Goal: Transaction & Acquisition: Purchase product/service

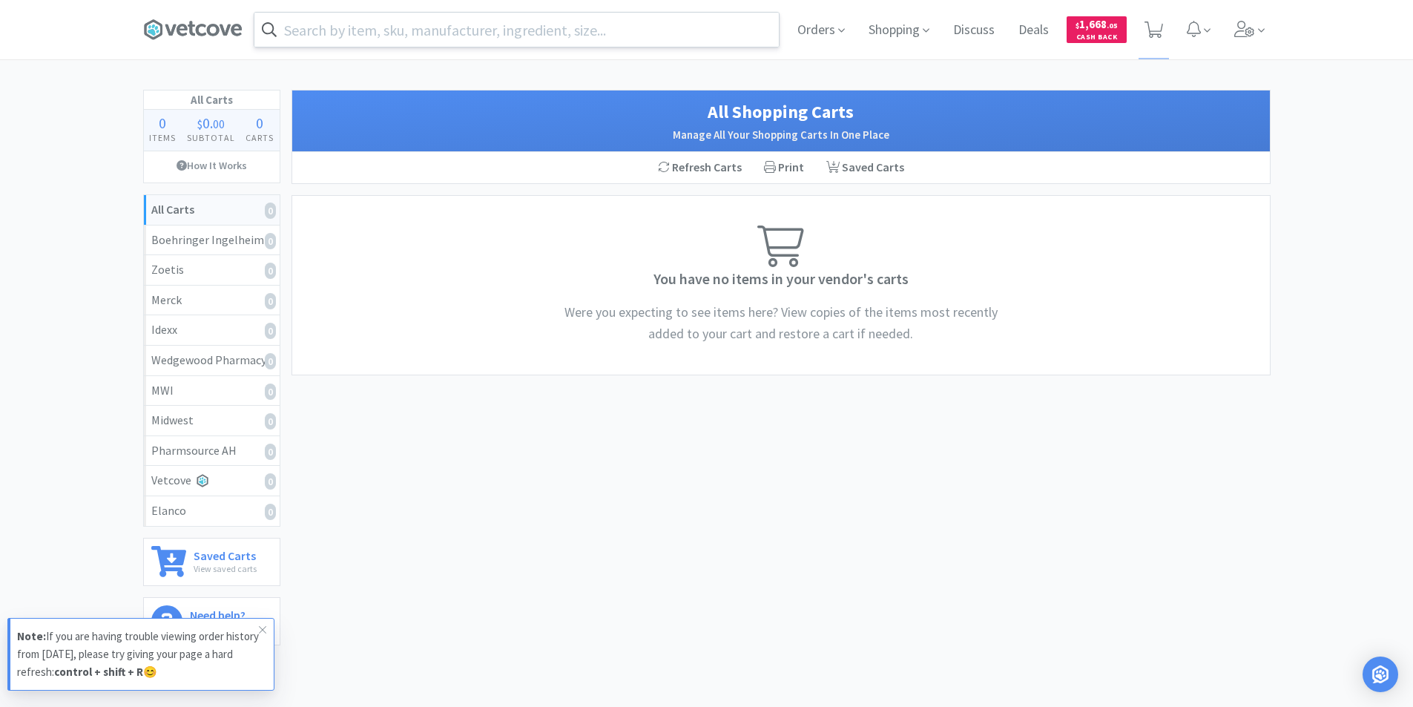
click at [476, 32] on input "text" at bounding box center [516, 30] width 524 height 34
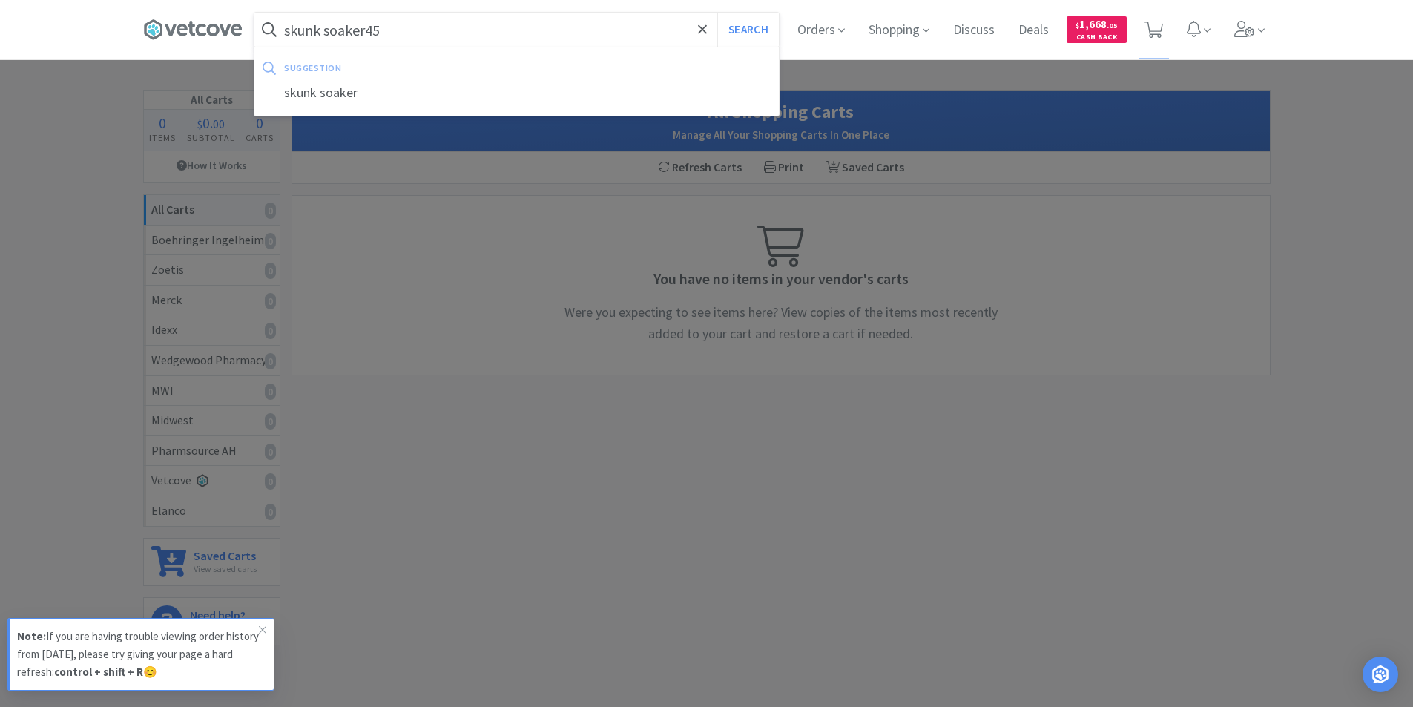
type input "skunk soaker45"
click at [717, 13] on button "Search" at bounding box center [748, 30] width 62 height 34
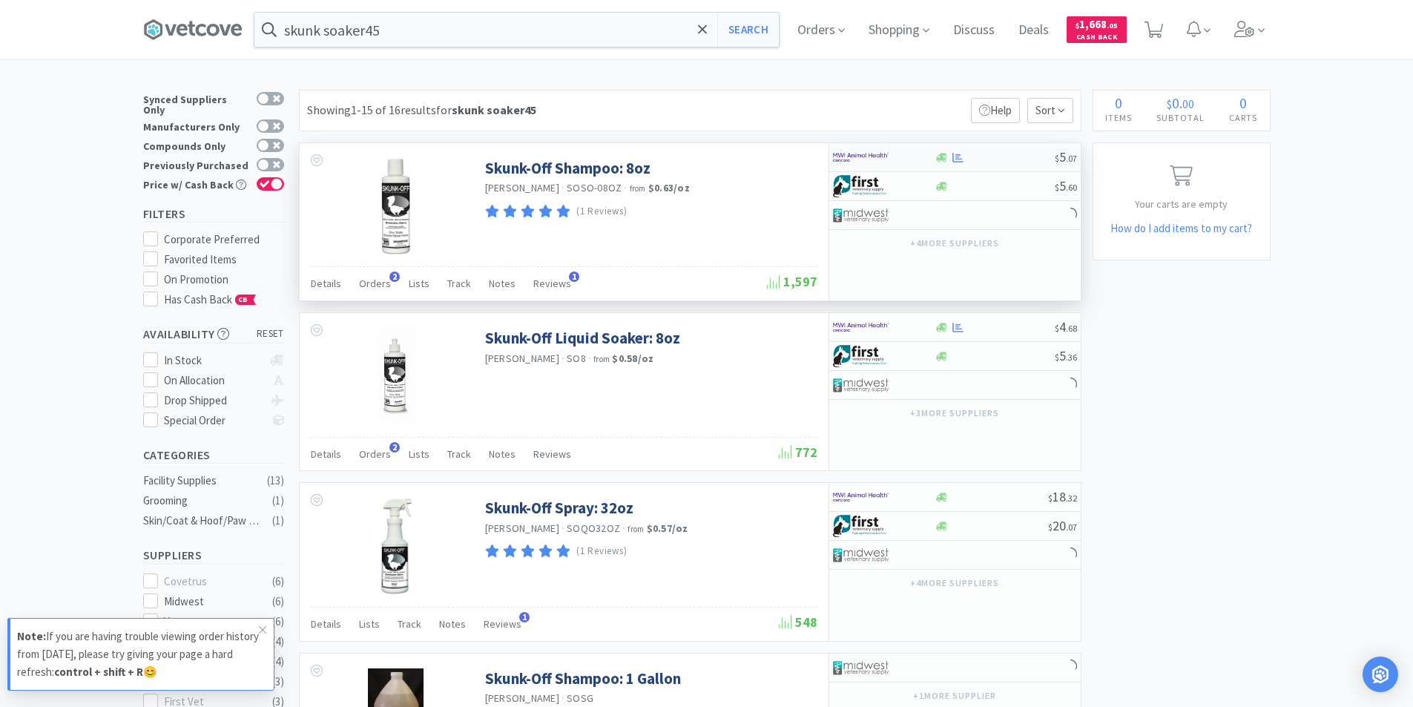
click at [918, 158] on div at bounding box center [884, 157] width 102 height 25
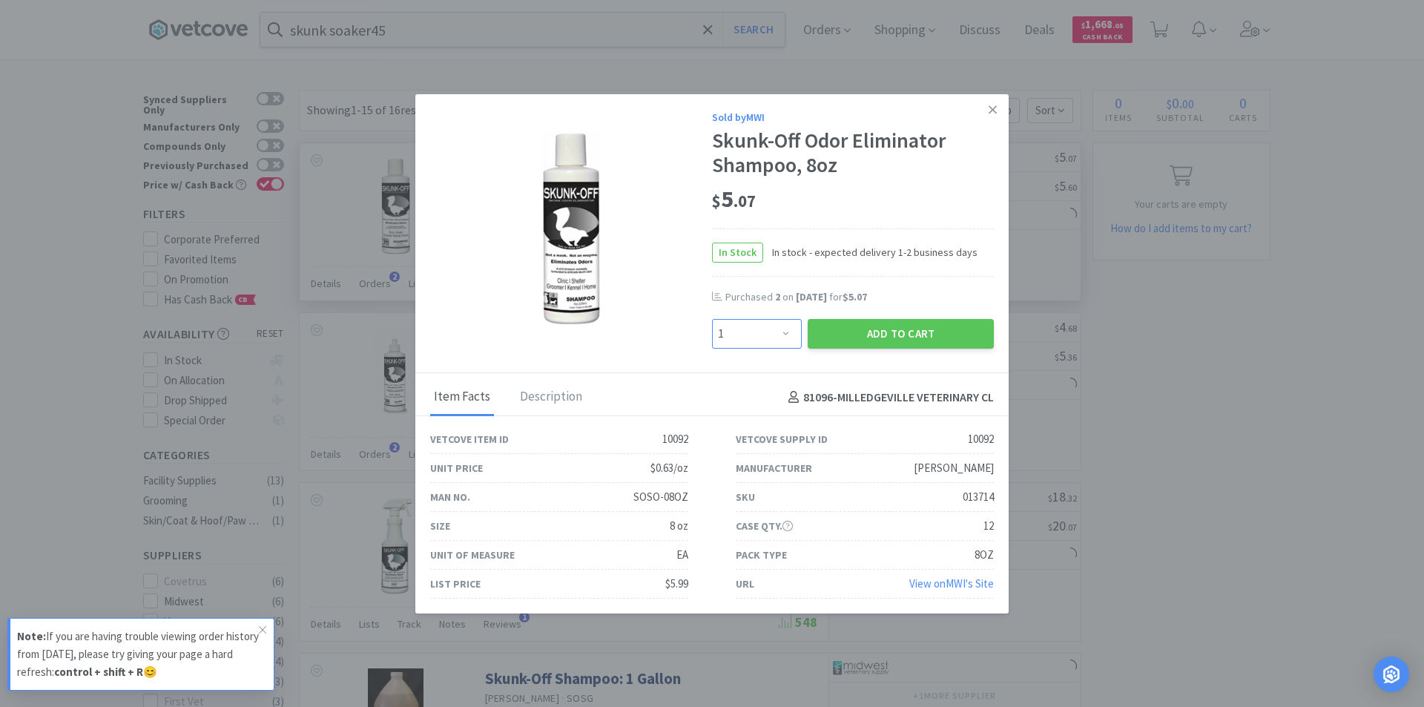
click at [785, 333] on select "Enter Quantity 1 2 3 4 5 6 7 8 9 10 11 12 13 14 15 16 17 18 19 20 Enter Quantity" at bounding box center [757, 334] width 90 height 30
select select "2"
click at [712, 319] on select "Enter Quantity 1 2 3 4 5 6 7 8 9 10 11 12 13 14 15 16 17 18 19 20 Enter Quantity" at bounding box center [757, 334] width 90 height 30
click at [863, 338] on button "Add to Cart" at bounding box center [900, 334] width 186 height 30
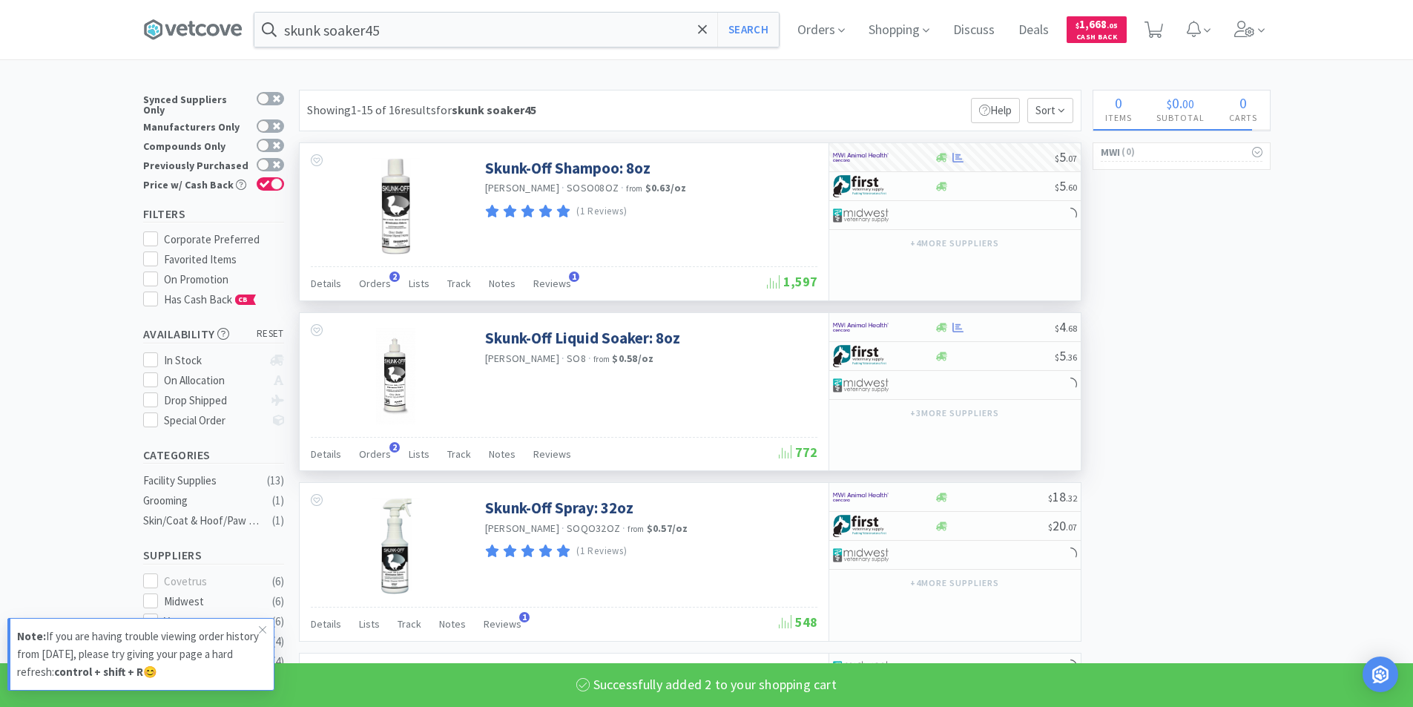
select select "2"
click at [925, 328] on div at bounding box center [884, 326] width 102 height 25
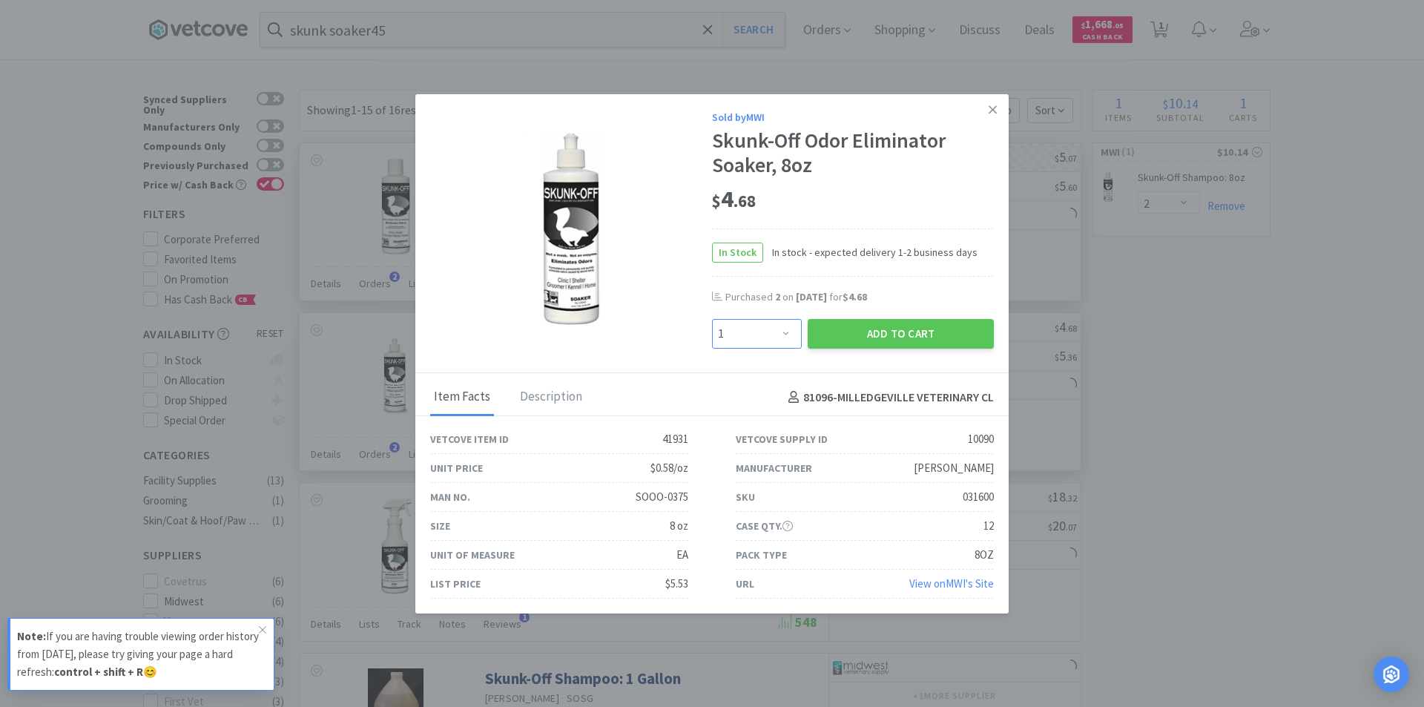
drag, startPoint x: 768, startPoint y: 337, endPoint x: 770, endPoint y: 324, distance: 13.4
click at [768, 337] on select "Enter Quantity 1 2 3 4 5 6 7 8 9 10 11 12 13 14 15 16 17 18 19 20 Enter Quantity" at bounding box center [757, 334] width 90 height 30
select select "2"
click at [712, 319] on select "Enter Quantity 1 2 3 4 5 6 7 8 9 10 11 12 13 14 15 16 17 18 19 20 Enter Quantity" at bounding box center [757, 334] width 90 height 30
click at [859, 340] on button "Add to Cart" at bounding box center [900, 334] width 186 height 30
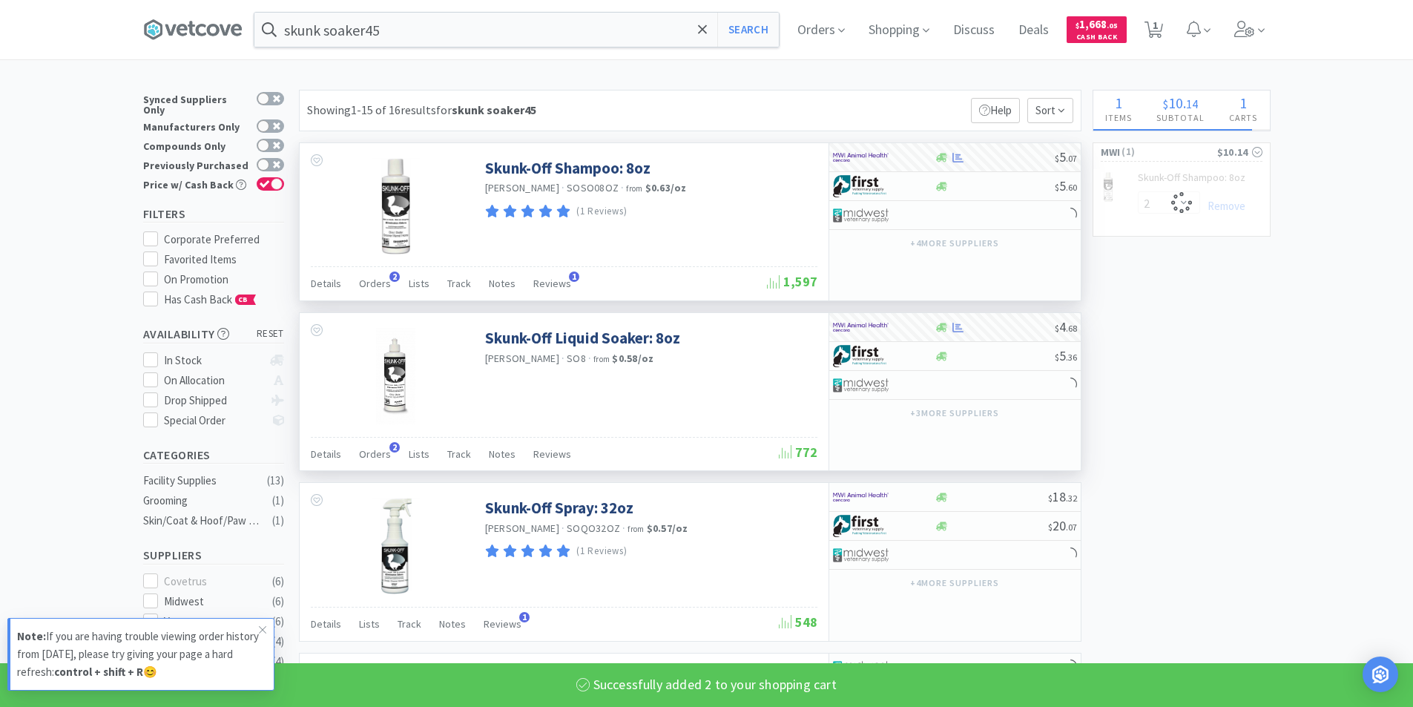
select select "2"
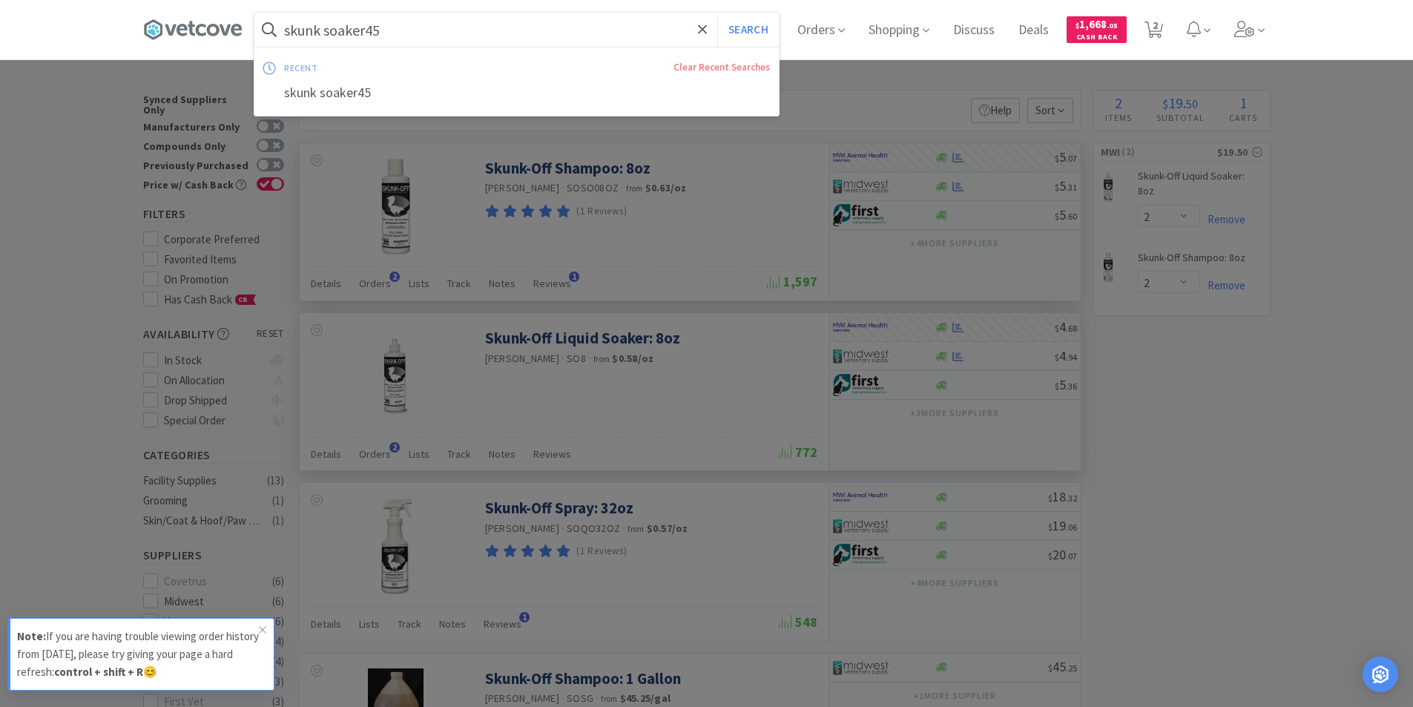
click at [407, 35] on input "skunk soaker45" at bounding box center [516, 30] width 524 height 34
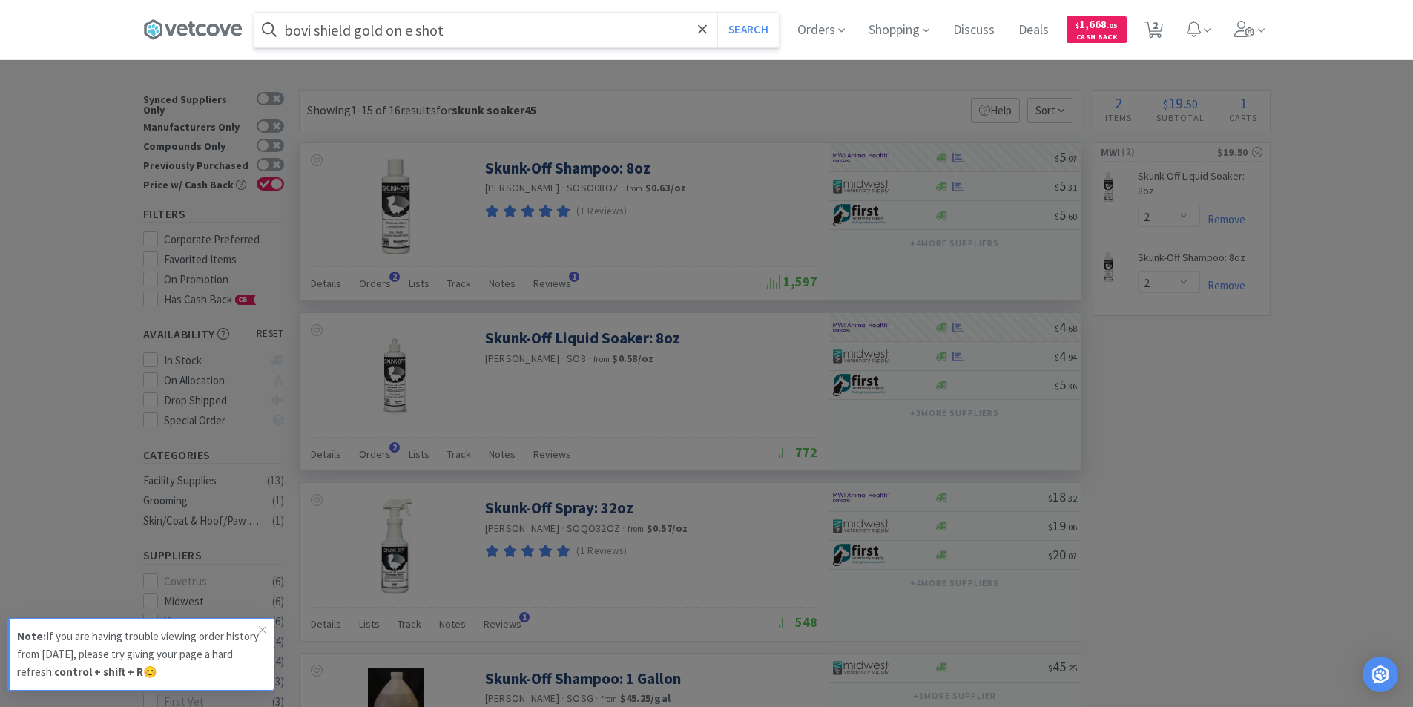
click at [717, 13] on button "Search" at bounding box center [748, 30] width 62 height 34
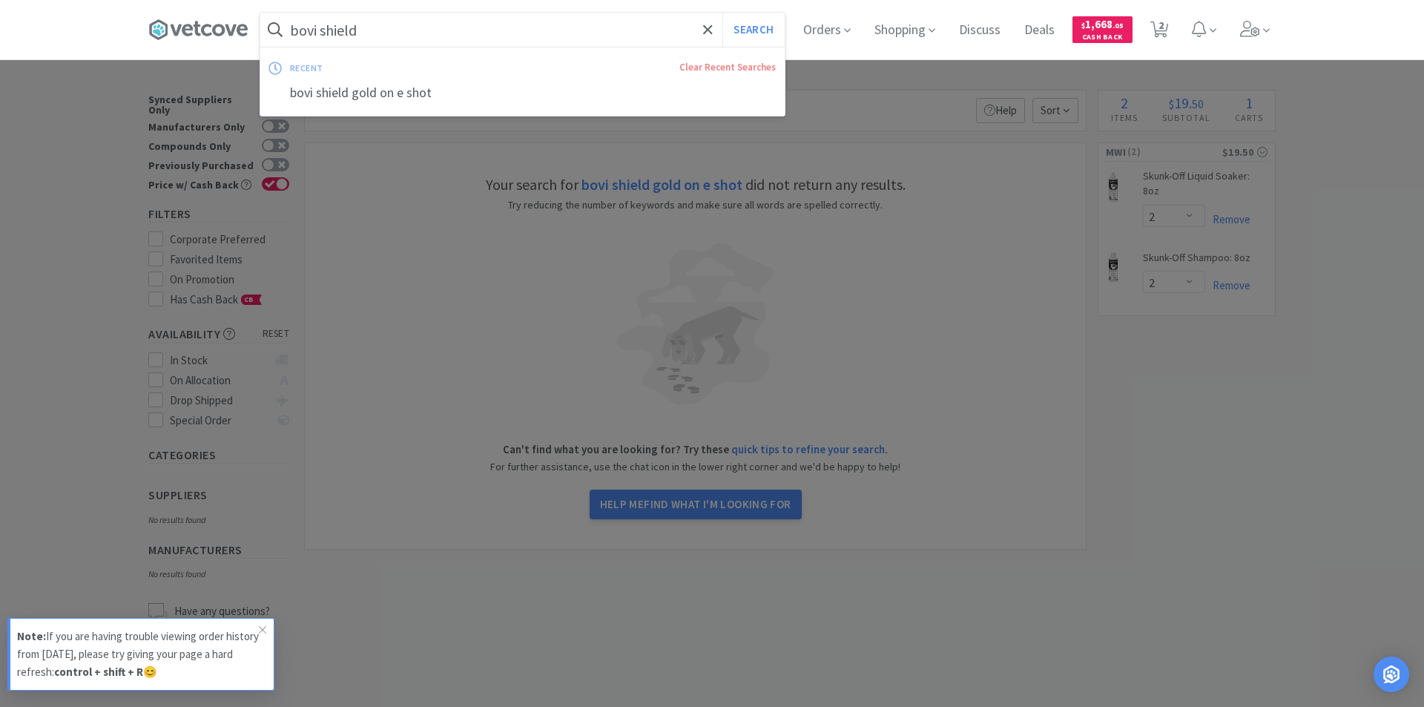
type input "bovi shield"
click at [722, 13] on button "Search" at bounding box center [753, 30] width 62 height 34
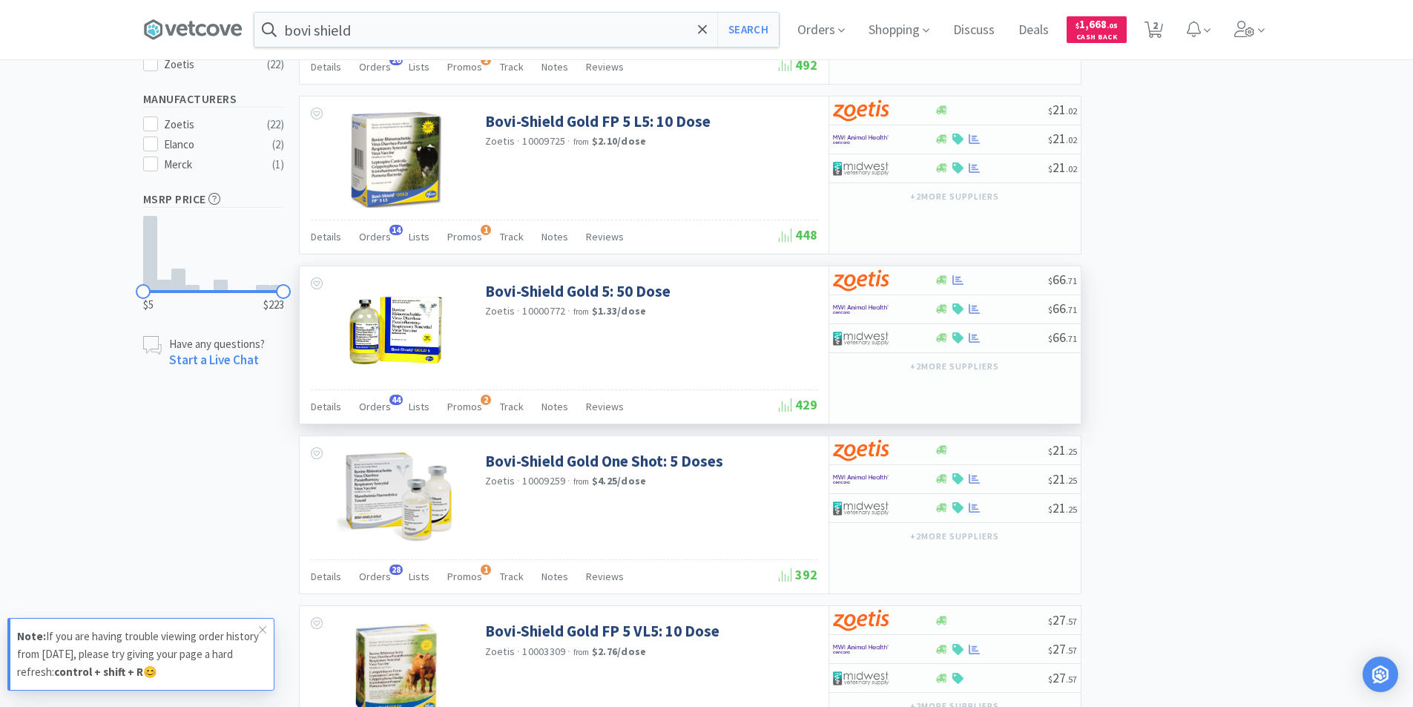
scroll to position [593, 0]
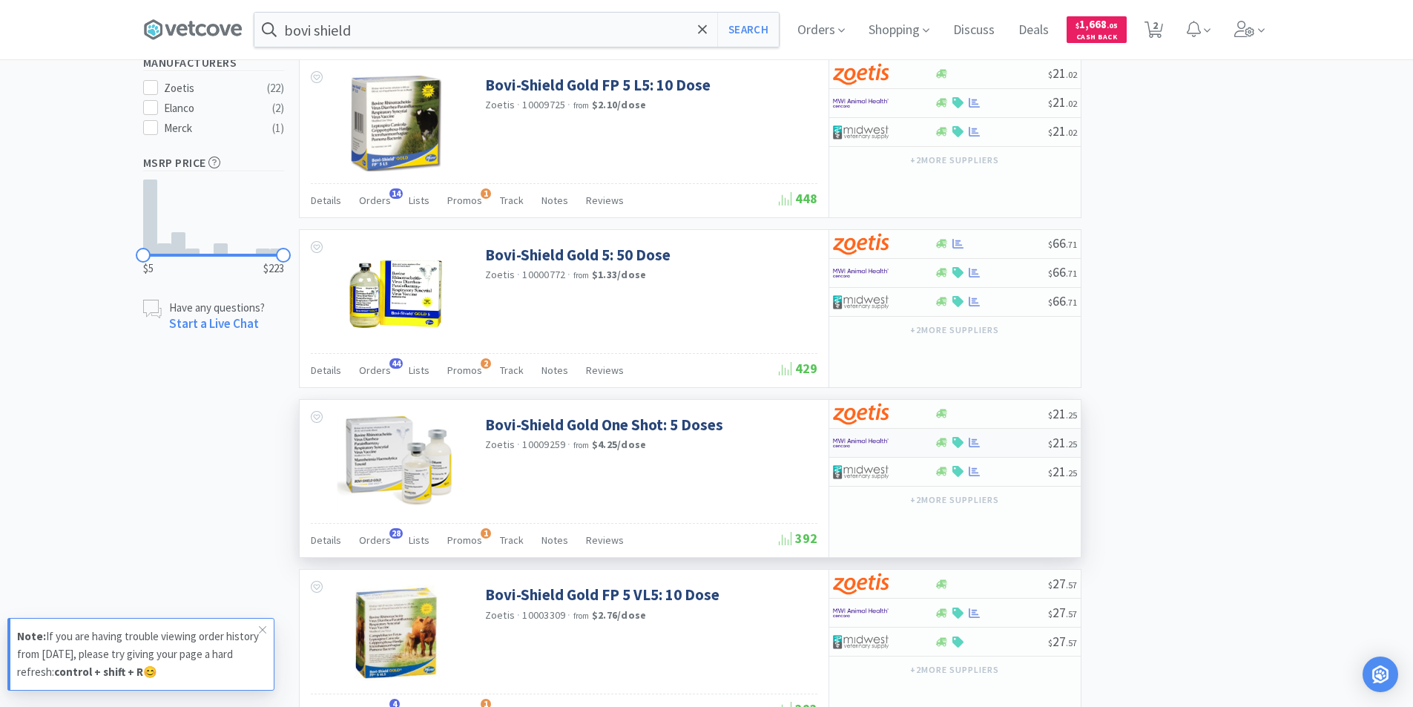
click at [919, 452] on div at bounding box center [884, 442] width 102 height 25
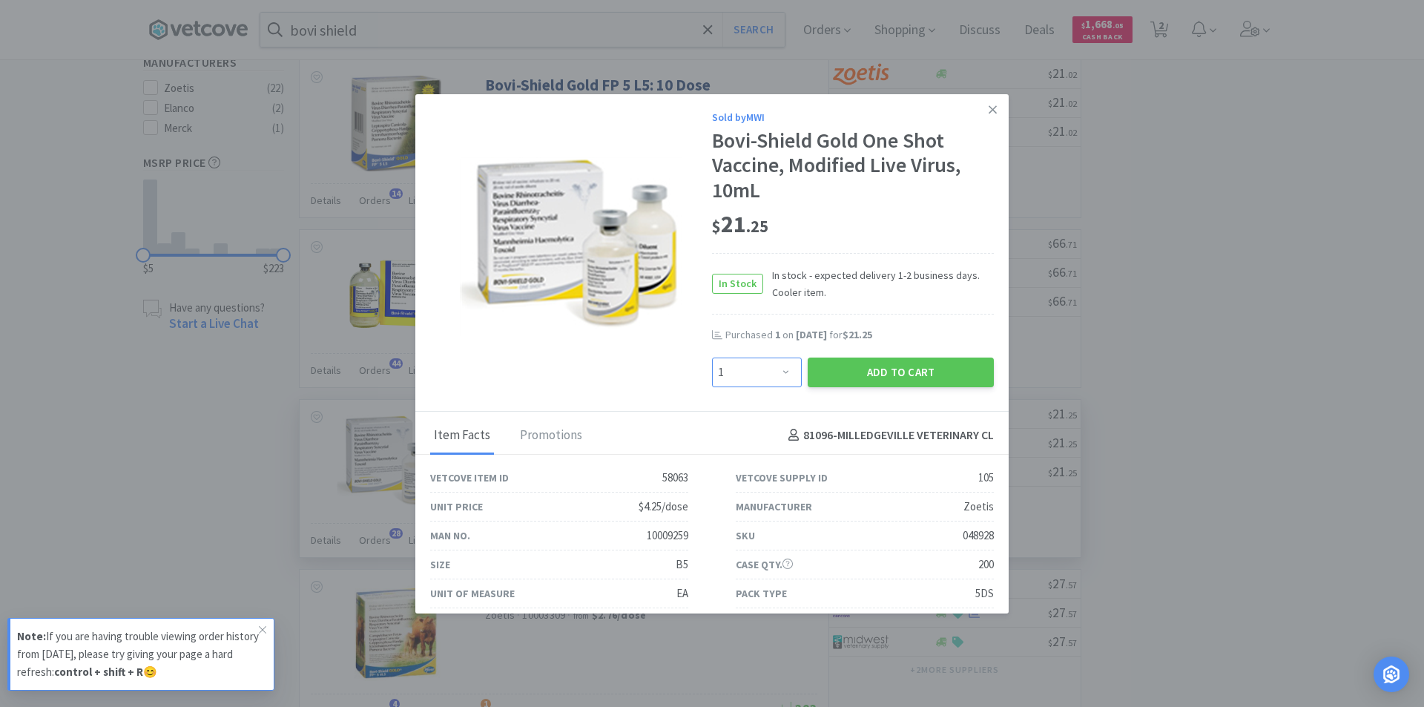
click at [776, 372] on select "Enter Quantity 1 2 3 4 5 6 7 8 9 10 11 12 13 14 15 16 17 18 19 20 Enter Quantity" at bounding box center [757, 372] width 90 height 30
select select "4"
click at [712, 357] on select "Enter Quantity 1 2 3 4 5 6 7 8 9 10 11 12 13 14 15 16 17 18 19 20 Enter Quantity" at bounding box center [757, 372] width 90 height 30
click at [902, 369] on button "Add to Cart" at bounding box center [900, 372] width 186 height 30
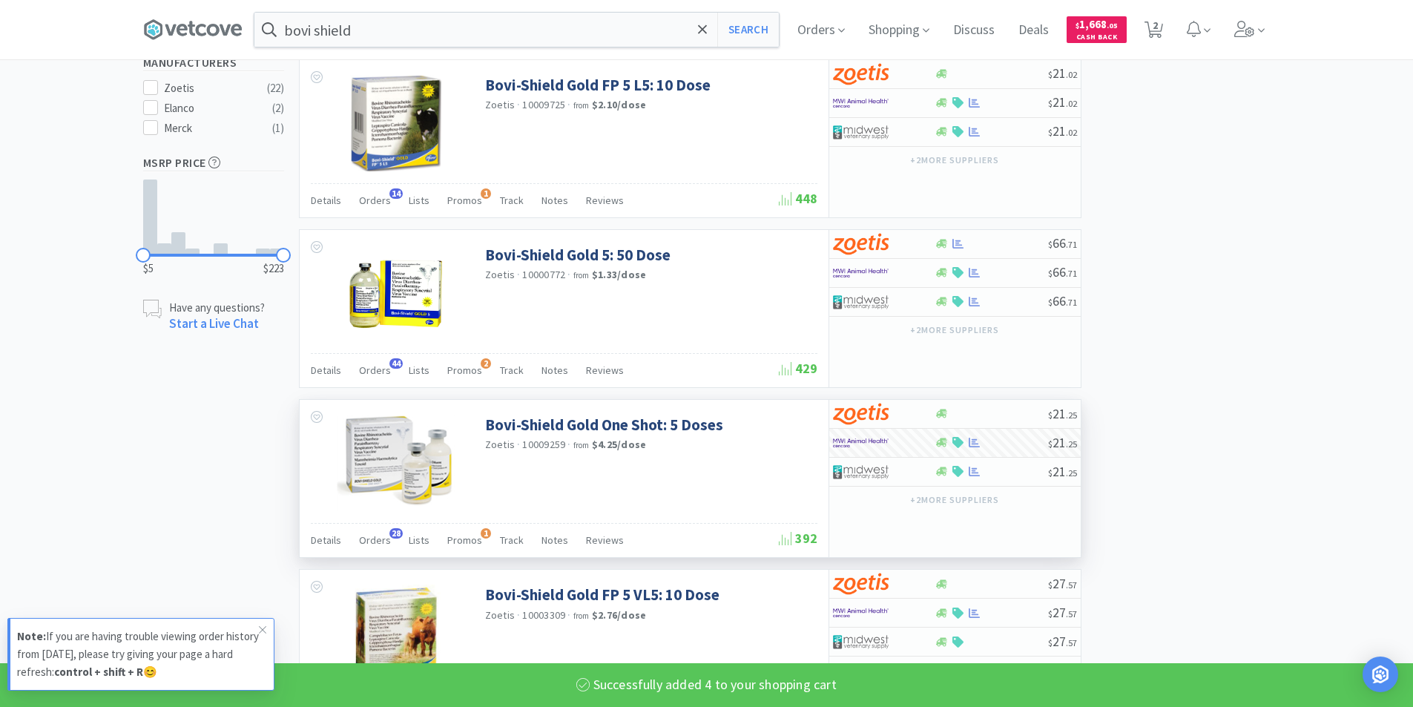
select select "4"
select select "2"
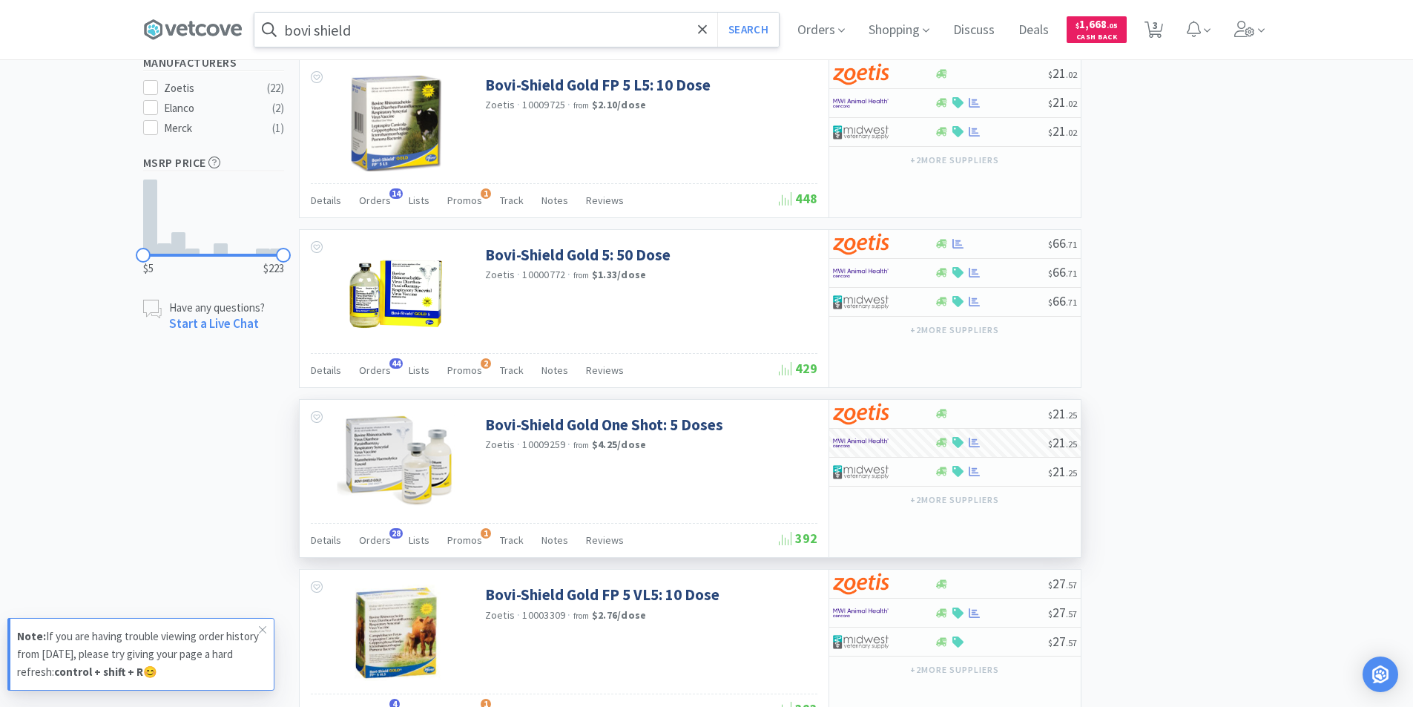
click at [377, 28] on input "bovi shield" at bounding box center [516, 30] width 524 height 34
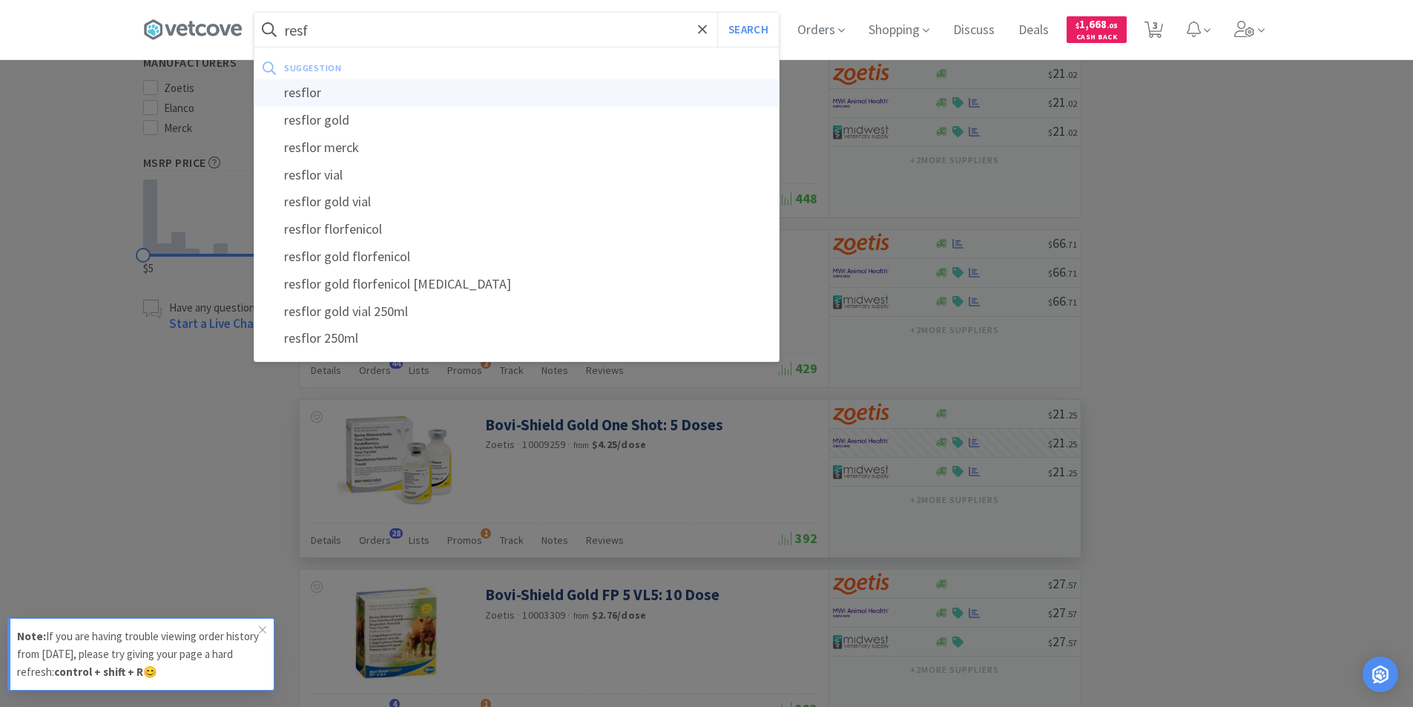
click at [332, 93] on div "resflor" at bounding box center [516, 92] width 524 height 27
type input "resflor"
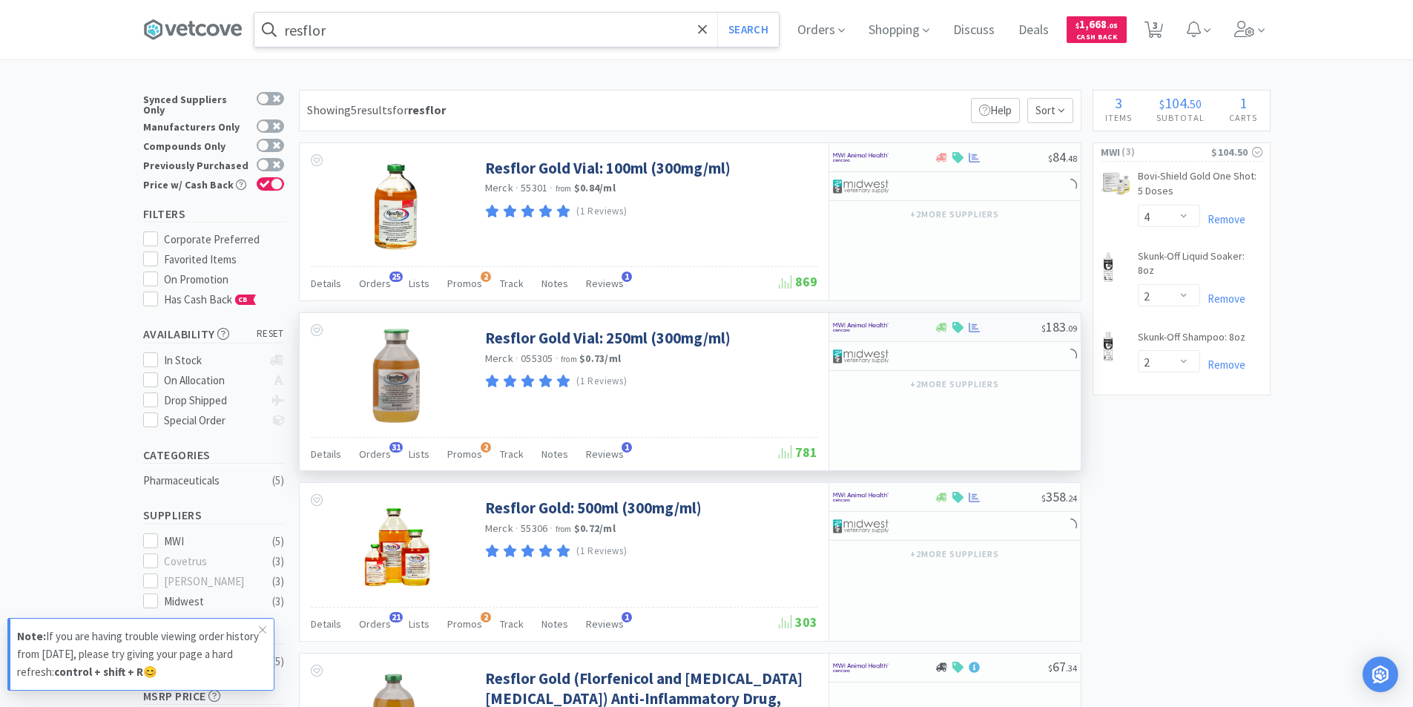
click at [925, 330] on div at bounding box center [884, 326] width 102 height 25
select select "1"
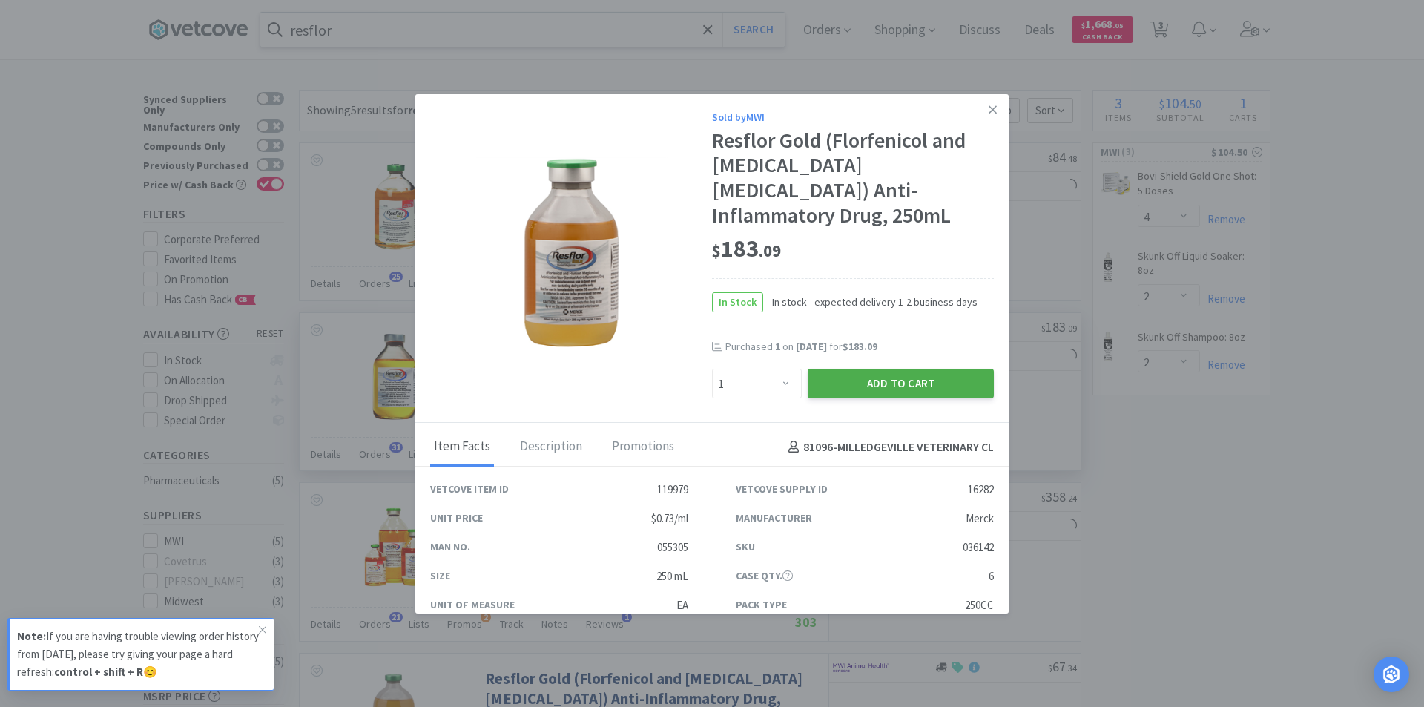
click at [896, 369] on button "Add to Cart" at bounding box center [900, 384] width 186 height 30
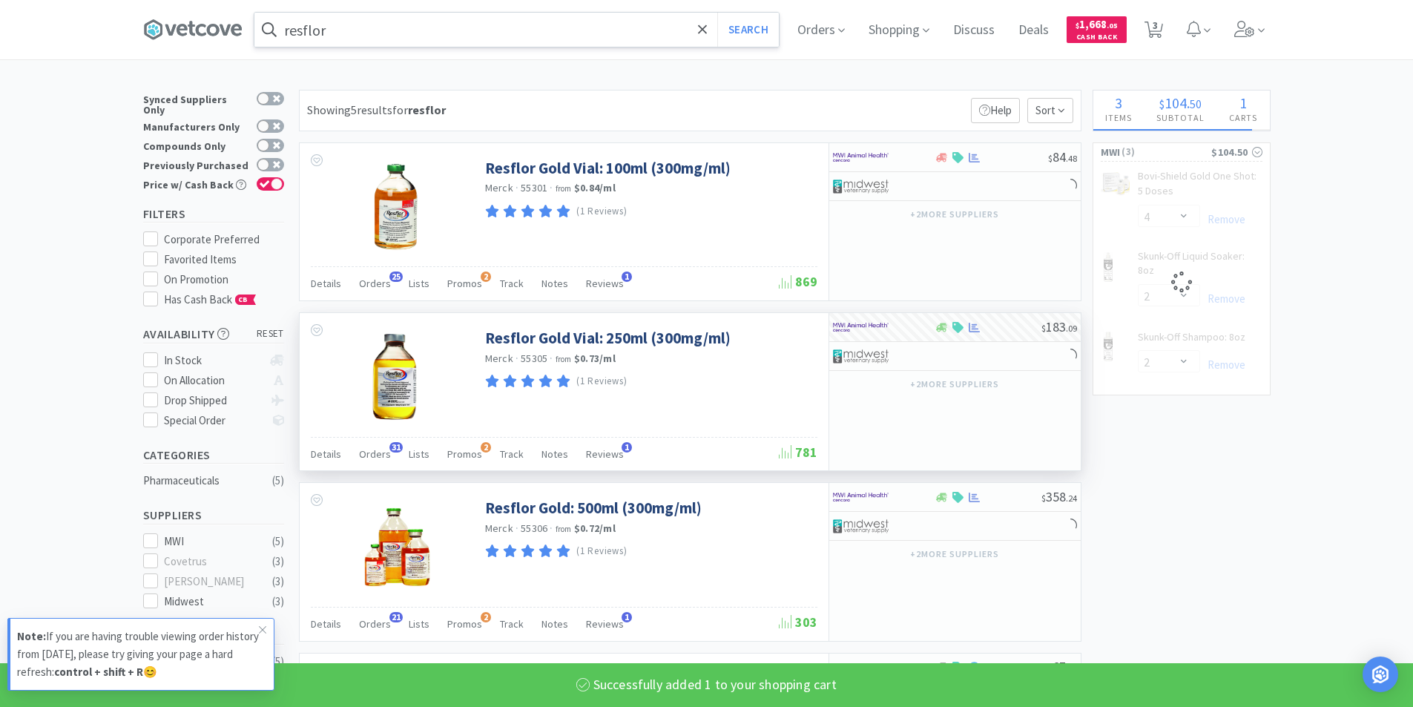
select select "1"
select select "2"
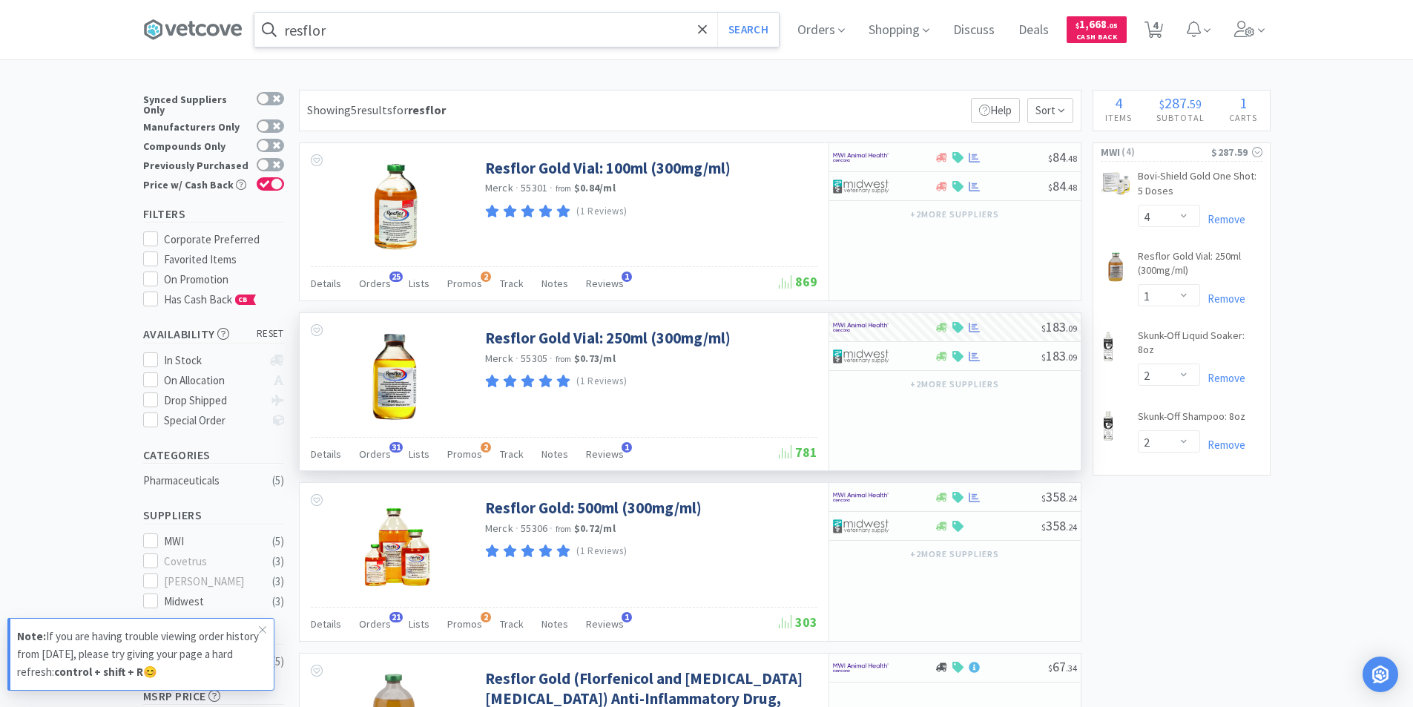
click at [357, 33] on input "resflor" at bounding box center [516, 30] width 524 height 34
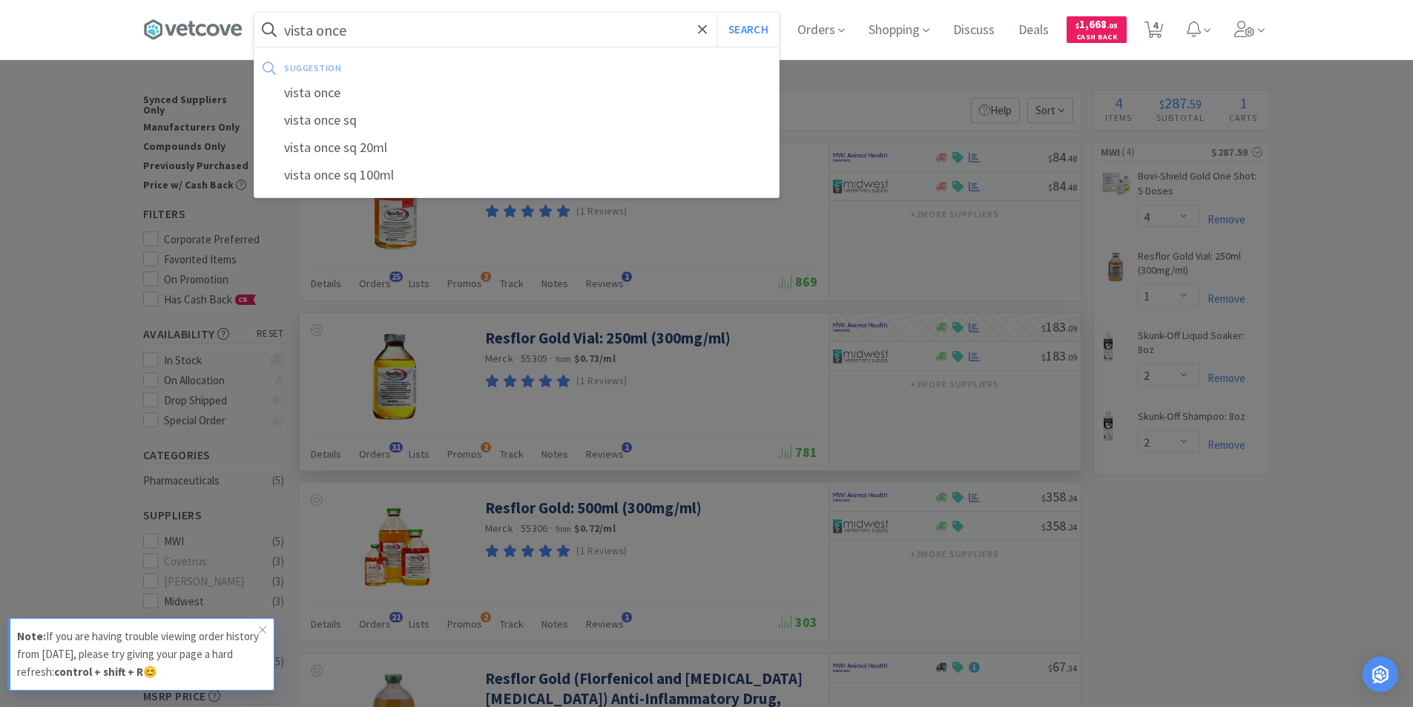
type input "vista once"
click at [717, 13] on button "Search" at bounding box center [748, 30] width 62 height 34
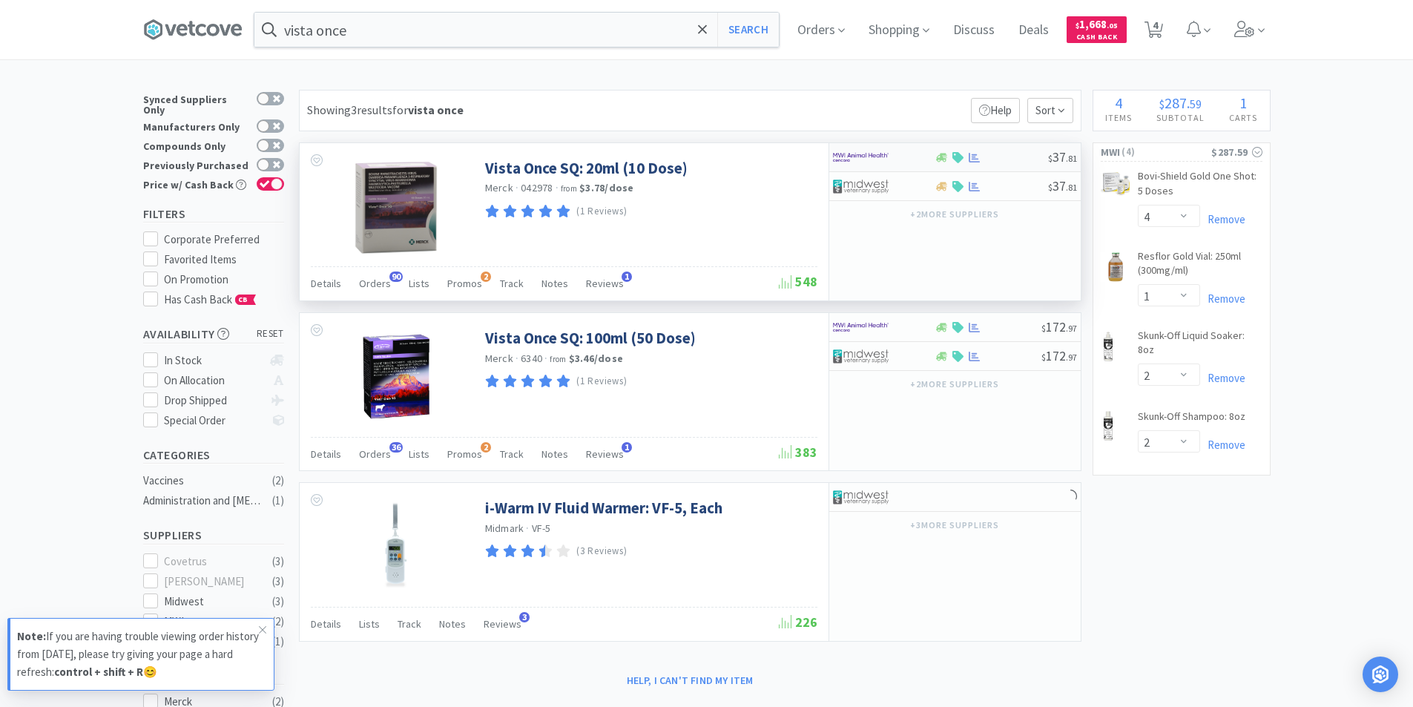
click at [919, 158] on div at bounding box center [884, 157] width 102 height 25
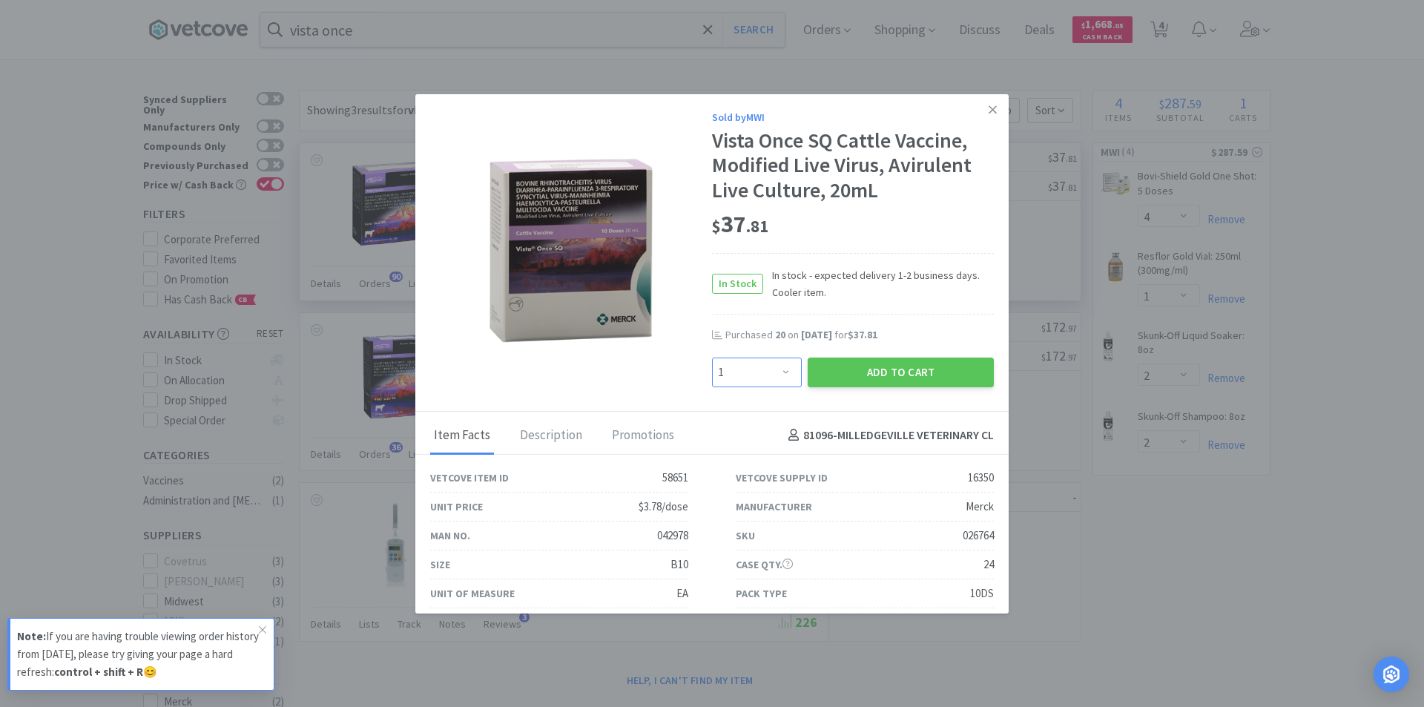
click at [779, 372] on select "Enter Quantity 1 2 3 4 5 6 7 8 9 10 11 12 13 14 15 16 17 18 19 20 Enter Quantity" at bounding box center [757, 372] width 90 height 30
select select "12"
click at [712, 357] on select "Enter Quantity 1 2 3 4 5 6 7 8 9 10 11 12 13 14 15 16 17 18 19 20 Enter Quantity" at bounding box center [757, 372] width 90 height 30
click at [863, 360] on button "Add to Cart" at bounding box center [900, 372] width 186 height 30
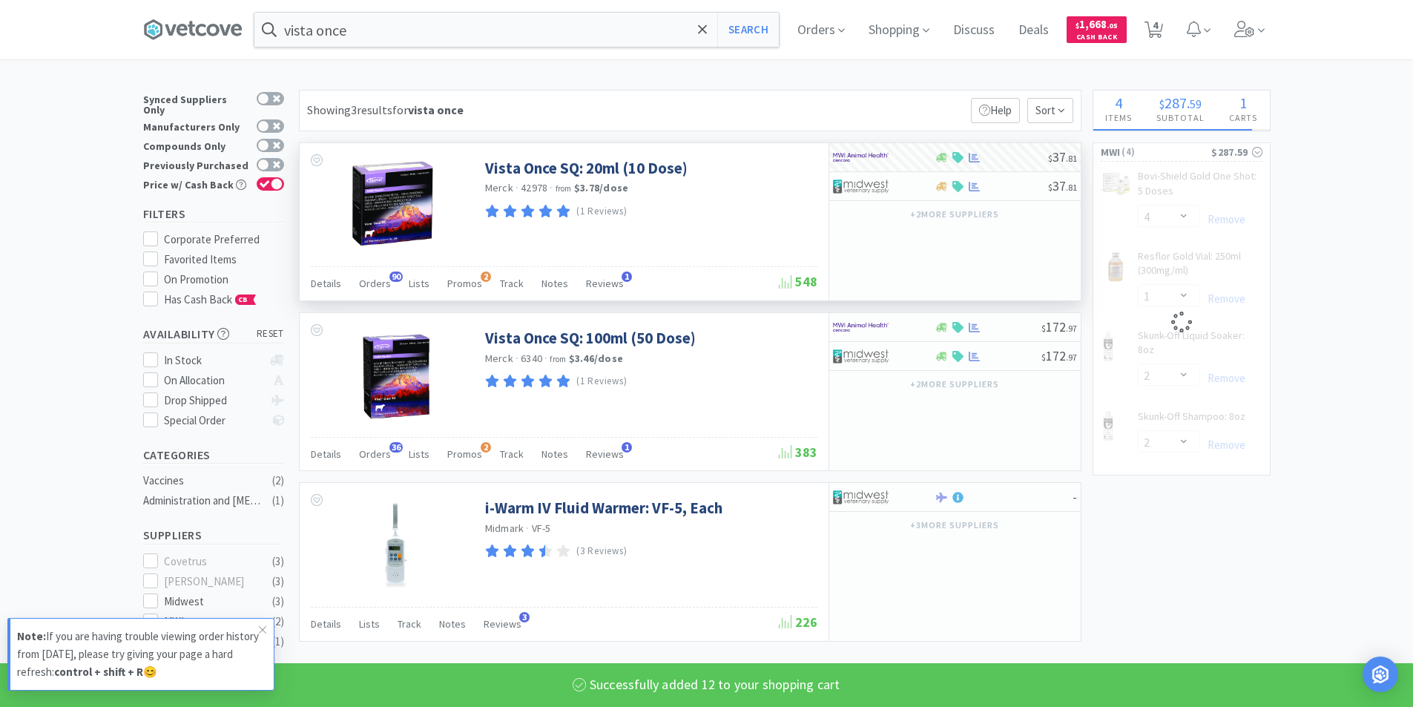
select select "12"
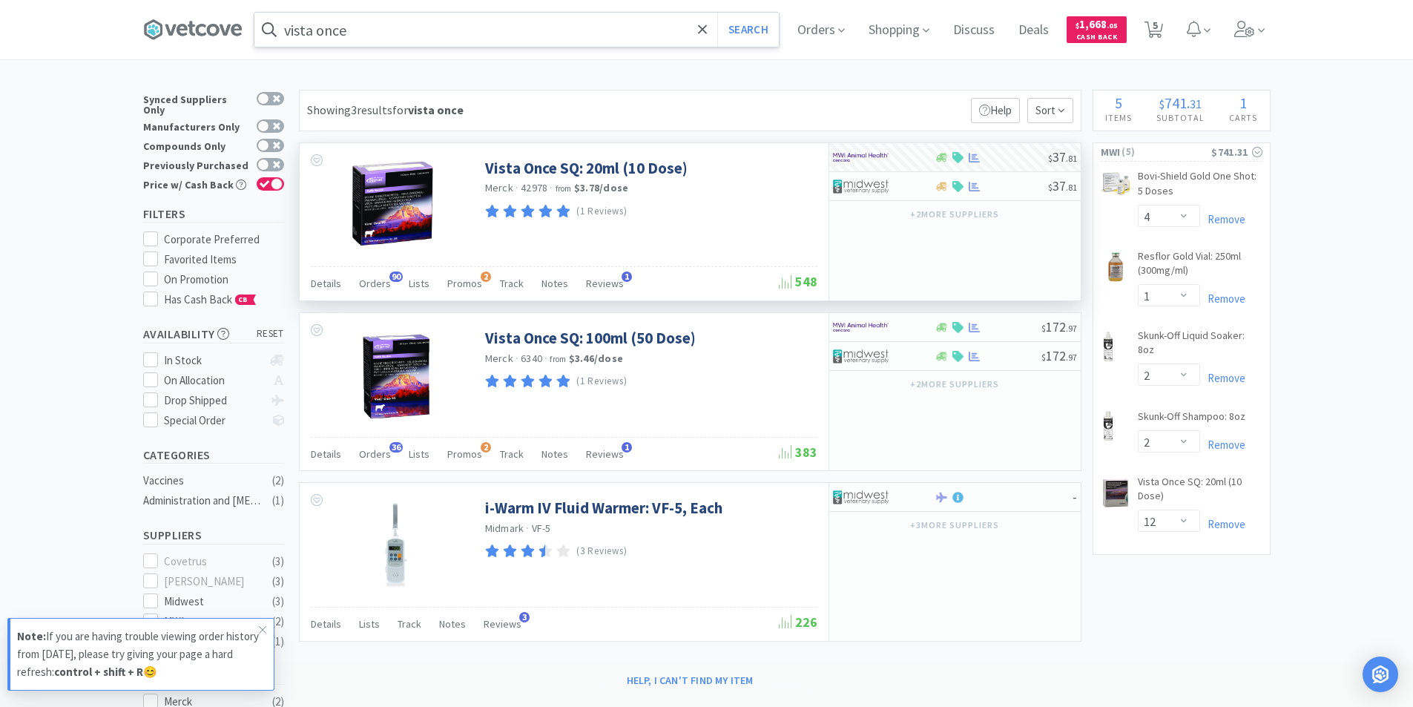
click at [371, 27] on input "vista once" at bounding box center [516, 30] width 524 height 34
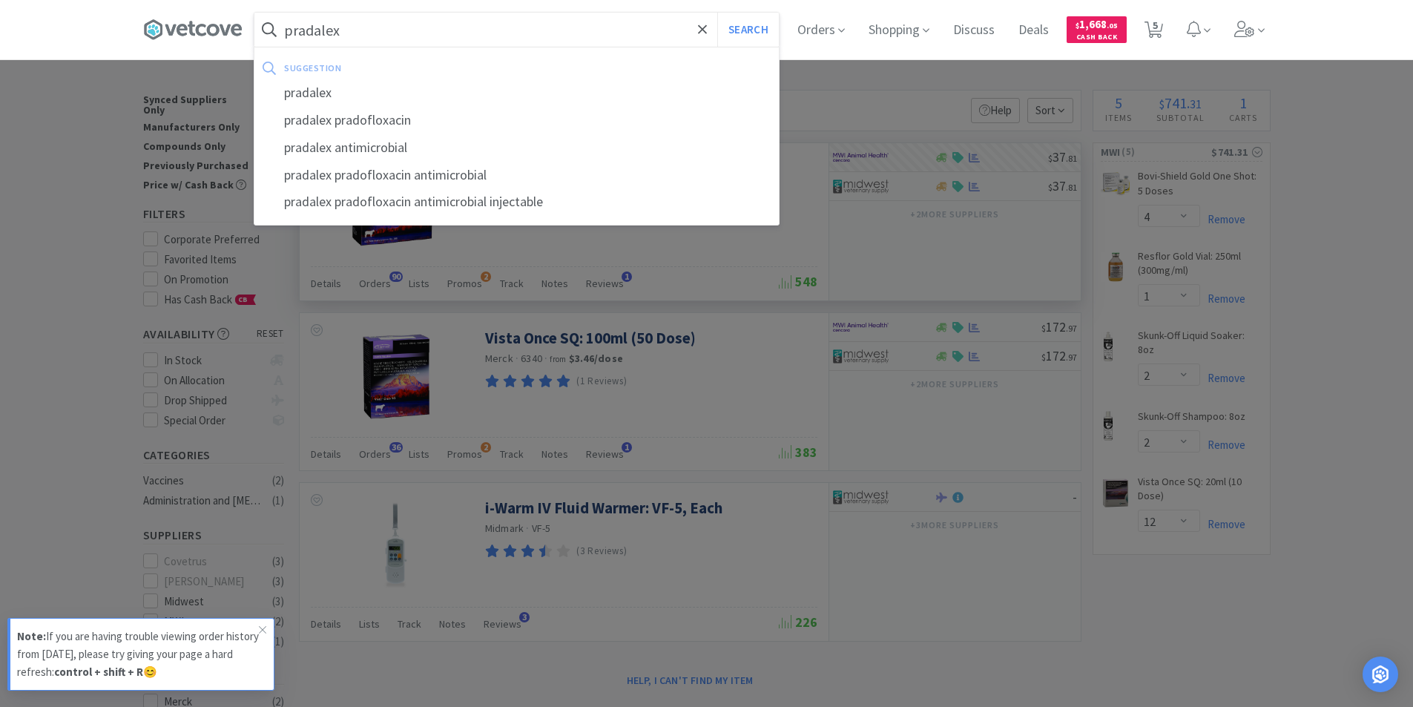
type input "pradalex"
click at [717, 13] on button "Search" at bounding box center [748, 30] width 62 height 34
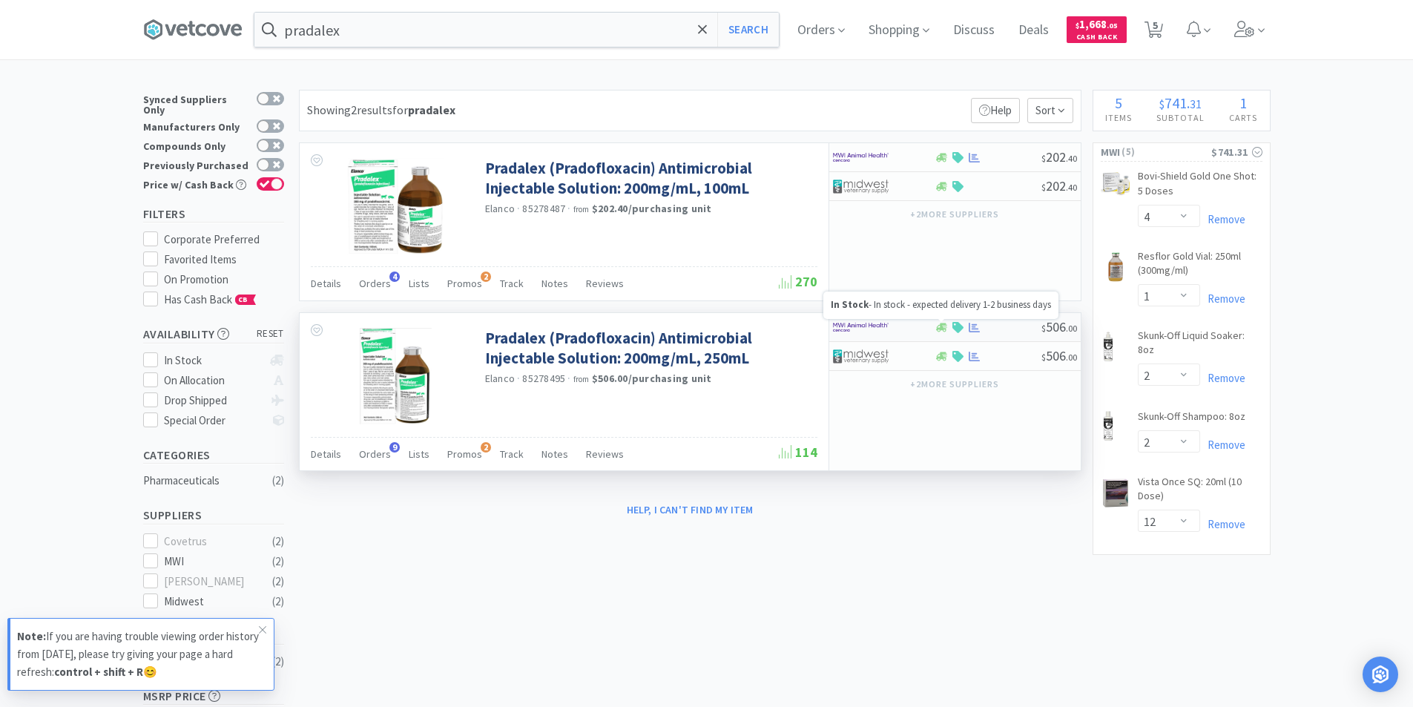
click at [936, 324] on icon at bounding box center [941, 327] width 11 height 11
select select "1"
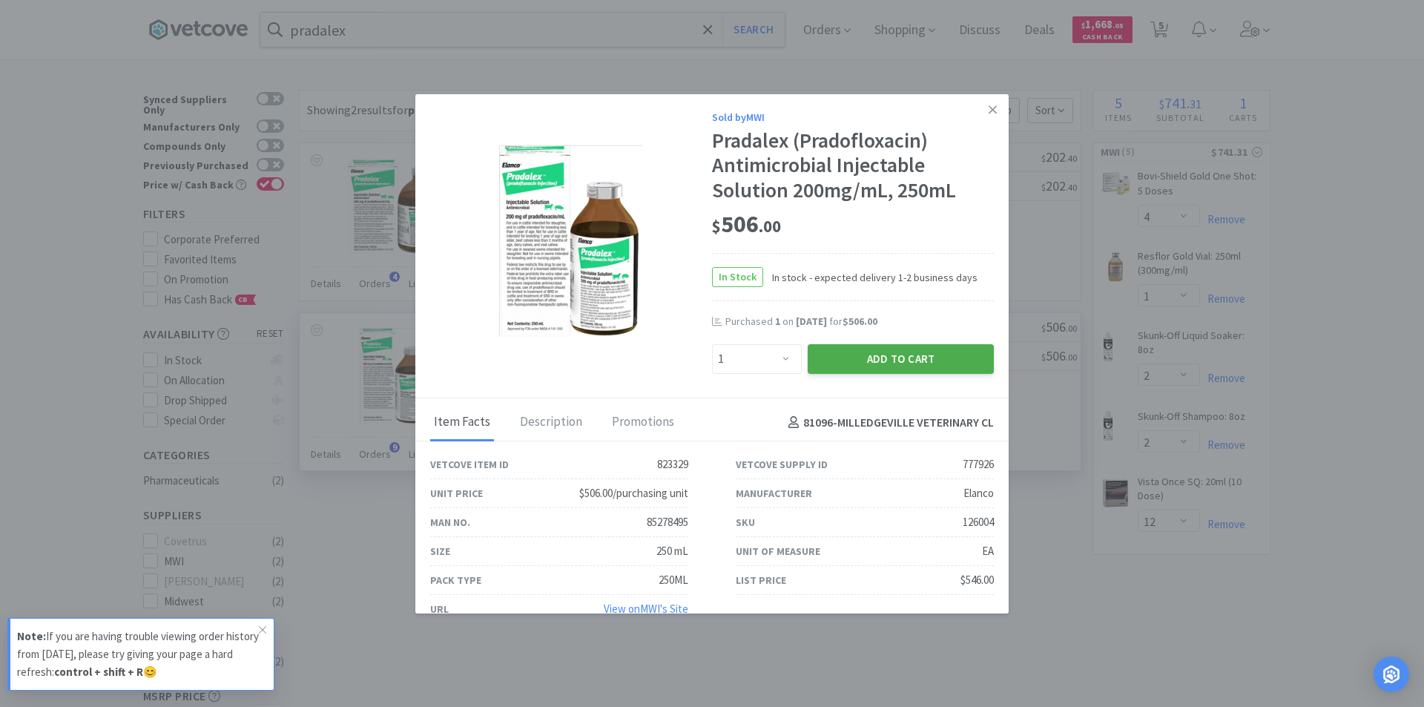
click at [913, 362] on button "Add to Cart" at bounding box center [900, 359] width 186 height 30
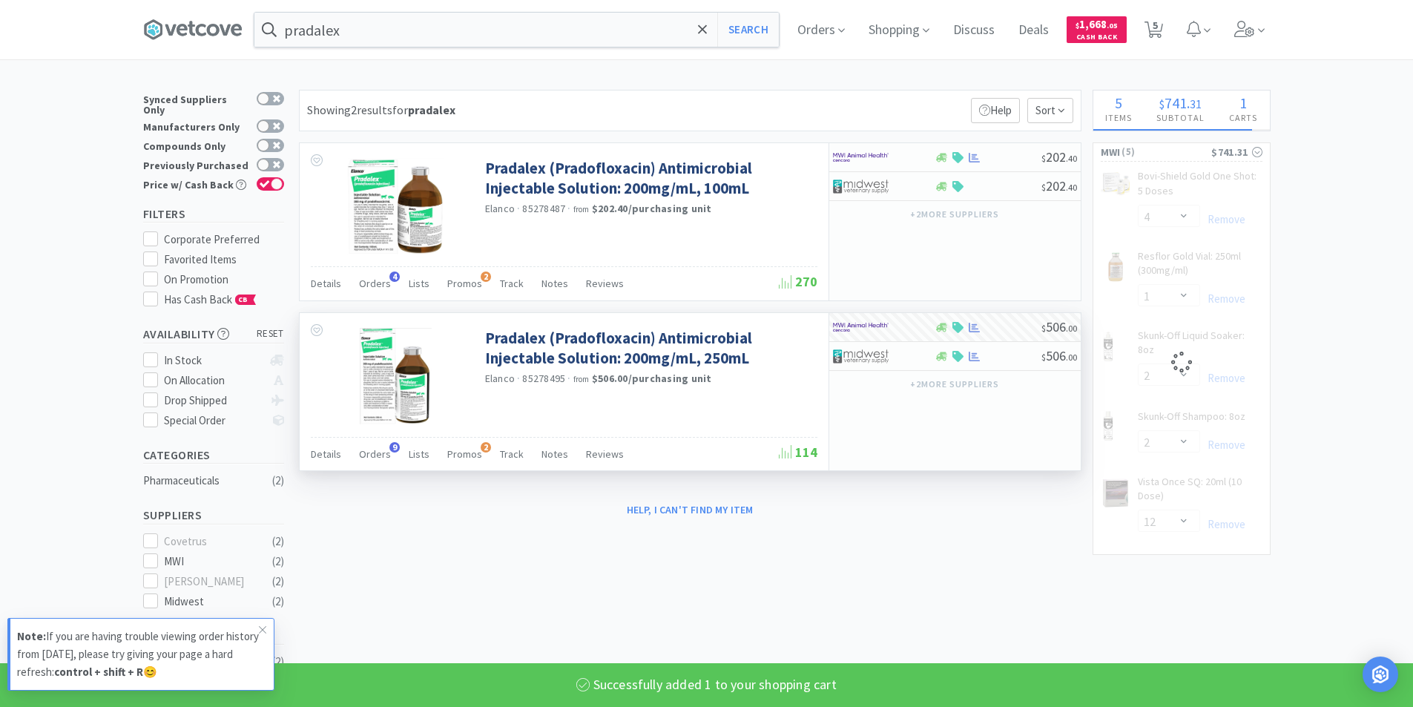
select select "1"
select select "2"
select select "12"
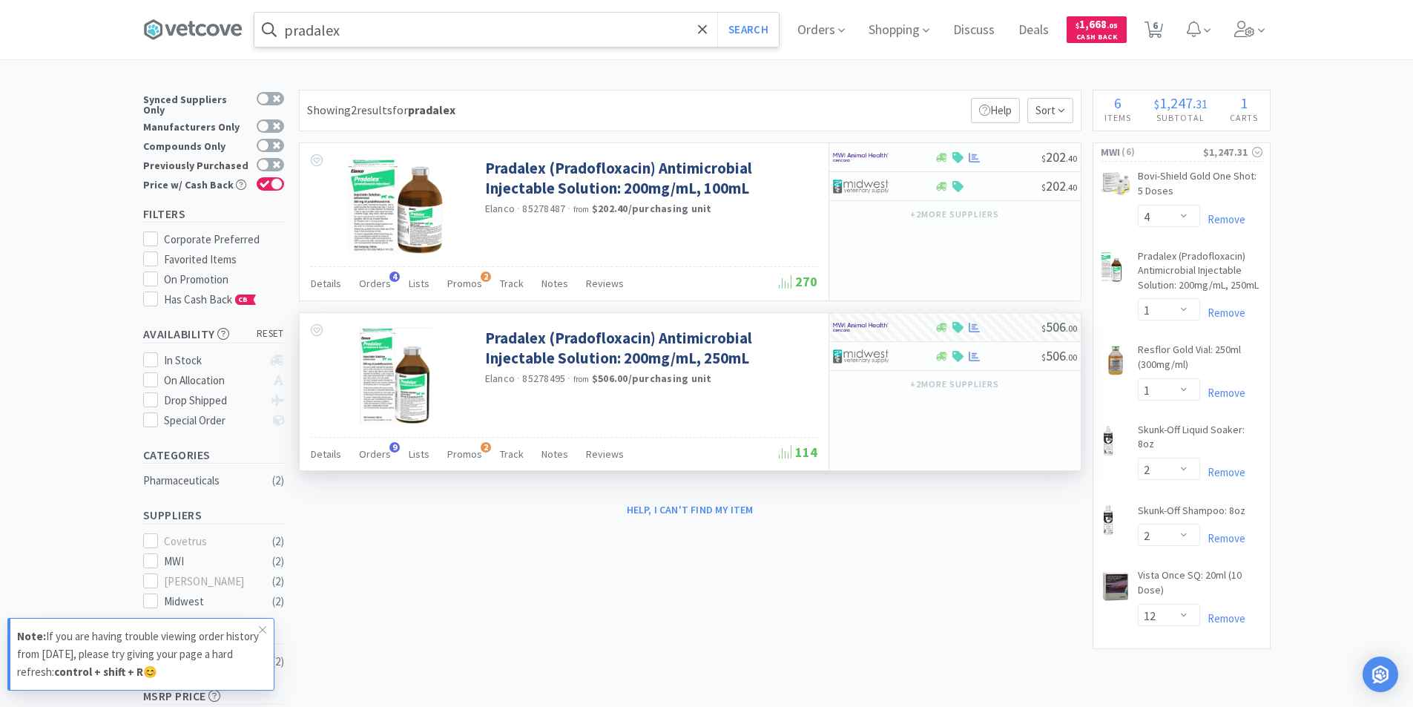
click at [374, 30] on input "pradalex" at bounding box center [516, 30] width 524 height 34
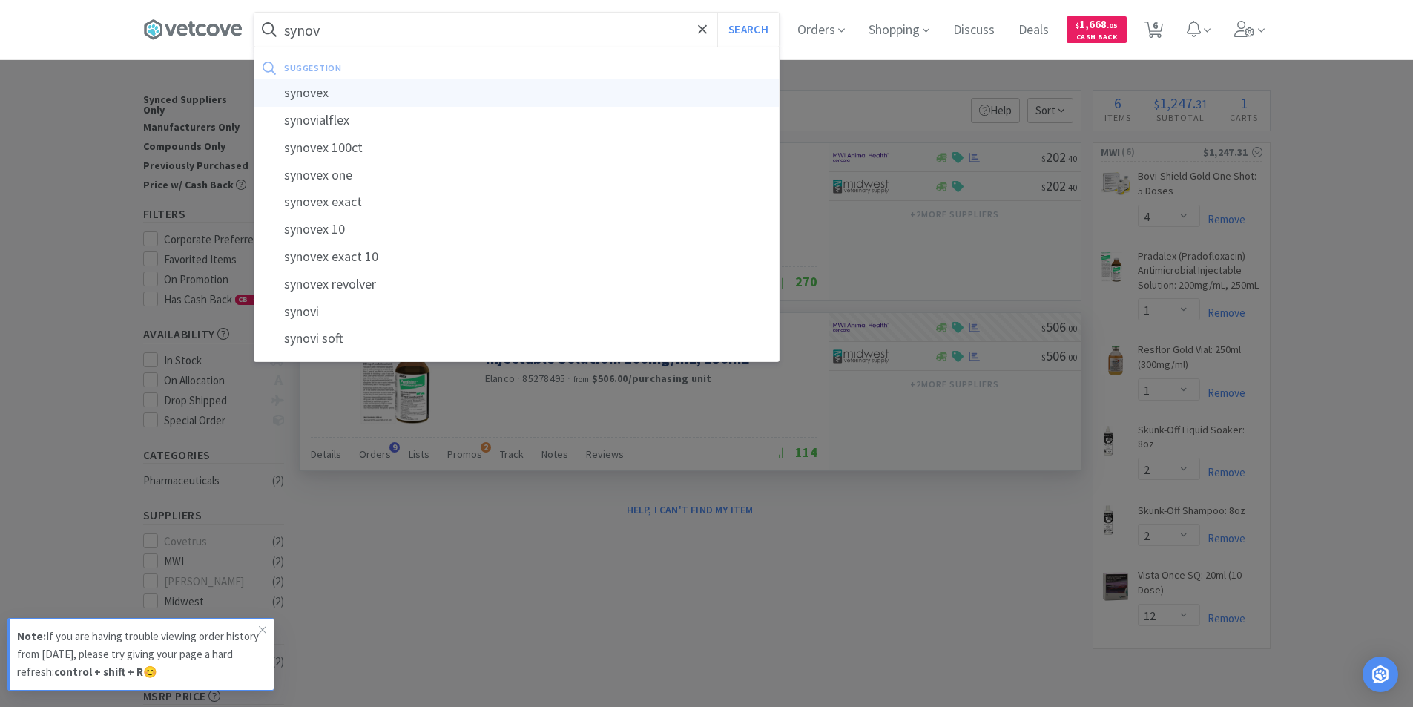
click at [322, 98] on div "synovex" at bounding box center [516, 92] width 524 height 27
type input "synovex"
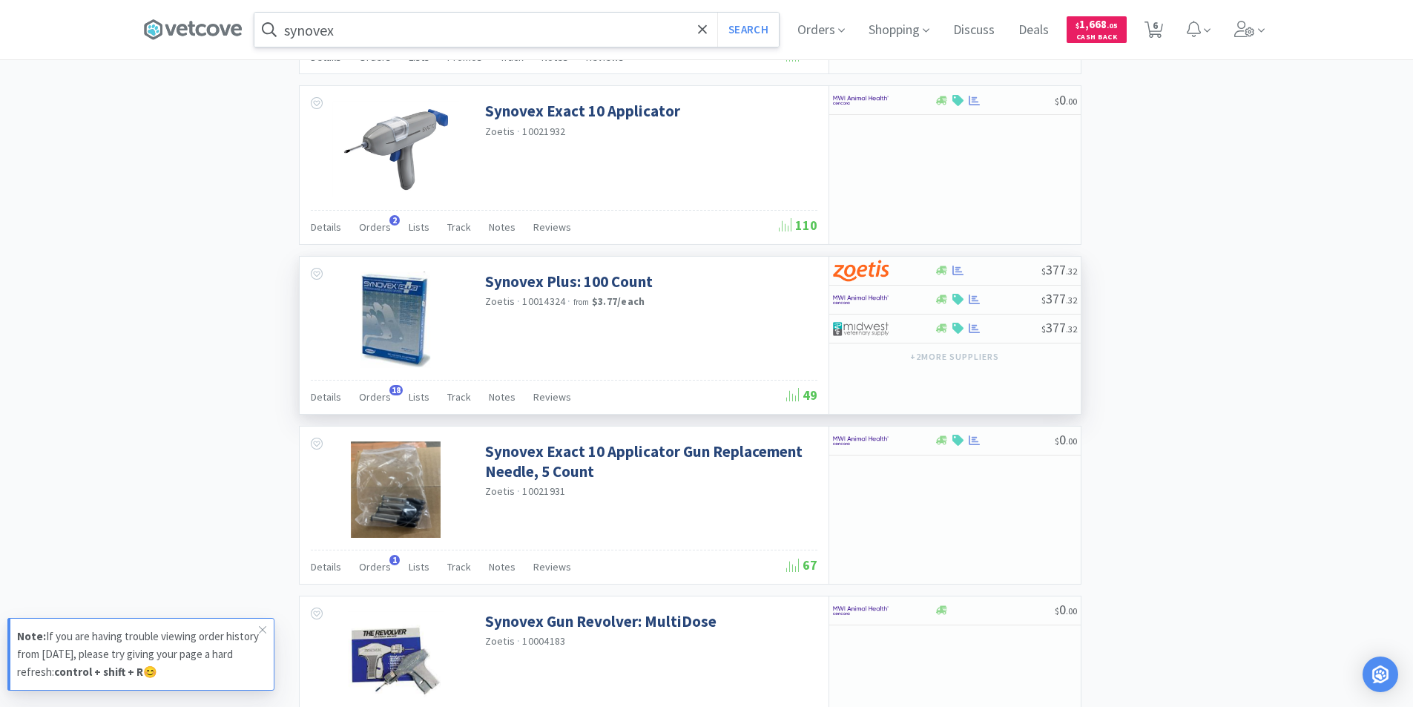
scroll to position [1261, 0]
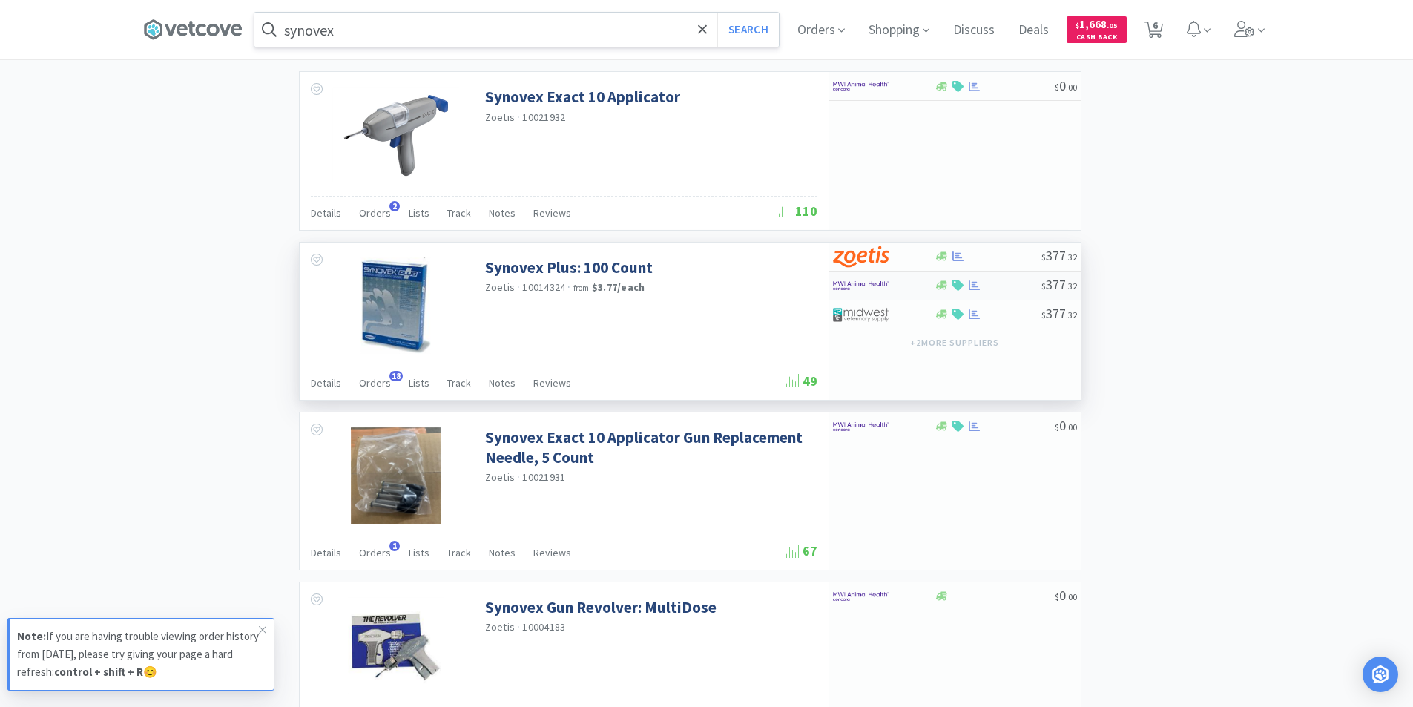
click at [968, 286] on div at bounding box center [974, 285] width 15 height 11
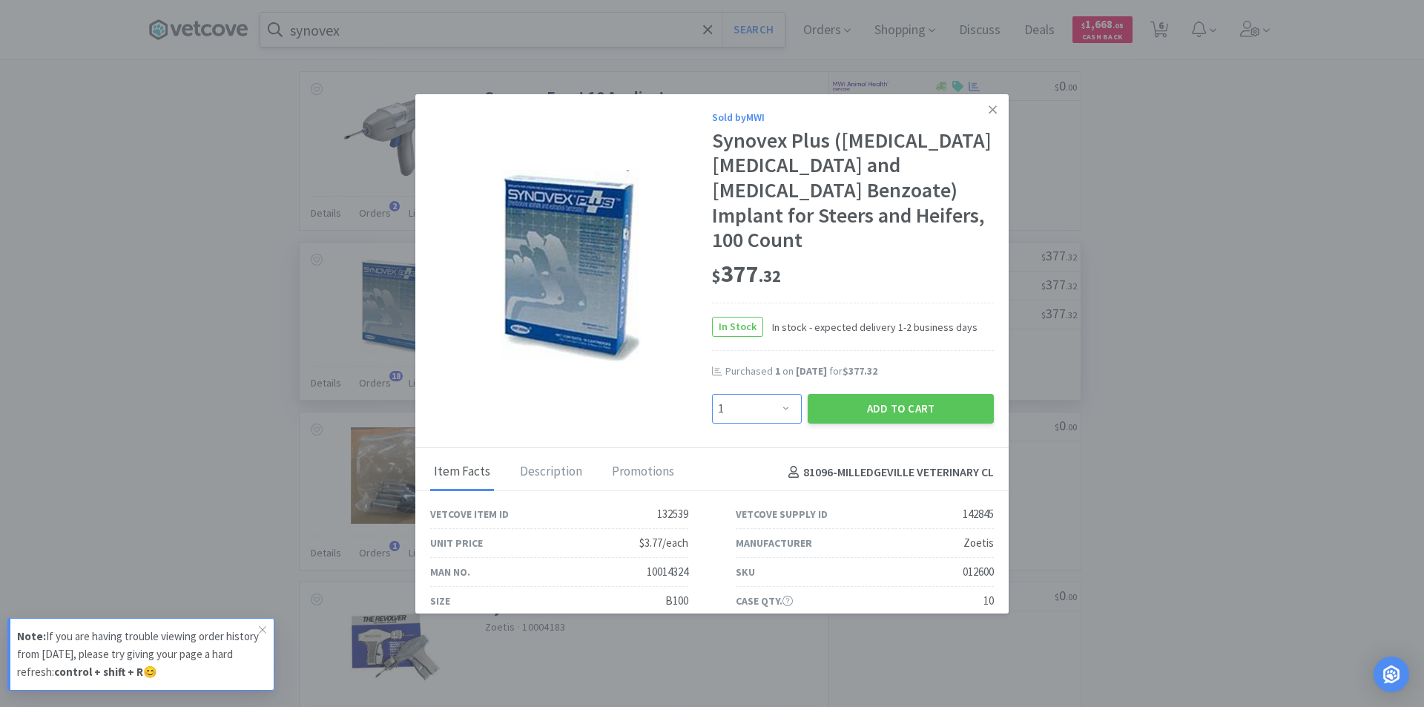
click at [783, 394] on select "Enter Quantity 1 2 3 4 5 6 7 8 9 10 11 12 13 14 15 16 17 18 19 20 Enter Quantity" at bounding box center [757, 409] width 90 height 30
select select "2"
click at [712, 394] on select "Enter Quantity 1 2 3 4 5 6 7 8 9 10 11 12 13 14 15 16 17 18 19 20 Enter Quantity" at bounding box center [757, 409] width 90 height 30
click at [865, 394] on button "Add to Cart" at bounding box center [900, 409] width 186 height 30
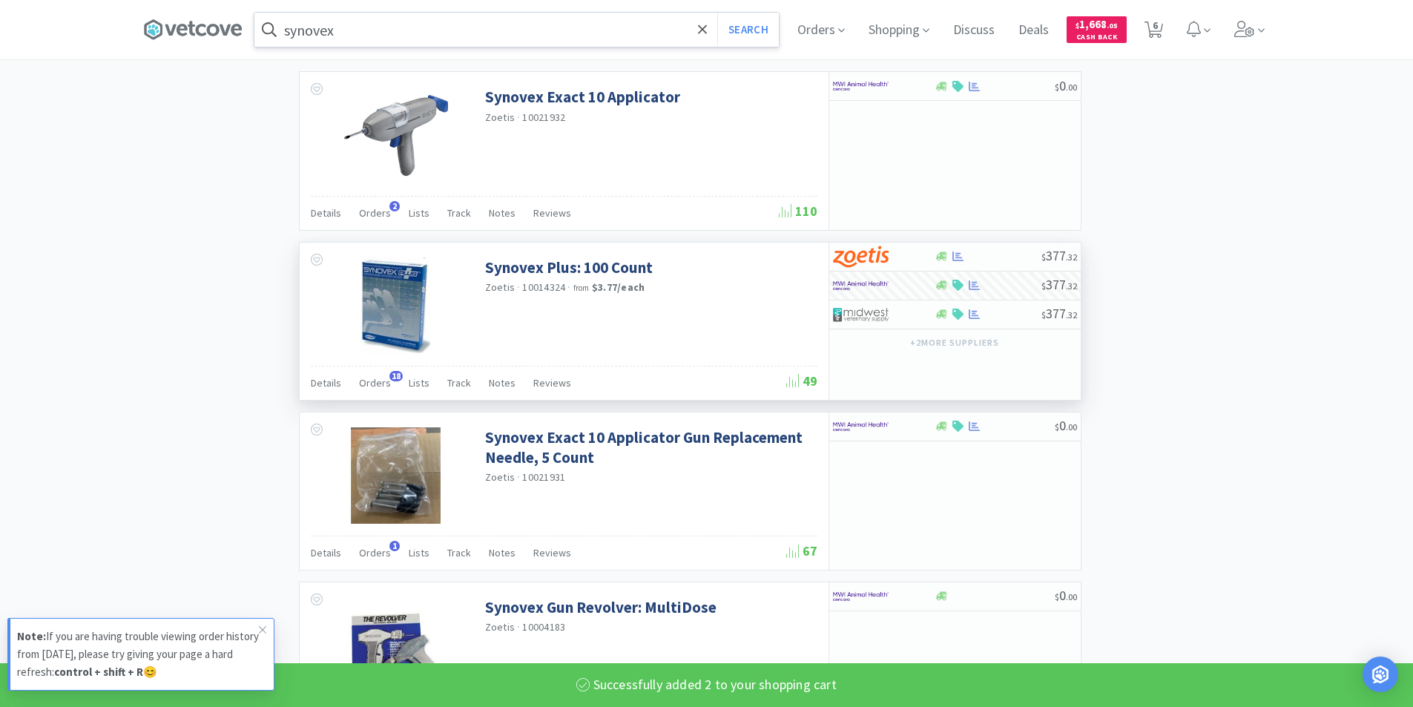
select select "2"
select select "12"
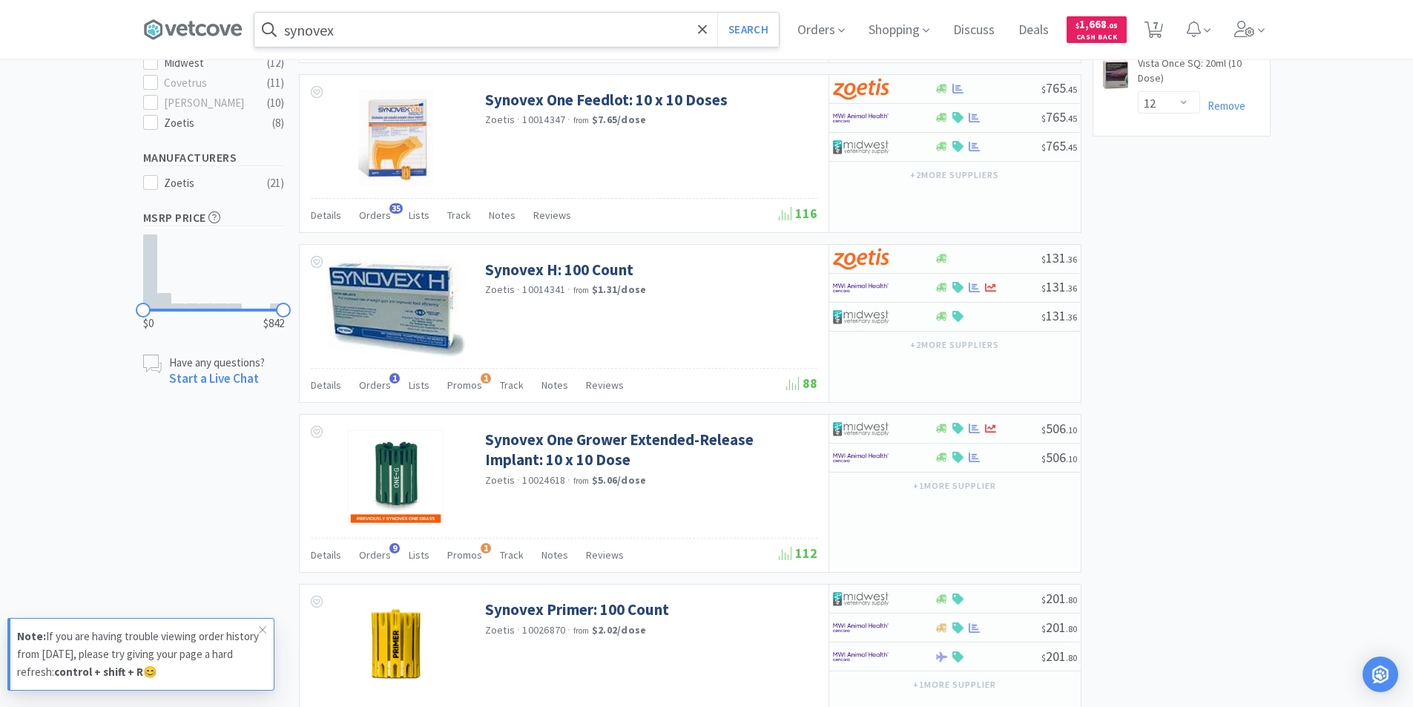
scroll to position [371, 0]
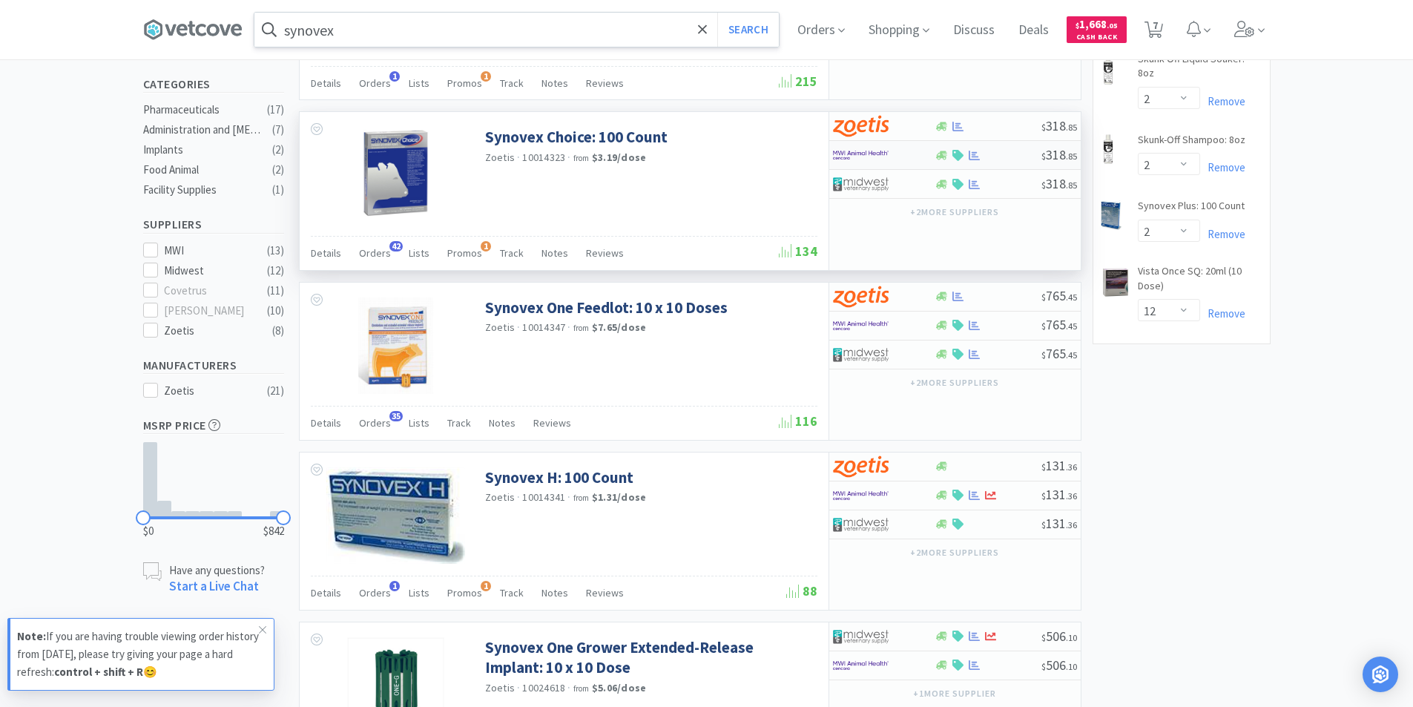
click at [894, 159] on div at bounding box center [874, 154] width 82 height 25
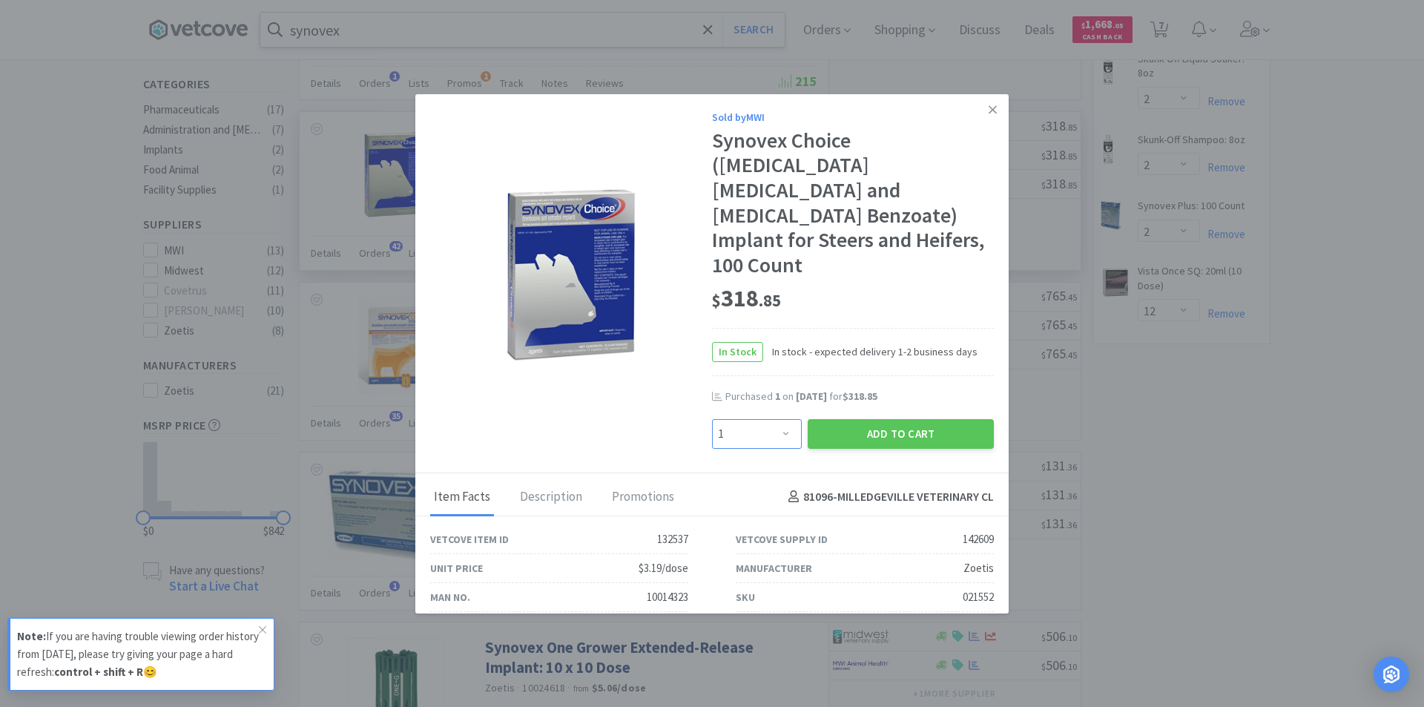
drag, startPoint x: 776, startPoint y: 386, endPoint x: 777, endPoint y: 371, distance: 15.6
click at [776, 419] on select "Enter Quantity 1 2 3 4 5 6 7 8 9 10 11 12 13 14 15 16 17 18 19 20 Enter Quantity" at bounding box center [757, 434] width 90 height 30
select select "2"
click at [712, 419] on select "Enter Quantity 1 2 3 4 5 6 7 8 9 10 11 12 13 14 15 16 17 18 19 20 Enter Quantity" at bounding box center [757, 434] width 90 height 30
click at [870, 419] on button "Add to Cart" at bounding box center [900, 434] width 186 height 30
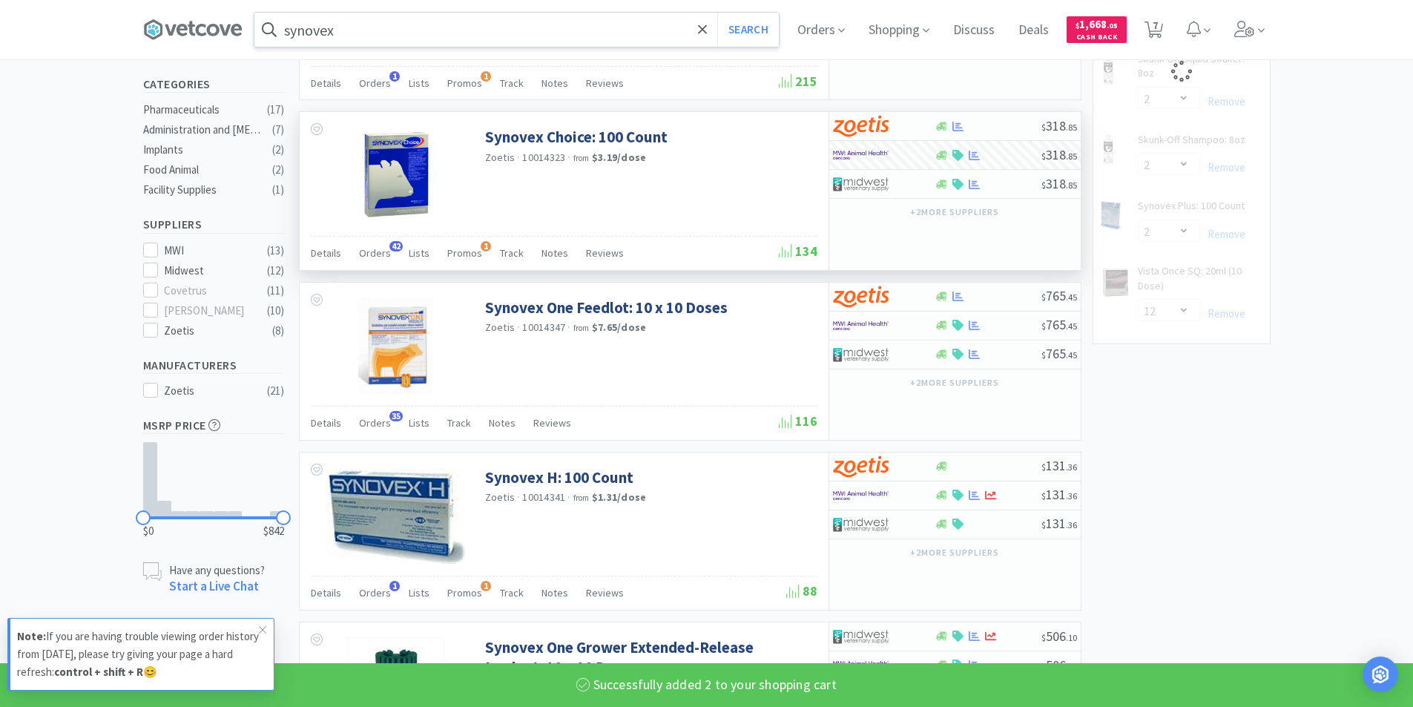
select select "2"
select select "12"
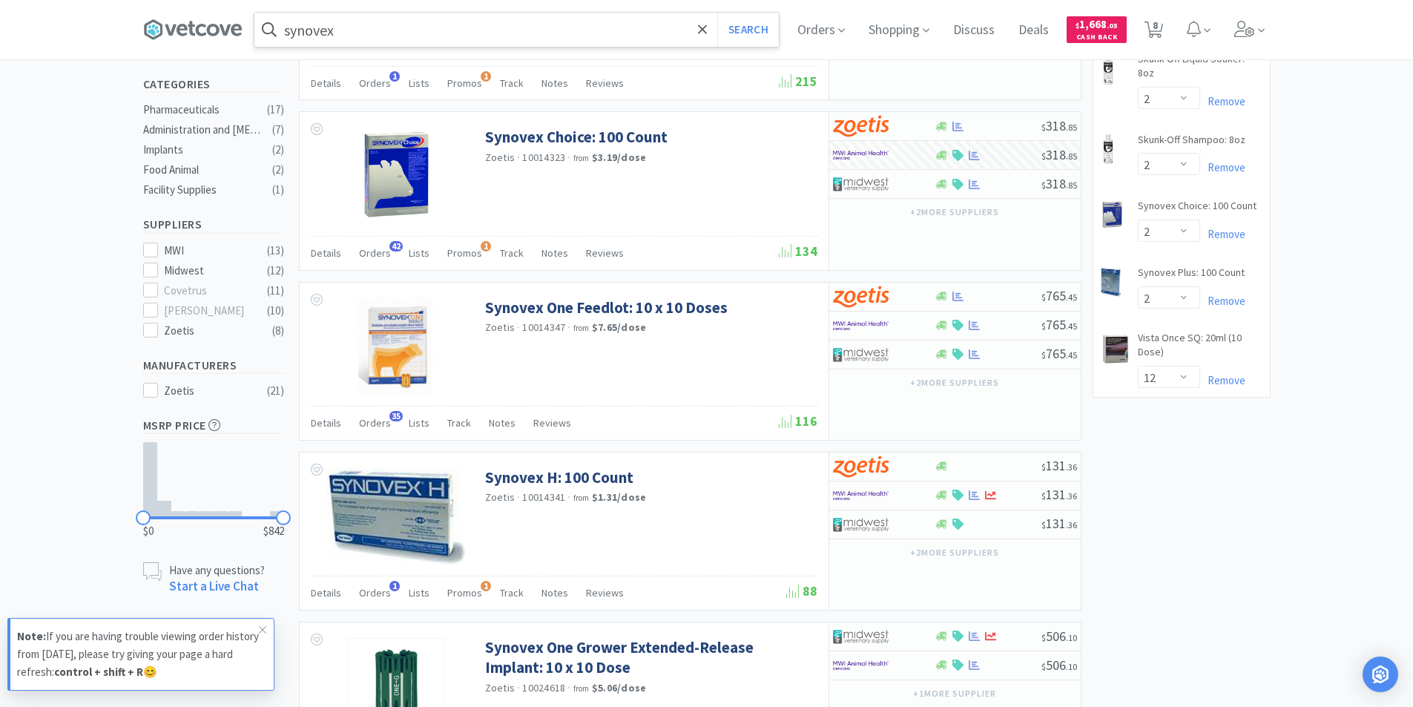
click at [401, 33] on input "synovex" at bounding box center [516, 30] width 524 height 34
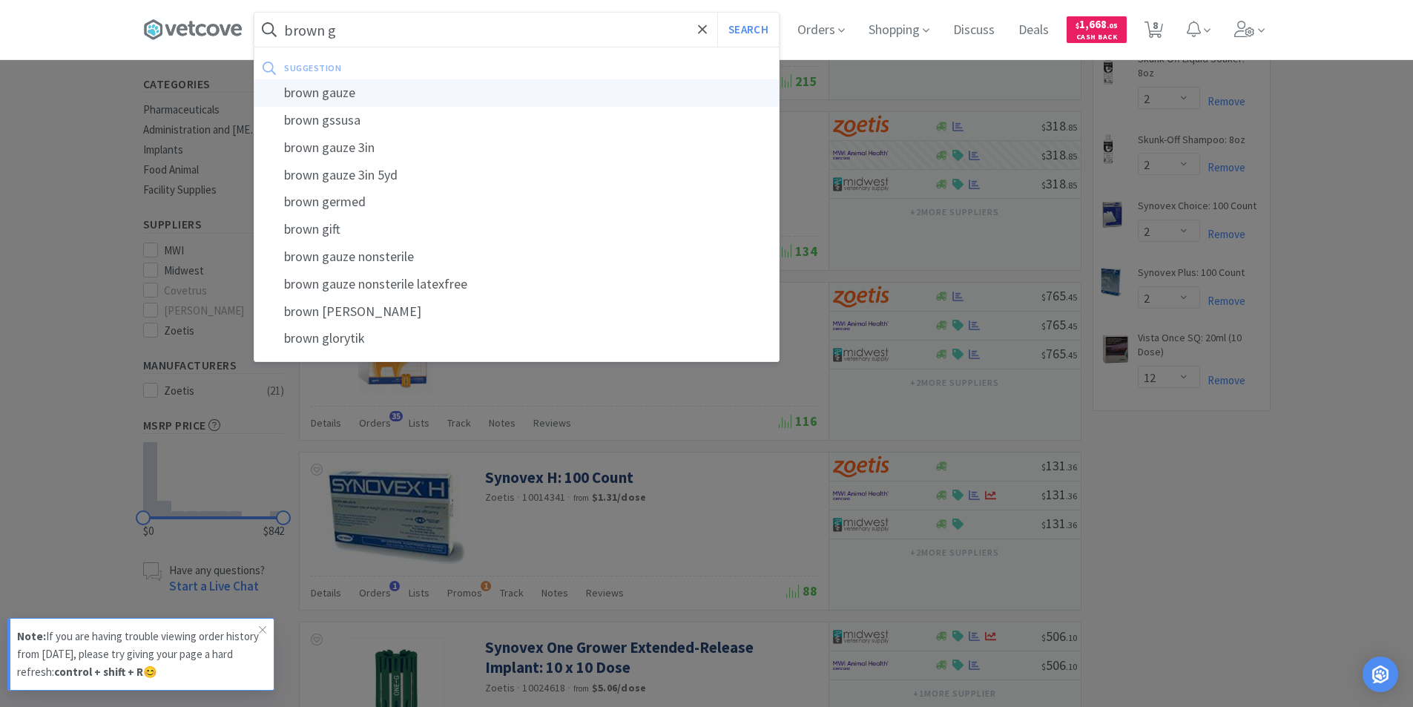
click at [356, 88] on div "brown gauze" at bounding box center [516, 92] width 524 height 27
type input "brown gauze"
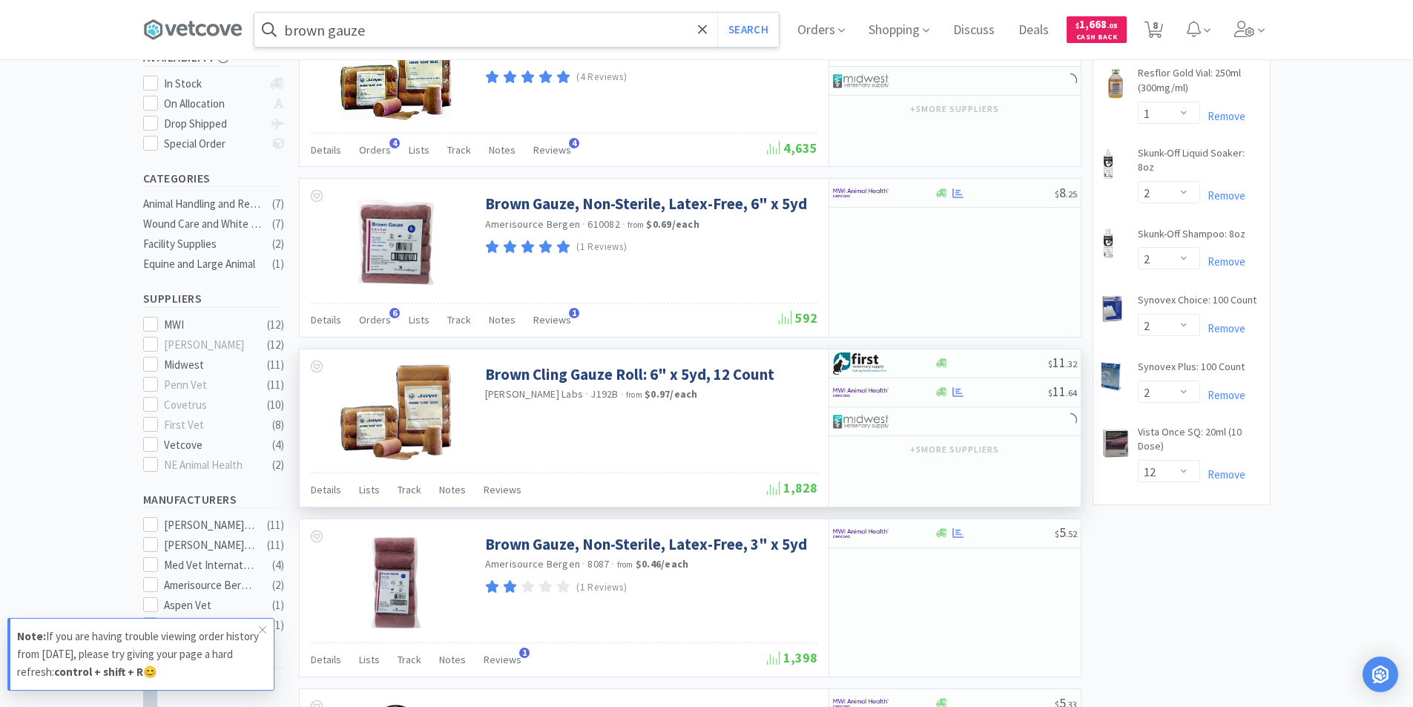
scroll to position [297, 0]
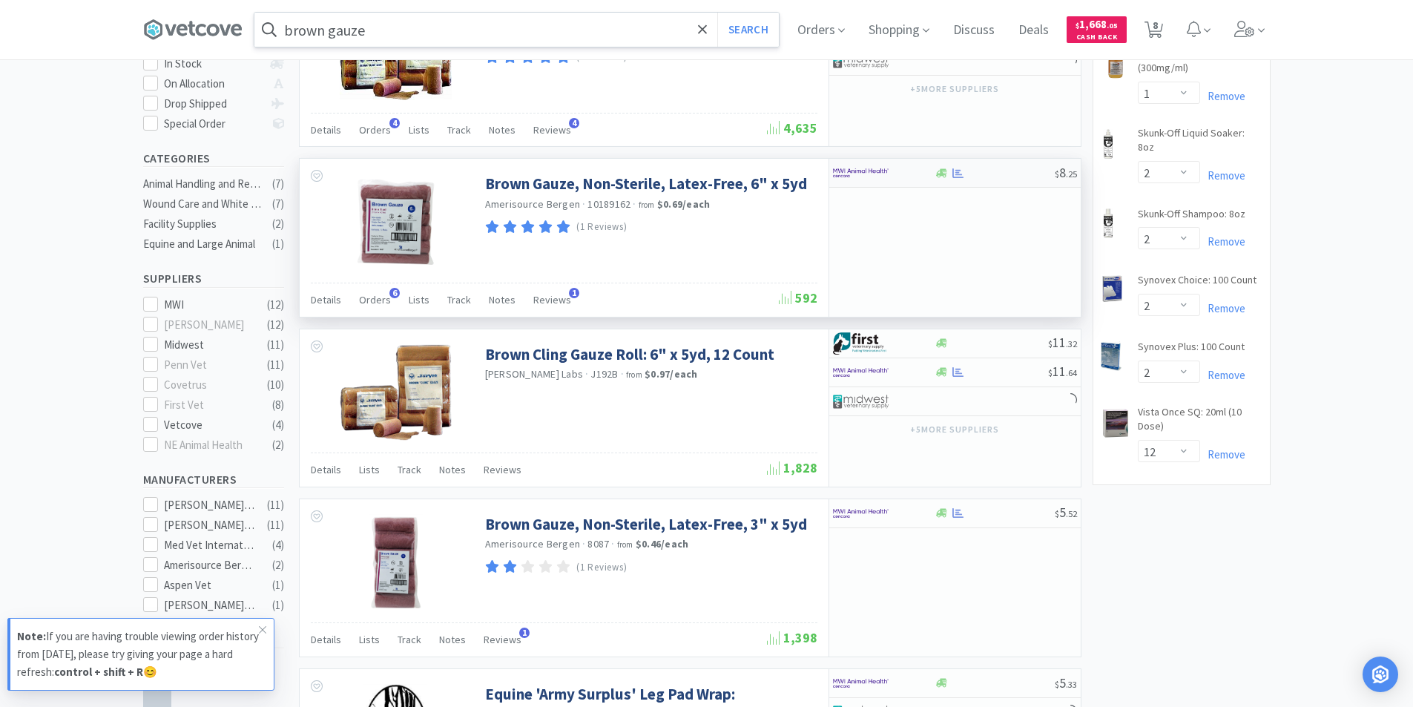
click at [913, 175] on div at bounding box center [884, 172] width 102 height 25
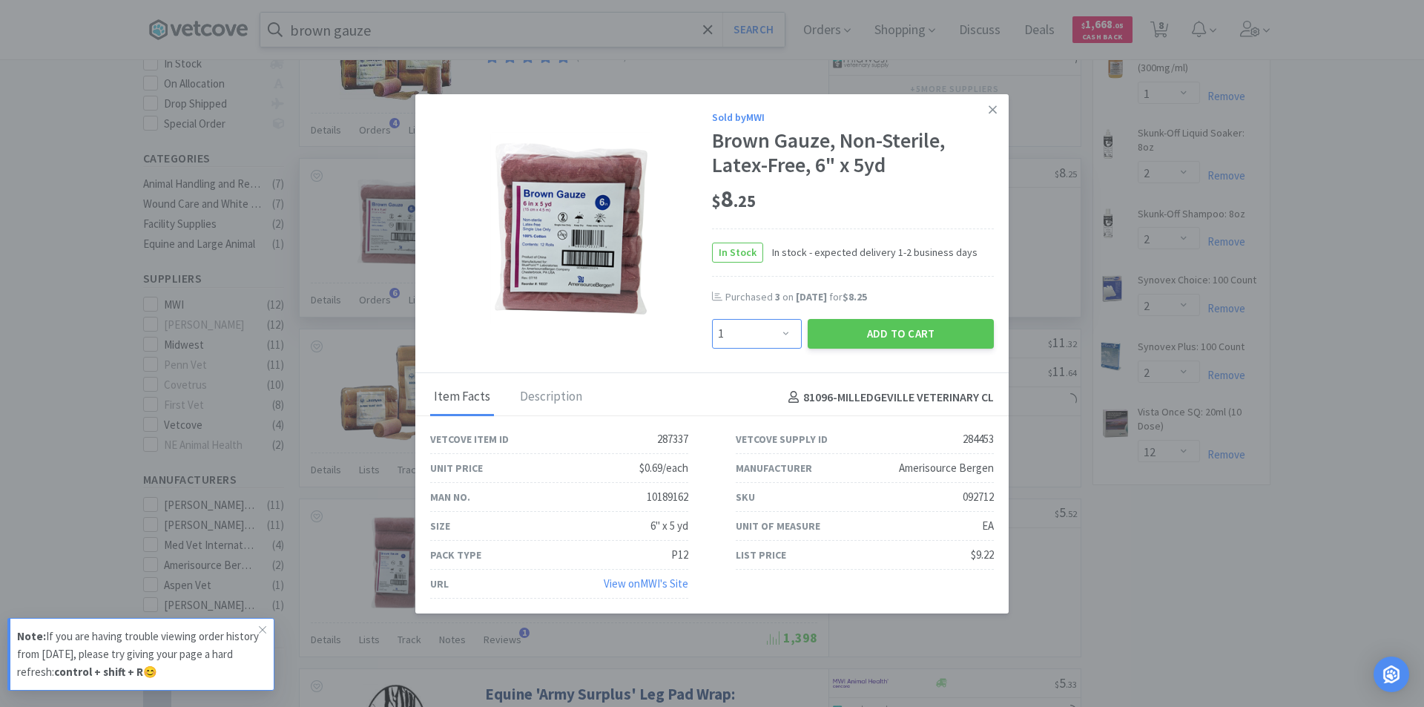
click at [783, 331] on select "Enter Quantity 1 2 3 4 5 6 7 8 9 10 11 12 13 14 15 16 17 18 19 20 Enter Quantity" at bounding box center [757, 334] width 90 height 30
select select "4"
click at [712, 319] on select "Enter Quantity 1 2 3 4 5 6 7 8 9 10 11 12 13 14 15 16 17 18 19 20 Enter Quantity" at bounding box center [757, 334] width 90 height 30
click at [859, 332] on button "Add to Cart" at bounding box center [900, 334] width 186 height 30
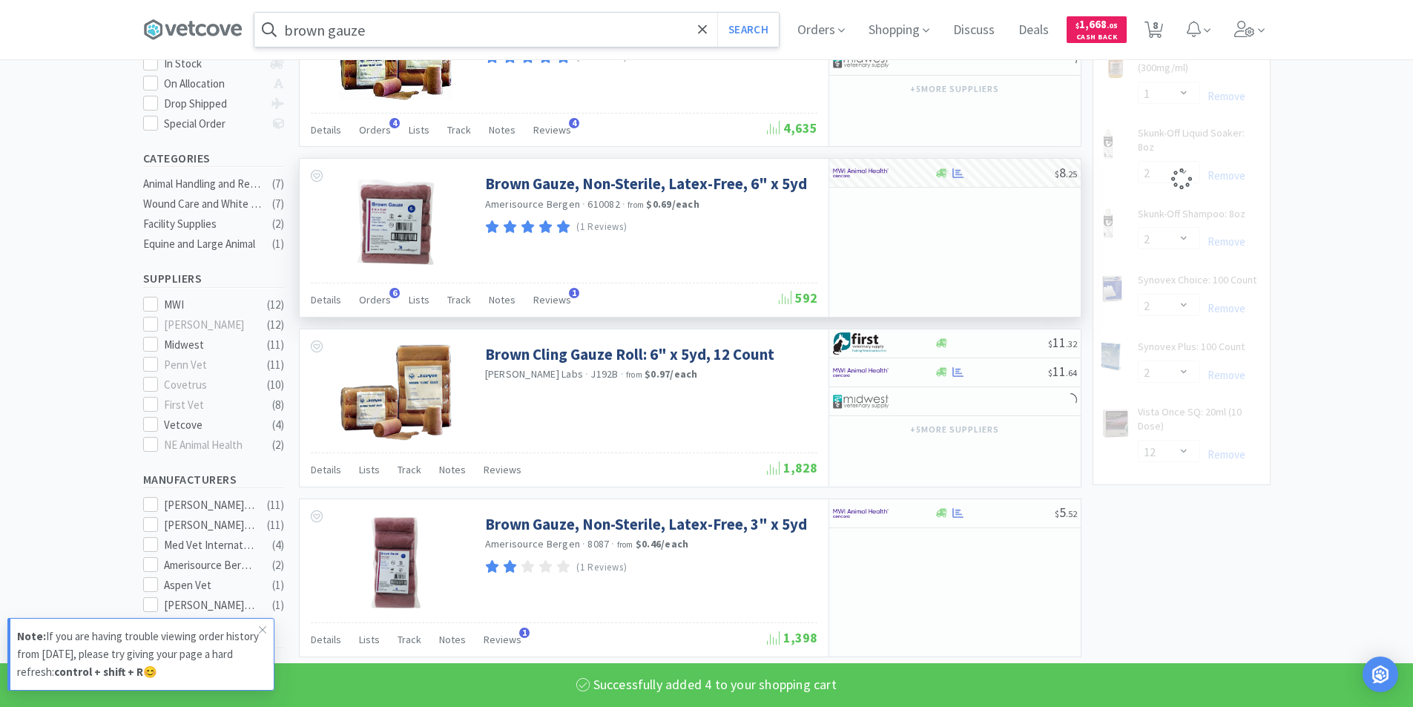
select select "4"
select select "1"
select select "2"
select select "12"
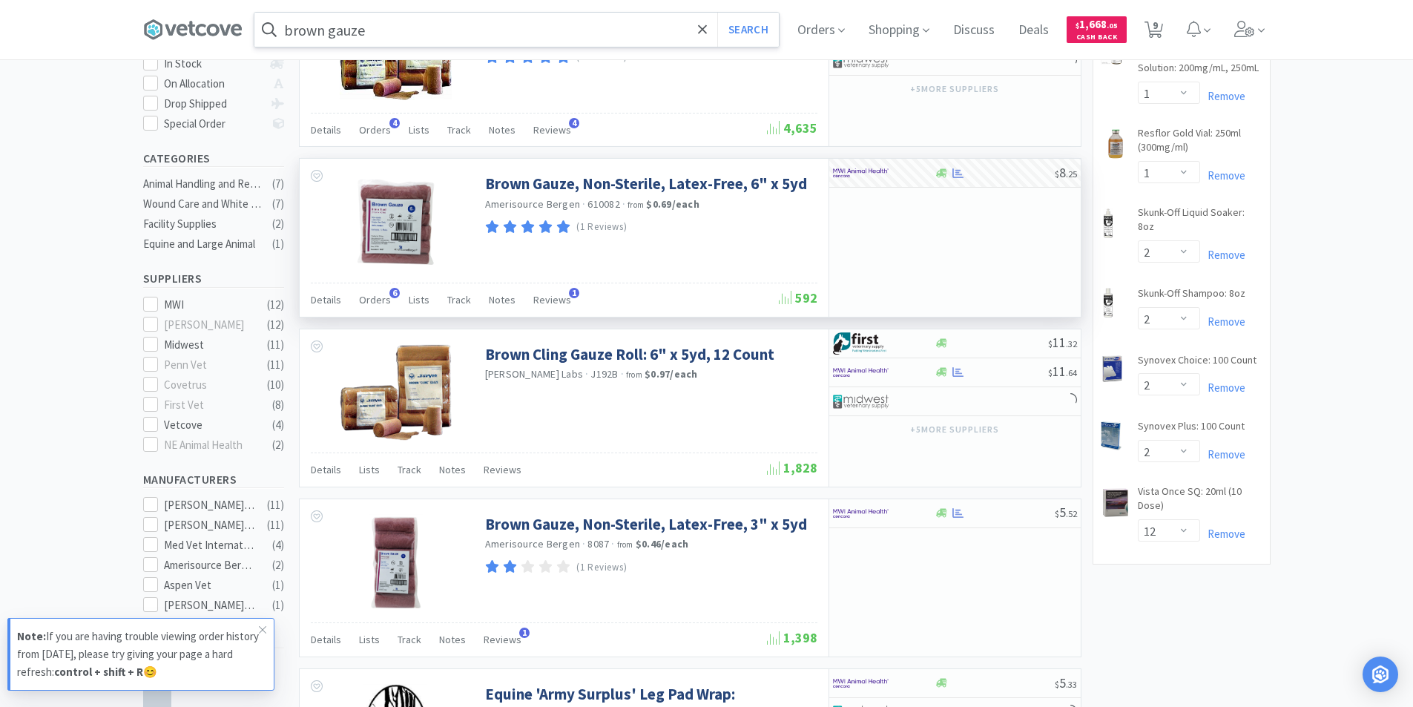
click at [389, 35] on input "brown gauze" at bounding box center [516, 30] width 524 height 34
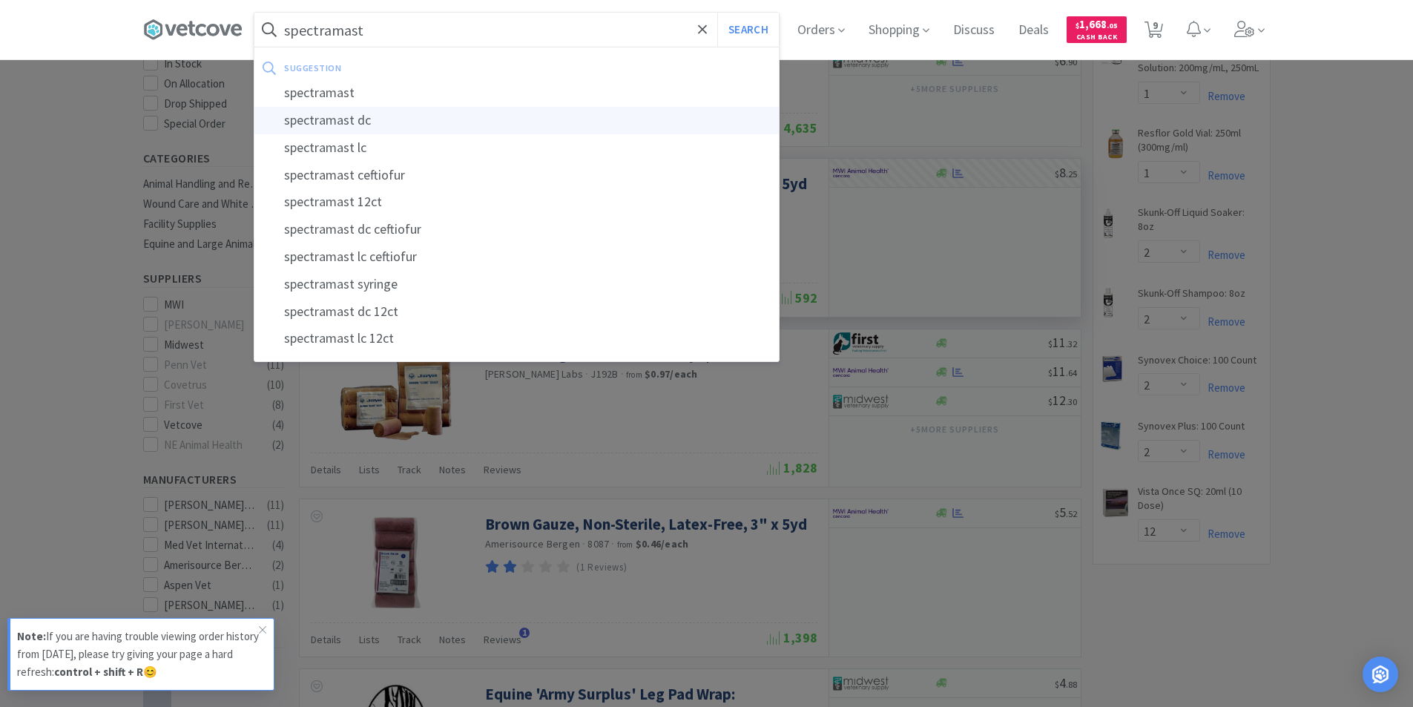
click at [352, 122] on div "spectramast dc" at bounding box center [516, 120] width 524 height 27
type input "spectramast dc"
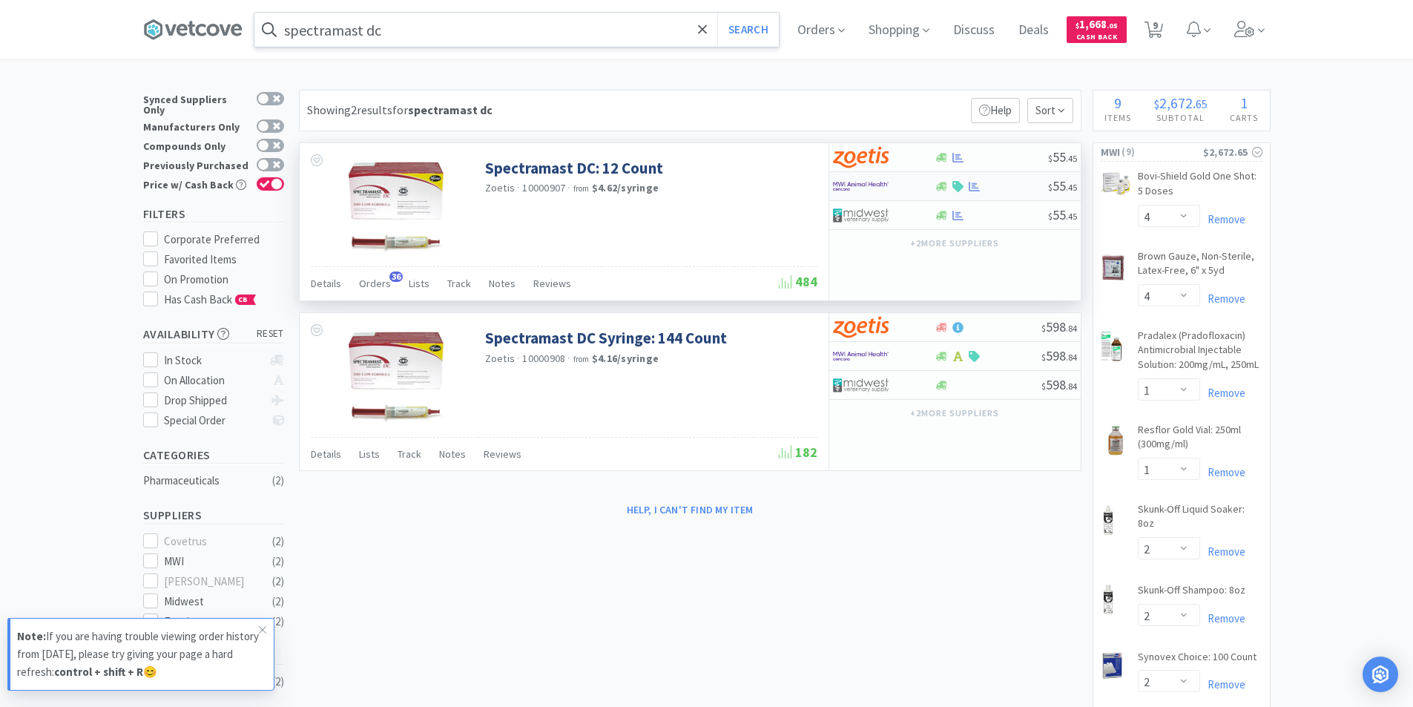
click at [955, 182] on icon at bounding box center [957, 186] width 11 height 11
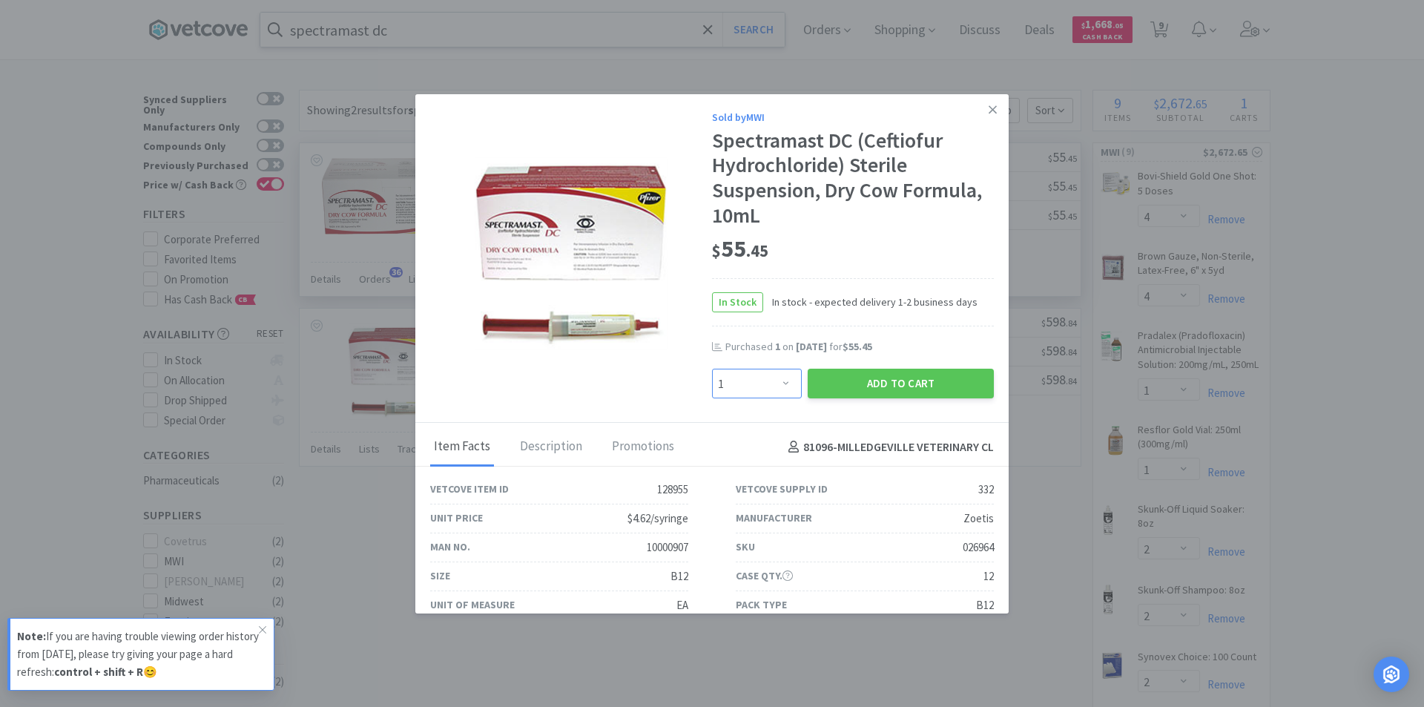
click at [767, 380] on select "Enter Quantity 1 2 3 4 5 6 7 8 9 10 11 12 13 14 15 16 17 18 19 20 Enter Quantity" at bounding box center [757, 384] width 90 height 30
select select "2"
click at [712, 369] on select "Enter Quantity 1 2 3 4 5 6 7 8 9 10 11 12 13 14 15 16 17 18 19 20 Enter Quantity" at bounding box center [757, 384] width 90 height 30
click at [924, 384] on button "Add to Cart" at bounding box center [900, 384] width 186 height 30
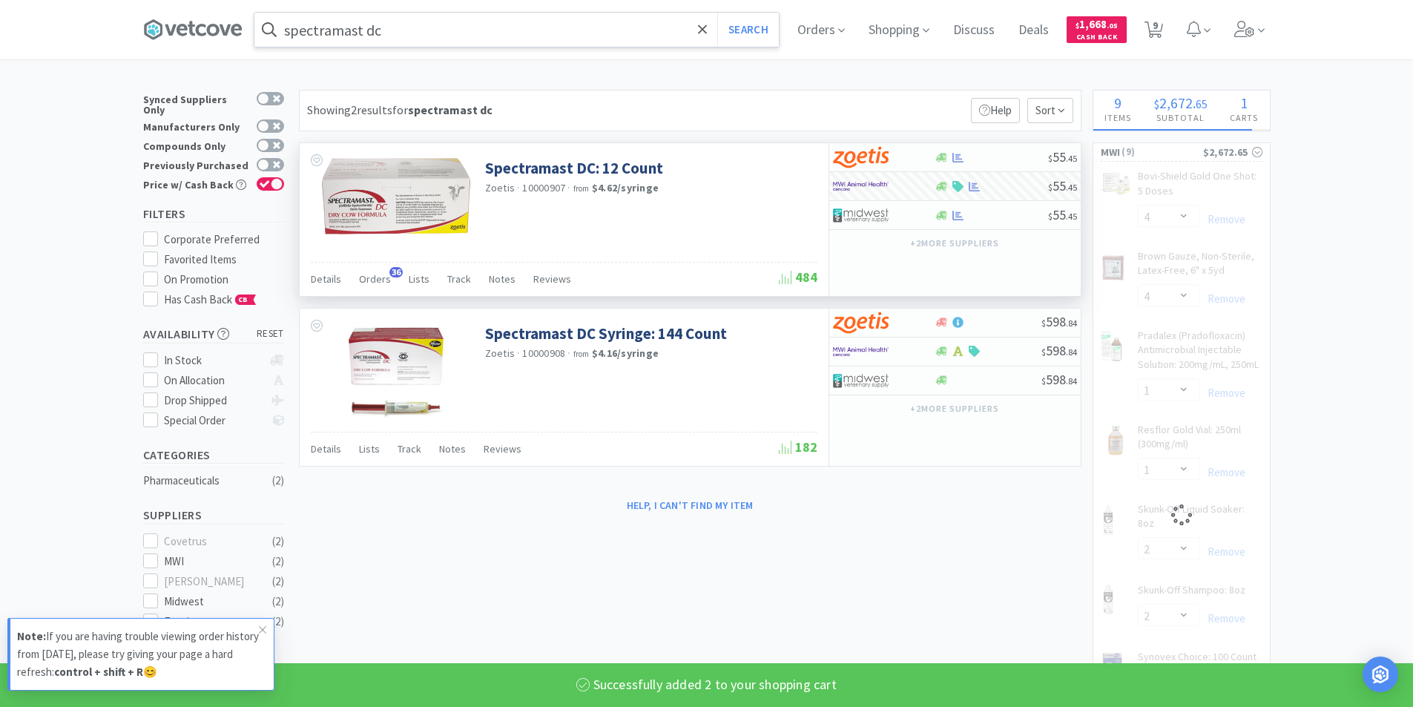
select select "2"
select select "12"
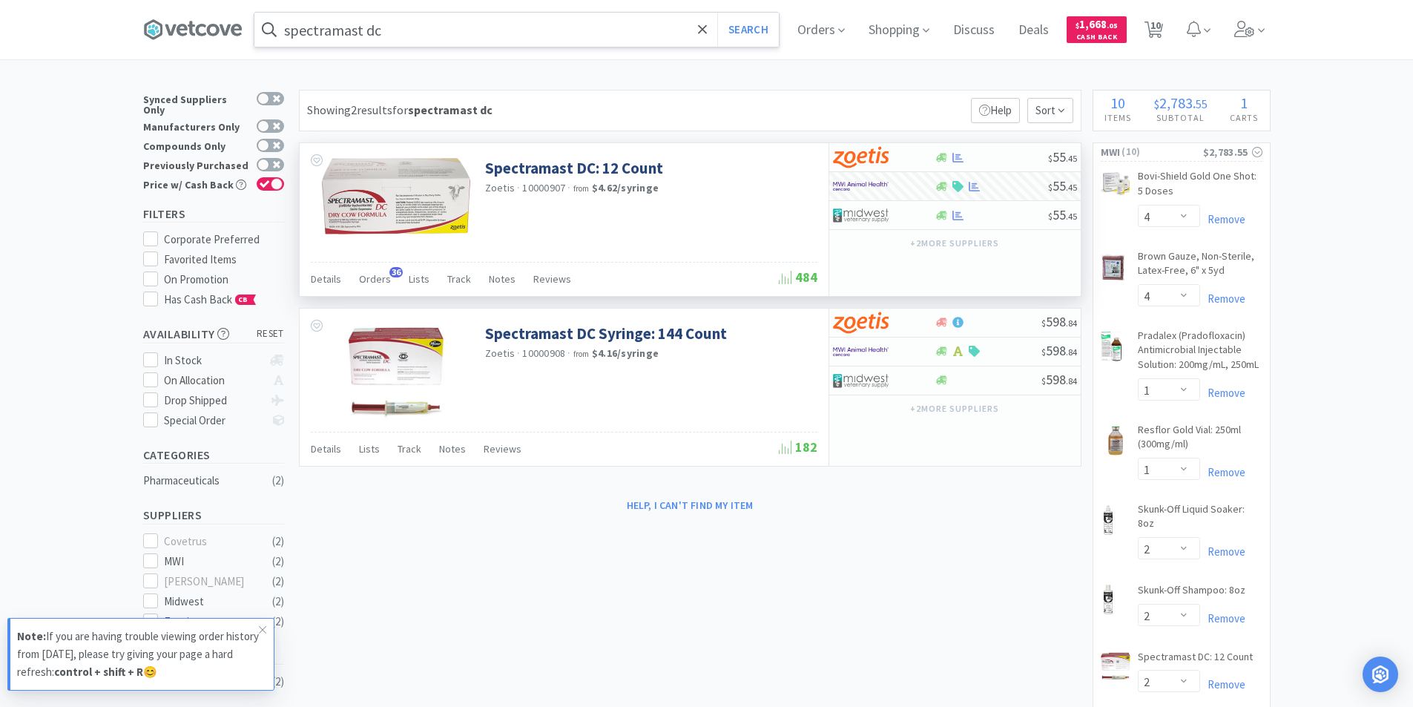
click at [424, 35] on input "spectramast dc" at bounding box center [516, 30] width 524 height 34
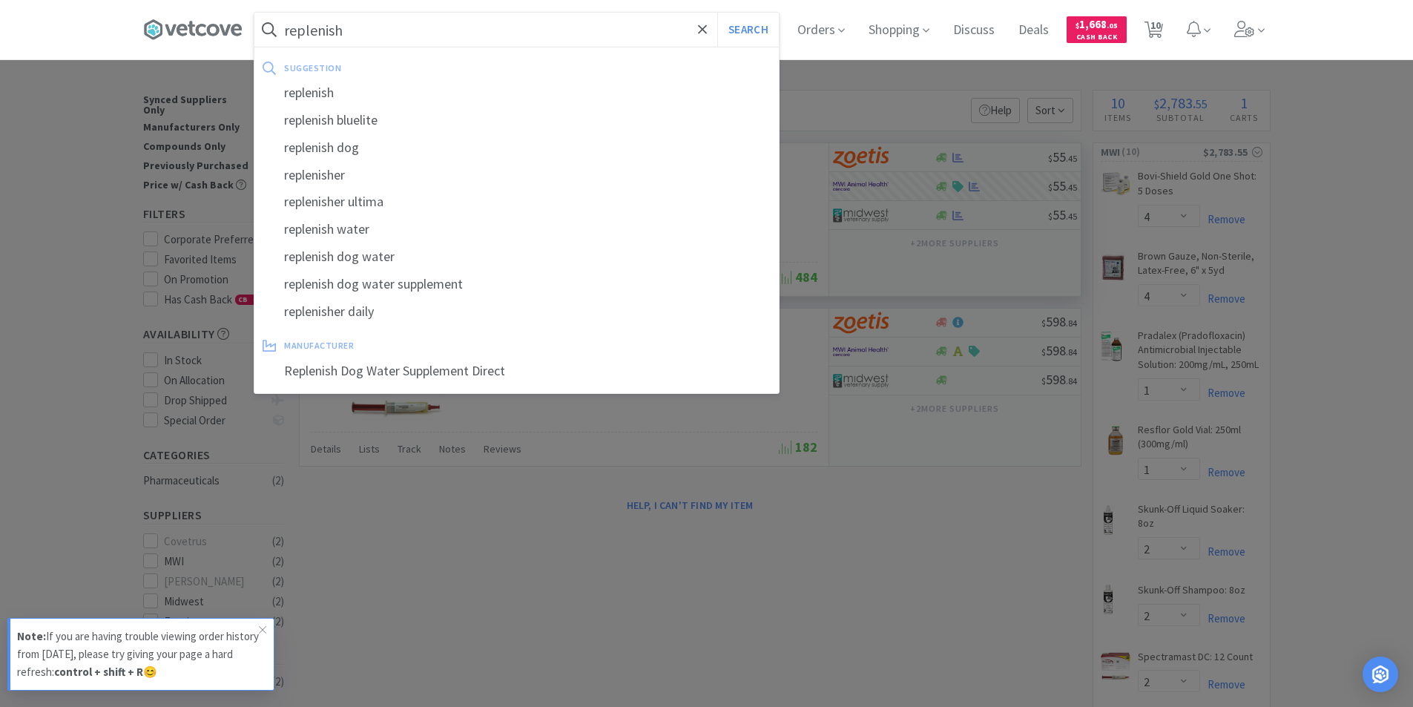
type input "replenish"
click at [717, 13] on button "Search" at bounding box center [748, 30] width 62 height 34
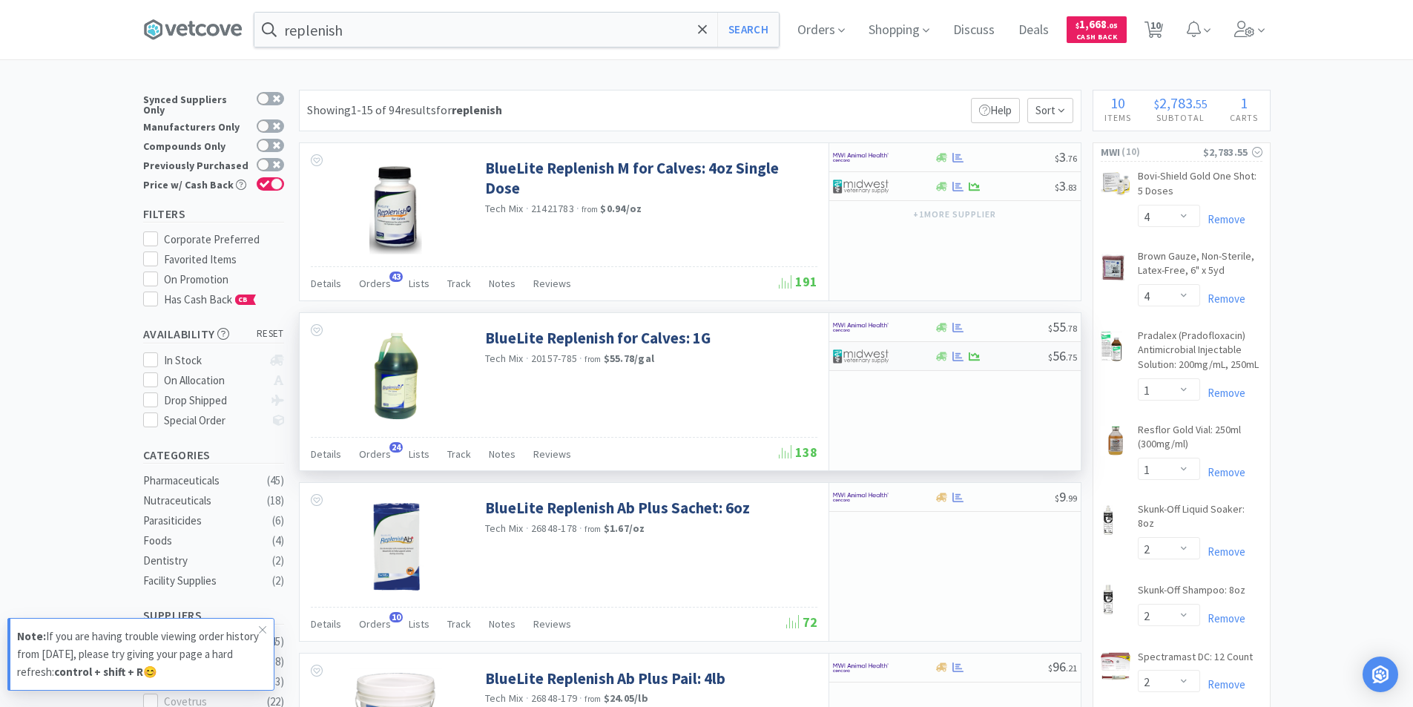
click at [853, 355] on img at bounding box center [861, 356] width 56 height 22
select select "1"
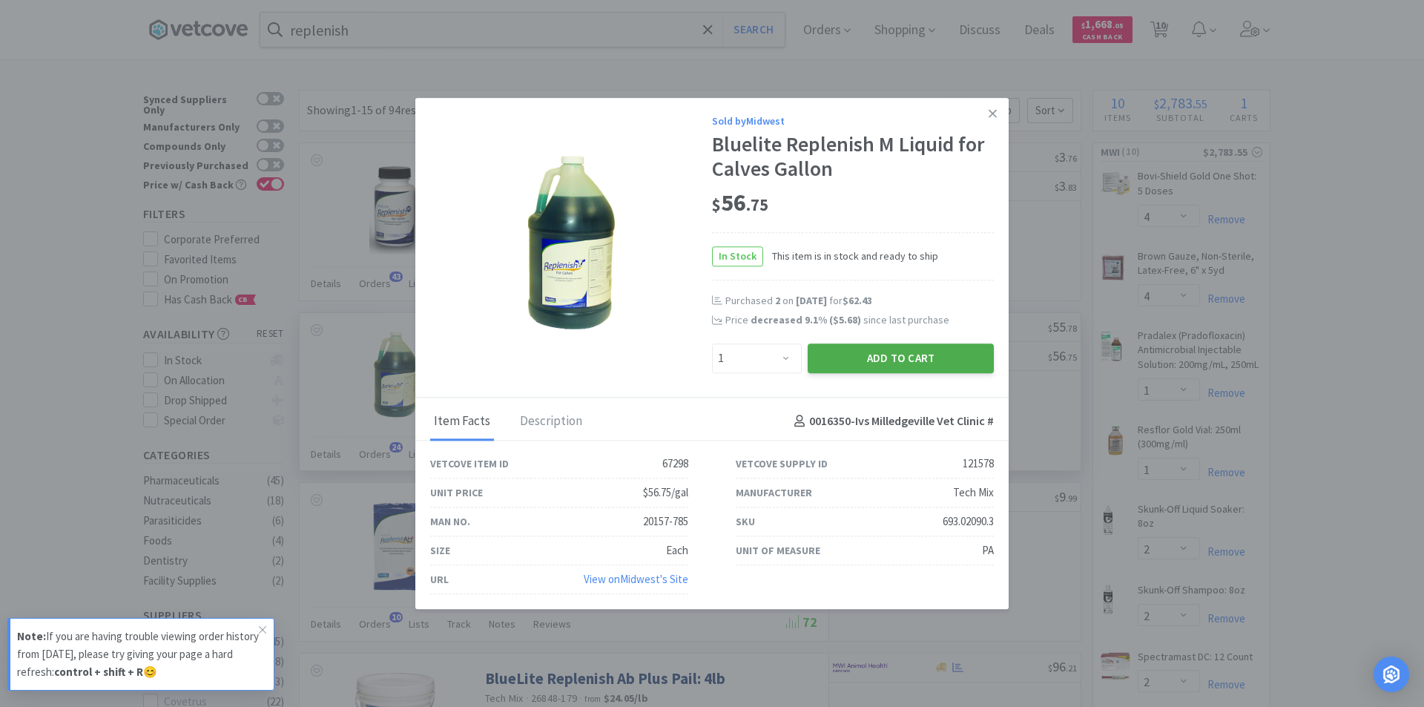
click at [835, 359] on button "Add to Cart" at bounding box center [900, 358] width 186 height 30
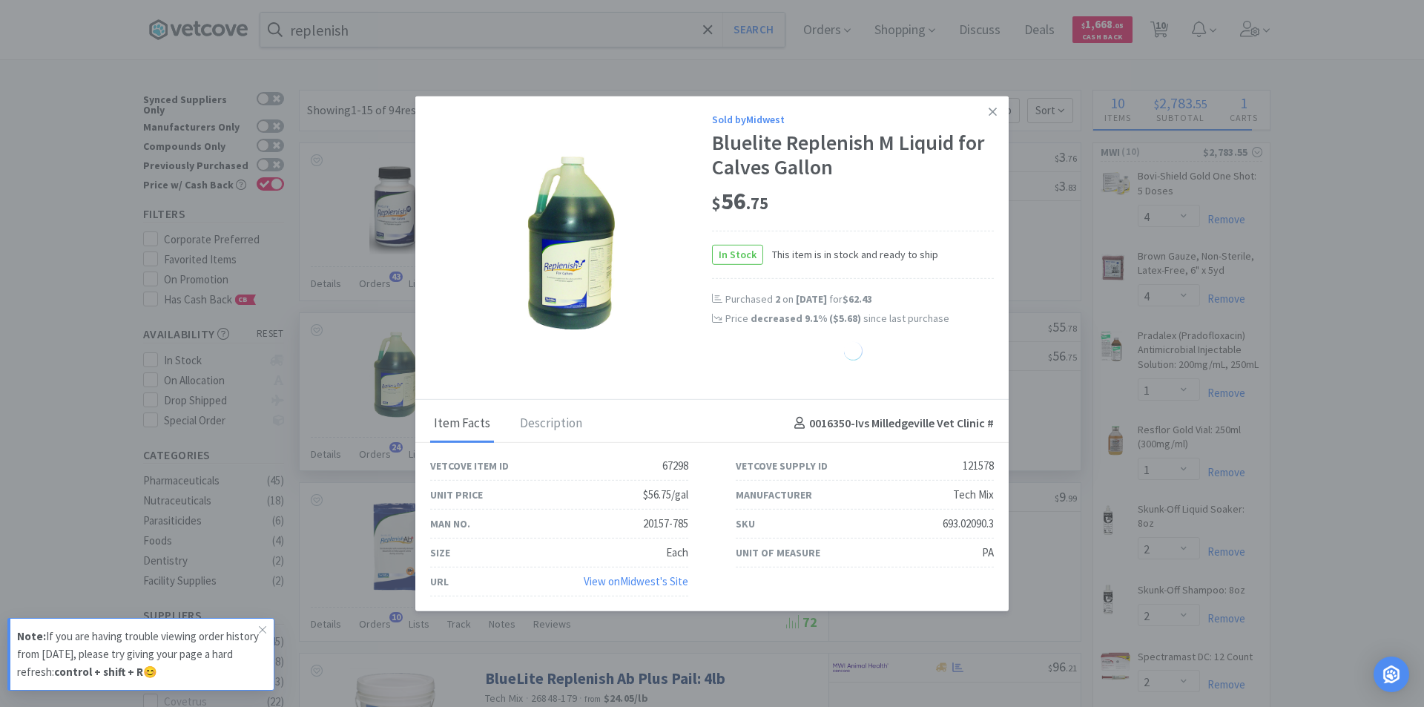
select select "1"
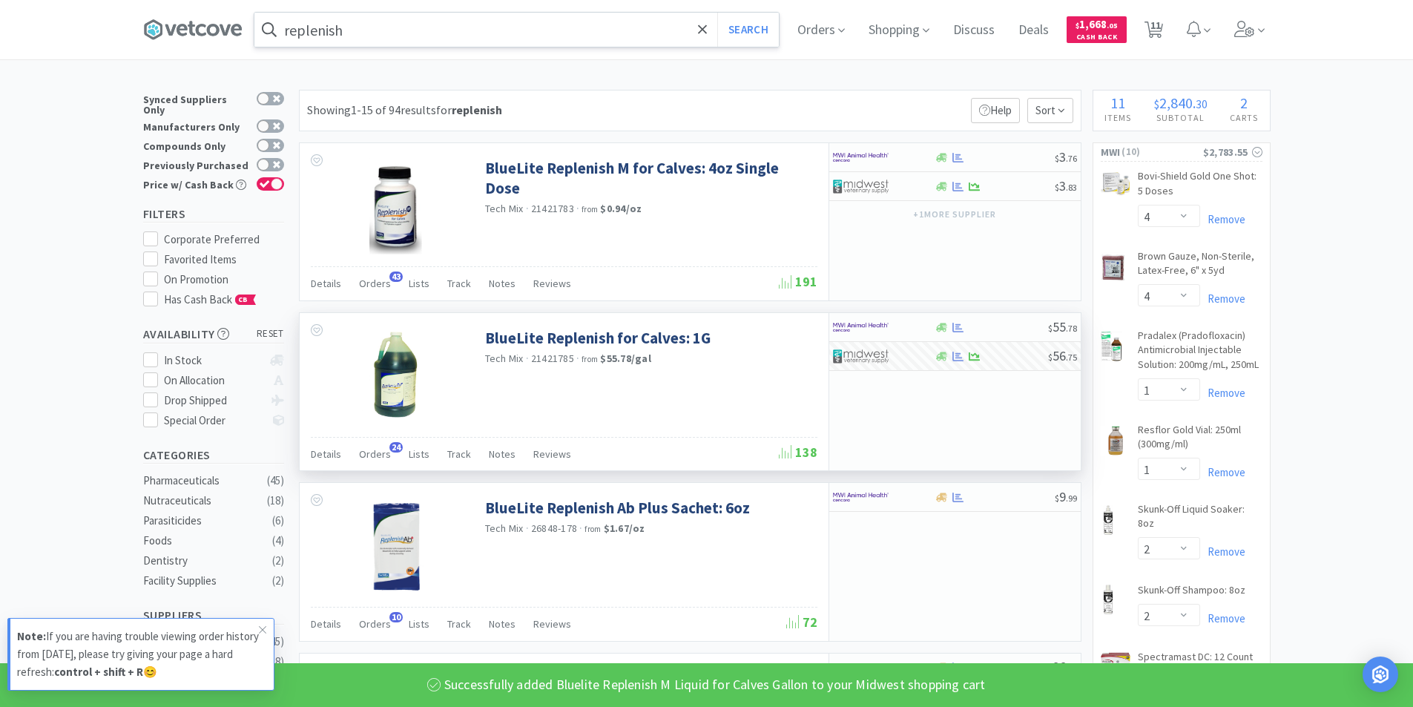
click at [461, 40] on input "replenish" at bounding box center [516, 30] width 524 height 34
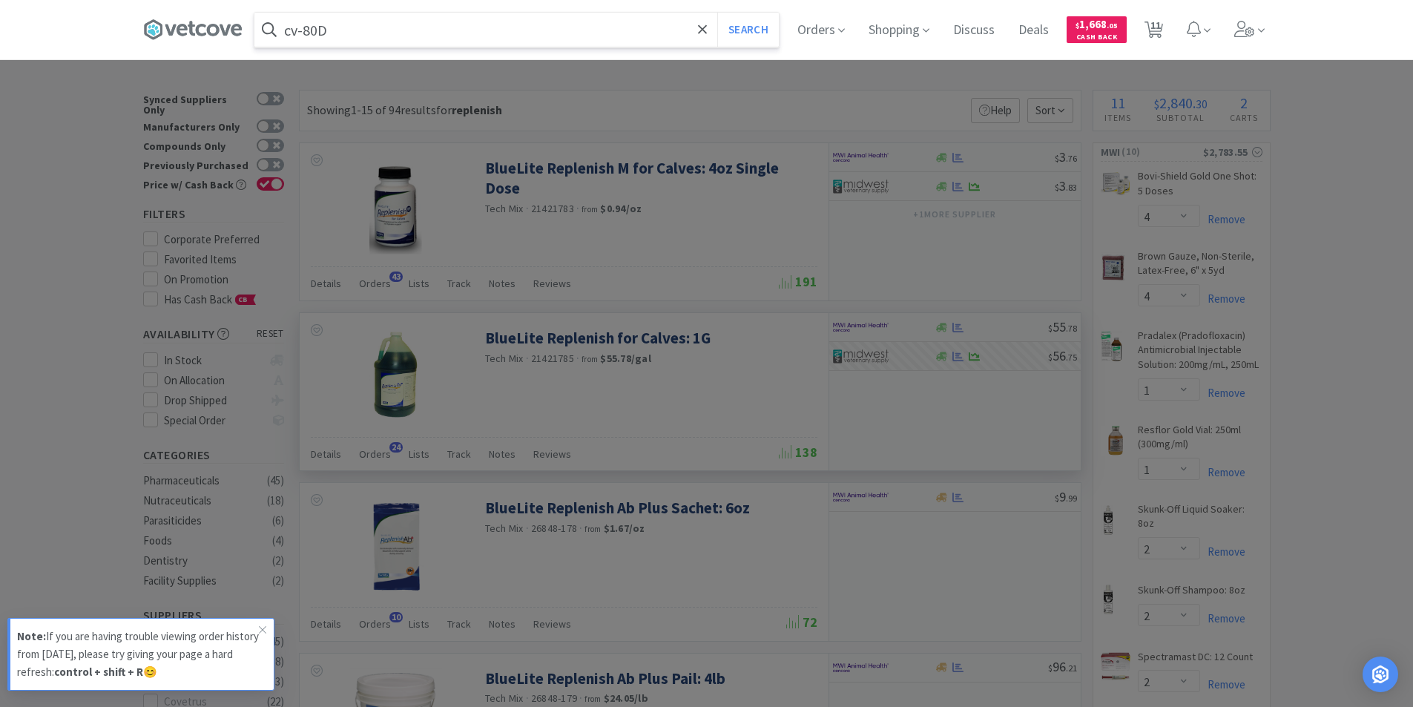
click at [717, 13] on button "Search" at bounding box center [748, 30] width 62 height 34
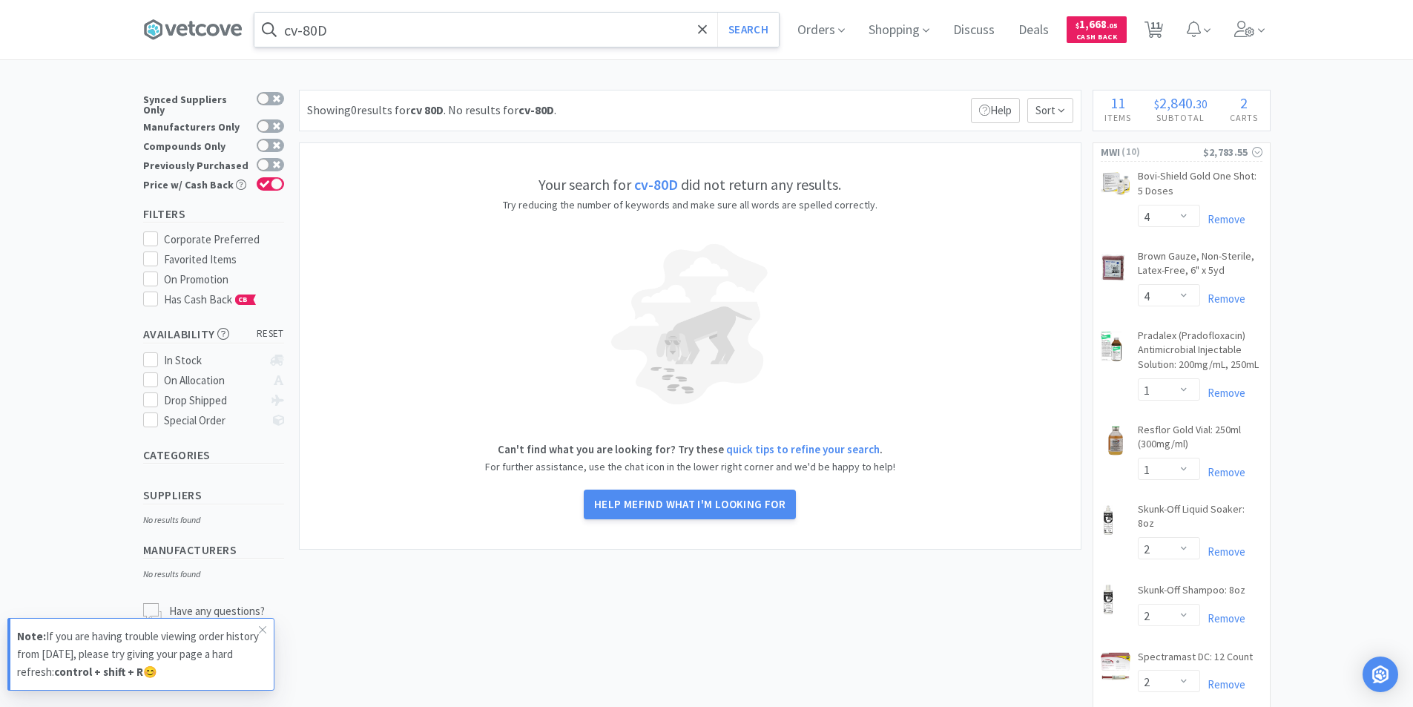
click at [461, 40] on input "cv-80D" at bounding box center [516, 30] width 524 height 34
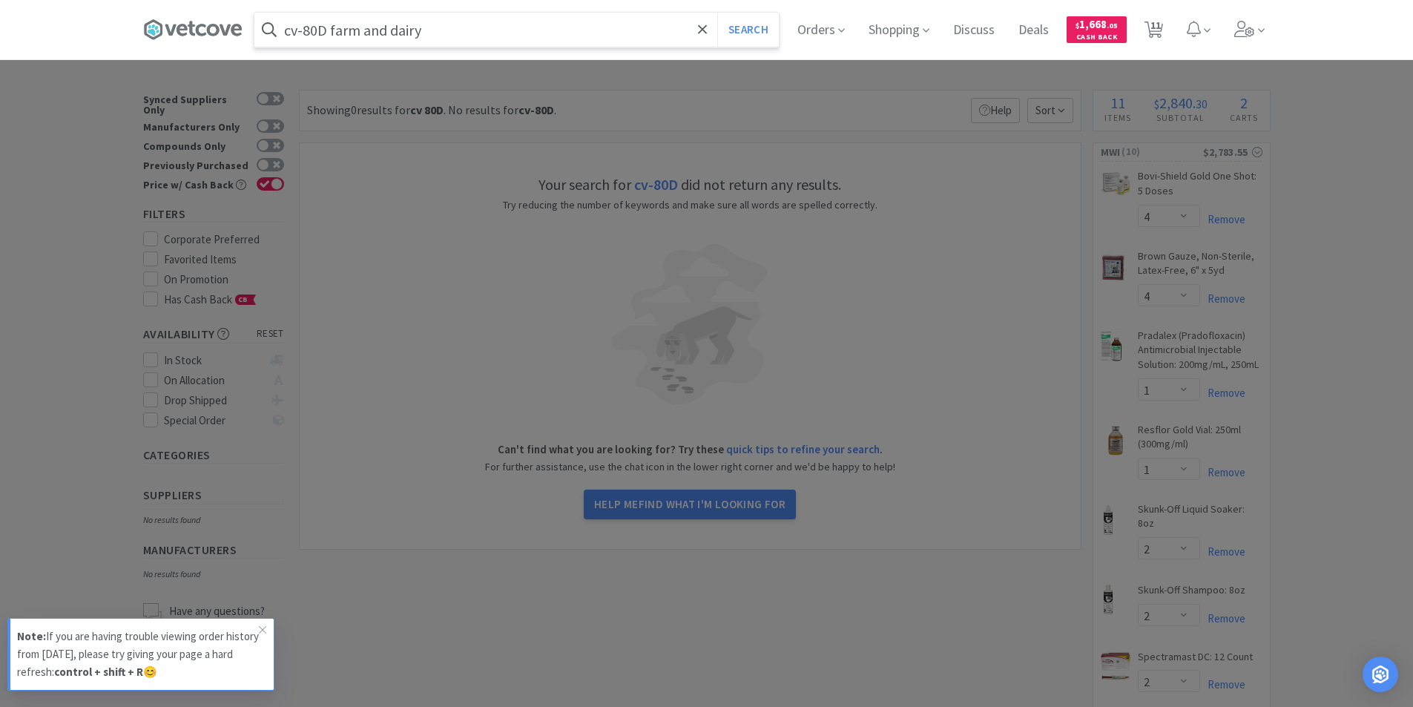
click at [717, 13] on button "Search" at bounding box center [748, 30] width 62 height 34
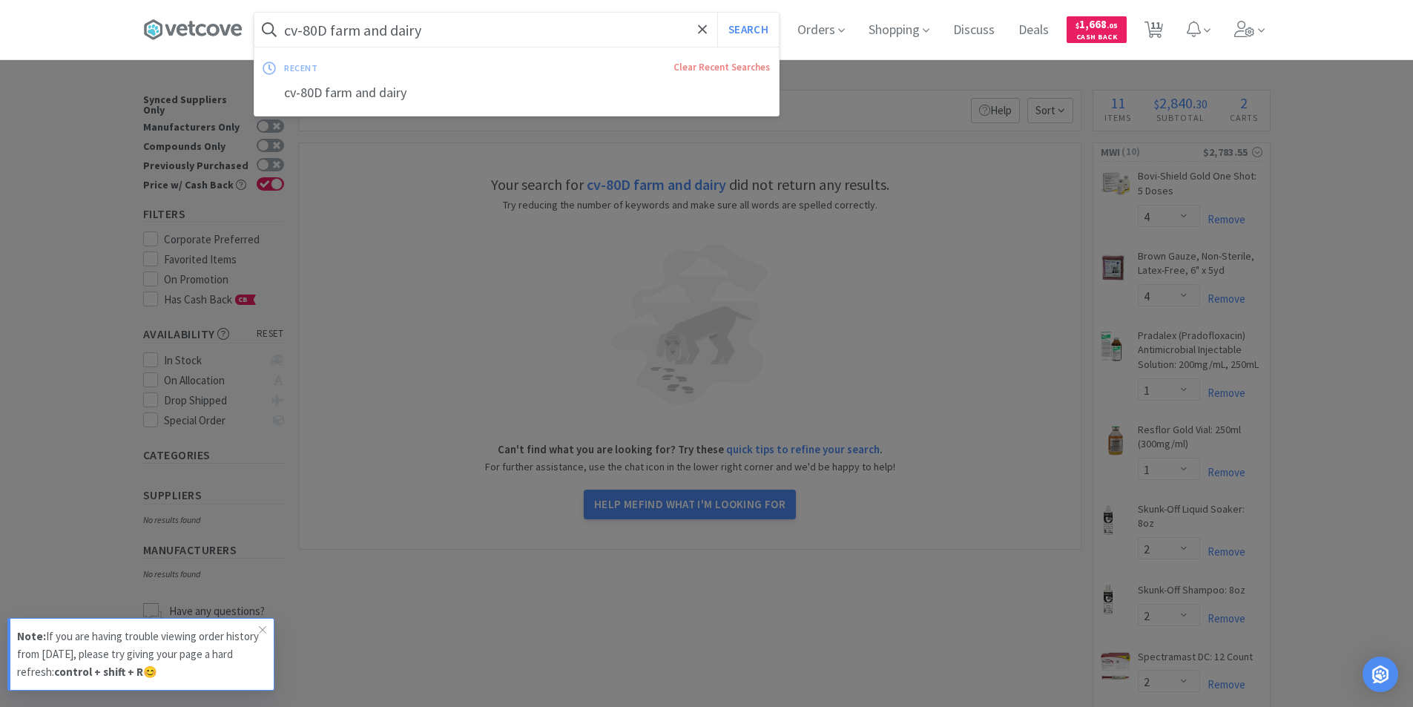
click at [332, 29] on input "cv-80D farm and dairy" at bounding box center [516, 30] width 524 height 34
drag, startPoint x: 331, startPoint y: 30, endPoint x: 293, endPoint y: 39, distance: 39.6
click at [293, 39] on input "cv-80D farm and dairy" at bounding box center [516, 30] width 524 height 34
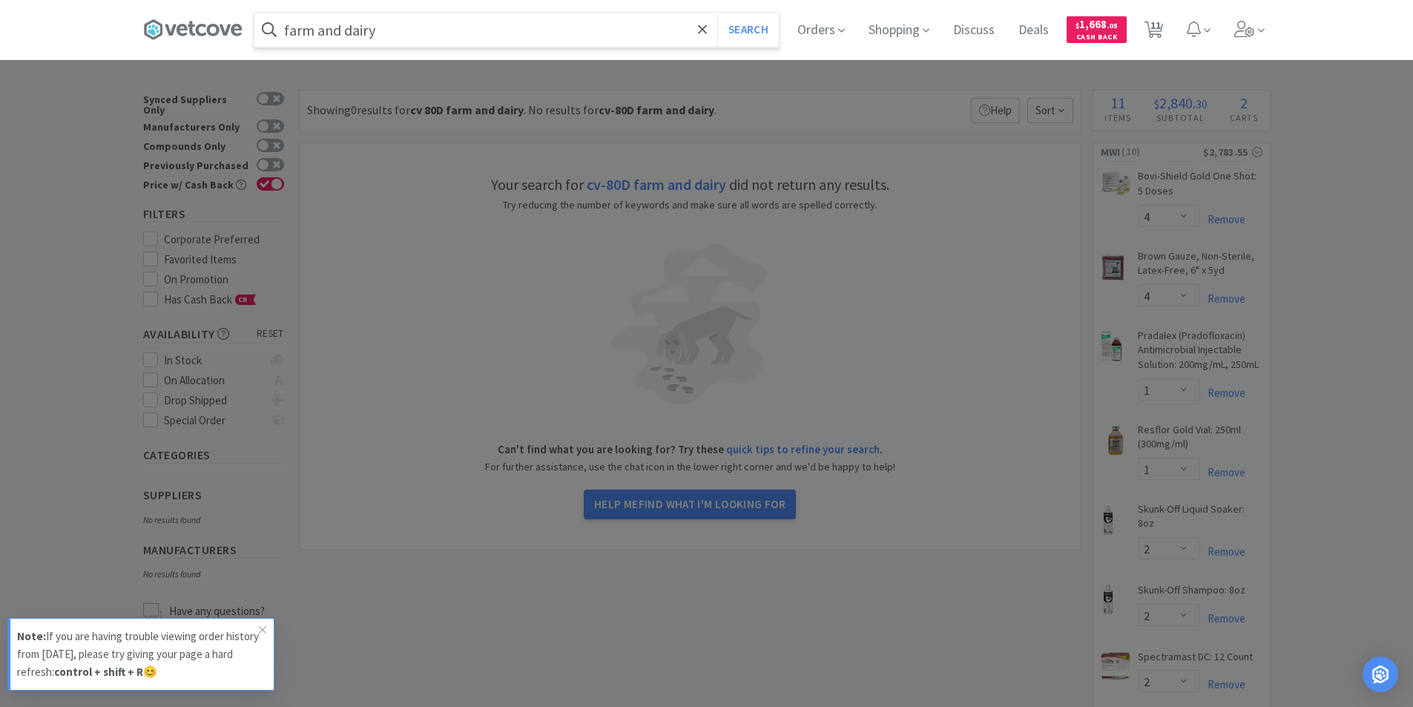
type input "farm and dairy"
click at [717, 13] on button "Search" at bounding box center [748, 30] width 62 height 34
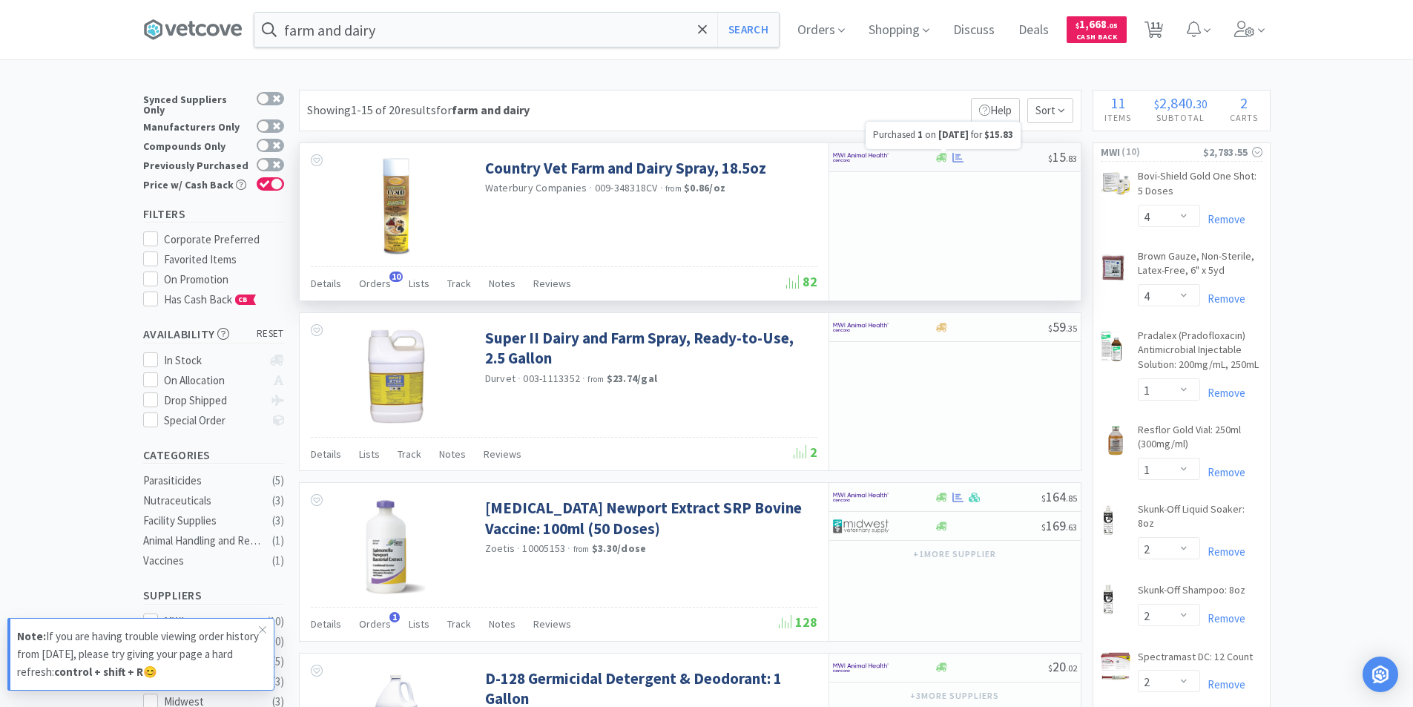
click at [955, 160] on icon at bounding box center [957, 157] width 11 height 11
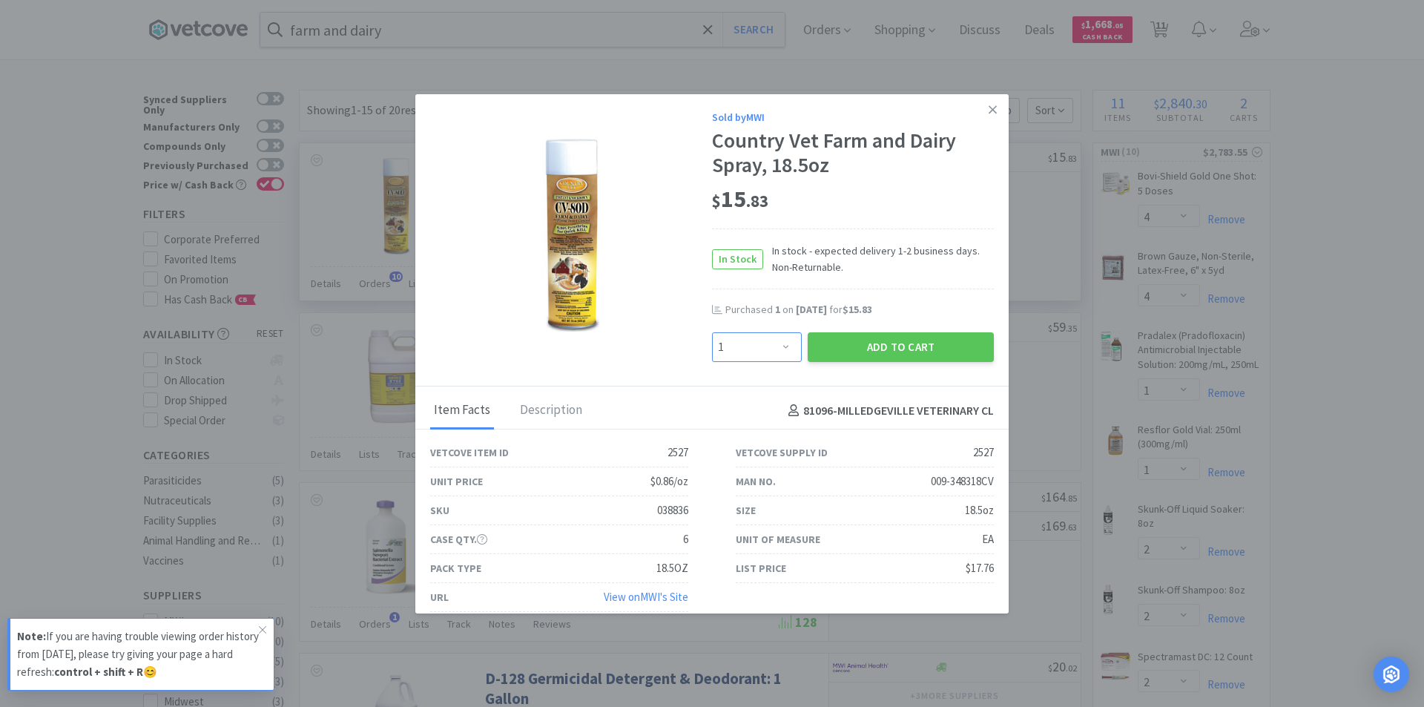
drag, startPoint x: 776, startPoint y: 346, endPoint x: 771, endPoint y: 334, distance: 12.7
click at [776, 345] on select "Enter Quantity 1 2 3 4 5 6 7 8 9 10 11 12 13 14 15 16 17 18 19 20 Enter Quantity" at bounding box center [757, 347] width 90 height 30
select select "2"
click at [712, 332] on select "Enter Quantity 1 2 3 4 5 6 7 8 9 10 11 12 13 14 15 16 17 18 19 20 Enter Quantity" at bounding box center [757, 347] width 90 height 30
click at [888, 342] on button "Add to Cart" at bounding box center [900, 347] width 186 height 30
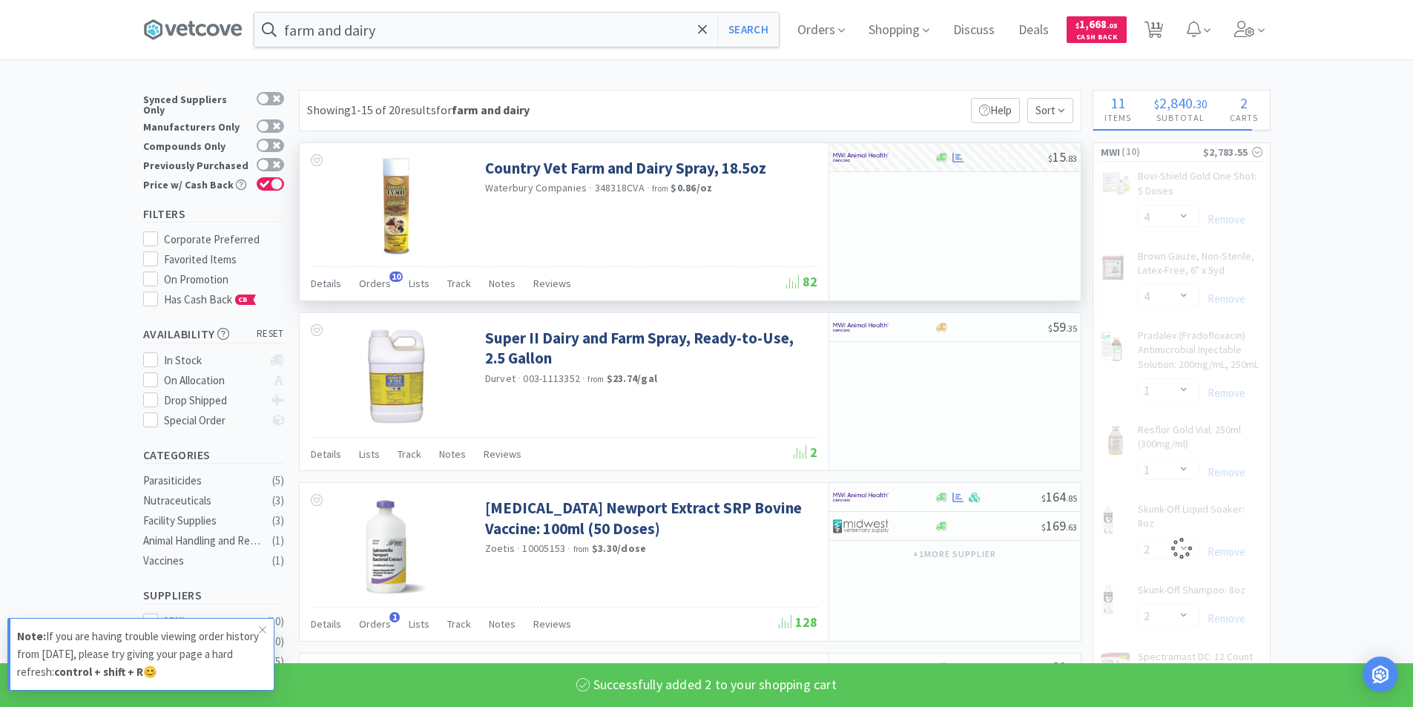
select select "2"
select select "1"
select select "2"
select select "12"
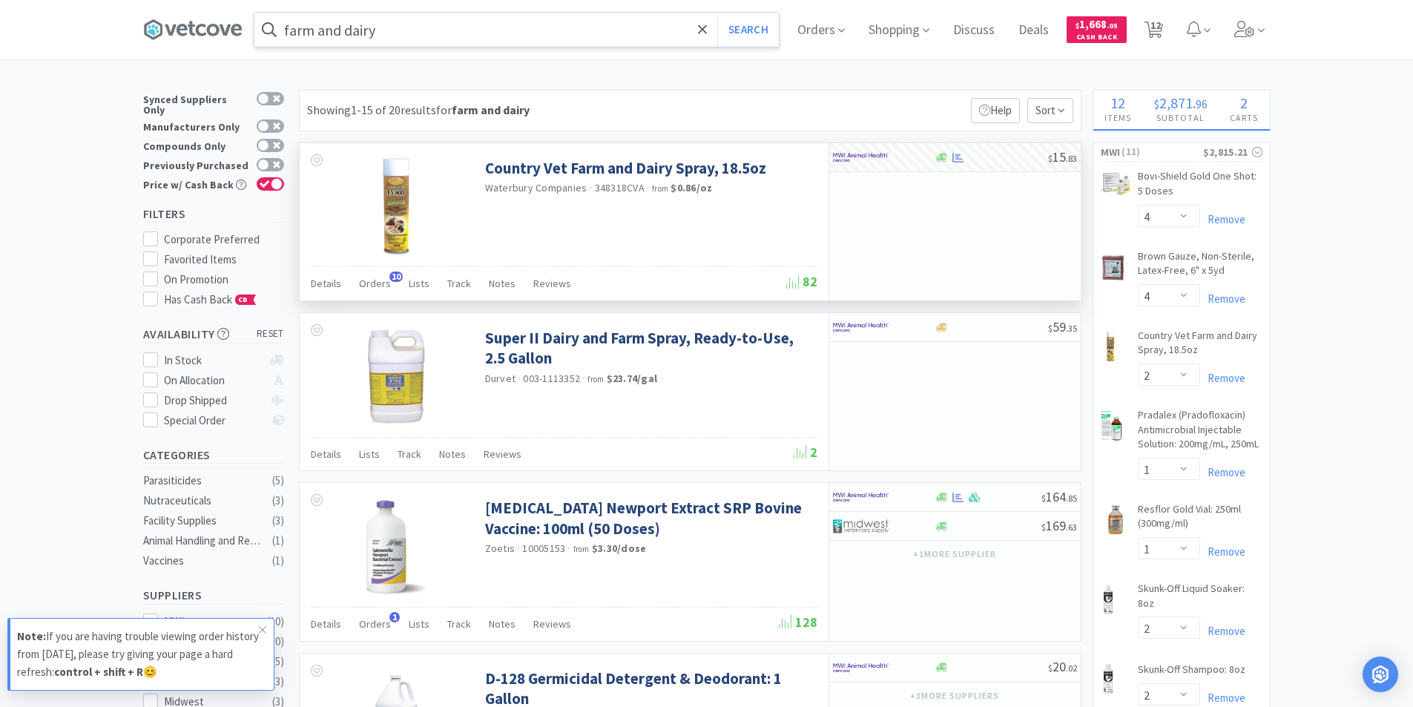
click at [514, 41] on input "farm and dairy" at bounding box center [516, 30] width 524 height 34
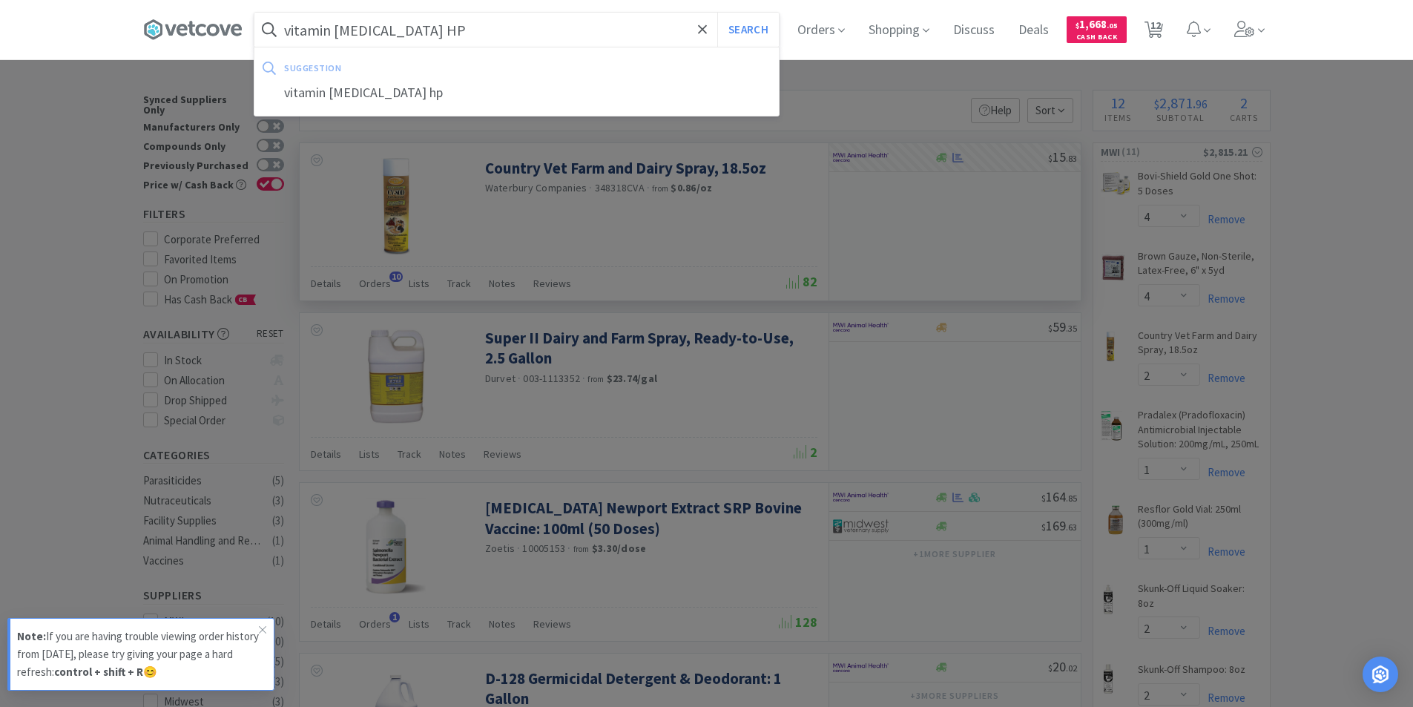
click at [717, 13] on button "Search" at bounding box center [748, 30] width 62 height 34
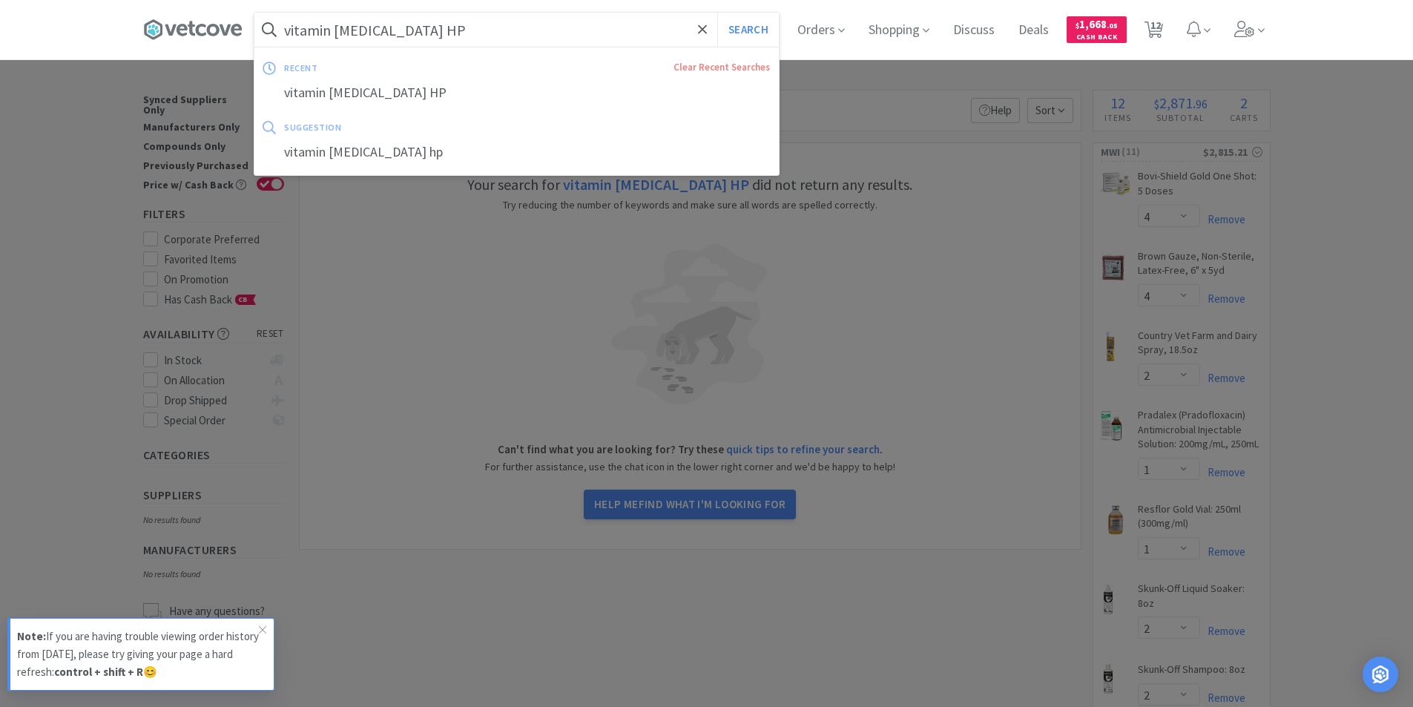
click at [514, 41] on input "vitamin [MEDICAL_DATA] HP" at bounding box center [516, 30] width 524 height 34
click at [407, 158] on div "vitamin [MEDICAL_DATA] hp" at bounding box center [516, 152] width 524 height 27
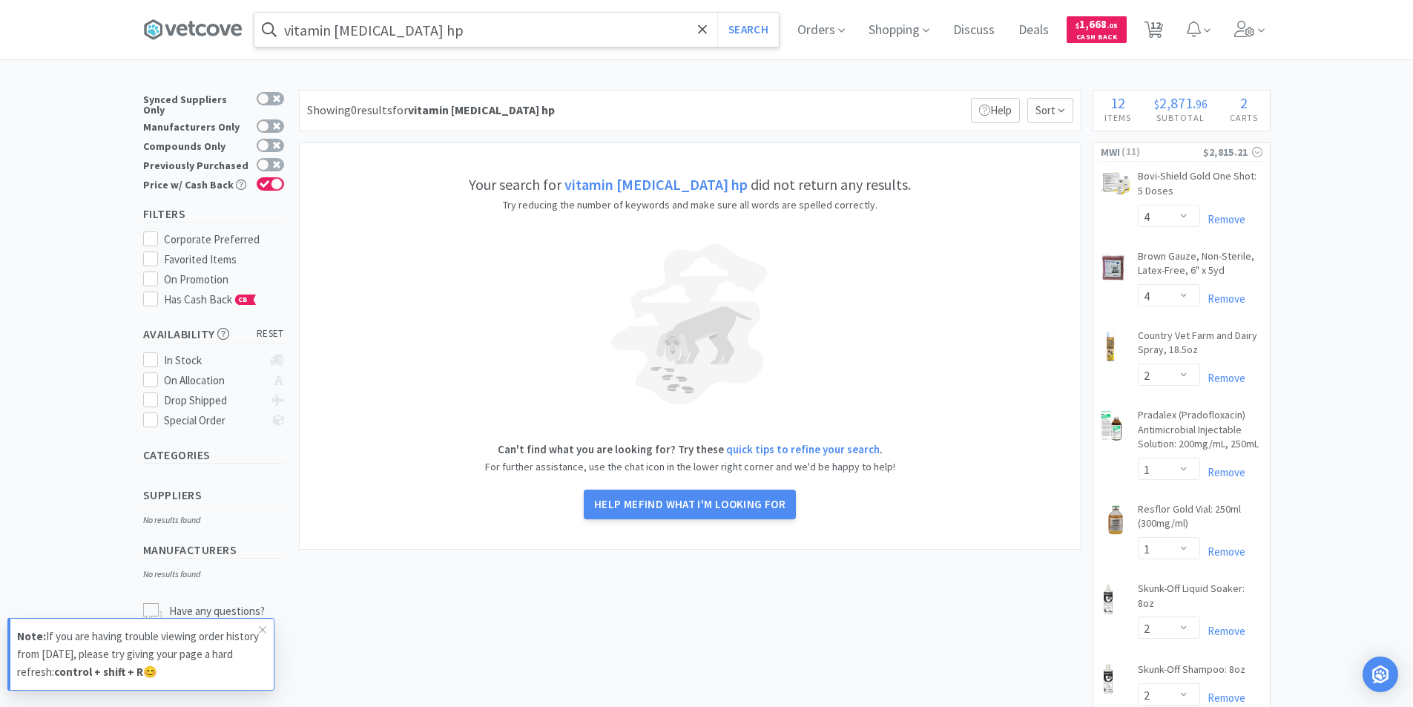
click at [432, 36] on input "vitamin [MEDICAL_DATA] hp" at bounding box center [516, 30] width 524 height 34
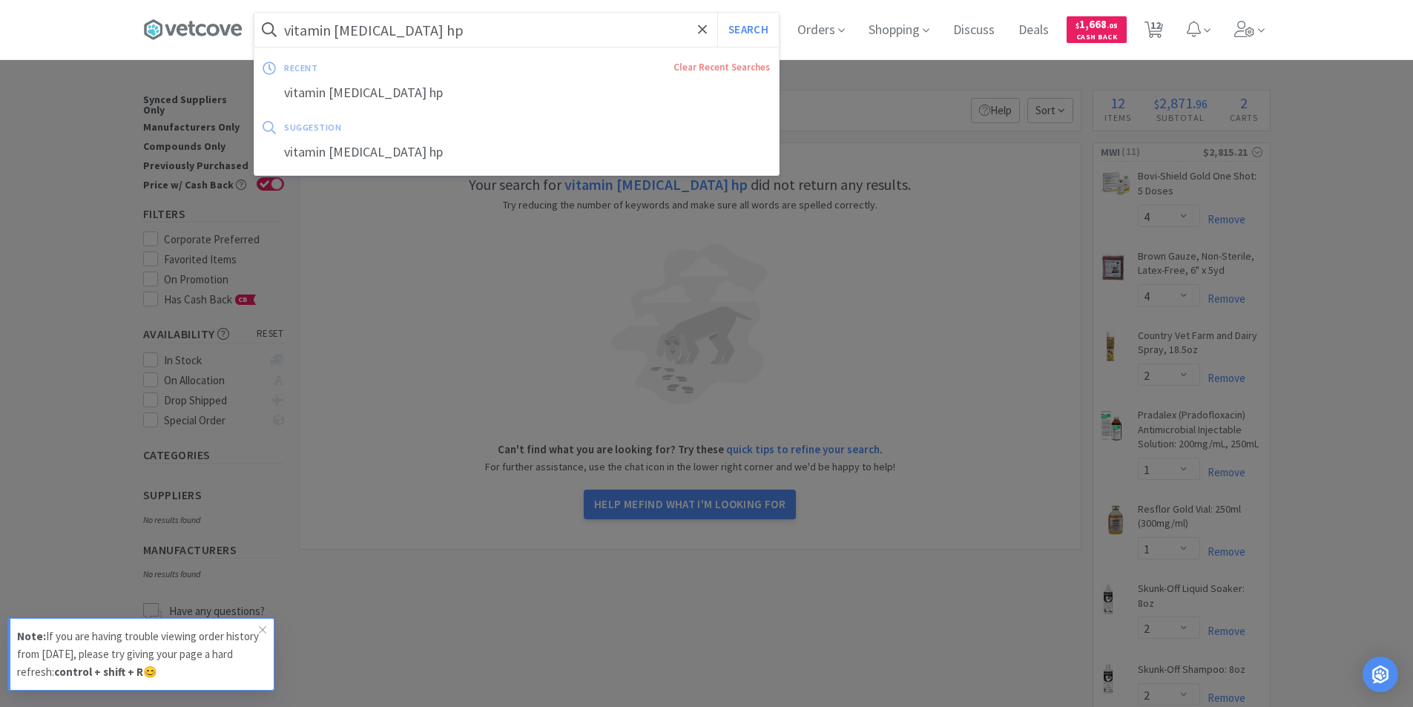
click at [432, 36] on input "vitamin [MEDICAL_DATA] hp" at bounding box center [516, 30] width 524 height 34
click at [432, 29] on input "vitamin [MEDICAL_DATA] hp" at bounding box center [516, 30] width 524 height 34
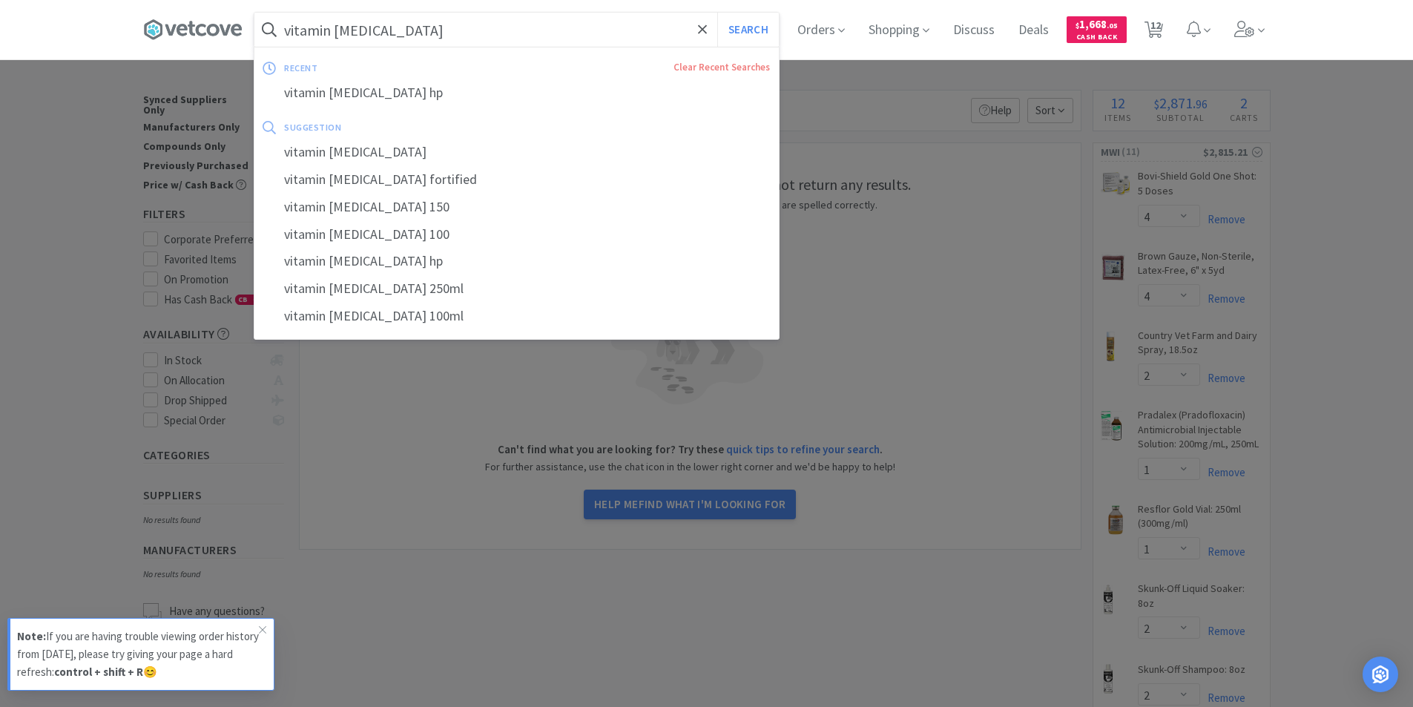
type input "vitamin [MEDICAL_DATA]"
click at [717, 13] on button "Search" at bounding box center [748, 30] width 62 height 34
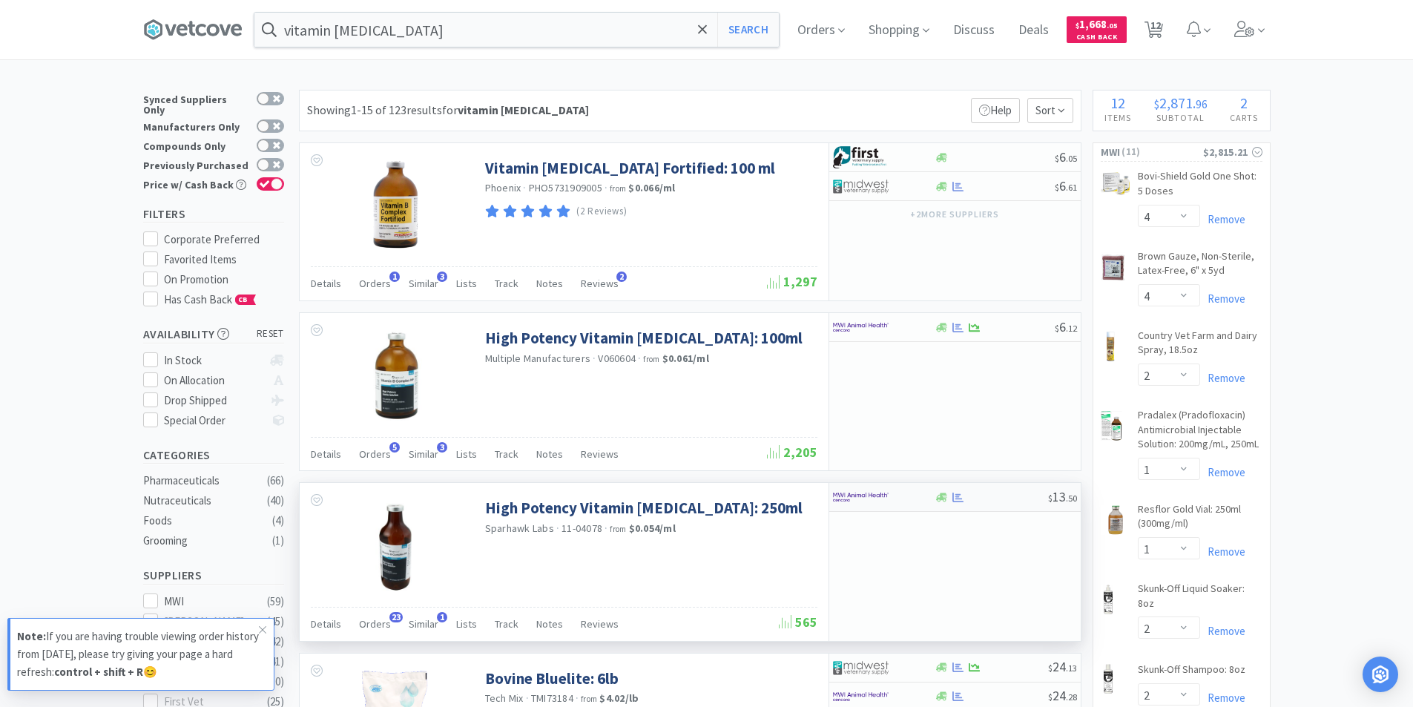
click at [880, 503] on img at bounding box center [861, 497] width 56 height 22
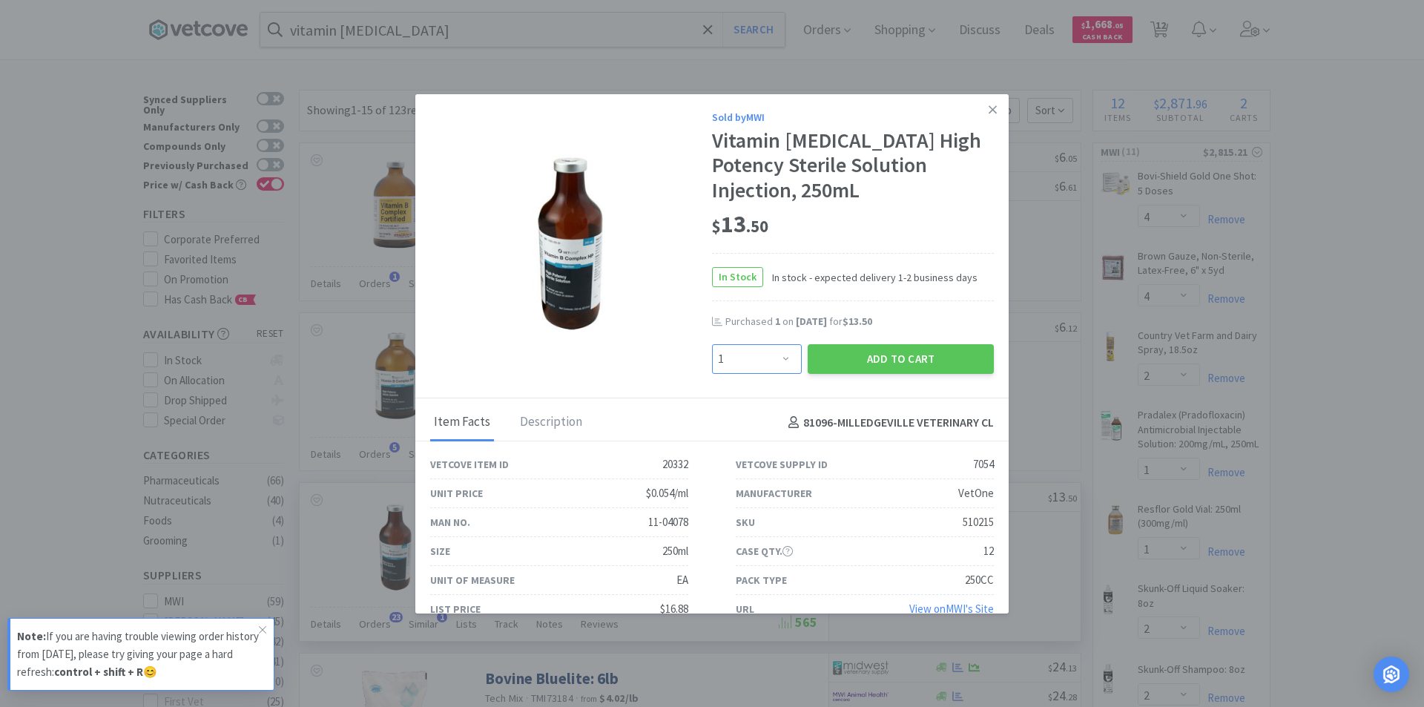
drag, startPoint x: 776, startPoint y: 357, endPoint x: 775, endPoint y: 345, distance: 12.7
click at [776, 357] on select "Enter Quantity 1 2 3 4 5 6 7 8 9 10 11 12 13 14 15 16 17 18 19 20 Enter Quantity" at bounding box center [757, 359] width 90 height 30
select select "2"
click at [712, 344] on select "Enter Quantity 1 2 3 4 5 6 7 8 9 10 11 12 13 14 15 16 17 18 19 20 Enter Quantity" at bounding box center [757, 359] width 90 height 30
click at [884, 358] on button "Add to Cart" at bounding box center [900, 359] width 186 height 30
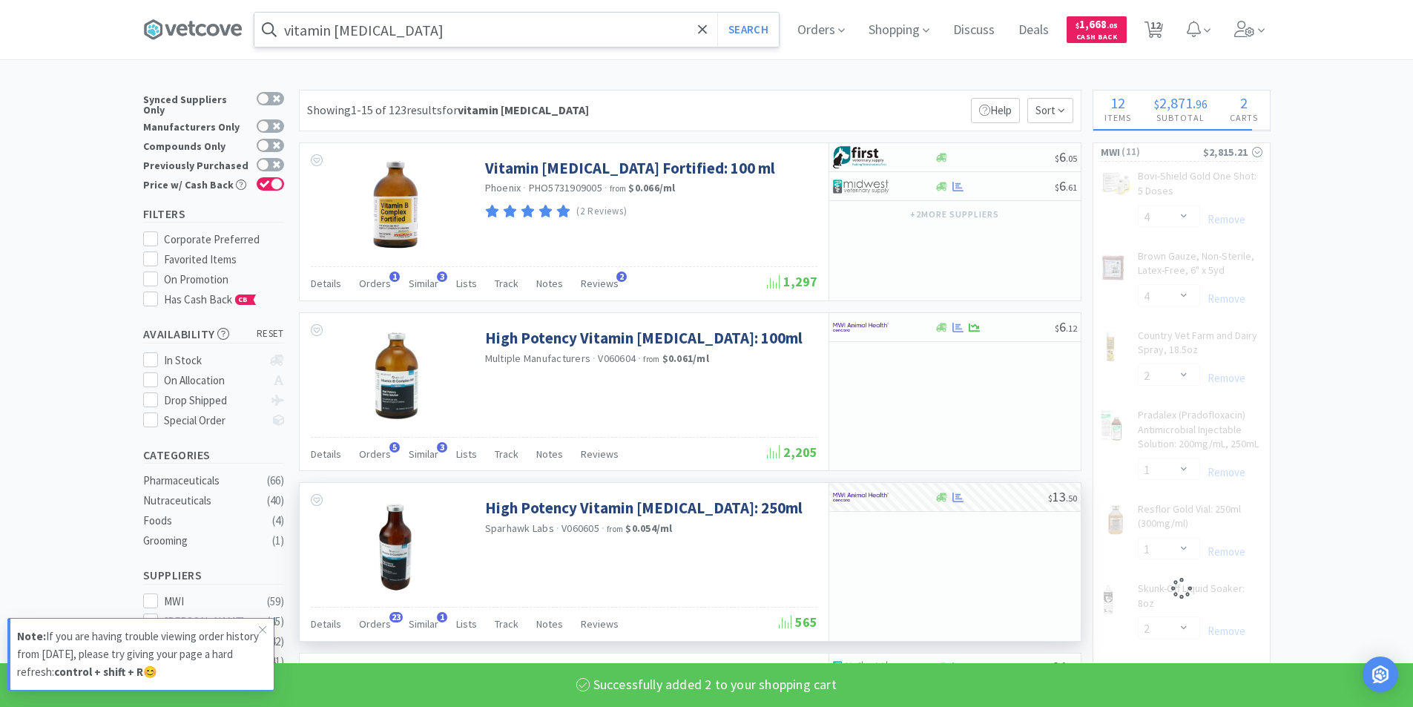
select select "2"
select select "1"
select select "2"
select select "12"
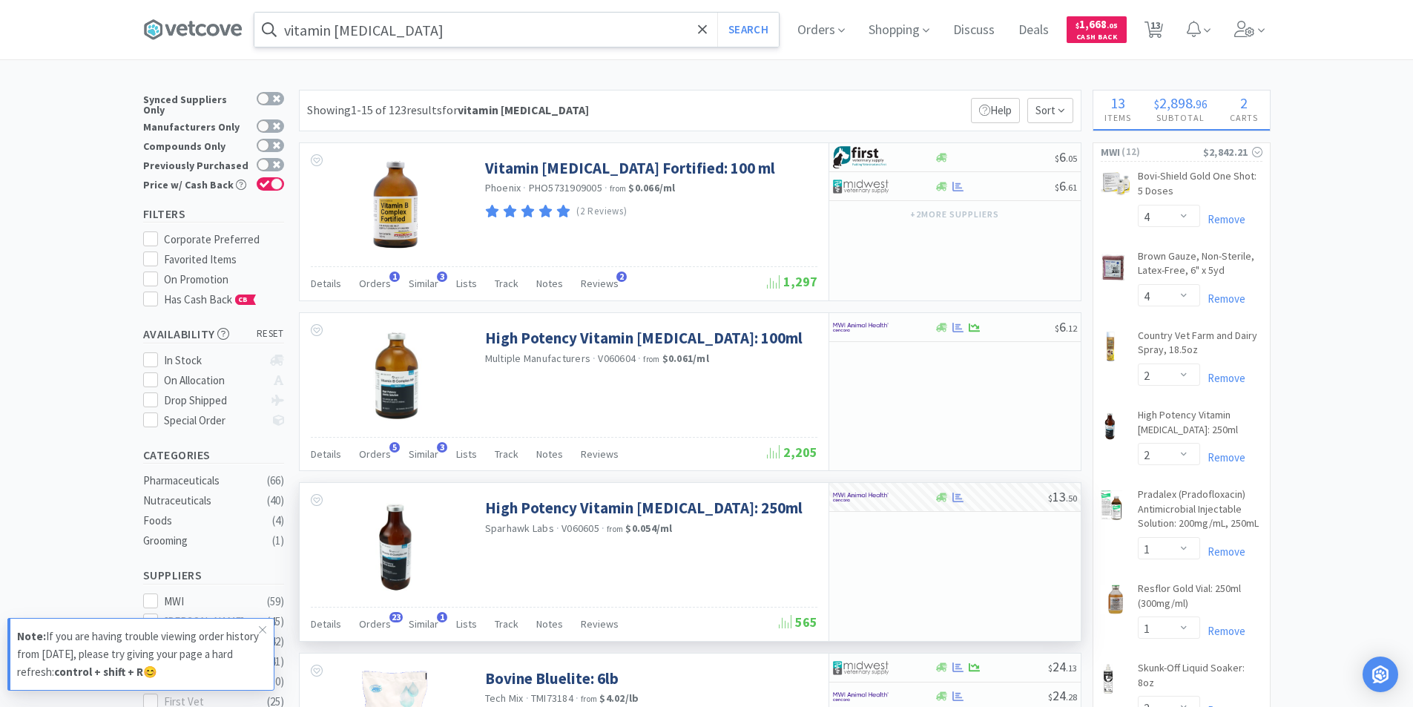
click at [441, 39] on input "vitamin [MEDICAL_DATA]" at bounding box center [516, 30] width 524 height 34
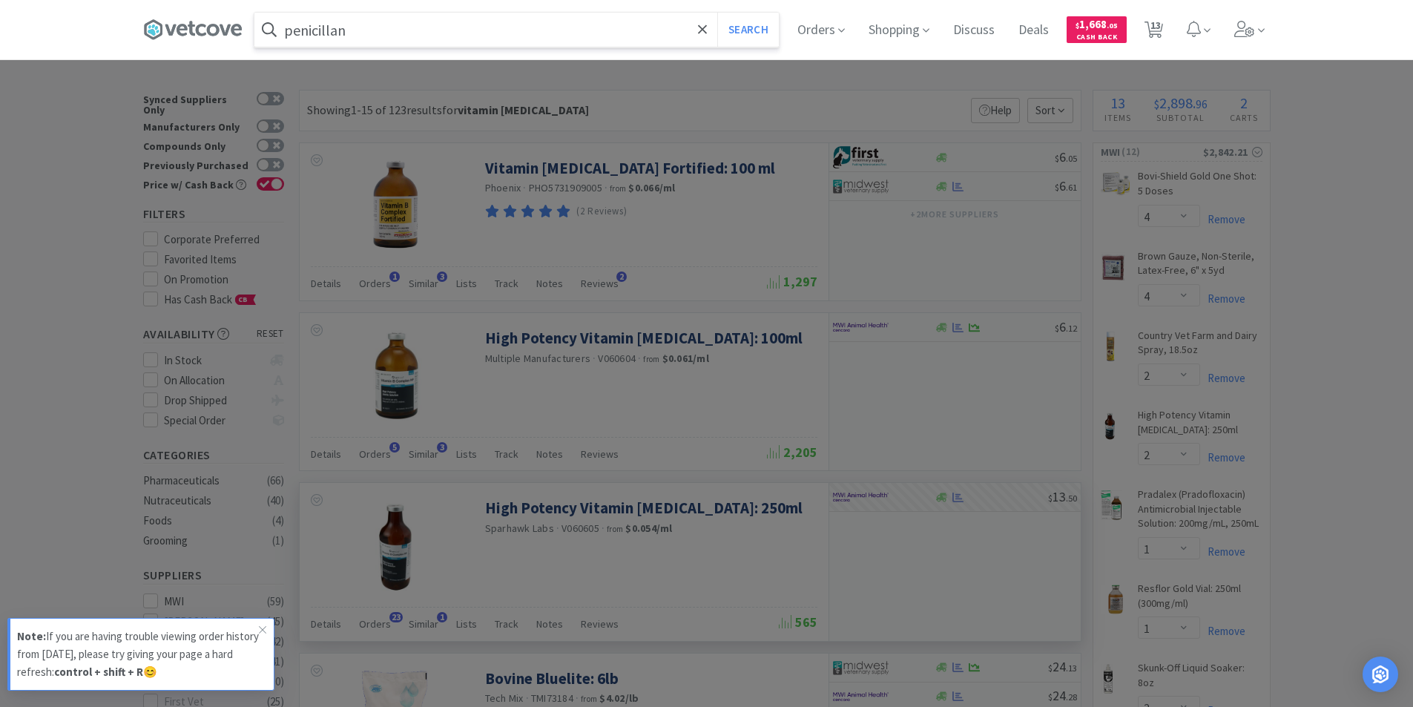
click at [717, 13] on button "Search" at bounding box center [748, 30] width 62 height 34
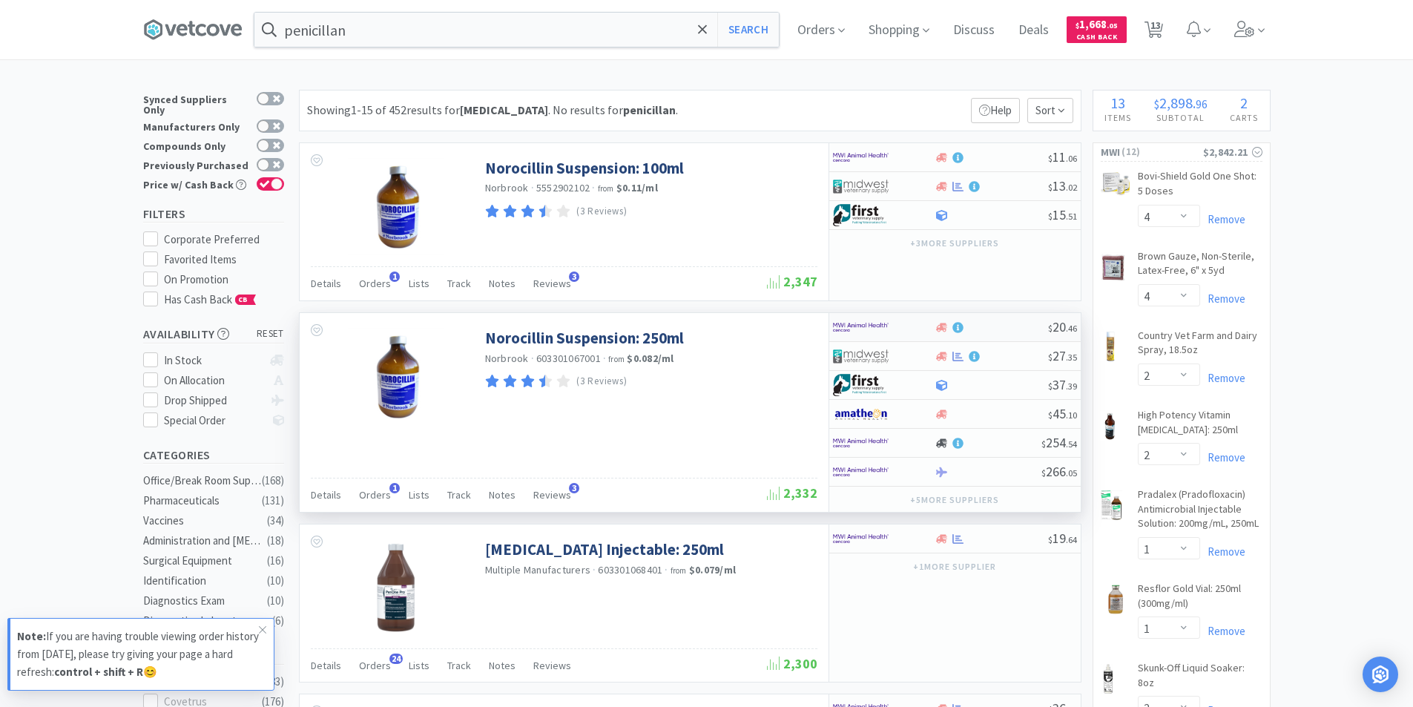
click at [931, 329] on div at bounding box center [884, 326] width 102 height 25
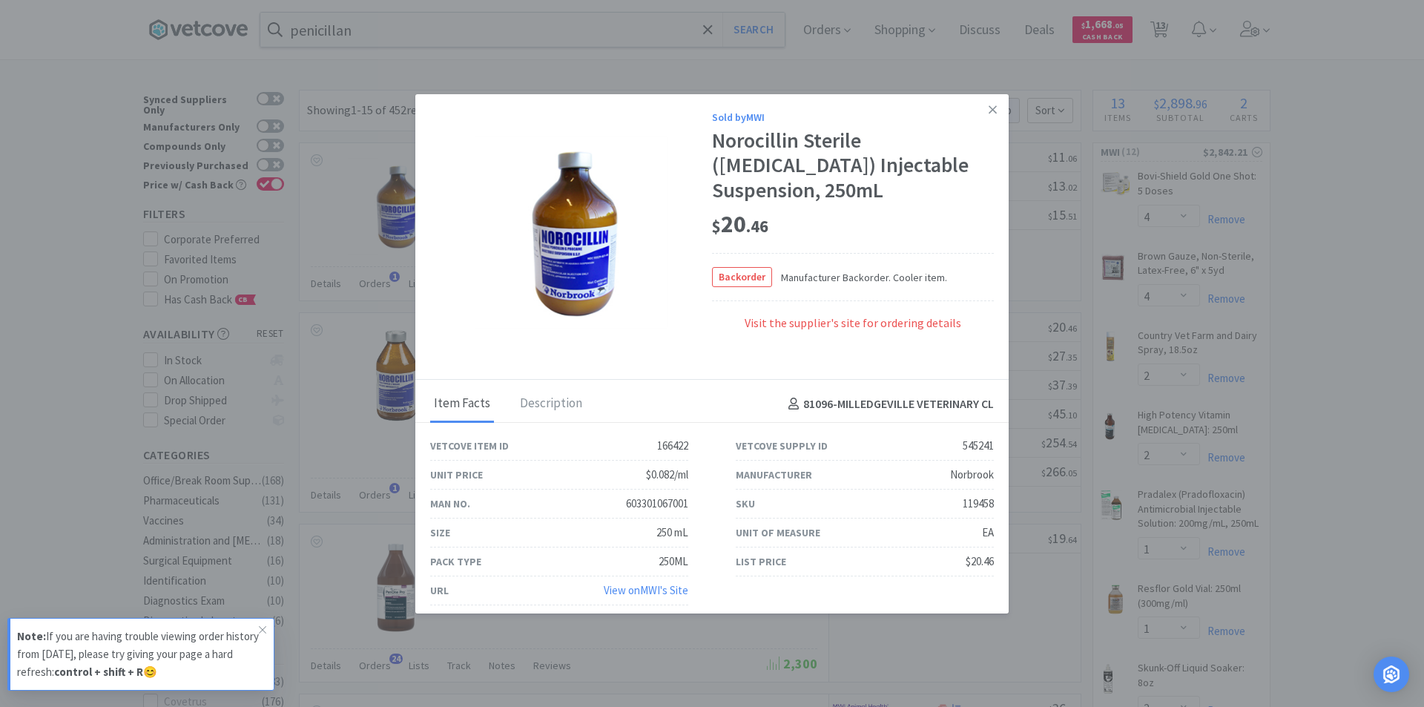
click at [985, 114] on link at bounding box center [993, 110] width 26 height 32
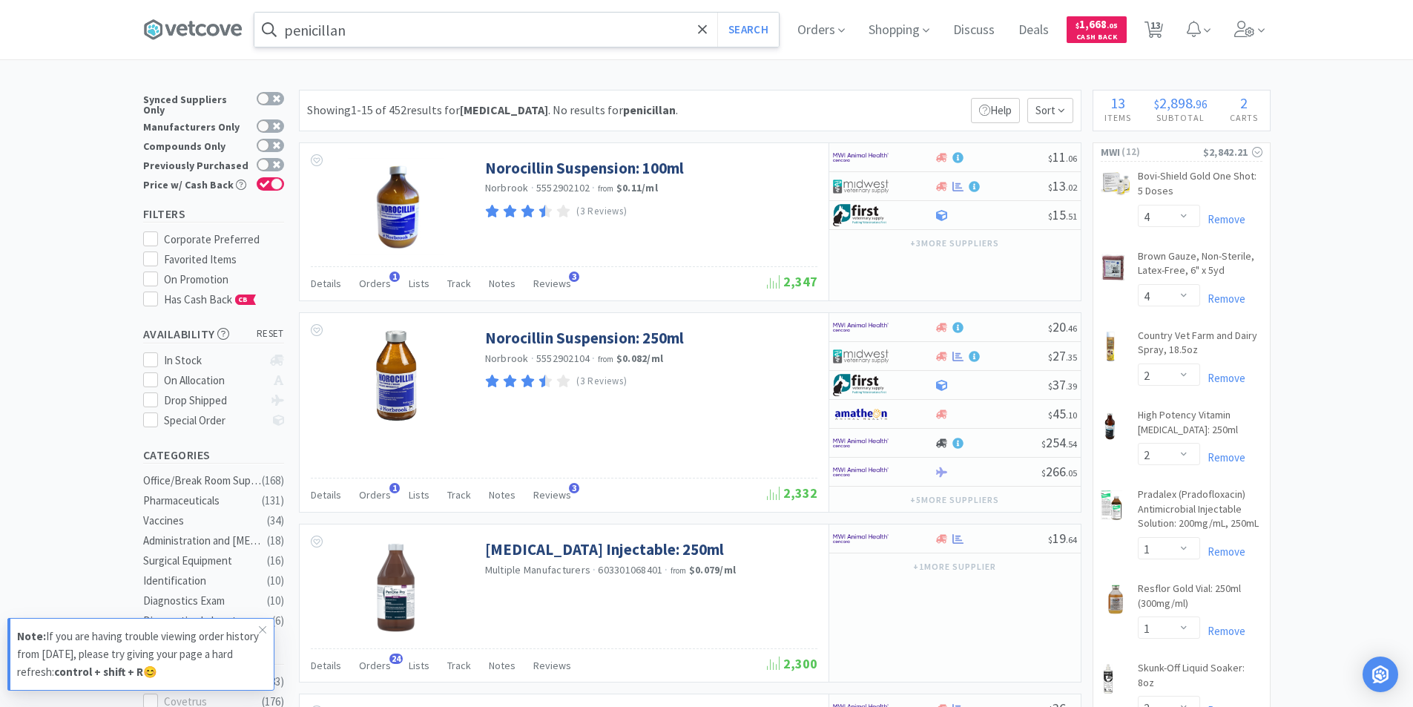
click at [354, 33] on input "penicillan" at bounding box center [516, 30] width 524 height 34
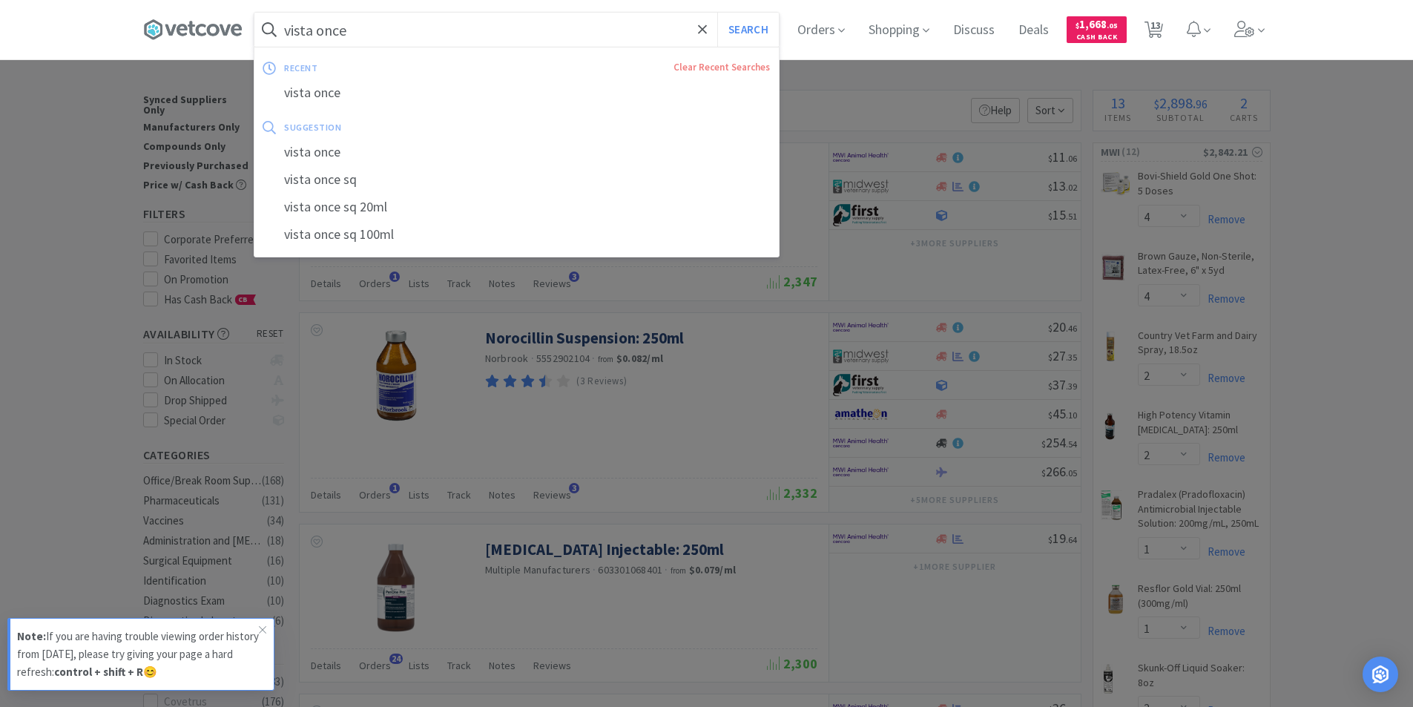
type input "vista once"
click at [717, 13] on button "Search" at bounding box center [748, 30] width 62 height 34
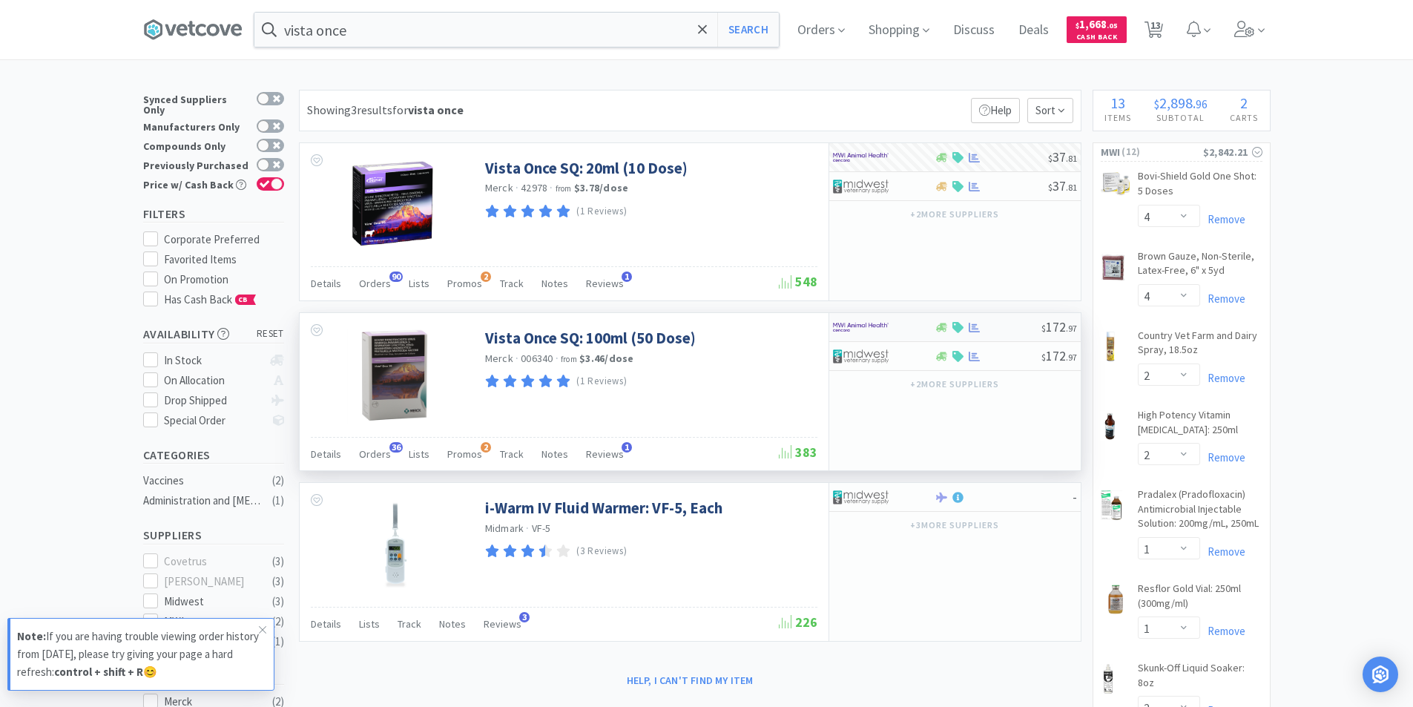
click at [894, 334] on div at bounding box center [874, 326] width 82 height 25
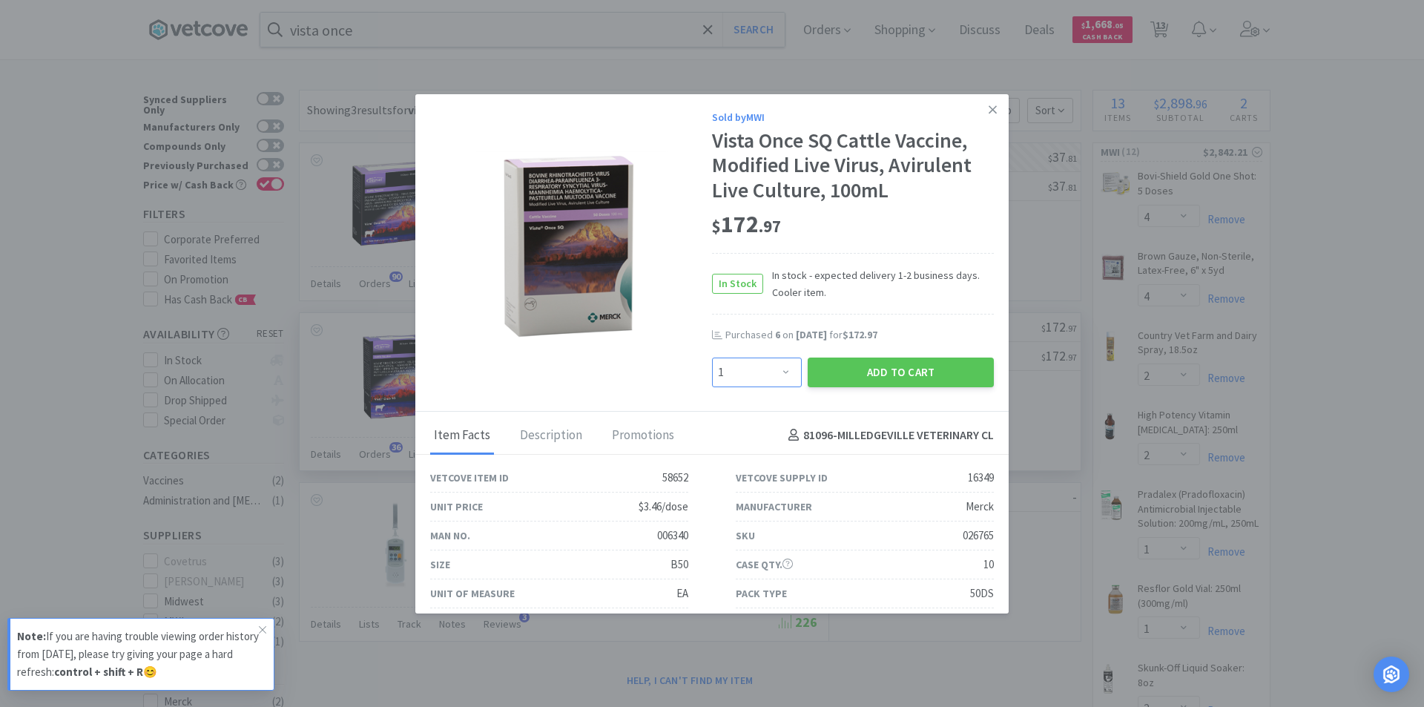
click at [779, 374] on select "Enter Quantity 1 2 3 4 5 6 7 8 9 10 11 12 13 14 15 16 17 18 19 20 Enter Quantity" at bounding box center [757, 372] width 90 height 30
select select "6"
click at [712, 357] on select "Enter Quantity 1 2 3 4 5 6 7 8 9 10 11 12 13 14 15 16 17 18 19 20 Enter Quantity" at bounding box center [757, 372] width 90 height 30
click at [849, 374] on button "Add to Cart" at bounding box center [900, 372] width 186 height 30
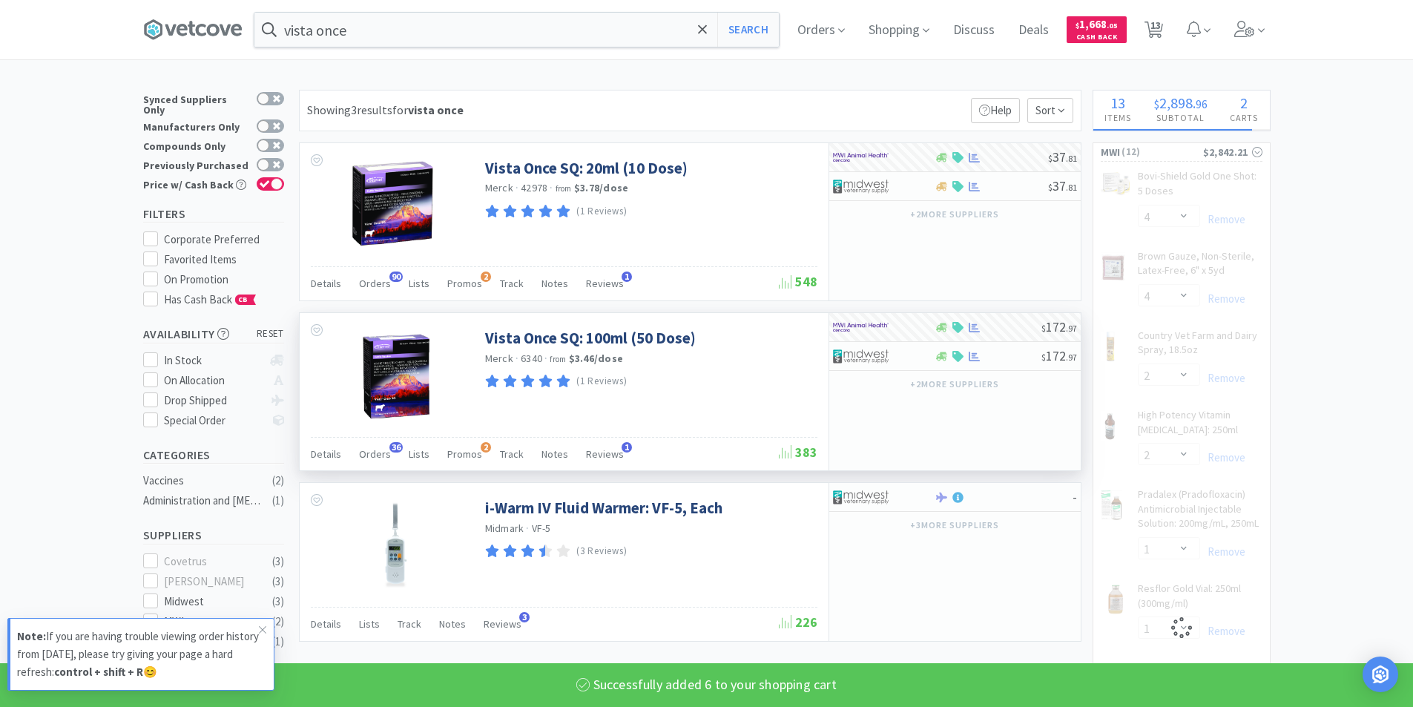
select select "6"
select select "12"
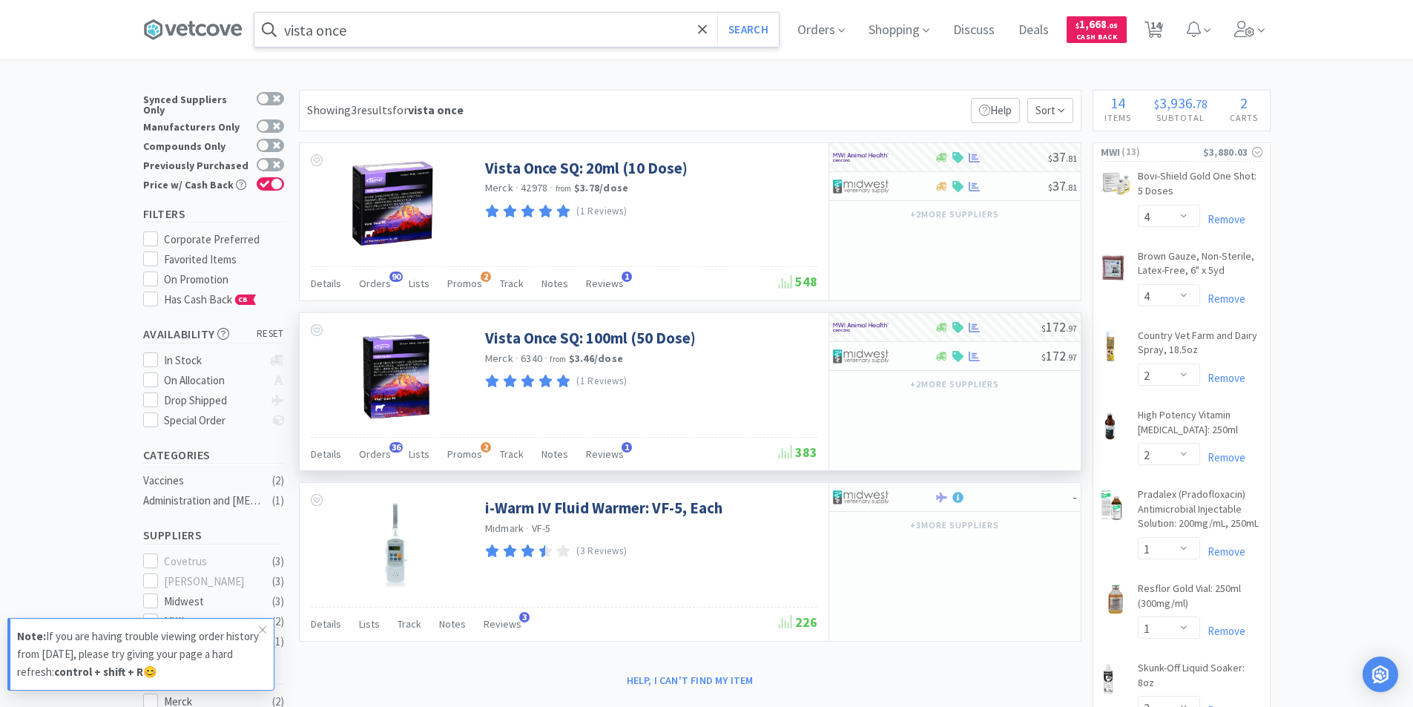
click at [374, 30] on input "vista once" at bounding box center [516, 30] width 524 height 34
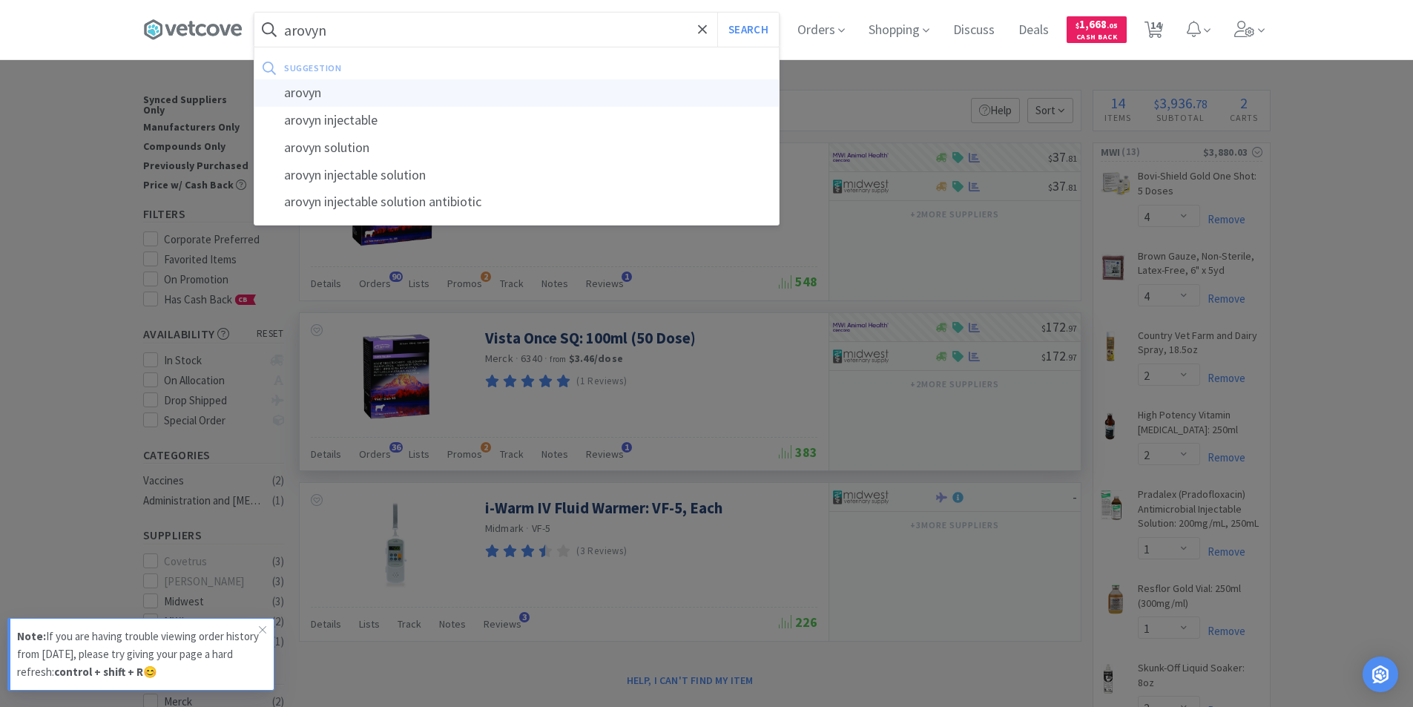
type input "arovyn"
click at [323, 93] on div "arovyn" at bounding box center [516, 92] width 524 height 27
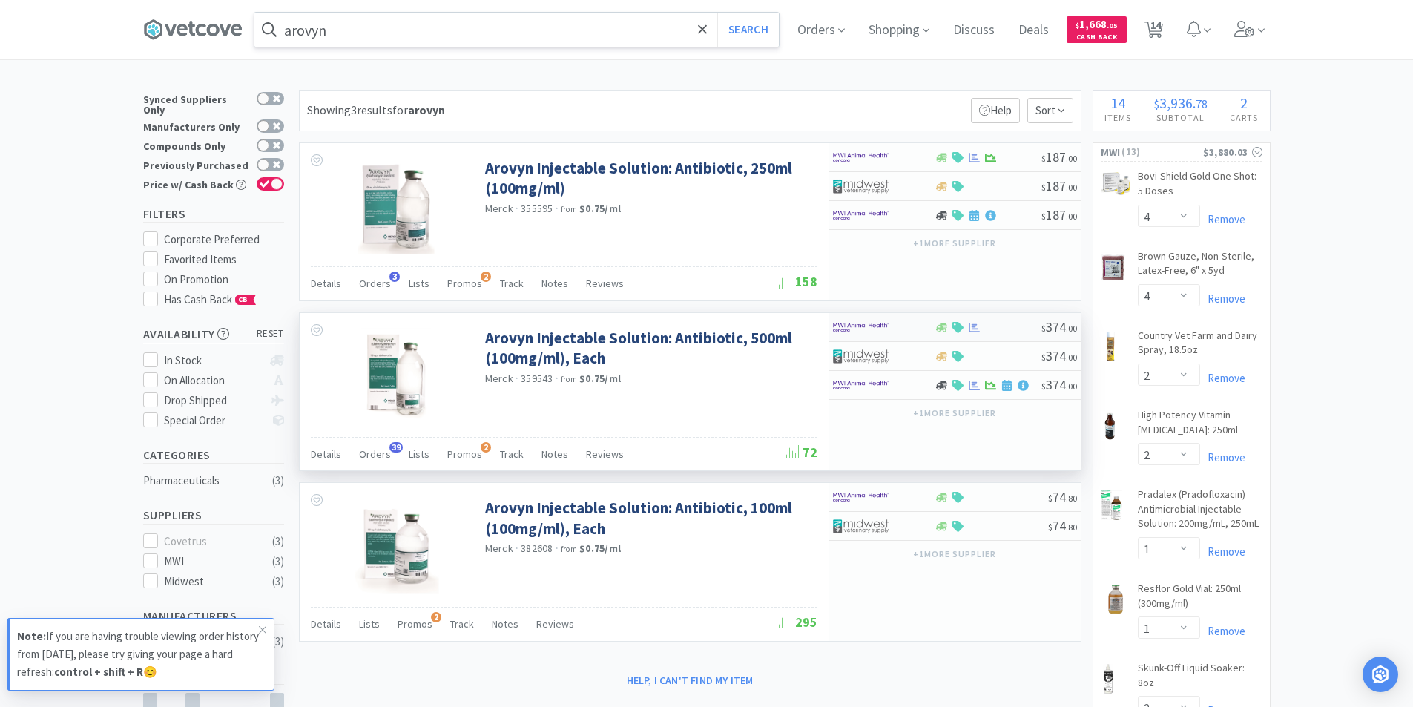
click at [1002, 329] on div at bounding box center [987, 327] width 107 height 11
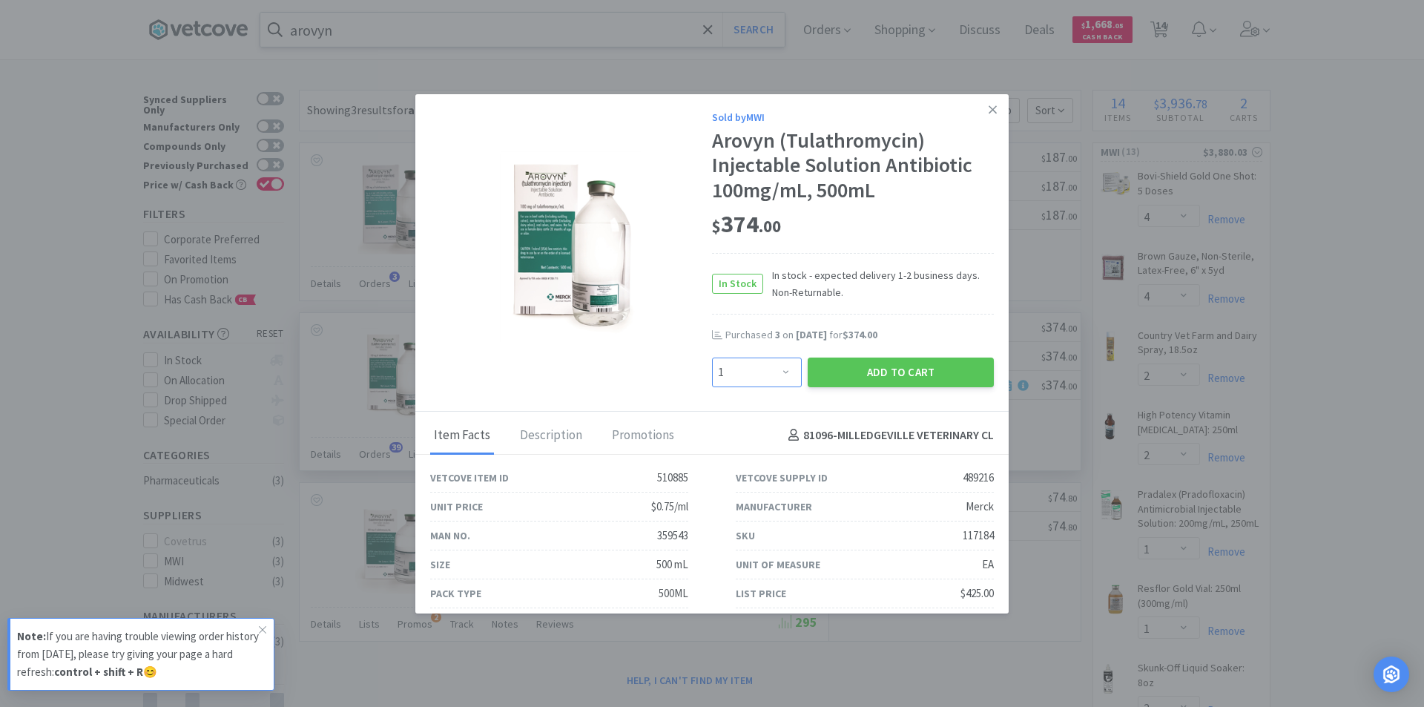
click at [779, 373] on select "Enter Quantity 1 2 3 4 5 6 7 8 9 10 11 12 13 14 15 16 17 18 19 20 Enter Quantity" at bounding box center [757, 372] width 90 height 30
select select "8"
click at [712, 357] on select "Enter Quantity 1 2 3 4 5 6 7 8 9 10 11 12 13 14 15 16 17 18 19 20 Enter Quantity" at bounding box center [757, 372] width 90 height 30
click at [871, 373] on button "Add to Cart" at bounding box center [900, 372] width 186 height 30
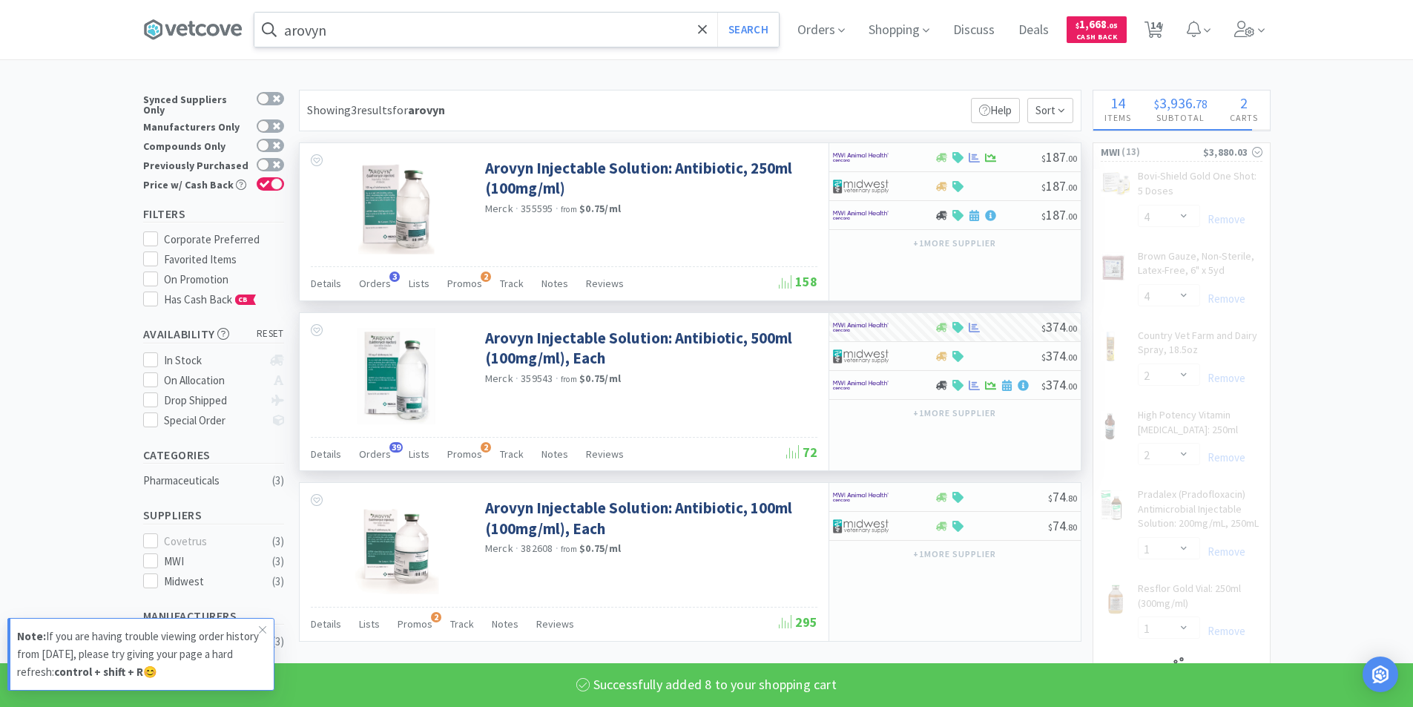
select select "8"
select select "4"
select select "2"
select select "1"
select select "2"
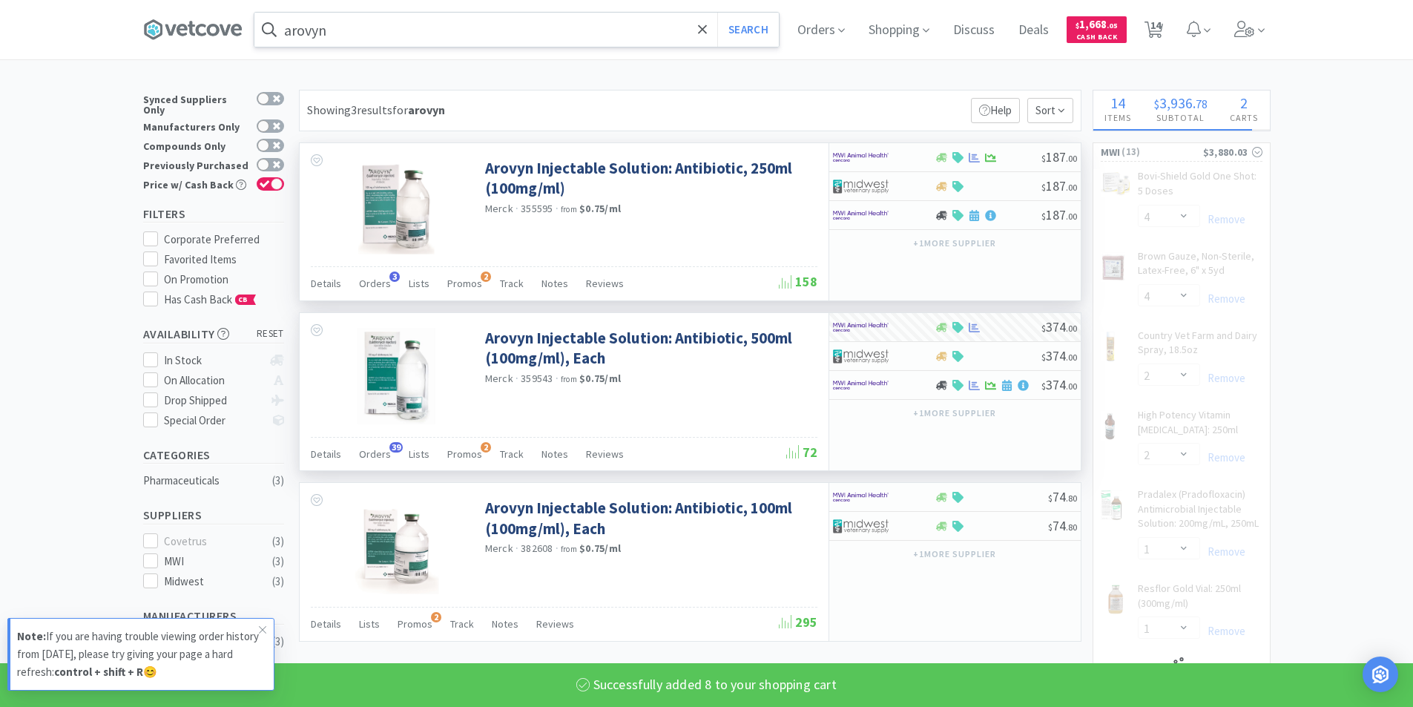
select select "6"
select select "12"
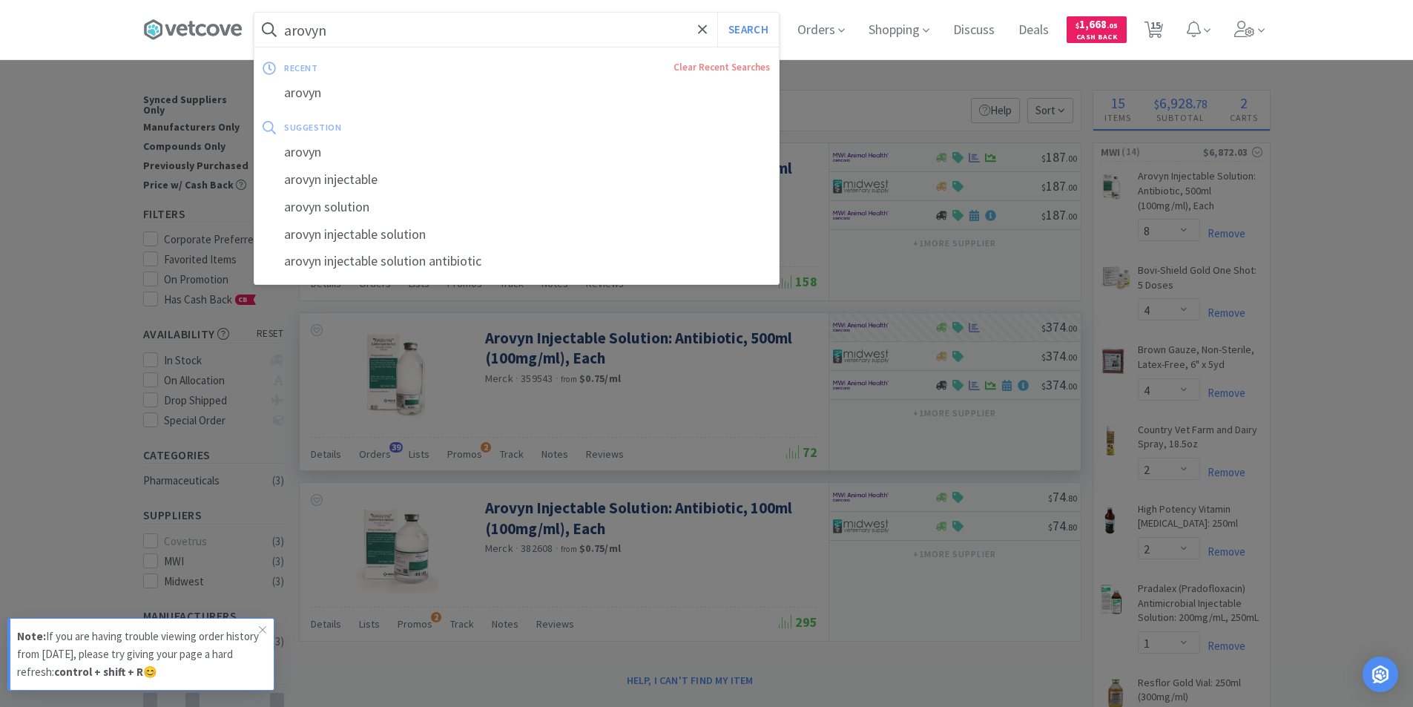
click at [350, 30] on input "arovyn" at bounding box center [516, 30] width 524 height 34
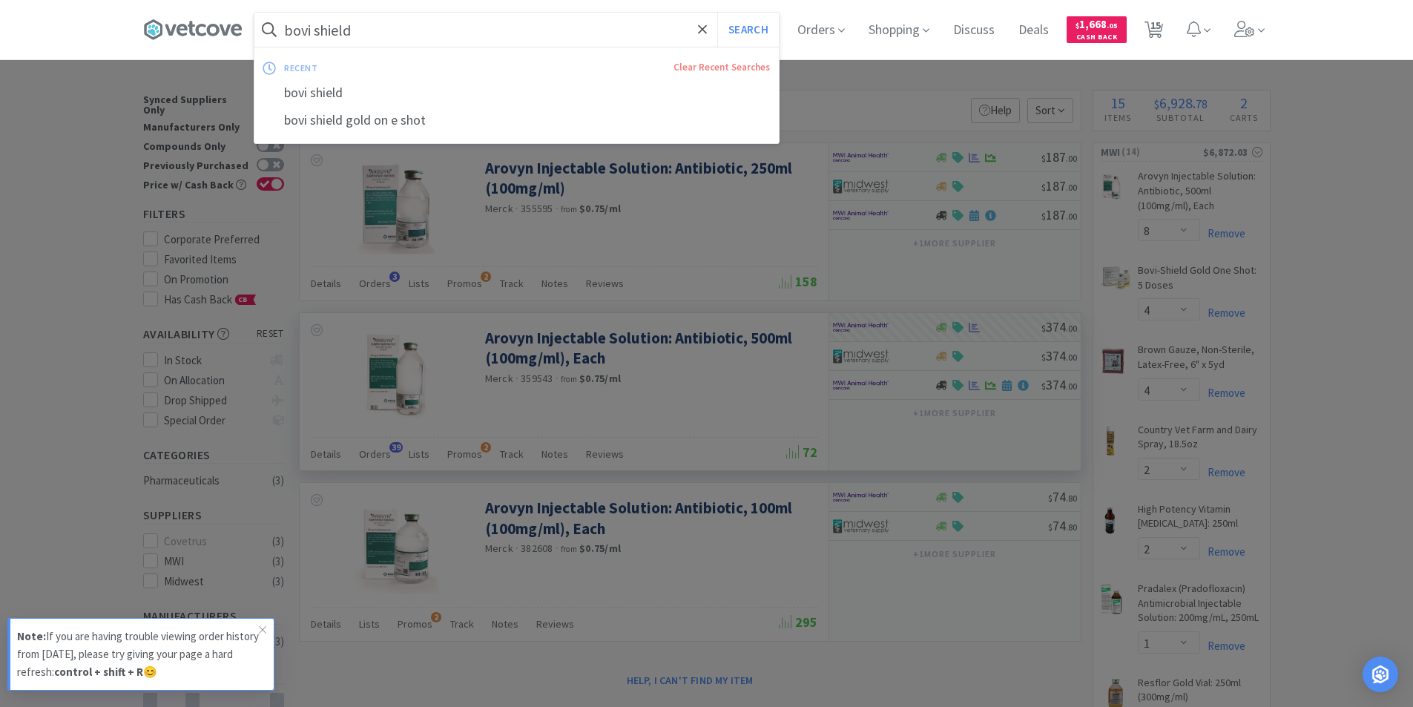
type input "bovi shield"
click at [717, 13] on button "Search" at bounding box center [748, 30] width 62 height 34
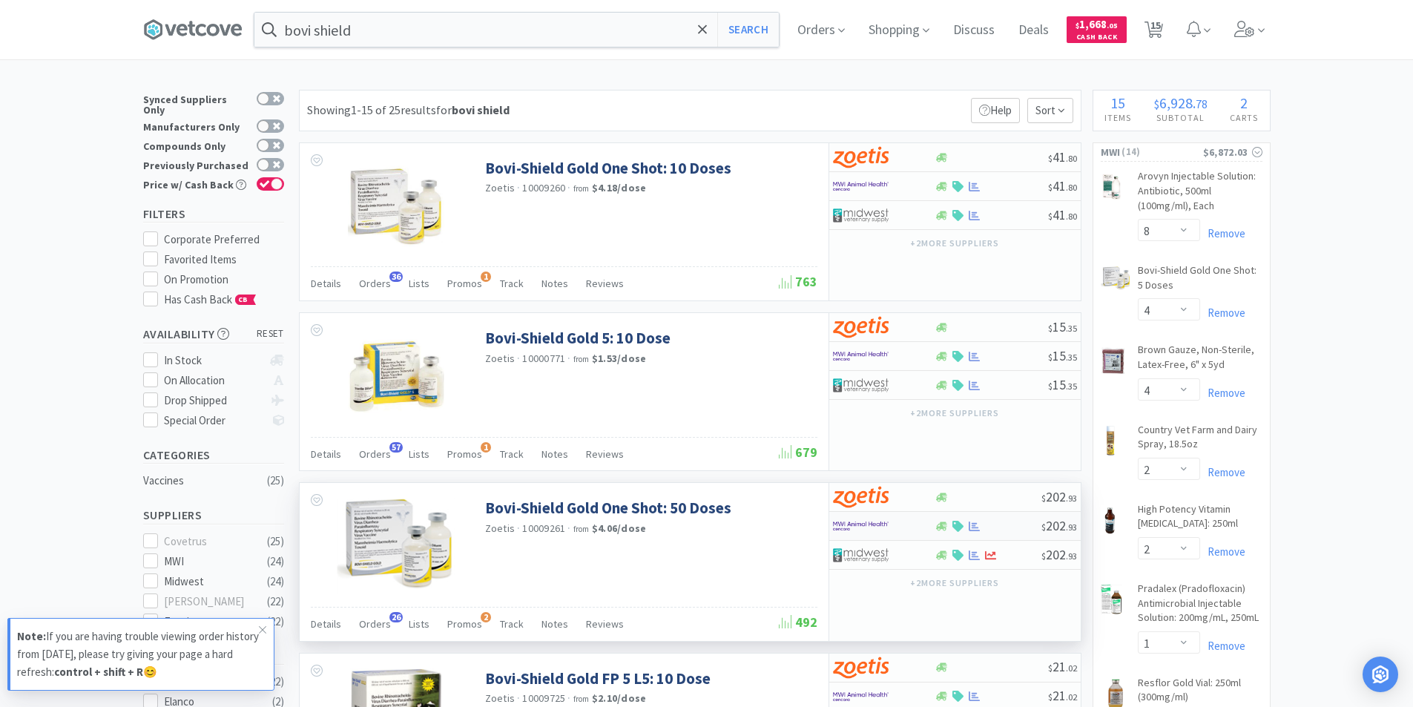
click at [854, 525] on img at bounding box center [861, 526] width 56 height 22
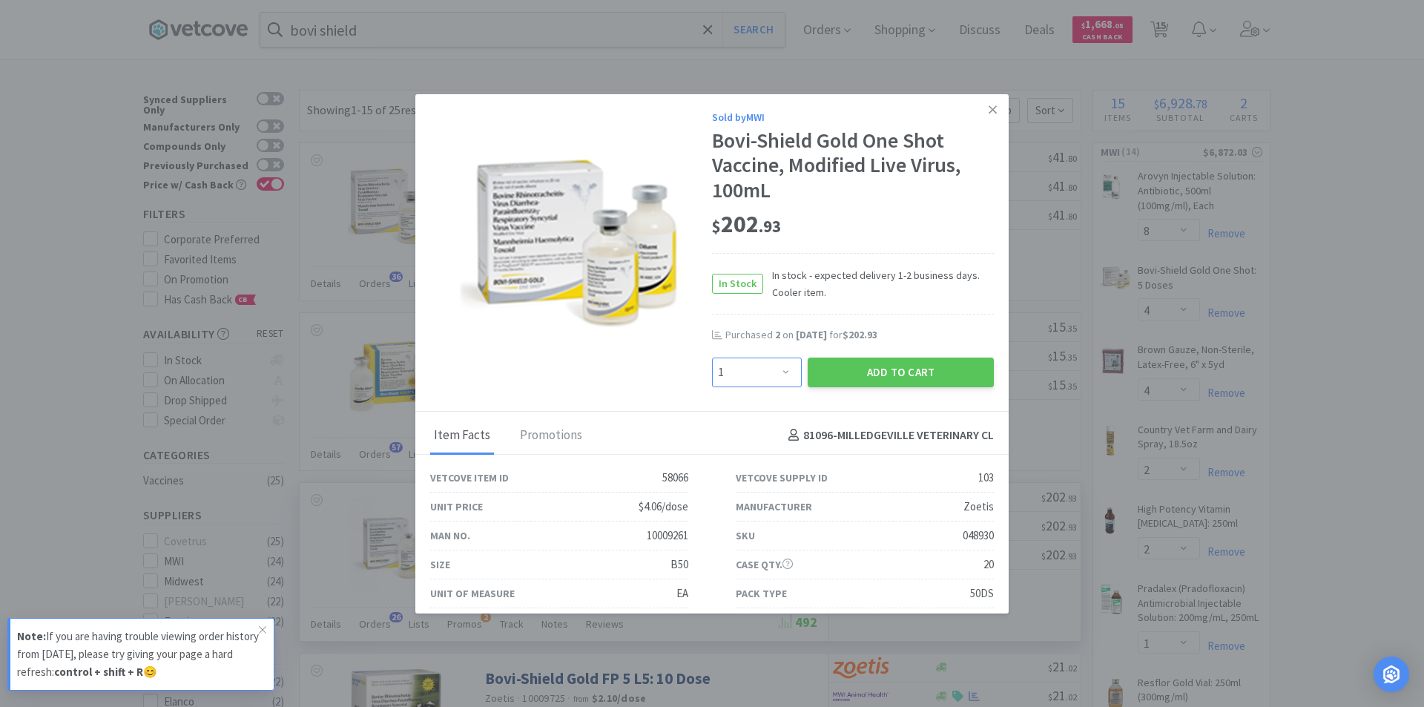
drag, startPoint x: 779, startPoint y: 375, endPoint x: 779, endPoint y: 362, distance: 13.4
click at [779, 374] on select "Enter Quantity 1 2 3 4 5 6 7 8 9 10 11 12 13 14 15 16 17 18 19 20 Enter Quantity" at bounding box center [757, 372] width 90 height 30
select select "4"
click at [712, 357] on select "Enter Quantity 1 2 3 4 5 6 7 8 9 10 11 12 13 14 15 16 17 18 19 20 Enter Quantity" at bounding box center [757, 372] width 90 height 30
click at [882, 370] on button "Add to Cart" at bounding box center [900, 372] width 186 height 30
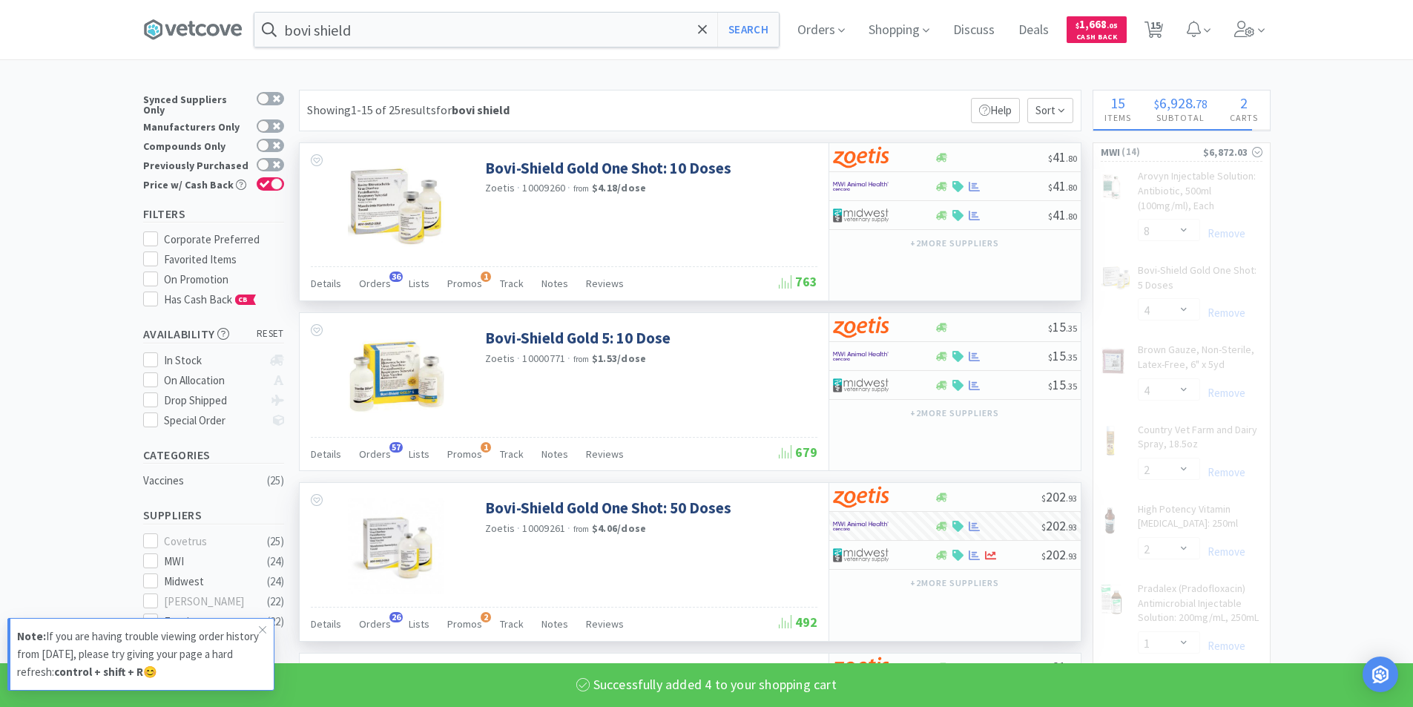
select select "4"
select select "2"
select select "1"
select select "2"
select select "6"
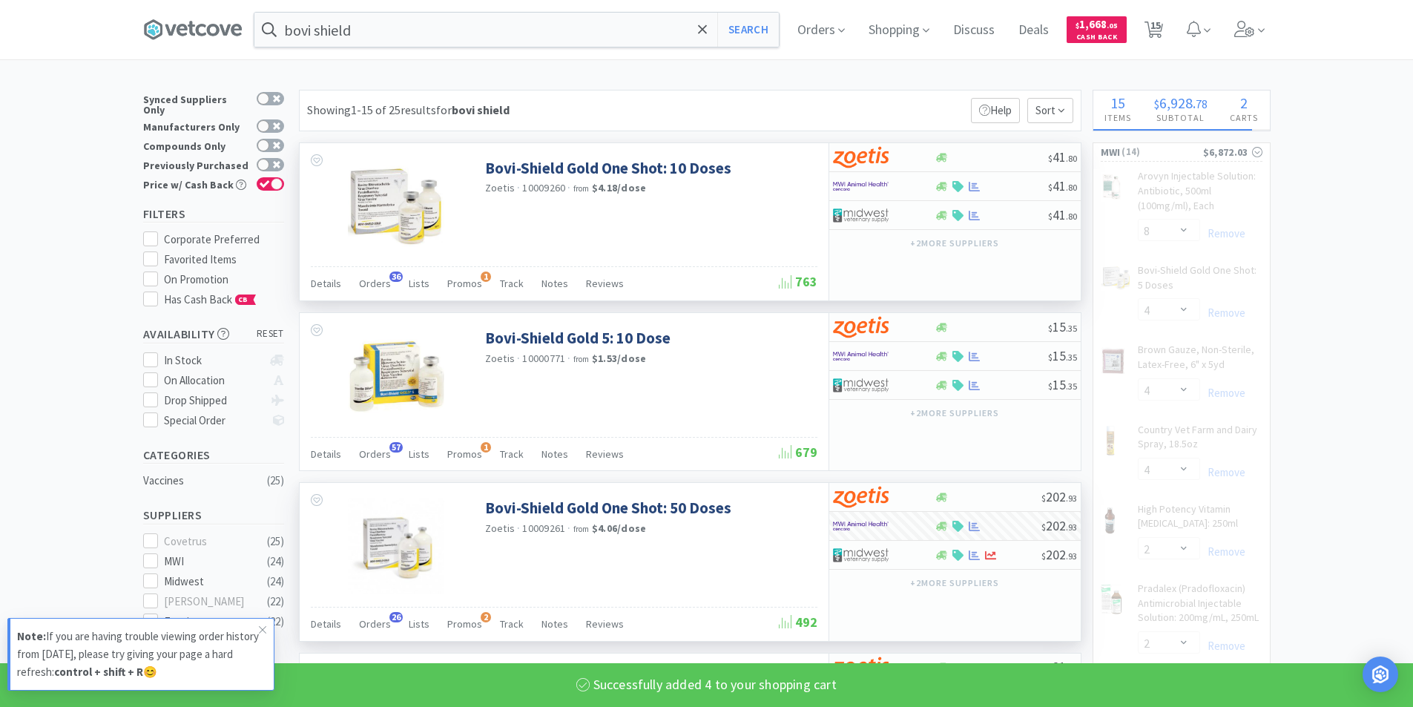
select select "12"
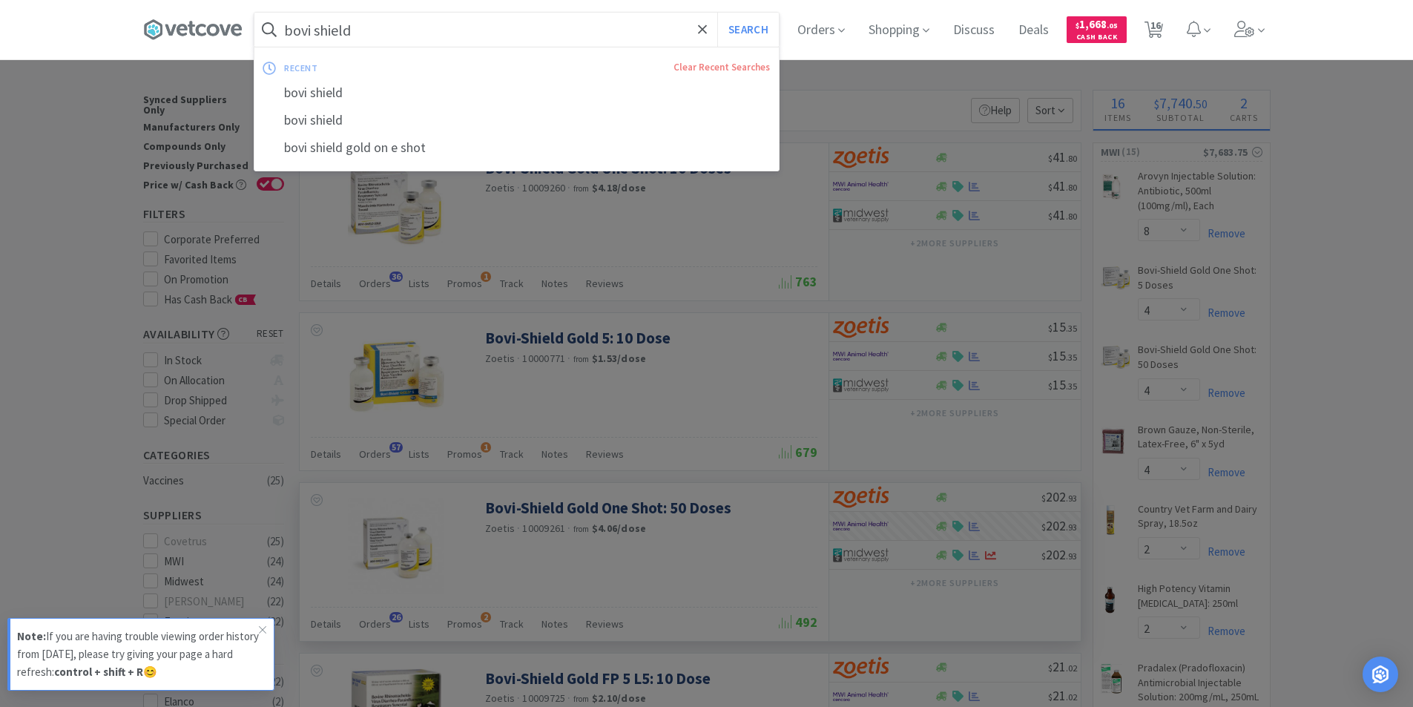
click at [400, 31] on input "bovi shield" at bounding box center [516, 30] width 524 height 34
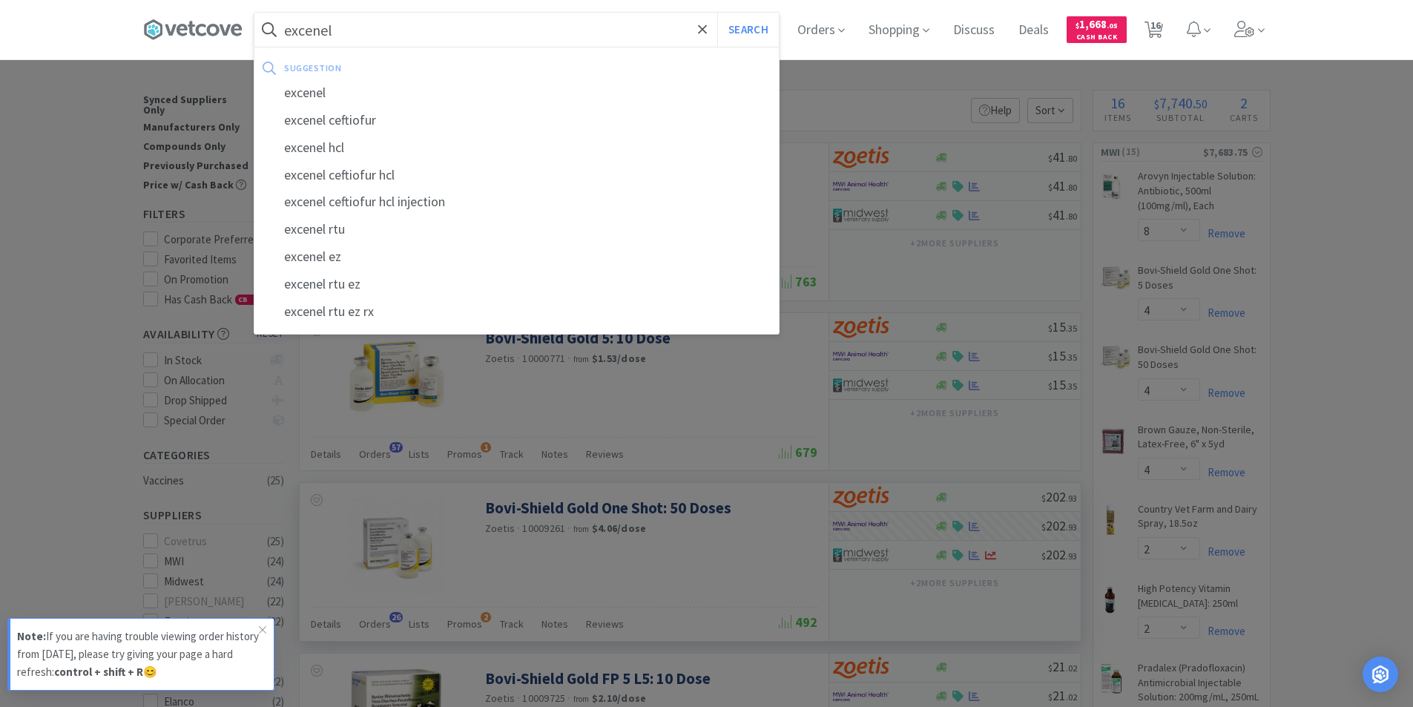
type input "excenel"
click at [717, 13] on button "Search" at bounding box center [748, 30] width 62 height 34
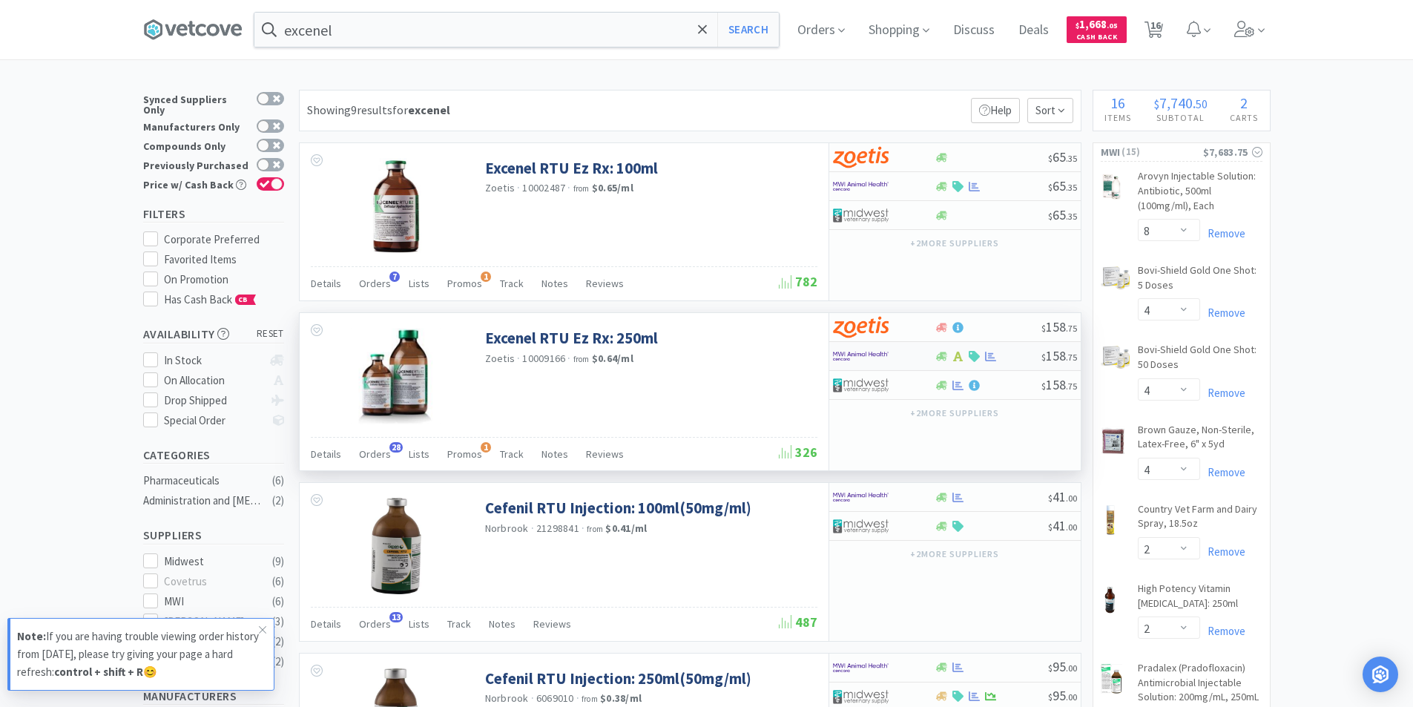
click at [885, 349] on img at bounding box center [861, 356] width 56 height 22
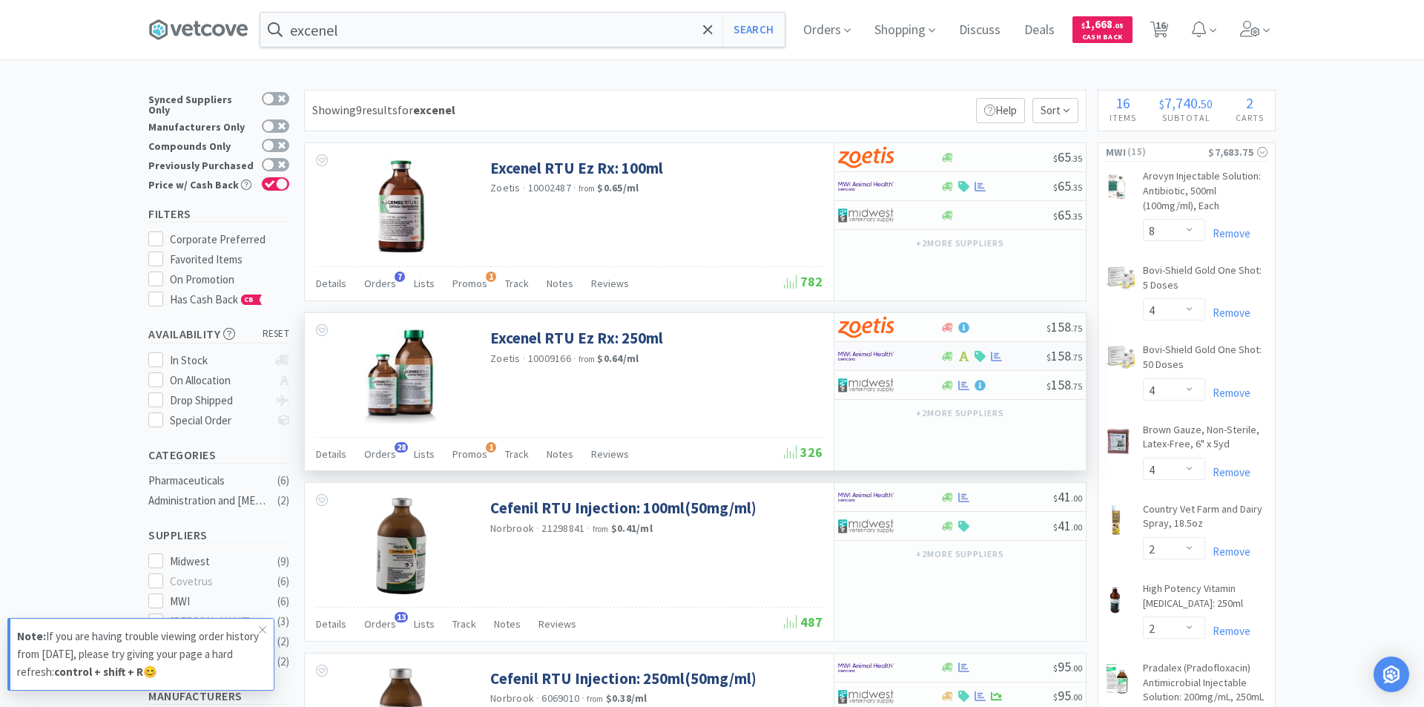
select select "1"
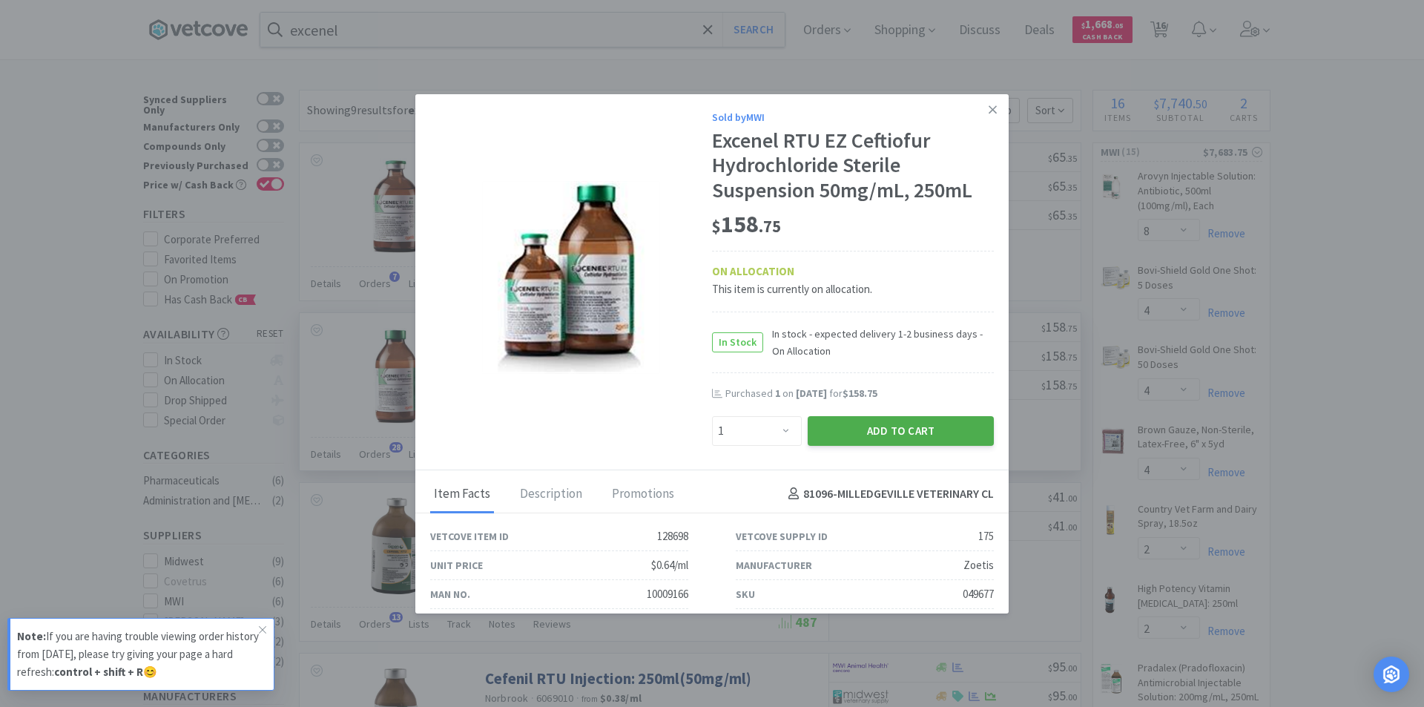
click at [865, 426] on button "Add to Cart" at bounding box center [900, 431] width 186 height 30
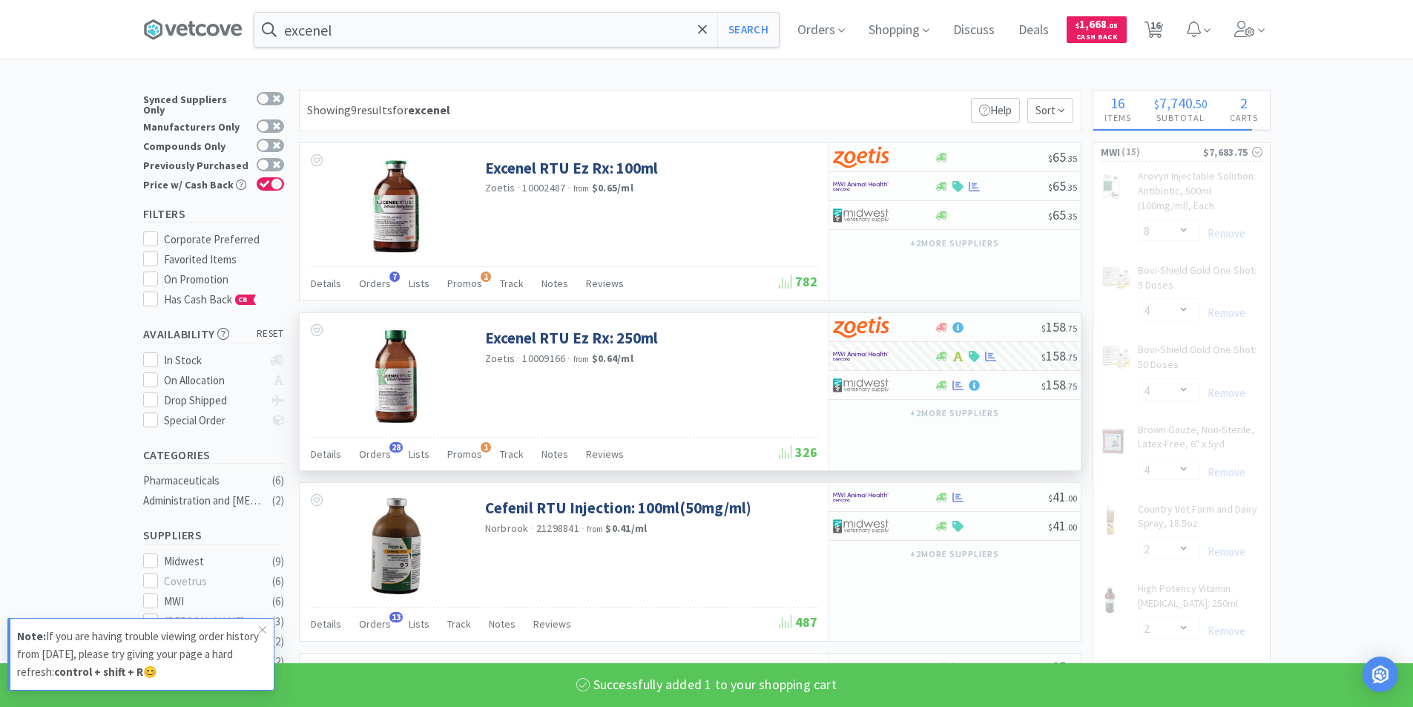
select select "1"
select select "2"
select select "1"
select select "2"
select select "6"
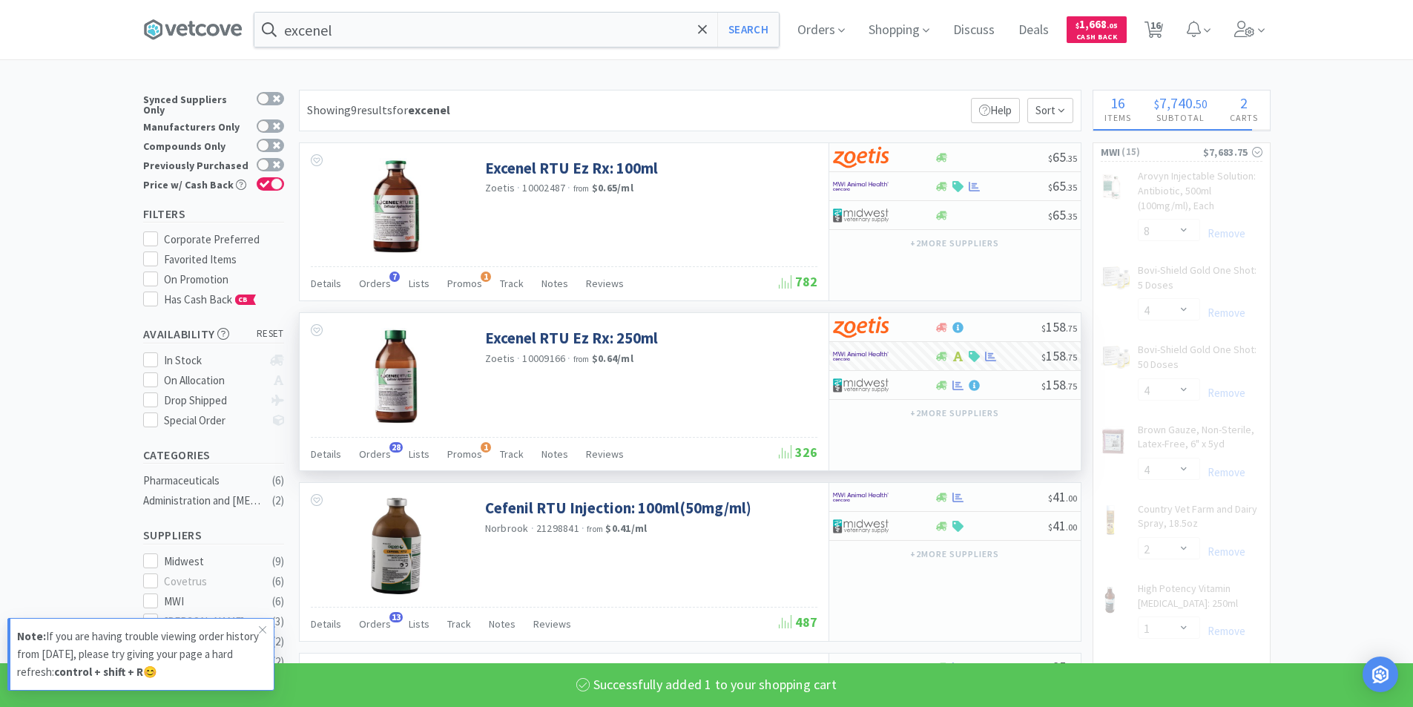
select select "12"
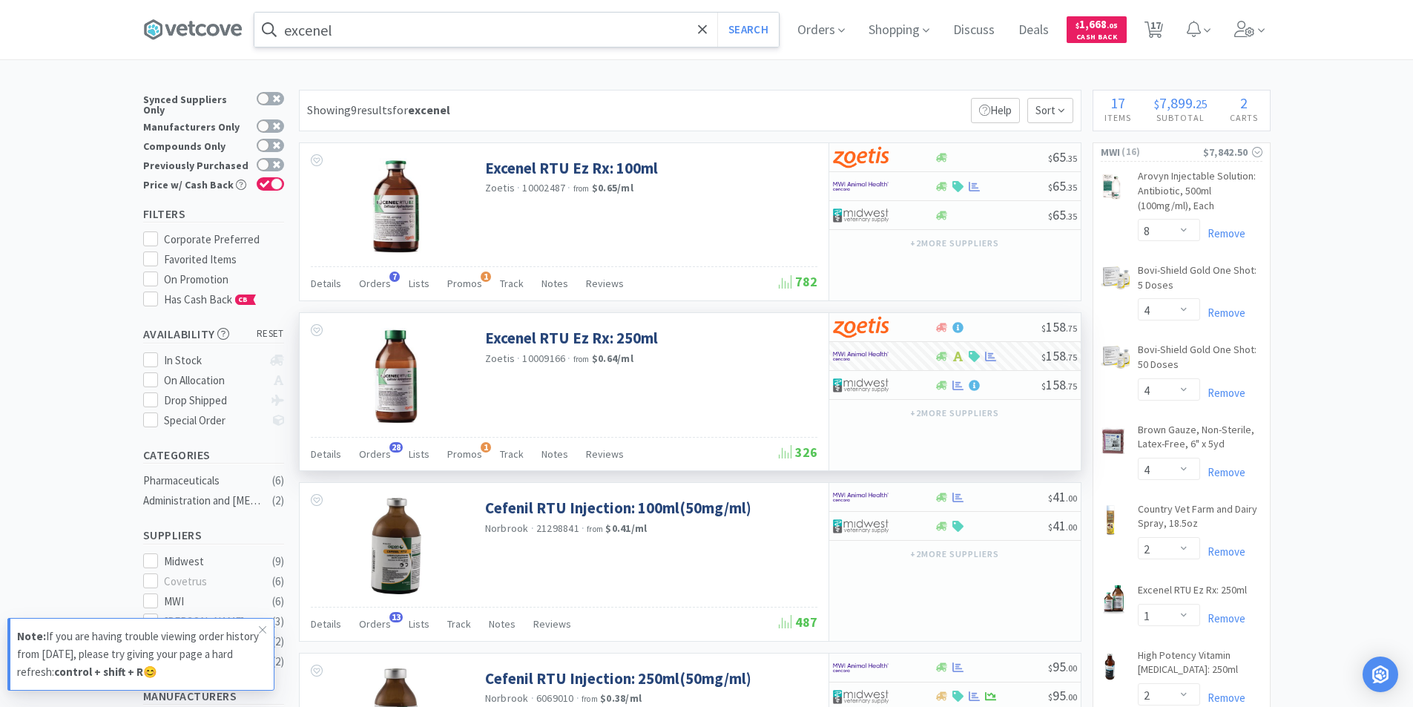
click at [370, 38] on input "excenel" at bounding box center [516, 30] width 524 height 34
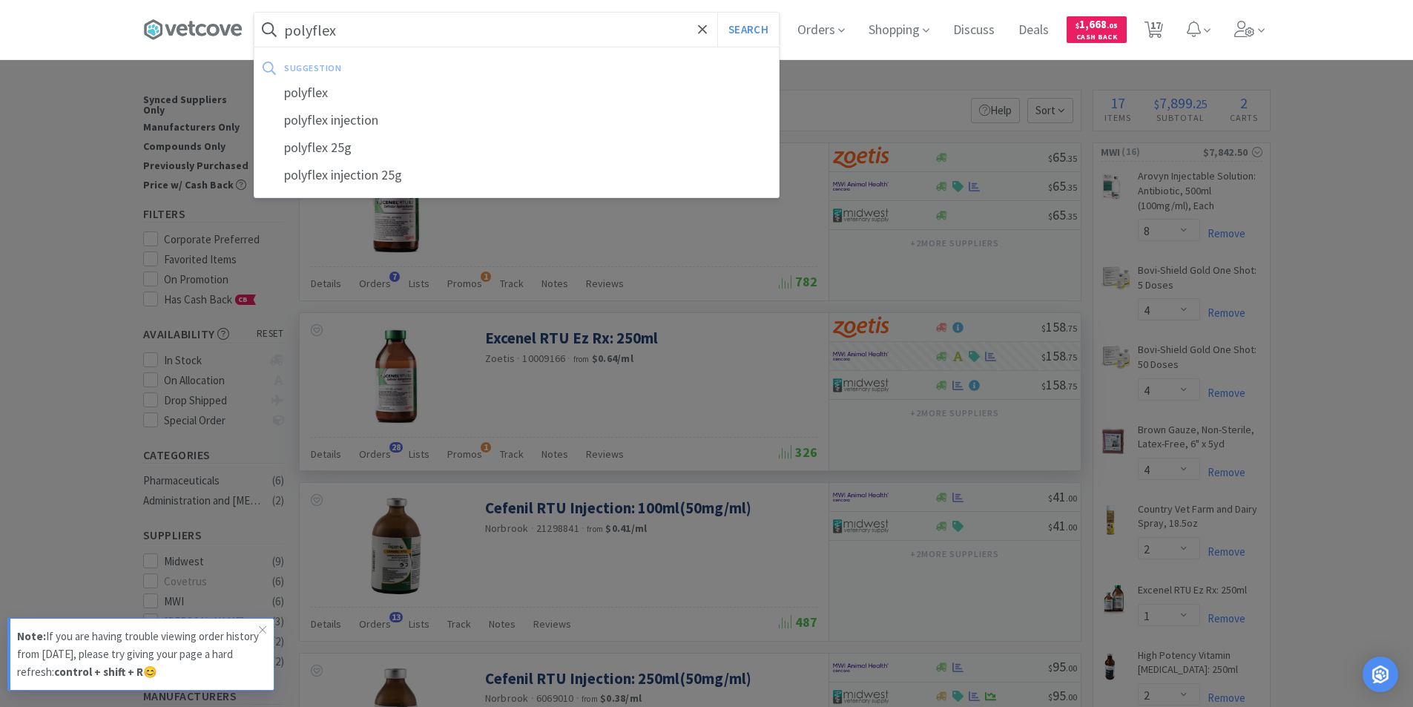
type input "polyflex"
click at [717, 13] on button "Search" at bounding box center [748, 30] width 62 height 34
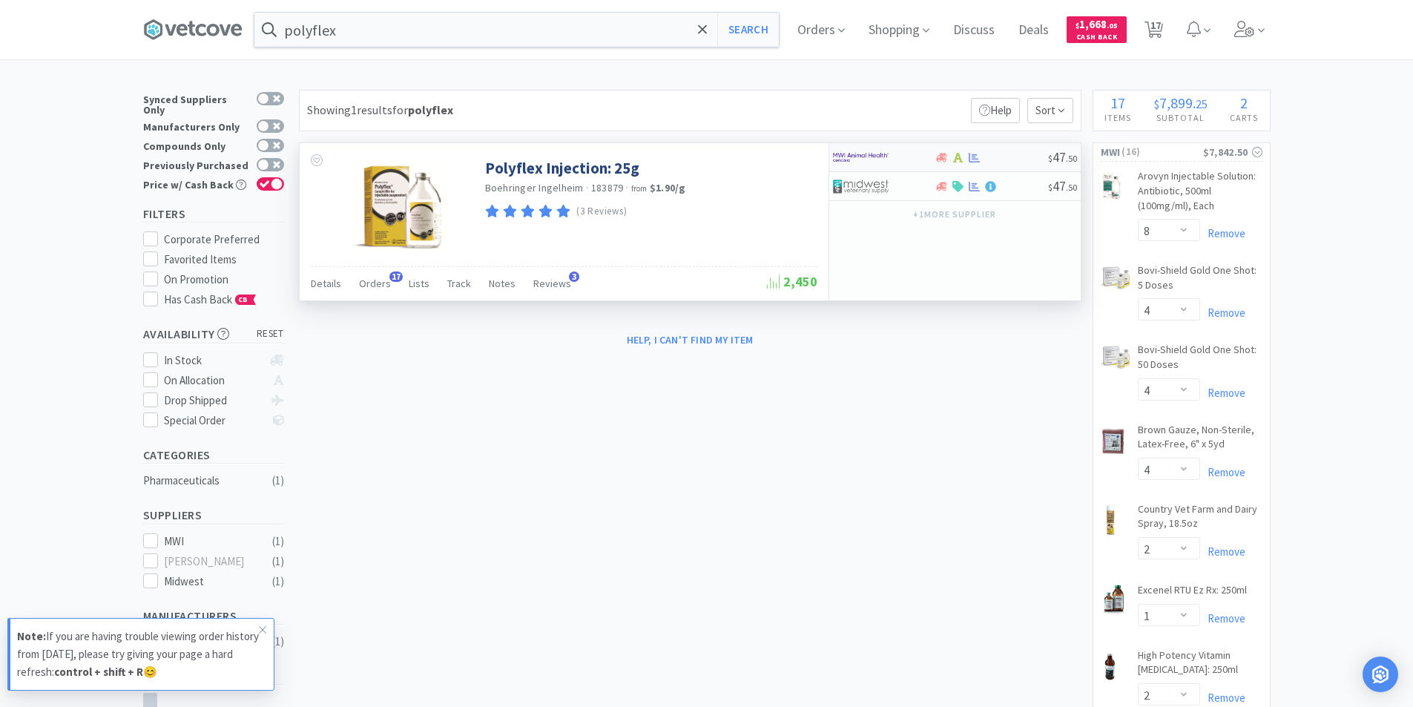
click at [928, 157] on div at bounding box center [884, 157] width 102 height 25
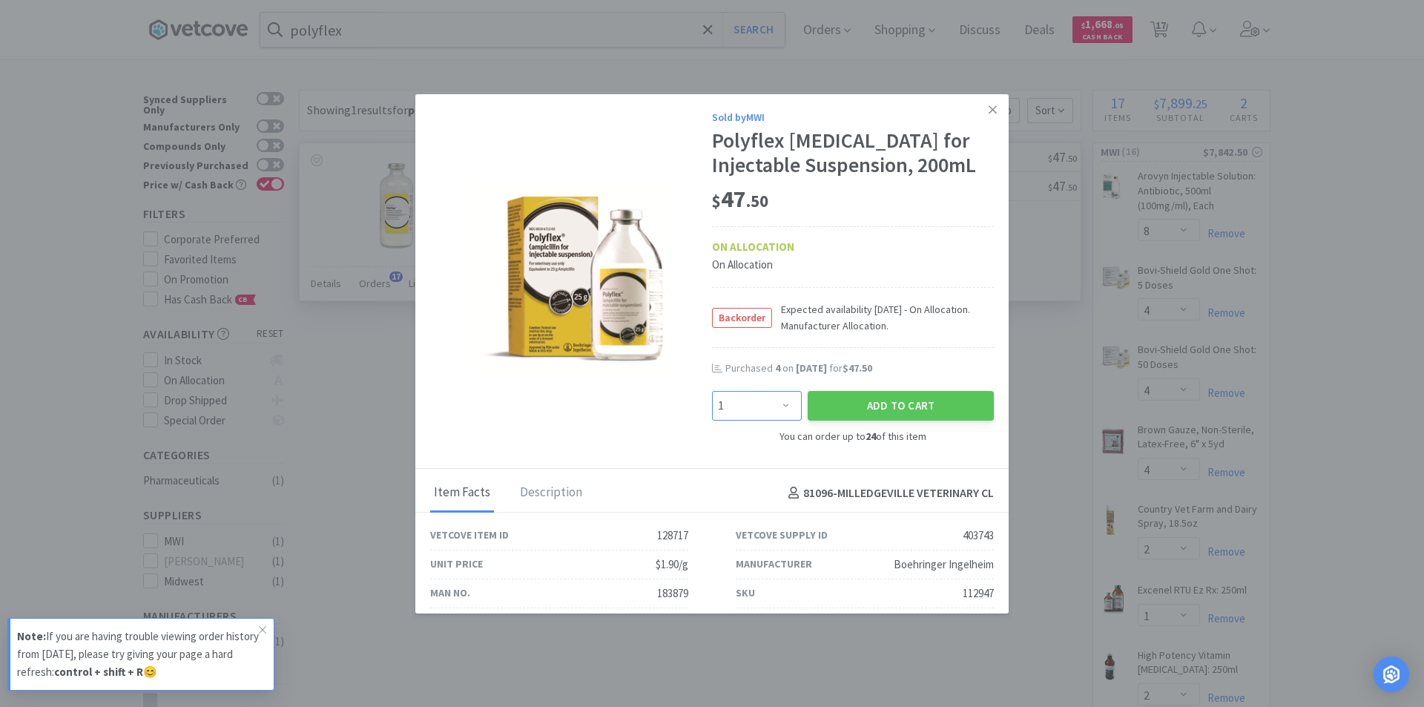
click at [776, 406] on select "Enter Quantity 1 2 3 4 5 6 7 8 9 10 11 12 13 14 15 16 17 18 19 20 Enter Quantity" at bounding box center [757, 406] width 90 height 30
select select "4"
click at [712, 391] on select "Enter Quantity 1 2 3 4 5 6 7 8 9 10 11 12 13 14 15 16 17 18 19 20 Enter Quantity" at bounding box center [757, 406] width 90 height 30
click at [856, 400] on button "Add to Cart" at bounding box center [900, 406] width 186 height 30
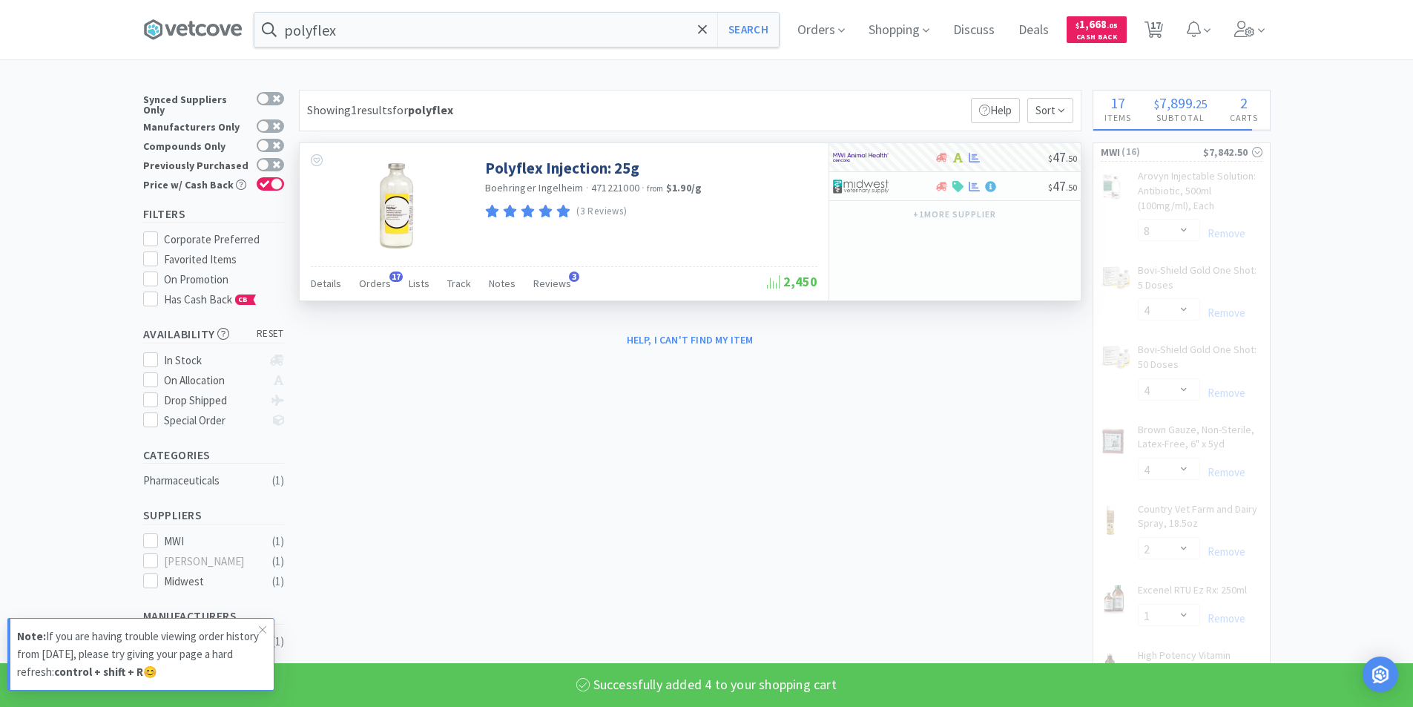
select select "4"
select select "1"
select select "2"
select select "6"
select select "12"
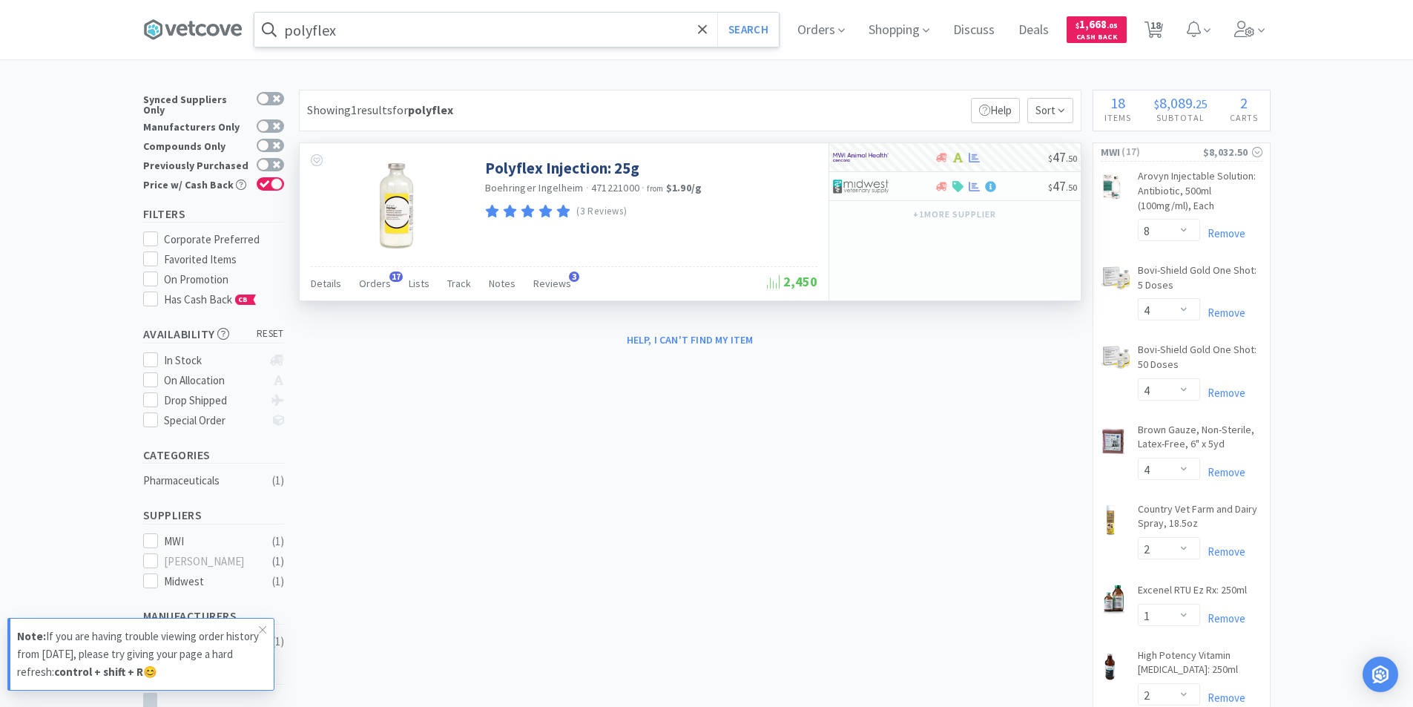
click at [376, 21] on input "polyflex" at bounding box center [516, 30] width 524 height 34
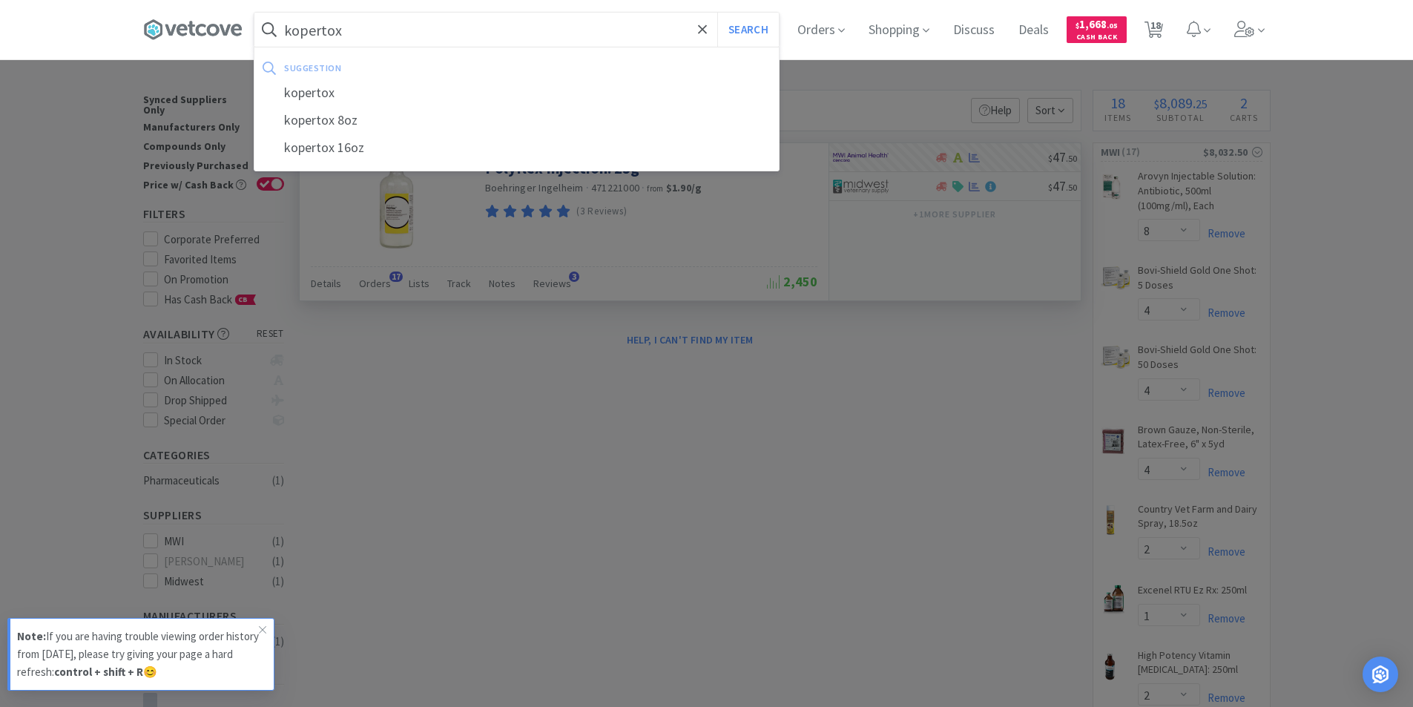
type input "kopertox"
click at [717, 13] on button "Search" at bounding box center [748, 30] width 62 height 34
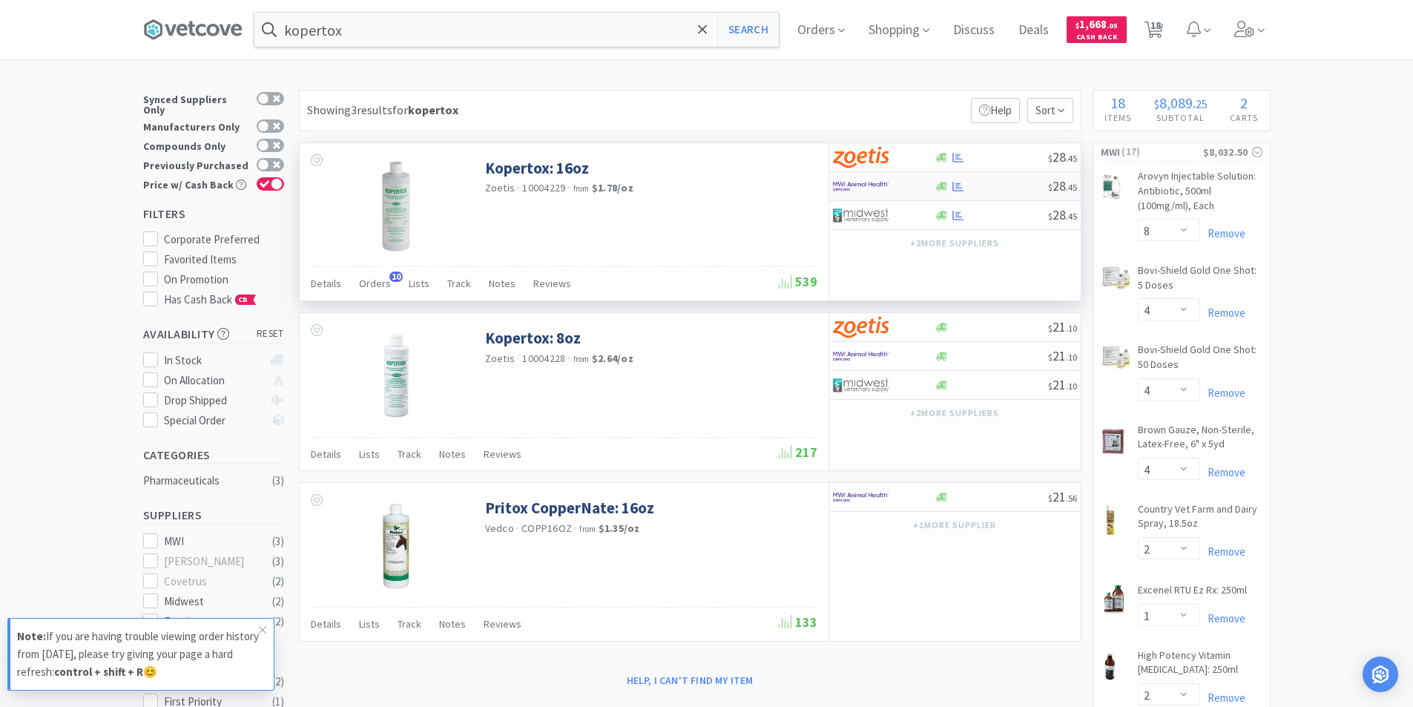
click at [892, 183] on div at bounding box center [874, 186] width 82 height 25
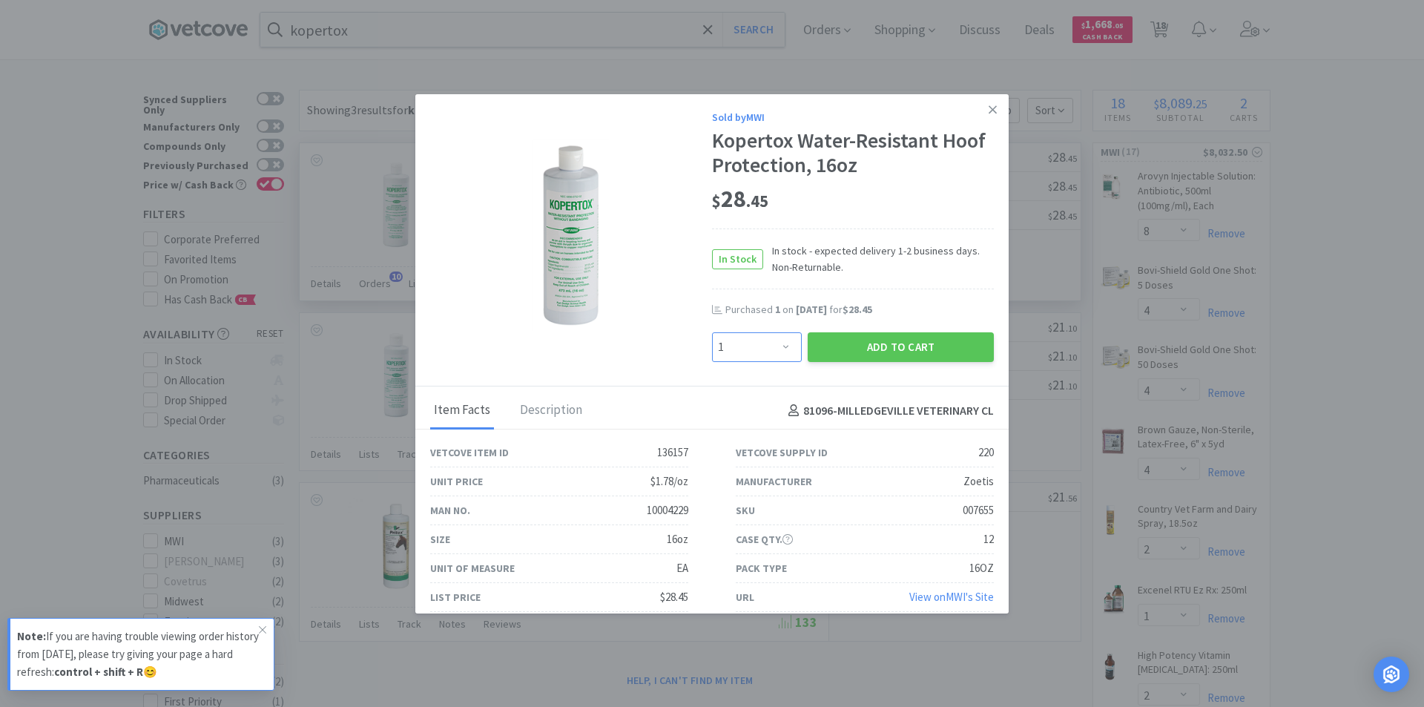
drag, startPoint x: 780, startPoint y: 352, endPoint x: 778, endPoint y: 337, distance: 15.7
click at [780, 351] on select "Enter Quantity 1 2 3 4 5 6 7 8 9 10 11 12 13 14 15 16 17 18 19 20 Enter Quantity" at bounding box center [757, 347] width 90 height 30
select select "2"
click at [712, 332] on select "Enter Quantity 1 2 3 4 5 6 7 8 9 10 11 12 13 14 15 16 17 18 19 20 Enter Quantity" at bounding box center [757, 347] width 90 height 30
click at [886, 354] on button "Add to Cart" at bounding box center [900, 347] width 186 height 30
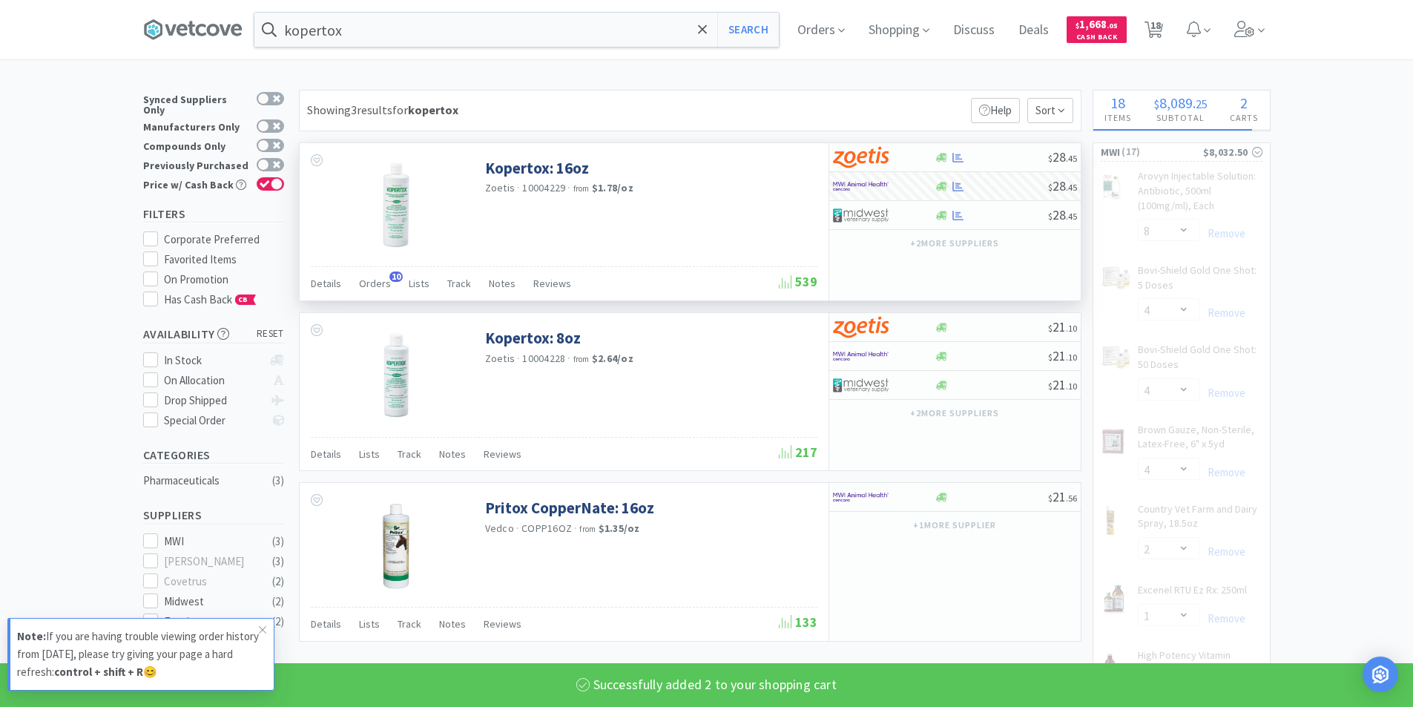
select select "2"
select select "4"
select select "1"
select select "2"
select select "6"
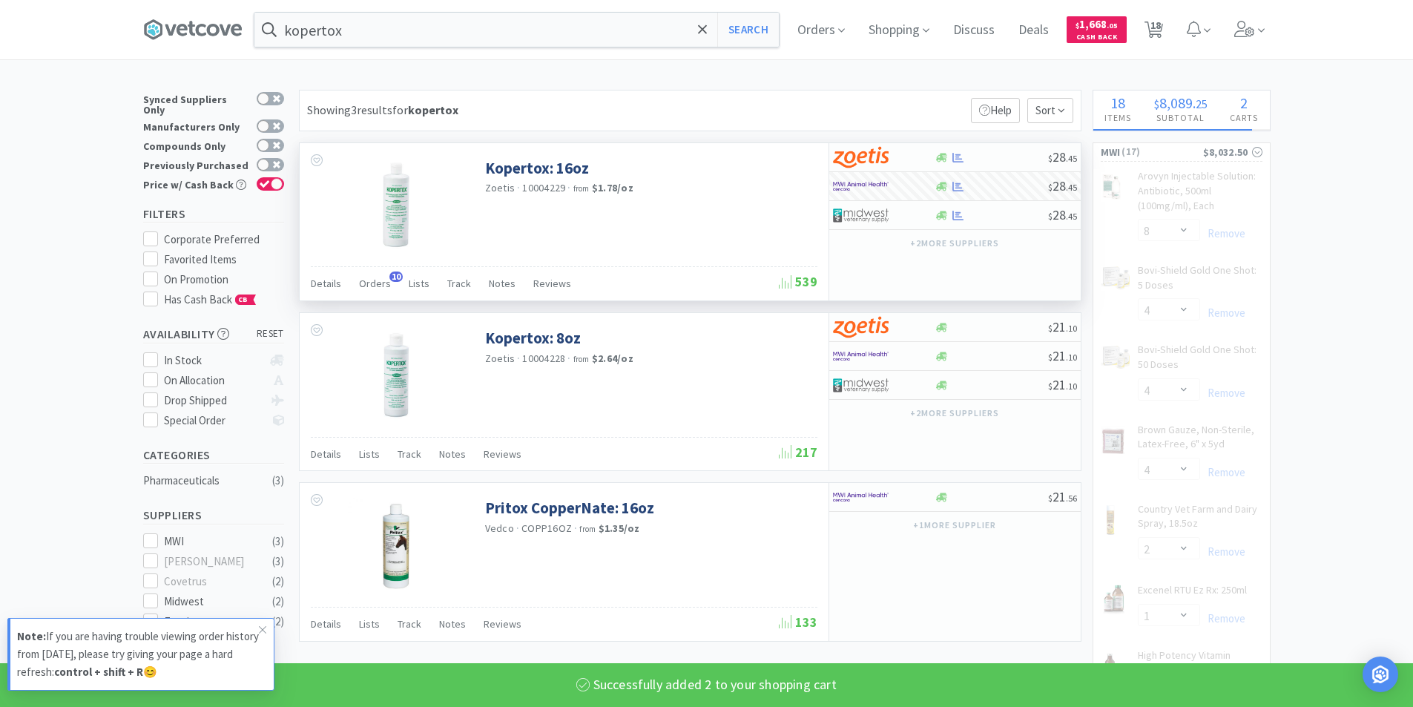
select select "12"
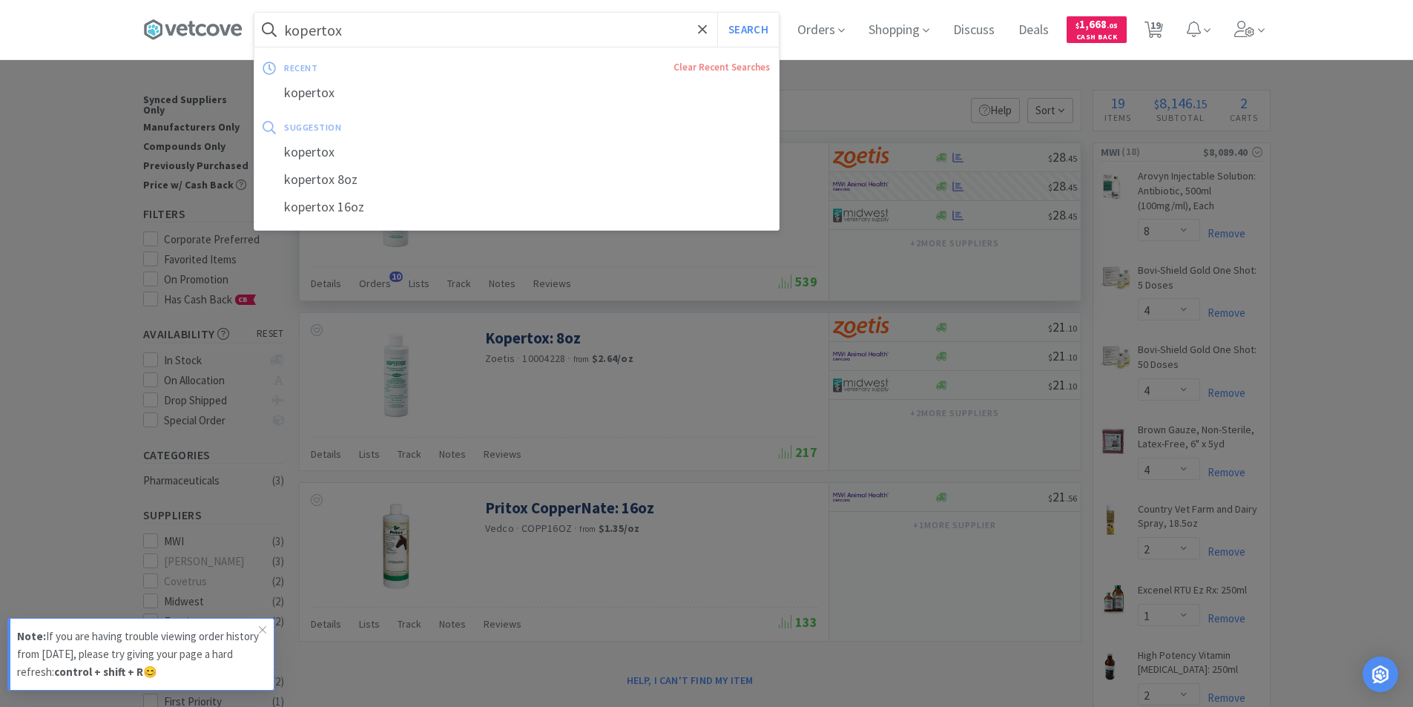
click at [365, 21] on input "kopertox" at bounding box center [516, 30] width 524 height 34
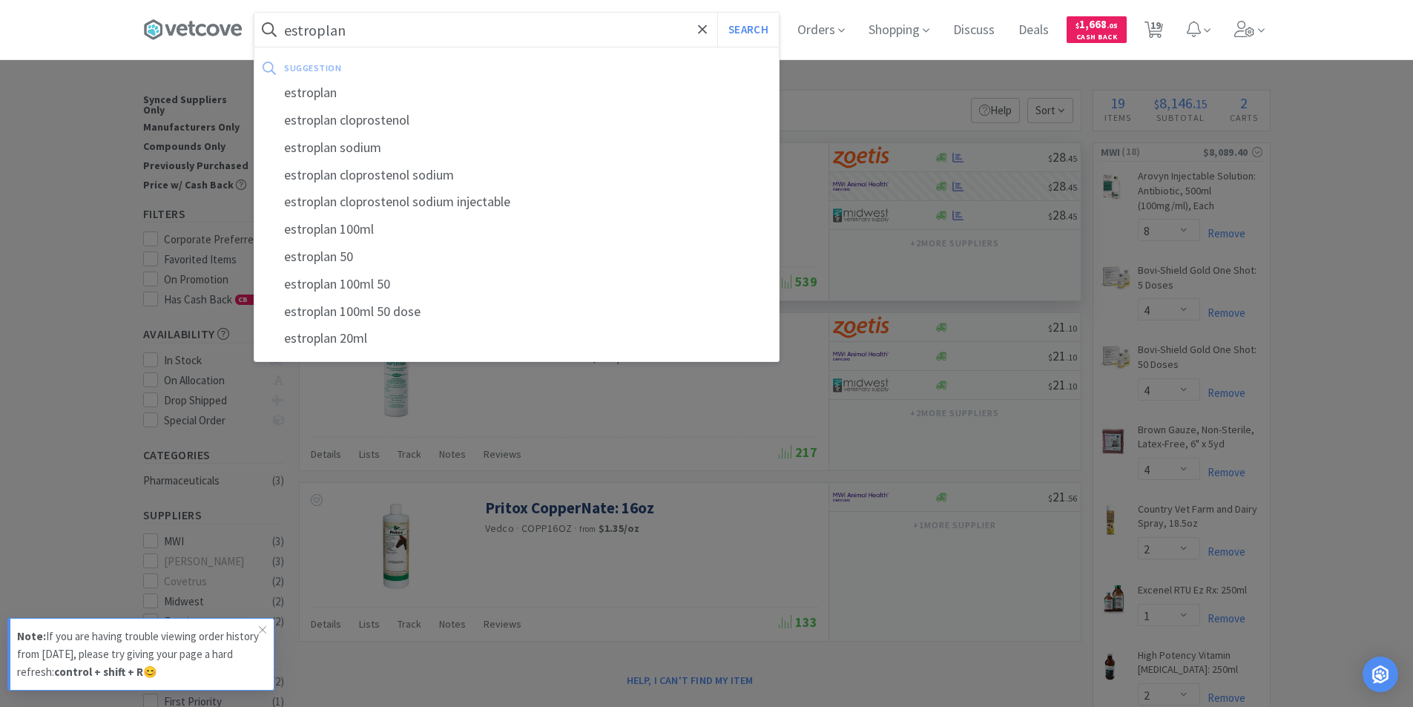
click at [717, 13] on button "Search" at bounding box center [748, 30] width 62 height 34
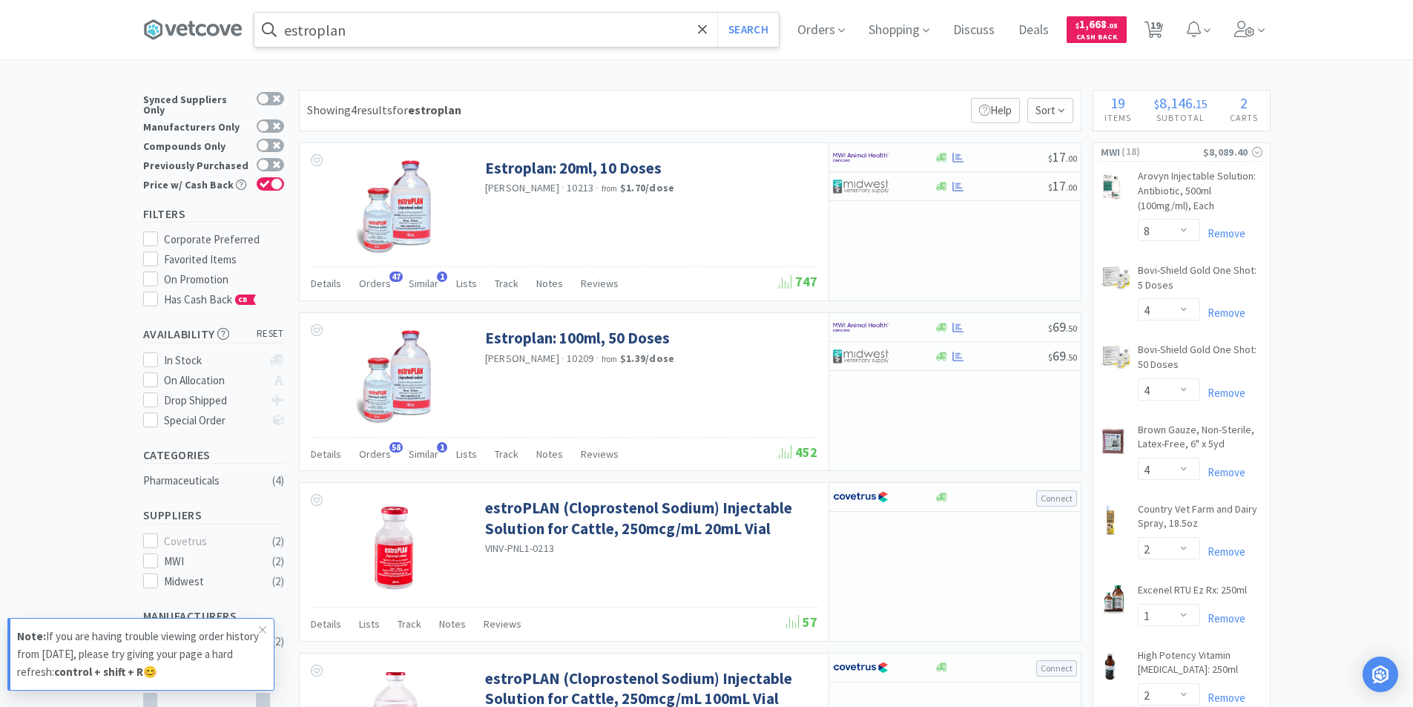
click at [408, 32] on input "estroplan" at bounding box center [516, 30] width 524 height 34
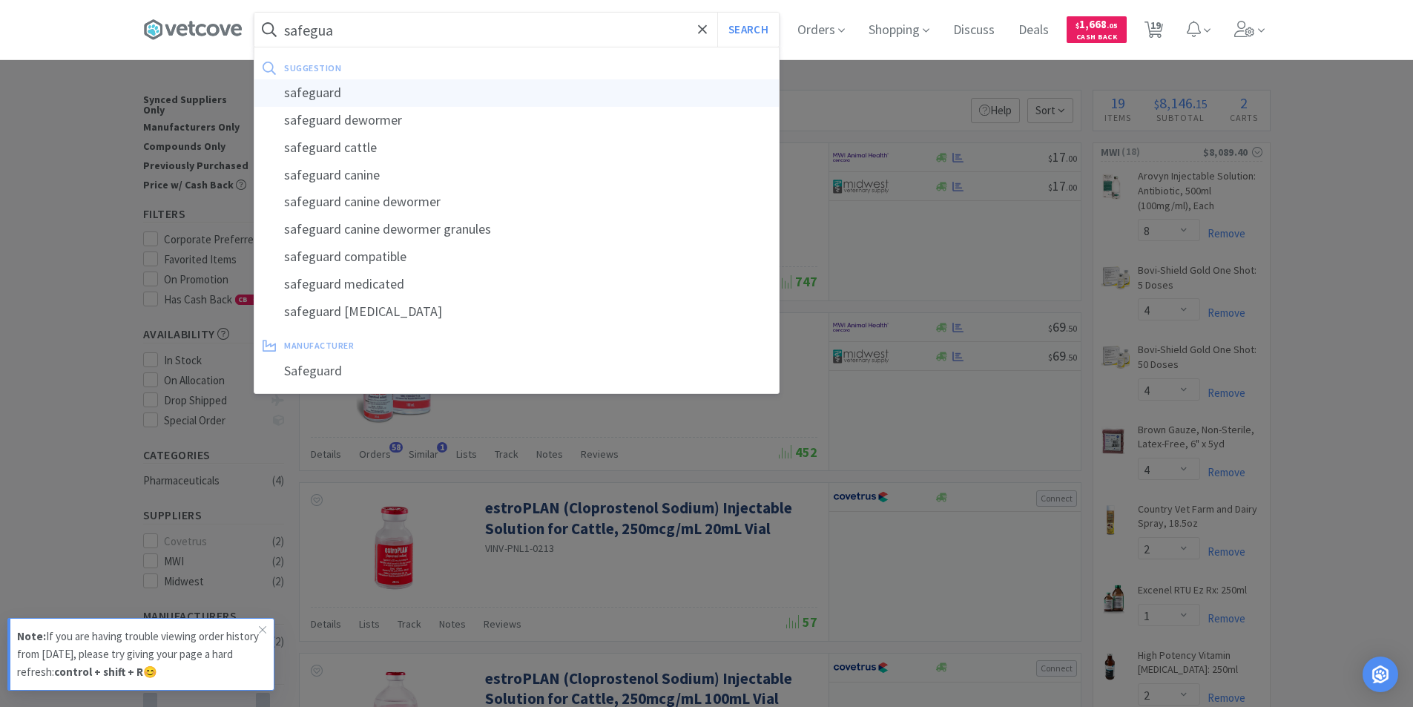
click at [328, 99] on div "safeguard" at bounding box center [516, 92] width 524 height 27
type input "safeguard"
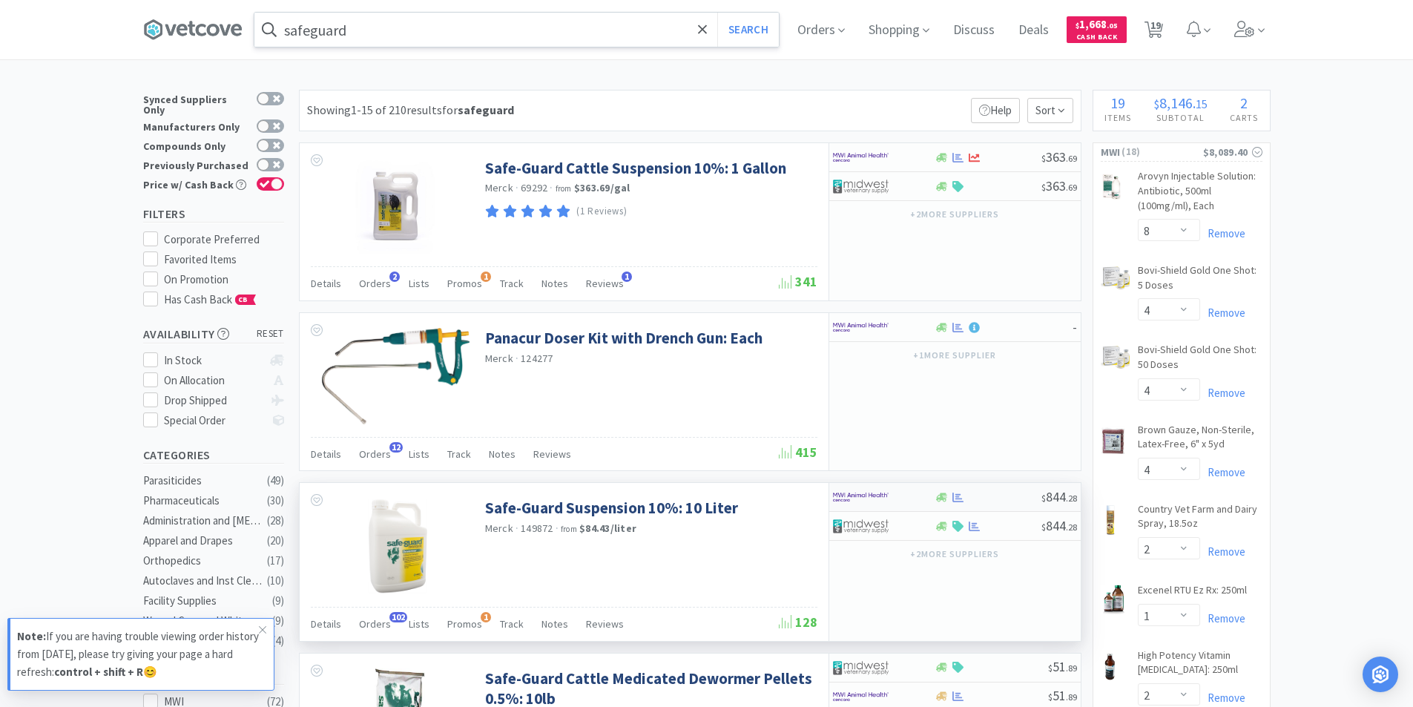
click at [935, 493] on div at bounding box center [941, 497] width 15 height 11
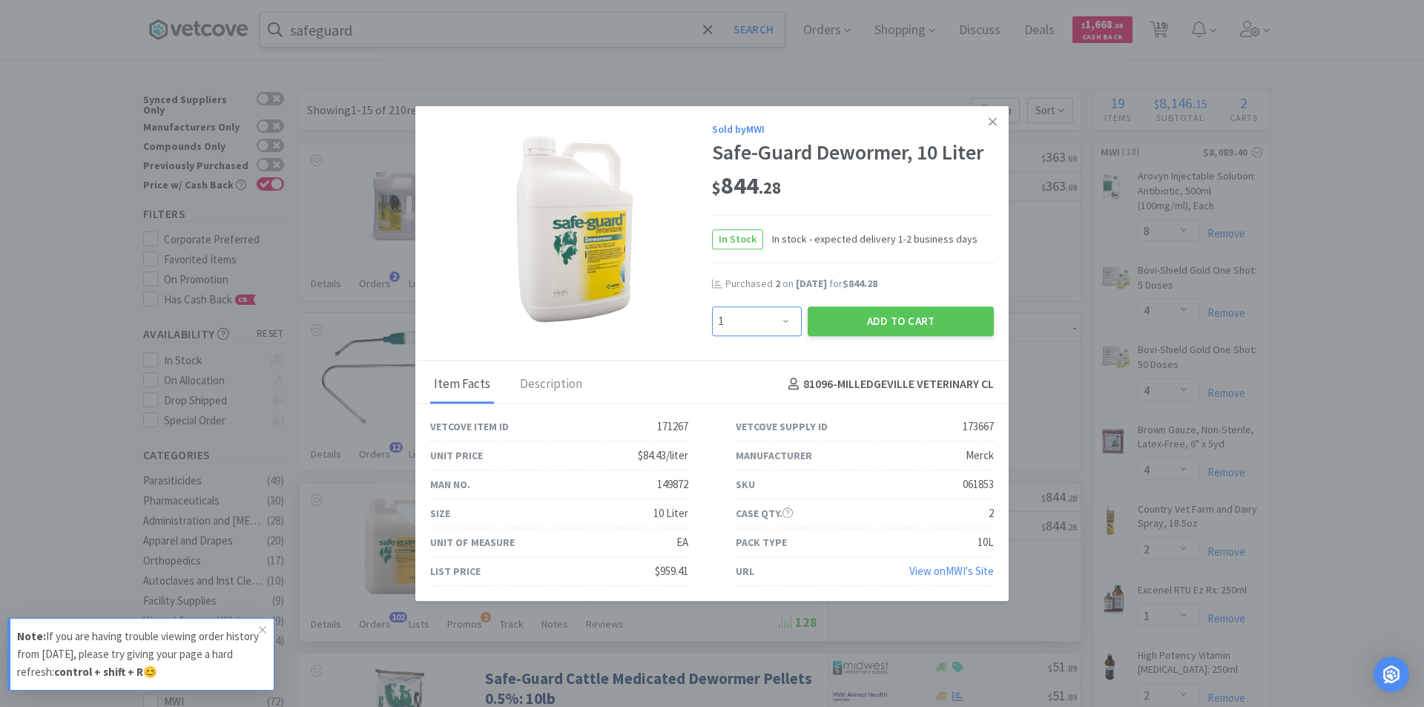
drag, startPoint x: 780, startPoint y: 323, endPoint x: 773, endPoint y: 306, distance: 17.6
click at [780, 323] on select "Enter Quantity 1 2 3 4 5 6 7 8 9 10 11 12 13 14 15 16 17 18 19 20 Enter Quantity" at bounding box center [757, 321] width 90 height 30
select select "4"
click at [712, 306] on select "Enter Quantity 1 2 3 4 5 6 7 8 9 10 11 12 13 14 15 16 17 18 19 20 Enter Quantity" at bounding box center [757, 321] width 90 height 30
click at [858, 320] on button "Add to Cart" at bounding box center [900, 321] width 186 height 30
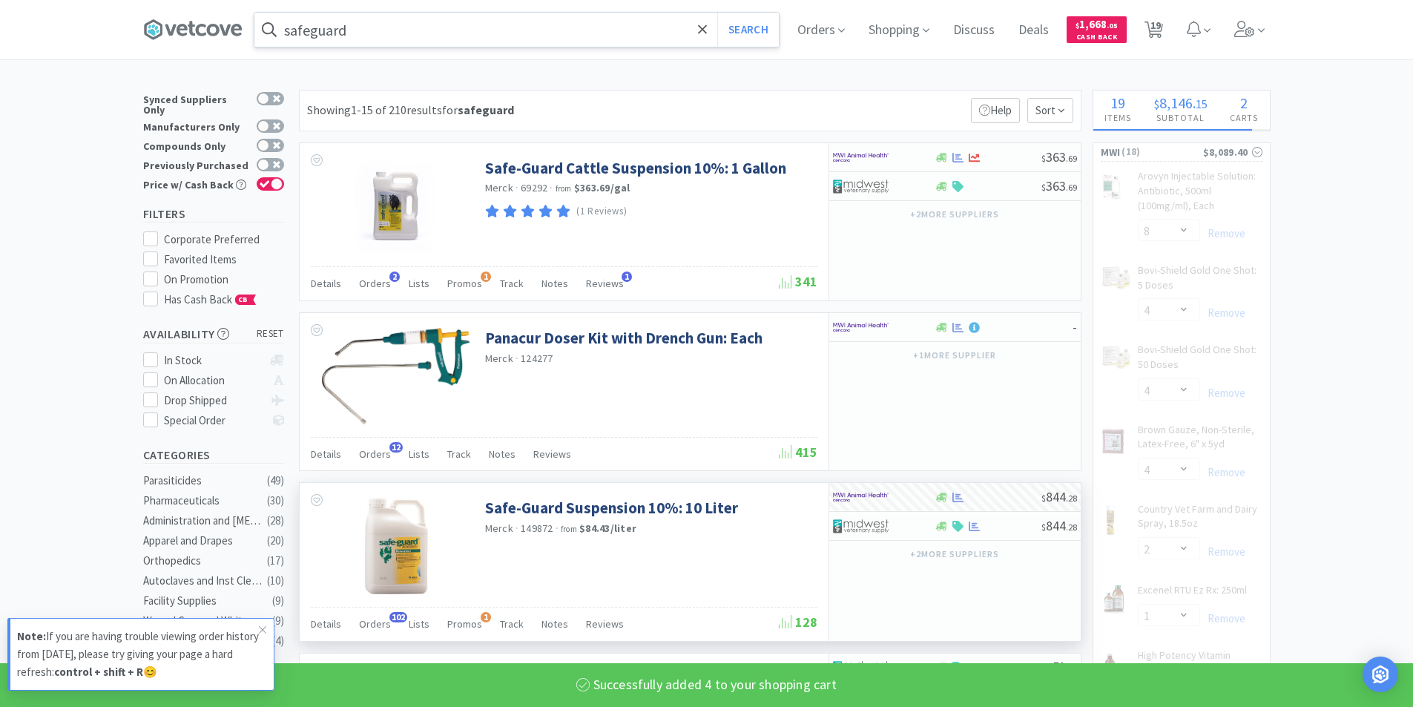
click at [418, 33] on input "safeguard" at bounding box center [516, 30] width 524 height 34
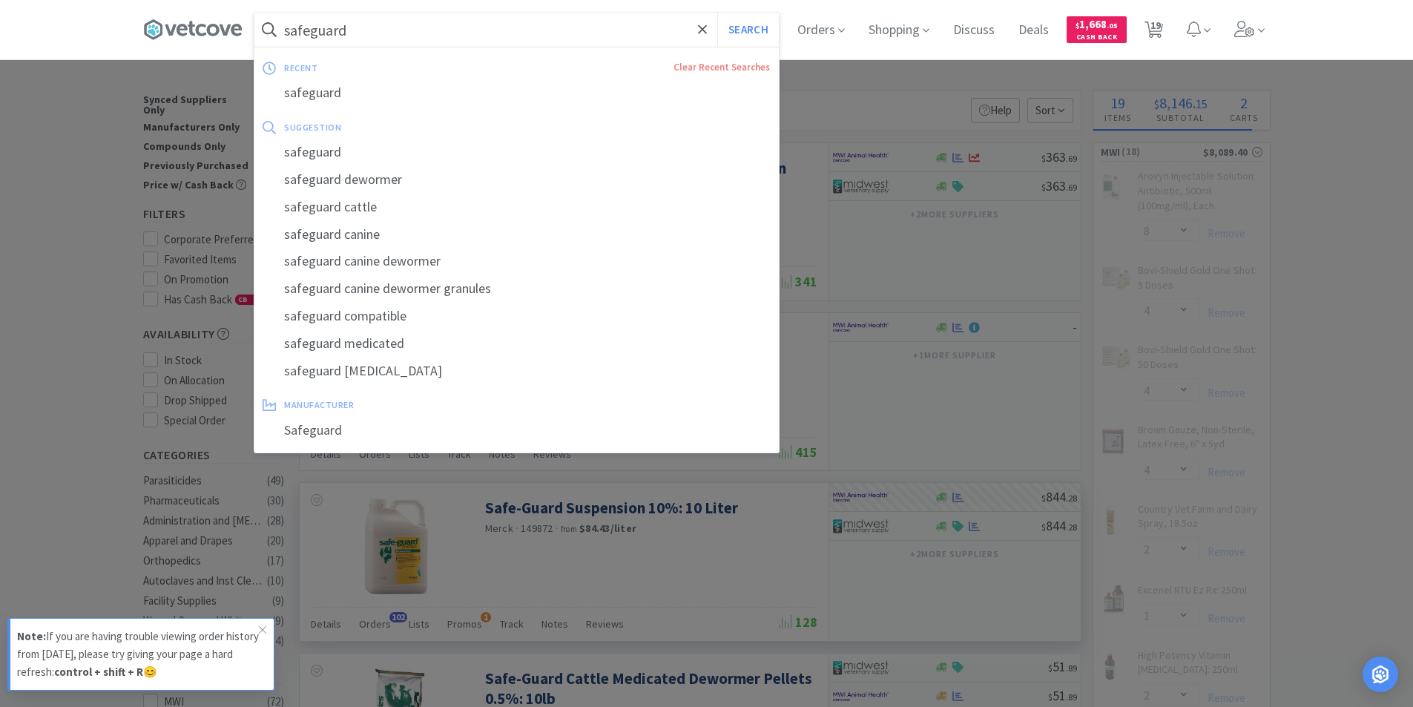
select select "4"
select select "2"
select select "6"
select select "12"
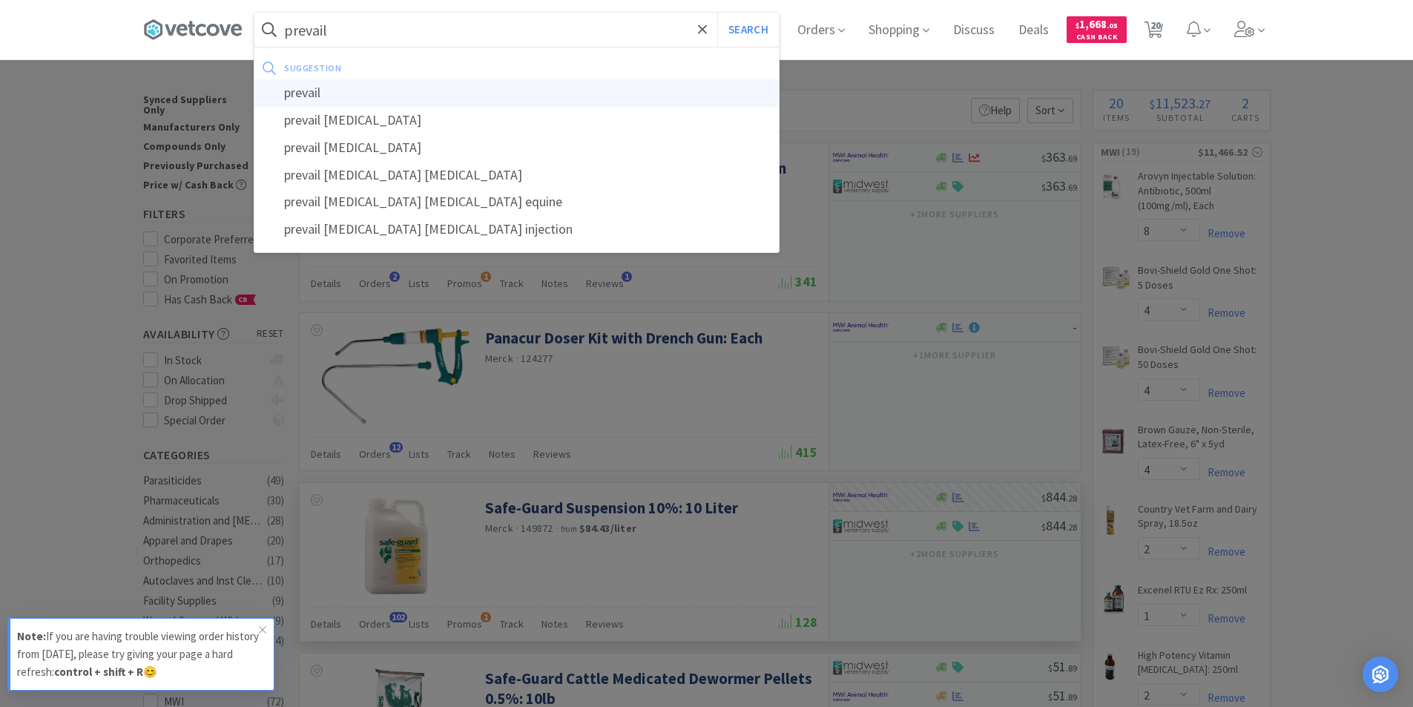
type input "prevail"
click at [328, 93] on div "prevail" at bounding box center [516, 92] width 524 height 27
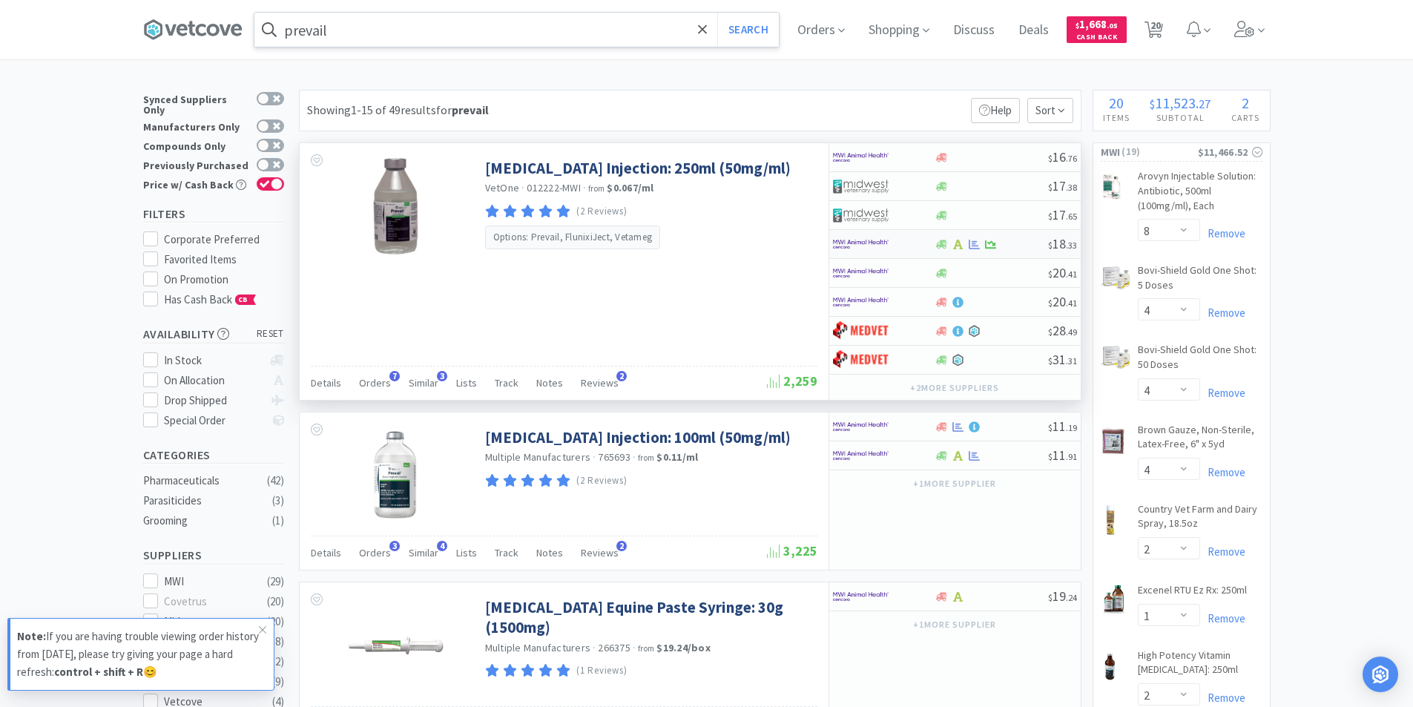
click at [865, 250] on img at bounding box center [861, 244] width 56 height 22
select select "1"
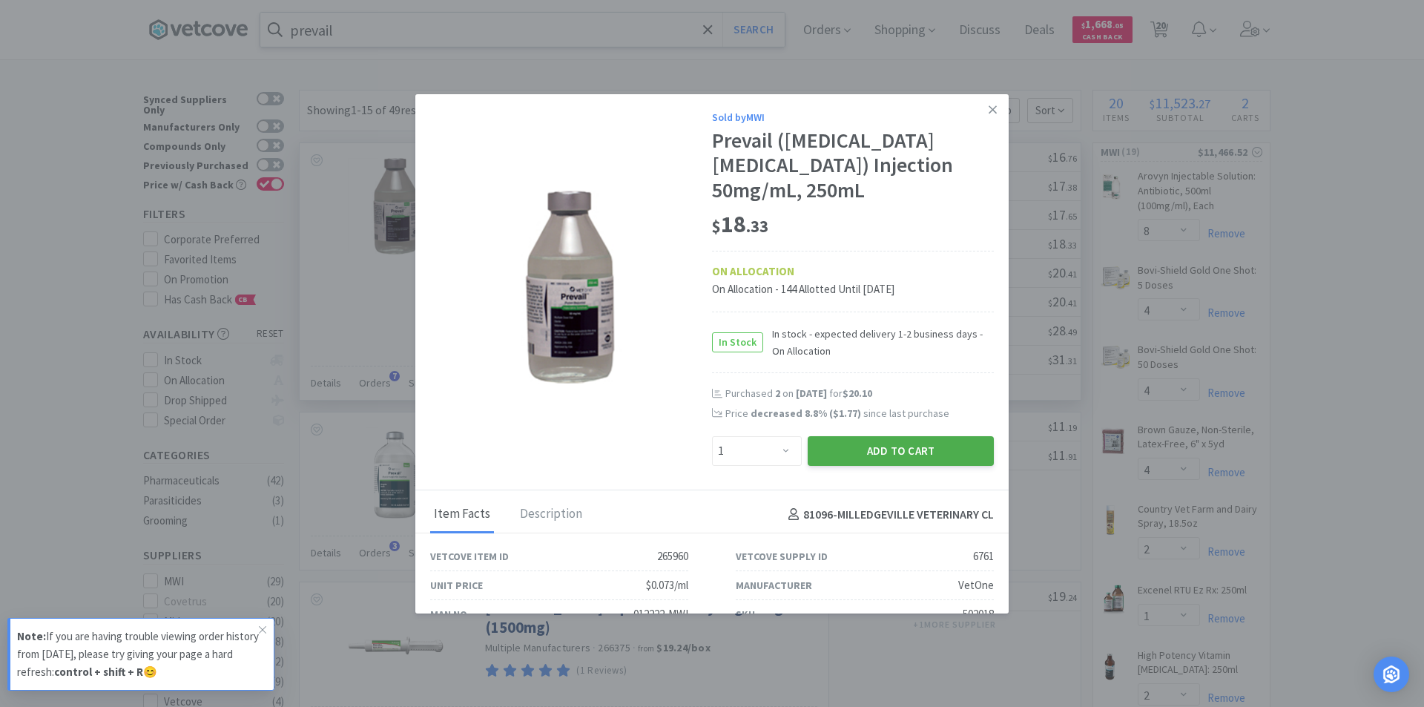
click at [830, 436] on button "Add to Cart" at bounding box center [900, 451] width 186 height 30
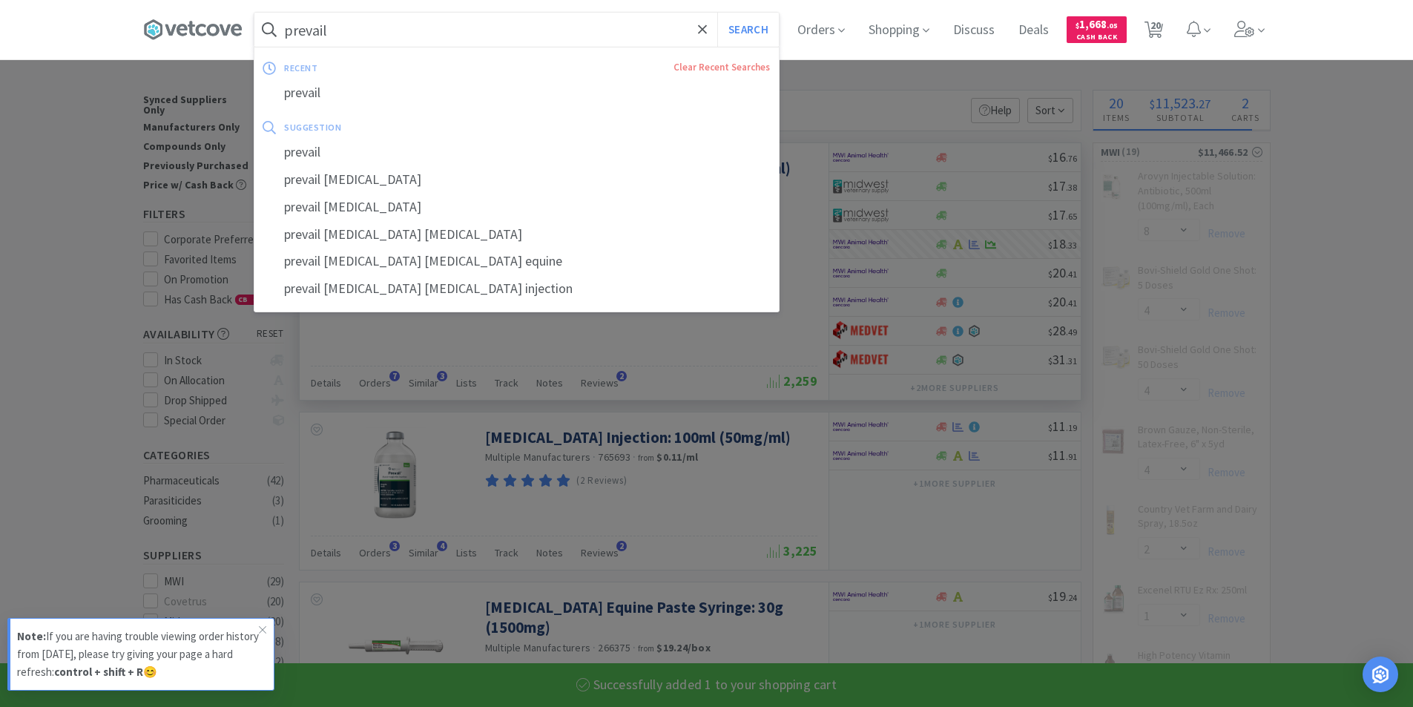
click at [382, 25] on input "prevail" at bounding box center [516, 30] width 524 height 34
select select "1"
select select "2"
select select "4"
select select "1"
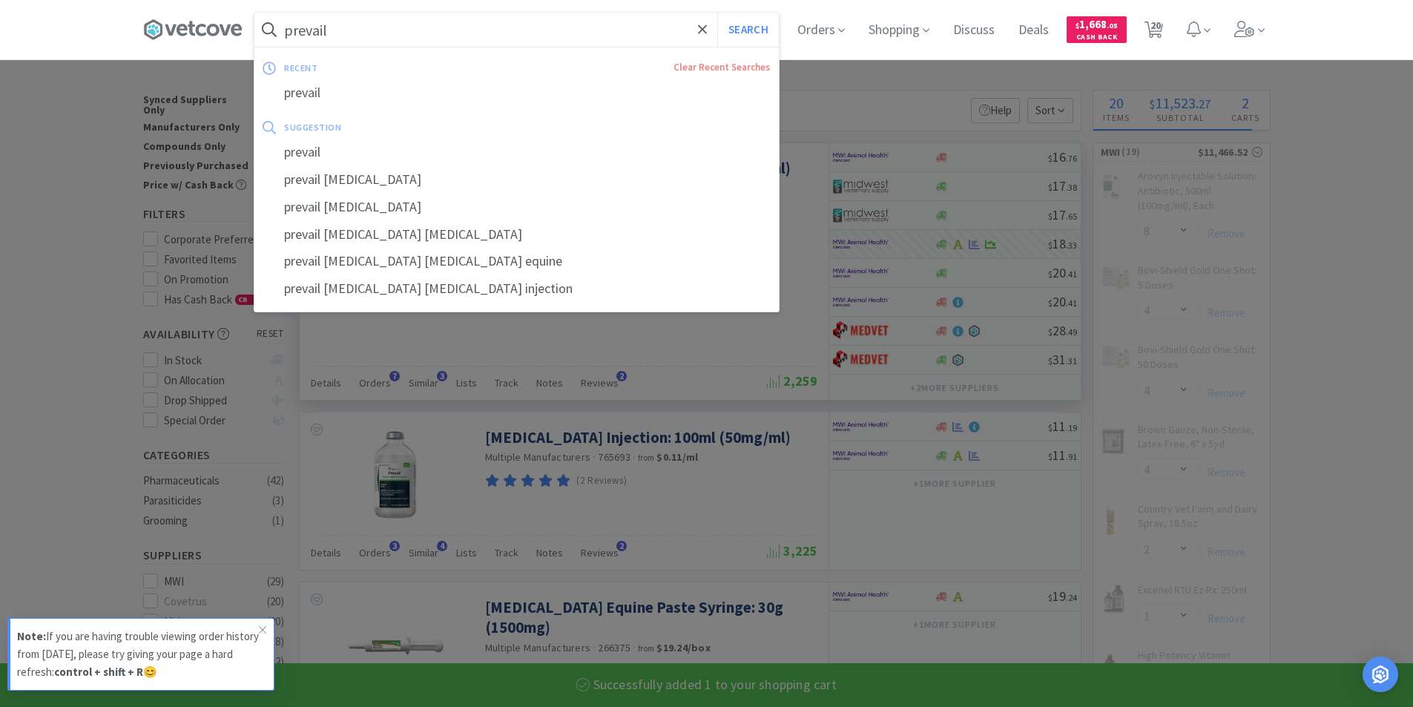
select select "4"
select select "2"
select select "6"
select select "12"
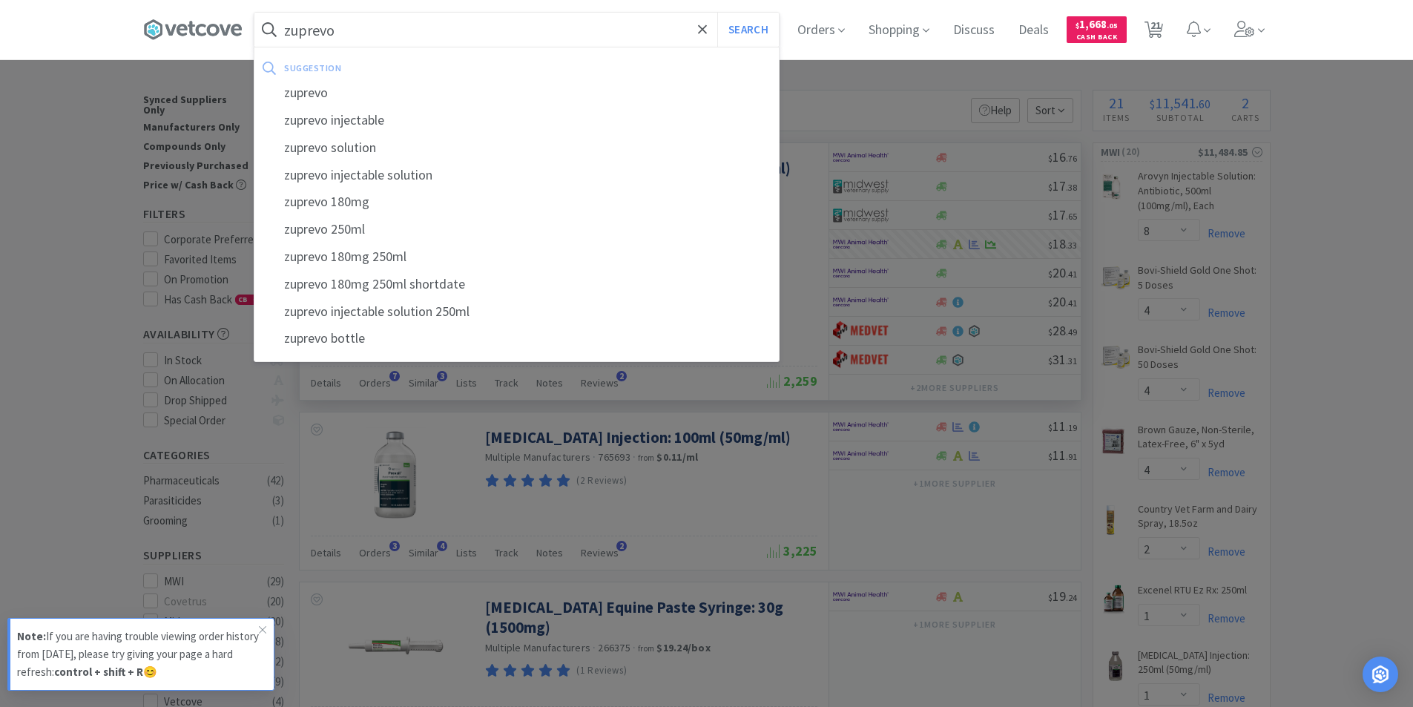
type input "zuprevo"
click at [717, 13] on button "Search" at bounding box center [748, 30] width 62 height 34
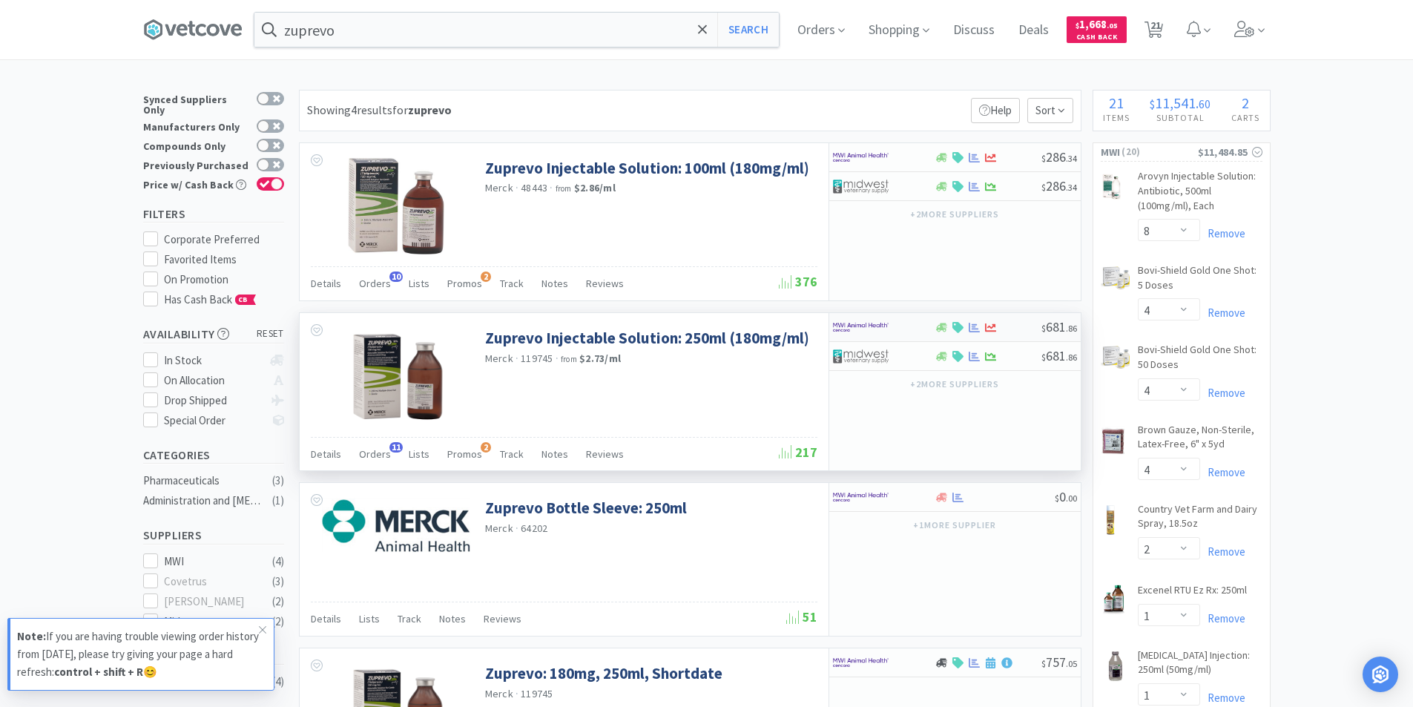
click at [882, 334] on img at bounding box center [861, 327] width 56 height 22
select select "1"
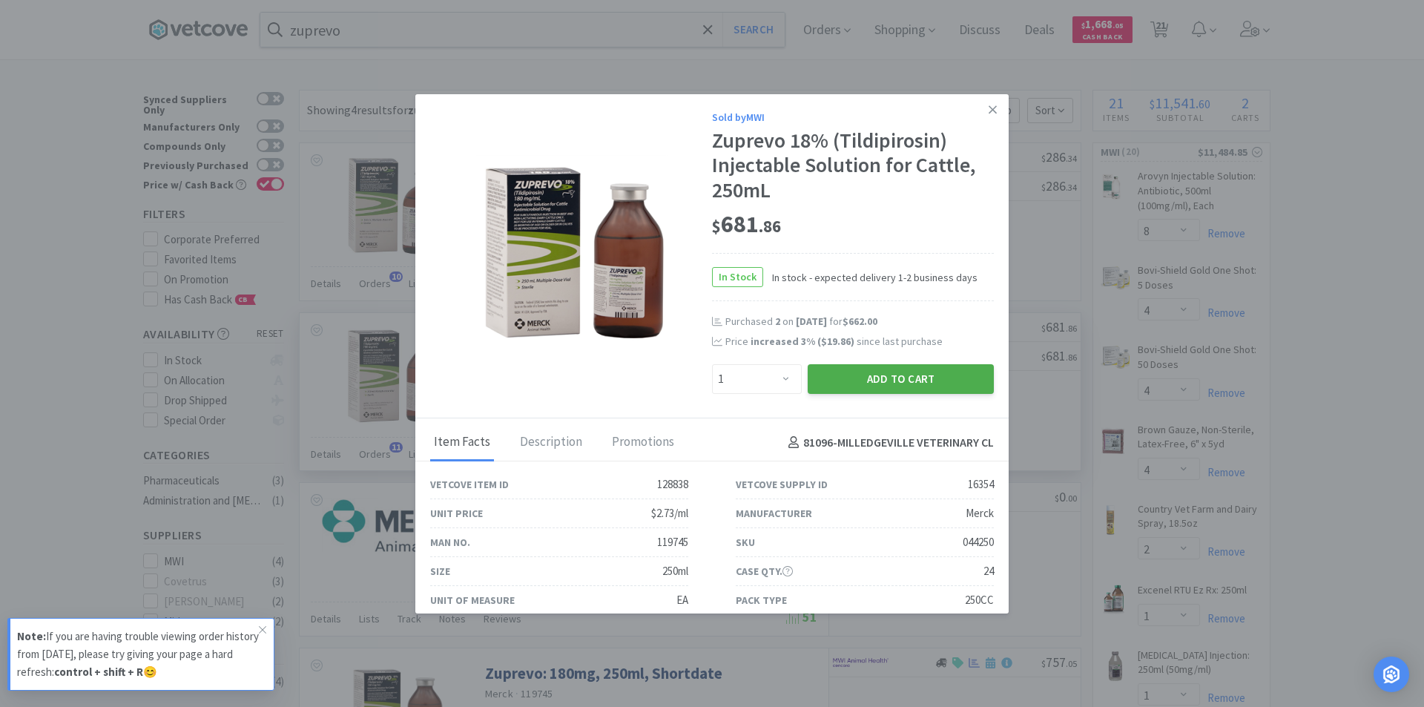
click at [855, 380] on button "Add to Cart" at bounding box center [900, 379] width 186 height 30
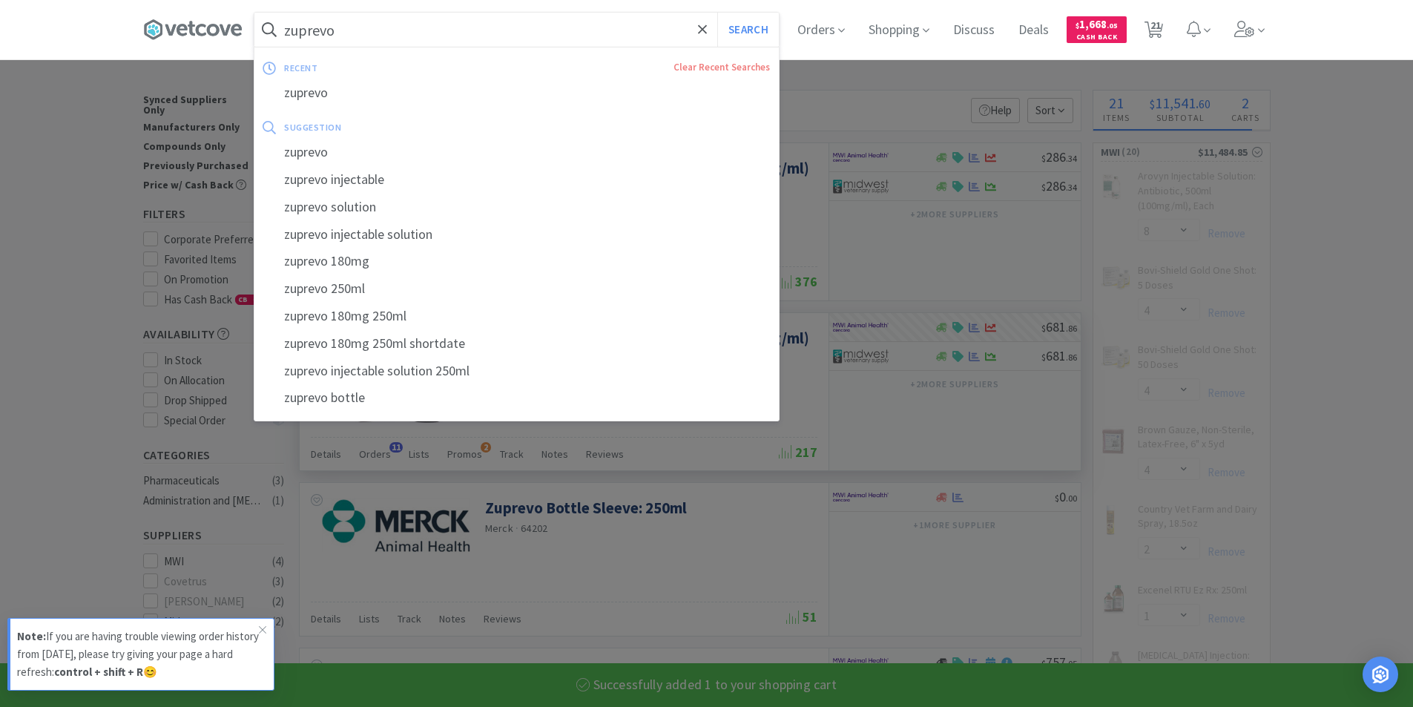
drag, startPoint x: 354, startPoint y: 20, endPoint x: 362, endPoint y: 25, distance: 9.7
click at [356, 22] on input "zuprevo" at bounding box center [516, 30] width 524 height 34
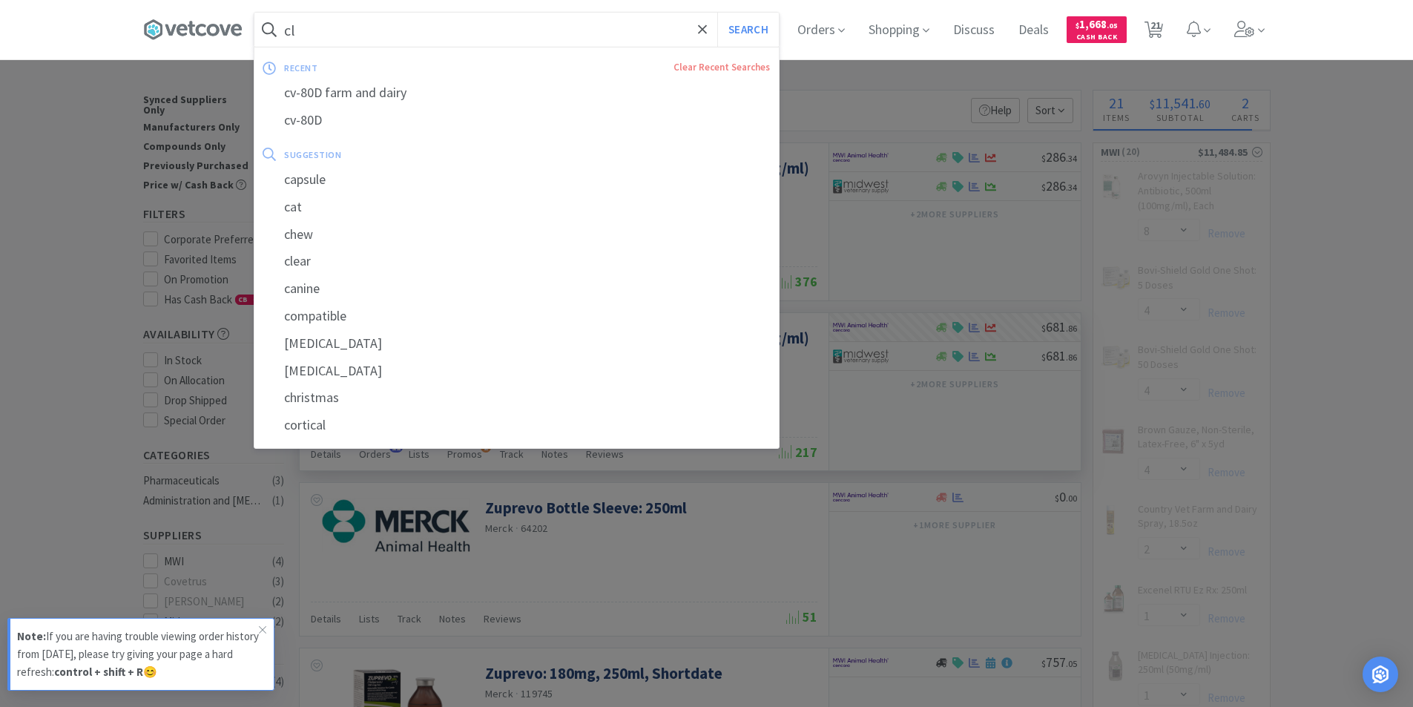
type input "cle"
select select "1"
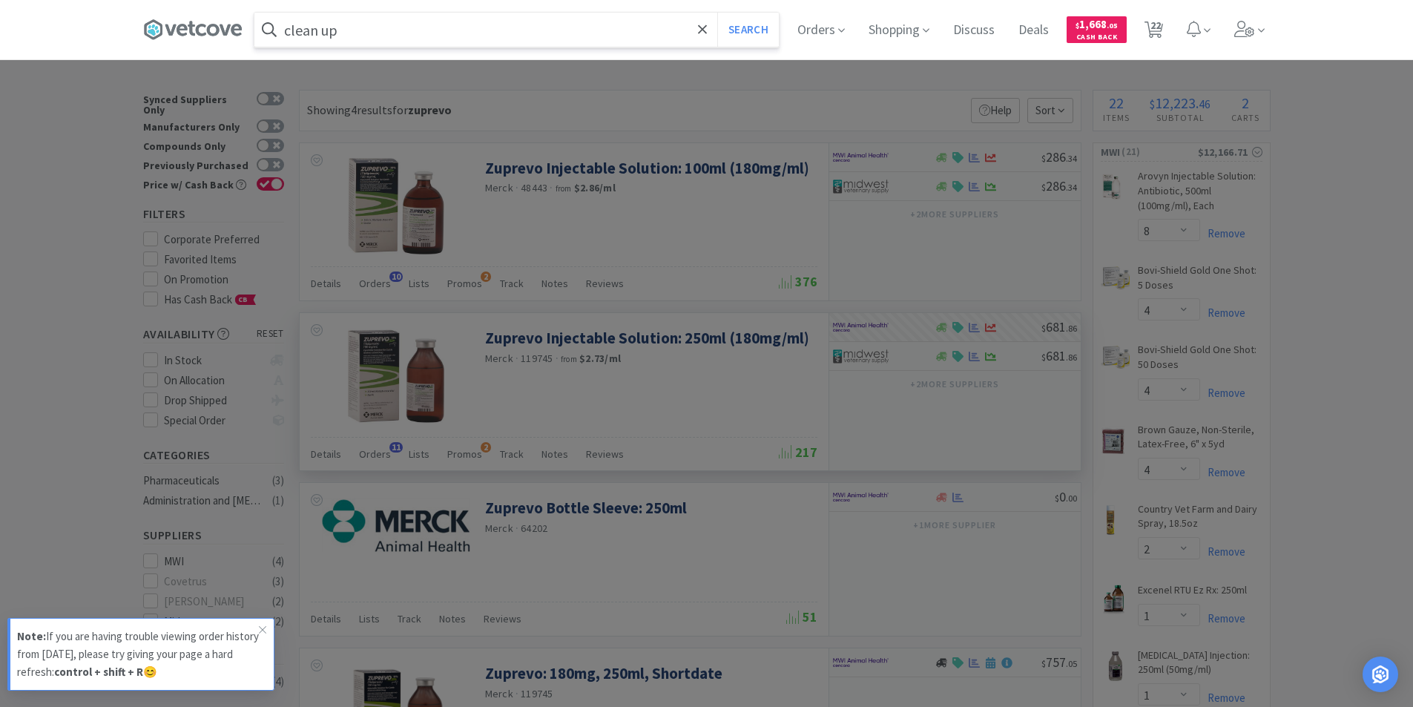
type input "clean up"
click at [717, 13] on button "Search" at bounding box center [748, 30] width 62 height 34
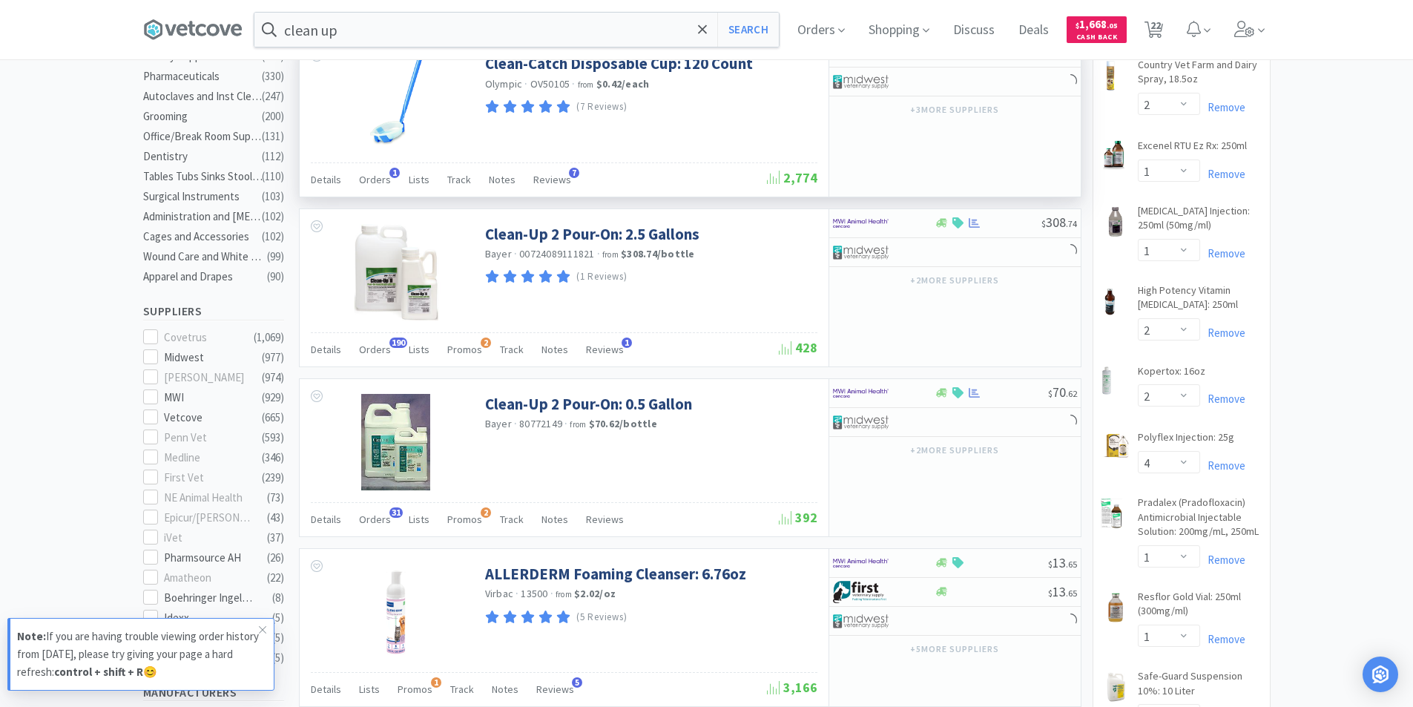
scroll to position [445, 0]
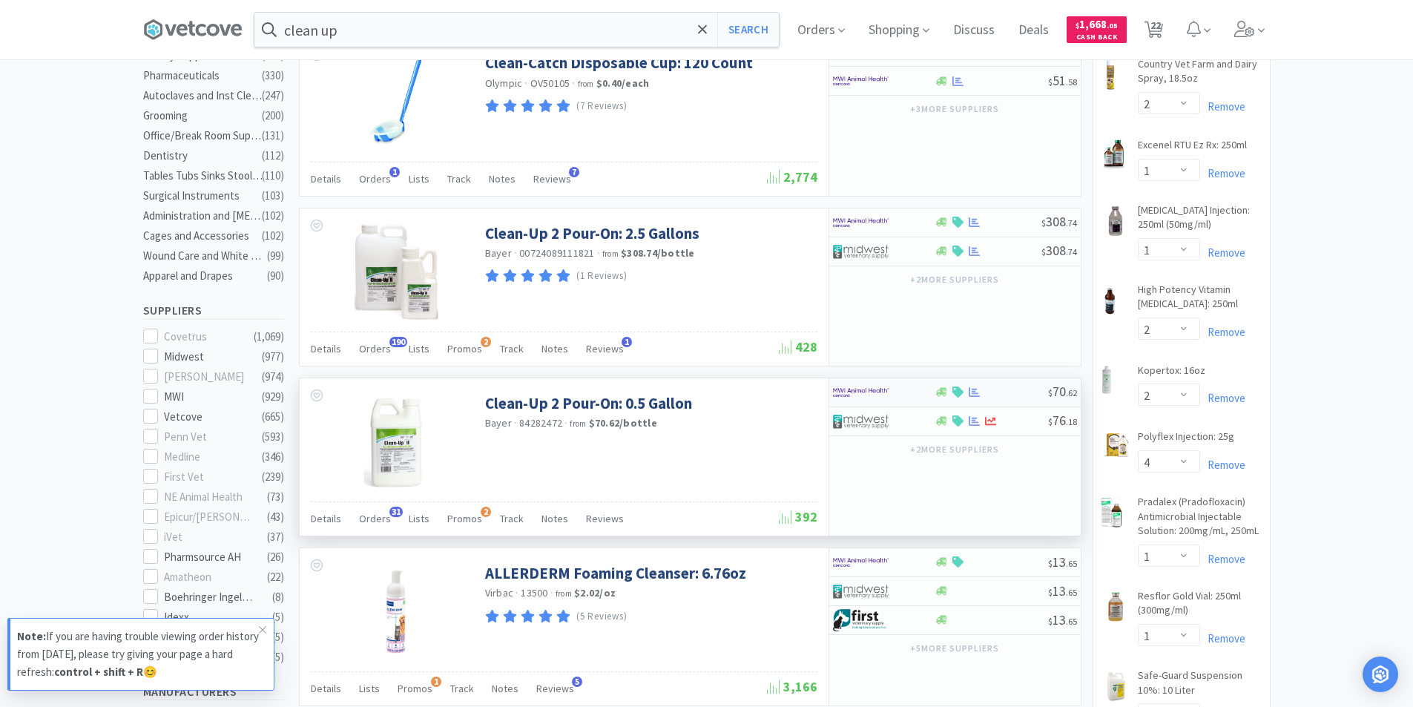
click at [885, 398] on img at bounding box center [861, 392] width 56 height 22
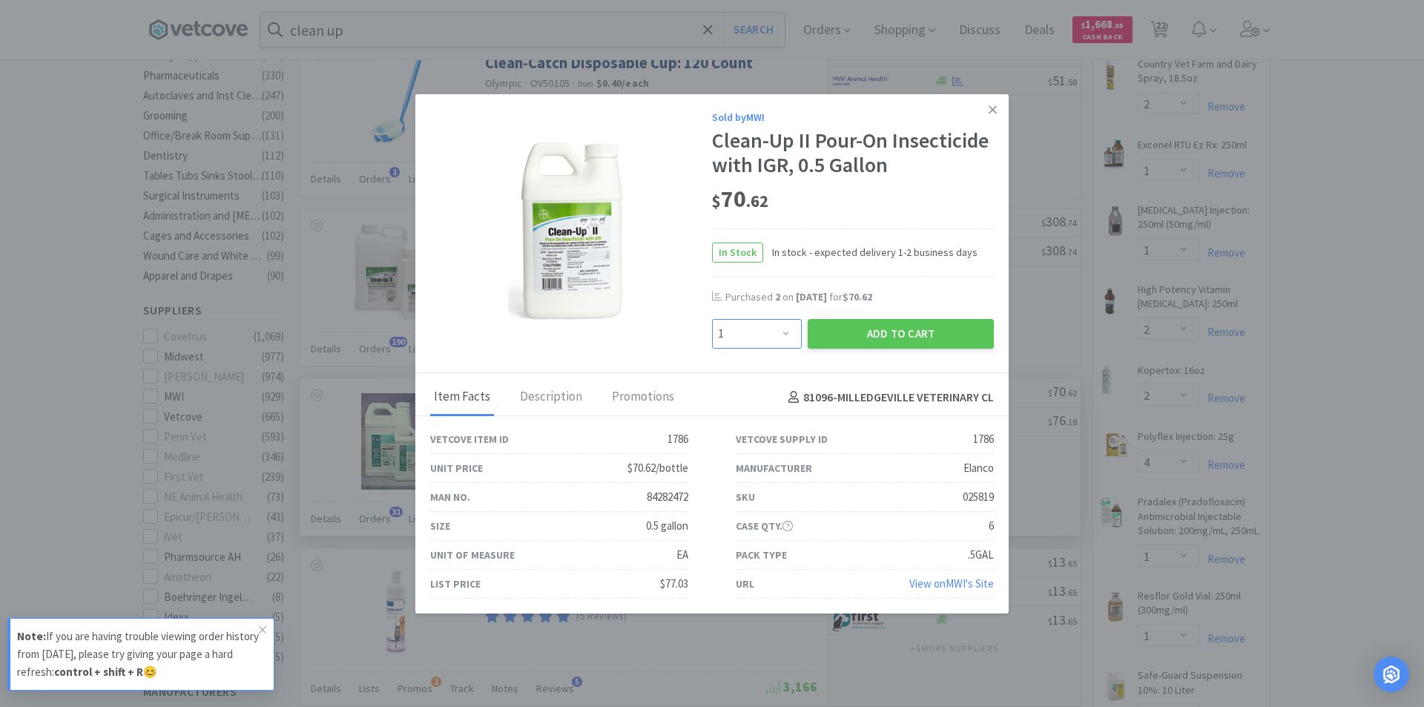
click at [780, 337] on select "Enter Quantity 1 2 3 4 5 6 7 8 9 10 11 12 13 14 15 16 17 18 19 20 Enter Quantity" at bounding box center [757, 334] width 90 height 30
select select "2"
click at [712, 319] on select "Enter Quantity 1 2 3 4 5 6 7 8 9 10 11 12 13 14 15 16 17 18 19 20 Enter Quantity" at bounding box center [757, 334] width 90 height 30
click at [871, 339] on button "Add to Cart" at bounding box center [900, 334] width 186 height 30
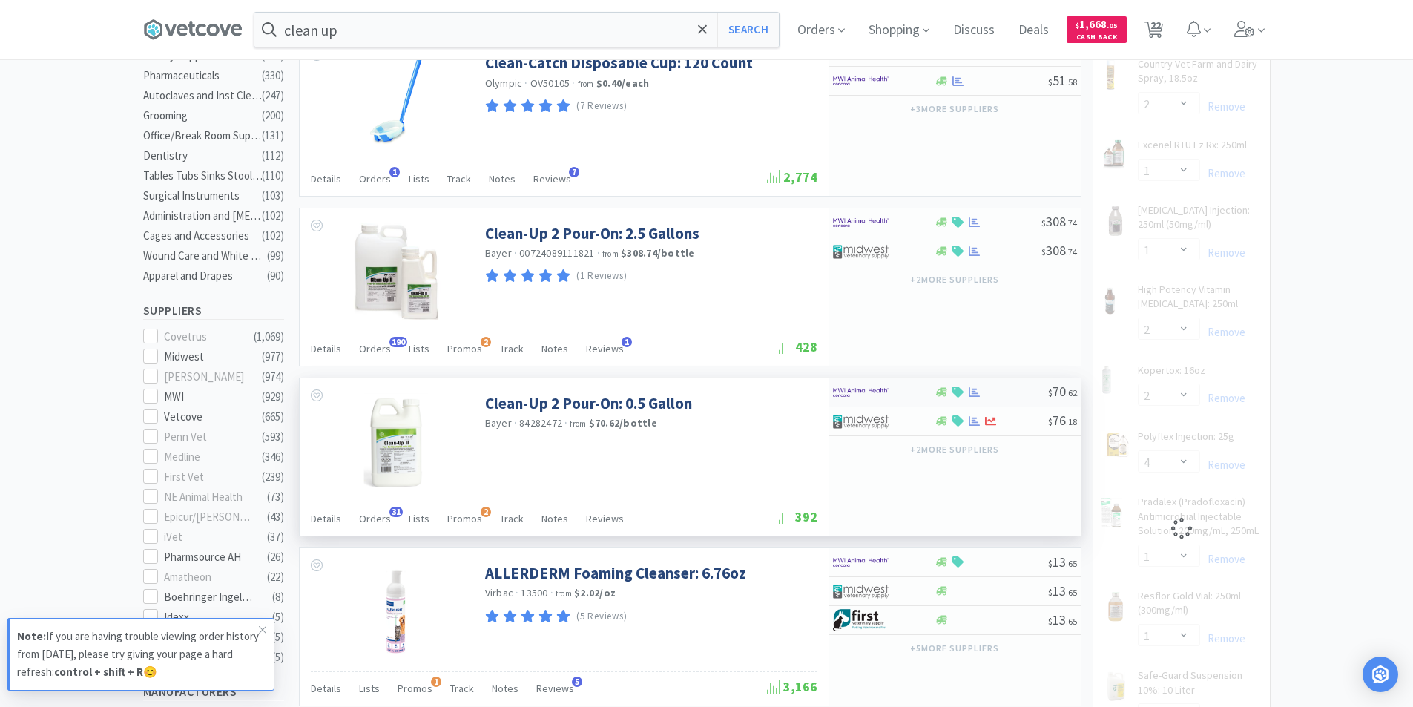
click at [920, 394] on div at bounding box center [884, 392] width 102 height 25
select select "2"
select select "1"
select select "2"
select select "4"
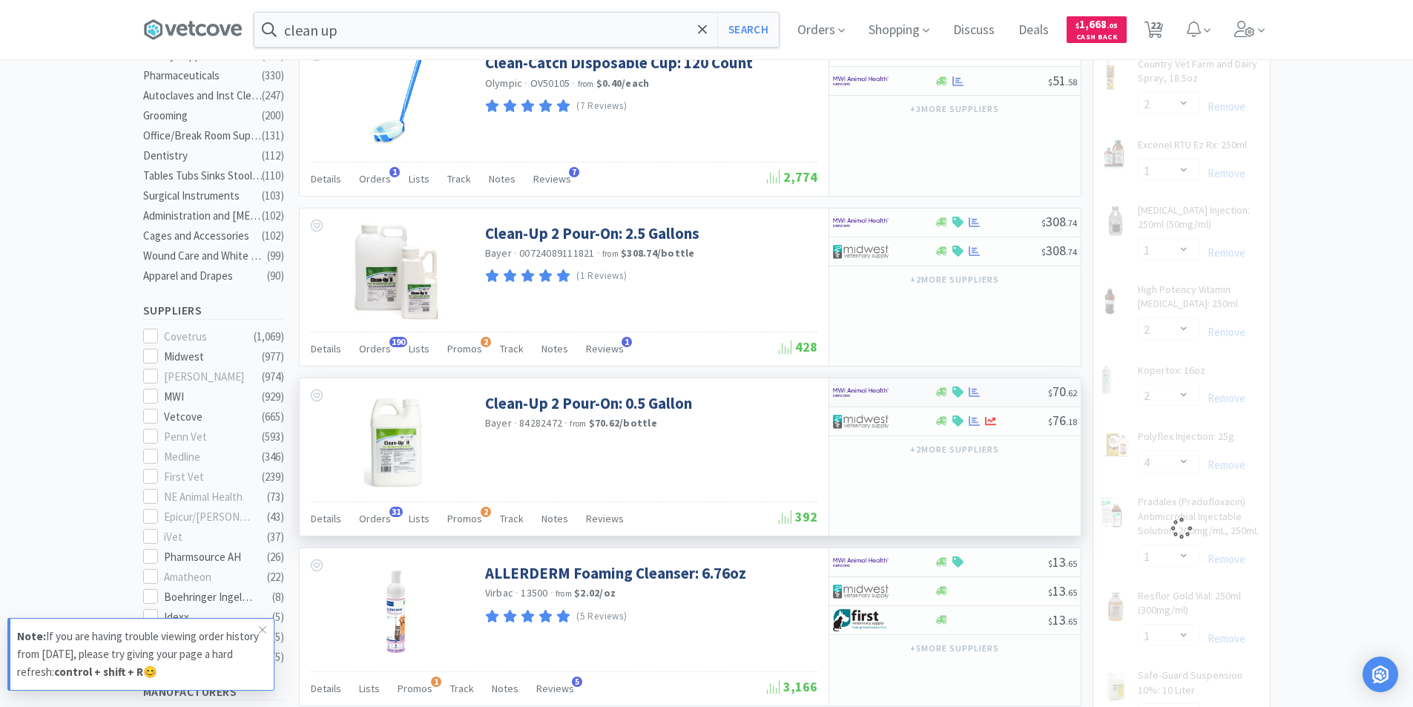
select select "1"
select select "4"
select select "2"
select select "6"
select select "12"
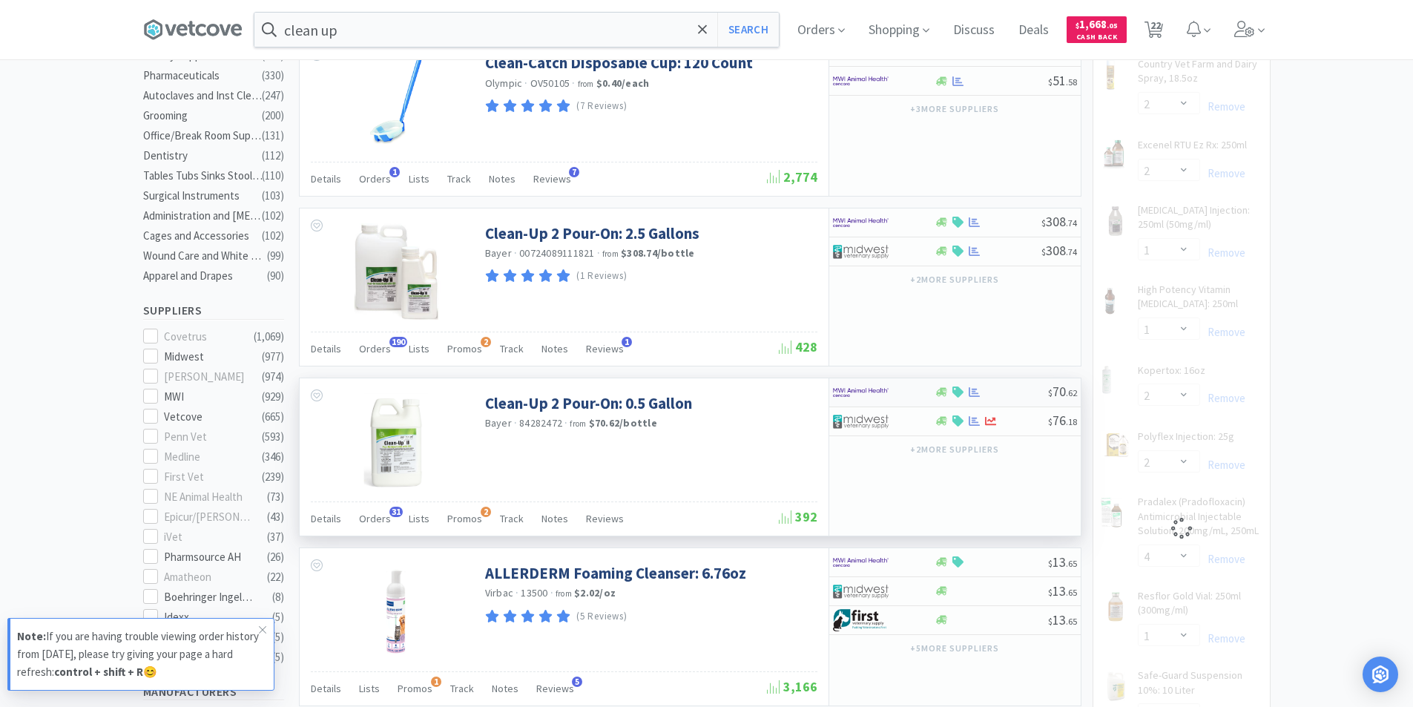
select select "1"
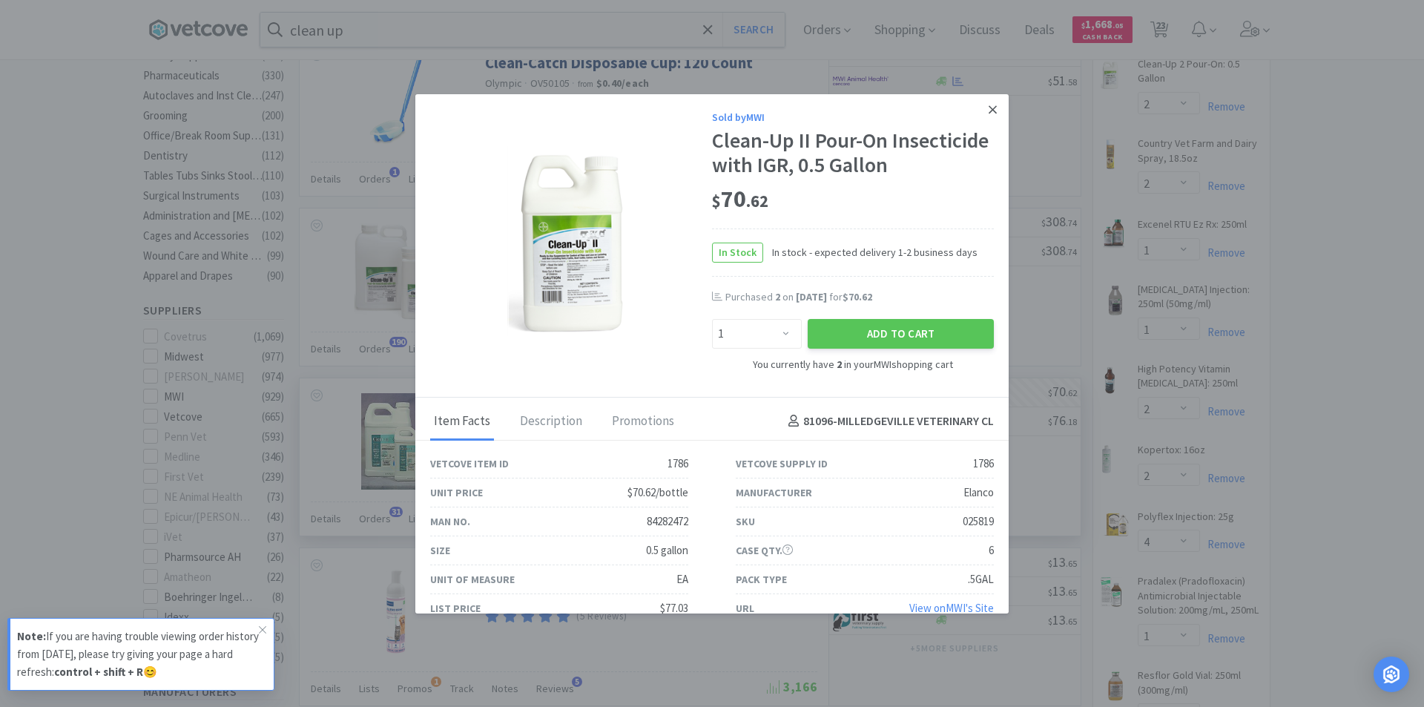
click at [988, 116] on icon at bounding box center [992, 109] width 8 height 13
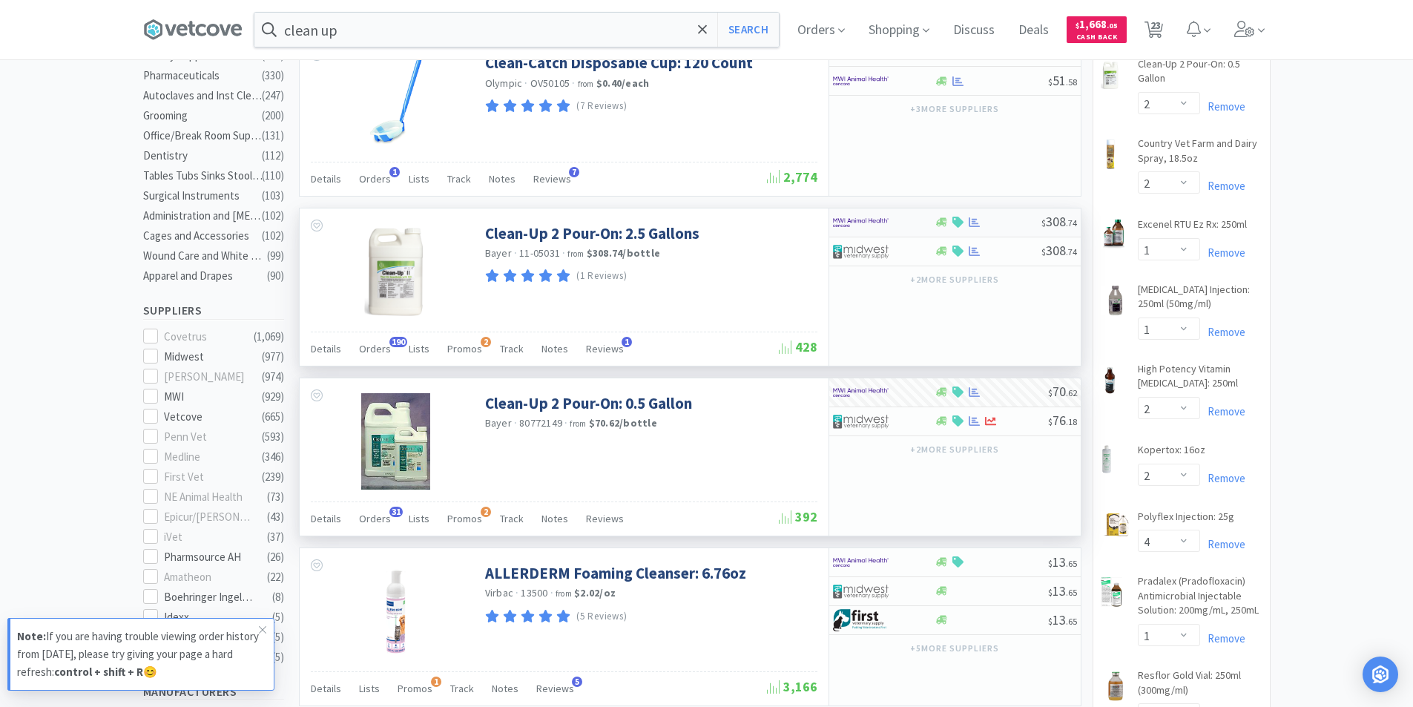
click at [914, 217] on div at bounding box center [874, 222] width 82 height 25
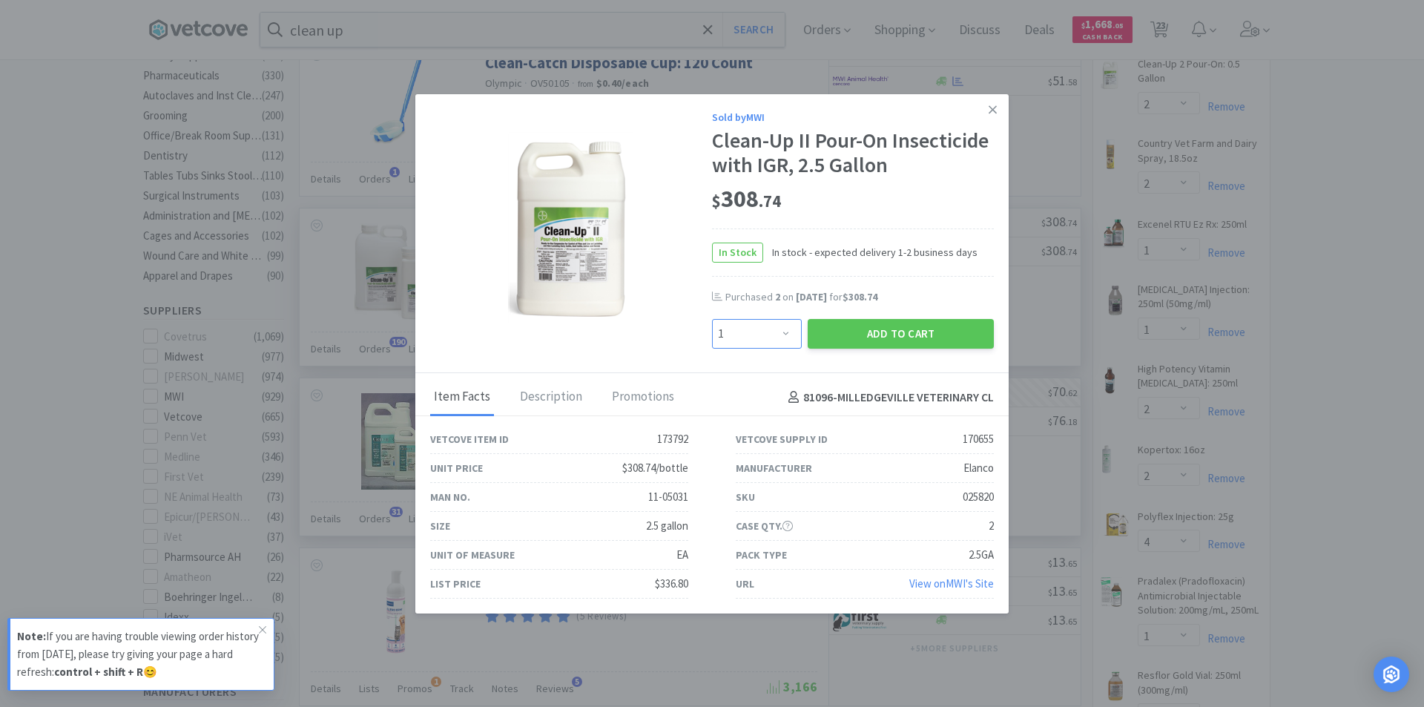
click at [781, 334] on select "Enter Quantity 1 2 3 4 5 6 7 8 9 10 11 12 13 14 15 16 17 18 19 20 Enter Quantity" at bounding box center [757, 334] width 90 height 30
select select "4"
click at [712, 319] on select "Enter Quantity 1 2 3 4 5 6 7 8 9 10 11 12 13 14 15 16 17 18 19 20 Enter Quantity" at bounding box center [757, 334] width 90 height 30
click at [862, 328] on button "Add to Cart" at bounding box center [900, 334] width 186 height 30
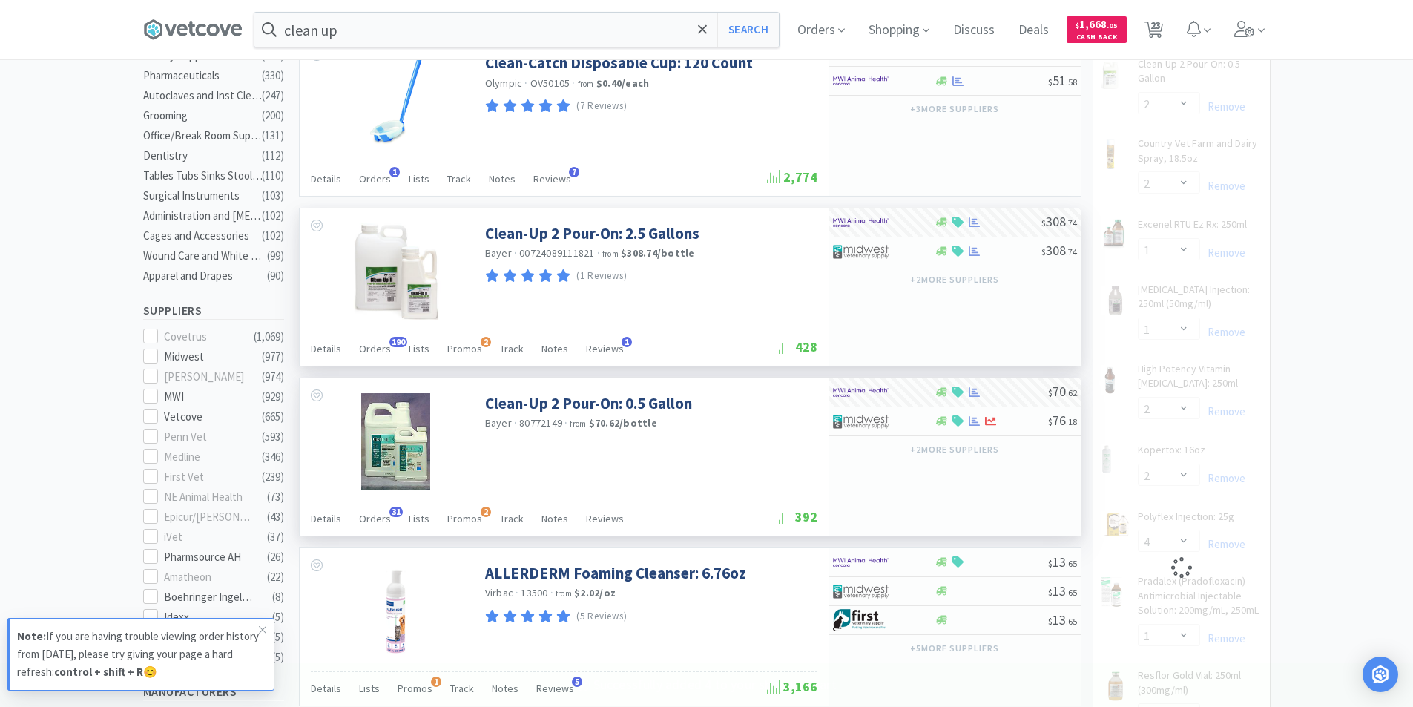
select select "4"
select select "2"
select select "1"
select select "2"
select select "4"
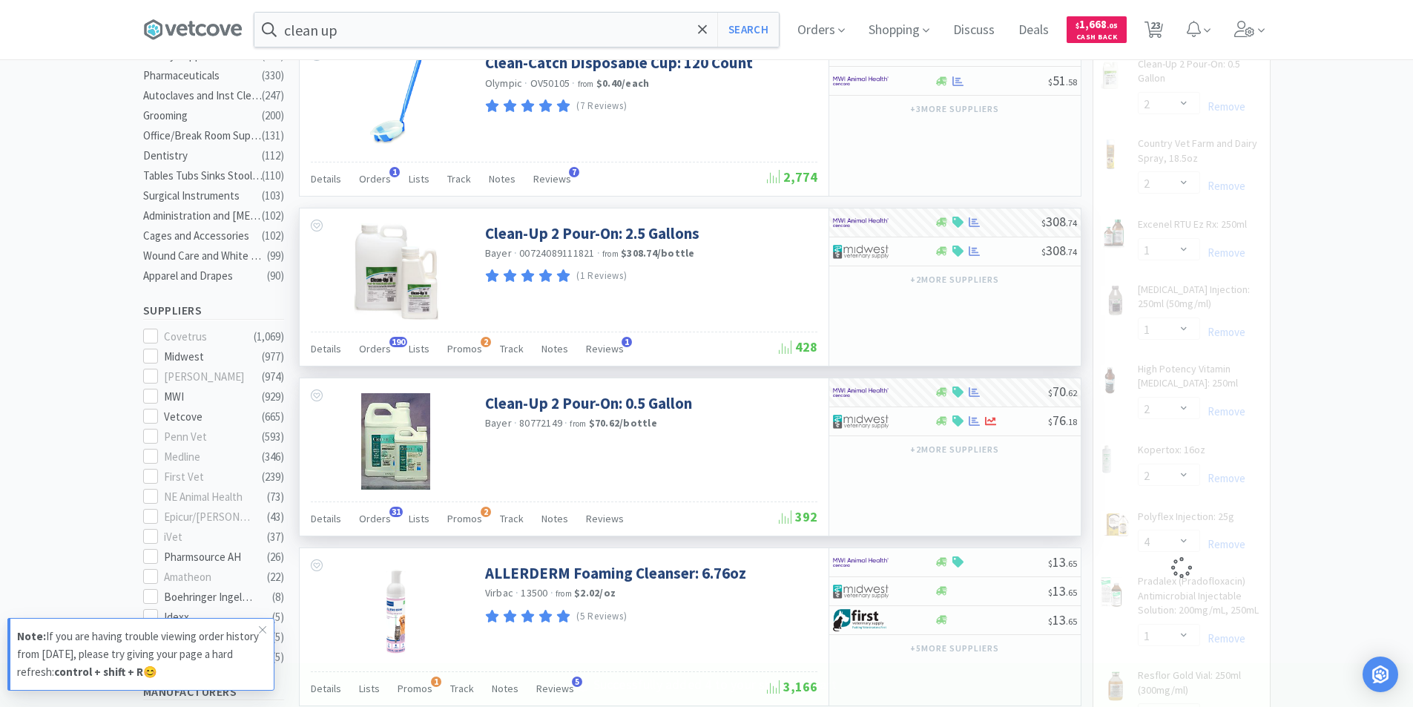
select select "1"
select select "4"
select select "2"
select select "6"
select select "12"
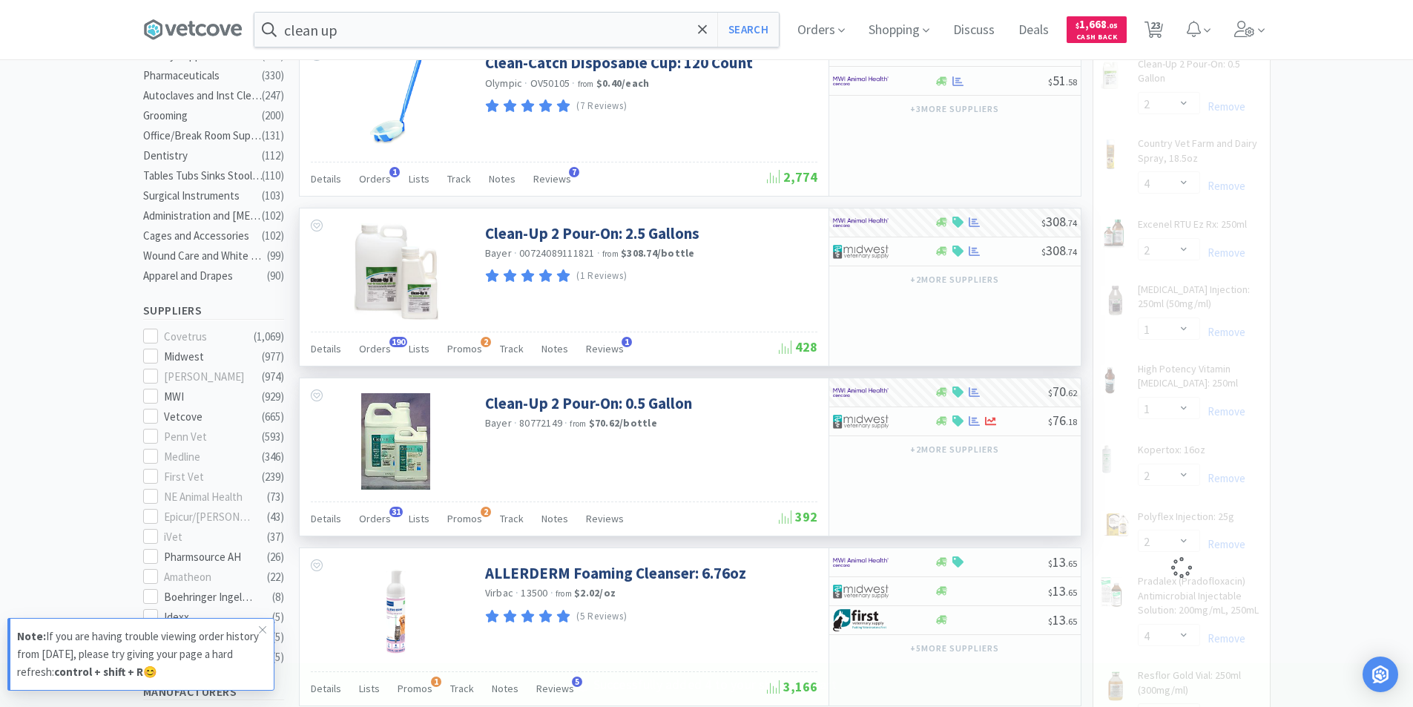
select select "1"
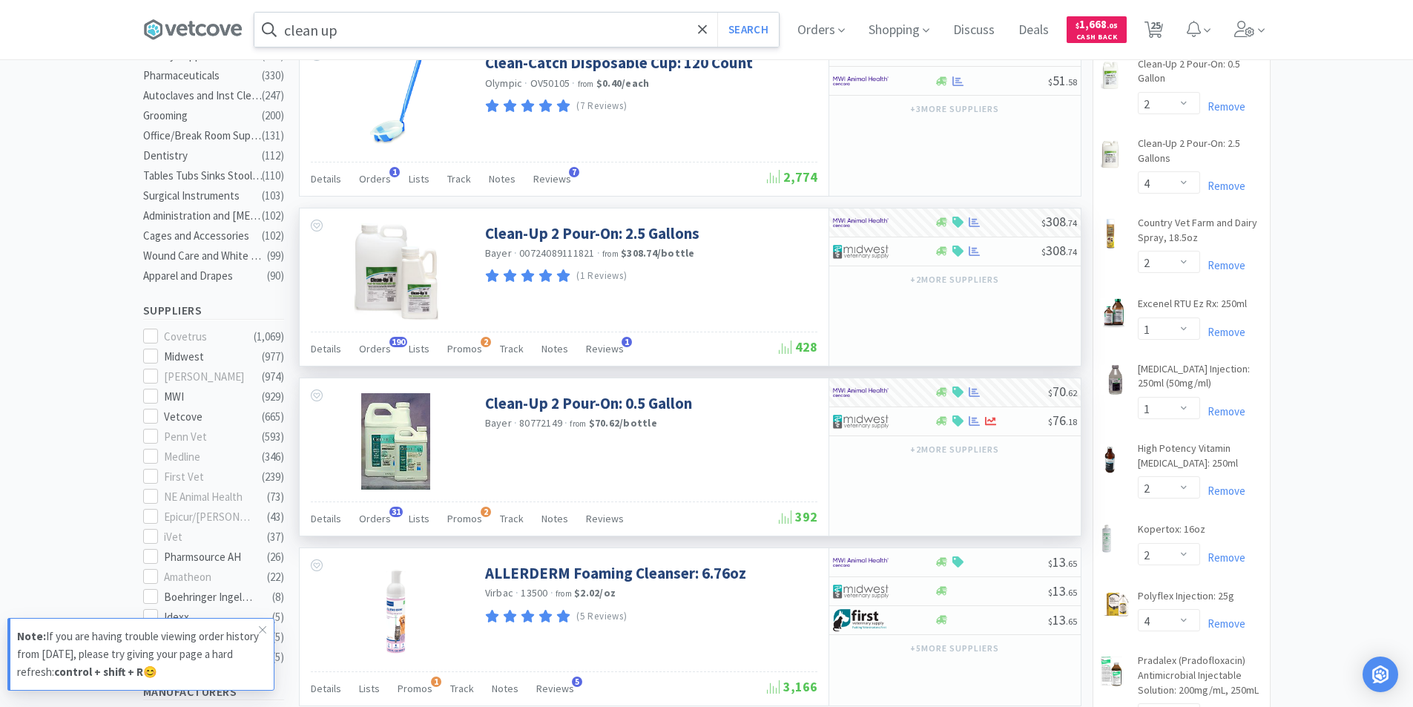
click at [415, 46] on input "clean up" at bounding box center [516, 30] width 524 height 34
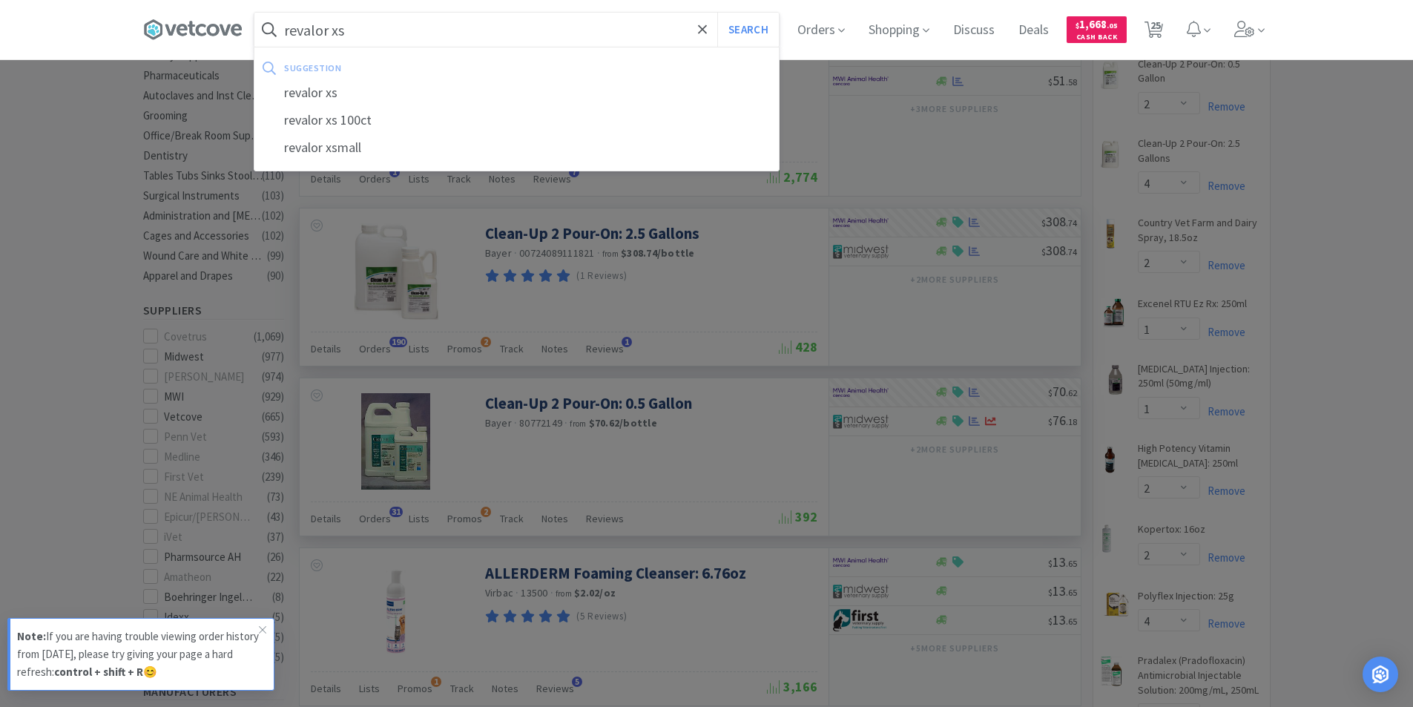
type input "revalor xs"
click at [717, 13] on button "Search" at bounding box center [748, 30] width 62 height 34
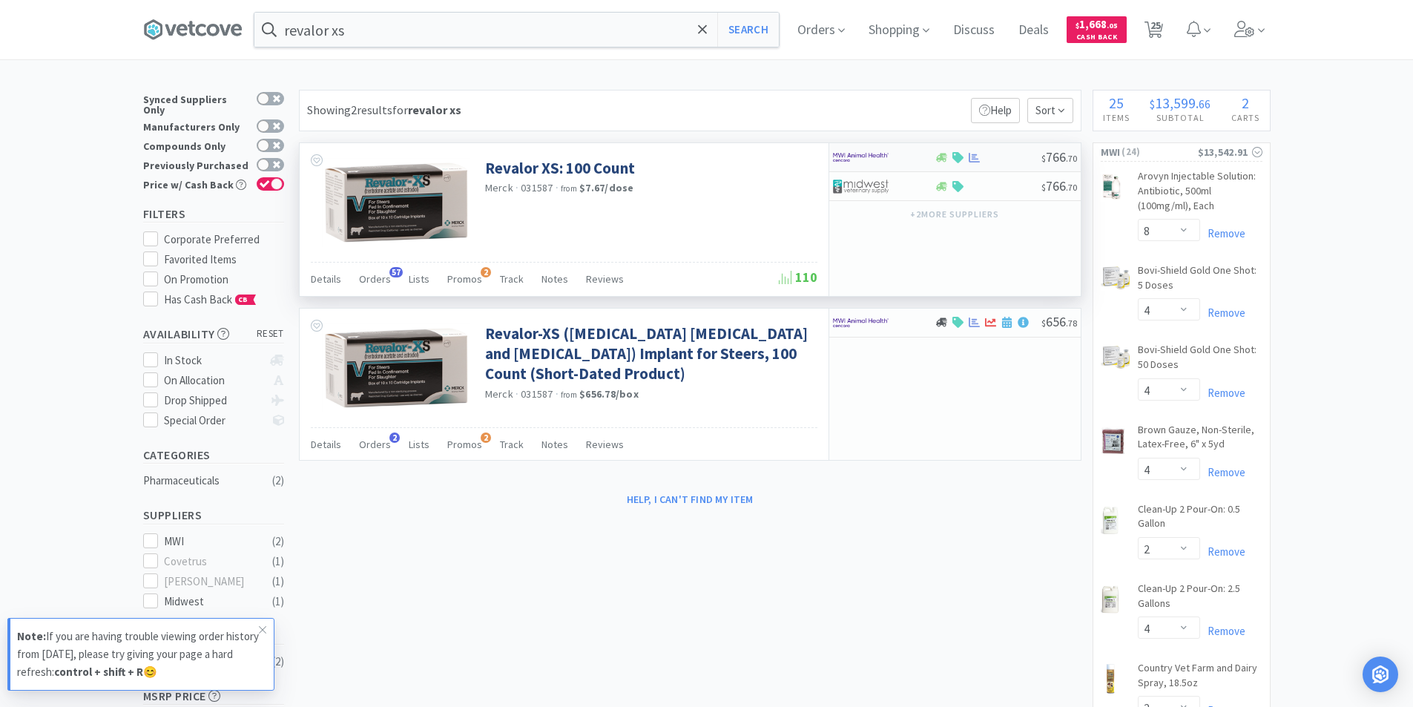
click at [927, 154] on div at bounding box center [884, 157] width 102 height 25
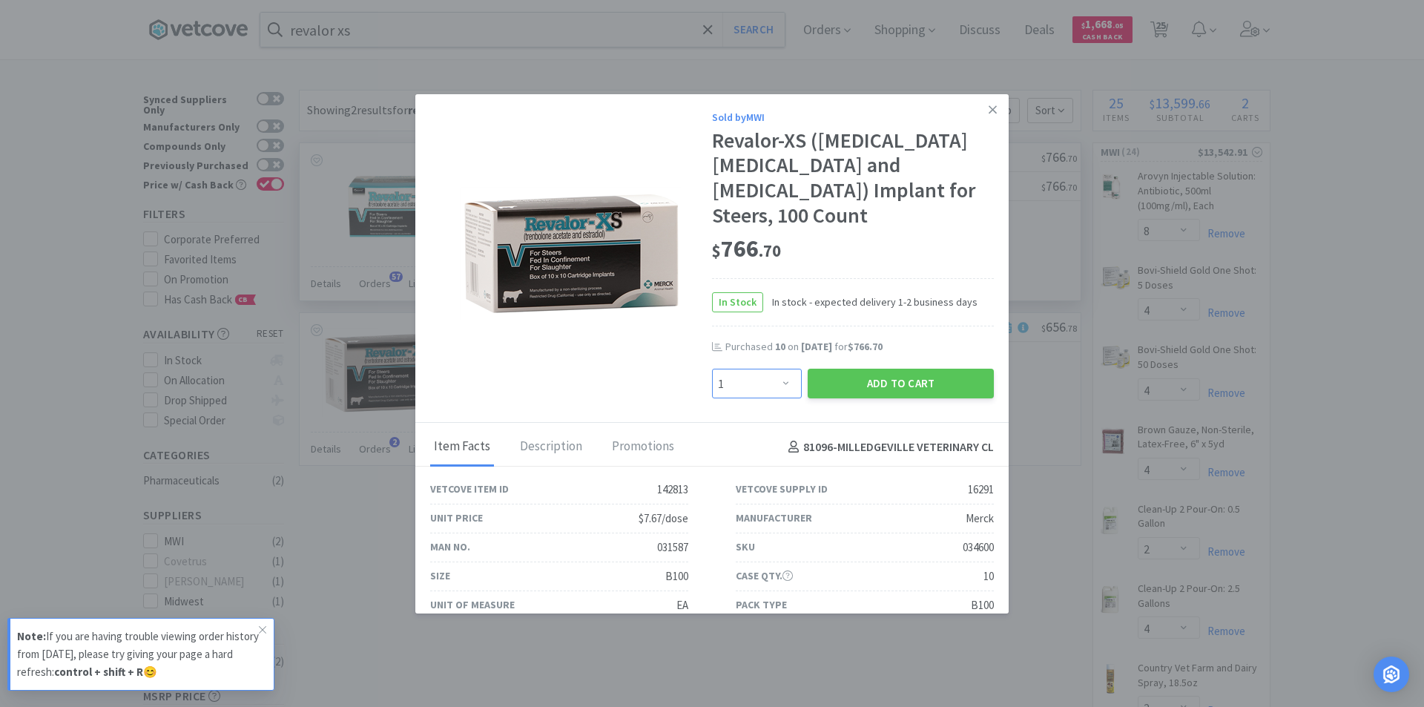
click at [776, 369] on select "Enter Quantity 1 2 3 4 5 6 7 8 9 10 11 12 13 14 15 16 17 18 19 20 Enter Quantity" at bounding box center [757, 384] width 90 height 30
select select "8"
click at [712, 369] on select "Enter Quantity 1 2 3 4 5 6 7 8 9 10 11 12 13 14 15 16 17 18 19 20 Enter Quantity" at bounding box center [757, 384] width 90 height 30
click at [853, 369] on button "Add to Cart" at bounding box center [900, 384] width 186 height 30
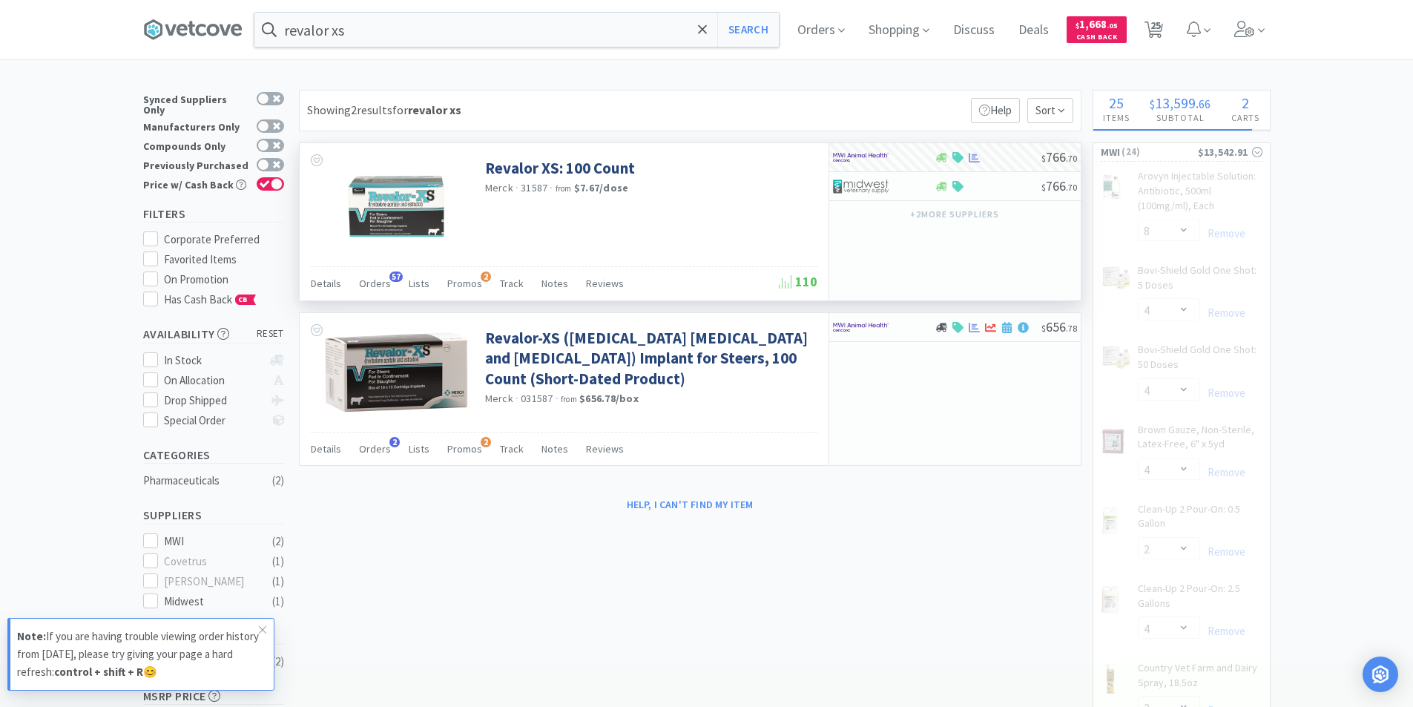
select select "8"
select select "4"
select select "2"
select select "6"
select select "12"
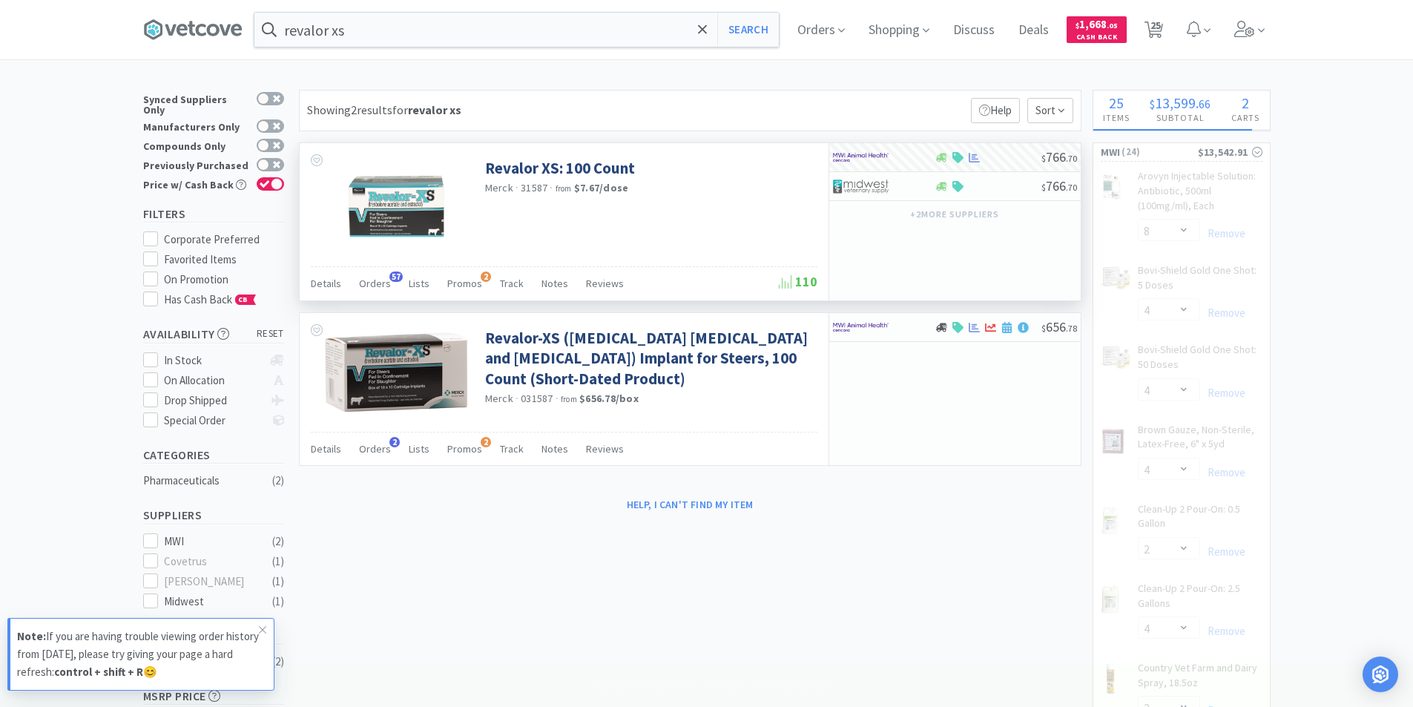
select select "1"
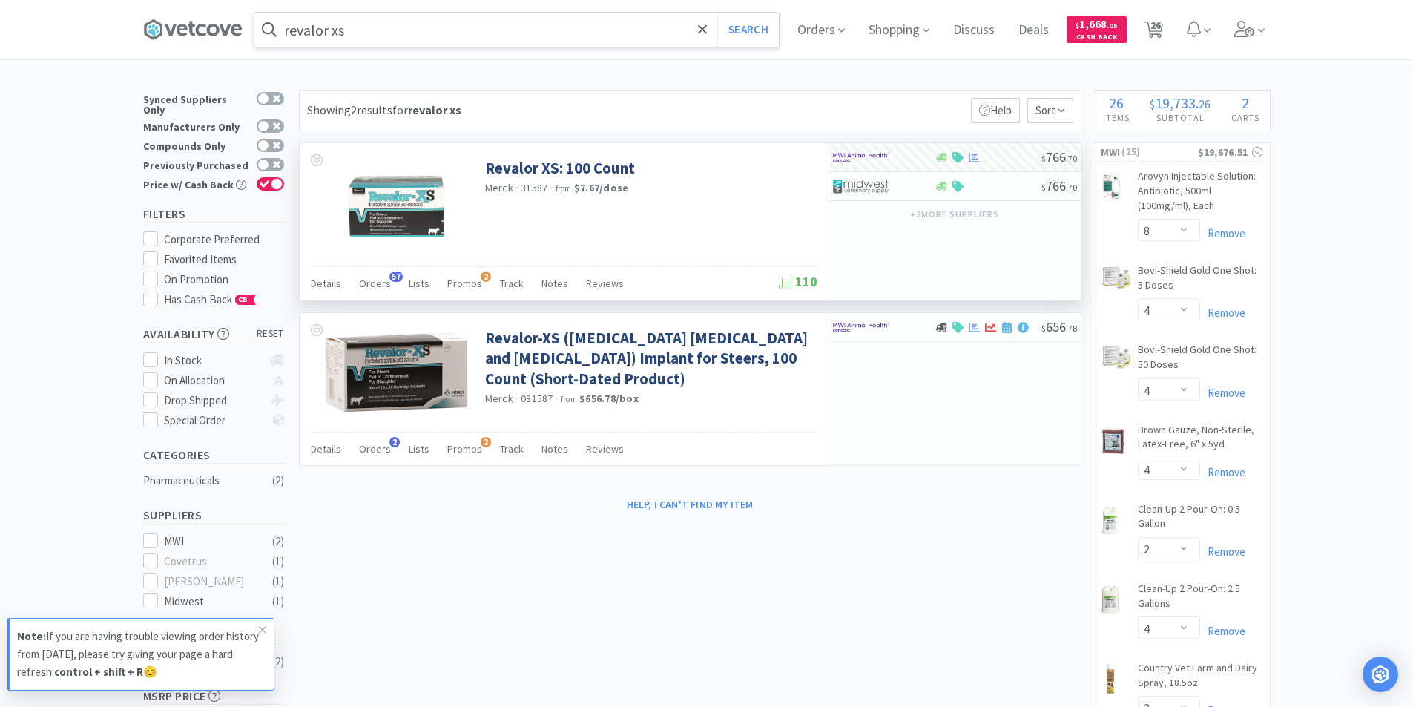
click at [378, 29] on input "revalor xs" at bounding box center [516, 30] width 524 height 34
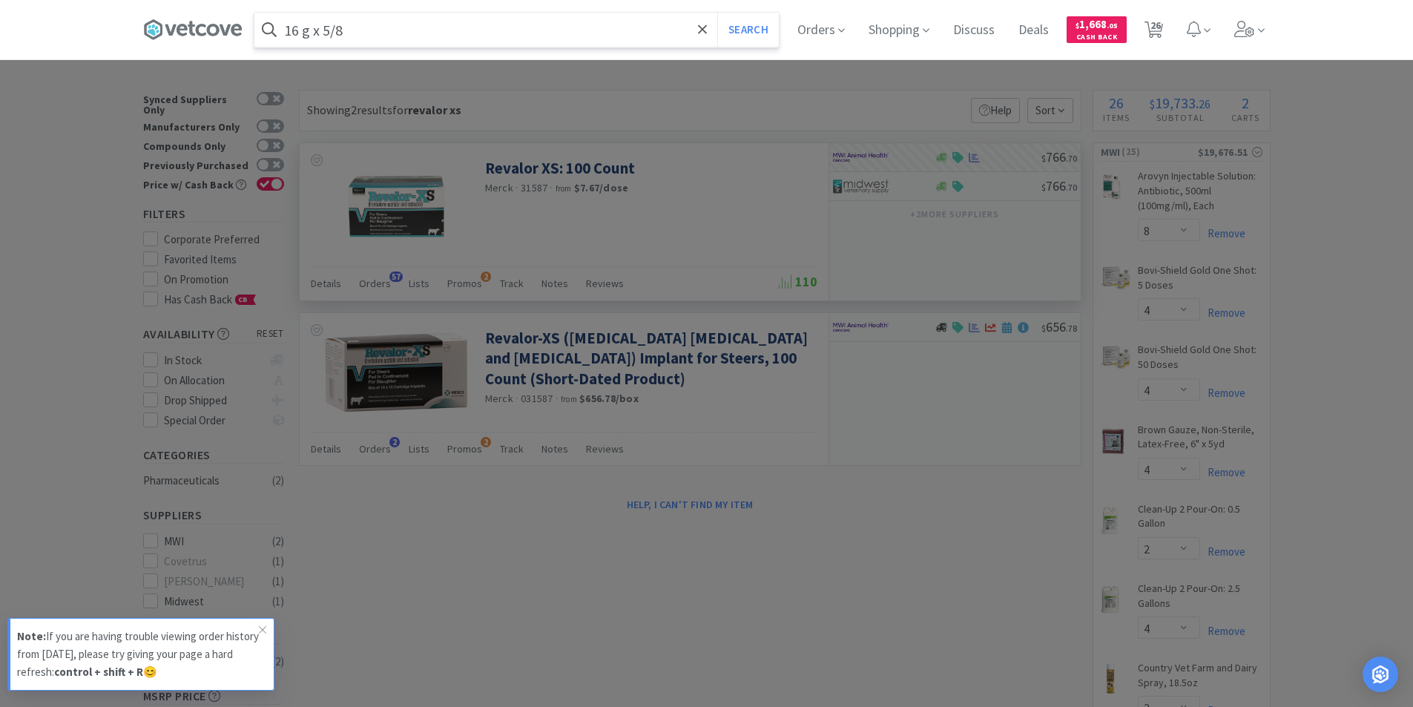
type input "16 g x 5/8"
click at [717, 13] on button "Search" at bounding box center [748, 30] width 62 height 34
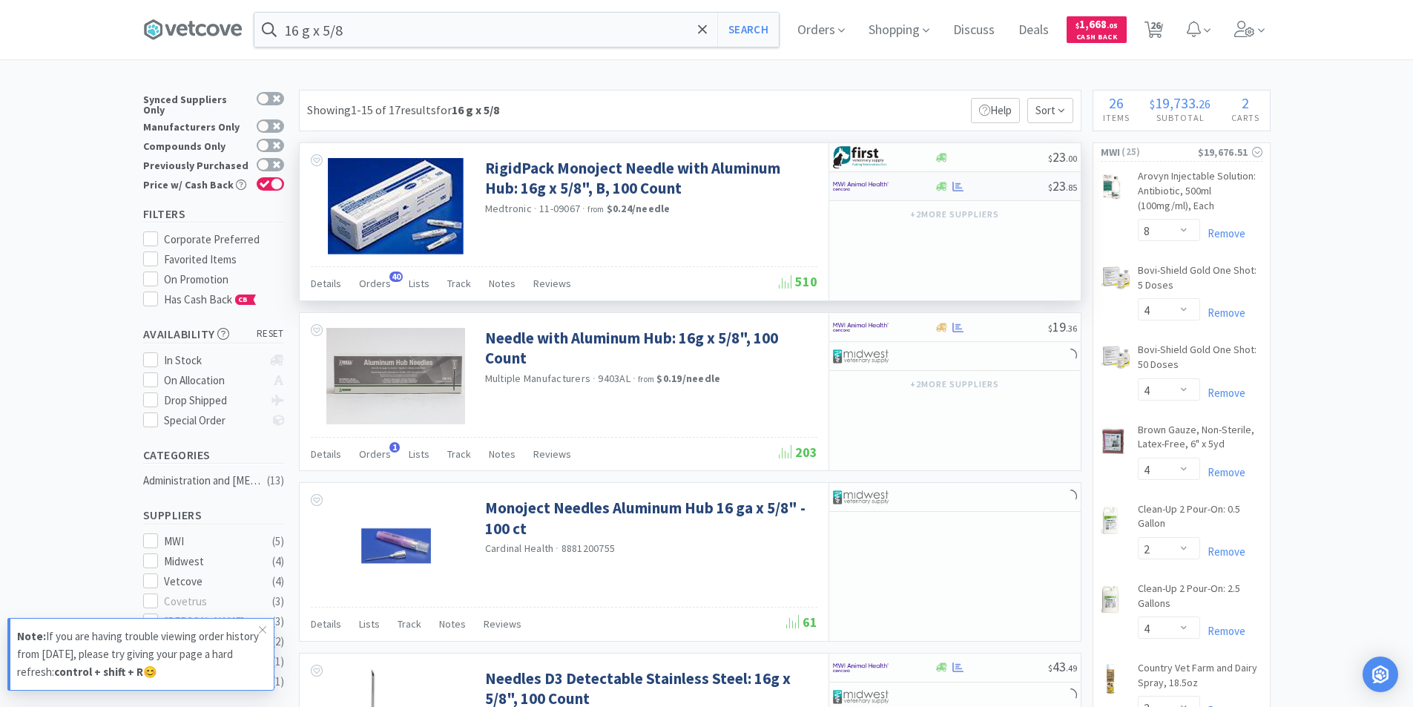
click at [973, 183] on div at bounding box center [990, 186] width 113 height 11
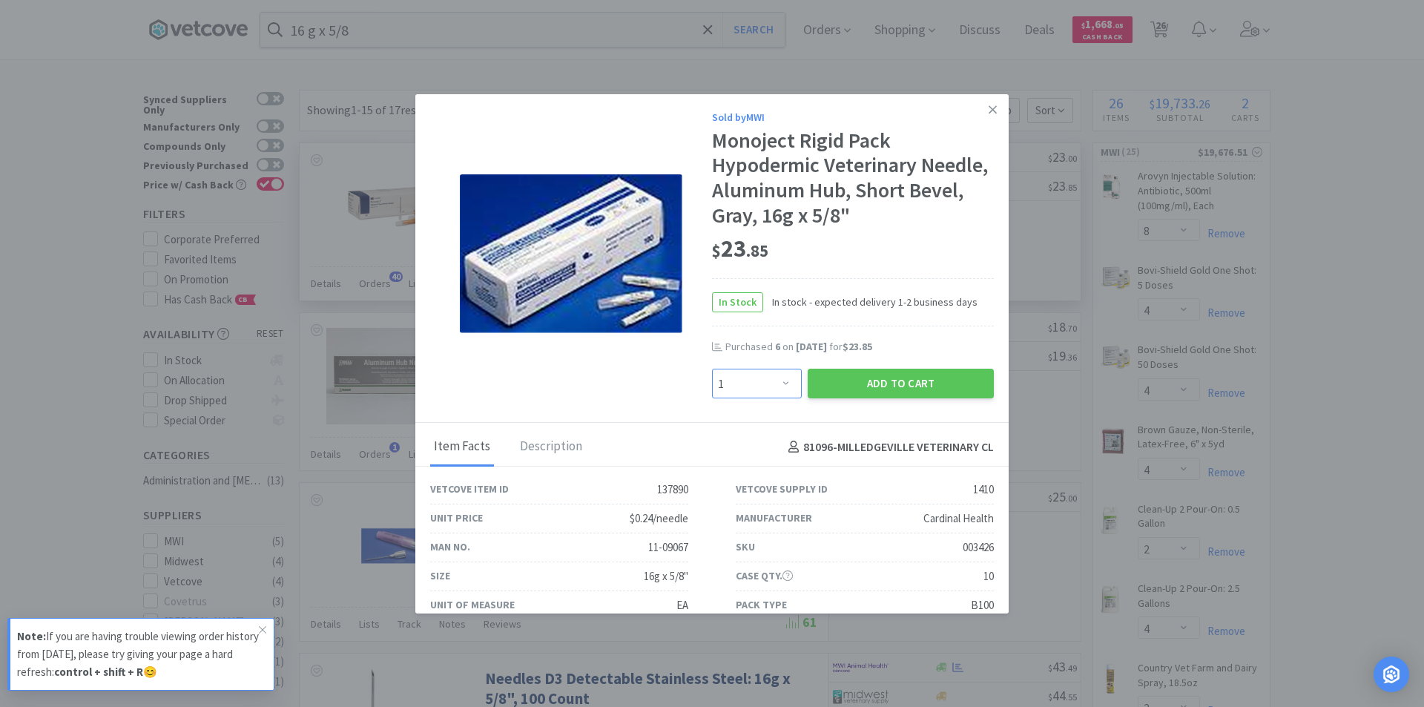
click at [784, 385] on select "Enter Quantity 1 2 3 4 5 6 7 8 9 10 11 12 13 14 15 16 17 18 19 20 Enter Quantity" at bounding box center [757, 384] width 90 height 30
select select "10"
click at [712, 369] on select "Enter Quantity 1 2 3 4 5 6 7 8 9 10 11 12 13 14 15 16 17 18 19 20 Enter Quantity" at bounding box center [757, 384] width 90 height 30
click at [868, 380] on button "Add to Cart" at bounding box center [900, 384] width 186 height 30
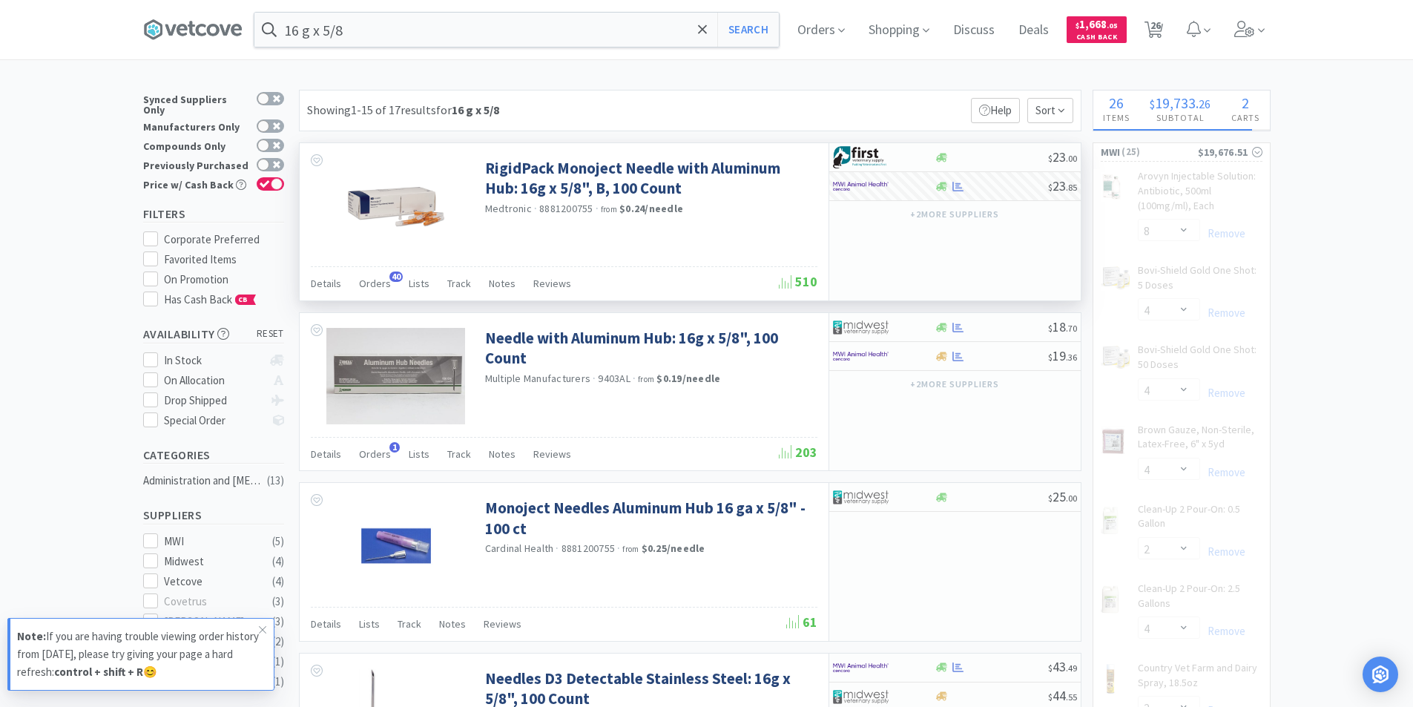
select select "10"
select select "4"
select select "2"
select select "6"
select select "12"
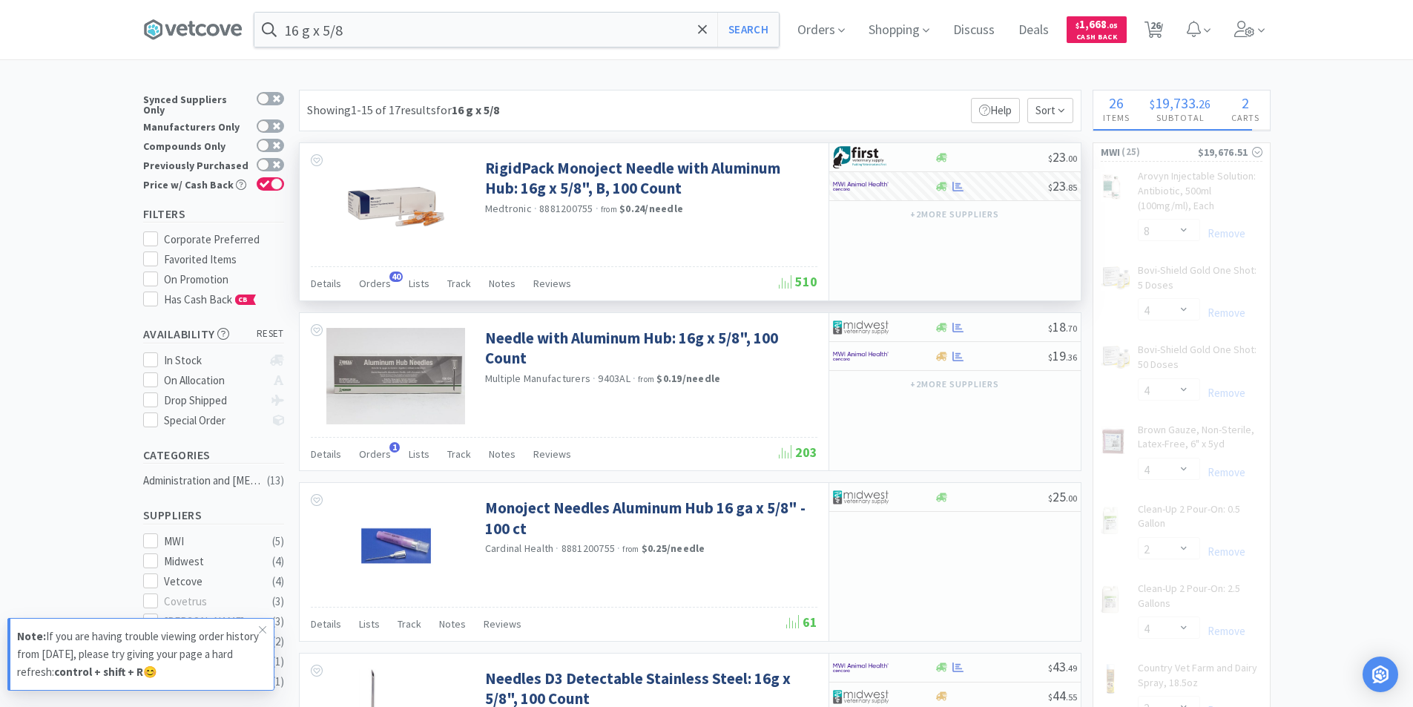
select select "1"
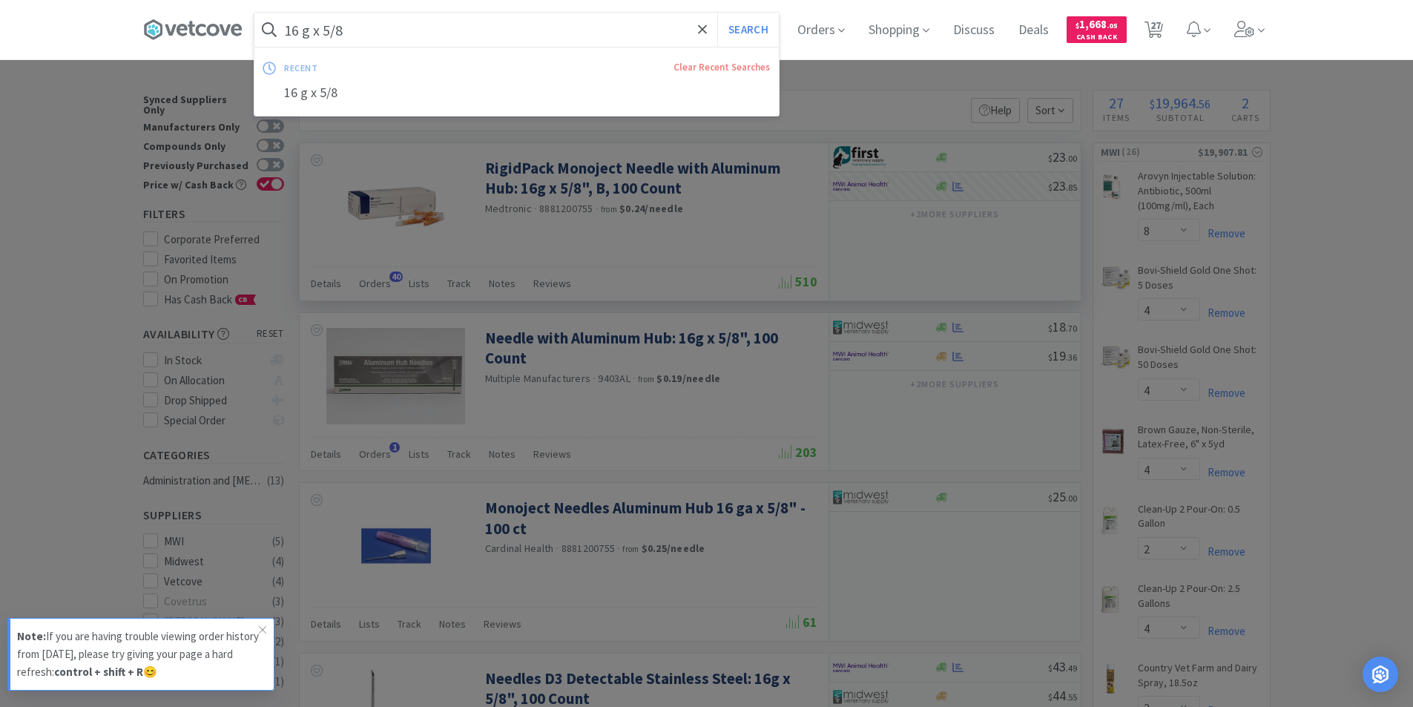
click at [391, 32] on input "16 g x 5/8" at bounding box center [516, 30] width 524 height 34
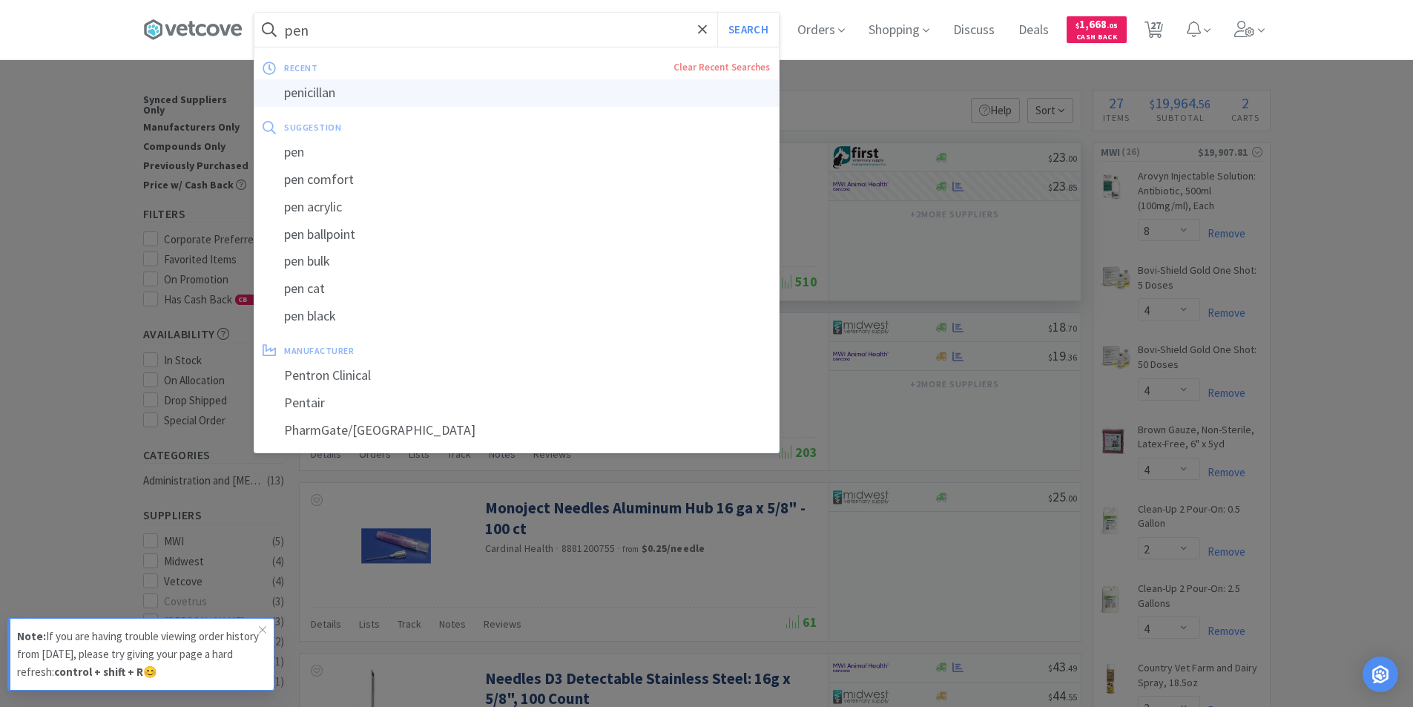
click at [343, 105] on div "penicillan" at bounding box center [516, 92] width 524 height 27
type input "penicillan"
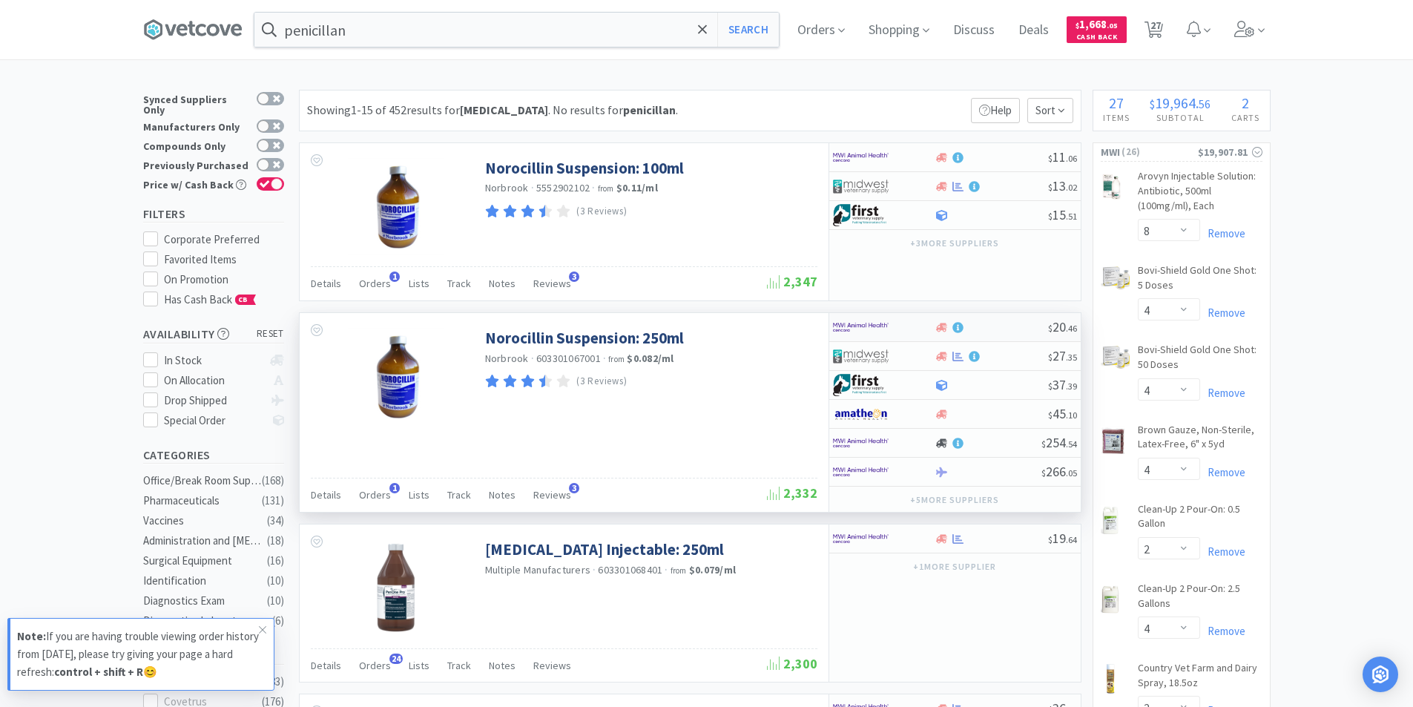
click at [896, 326] on div at bounding box center [874, 326] width 82 height 25
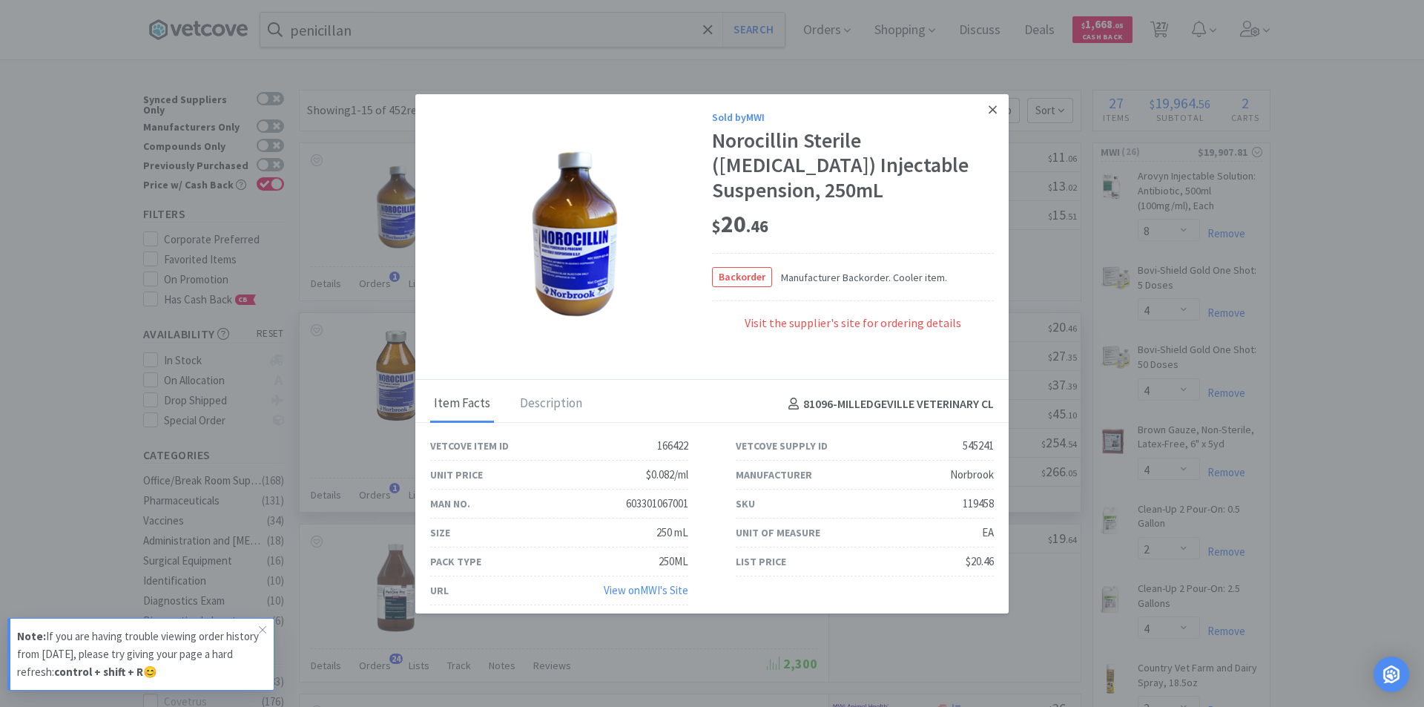
click at [988, 112] on icon at bounding box center [992, 109] width 8 height 13
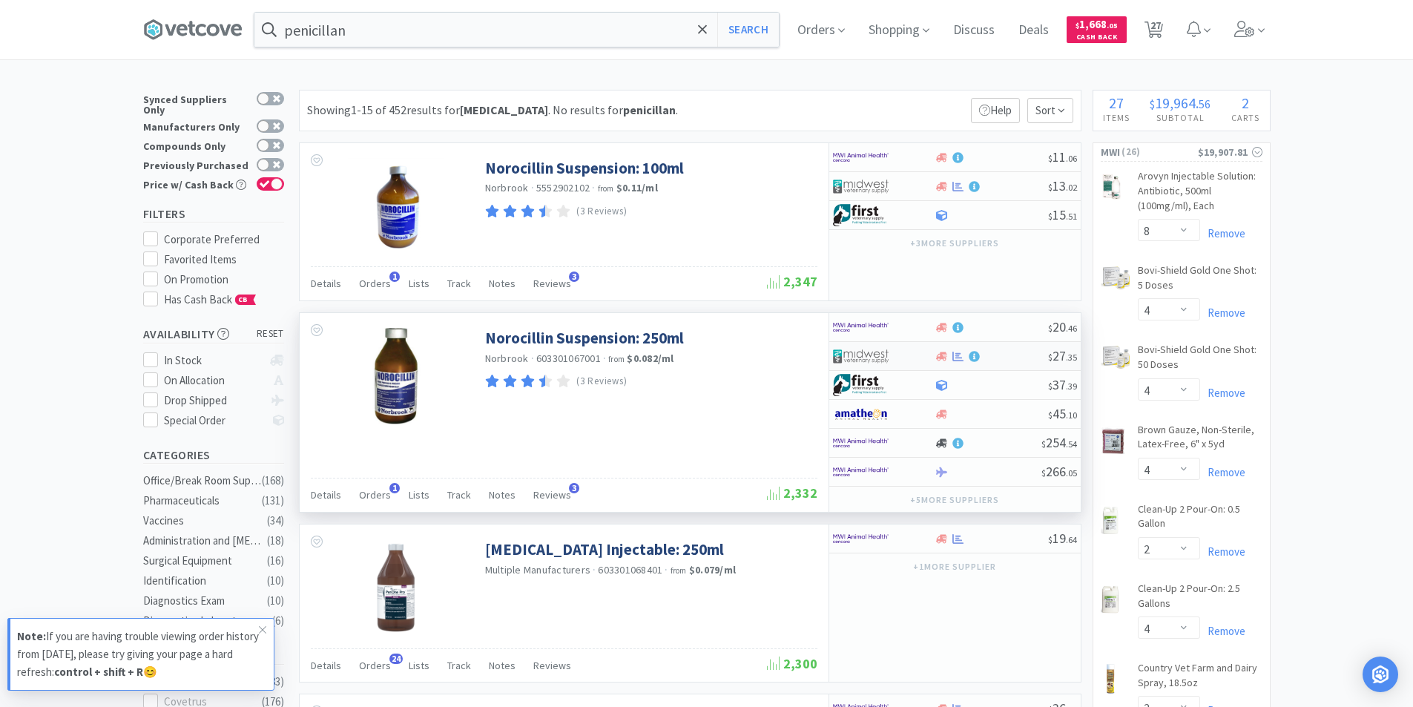
click at [922, 357] on div at bounding box center [884, 355] width 102 height 25
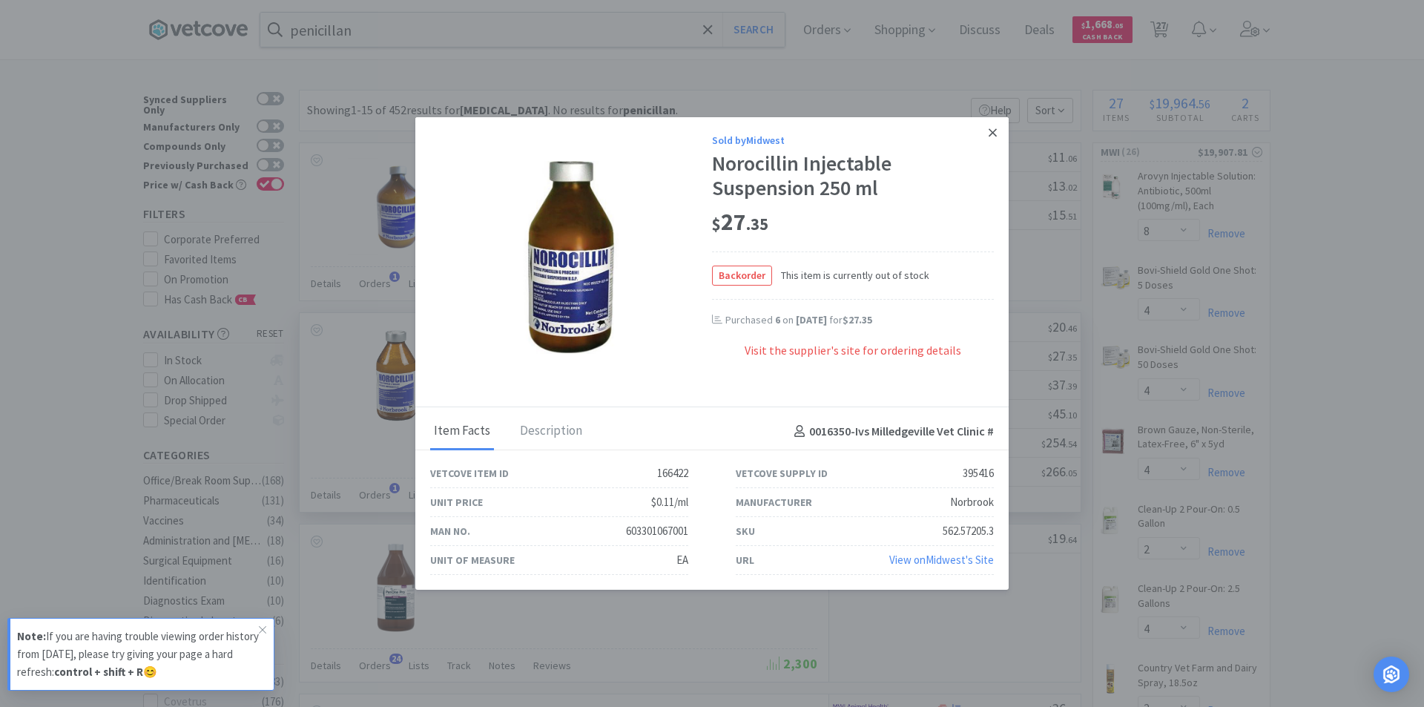
click at [994, 131] on icon at bounding box center [992, 132] width 8 height 8
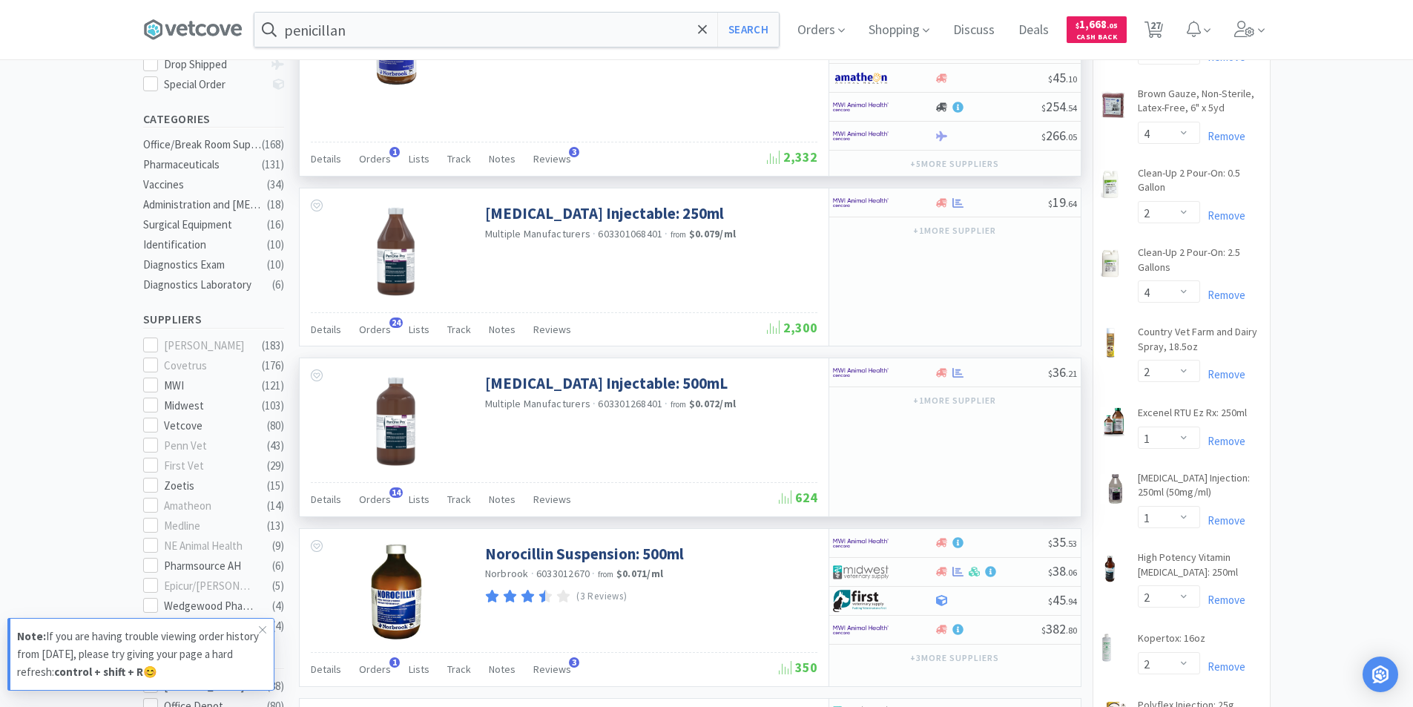
scroll to position [371, 0]
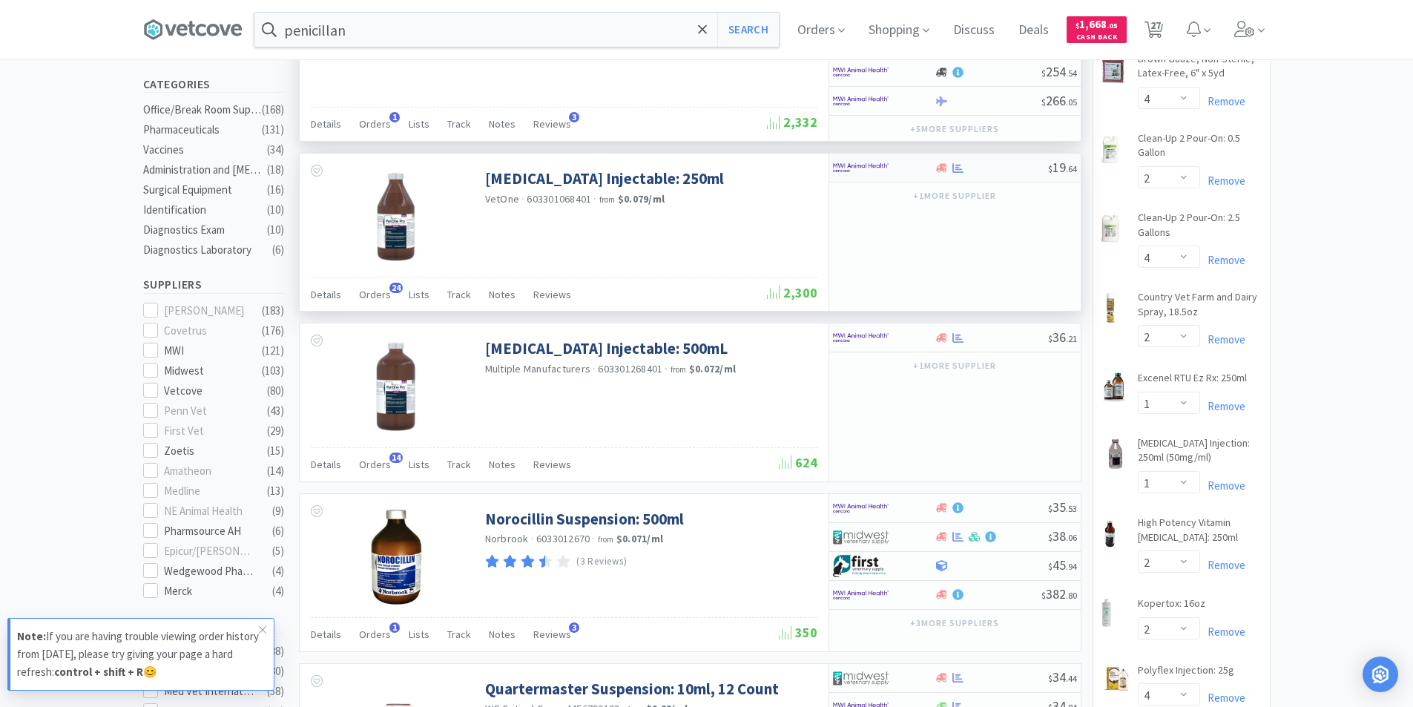
click at [924, 174] on div at bounding box center [884, 167] width 102 height 25
select select "1"
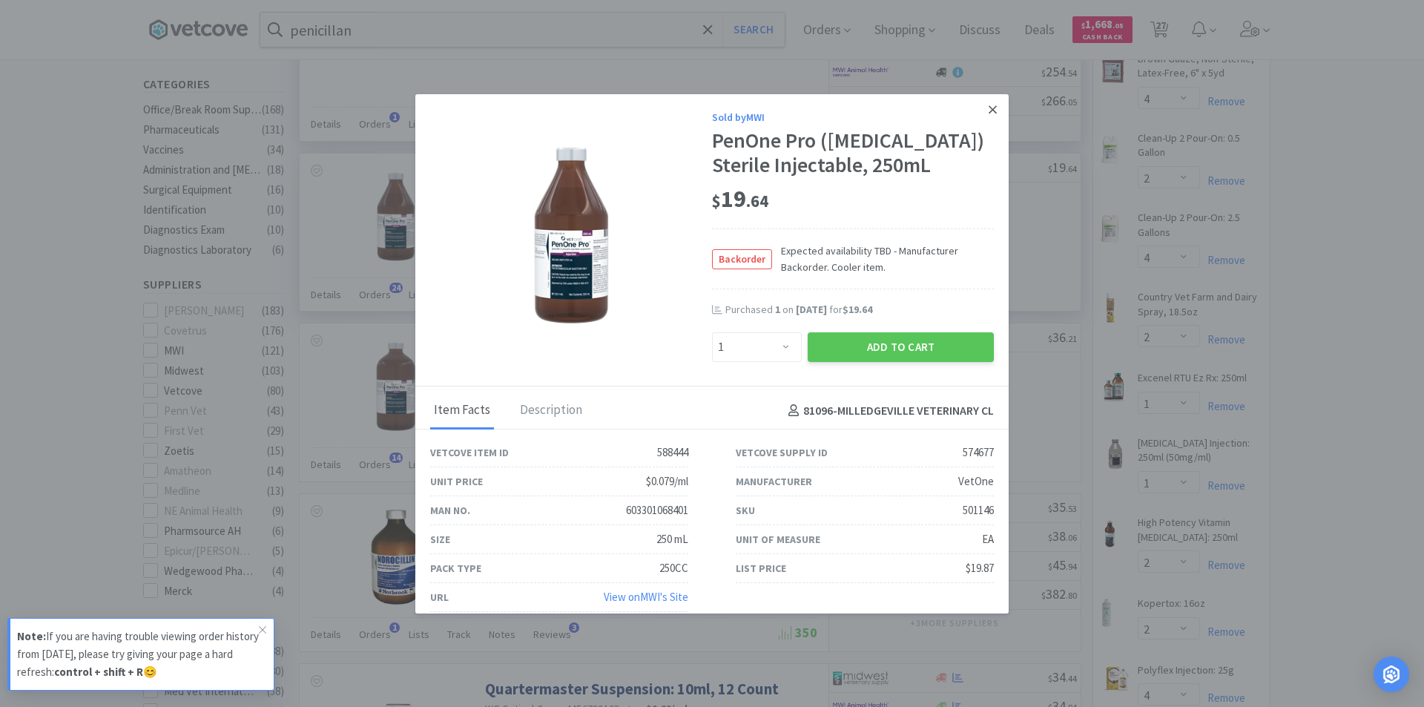
click at [988, 113] on icon at bounding box center [992, 109] width 8 height 13
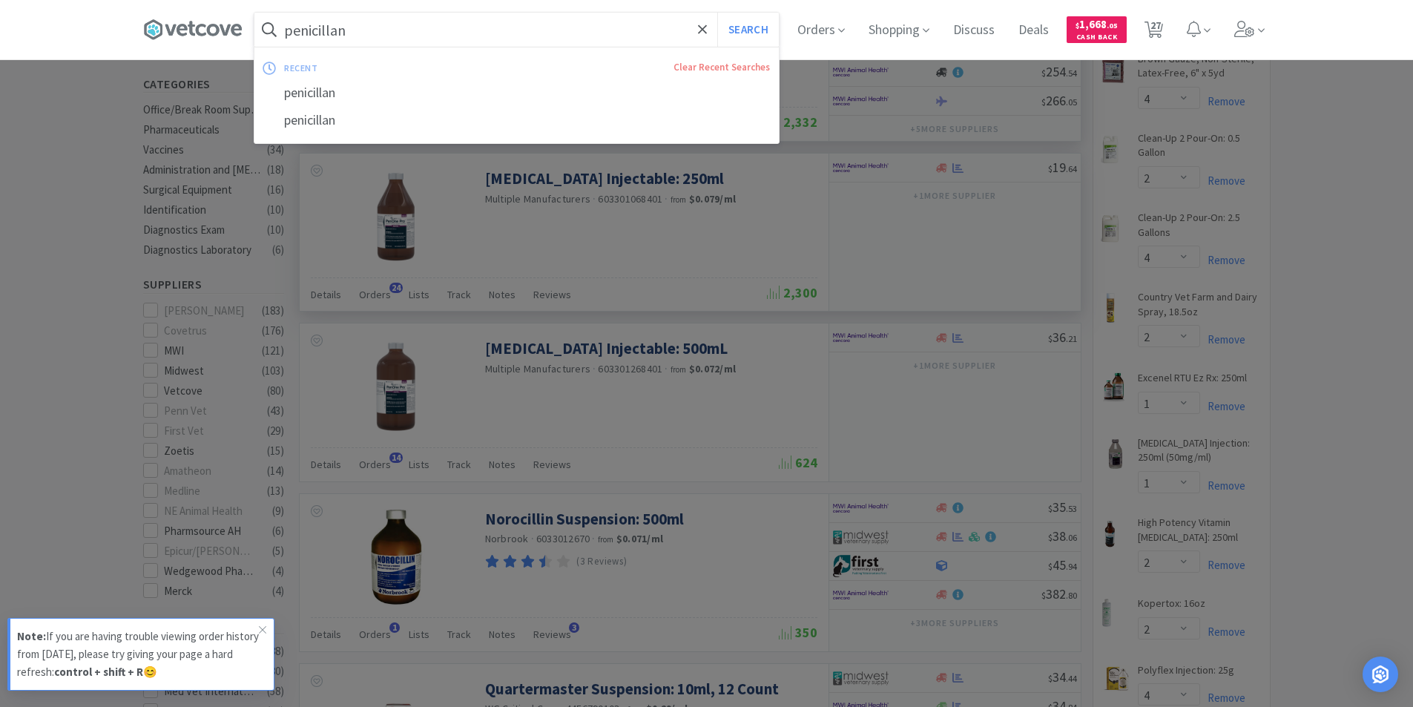
click at [381, 30] on input "penicillan" at bounding box center [516, 30] width 524 height 34
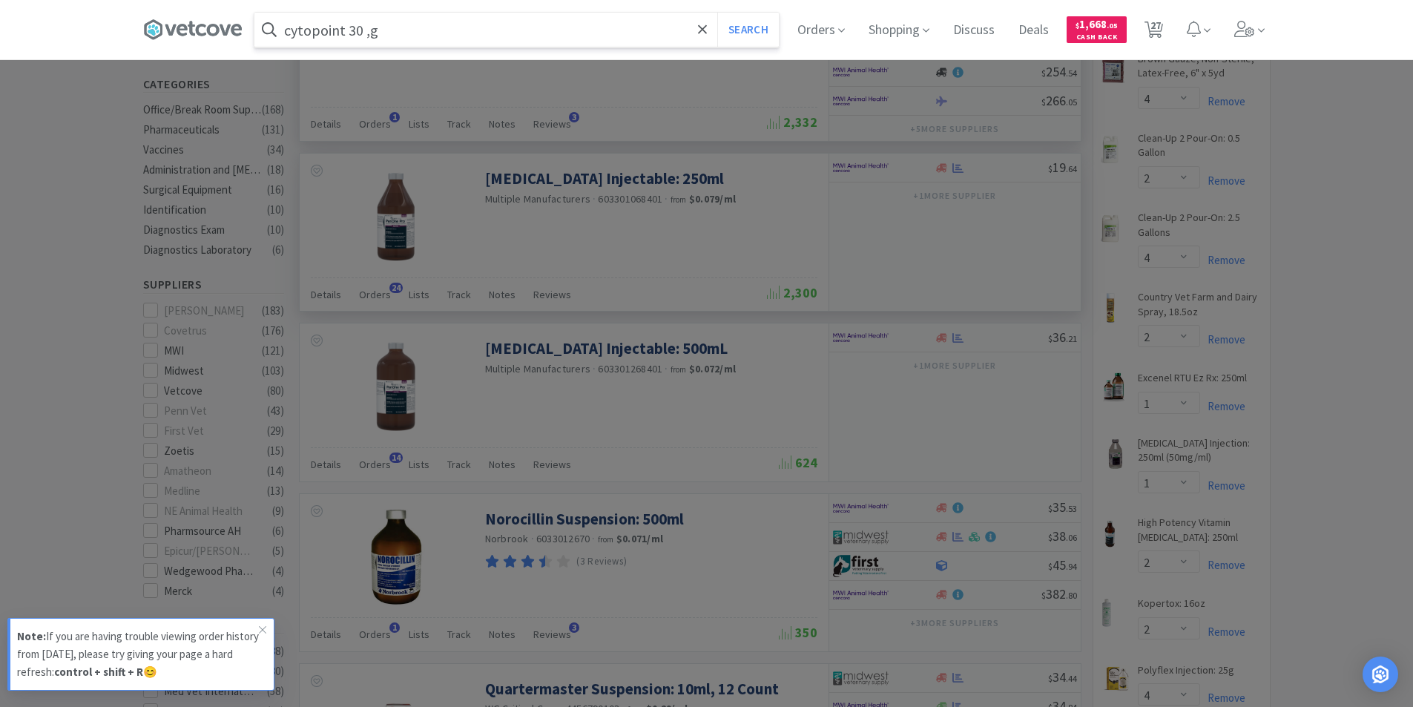
type input "cytopoint 30 ,g"
click at [717, 13] on button "Search" at bounding box center [748, 30] width 62 height 34
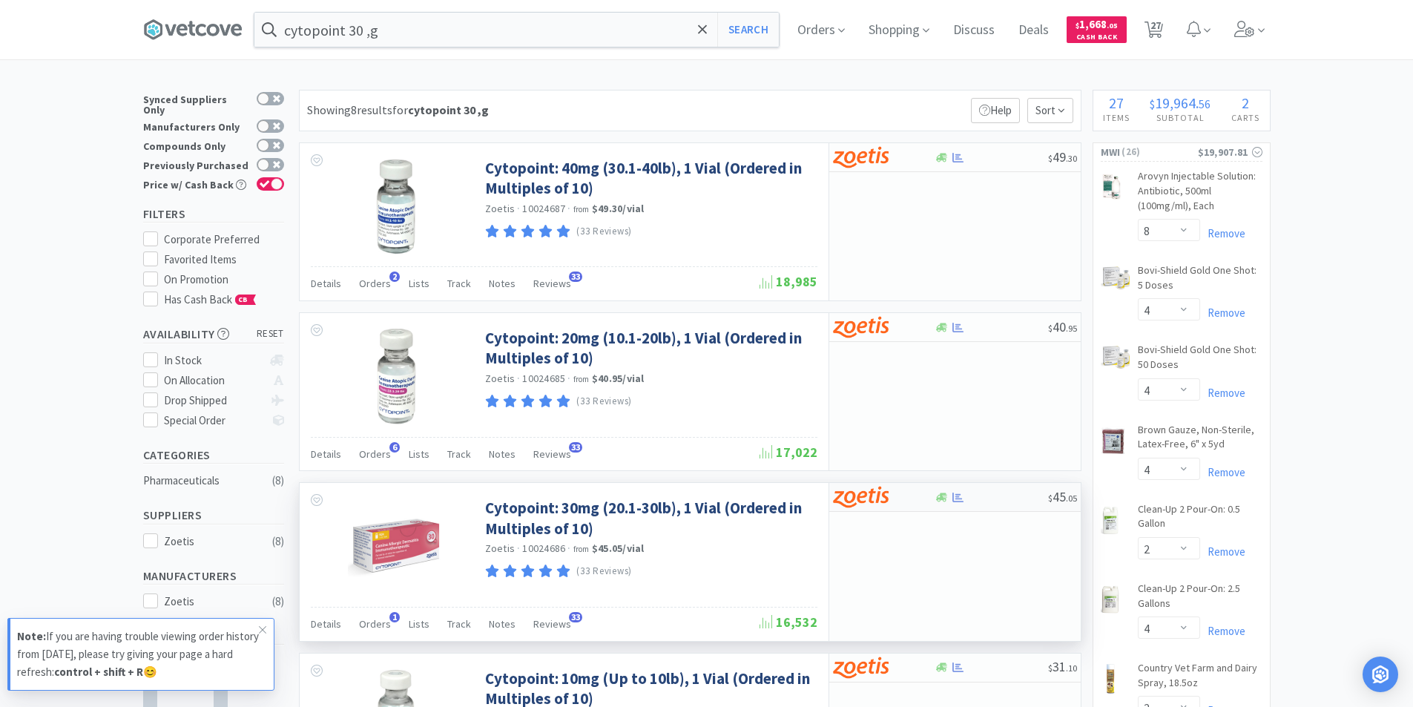
click at [971, 506] on div "$ 45 . 05" at bounding box center [954, 497] width 251 height 29
select select "10"
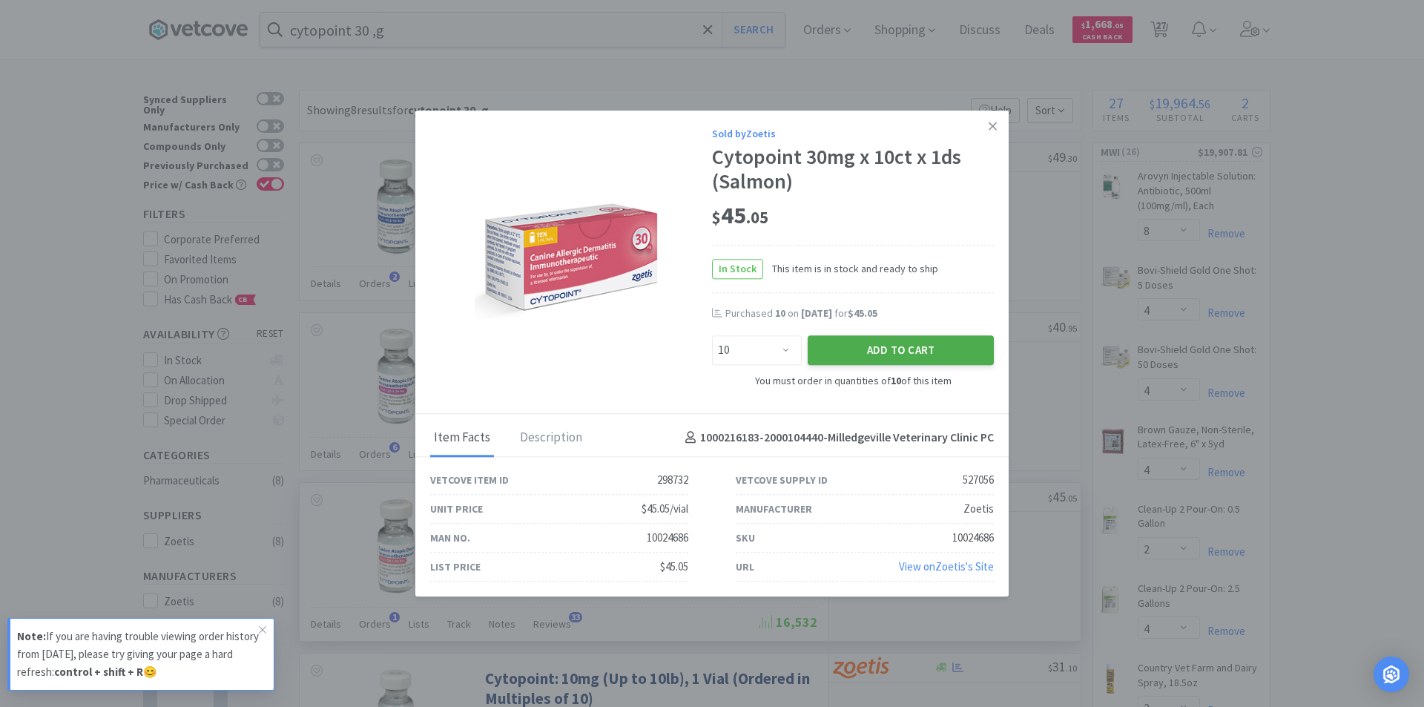
click at [894, 357] on button "Add to Cart" at bounding box center [900, 351] width 186 height 30
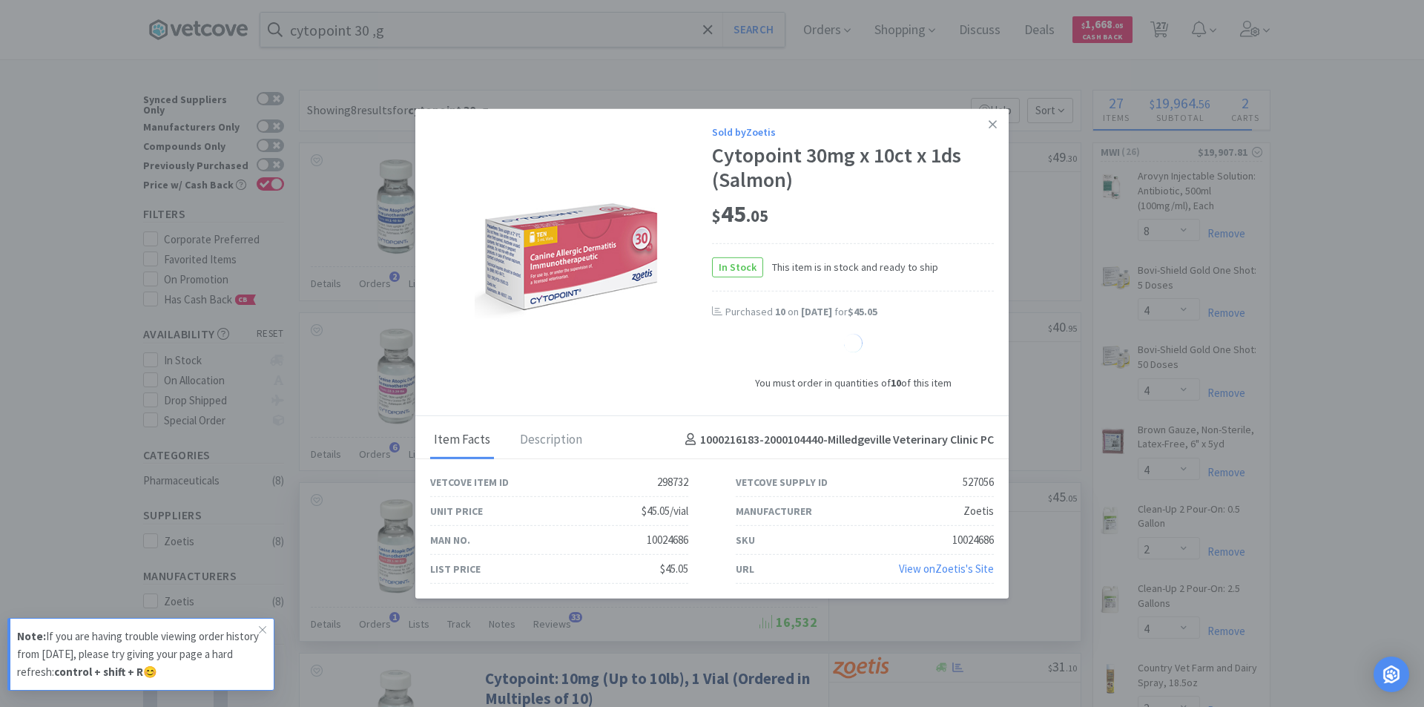
select select "10"
select select "1"
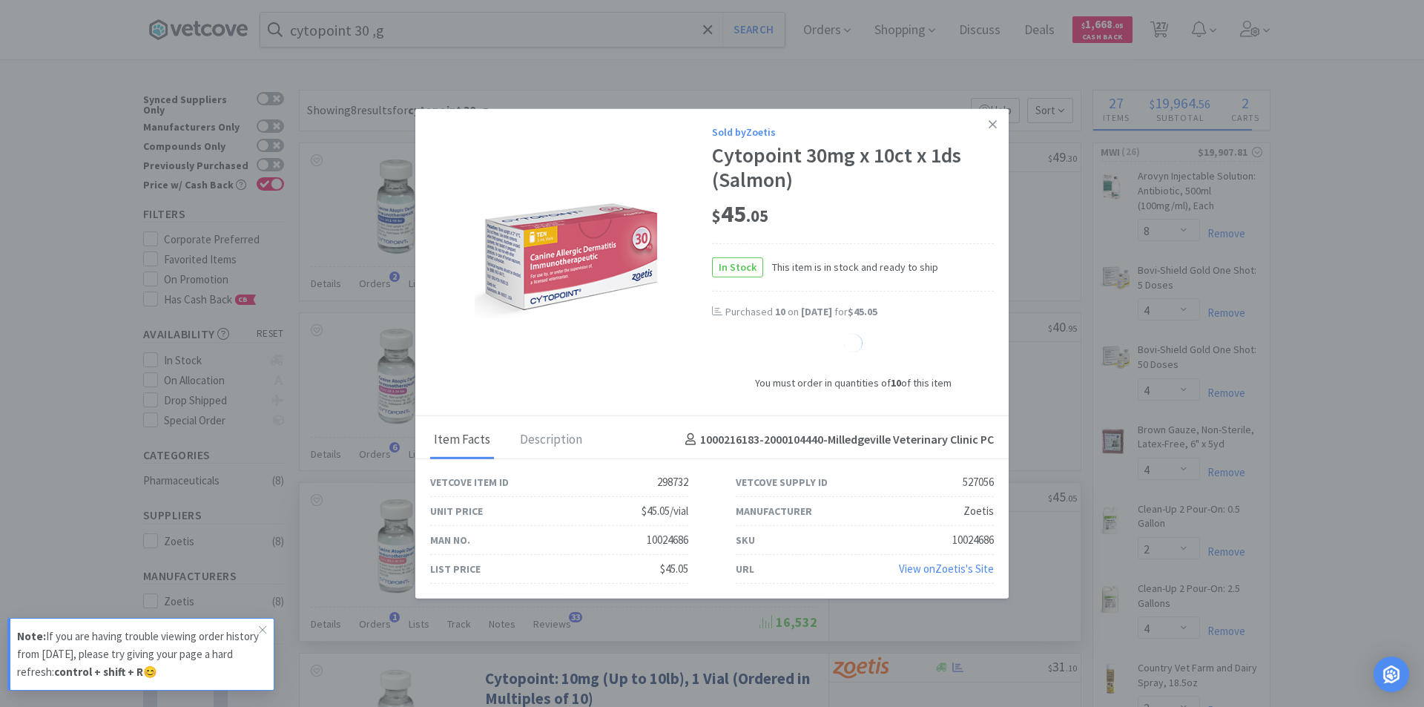
select select "1"
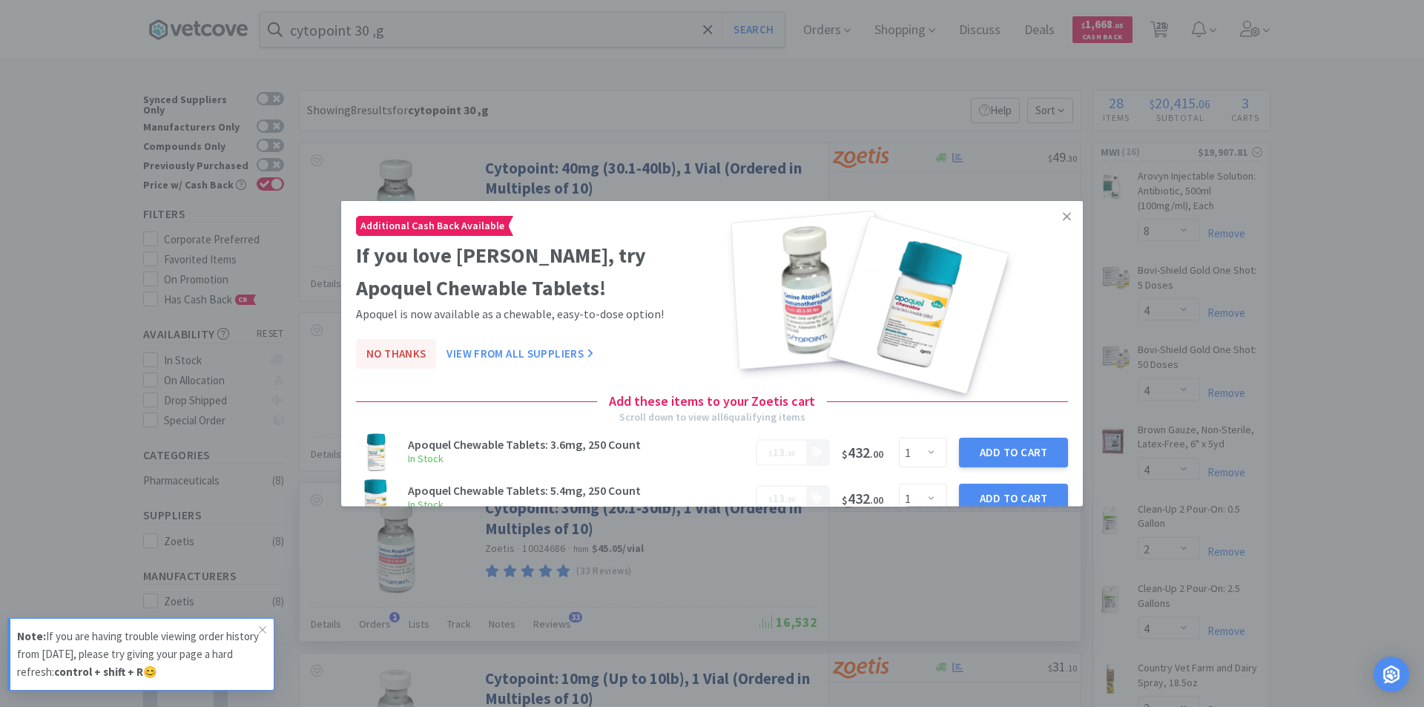
click at [398, 349] on button "No Thanks" at bounding box center [396, 353] width 80 height 30
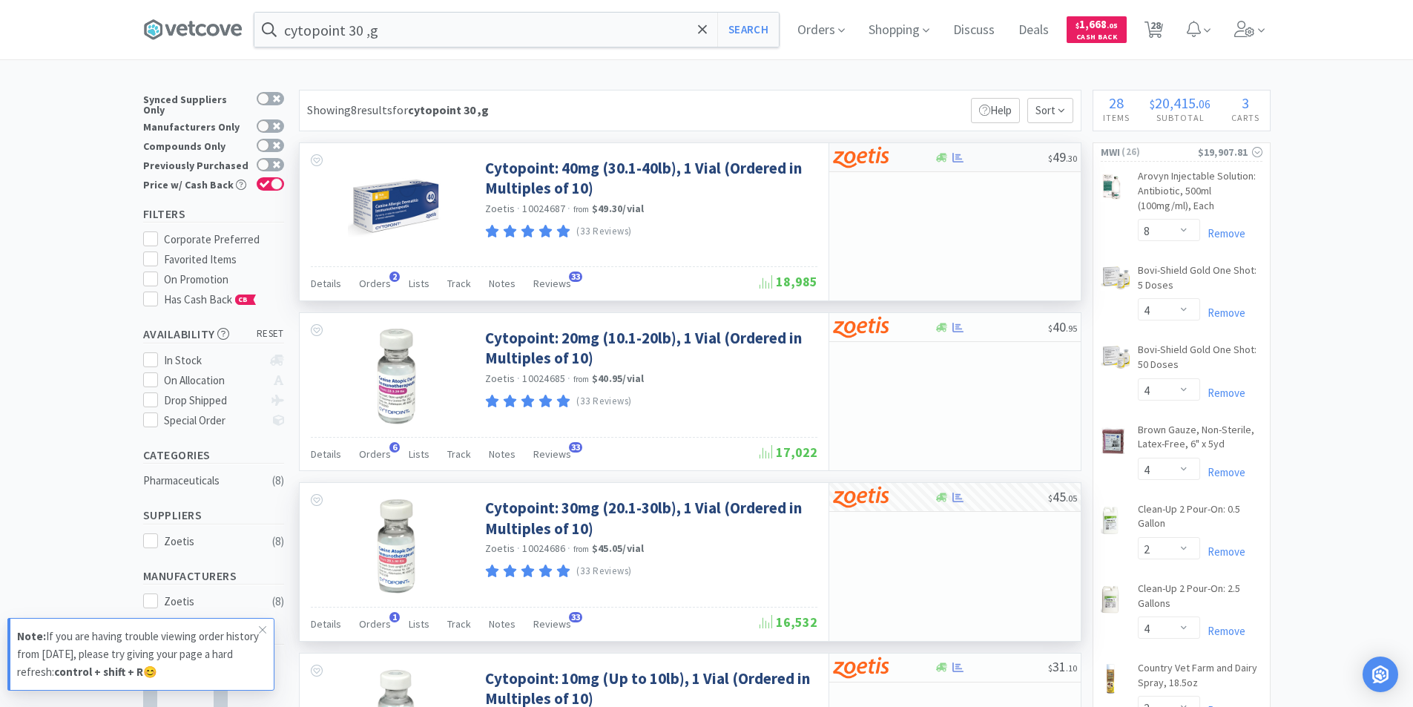
click at [887, 162] on img at bounding box center [861, 157] width 56 height 22
select select "10"
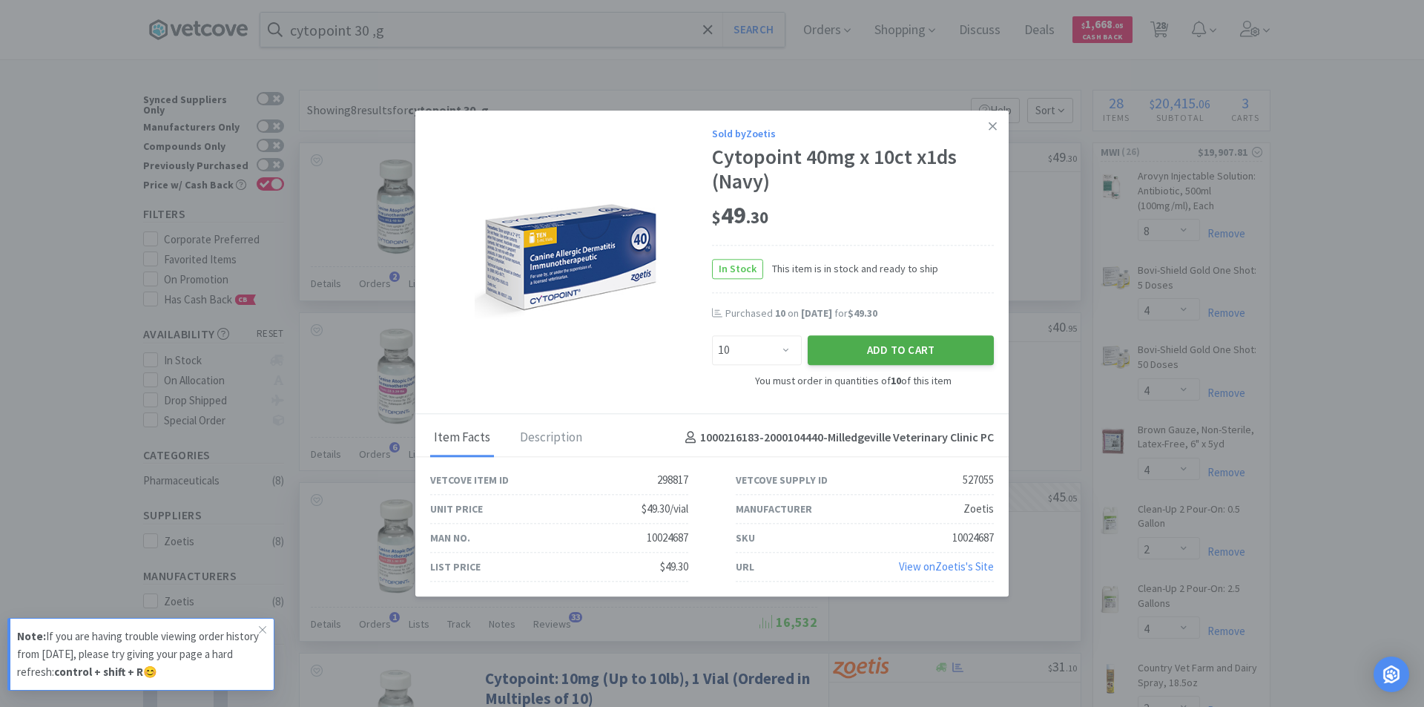
click at [911, 349] on button "Add to Cart" at bounding box center [900, 351] width 186 height 30
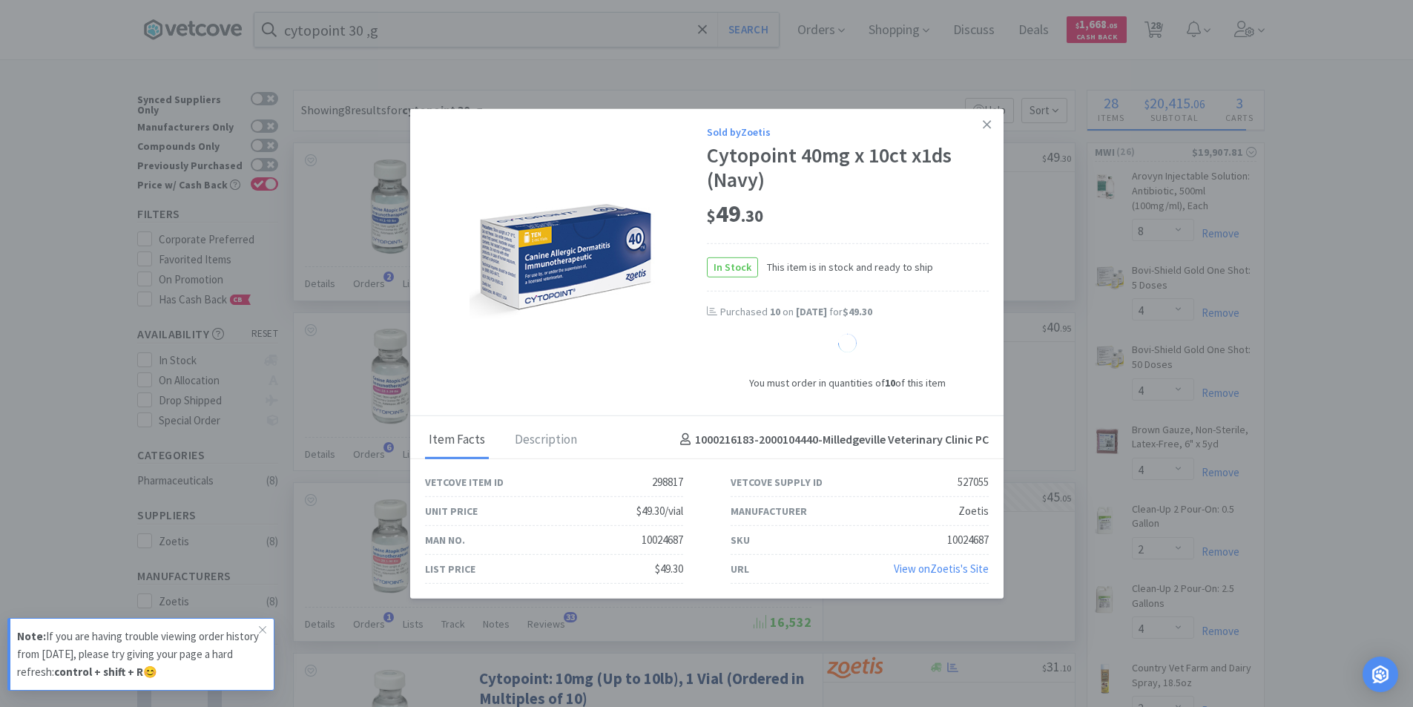
select select "10"
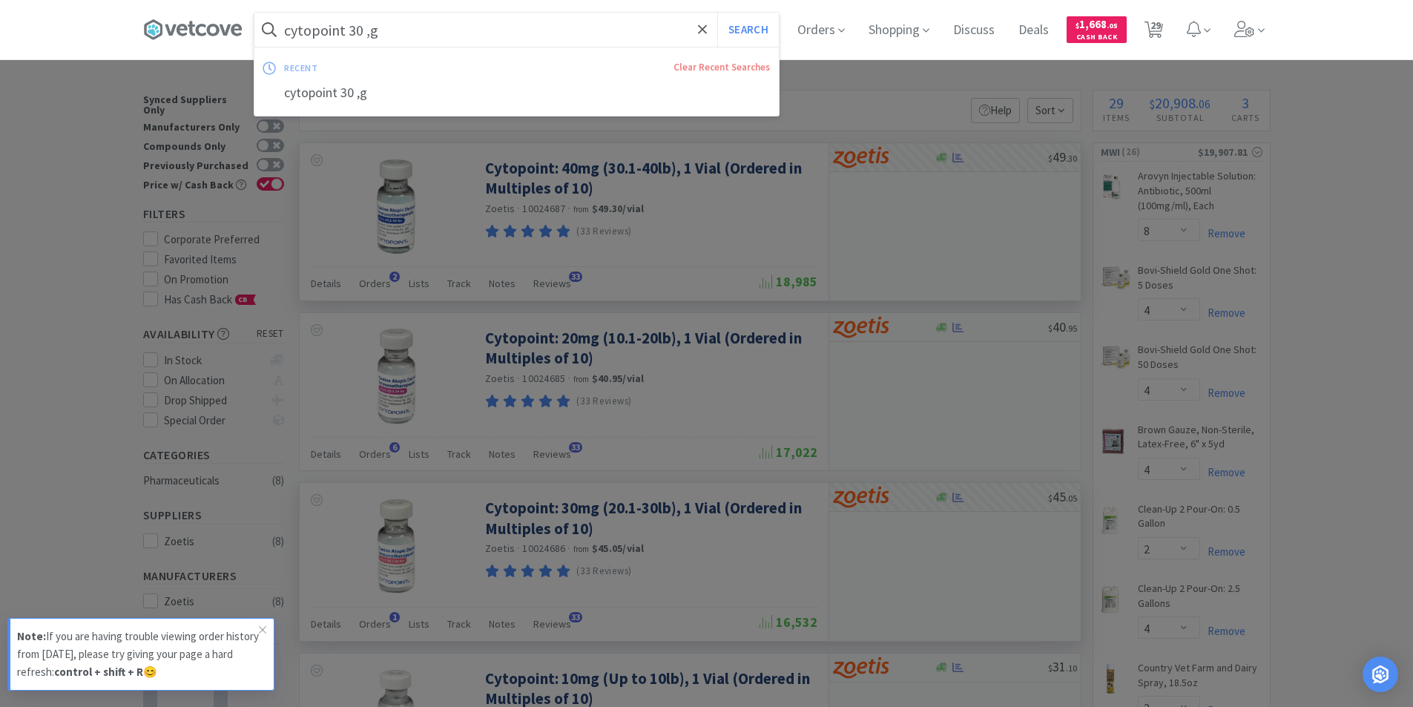
click at [406, 39] on input "cytopoint 30 ,g" at bounding box center [516, 30] width 524 height 34
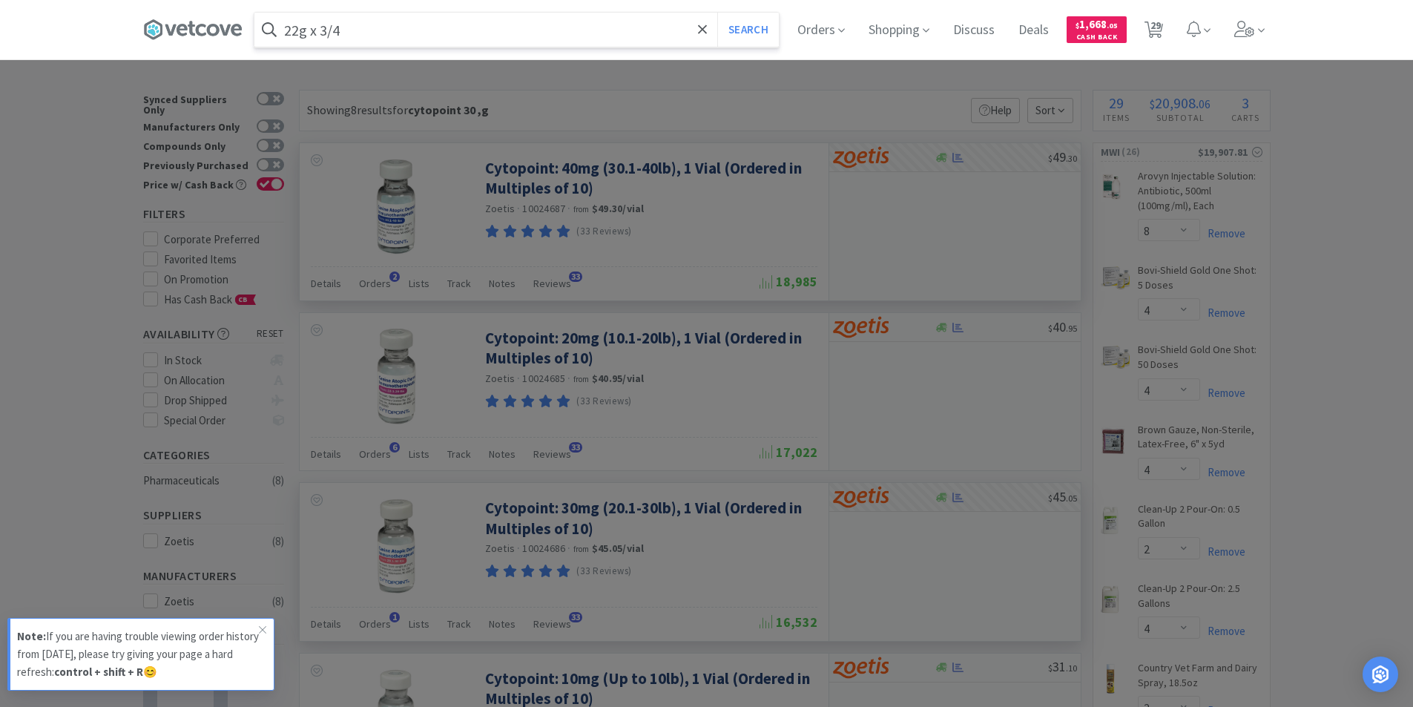
click at [717, 13] on button "Search" at bounding box center [748, 30] width 62 height 34
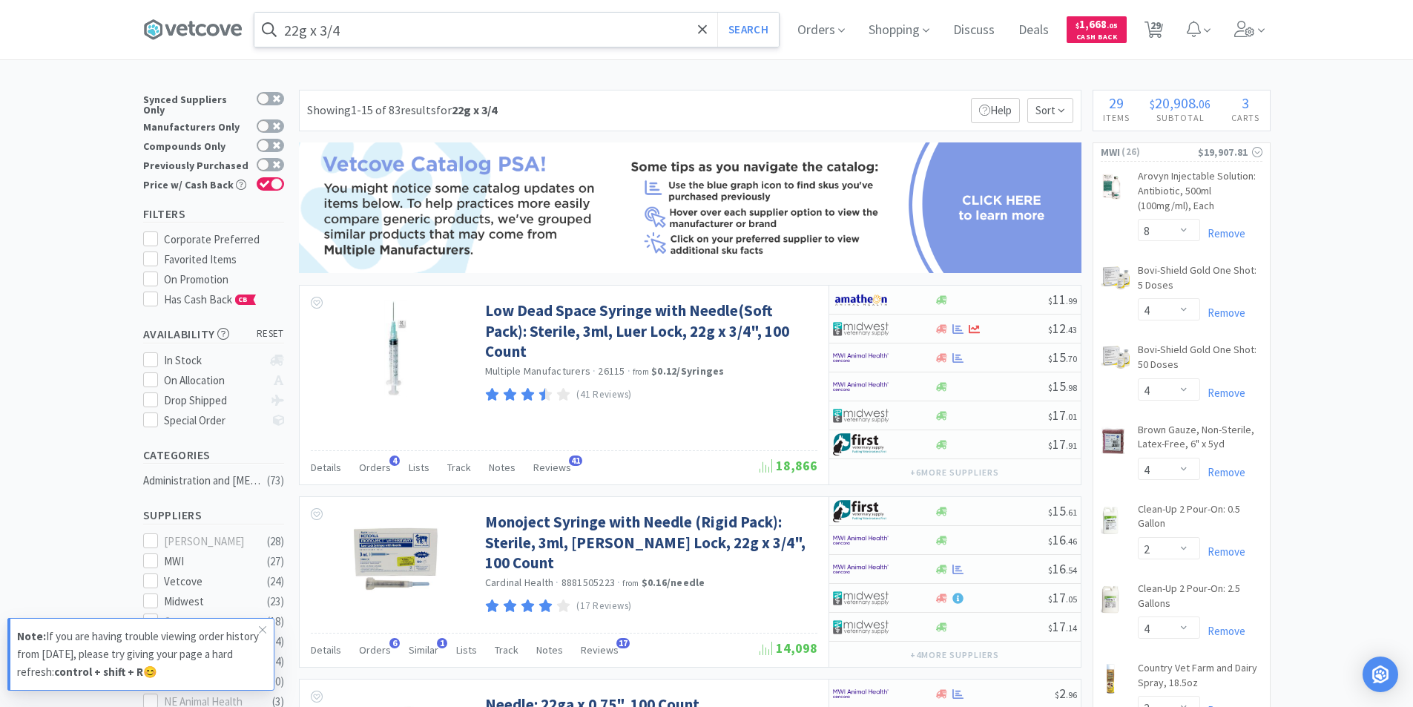
click at [418, 24] on input "22g x 3/4" at bounding box center [516, 30] width 524 height 34
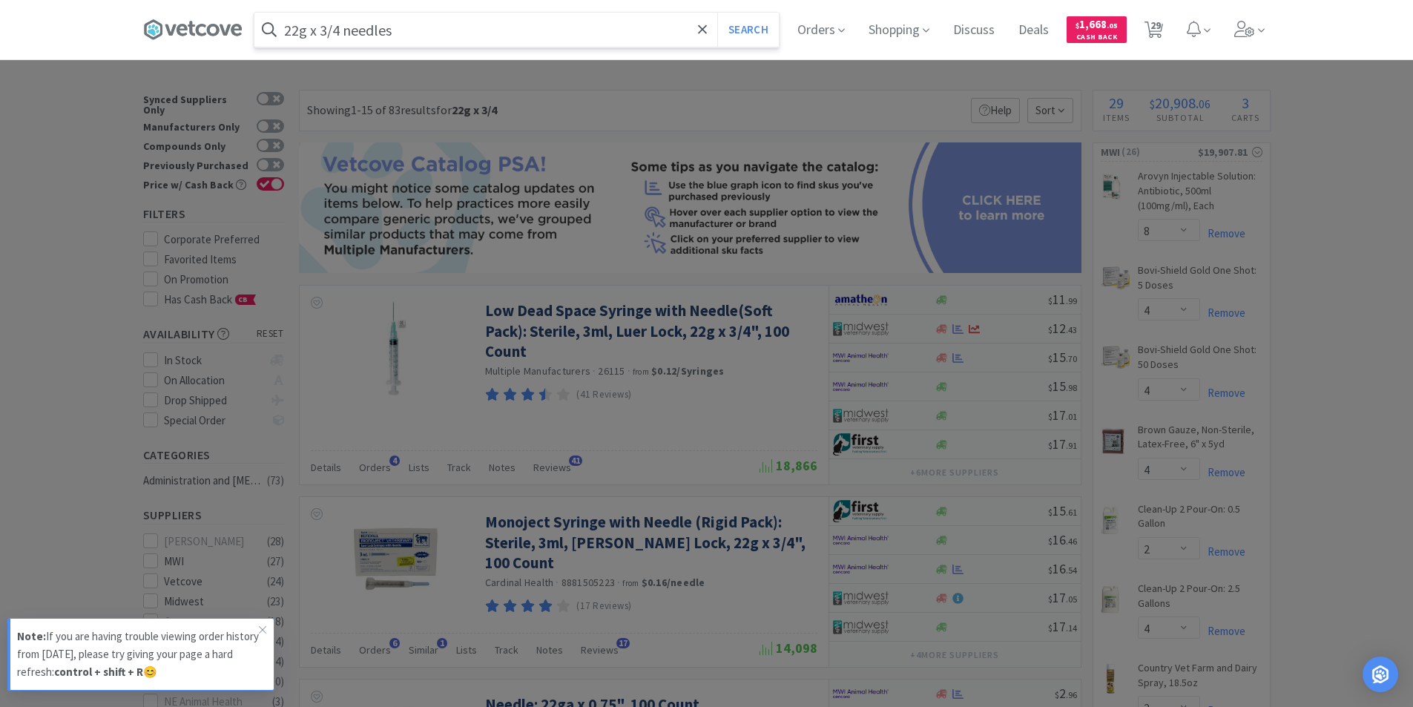
type input "22g x 3/4 needles"
click at [717, 13] on button "Search" at bounding box center [748, 30] width 62 height 34
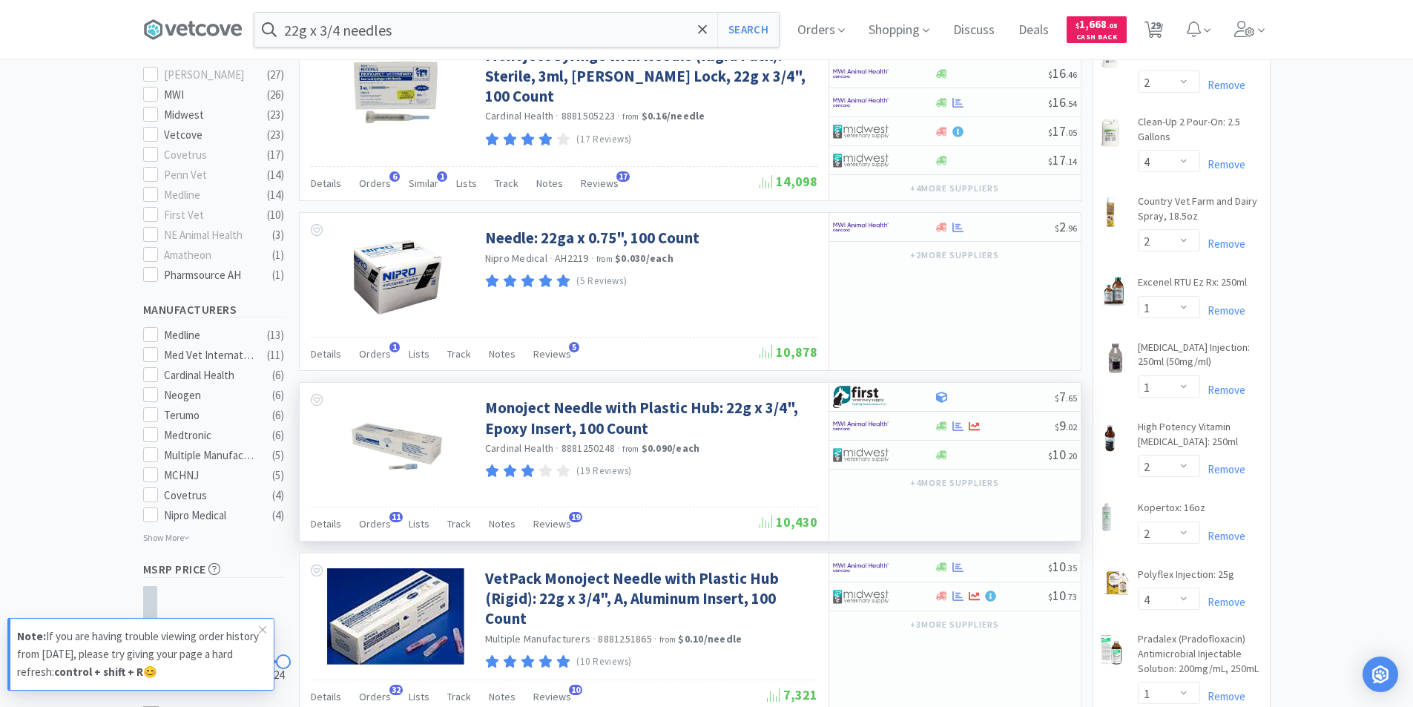
scroll to position [519, 0]
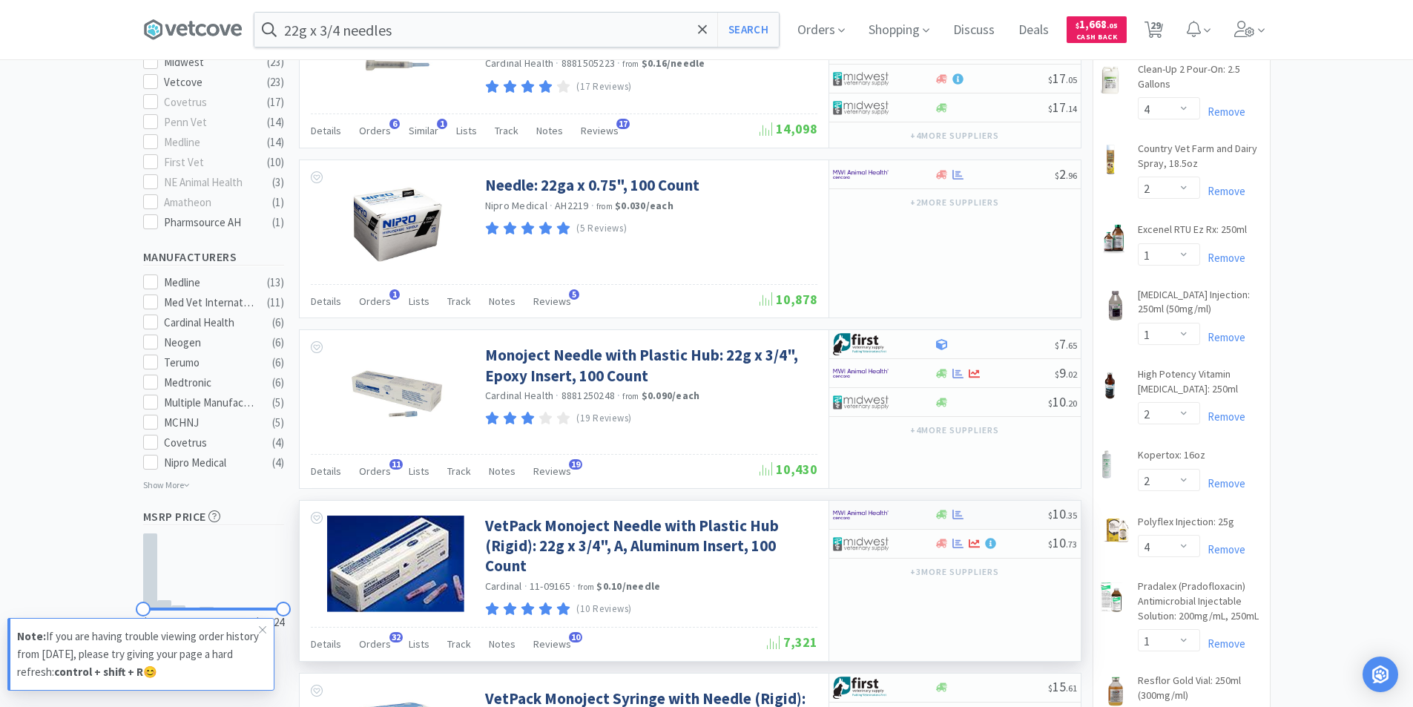
click at [912, 516] on div at bounding box center [874, 514] width 82 height 25
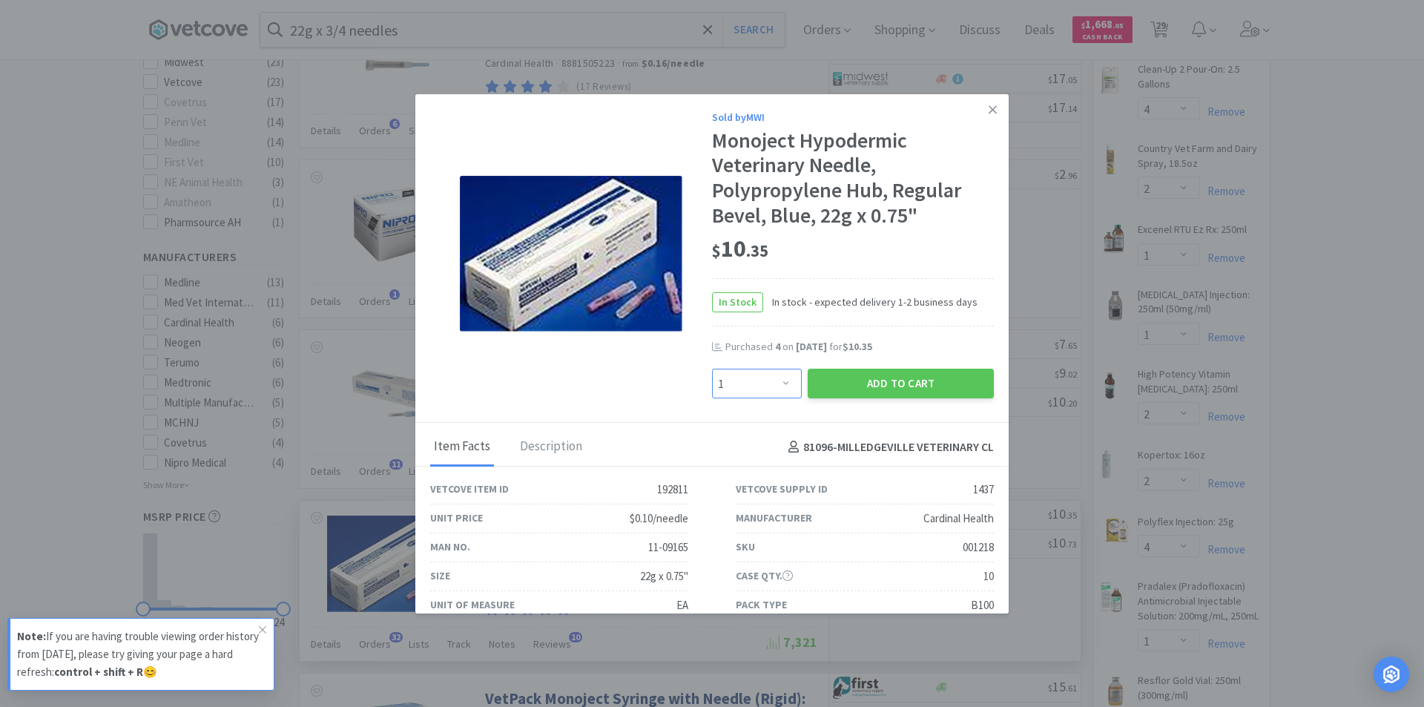
click at [778, 380] on select "Enter Quantity 1 2 3 4 5 6 7 8 9 10 11 12 13 14 15 16 17 18 19 20 Enter Quantity" at bounding box center [757, 384] width 90 height 30
select select "4"
click at [712, 369] on select "Enter Quantity 1 2 3 4 5 6 7 8 9 10 11 12 13 14 15 16 17 18 19 20 Enter Quantity" at bounding box center [757, 384] width 90 height 30
click at [859, 380] on button "Add to Cart" at bounding box center [900, 384] width 186 height 30
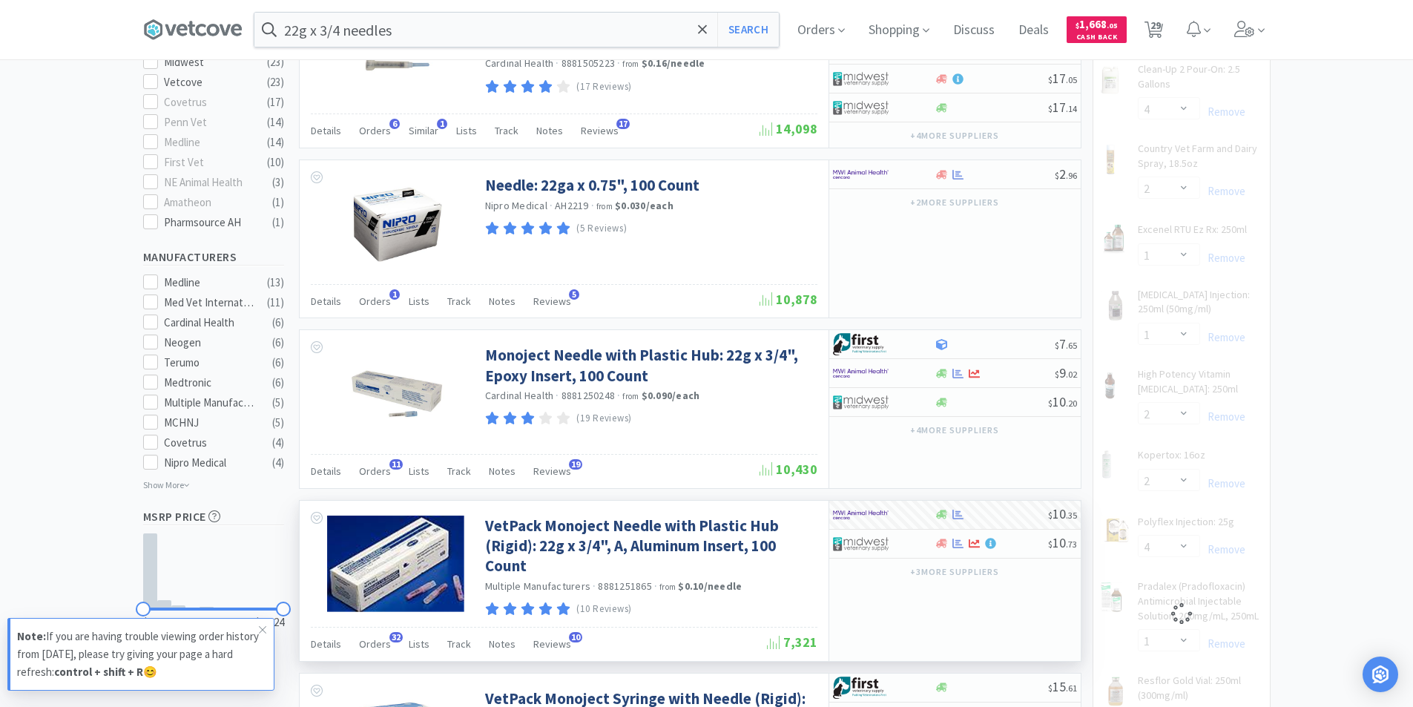
select select "4"
select select "6"
select select "12"
select select "1"
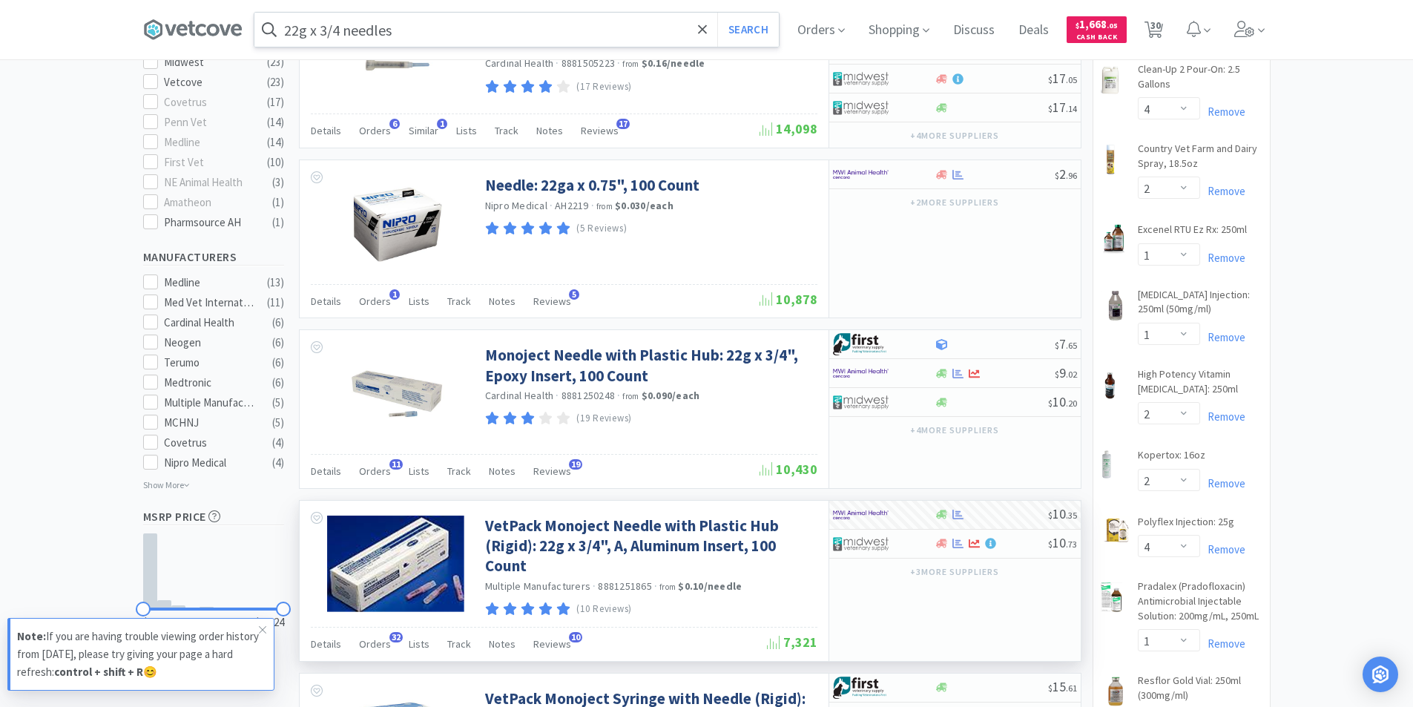
click at [481, 30] on input "22g x 3/4 needles" at bounding box center [516, 30] width 524 height 34
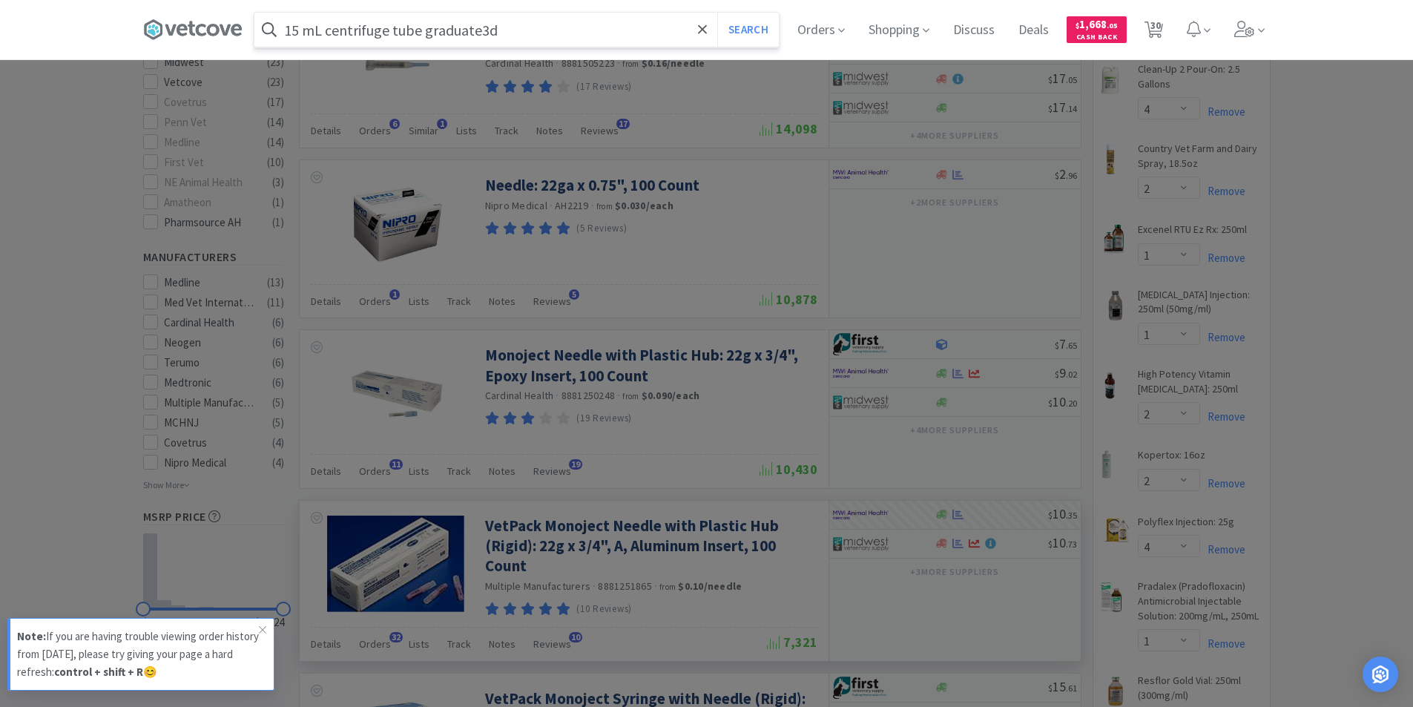
type input "15 mL centrifuge tube graduate3d"
click at [717, 13] on button "Search" at bounding box center [748, 30] width 62 height 34
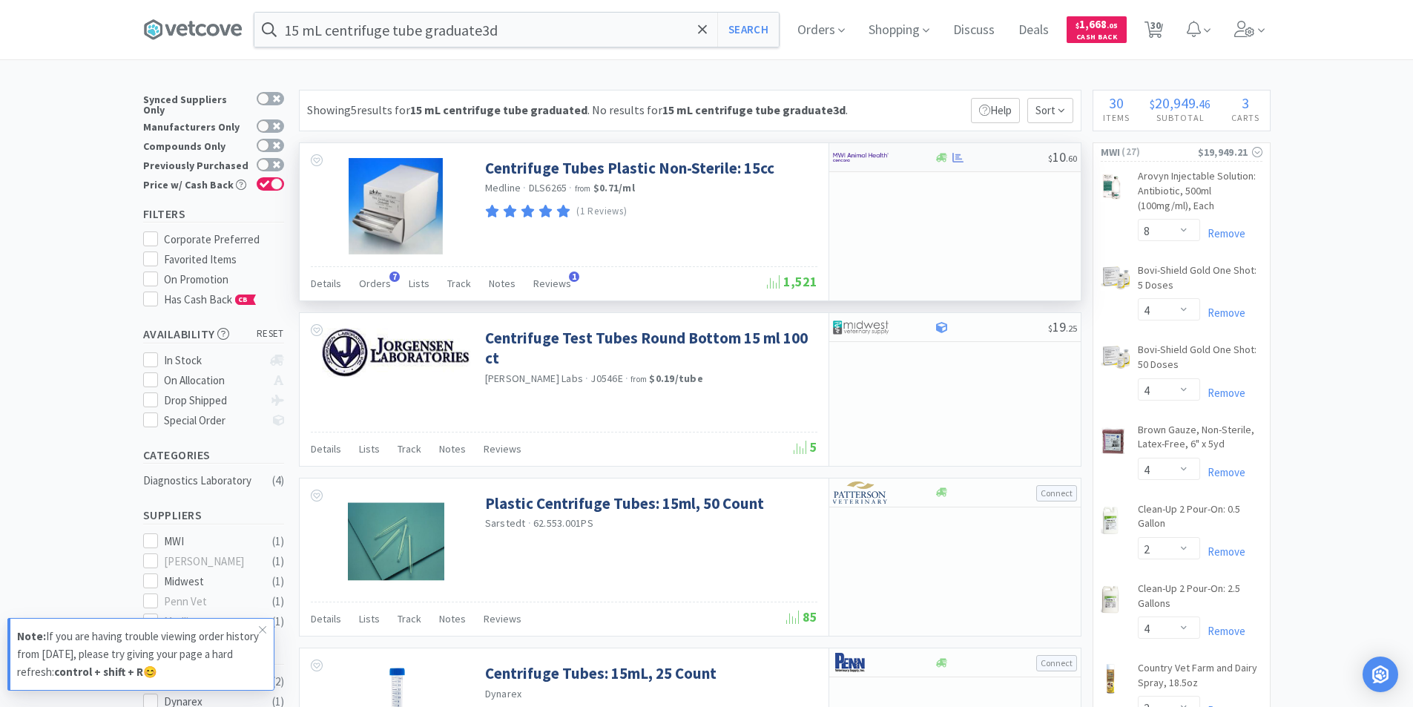
click at [943, 166] on div "$ 10 . 60" at bounding box center [954, 157] width 251 height 29
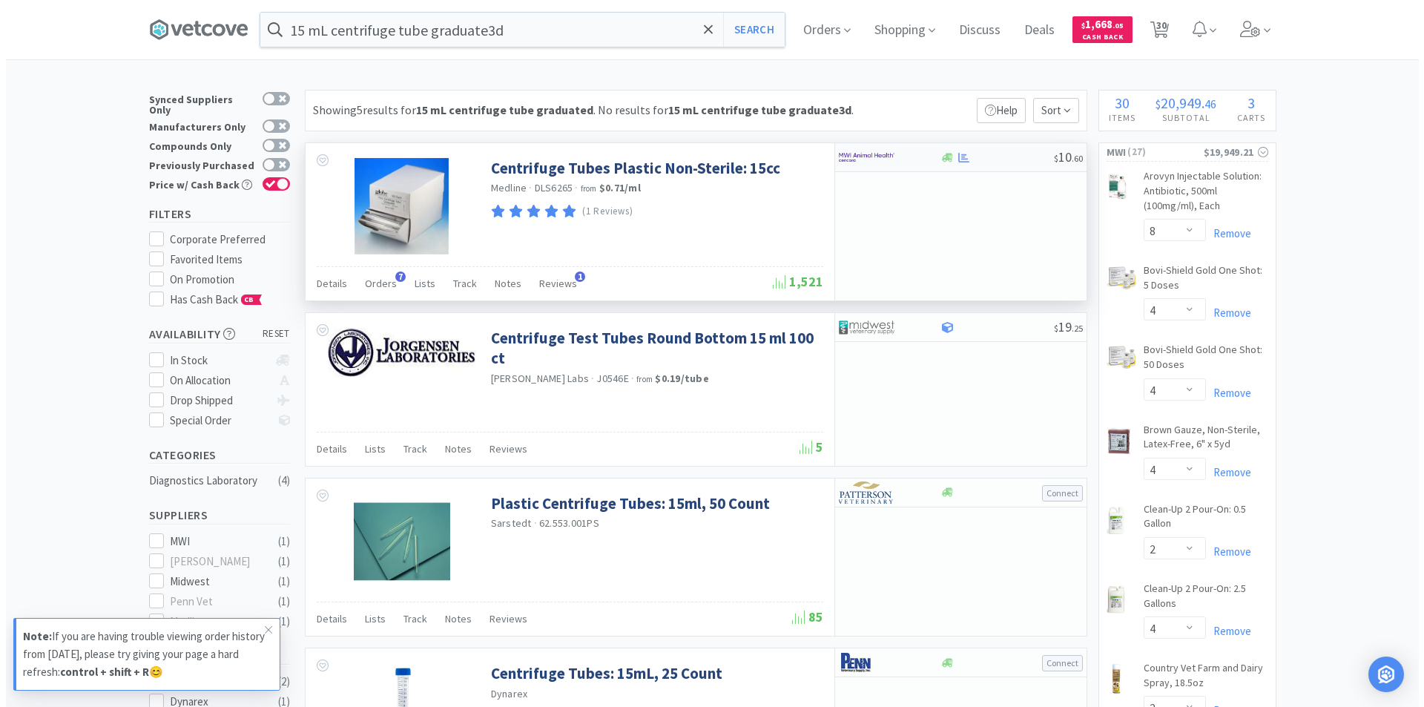
select select "1"
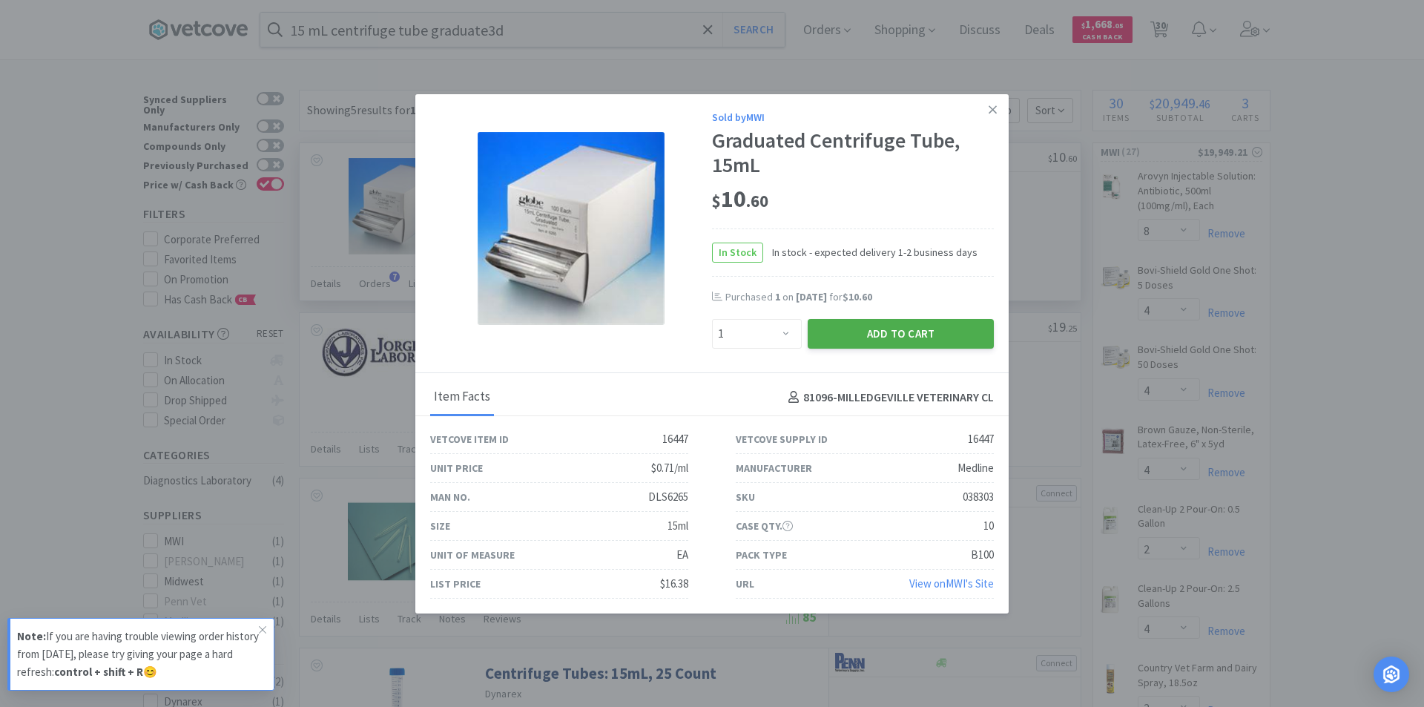
click at [919, 328] on button "Add to Cart" at bounding box center [900, 334] width 186 height 30
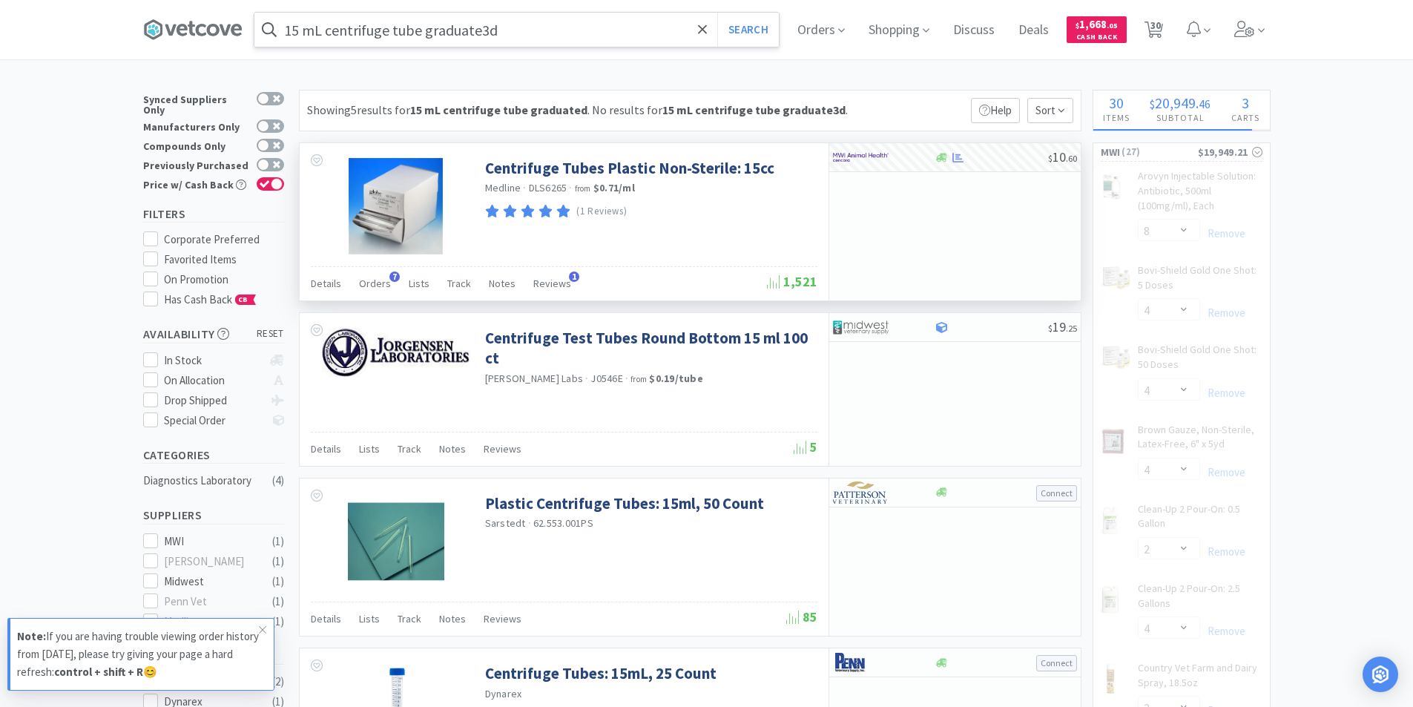
click at [513, 37] on input "15 mL centrifuge tube graduate3d" at bounding box center [516, 30] width 524 height 34
select select "1"
select select "2"
select select "4"
select select "2"
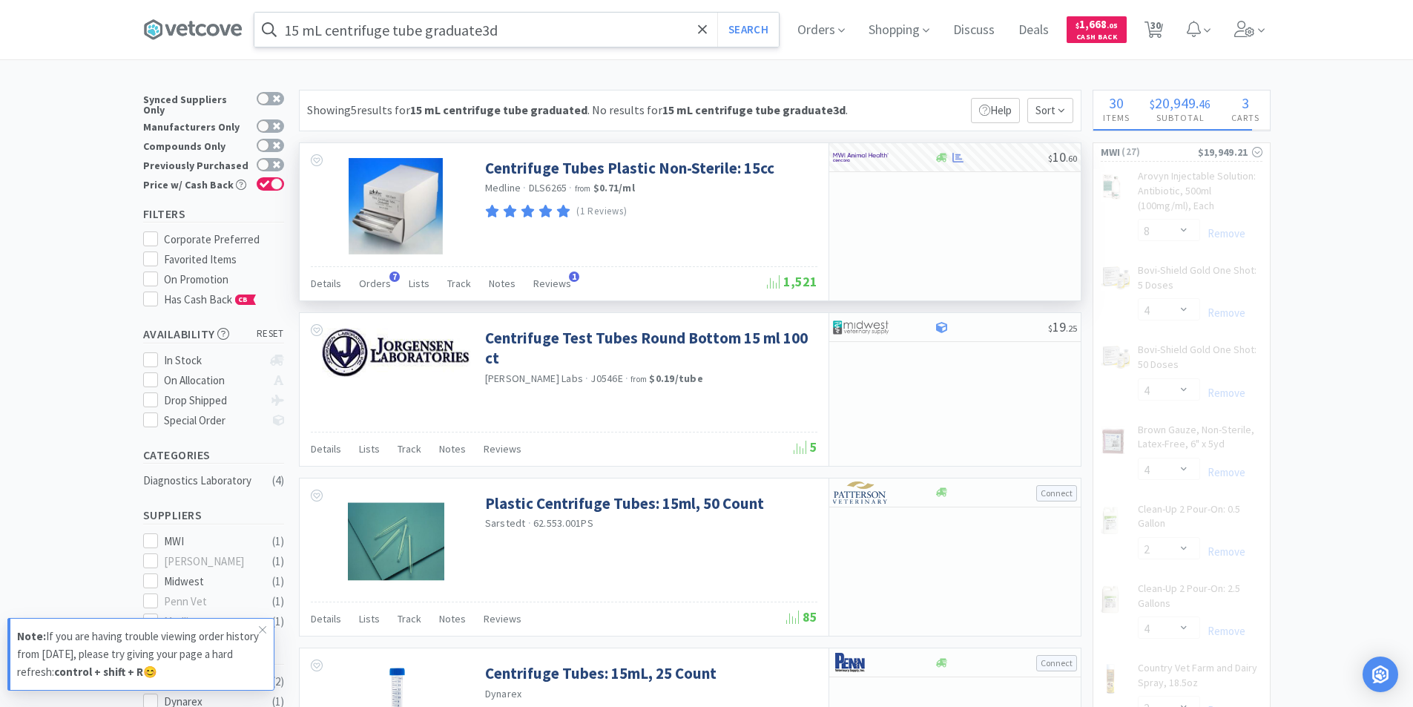
select select "1"
select select "2"
select select "4"
select select "1"
select select "8"
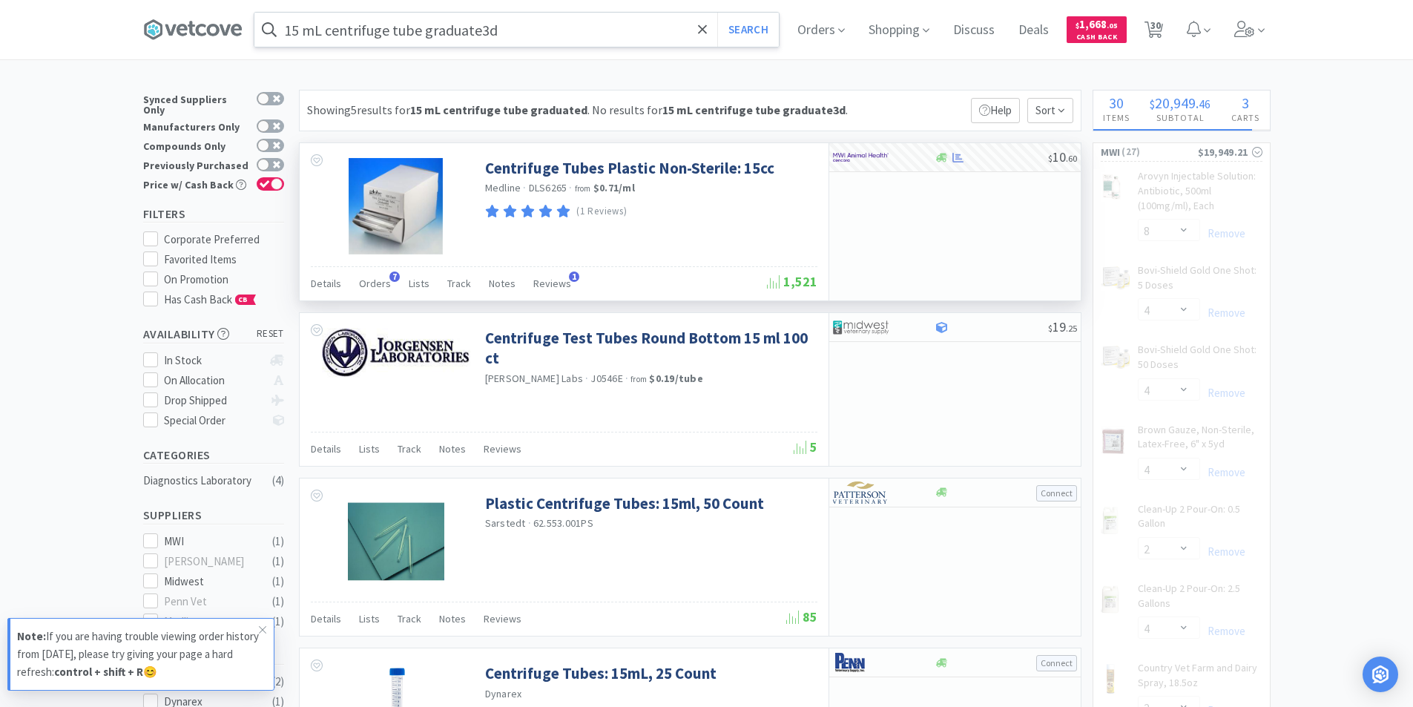
select select "10"
select select "4"
select select "2"
select select "4"
select select "6"
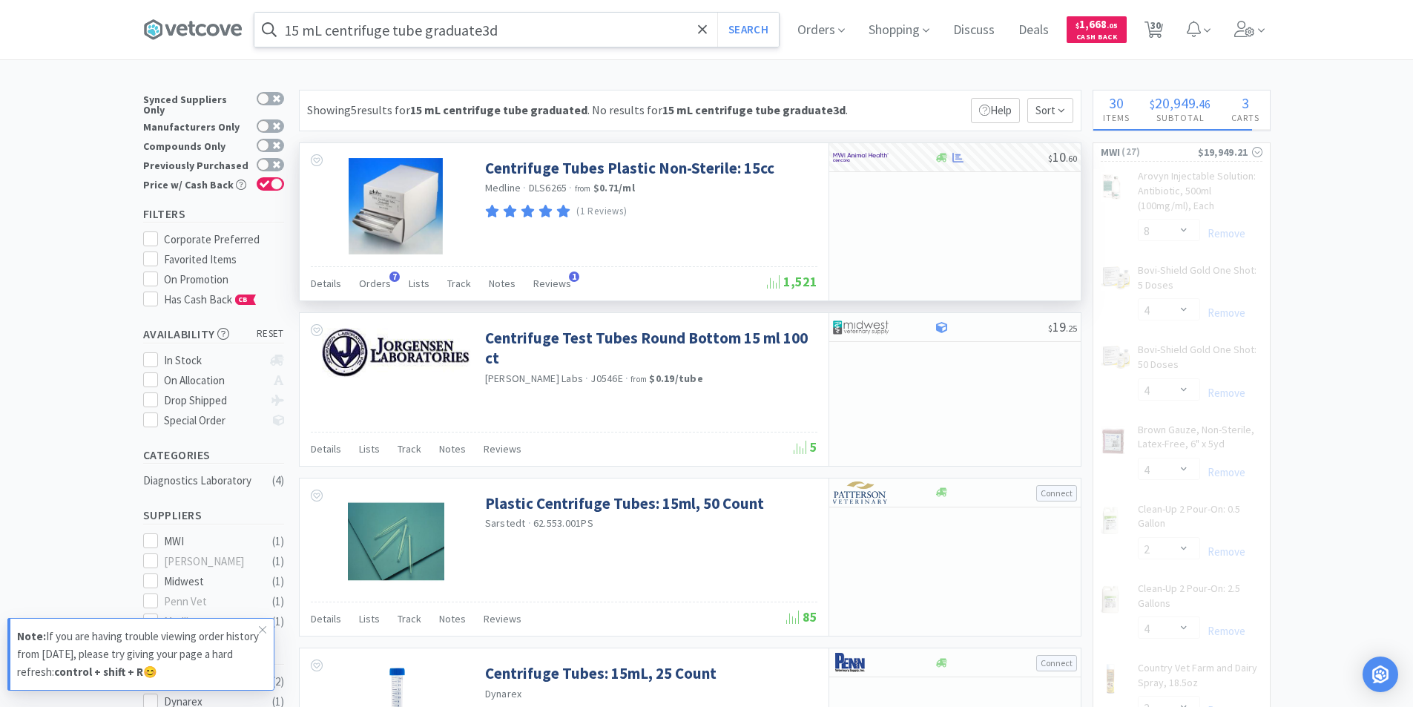
select select "12"
select select "1"
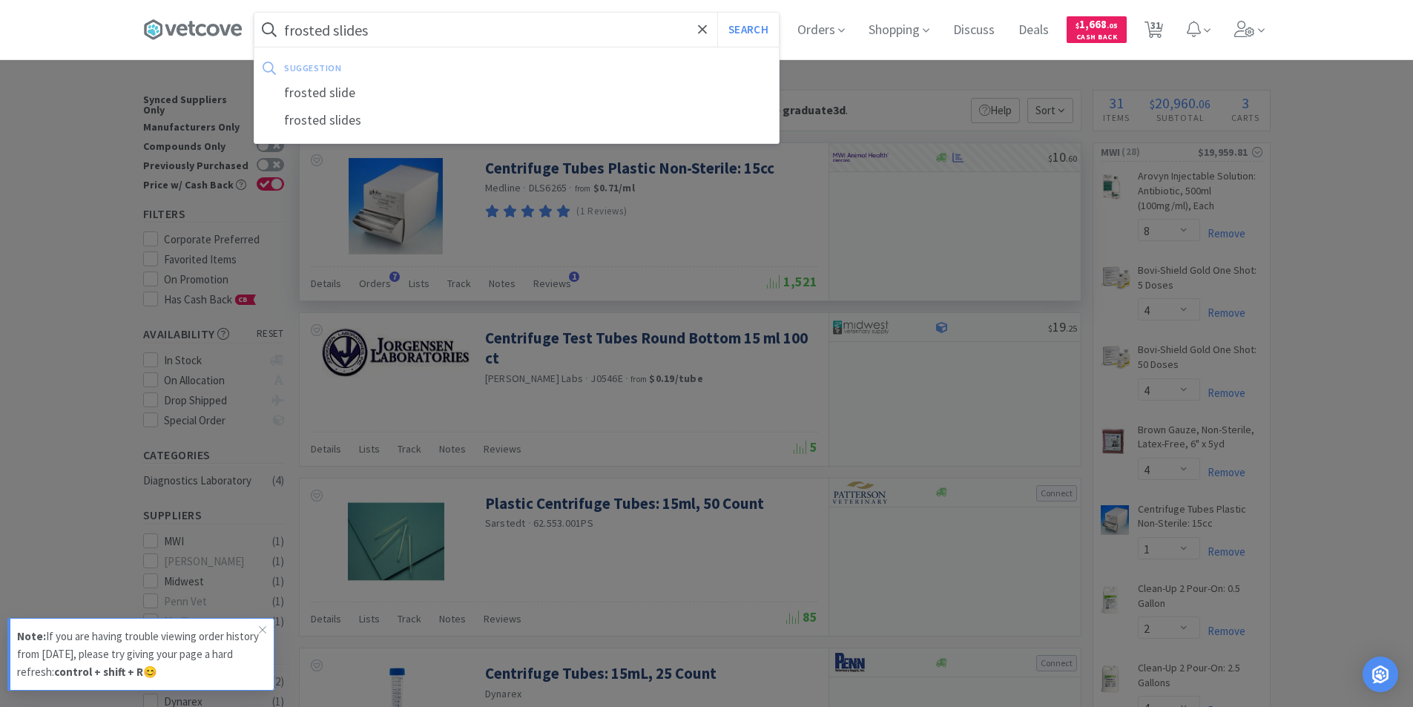
type input "frosted slides"
click at [717, 13] on button "Search" at bounding box center [748, 30] width 62 height 34
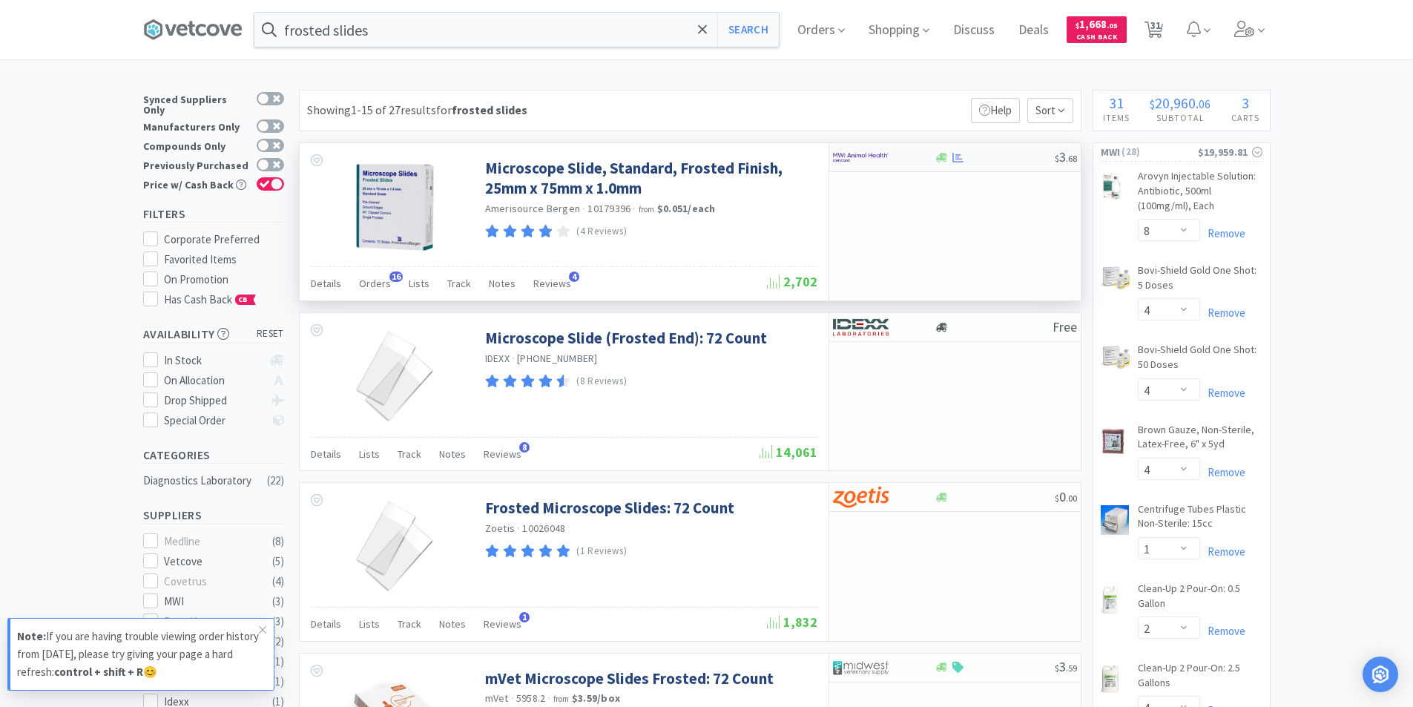
click at [871, 165] on img at bounding box center [861, 157] width 56 height 22
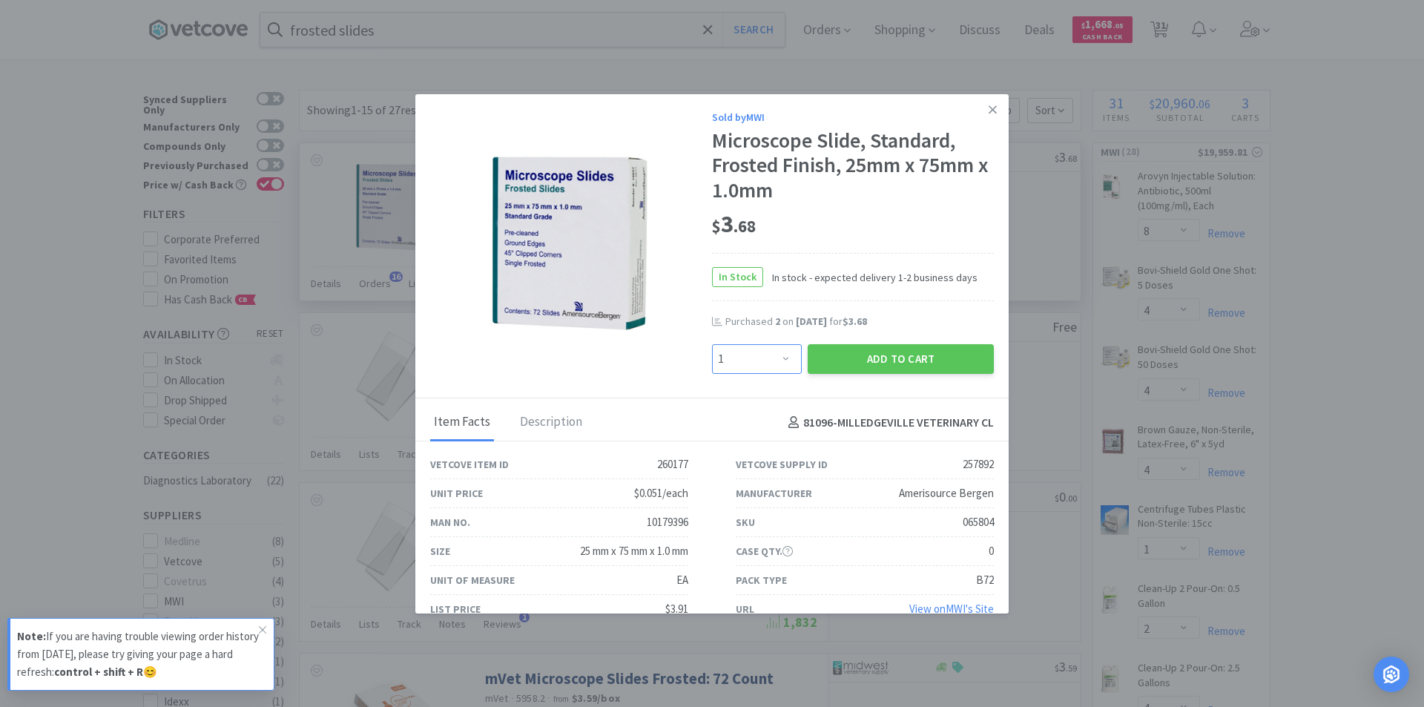
click at [779, 364] on select "Enter Quantity 1 2 3 4 5 6 7 8 9 10 11 12 13 14 15 16 17 18 19 20 Enter Quantity" at bounding box center [757, 359] width 90 height 30
select select "3"
click at [712, 344] on select "Enter Quantity 1 2 3 4 5 6 7 8 9 10 11 12 13 14 15 16 17 18 19 20 Enter Quantity" at bounding box center [757, 359] width 90 height 30
click at [852, 357] on button "Add to Cart" at bounding box center [900, 359] width 186 height 30
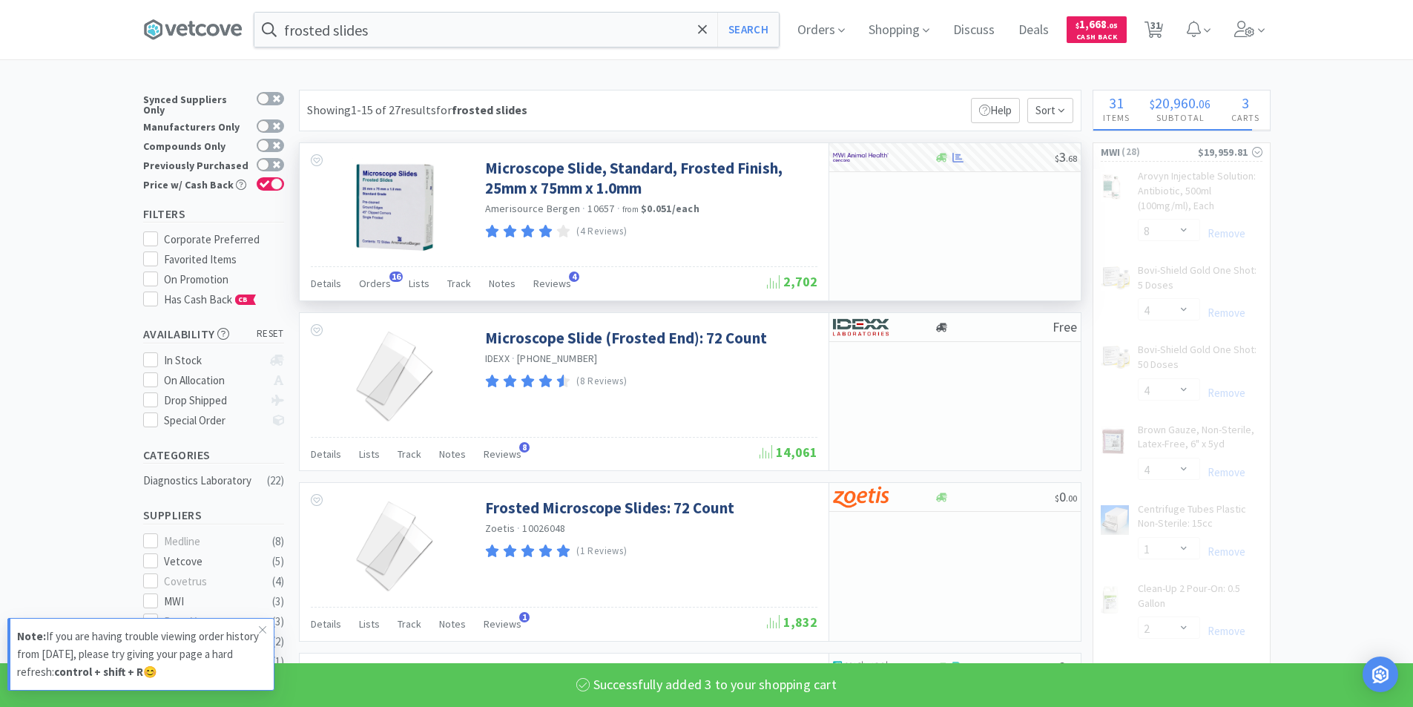
click at [434, 50] on div "frosted slides Search Orders Shopping Discuss Discuss Deals Deals $ 1,668 . 05 …" at bounding box center [706, 29] width 1127 height 59
click at [432, 30] on input "frosted slides" at bounding box center [516, 30] width 524 height 34
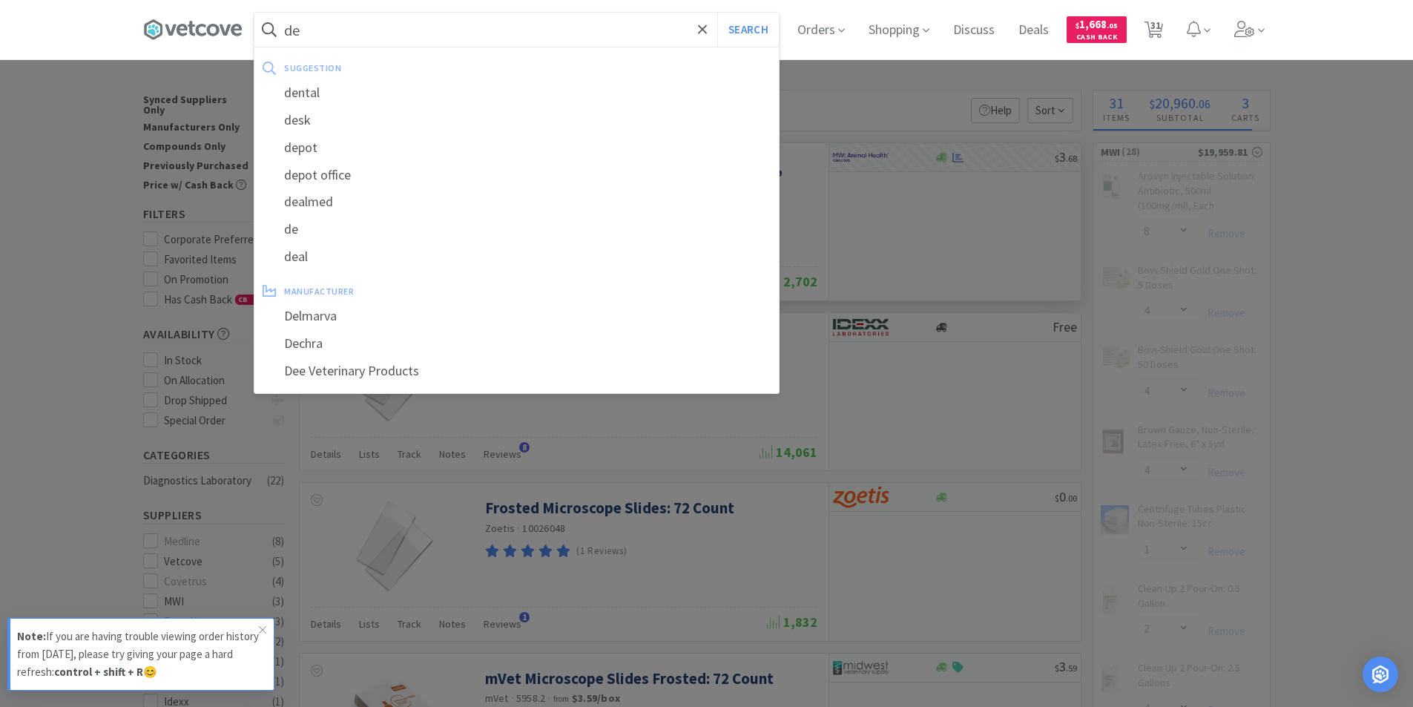
type input "dex"
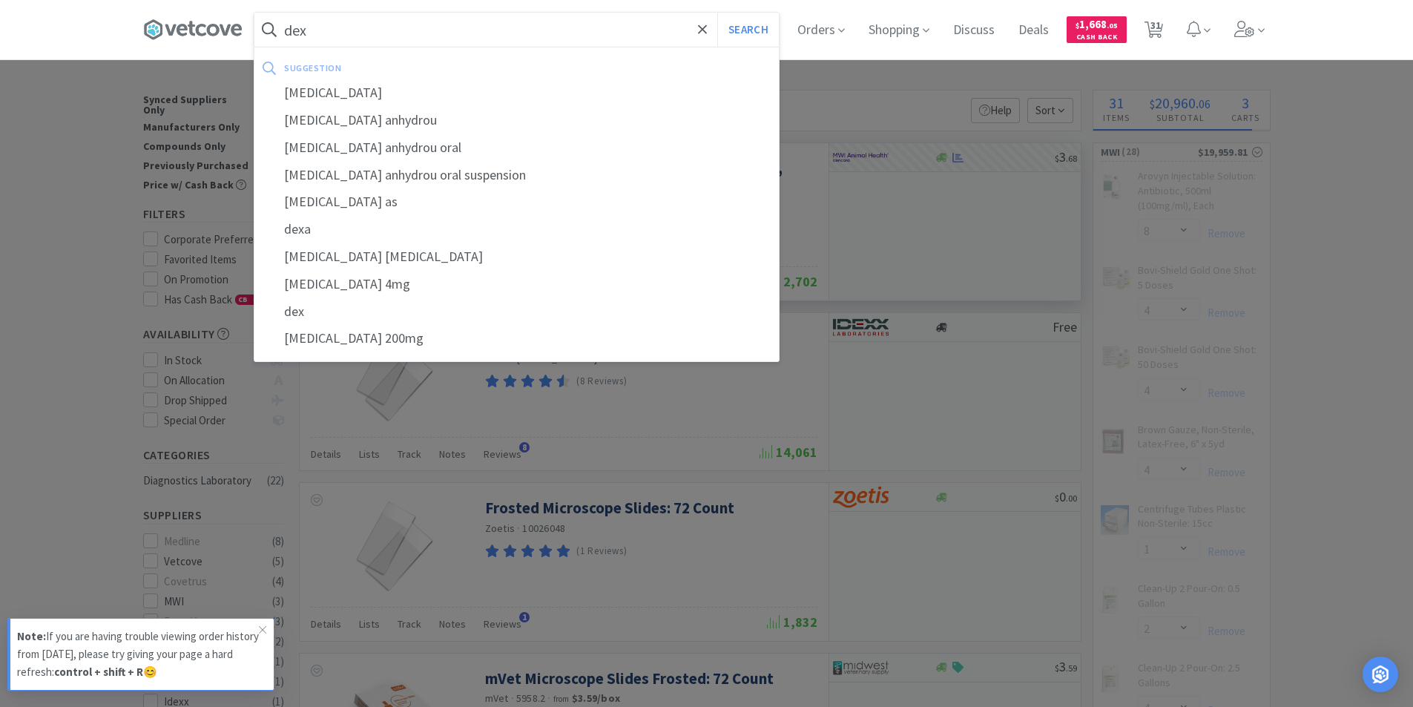
select select "3"
select select "4"
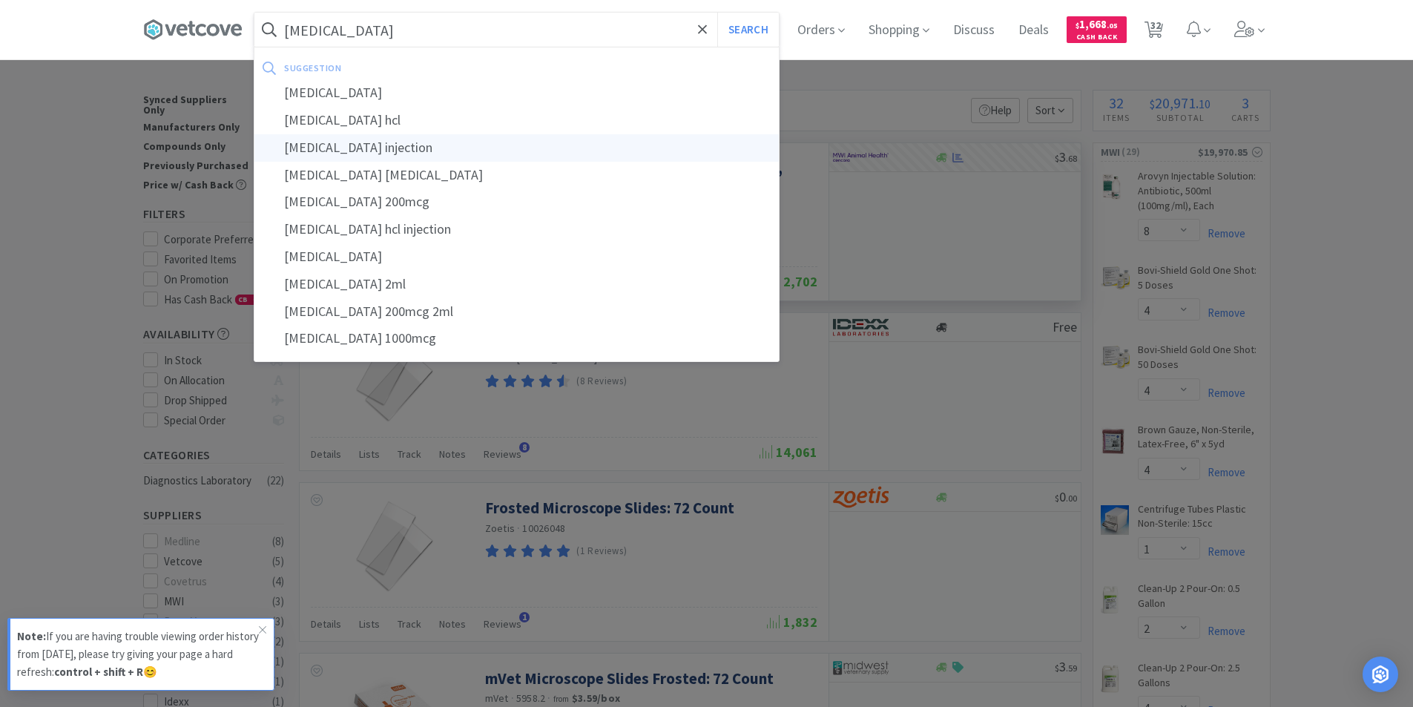
click at [383, 145] on div "[MEDICAL_DATA] injection" at bounding box center [516, 147] width 524 height 27
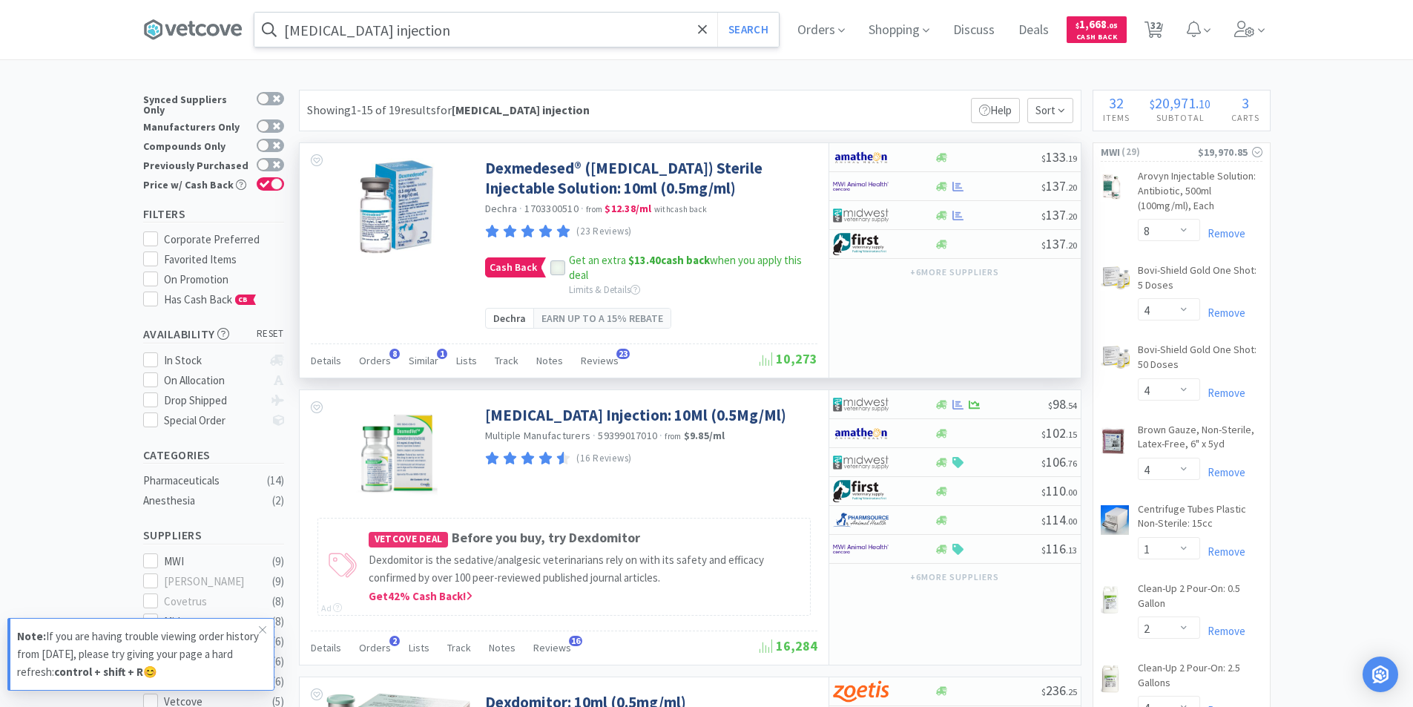
click at [552, 273] on icon at bounding box center [557, 267] width 10 height 10
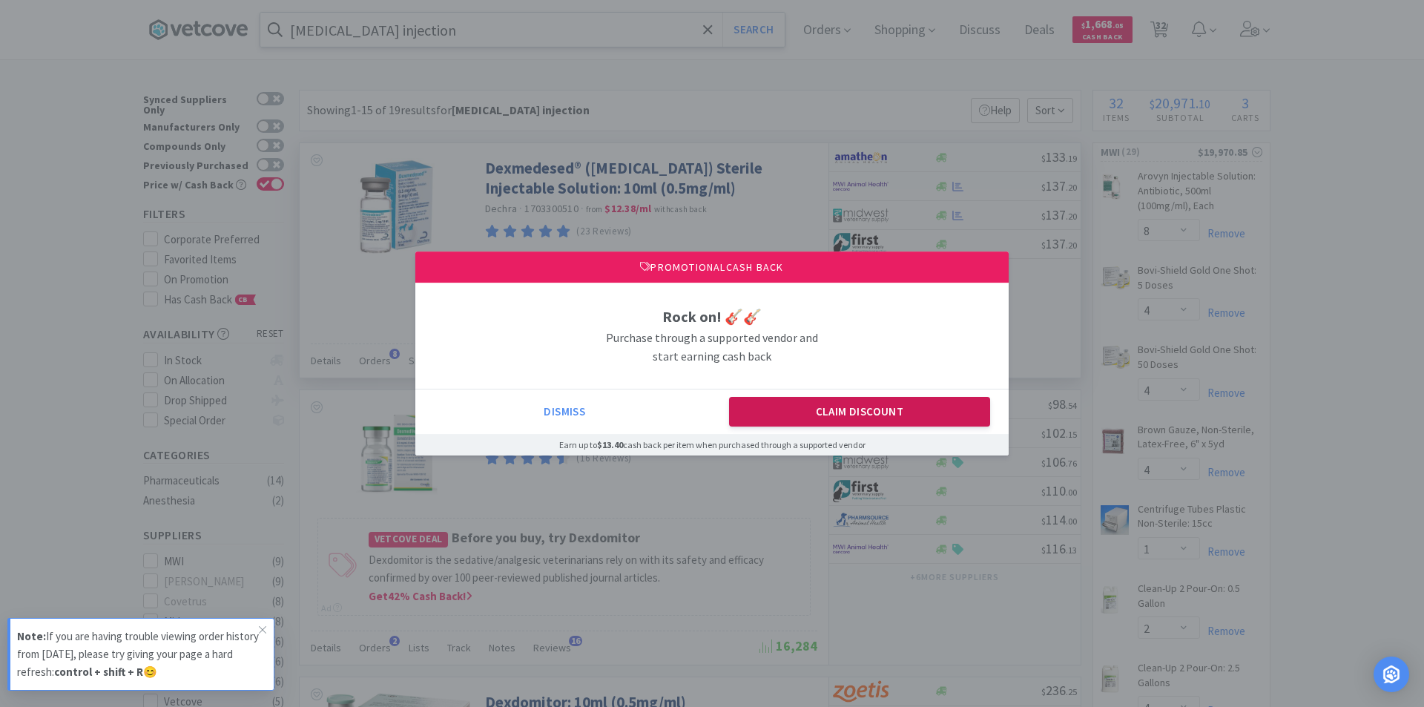
click at [851, 404] on button "Claim Discount" at bounding box center [860, 412] width 262 height 30
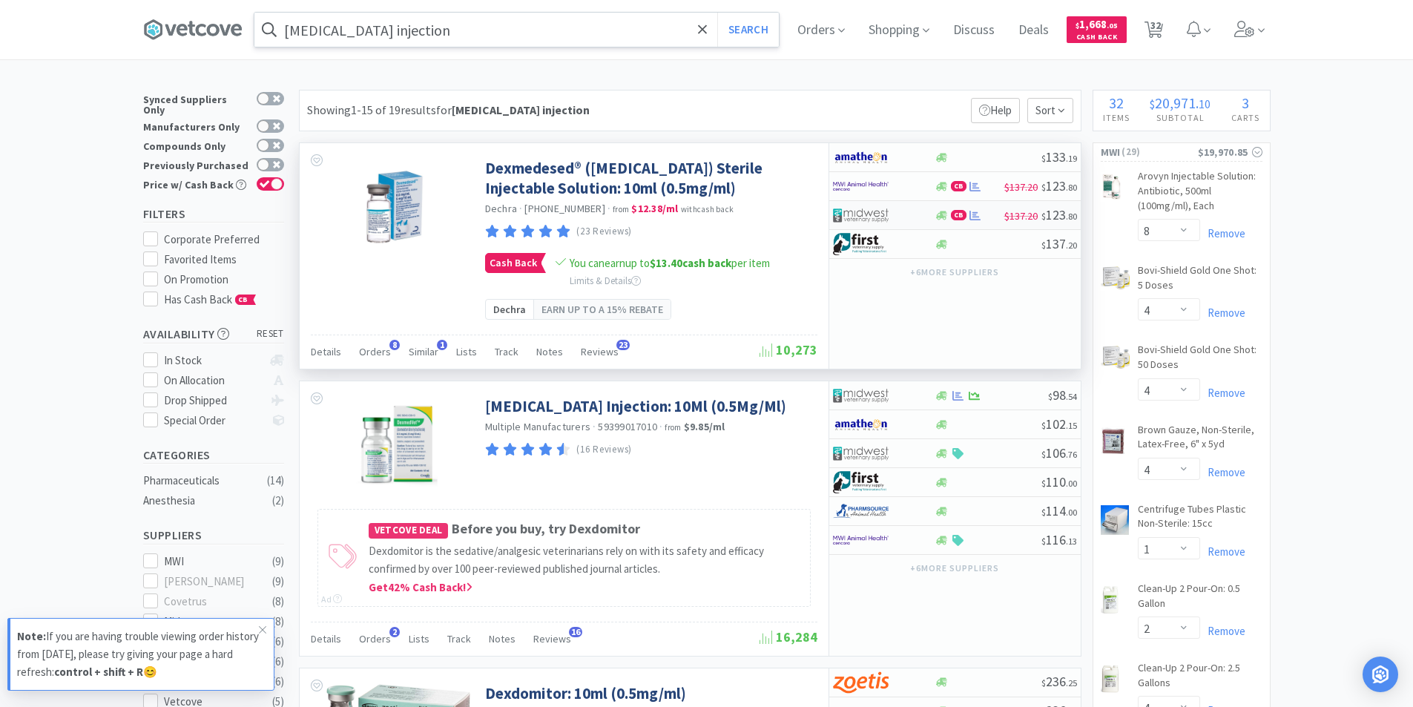
click at [907, 214] on div at bounding box center [874, 214] width 82 height 25
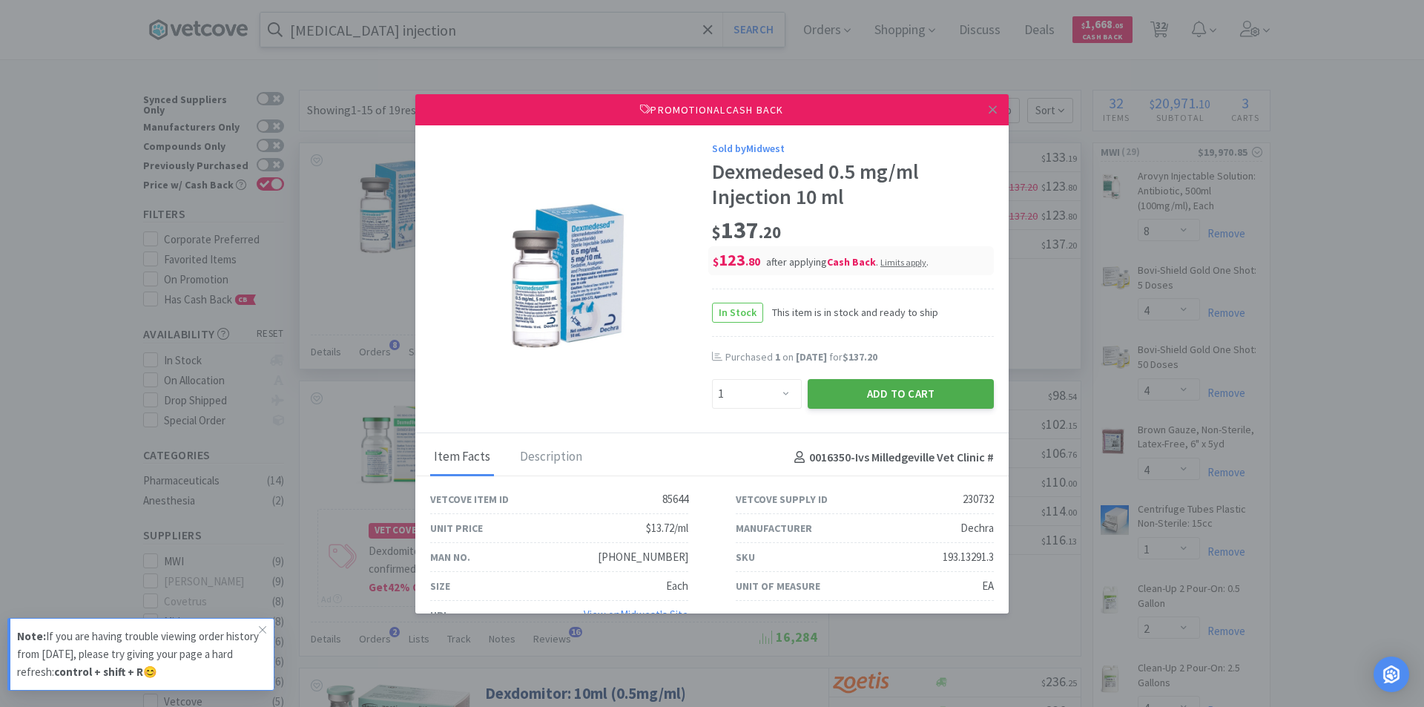
click at [829, 392] on button "Add to Cart" at bounding box center [900, 394] width 186 height 30
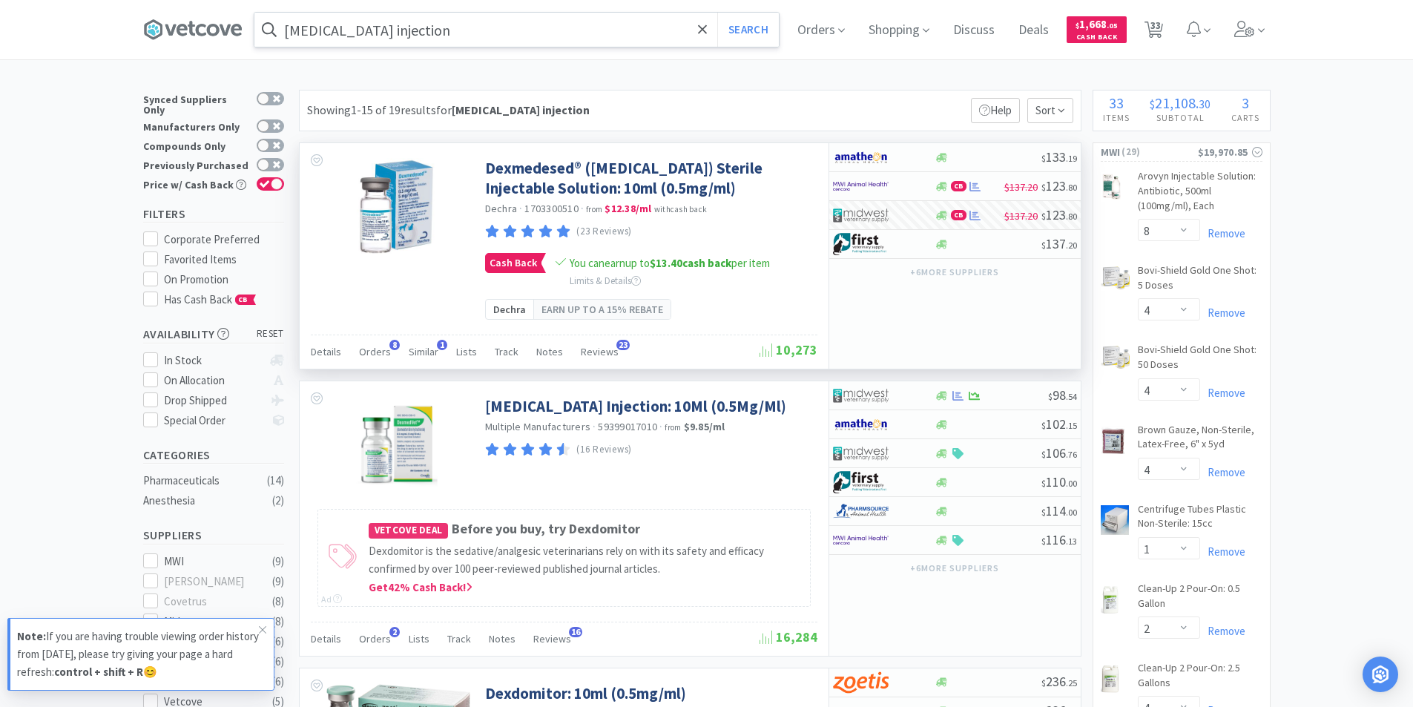
click at [513, 36] on input "[MEDICAL_DATA] injection" at bounding box center [516, 30] width 524 height 34
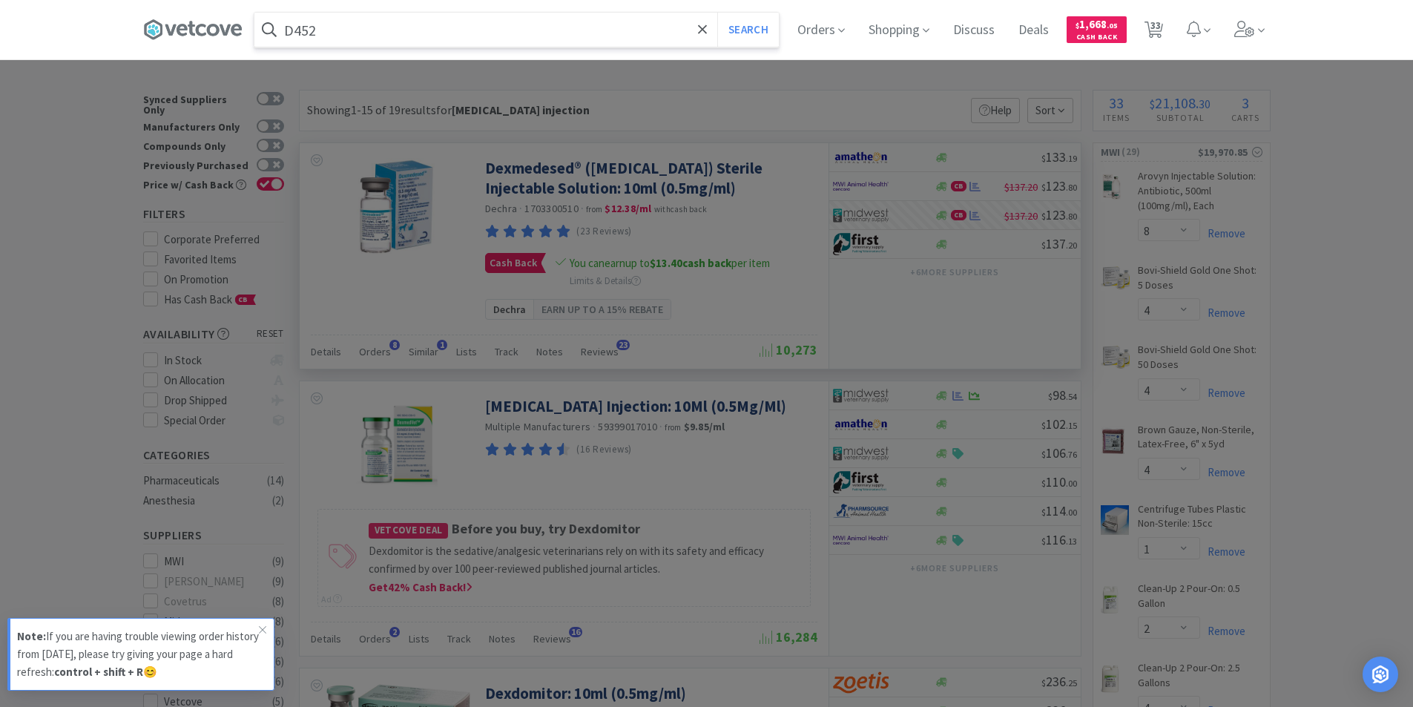
click at [717, 13] on button "Search" at bounding box center [748, 30] width 62 height 34
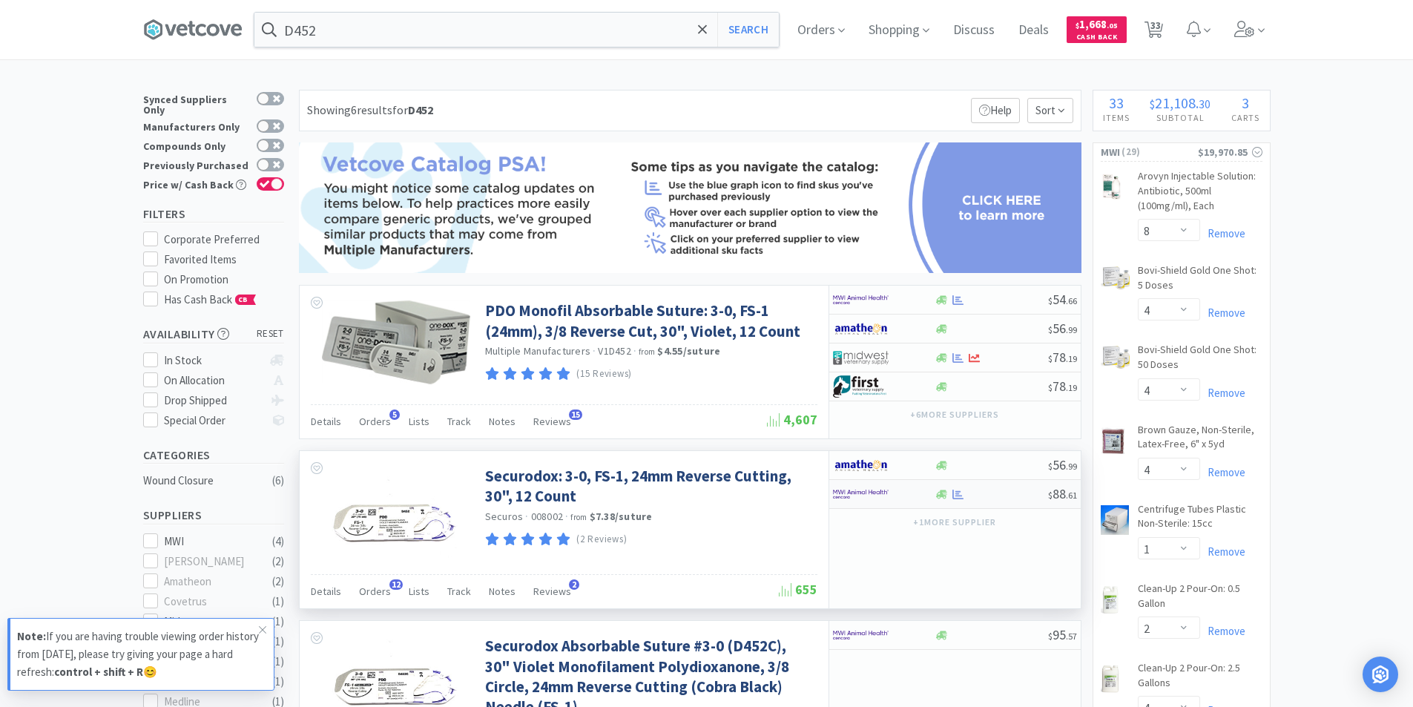
click at [878, 495] on img at bounding box center [861, 494] width 56 height 22
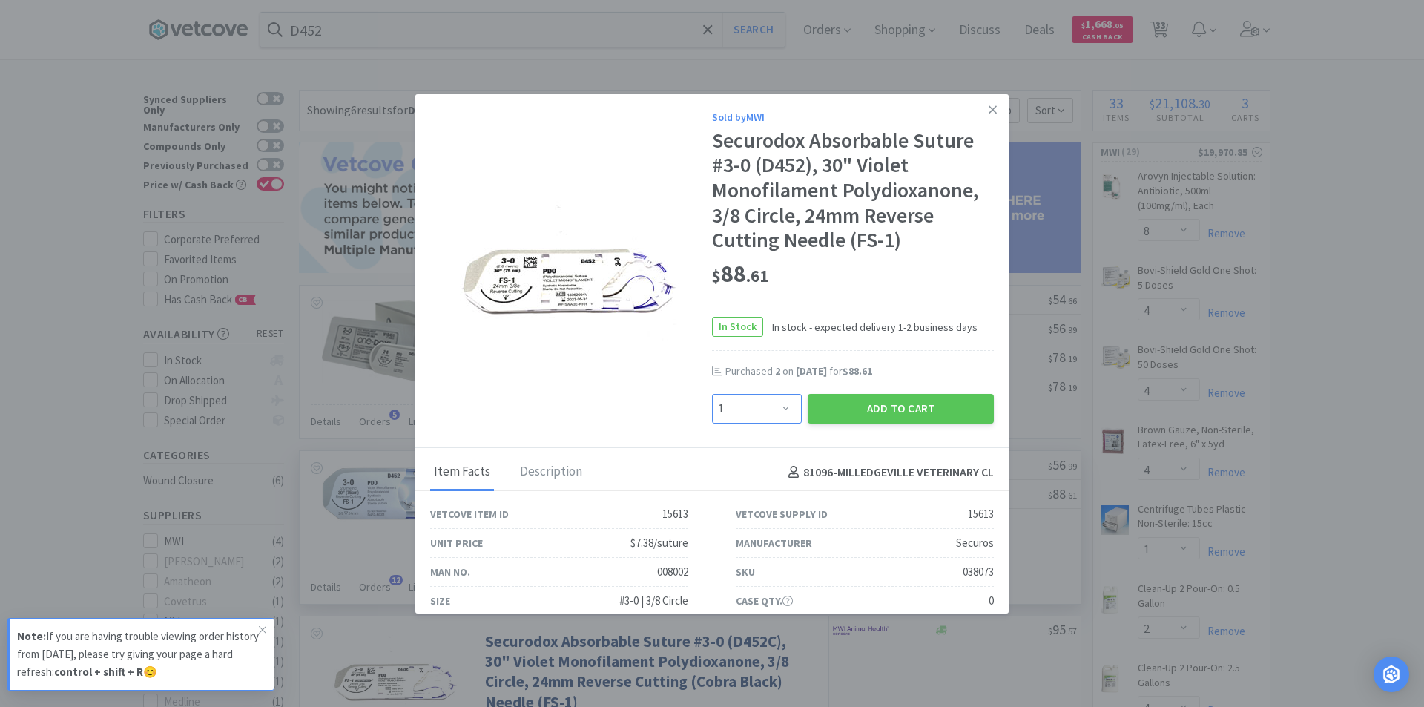
click at [779, 409] on select "Enter Quantity 1 2 3 4 5 6 7 8 9 10 11 12 13 14 15 16 17 18 19 20 Enter Quantity" at bounding box center [757, 409] width 90 height 30
click at [712, 394] on select "Enter Quantity 1 2 3 4 5 6 7 8 9 10 11 12 13 14 15 16 17 18 19 20 Enter Quantity" at bounding box center [757, 409] width 90 height 30
click at [865, 411] on button "Add to Cart" at bounding box center [900, 409] width 186 height 30
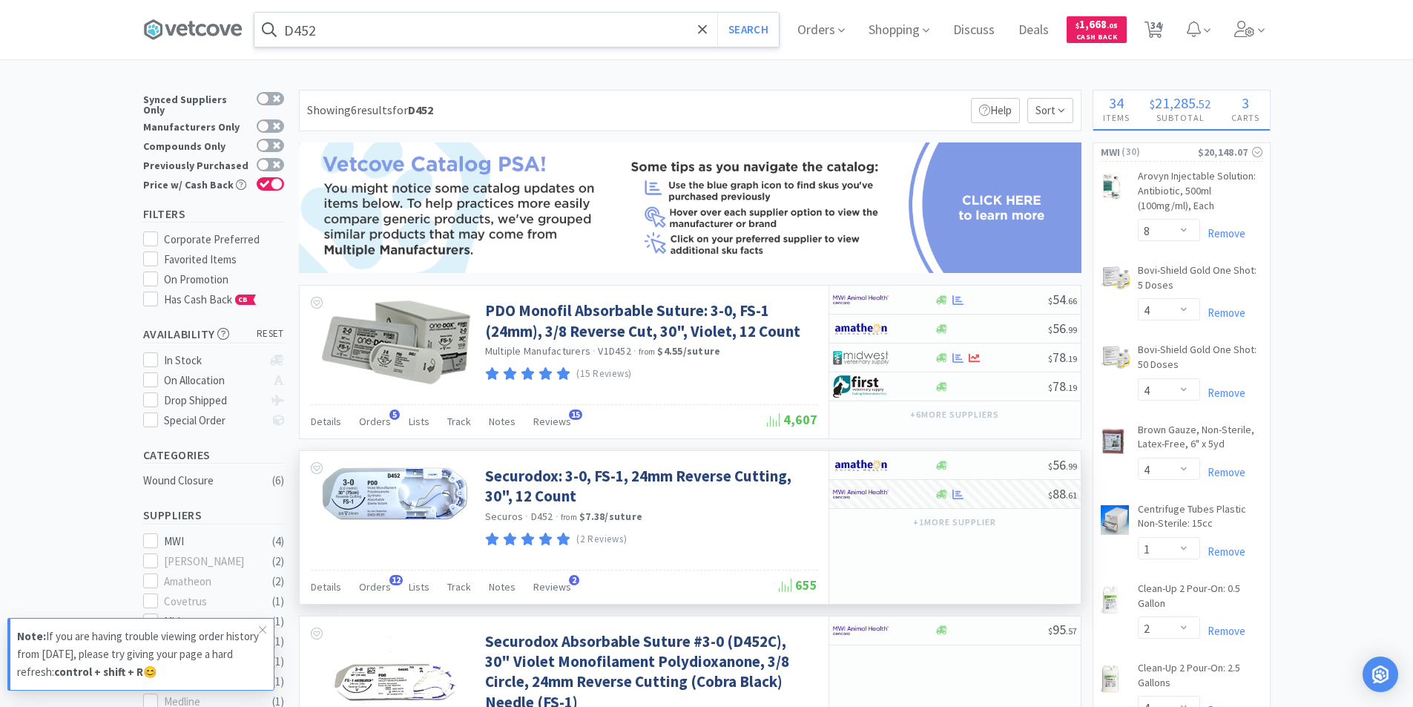
click at [340, 31] on input "D452" at bounding box center [516, 30] width 524 height 34
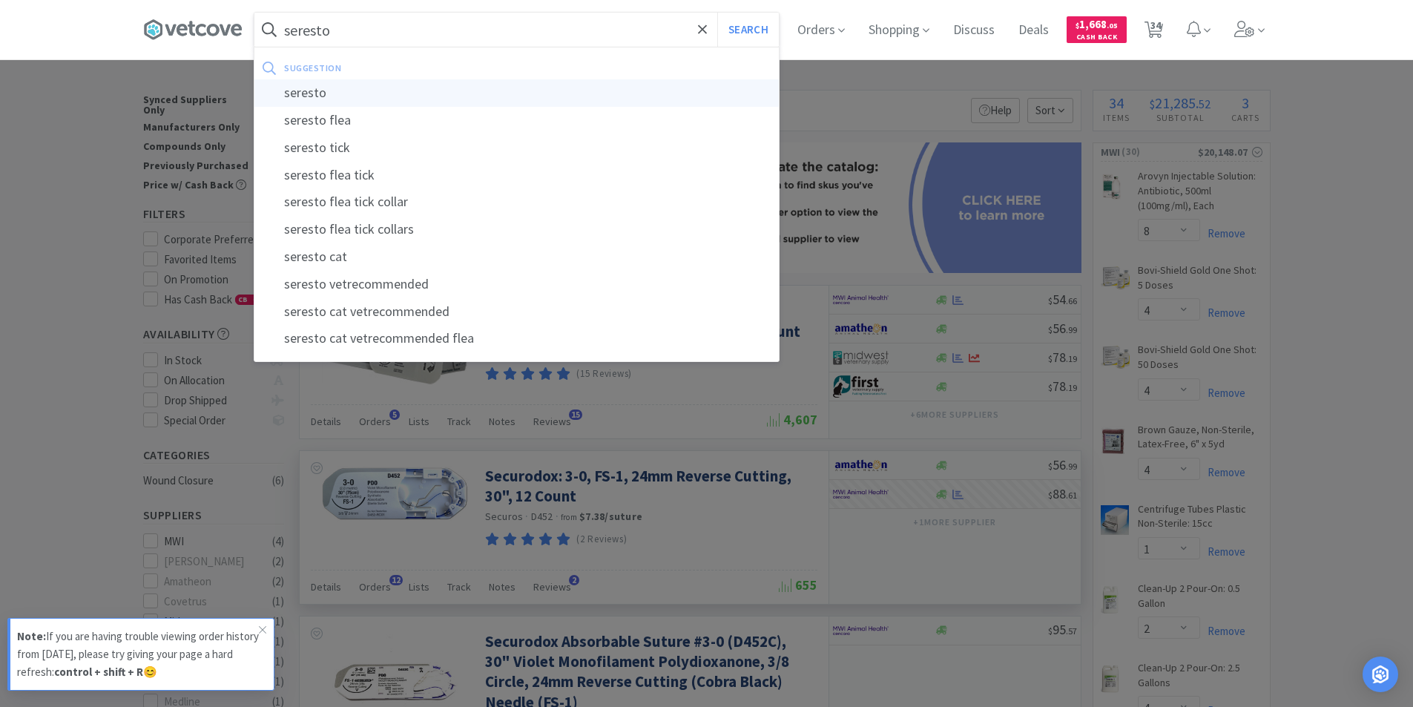
click at [328, 99] on div "seresto" at bounding box center [516, 92] width 524 height 27
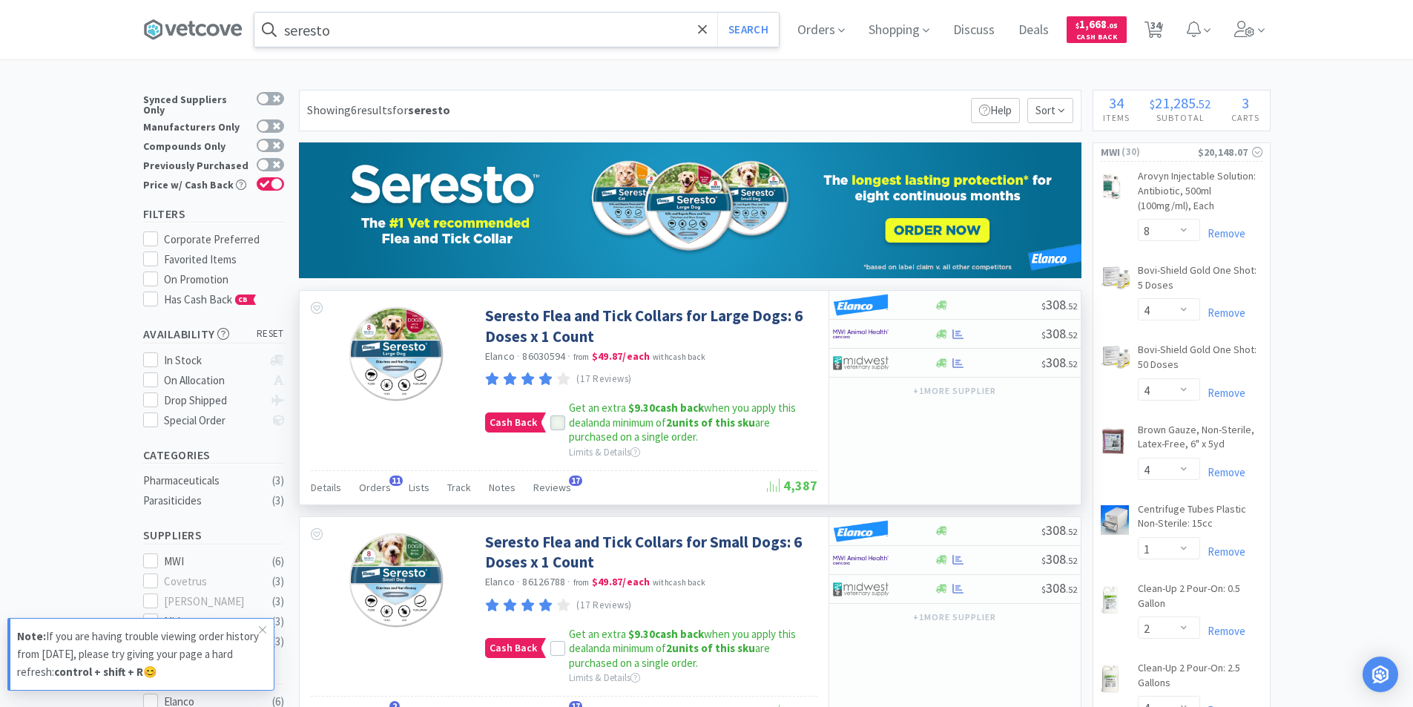
click at [557, 423] on icon at bounding box center [557, 422] width 10 height 10
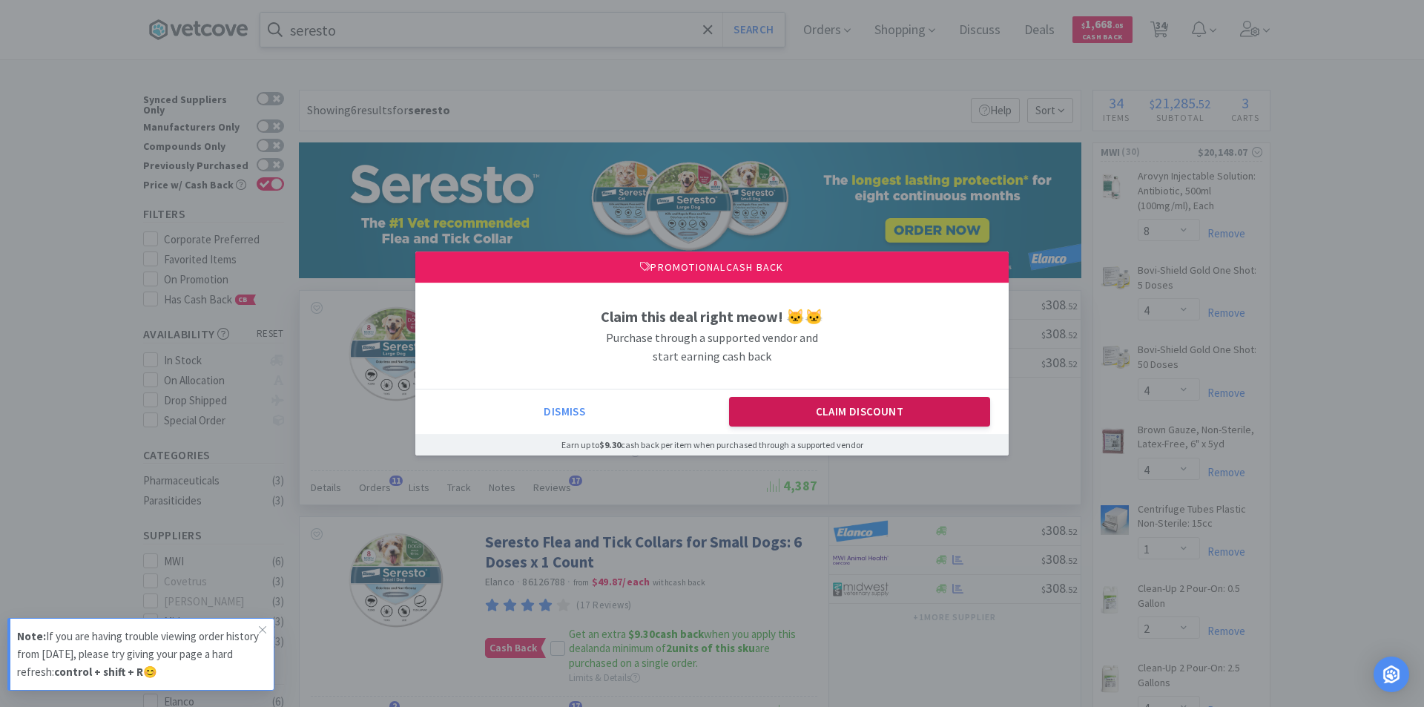
click at [811, 419] on button "Claim Discount" at bounding box center [860, 412] width 262 height 30
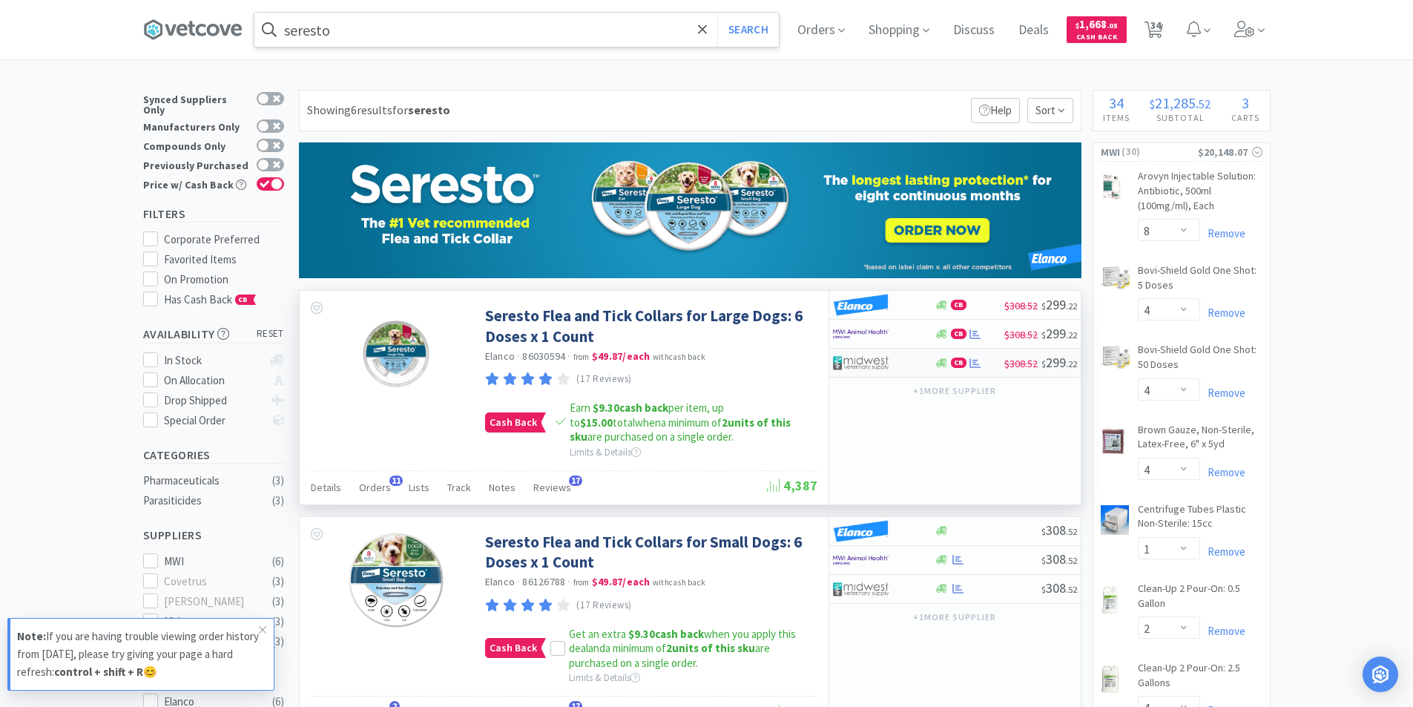
click at [876, 364] on img at bounding box center [861, 362] width 56 height 22
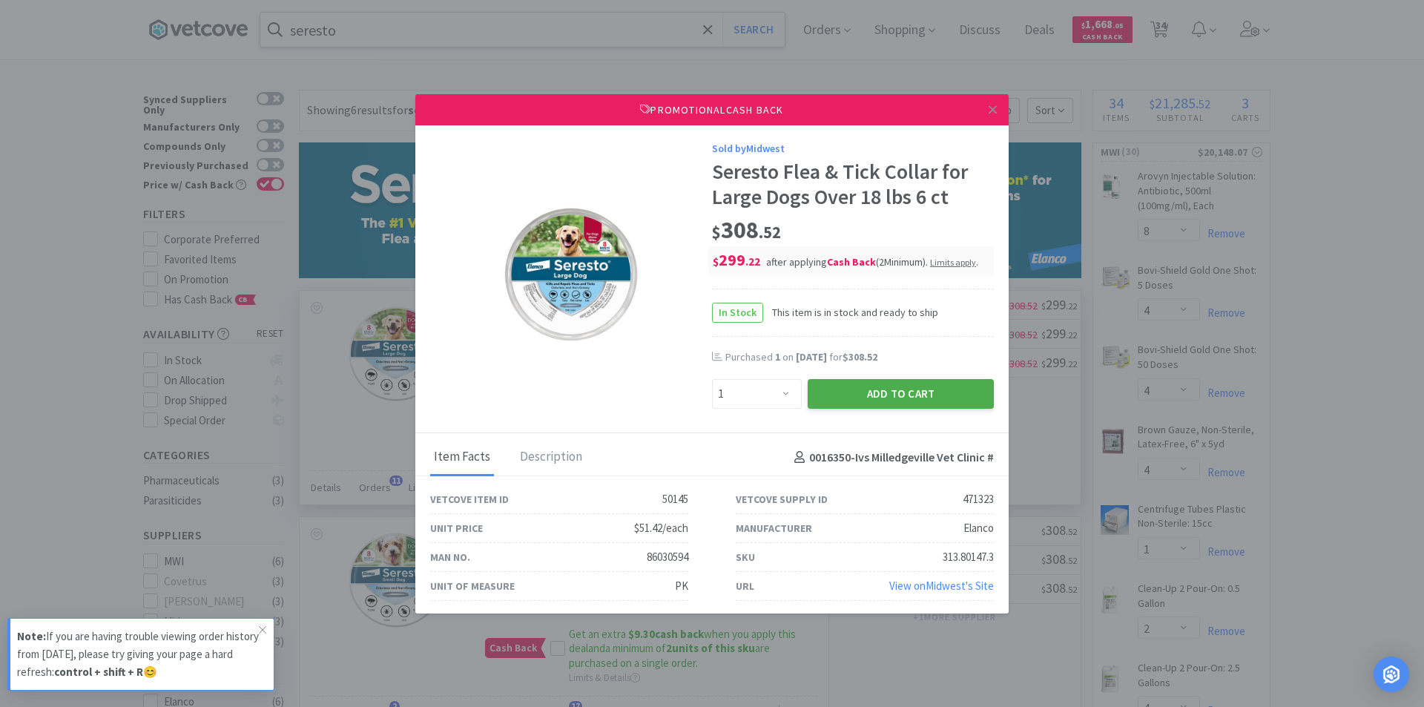
click at [867, 391] on button "Add to Cart" at bounding box center [900, 394] width 186 height 30
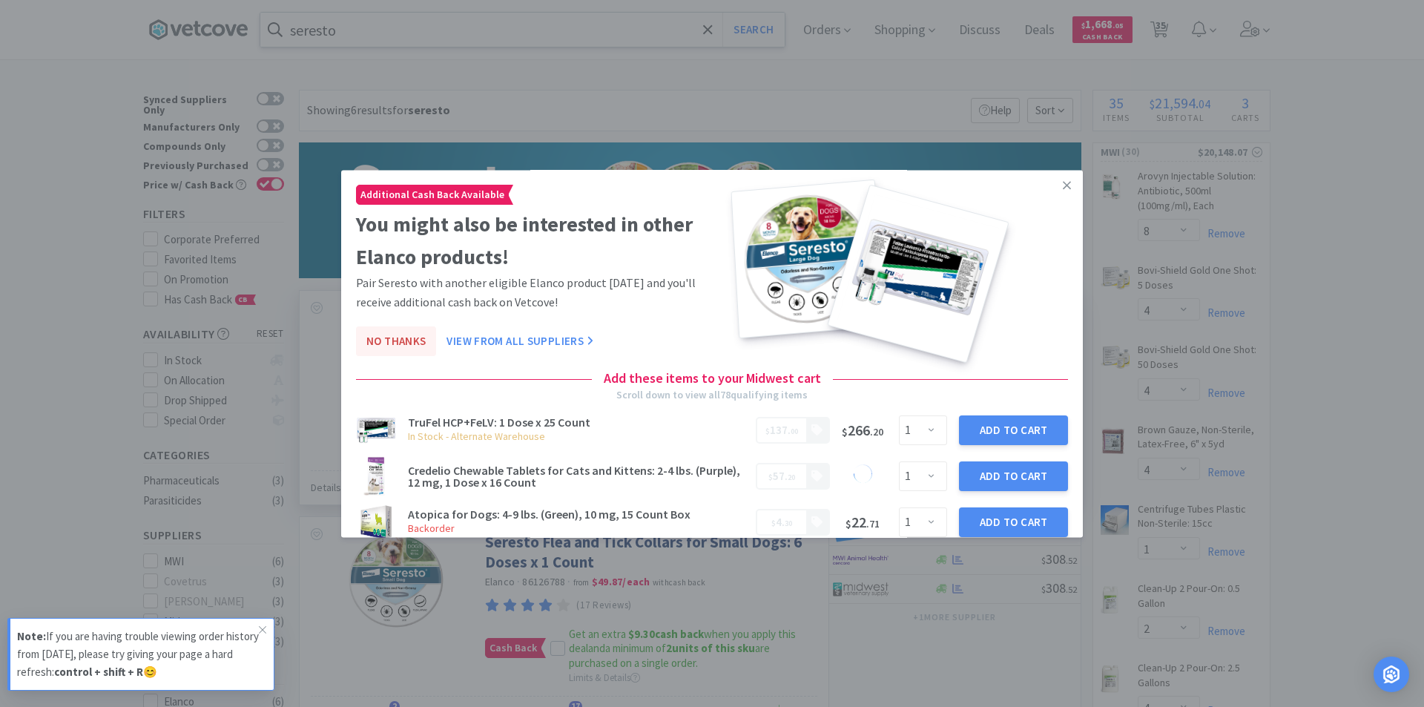
click at [394, 343] on button "No Thanks" at bounding box center [396, 342] width 80 height 30
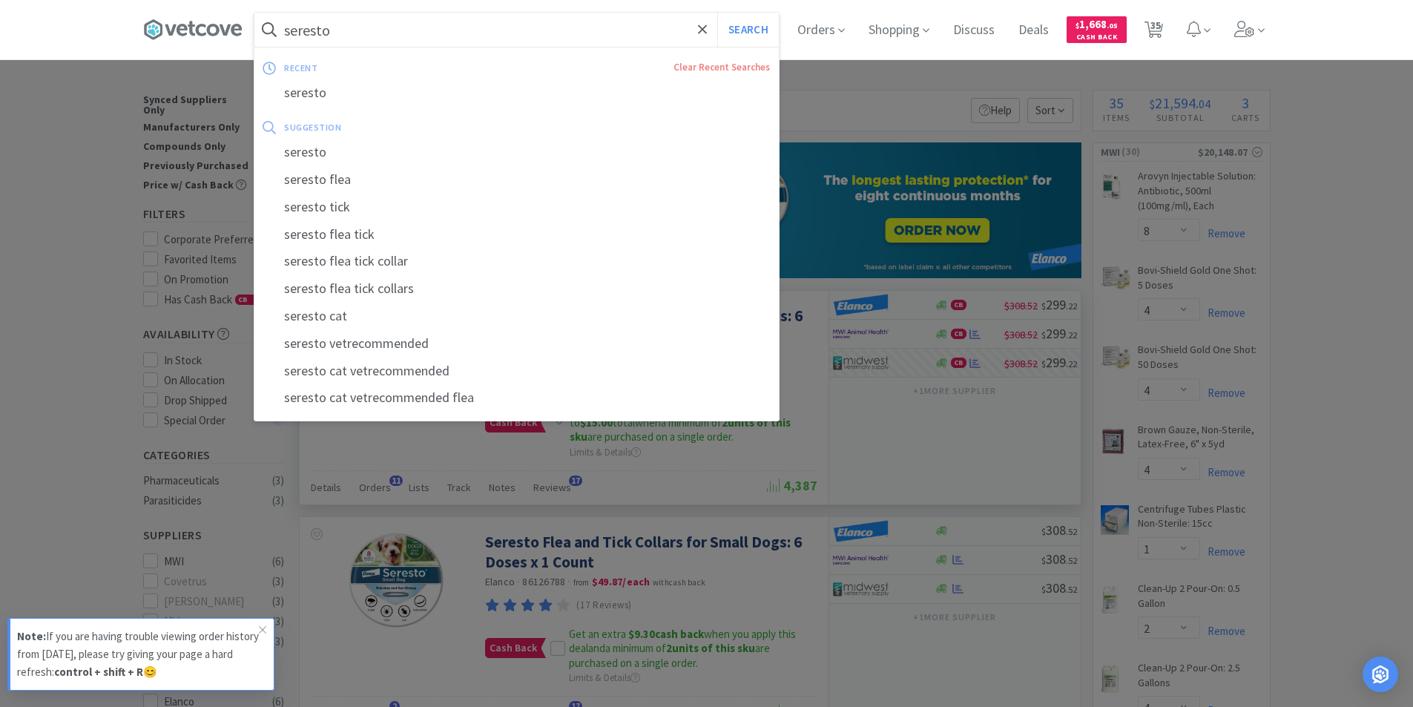
click at [342, 29] on input "seresto" at bounding box center [516, 30] width 524 height 34
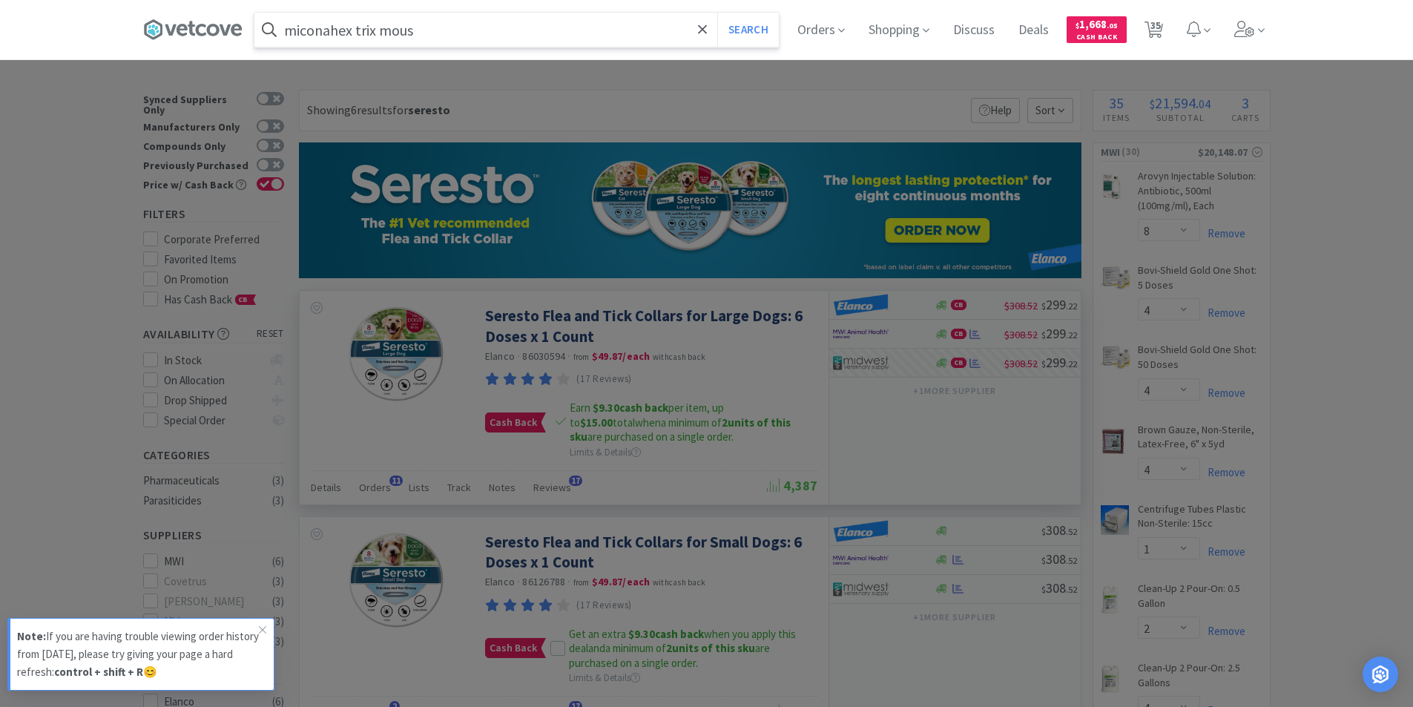
click at [717, 13] on button "Search" at bounding box center [748, 30] width 62 height 34
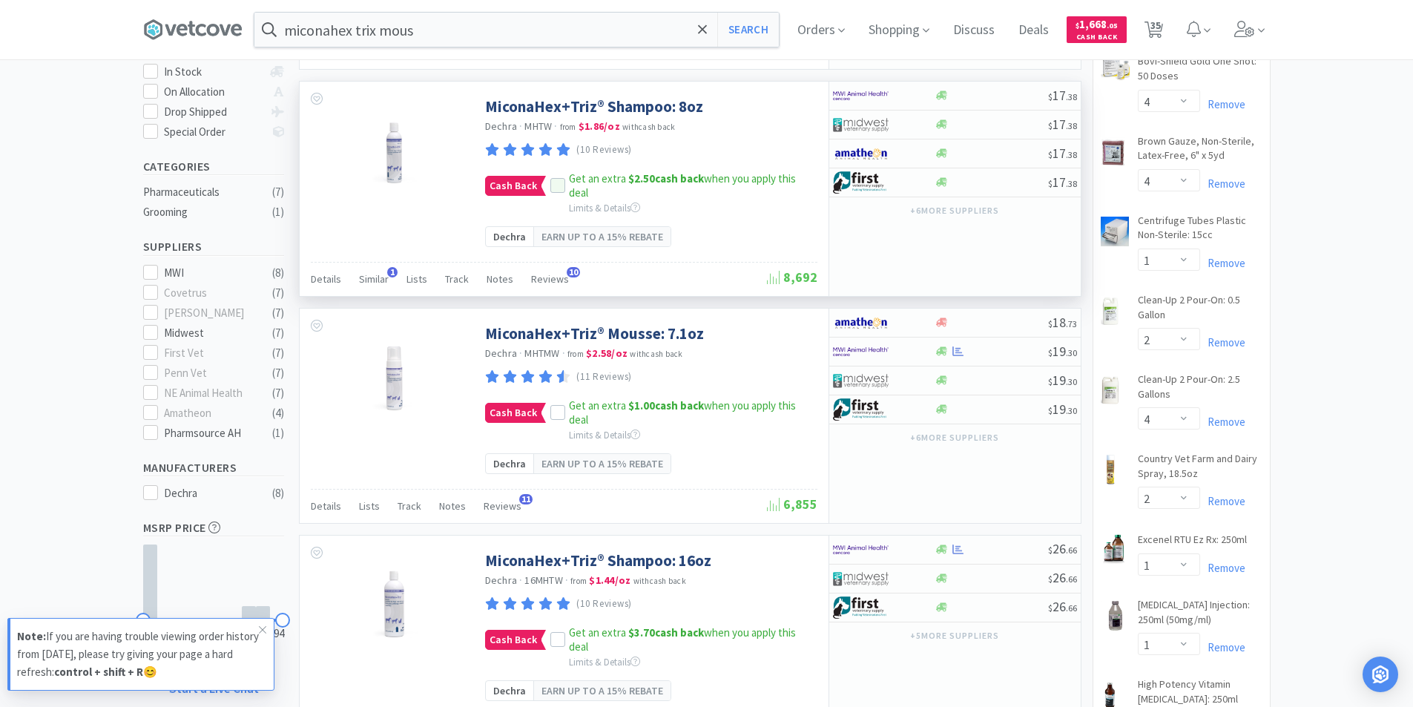
scroll to position [297, 0]
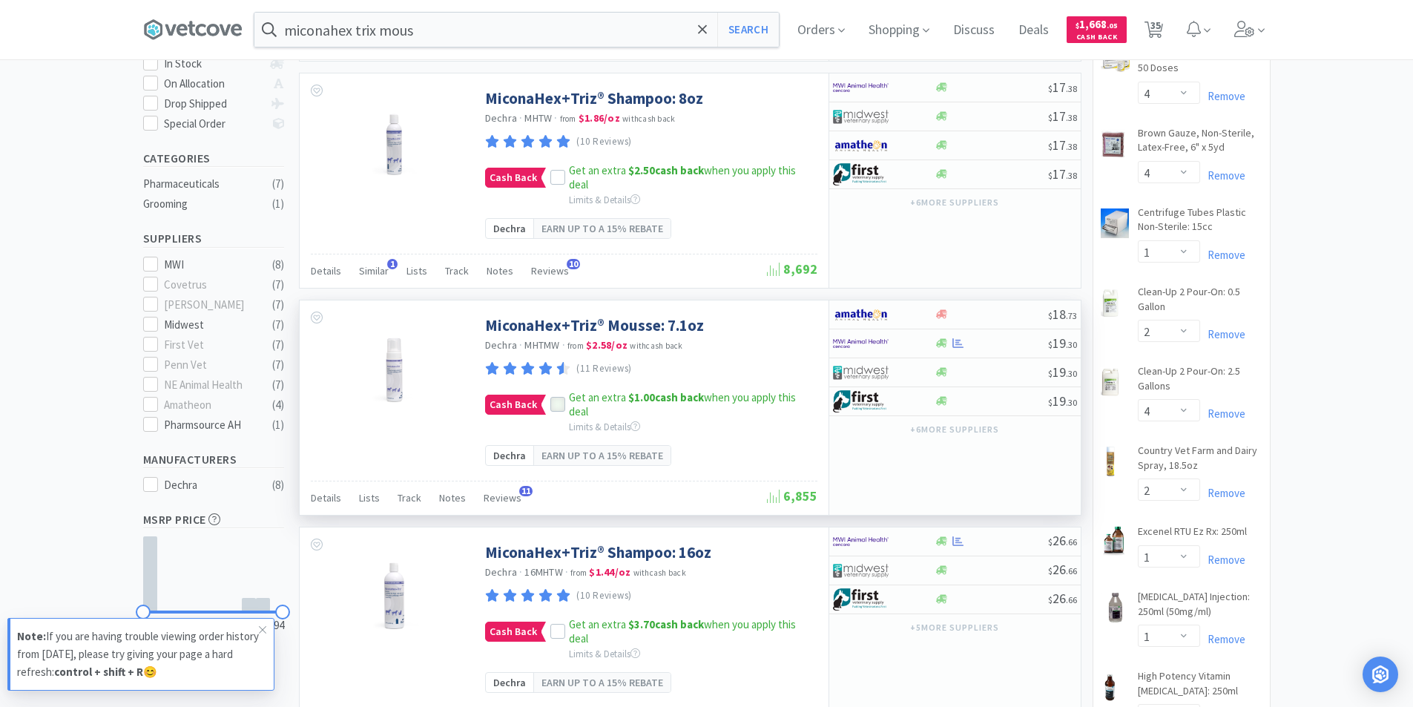
click at [555, 405] on icon at bounding box center [557, 404] width 10 height 7
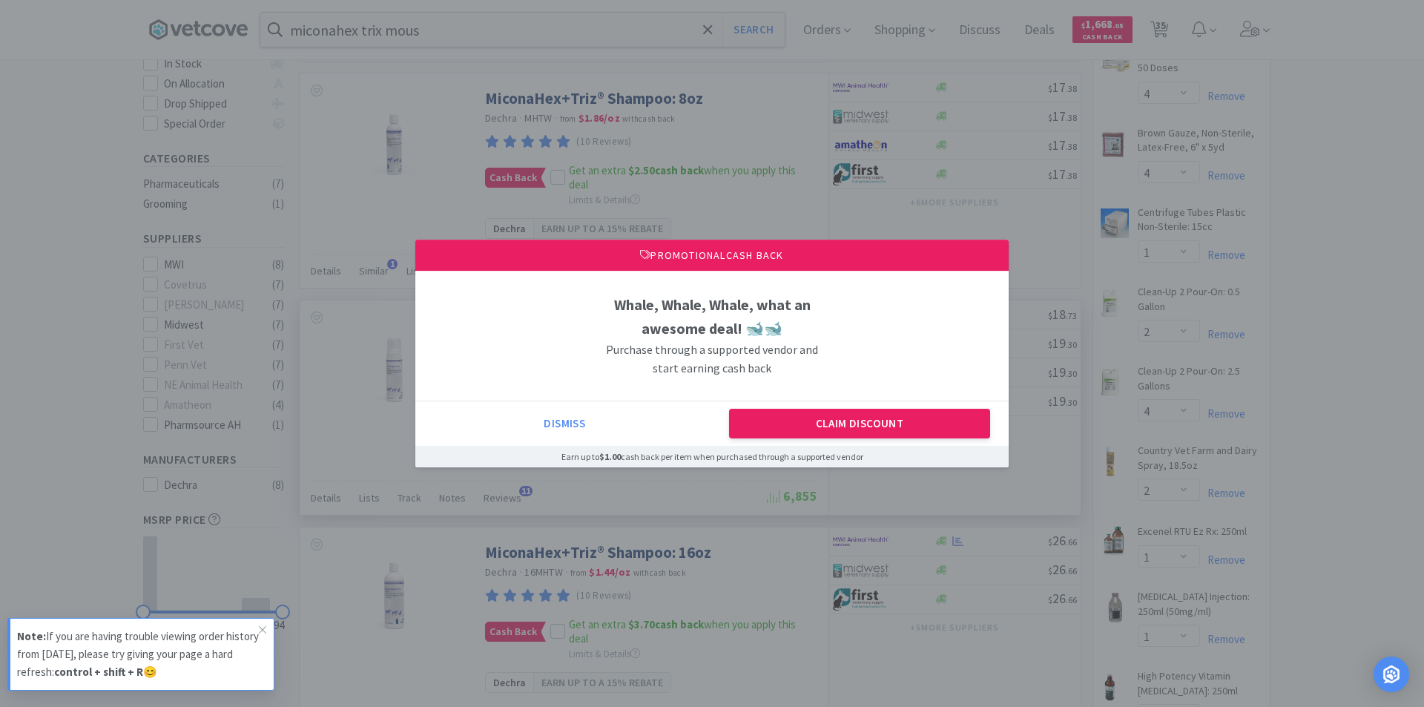
click at [787, 443] on div "Dismiss Claim Discount" at bounding box center [711, 422] width 593 height 45
click at [795, 435] on button "Claim Discount" at bounding box center [860, 424] width 262 height 30
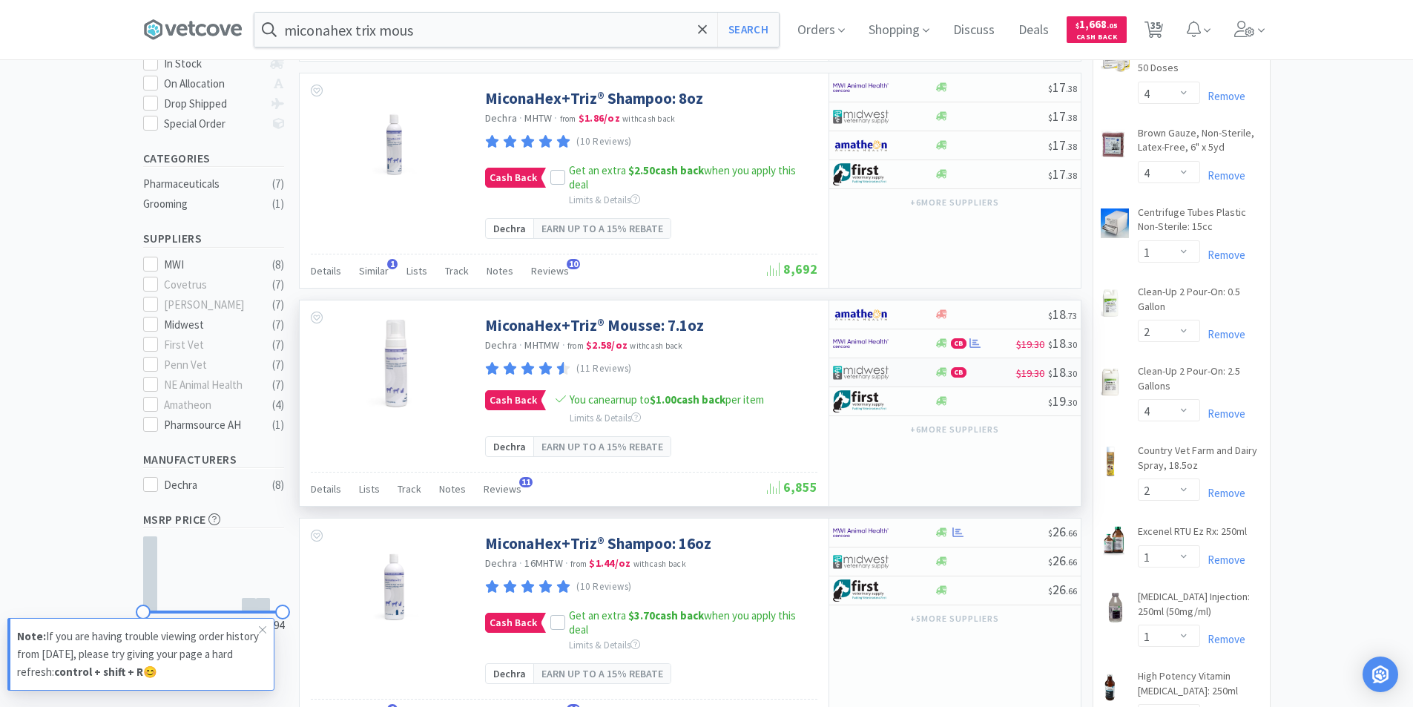
click at [880, 369] on img at bounding box center [861, 372] width 56 height 22
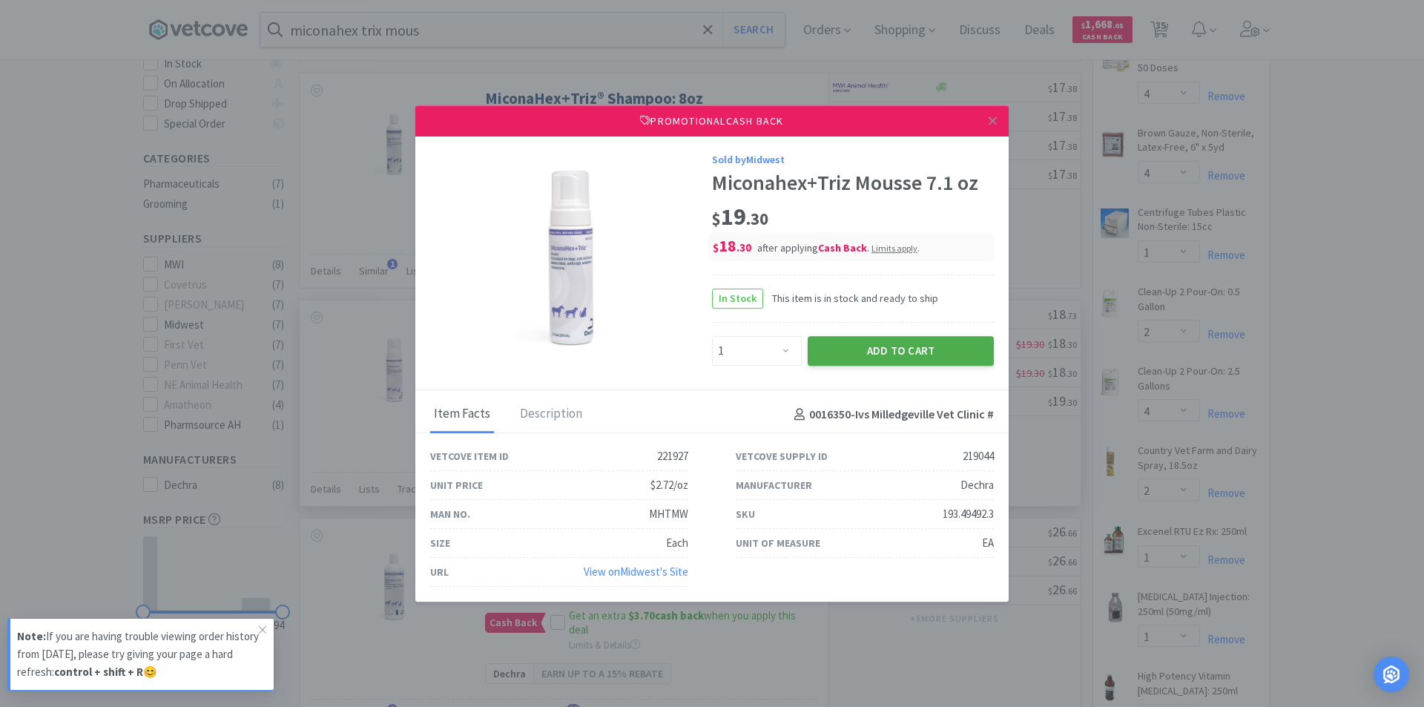
click at [879, 348] on button "Add to Cart" at bounding box center [900, 351] width 186 height 30
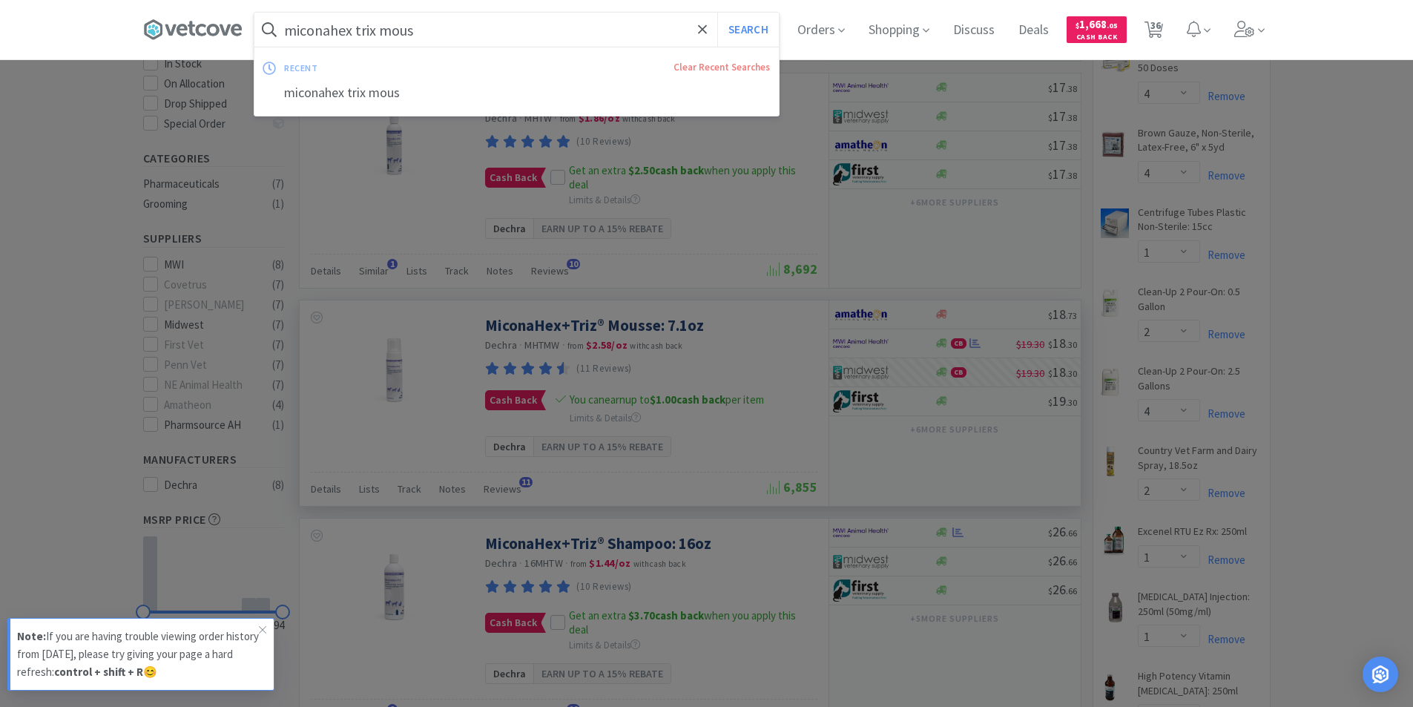
click at [437, 36] on input "miconahex trix mous" at bounding box center [516, 30] width 524 height 34
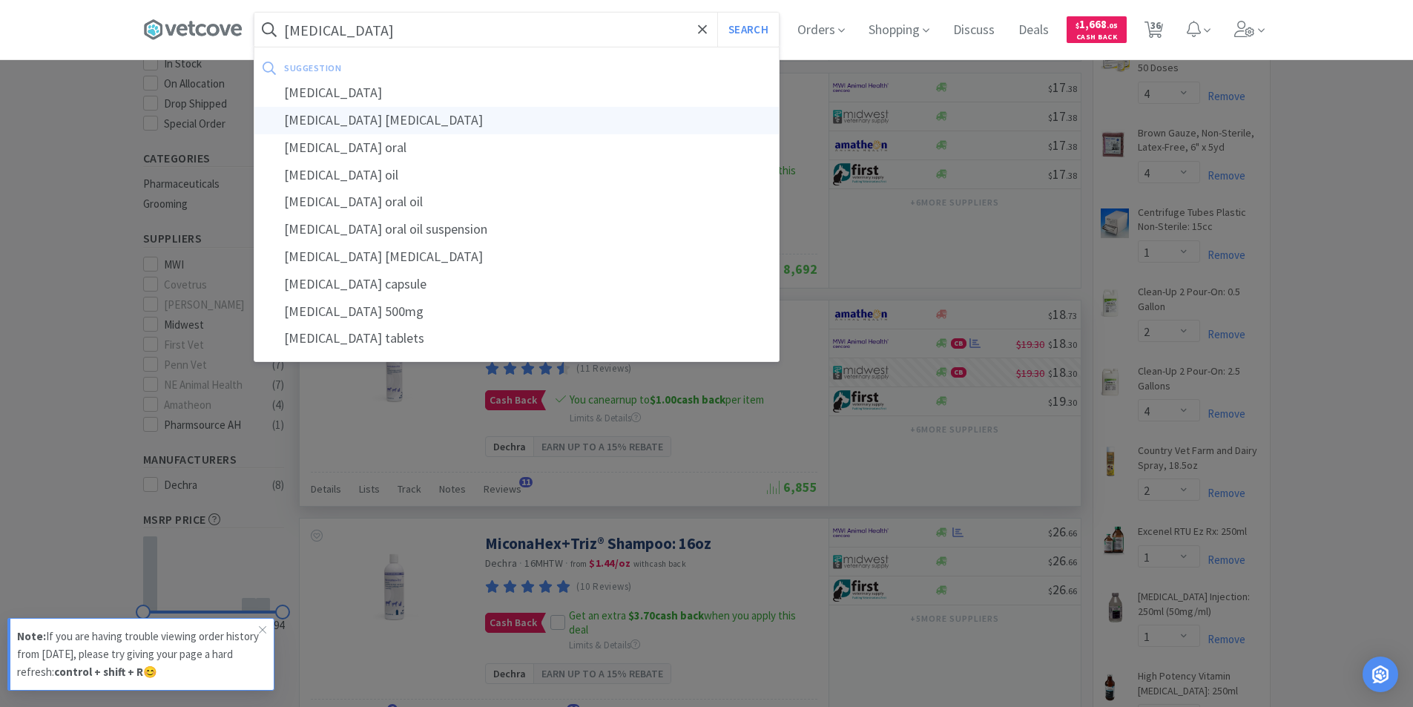
click at [717, 13] on button "Search" at bounding box center [748, 30] width 62 height 34
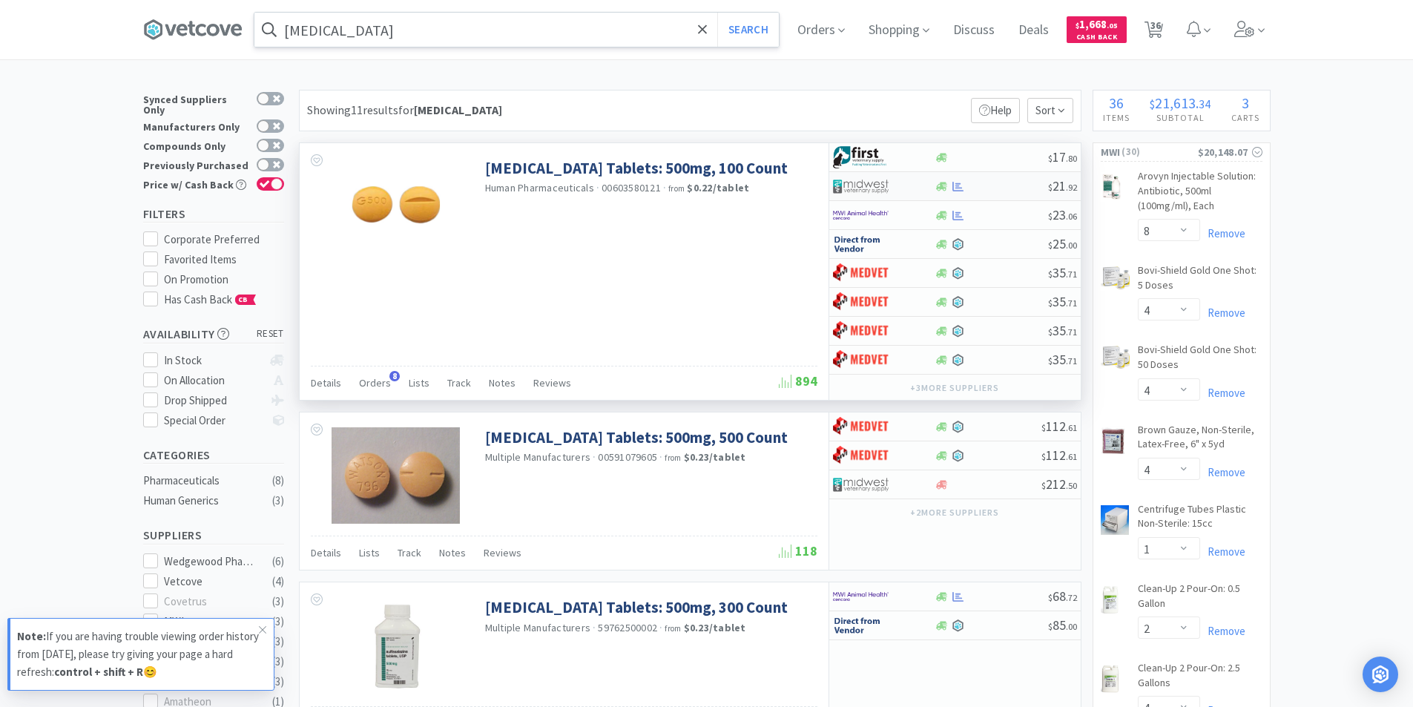
click at [905, 191] on div at bounding box center [874, 186] width 82 height 25
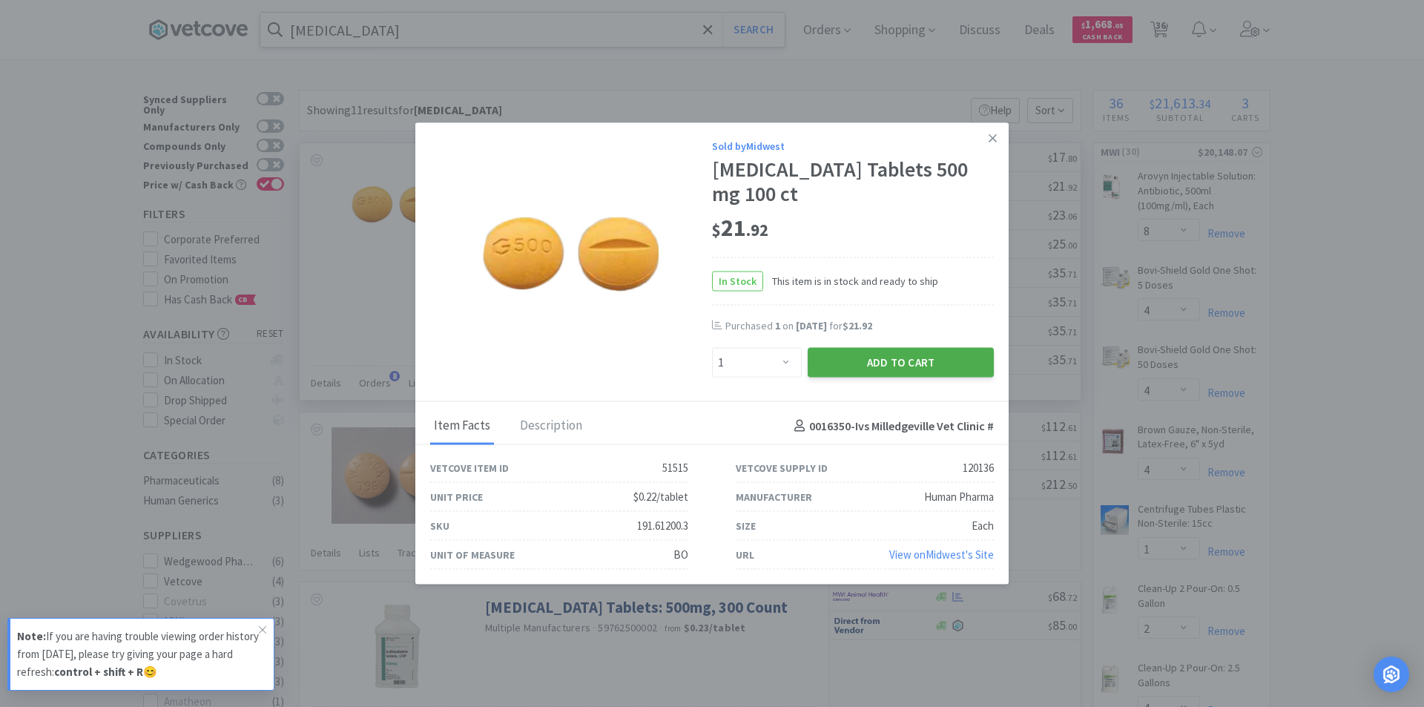
click at [829, 361] on button "Add to Cart" at bounding box center [900, 363] width 186 height 30
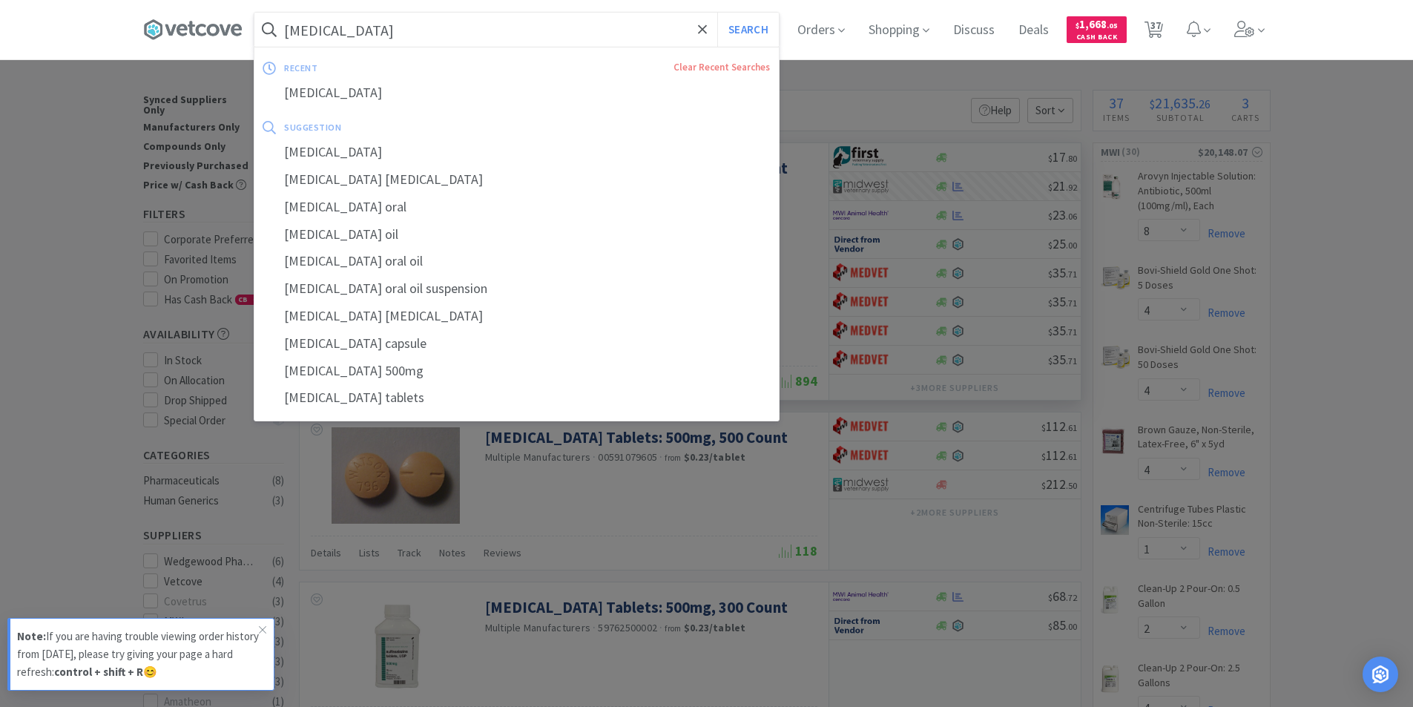
click at [423, 42] on input "[MEDICAL_DATA]" at bounding box center [516, 30] width 524 height 34
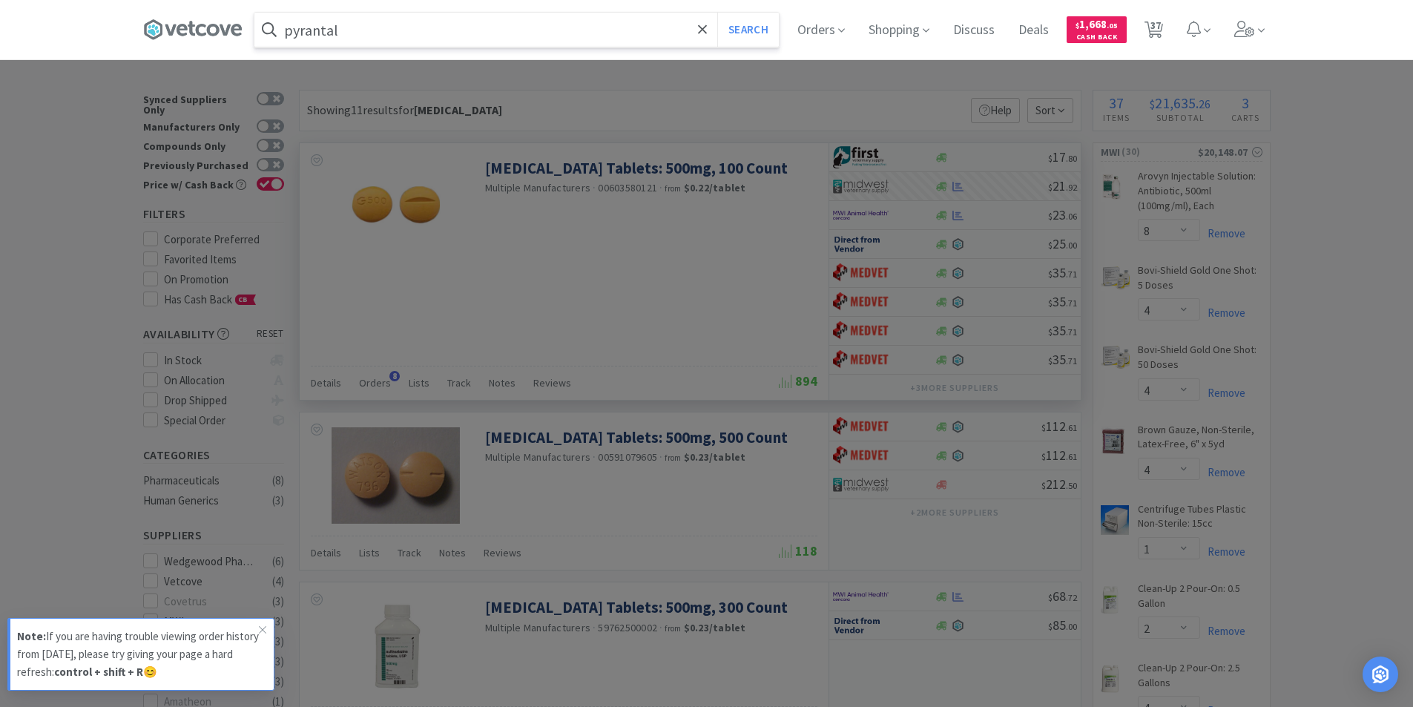
click at [717, 13] on button "Search" at bounding box center [748, 30] width 62 height 34
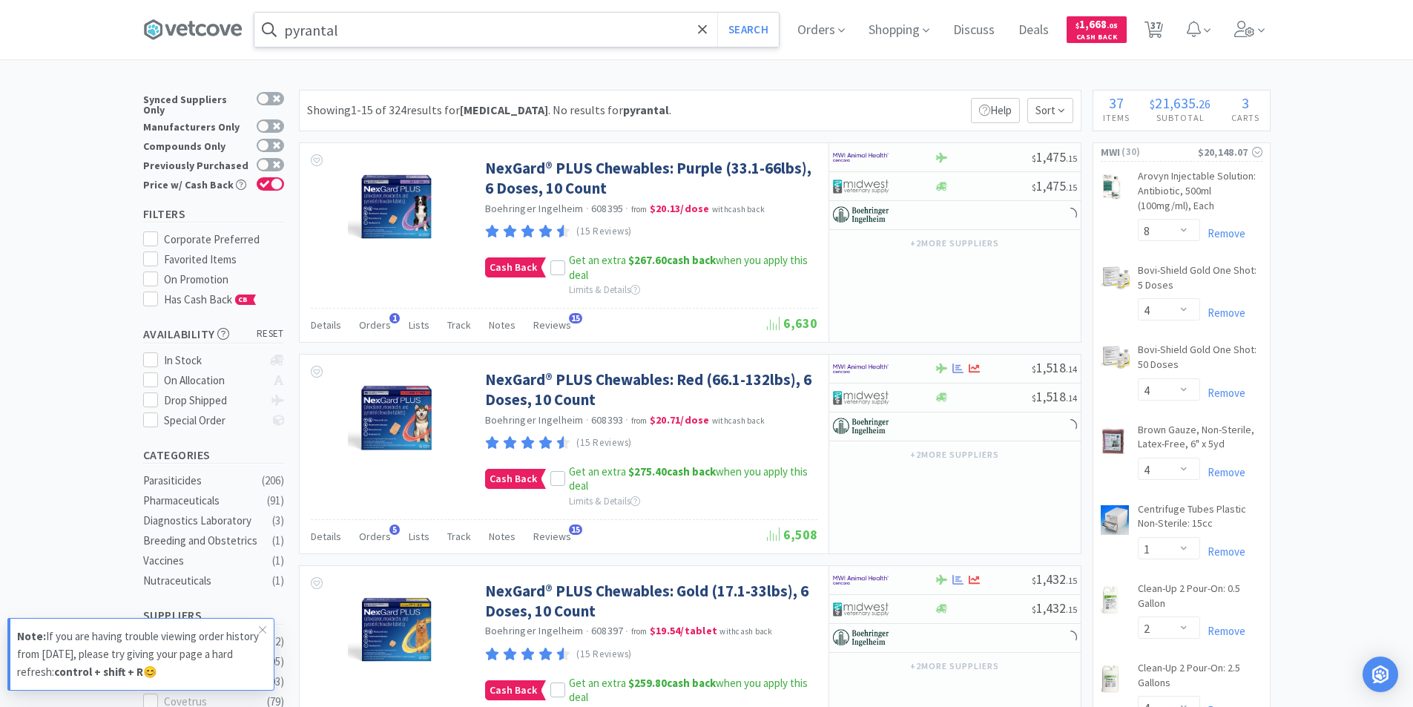
click at [450, 23] on input "pyrantal" at bounding box center [516, 30] width 524 height 34
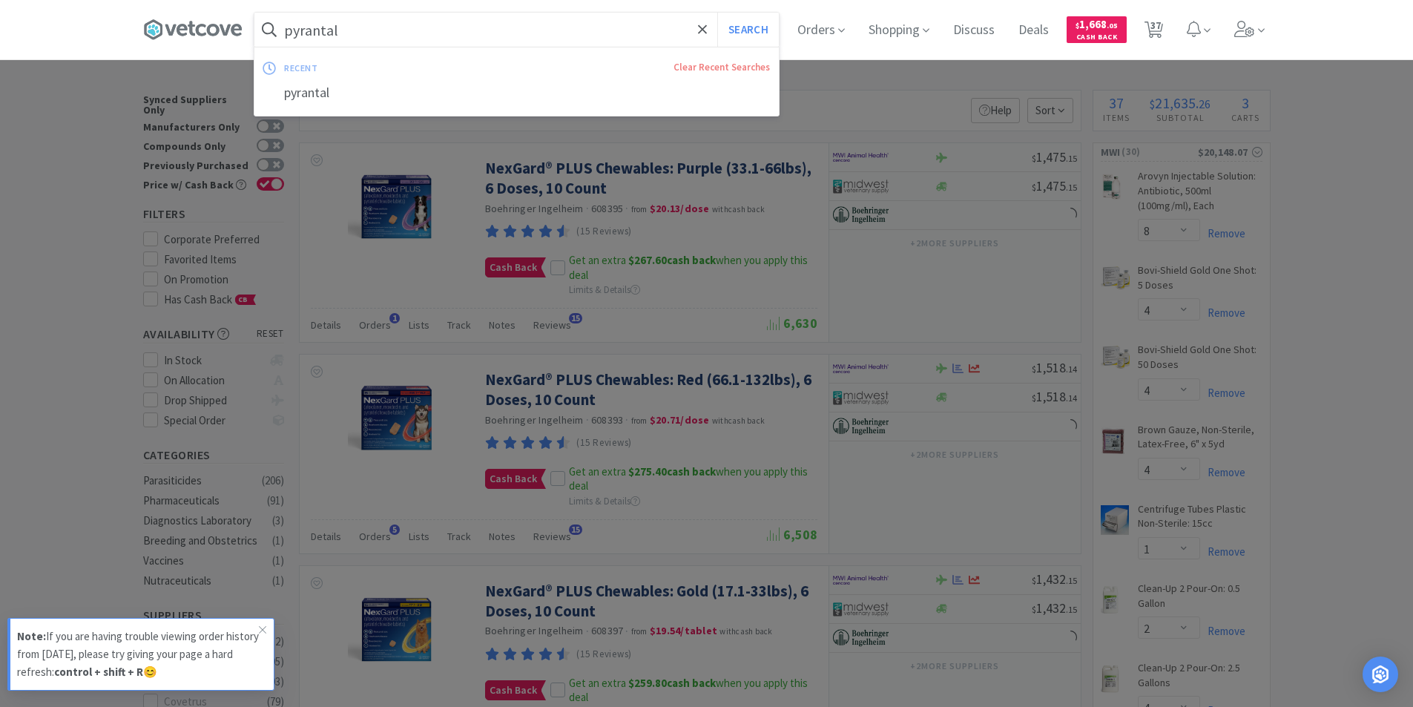
click at [455, 35] on input "pyrantal" at bounding box center [516, 30] width 524 height 34
click at [359, 32] on input "pyrantal" at bounding box center [516, 30] width 524 height 34
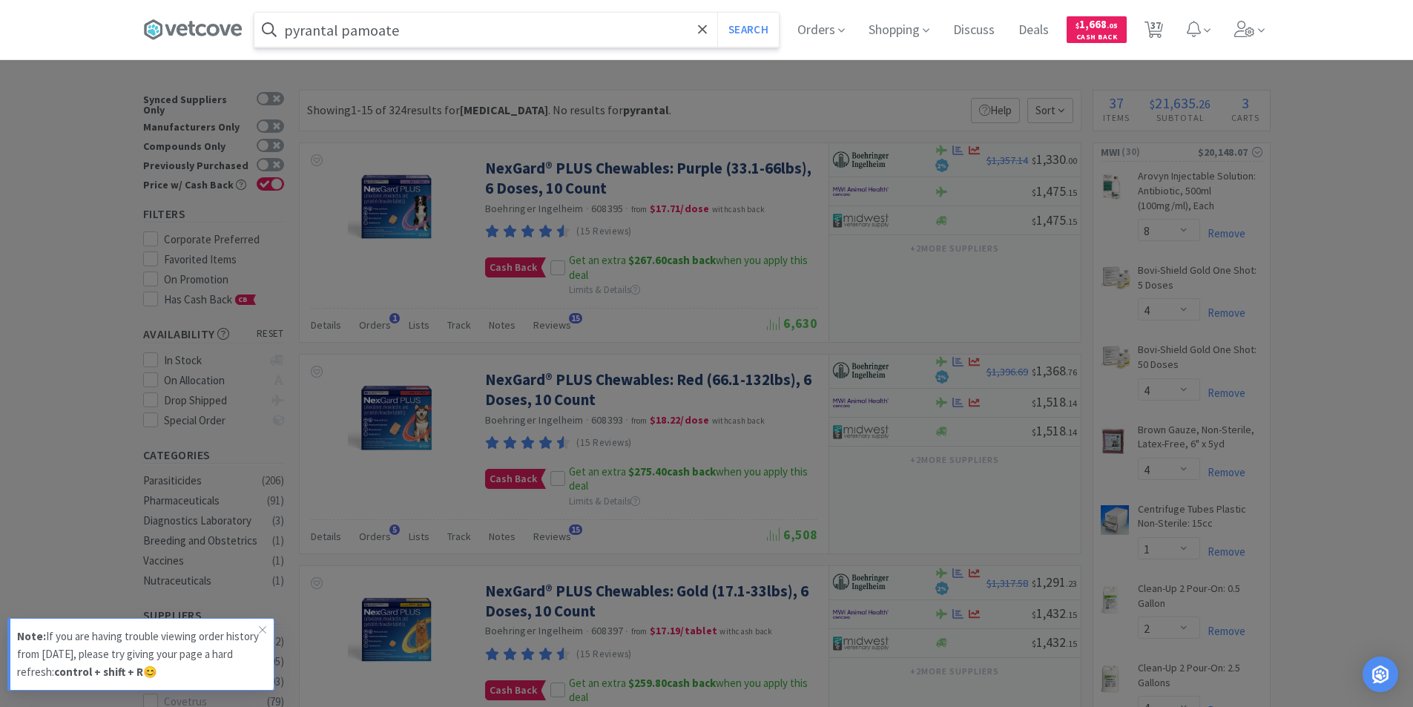
click at [717, 13] on button "Search" at bounding box center [748, 30] width 62 height 34
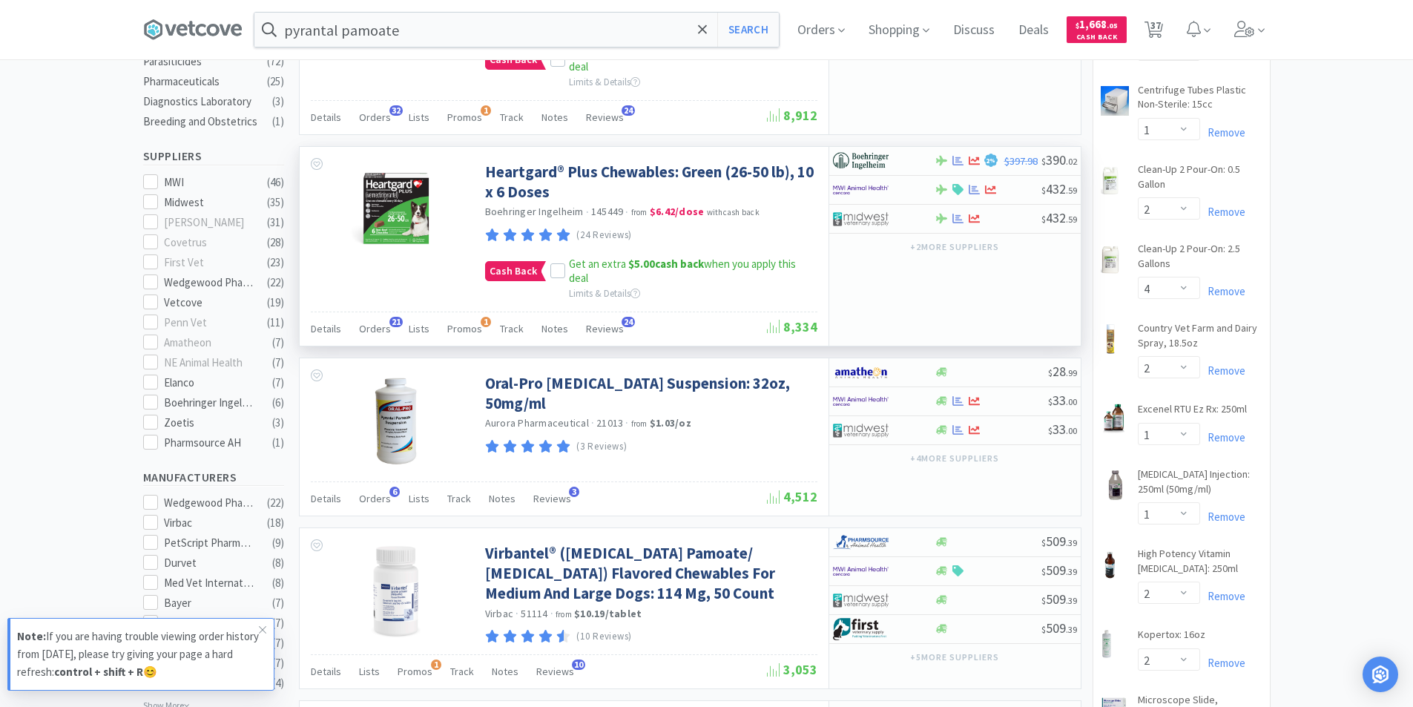
scroll to position [445, 0]
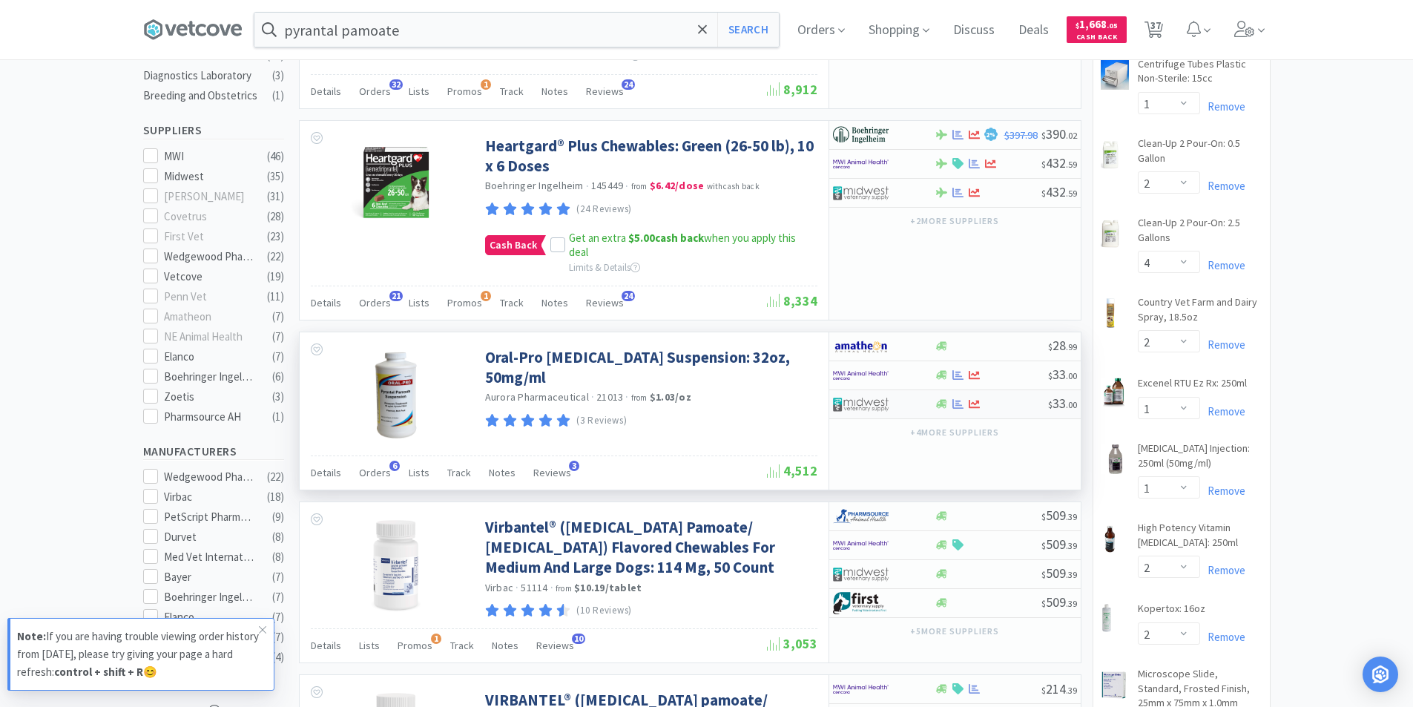
click at [893, 405] on div at bounding box center [874, 404] width 82 height 25
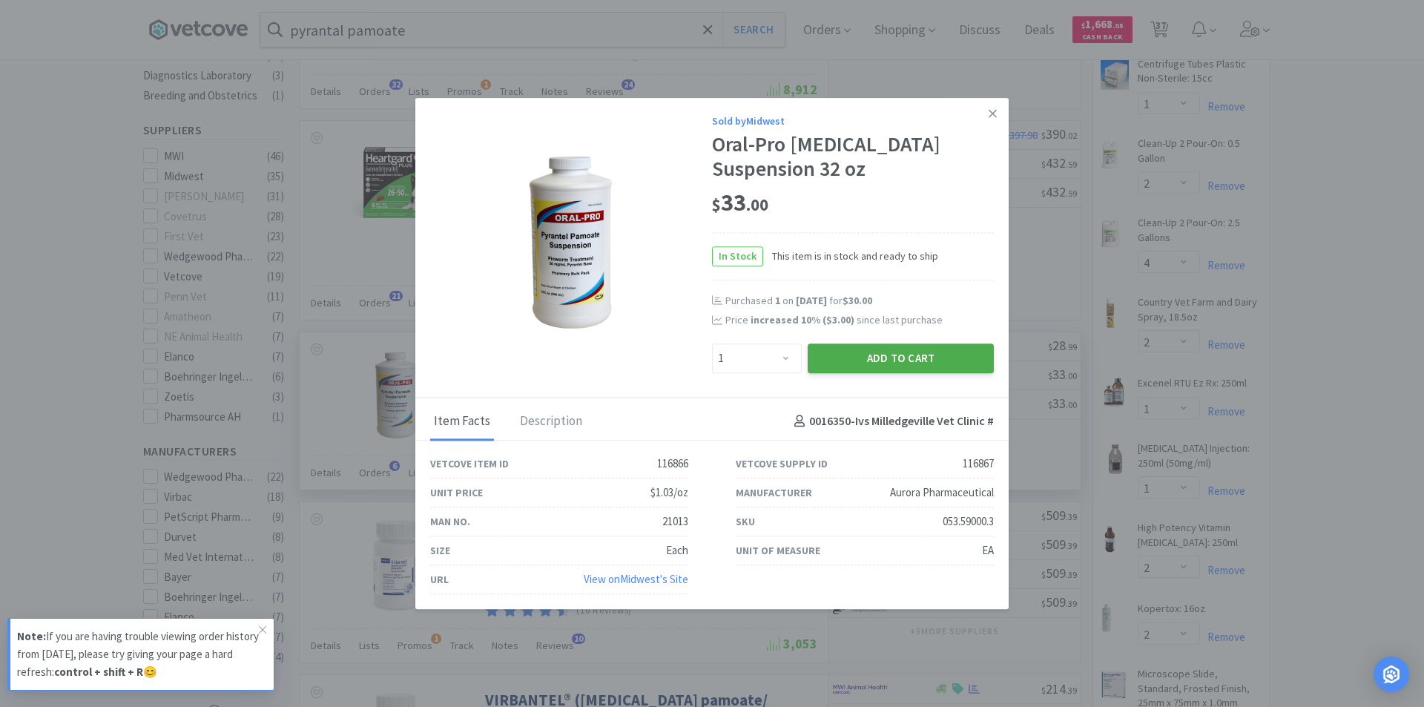
click at [881, 362] on button "Add to Cart" at bounding box center [900, 358] width 186 height 30
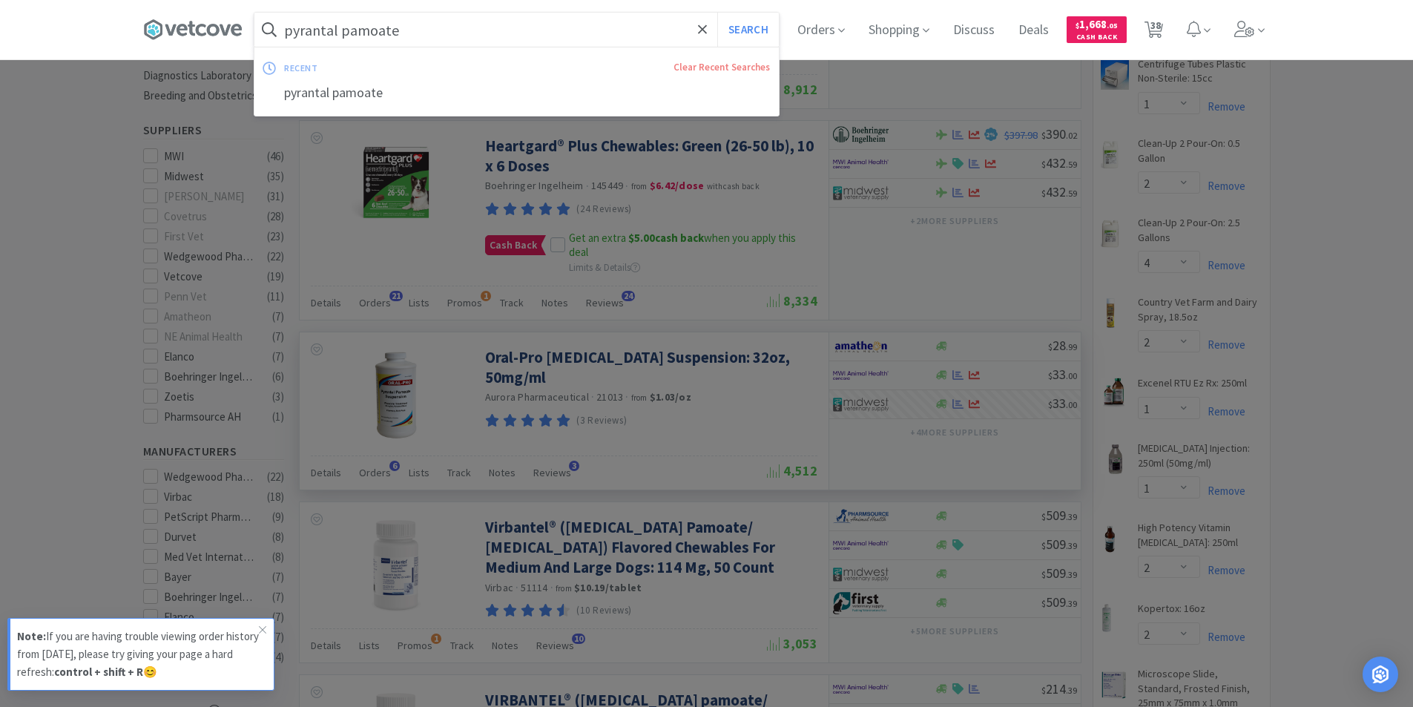
click at [440, 44] on input "pyrantal pamoate" at bounding box center [516, 30] width 524 height 34
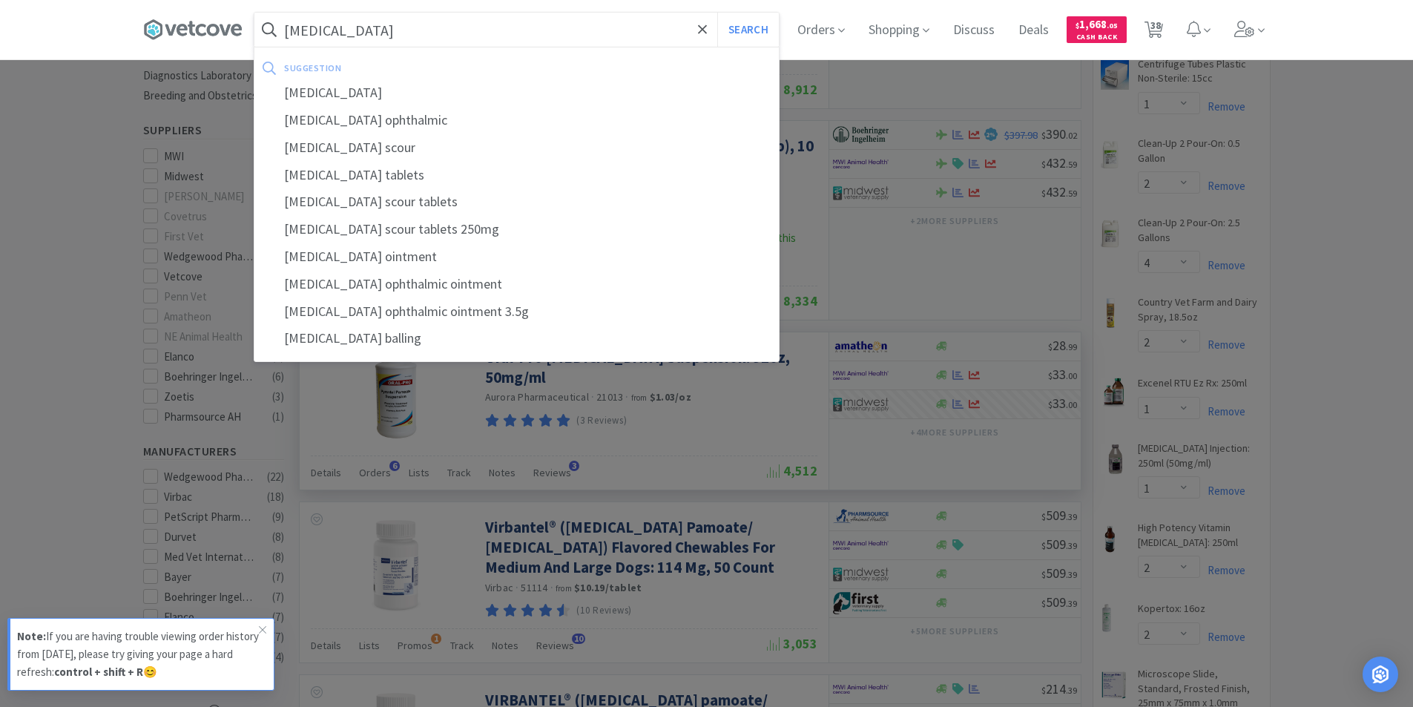
click at [717, 13] on button "Search" at bounding box center [748, 30] width 62 height 34
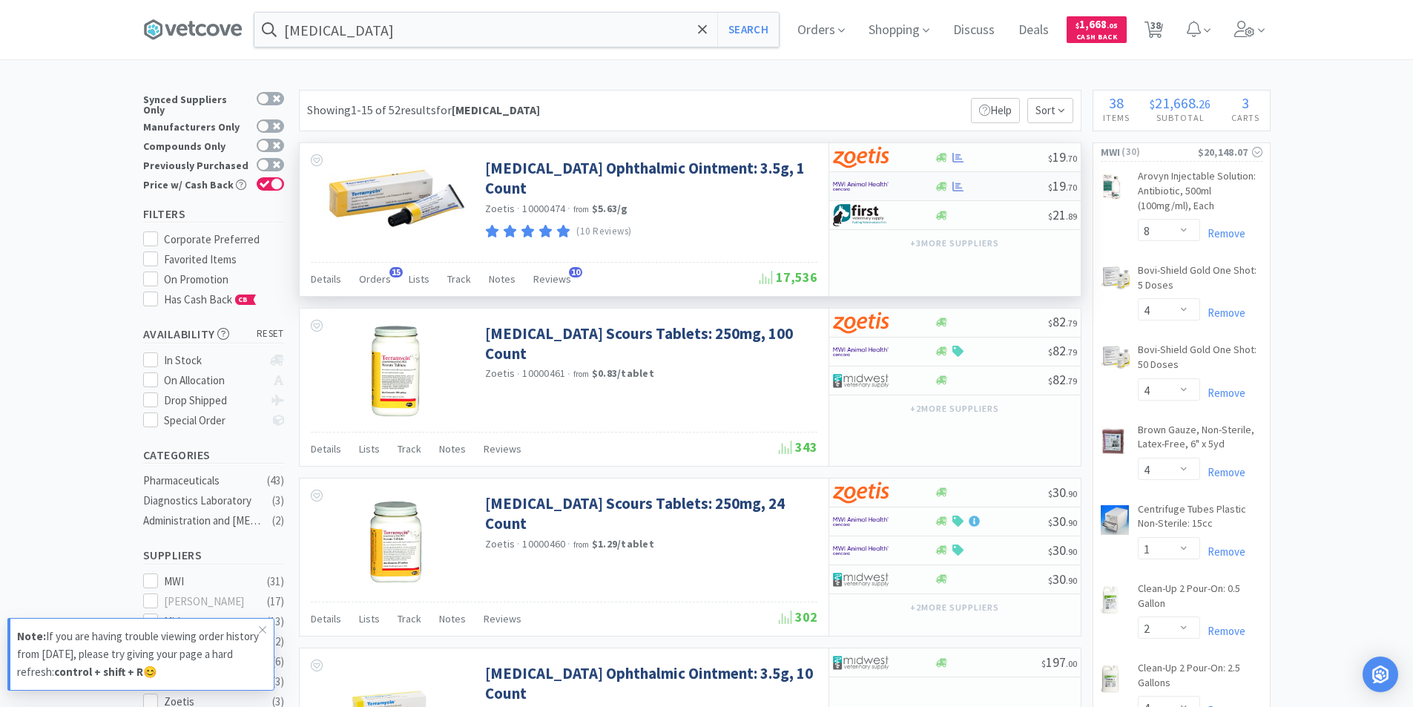
click at [978, 196] on div "$ 19 . 70" at bounding box center [954, 186] width 251 height 29
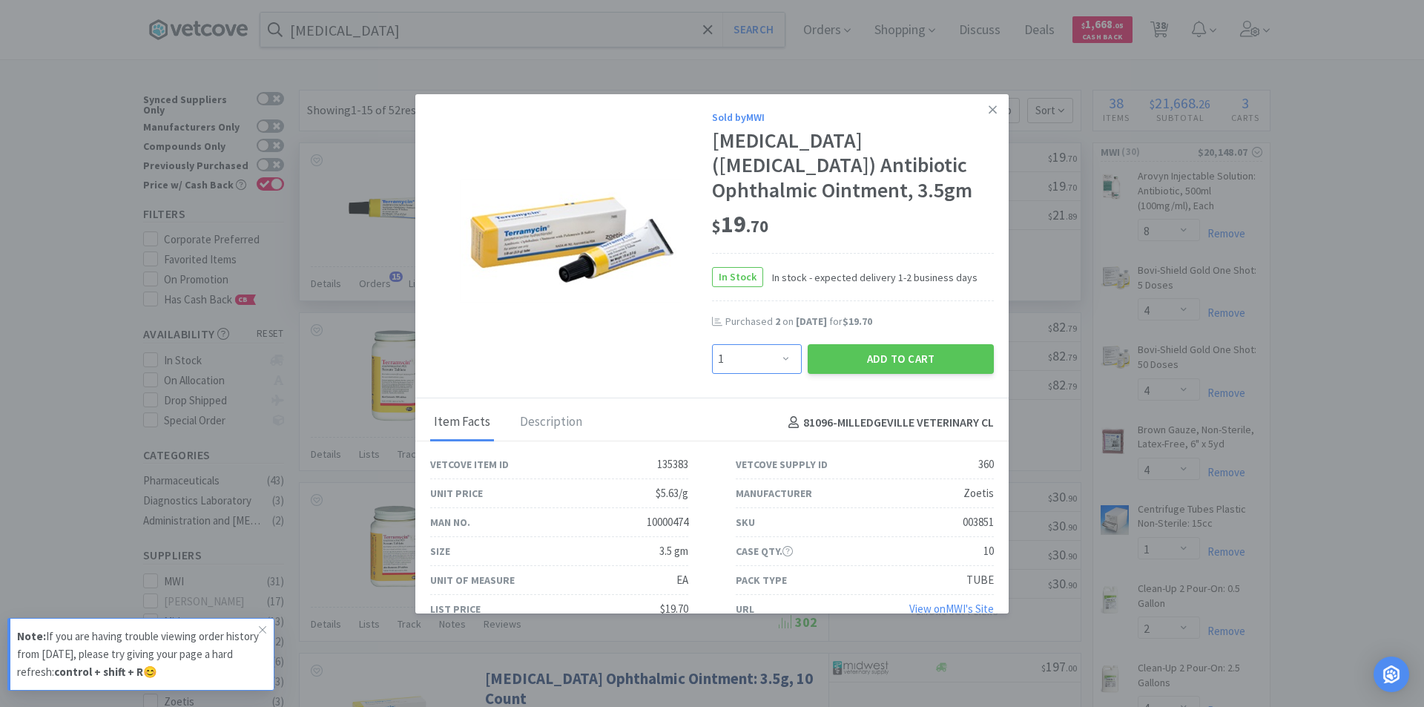
click at [784, 356] on select "Enter Quantity 1 2 3 4 5 6 7 8 9 10 11 12 13 14 15 16 17 18 19 20 Enter Quantity" at bounding box center [757, 359] width 90 height 30
click at [712, 344] on select "Enter Quantity 1 2 3 4 5 6 7 8 9 10 11 12 13 14 15 16 17 18 19 20 Enter Quantity" at bounding box center [757, 359] width 90 height 30
click at [876, 357] on button "Add to Cart" at bounding box center [900, 359] width 186 height 30
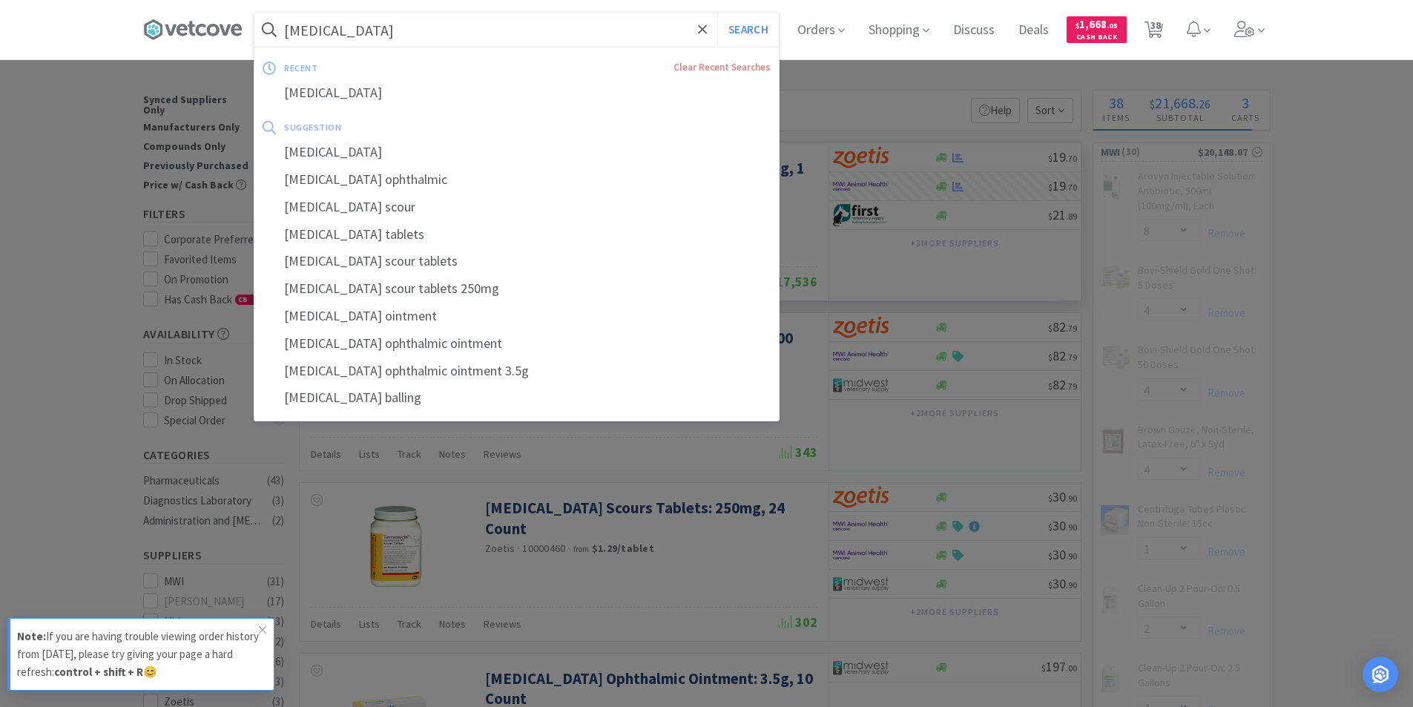
click at [415, 27] on input "[MEDICAL_DATA]" at bounding box center [516, 30] width 524 height 34
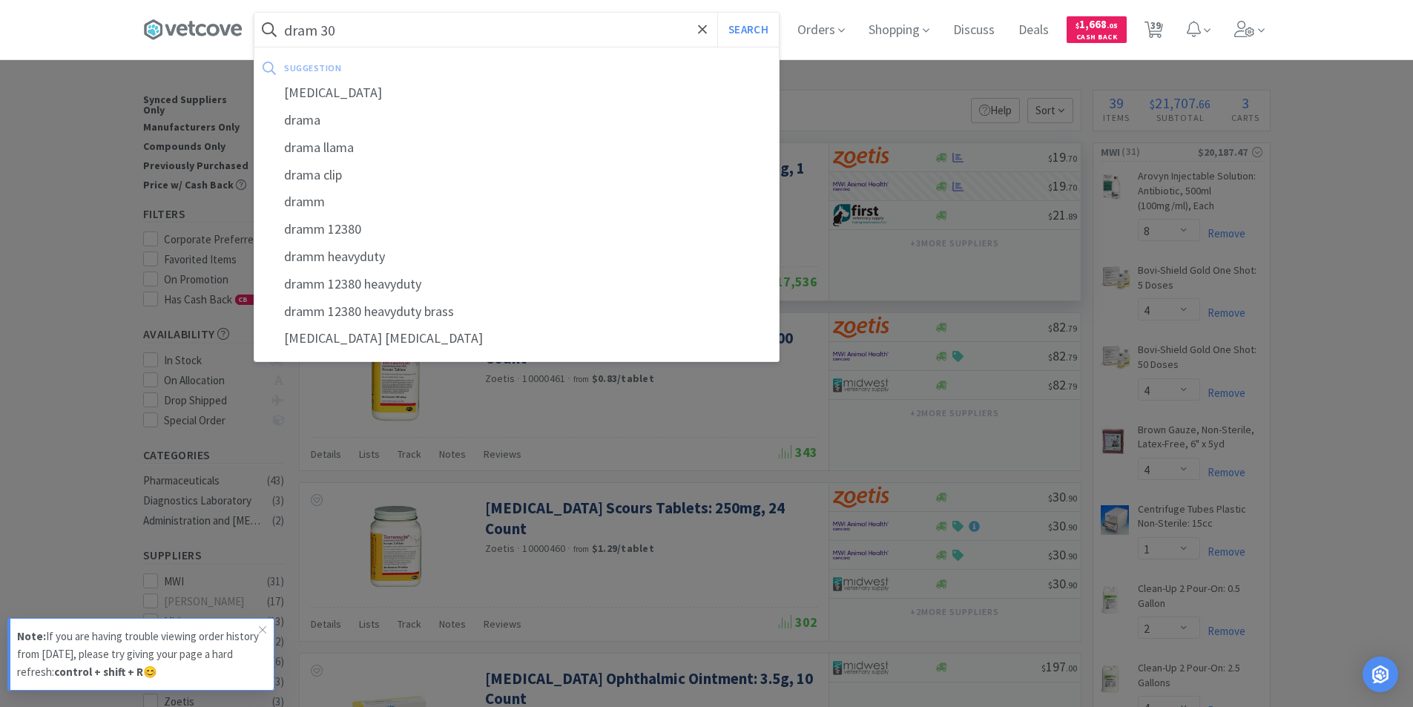
click at [717, 13] on button "Search" at bounding box center [748, 30] width 62 height 34
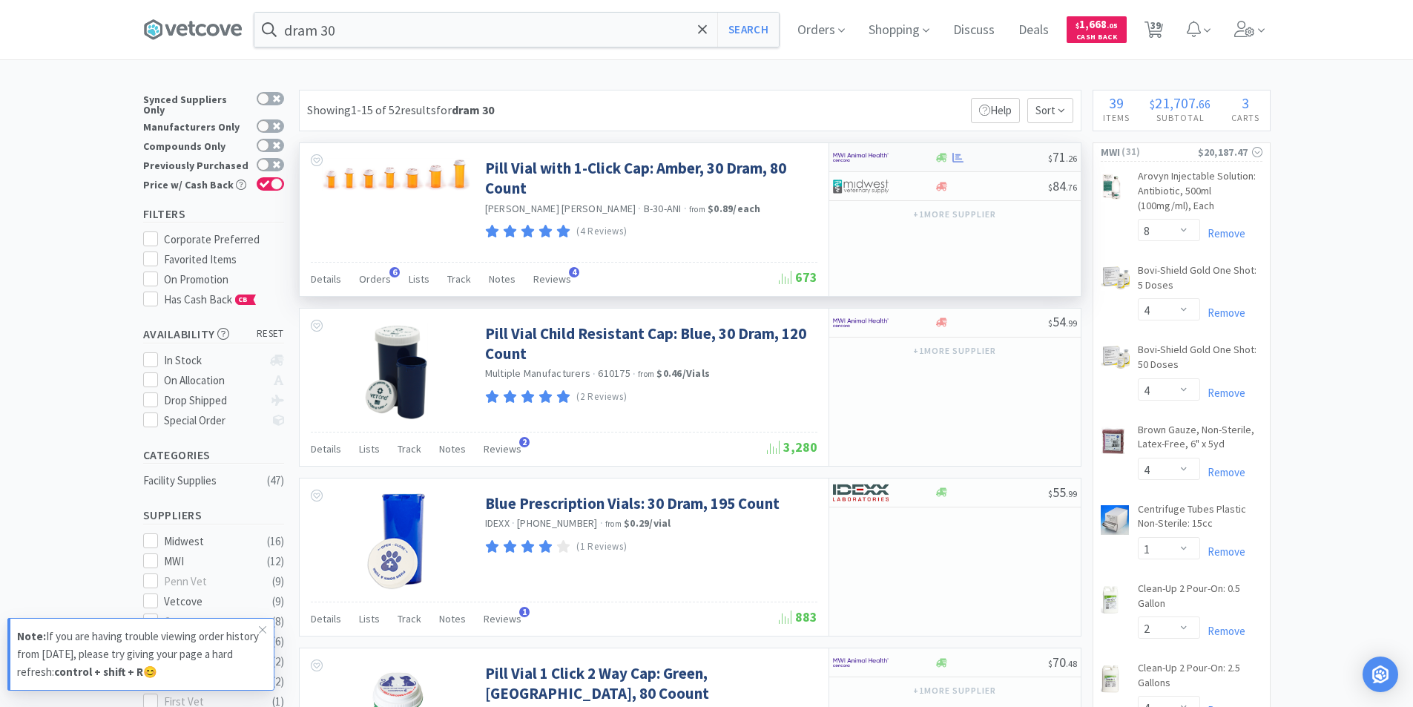
click at [880, 156] on img at bounding box center [861, 157] width 56 height 22
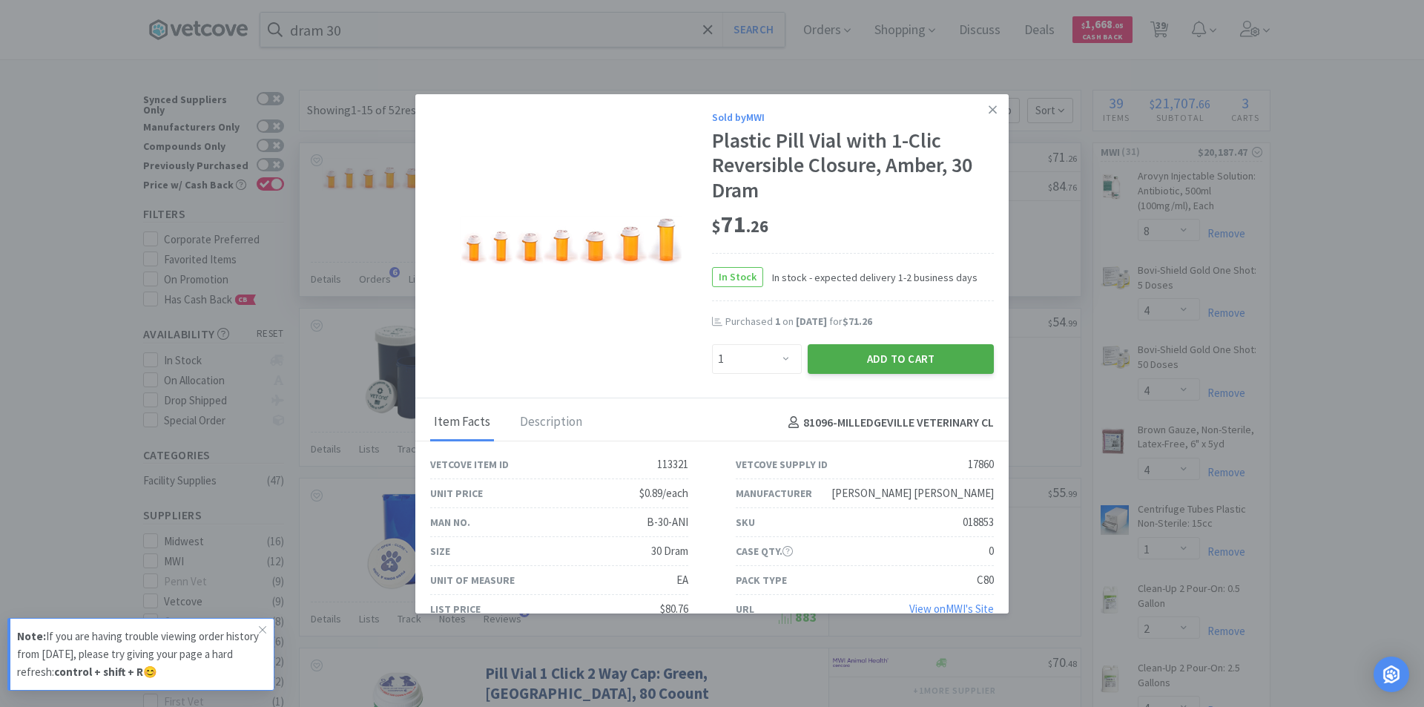
click at [845, 358] on button "Add to Cart" at bounding box center [900, 359] width 186 height 30
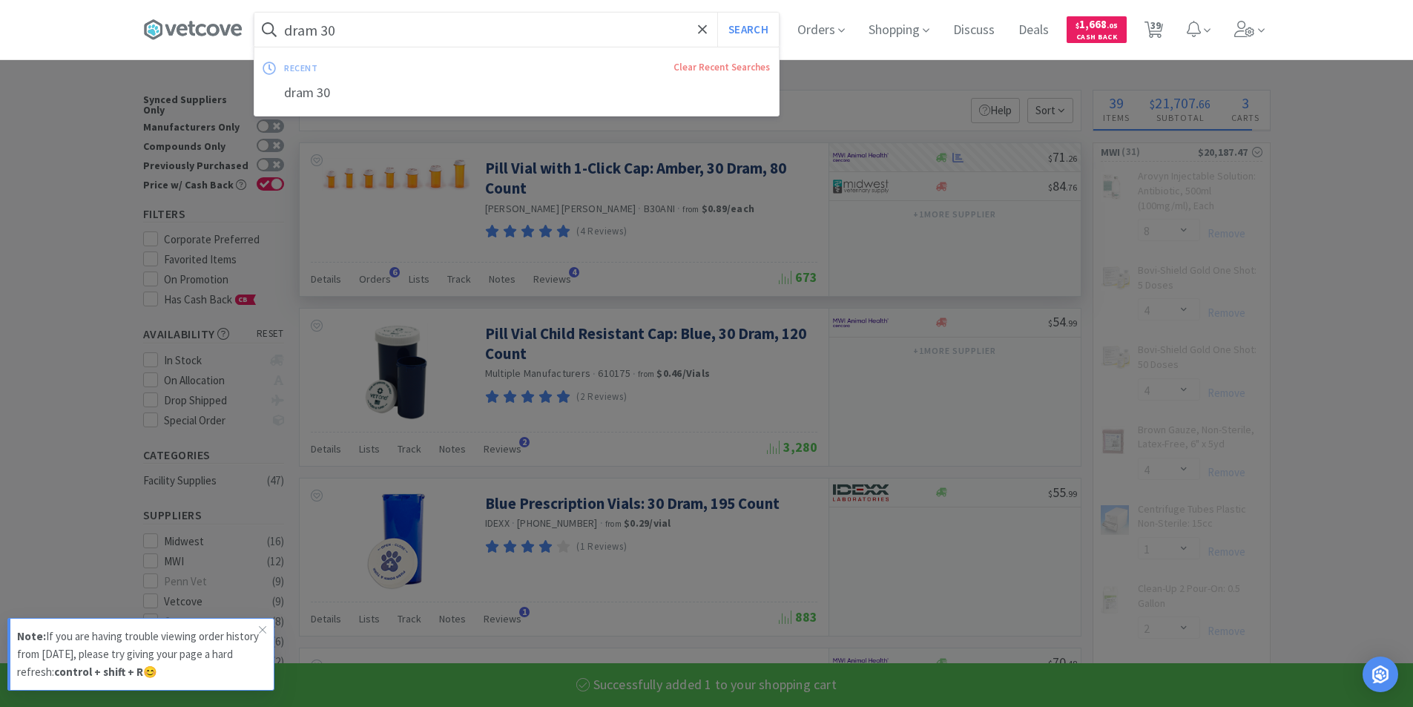
click at [384, 27] on input "dram 30" at bounding box center [516, 30] width 524 height 34
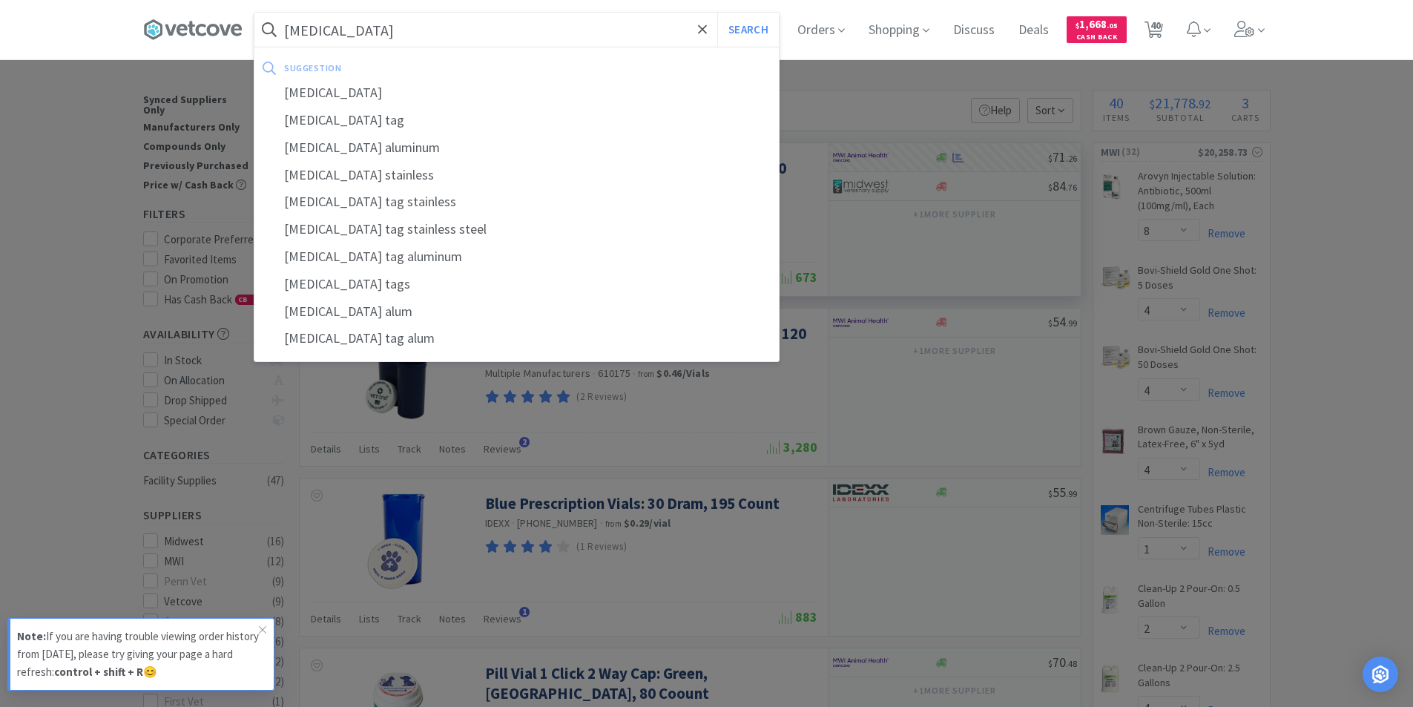
click at [717, 13] on button "Search" at bounding box center [748, 30] width 62 height 34
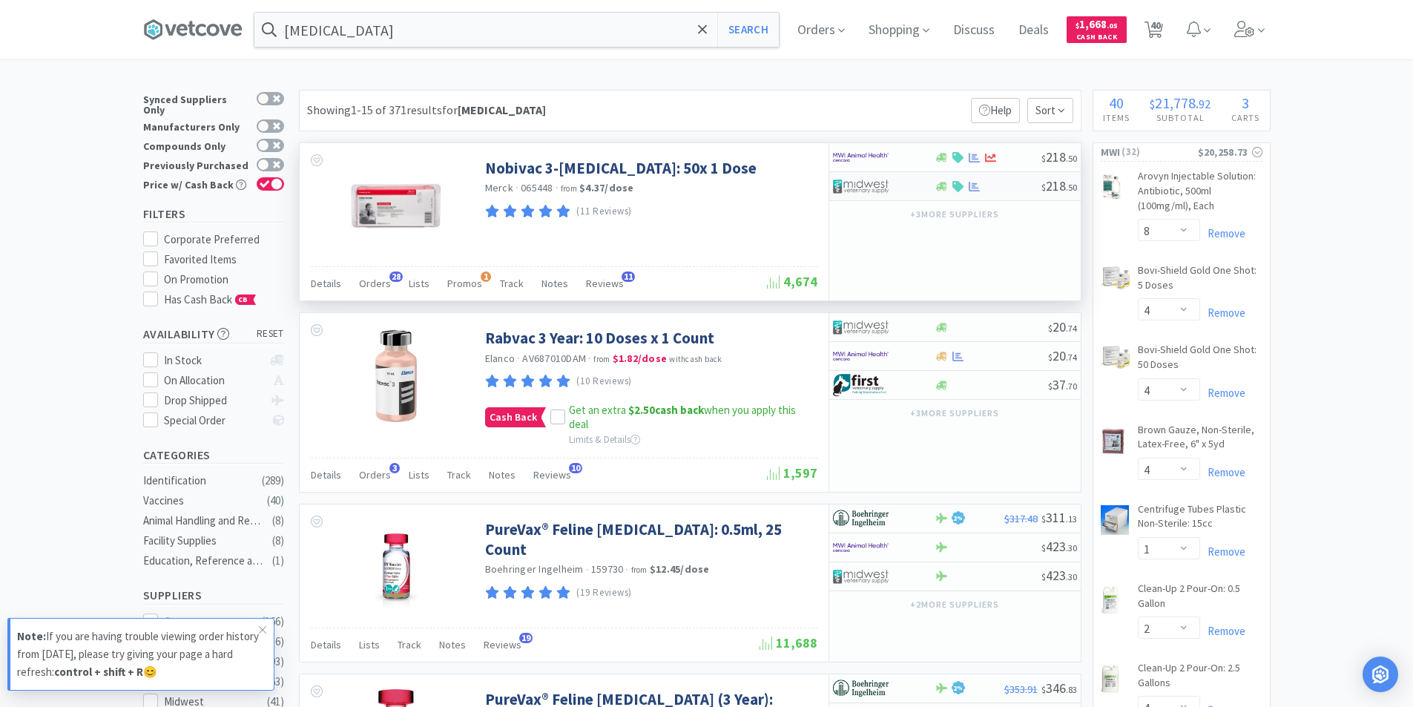
click at [894, 184] on div at bounding box center [874, 186] width 82 height 25
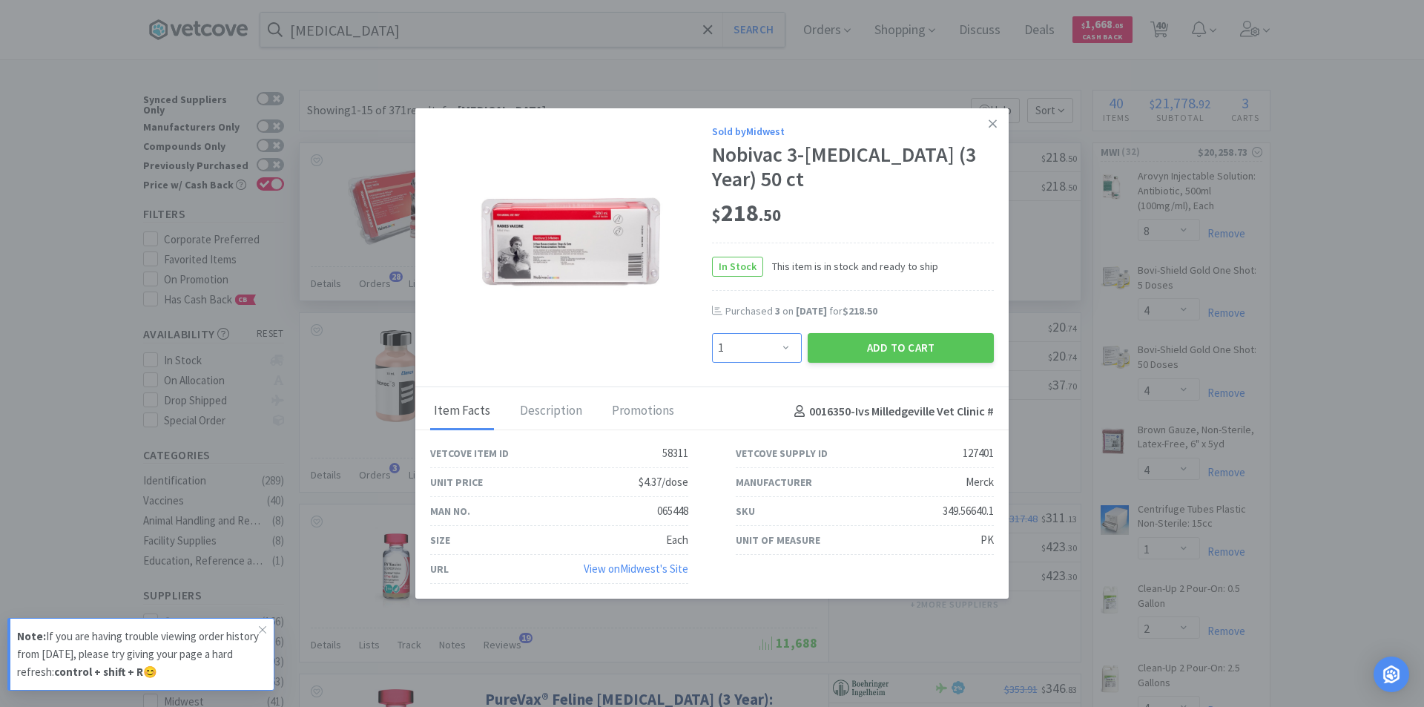
drag, startPoint x: 785, startPoint y: 330, endPoint x: 785, endPoint y: 322, distance: 8.2
click at [785, 333] on select "Enter Quantity 1 2 3 4 5 6 7 8 9 10 11 12 13 14 15 16 17 18 19 20 Enter Quantity" at bounding box center [757, 348] width 90 height 30
click at [712, 333] on select "Enter Quantity 1 2 3 4 5 6 7 8 9 10 11 12 13 14 15 16 17 18 19 20 Enter Quantity" at bounding box center [757, 348] width 90 height 30
click at [880, 334] on button "Add to Cart" at bounding box center [900, 348] width 186 height 30
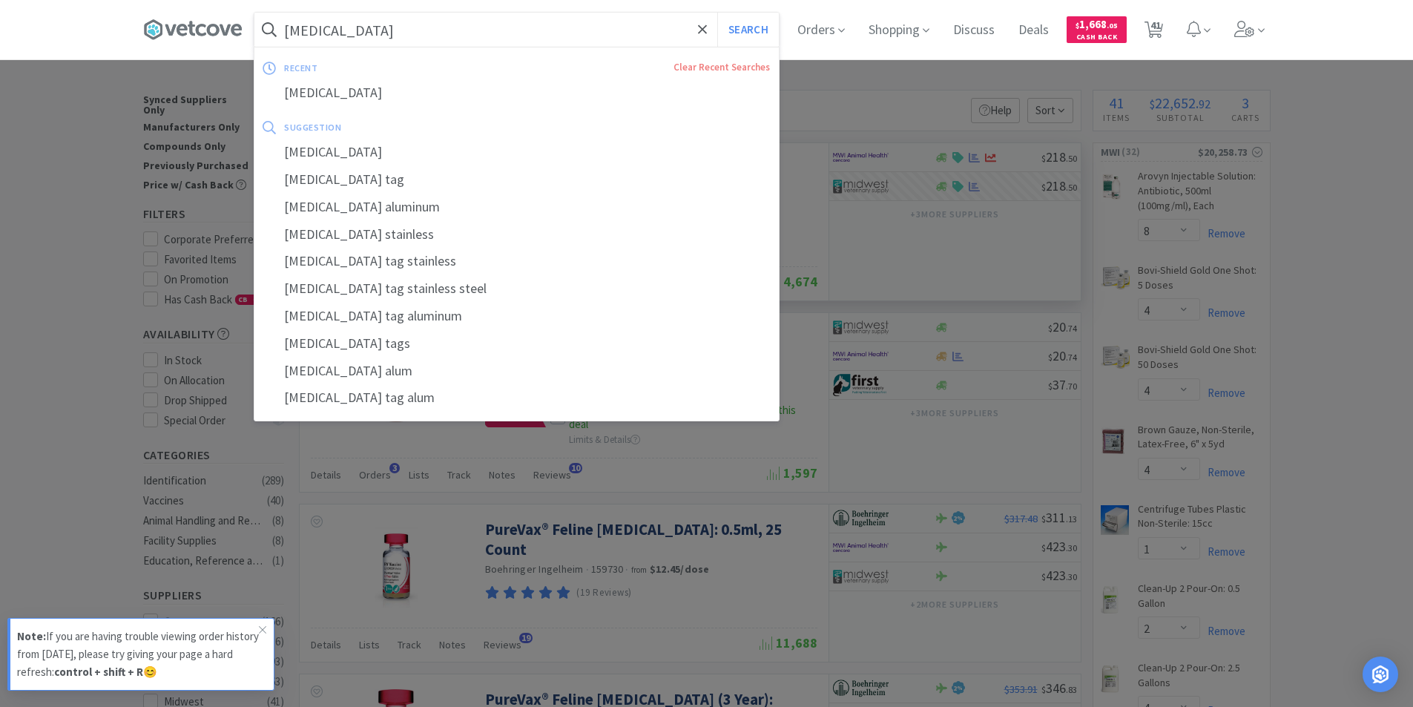
click at [354, 37] on input "[MEDICAL_DATA]" at bounding box center [516, 30] width 524 height 34
click at [717, 13] on button "Search" at bounding box center [748, 30] width 62 height 34
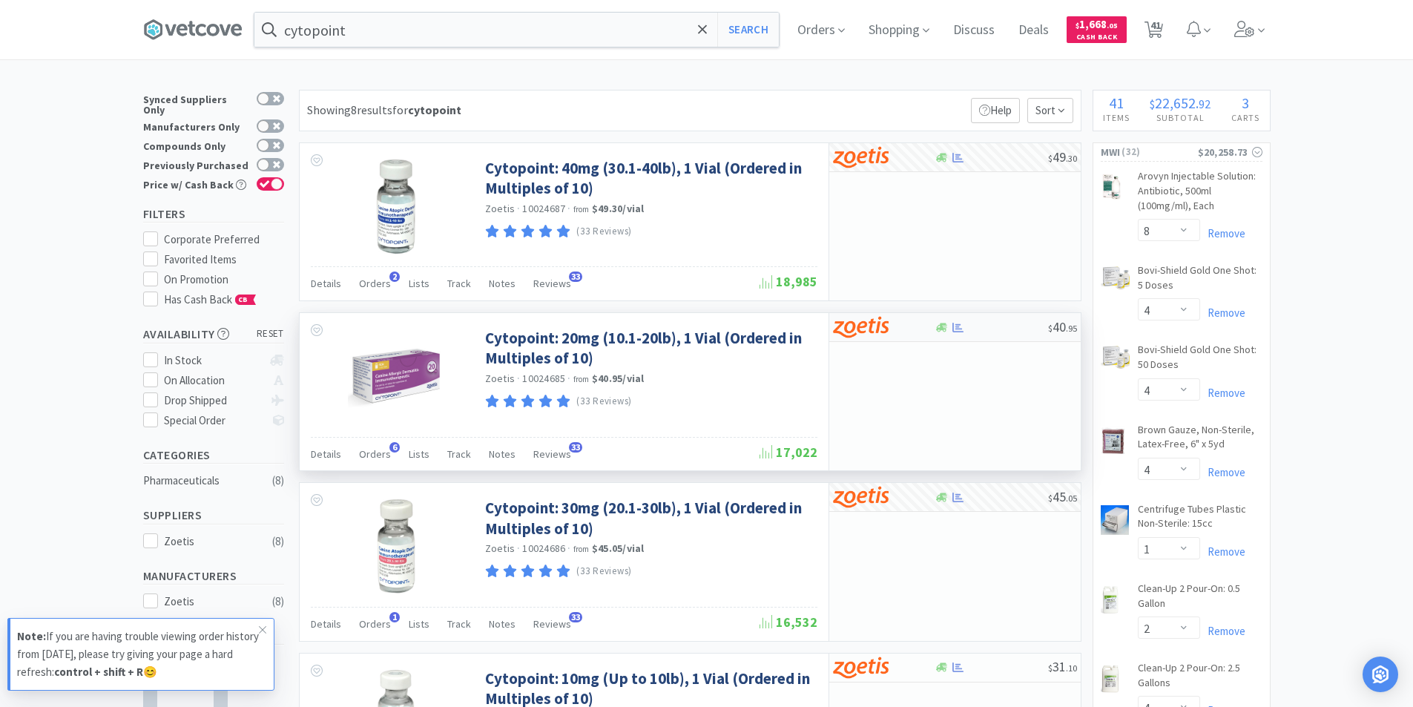
click at [896, 335] on div at bounding box center [874, 326] width 82 height 25
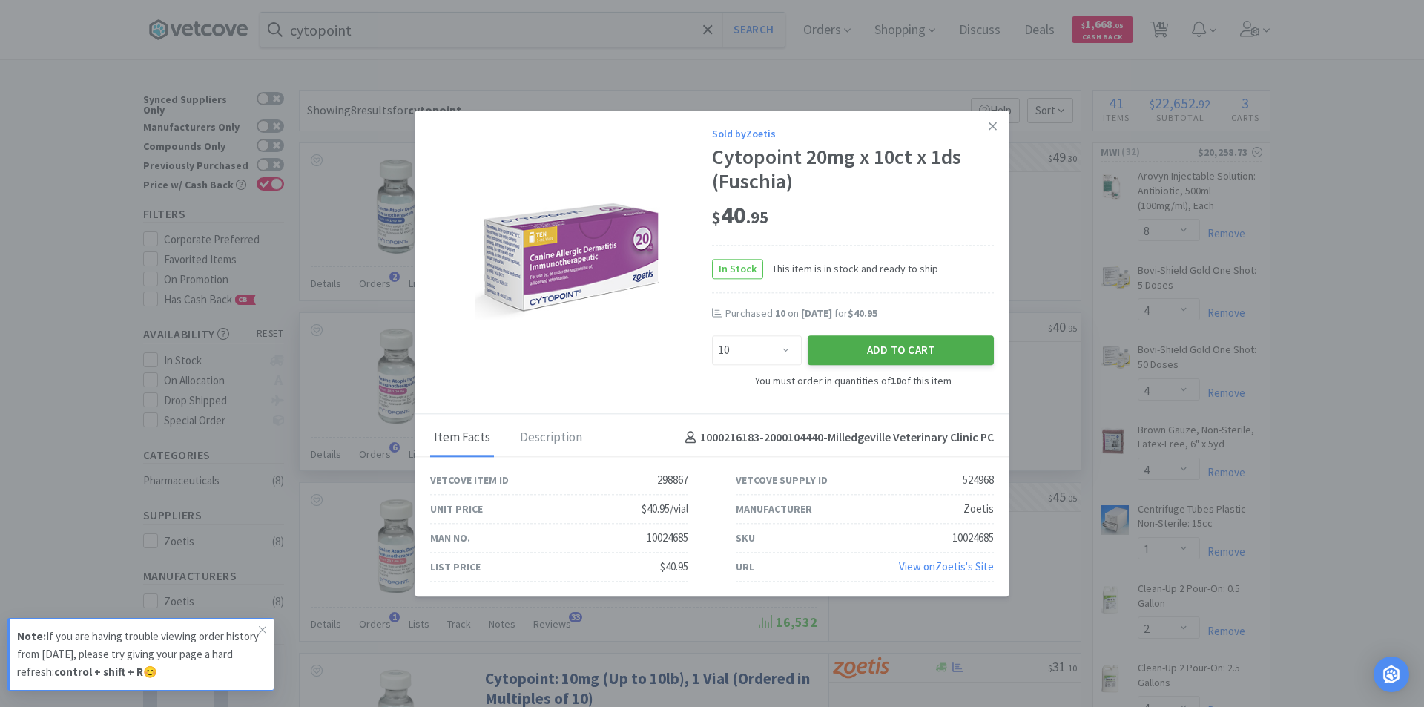
click at [864, 354] on button "Add to Cart" at bounding box center [900, 351] width 186 height 30
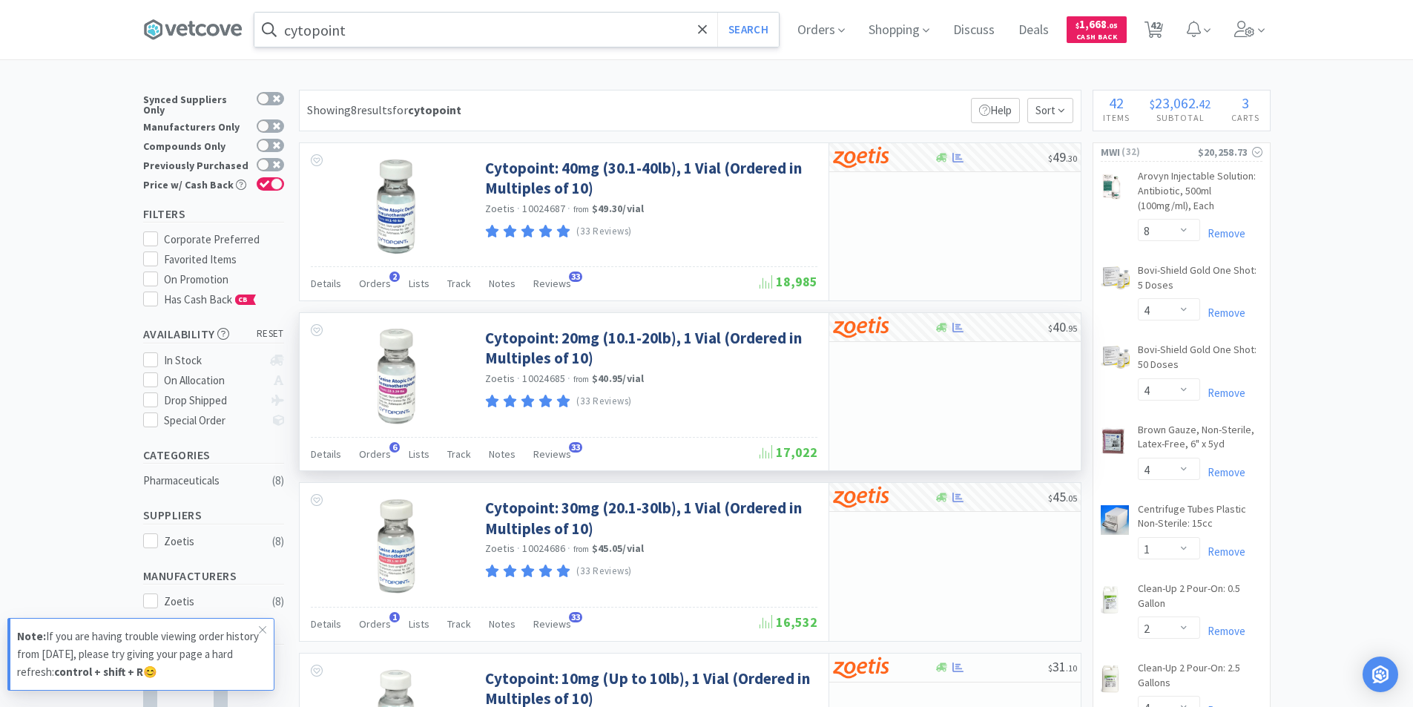
click at [437, 33] on input "cytopoint" at bounding box center [516, 30] width 524 height 34
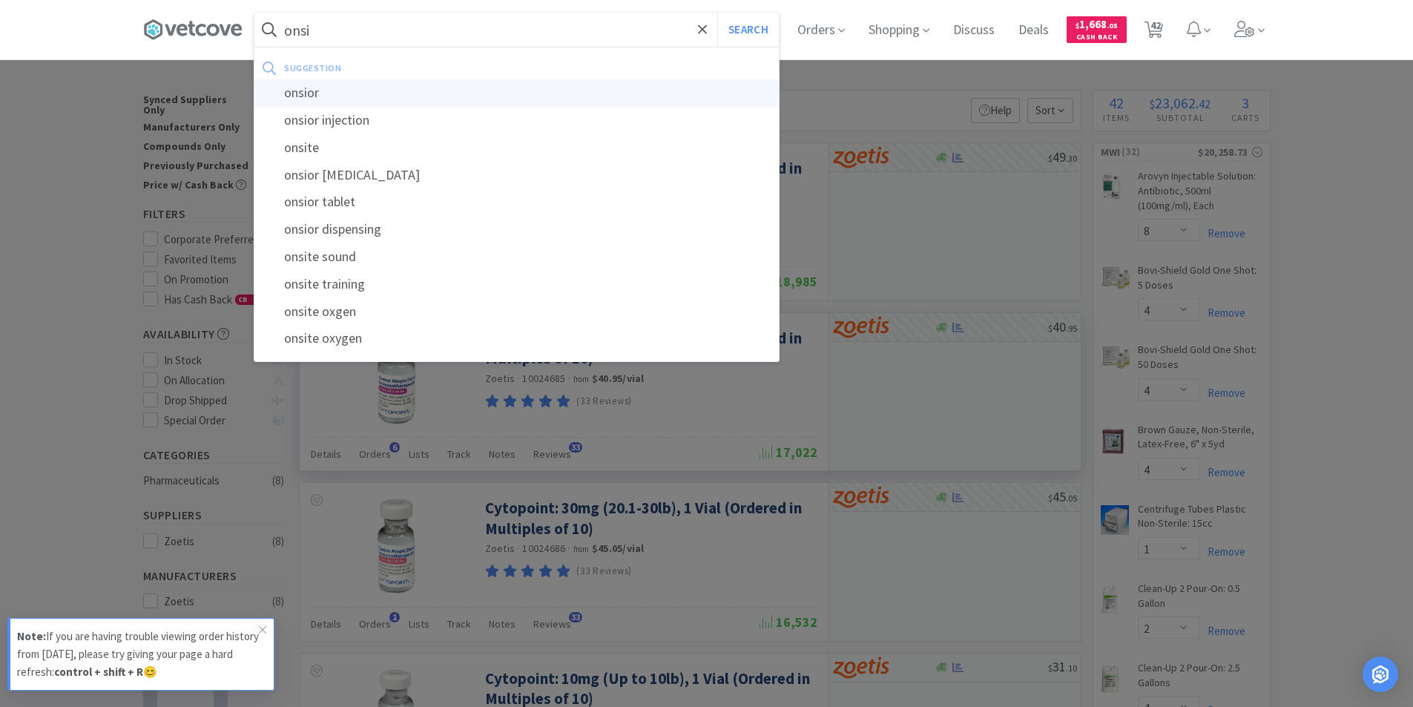
click at [318, 98] on div "onsior" at bounding box center [516, 92] width 524 height 27
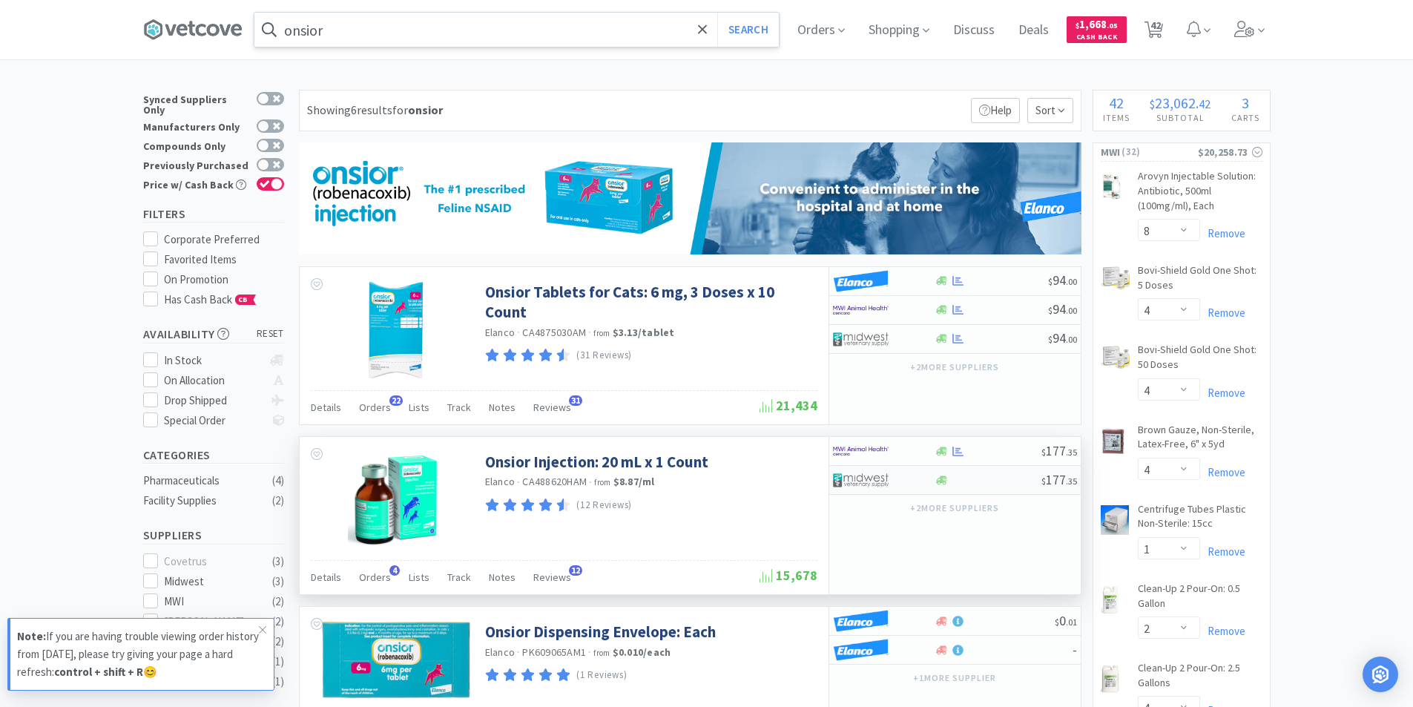
click at [887, 481] on img at bounding box center [861, 480] width 56 height 22
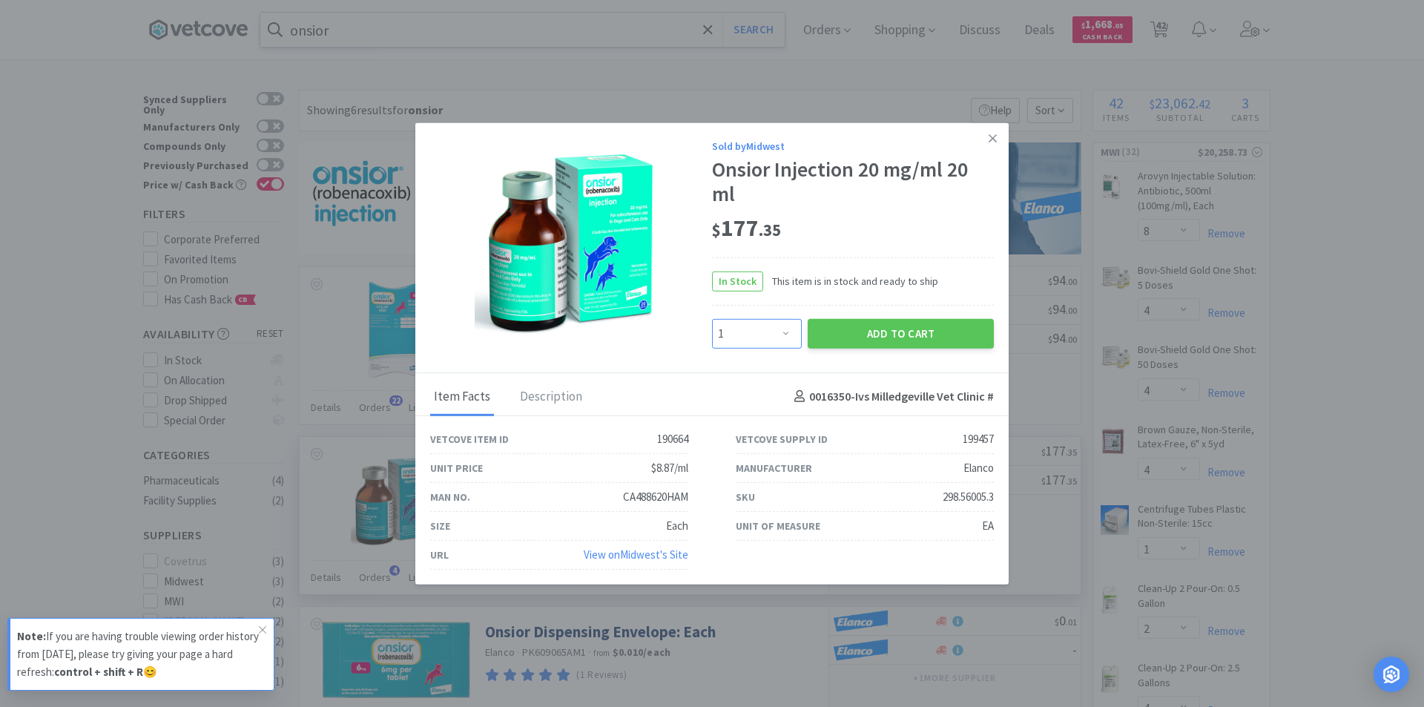
drag, startPoint x: 787, startPoint y: 340, endPoint x: 787, endPoint y: 327, distance: 13.3
click at [787, 340] on select "Enter Quantity 1 2 3 4 5 6 7 8 9 10 11 12 13 14 15 16 17 18 19 20 Enter Quantity" at bounding box center [757, 333] width 90 height 30
click at [712, 318] on select "Enter Quantity 1 2 3 4 5 6 7 8 9 10 11 12 13 14 15 16 17 18 19 20 Enter Quantity" at bounding box center [757, 333] width 90 height 30
click at [931, 340] on button "Add to Cart" at bounding box center [900, 333] width 186 height 30
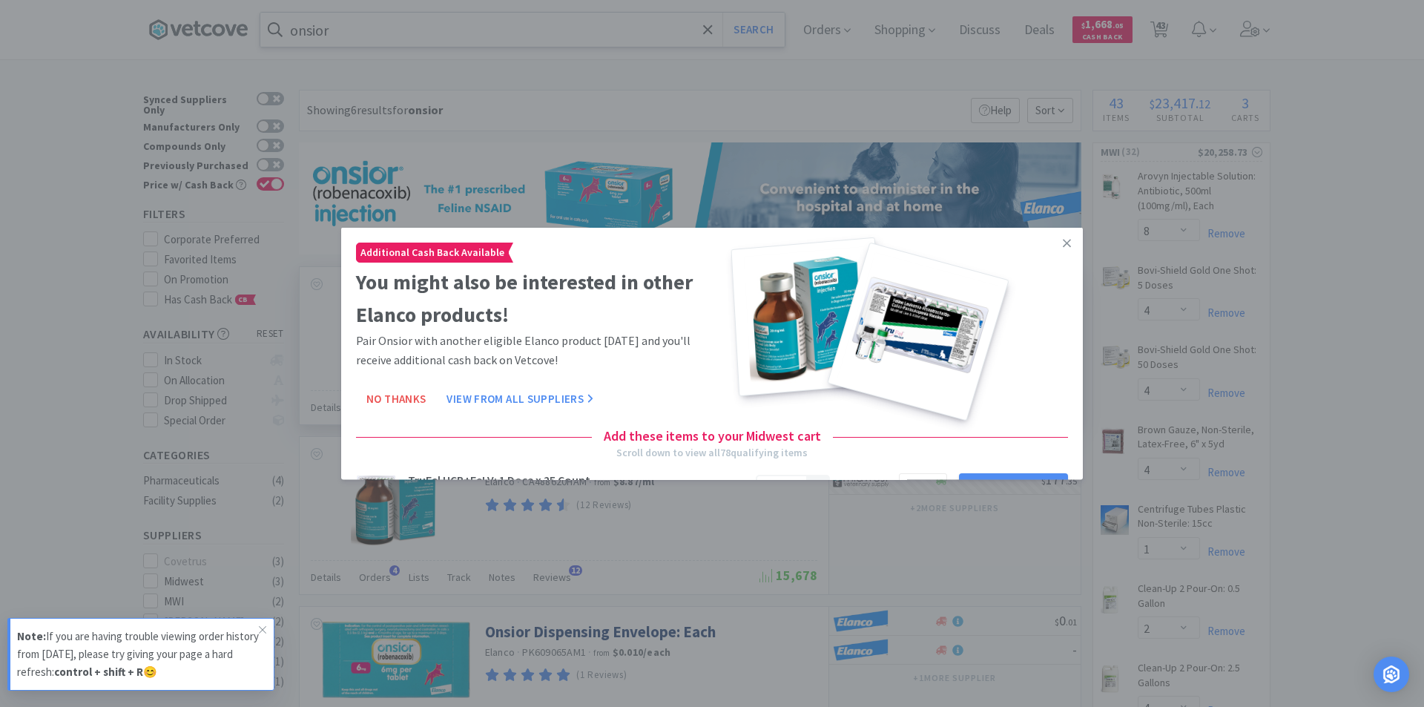
click at [405, 400] on button "No Thanks" at bounding box center [396, 399] width 80 height 30
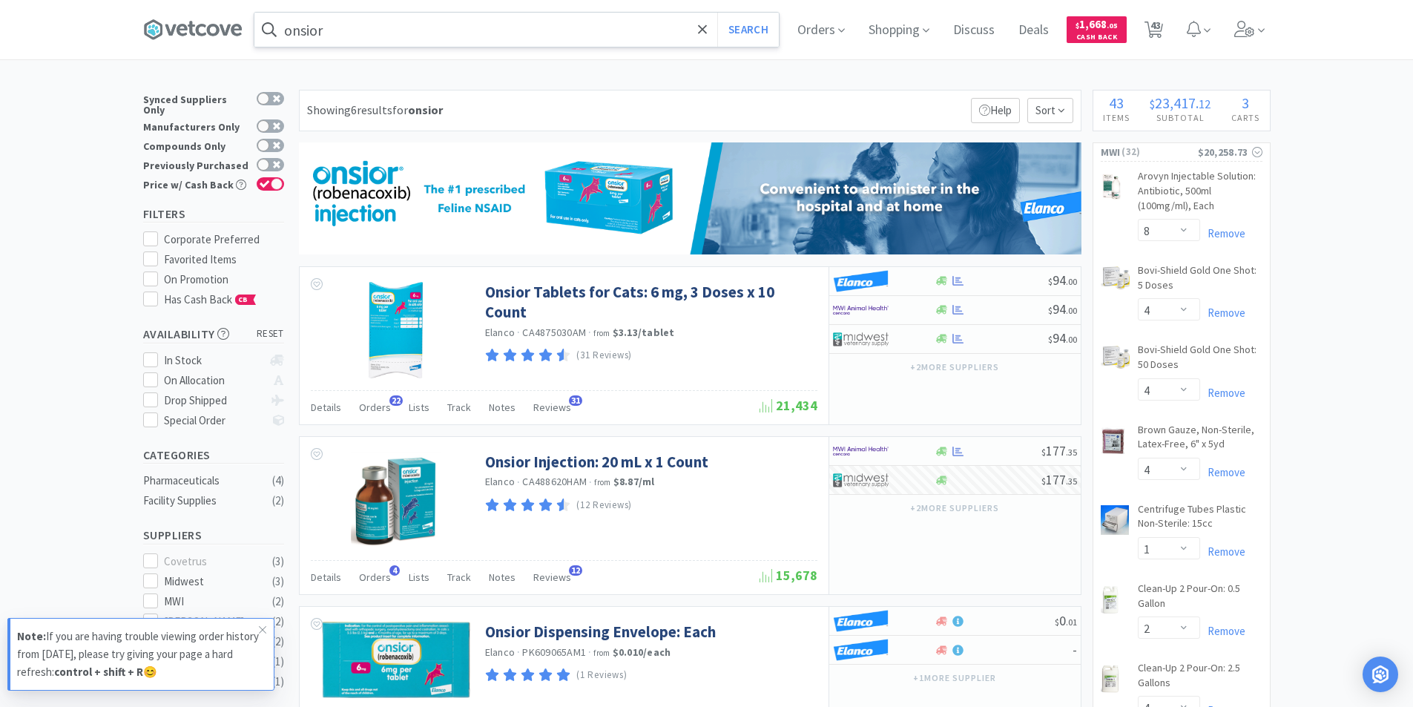
click at [358, 42] on input "onsior" at bounding box center [516, 30] width 524 height 34
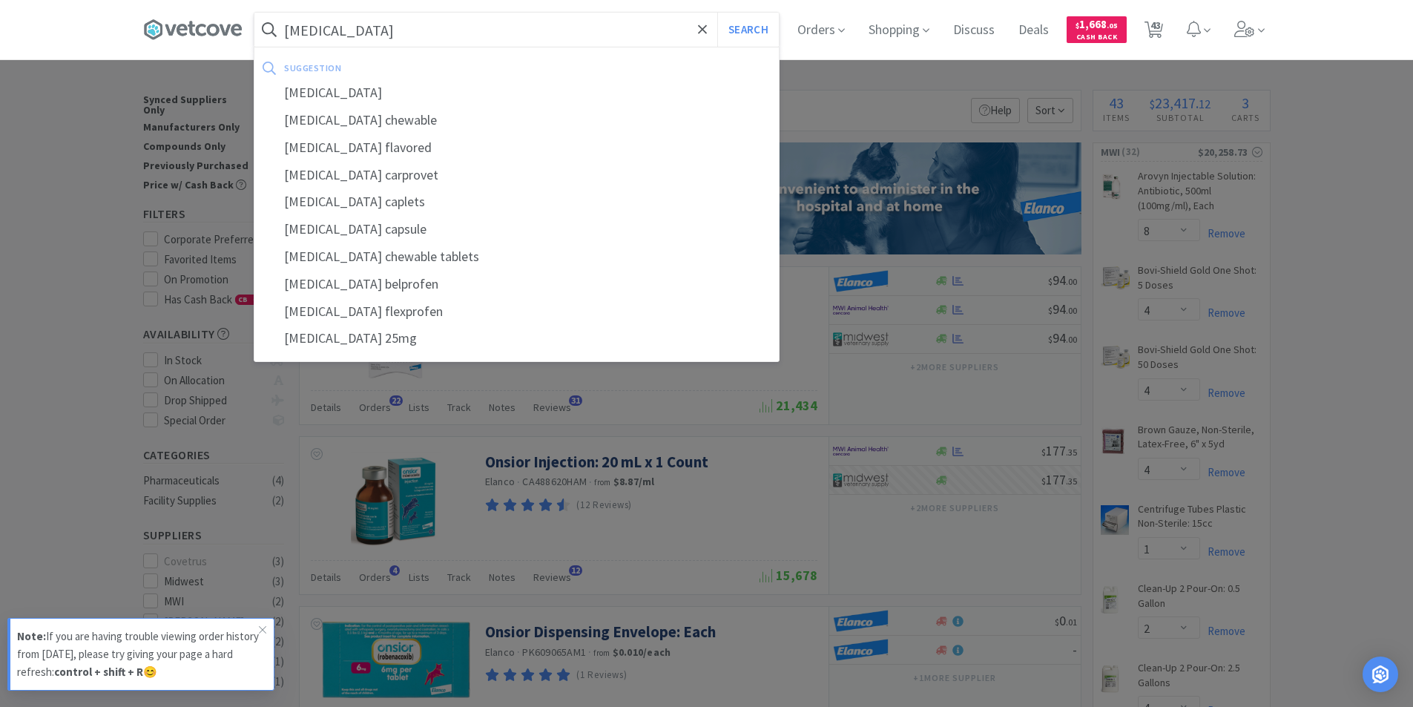
click at [717, 13] on button "Search" at bounding box center [748, 30] width 62 height 34
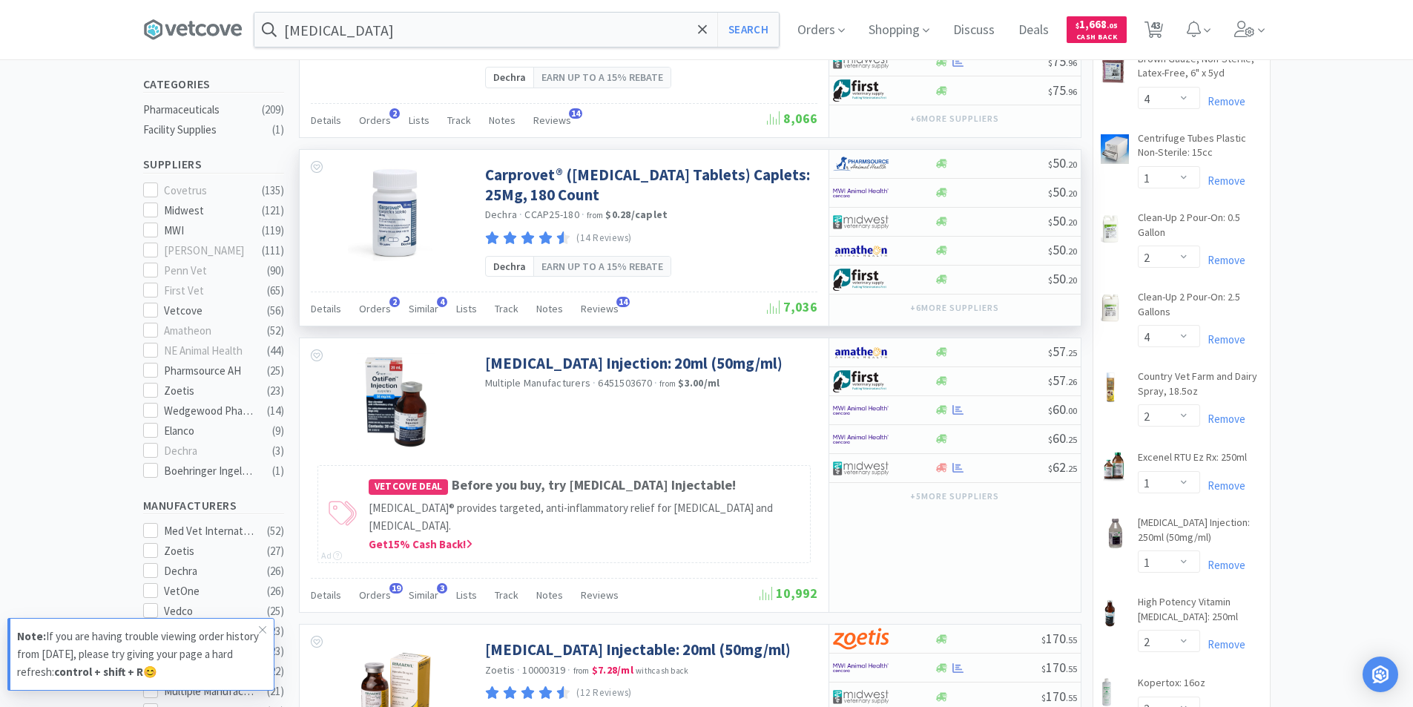
scroll to position [445, 0]
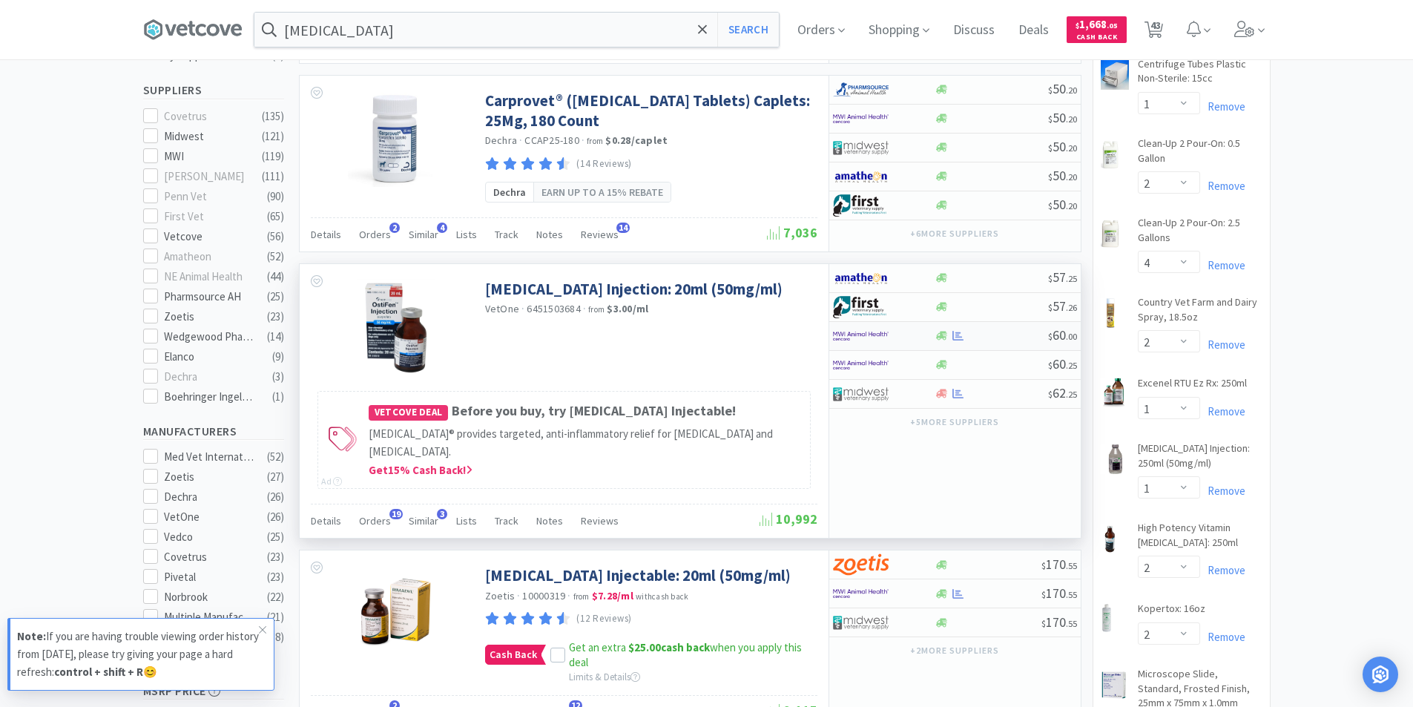
click at [928, 339] on div at bounding box center [884, 335] width 102 height 25
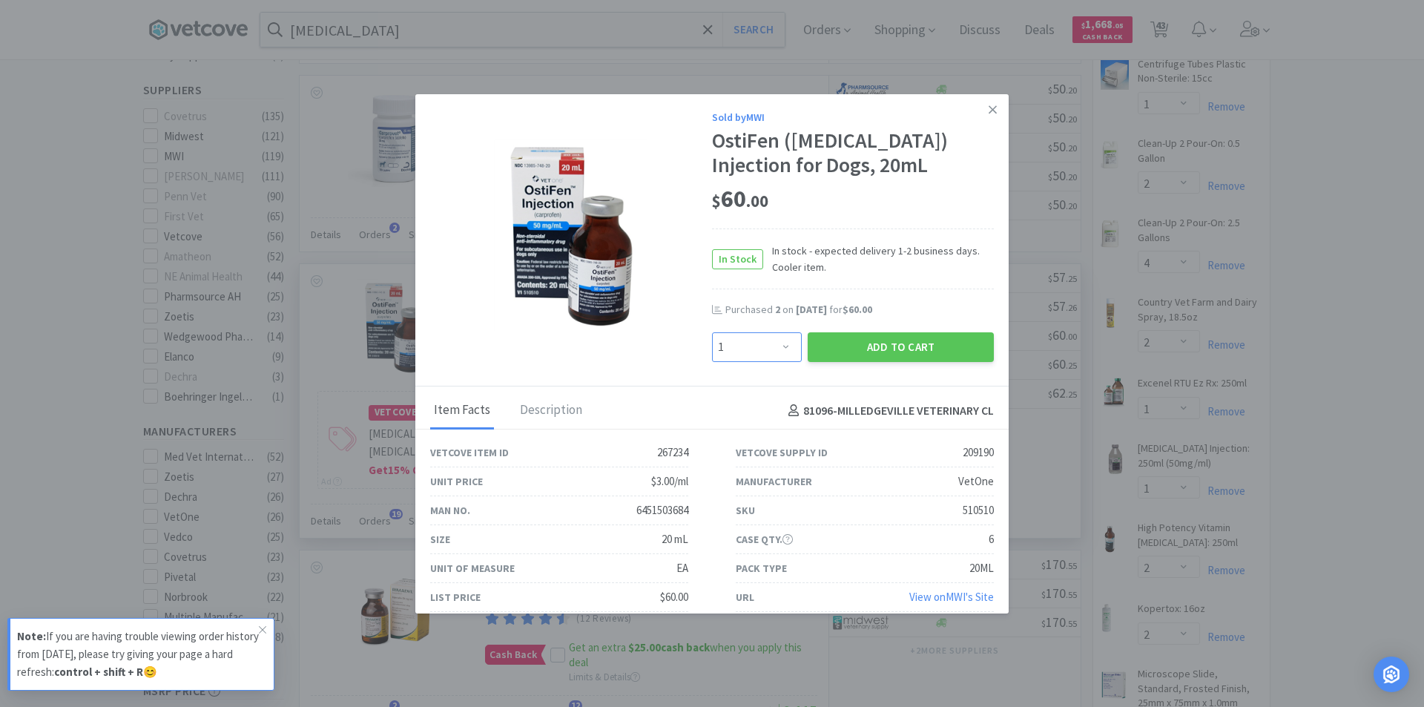
click at [781, 346] on select "Enter Quantity 1 2 3 4 5 6 7 8 9 10 11 12 13 14 15 16 17 18 19 20 Enter Quantity" at bounding box center [757, 347] width 90 height 30
click at [712, 332] on select "Enter Quantity 1 2 3 4 5 6 7 8 9 10 11 12 13 14 15 16 17 18 19 20 Enter Quantity" at bounding box center [757, 347] width 90 height 30
click at [871, 346] on button "Add to Cart" at bounding box center [900, 347] width 186 height 30
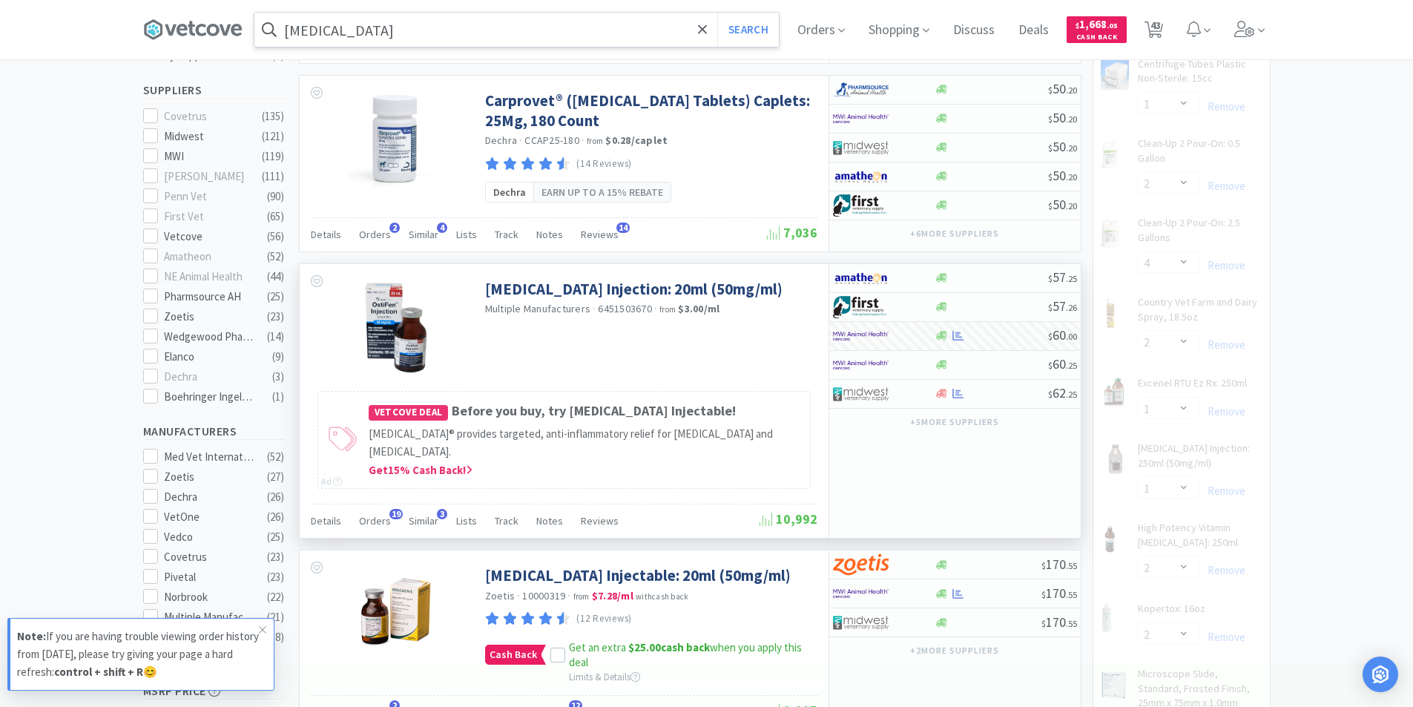
click at [370, 28] on input "[MEDICAL_DATA]" at bounding box center [516, 30] width 524 height 34
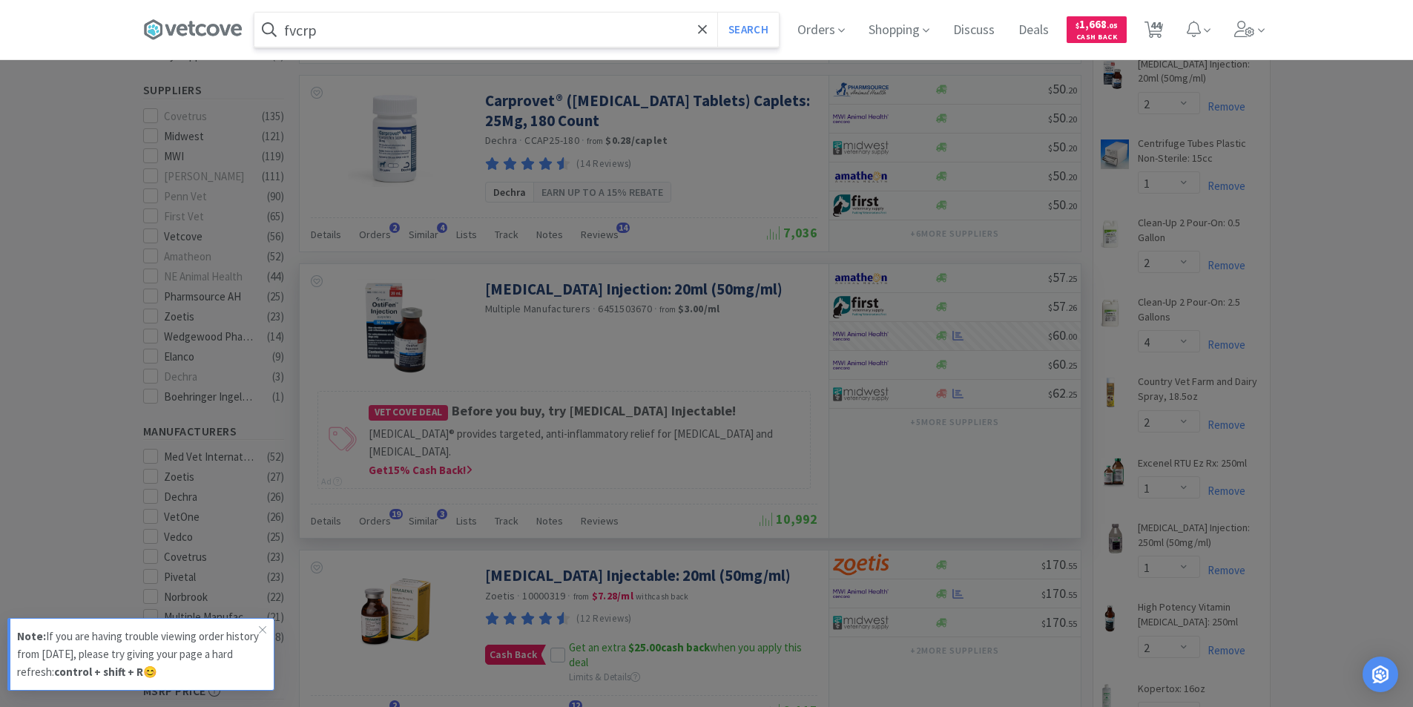
click at [717, 13] on button "Search" at bounding box center [748, 30] width 62 height 34
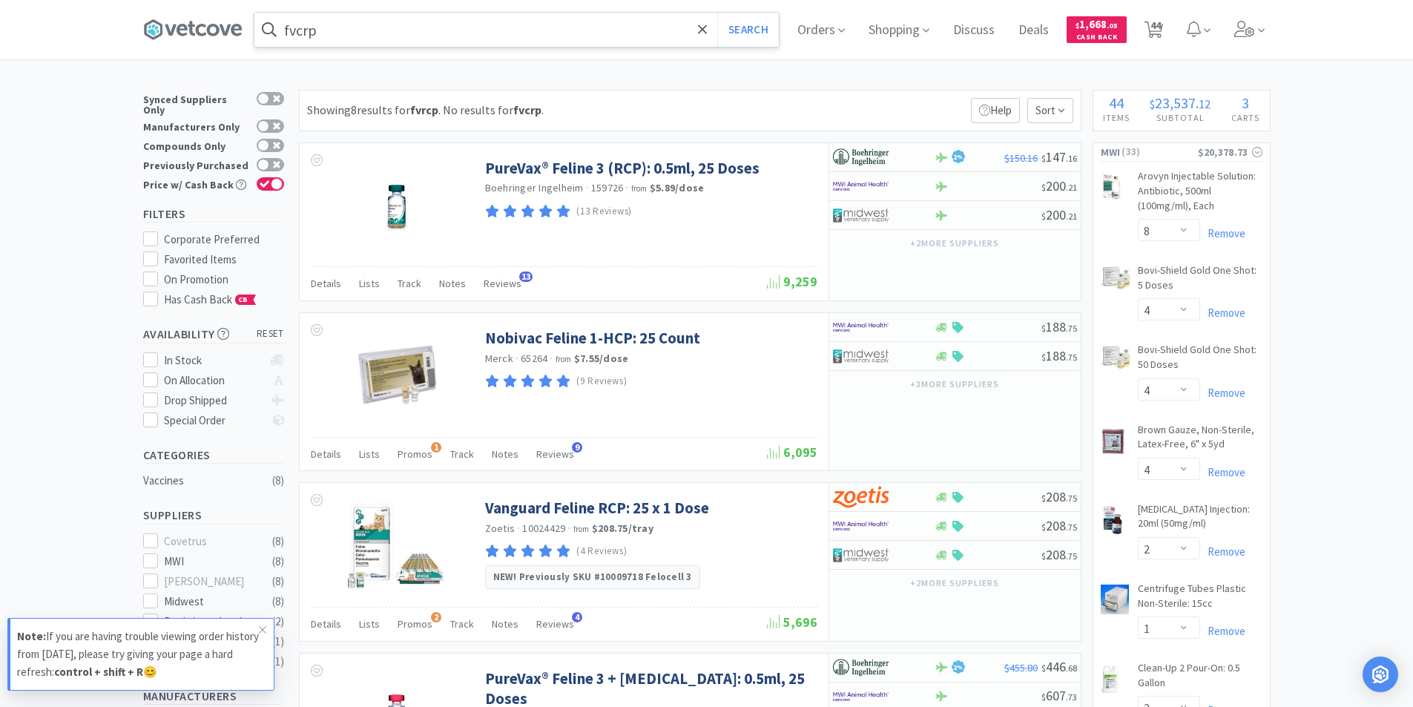
click at [325, 31] on input "fvcrp" at bounding box center [516, 30] width 524 height 34
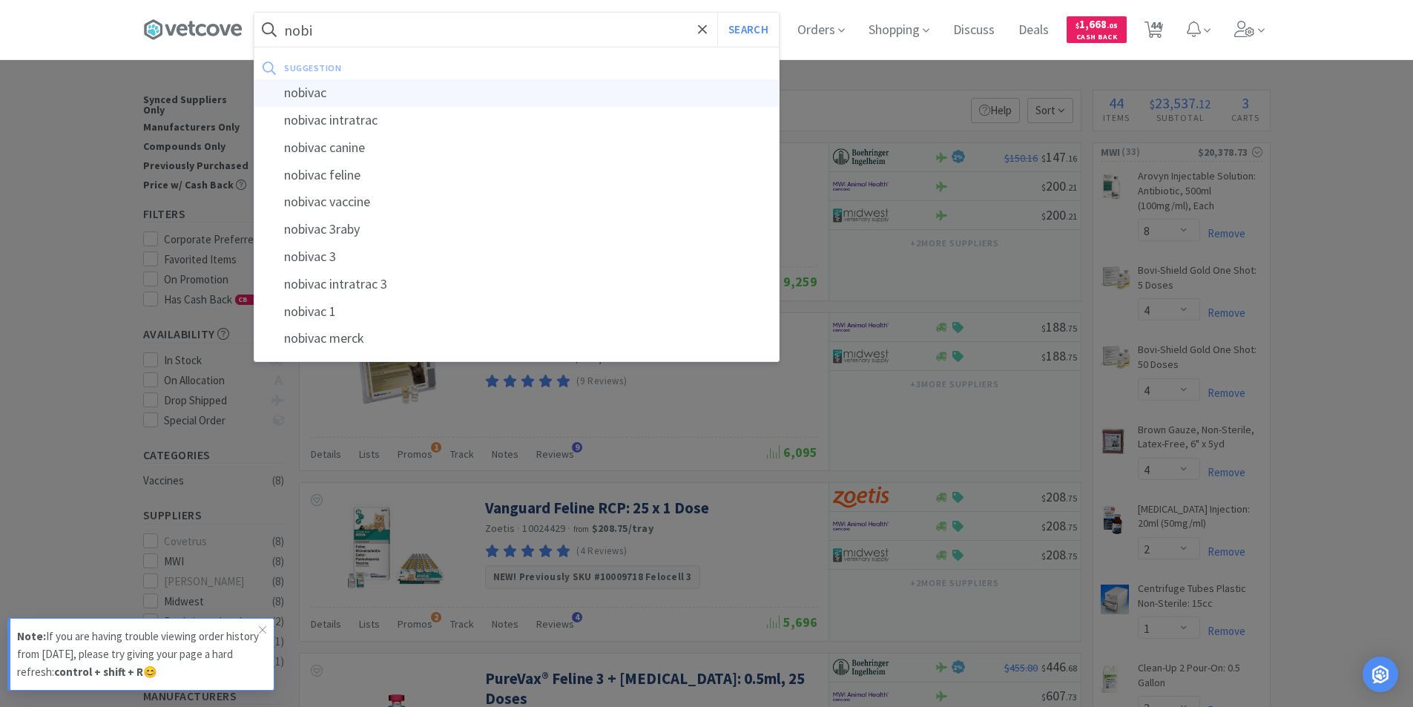
click at [314, 99] on div "nobivac" at bounding box center [516, 92] width 524 height 27
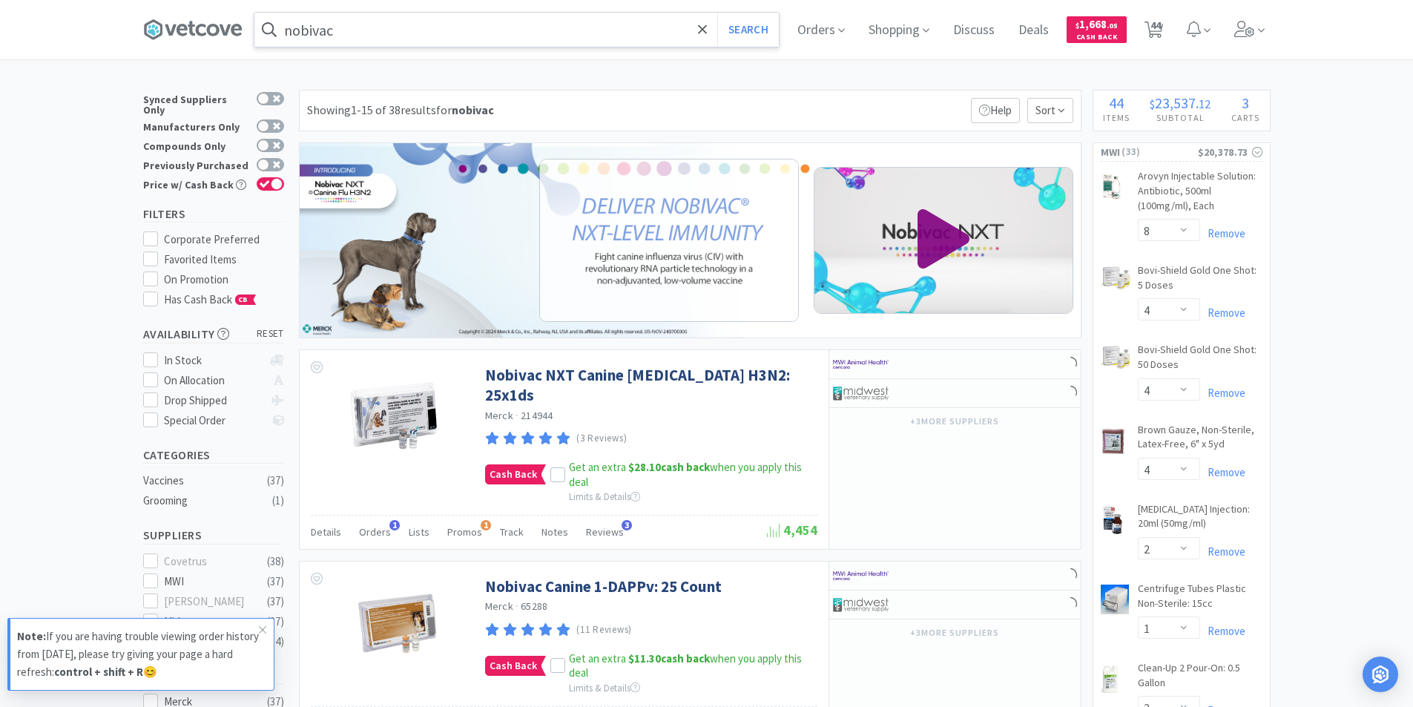
click at [358, 35] on input "nobivac" at bounding box center [516, 30] width 524 height 34
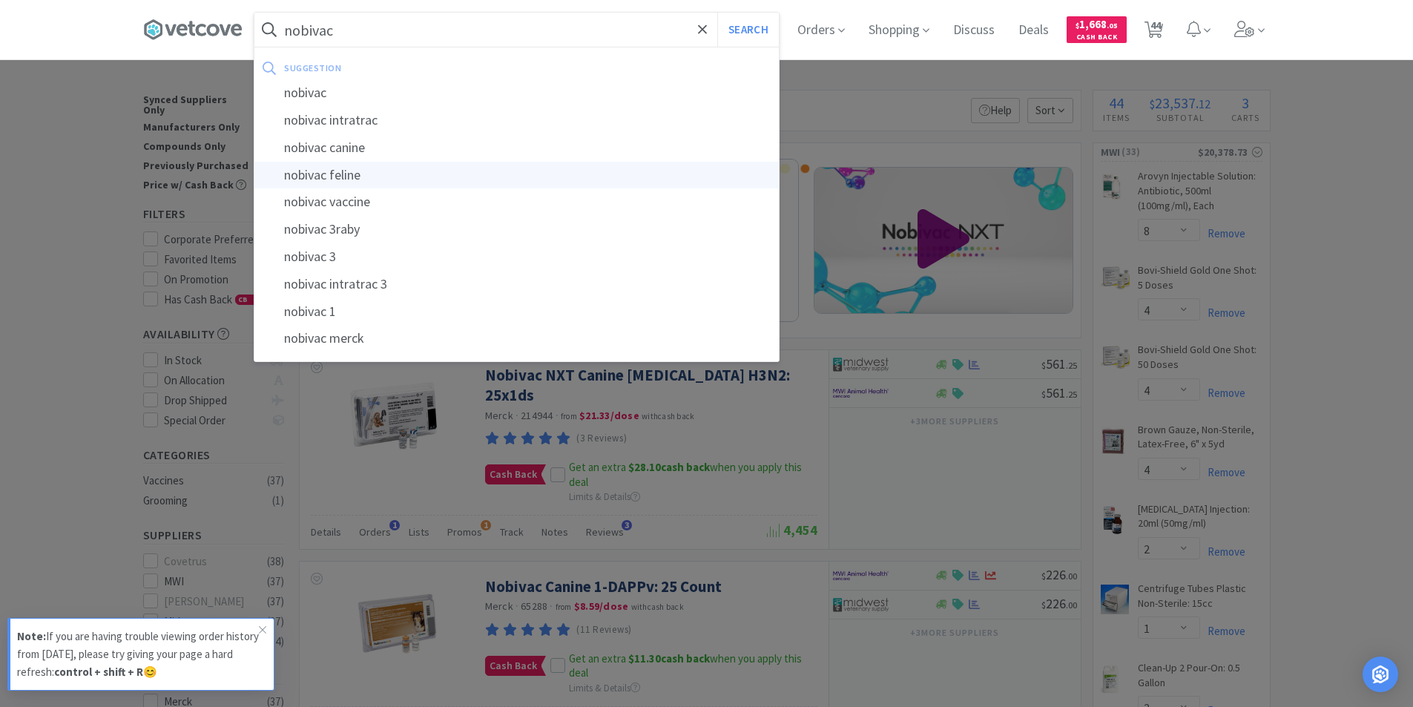
click at [324, 168] on div "nobivac feline" at bounding box center [516, 175] width 524 height 27
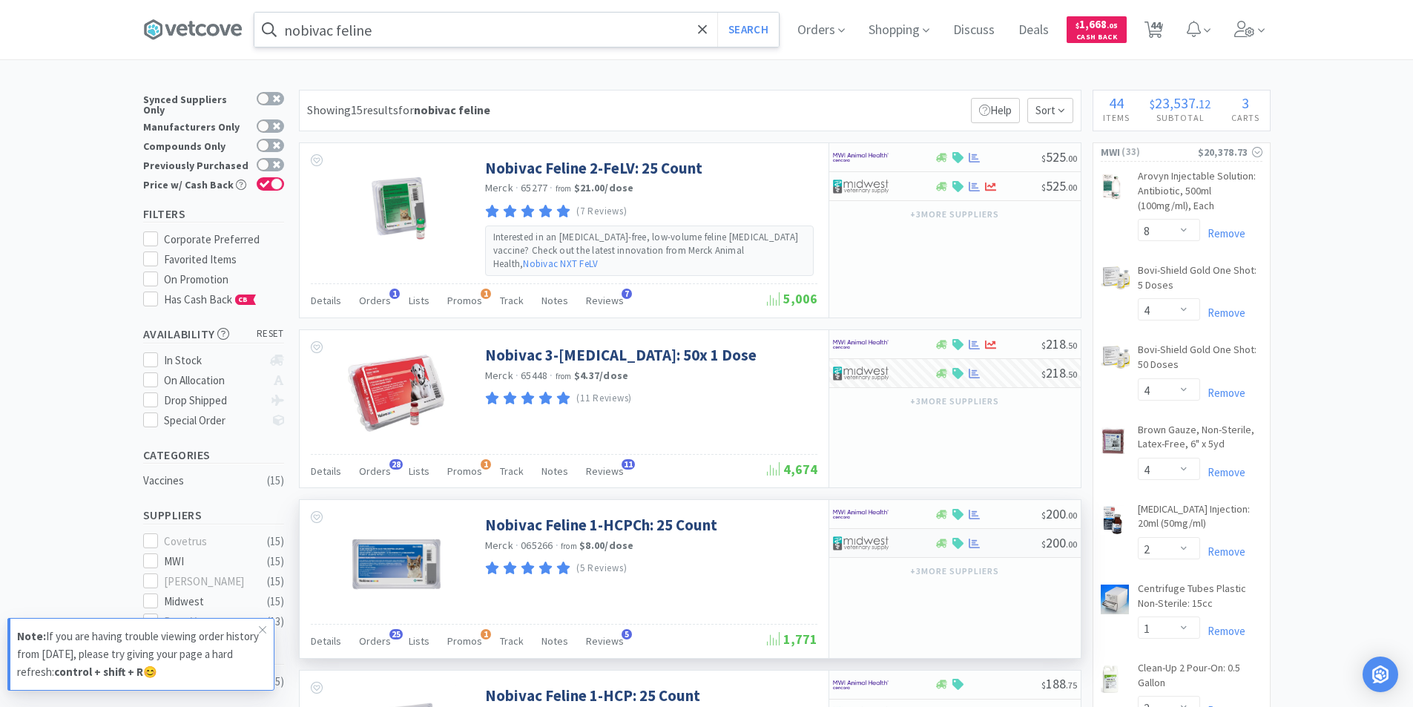
click at [927, 530] on div at bounding box center [884, 542] width 102 height 25
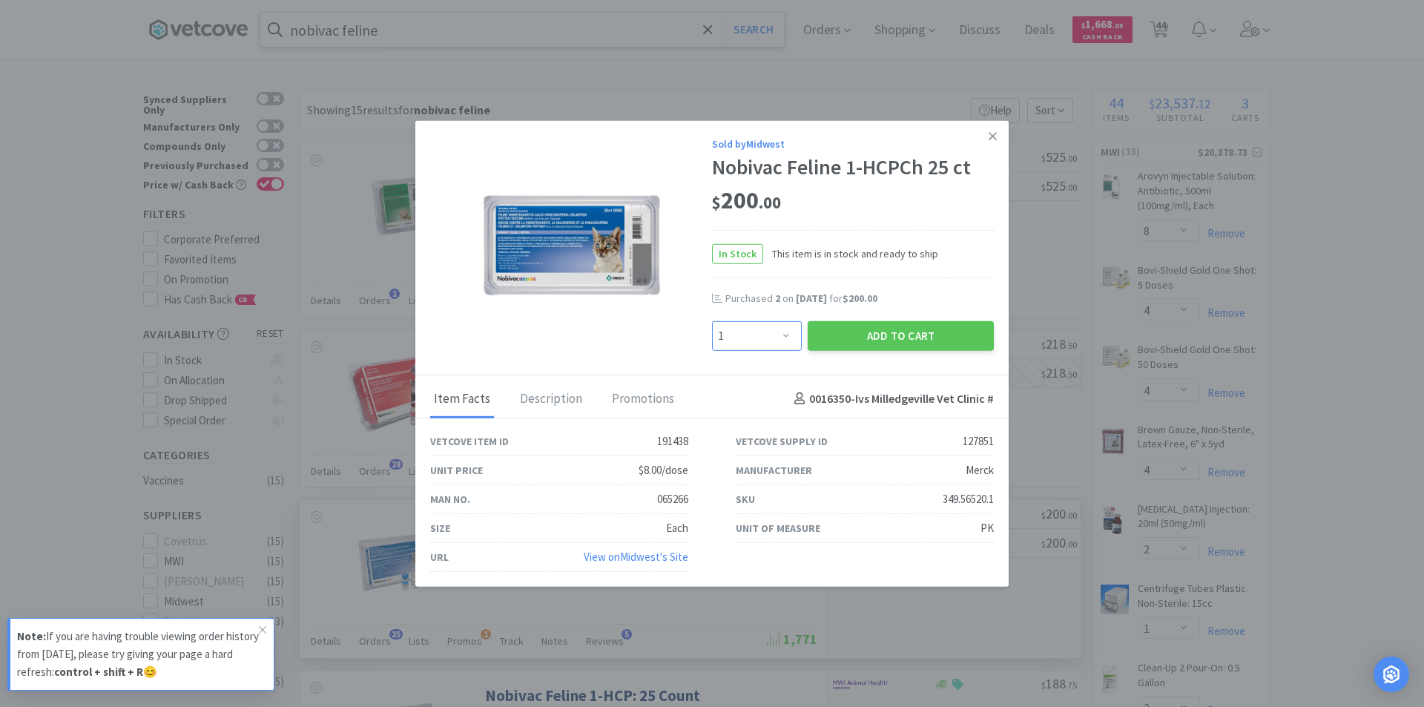
click at [787, 323] on select "Enter Quantity 1 2 3 4 5 6 7 8 9 10 11 12 13 14 15 16 17 18 19 20 Enter Quantity" at bounding box center [757, 335] width 90 height 30
click at [712, 320] on select "Enter Quantity 1 2 3 4 5 6 7 8 9 10 11 12 13 14 15 16 17 18 19 20 Enter Quantity" at bounding box center [757, 335] width 90 height 30
click at [905, 331] on button "Add to Cart" at bounding box center [900, 335] width 186 height 30
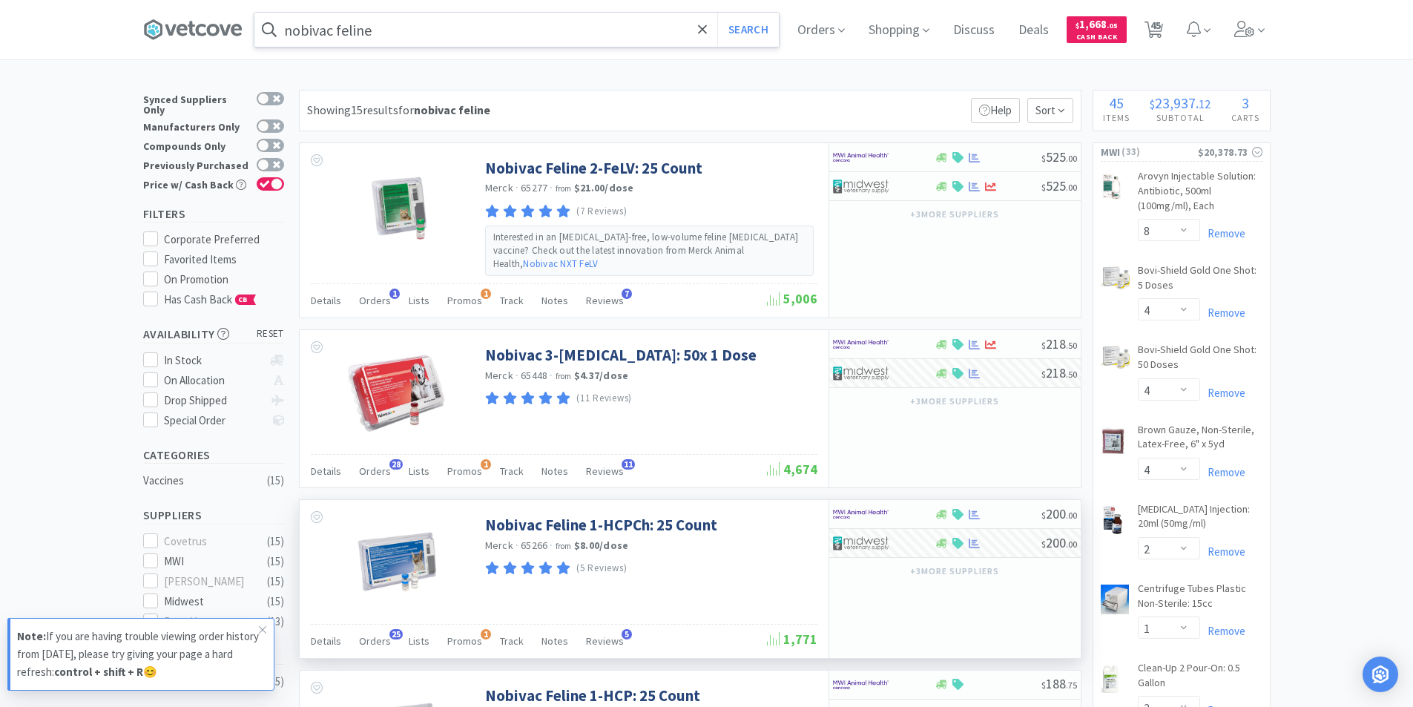
click at [420, 29] on input "nobivac feline" at bounding box center [516, 30] width 524 height 34
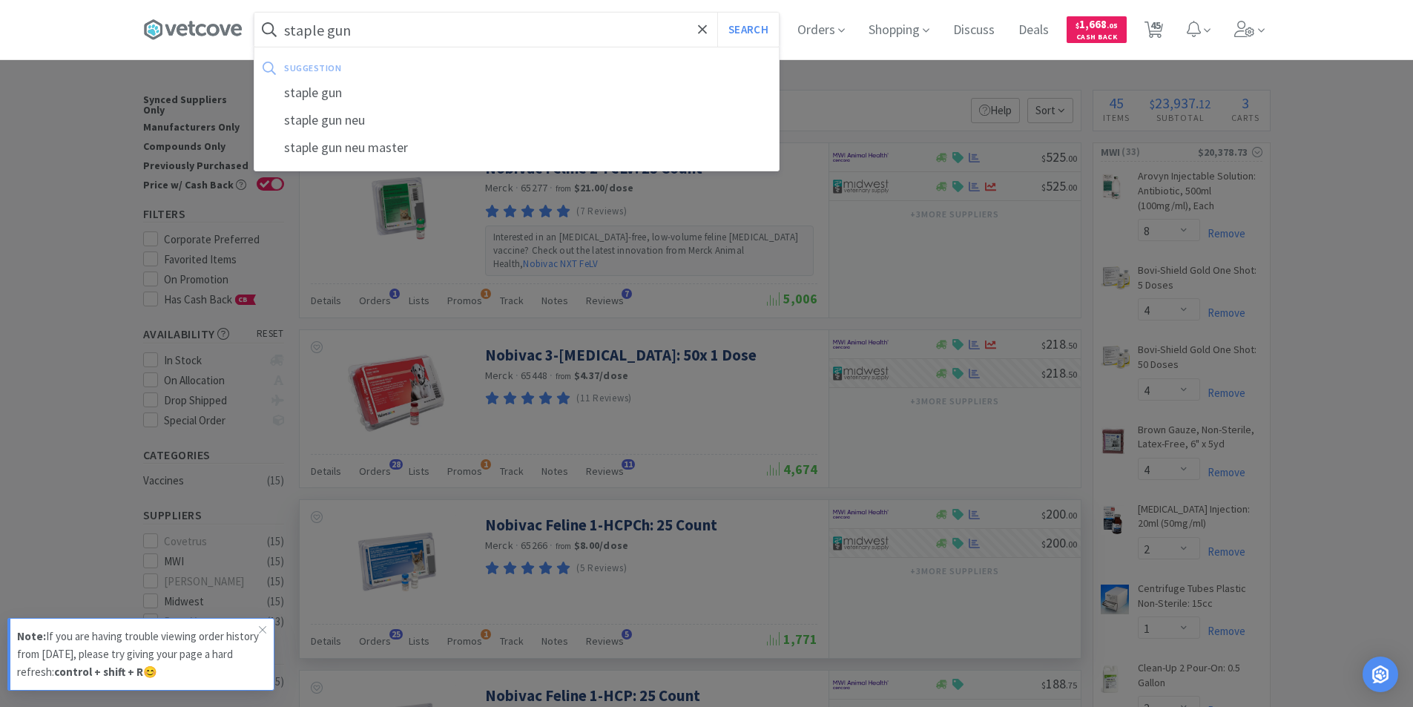
click at [717, 13] on button "Search" at bounding box center [748, 30] width 62 height 34
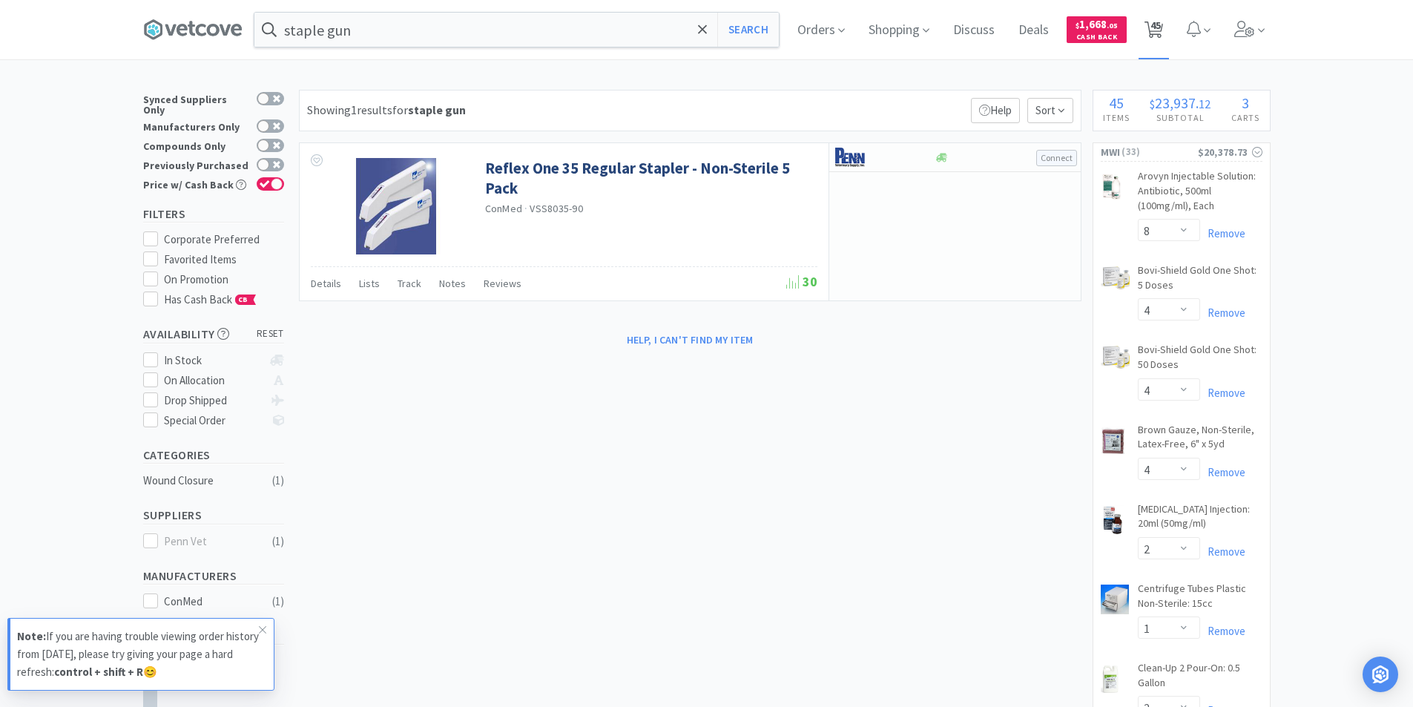
click at [1157, 39] on span "45" at bounding box center [1155, 25] width 10 height 59
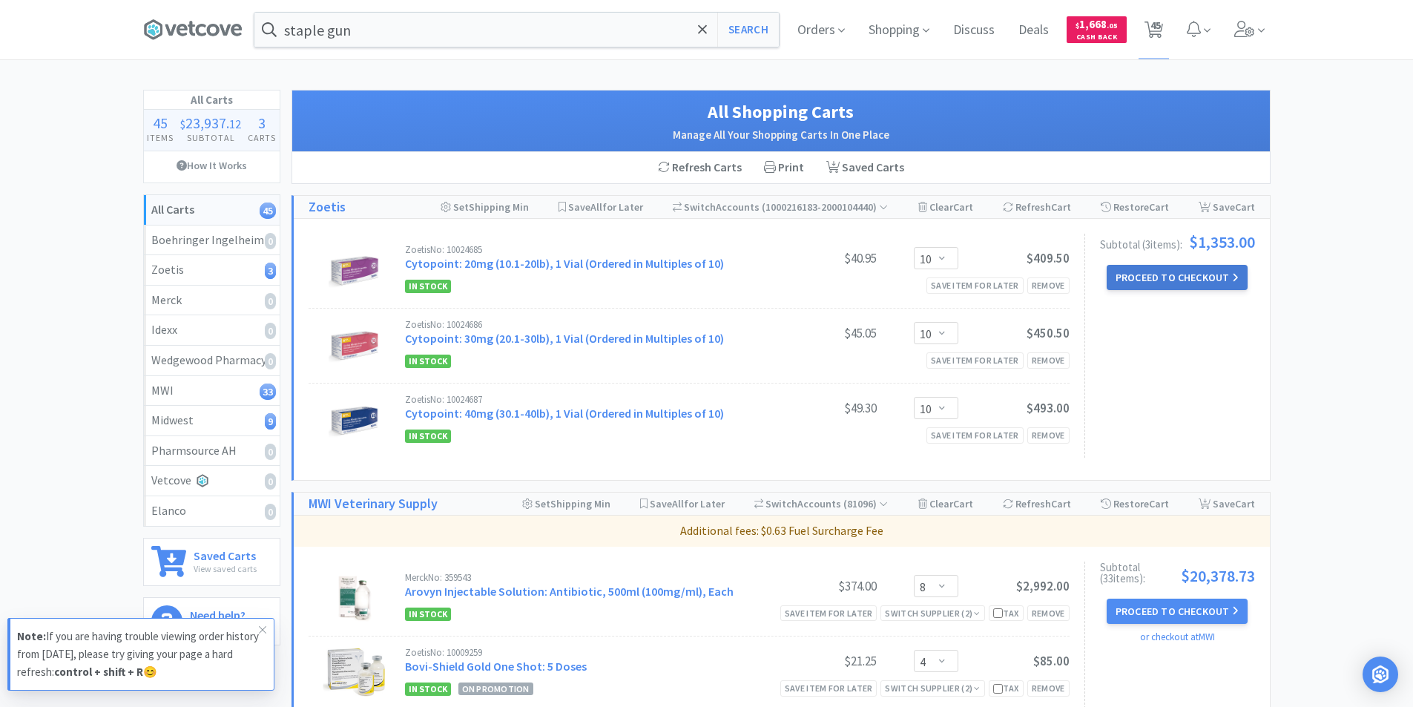
click at [1158, 277] on button "Proceed to Checkout" at bounding box center [1176, 277] width 141 height 25
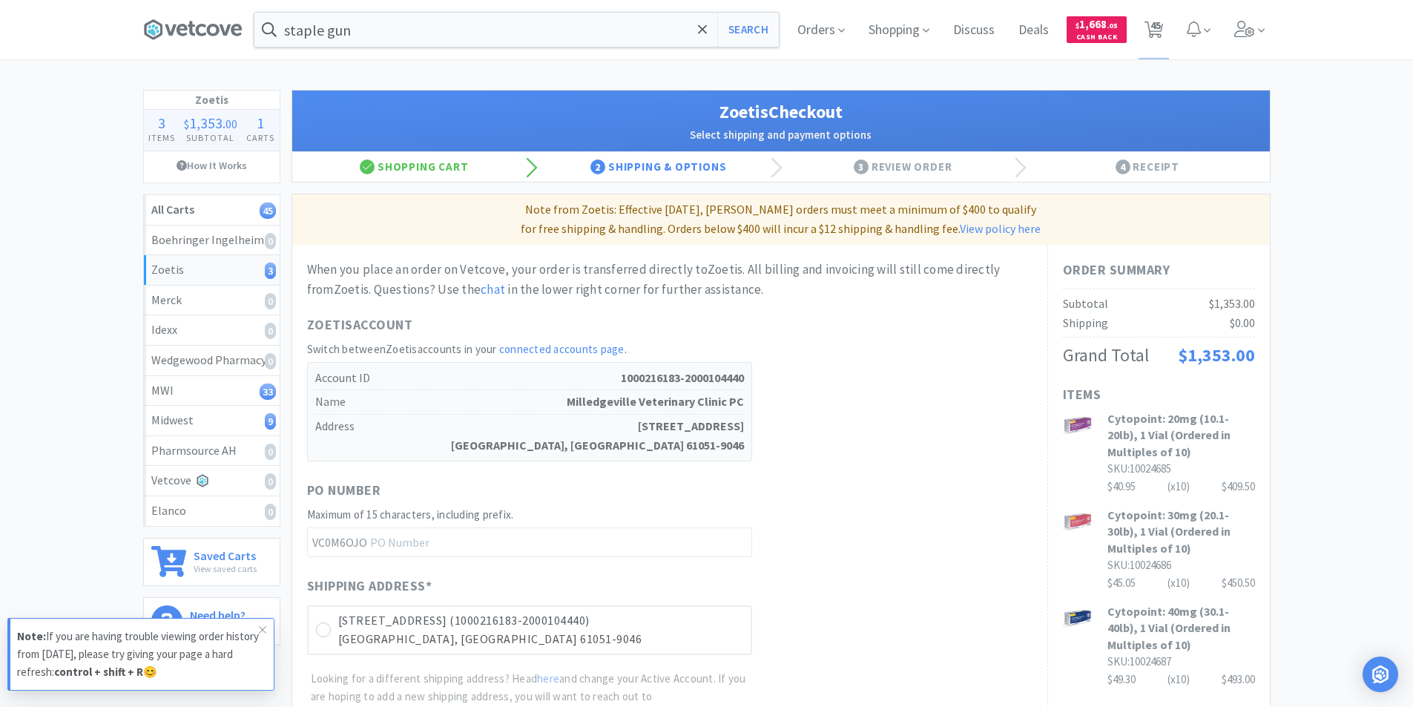
click at [641, 167] on div "2 Shipping & Options" at bounding box center [658, 167] width 245 height 30
click at [423, 164] on div "Shopping Cart" at bounding box center [414, 167] width 245 height 30
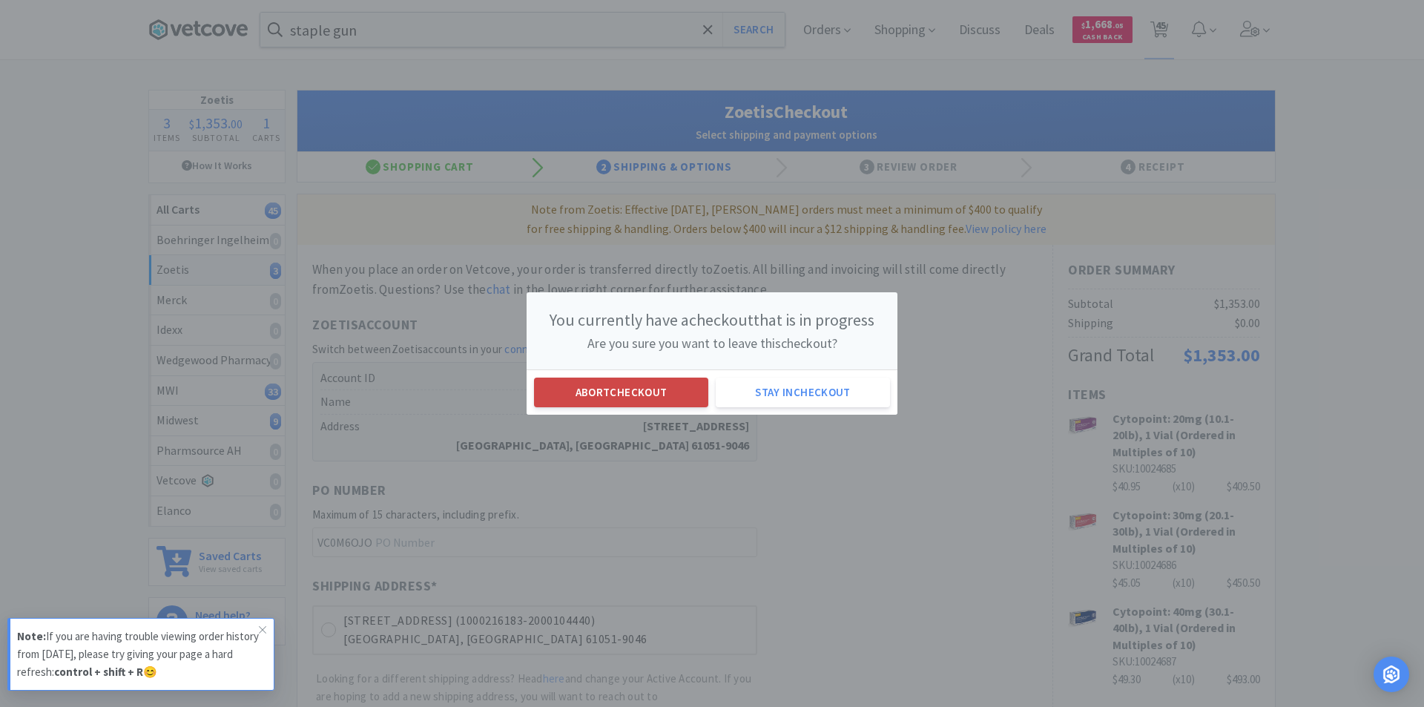
click at [641, 384] on button "Abort checkout" at bounding box center [621, 392] width 174 height 30
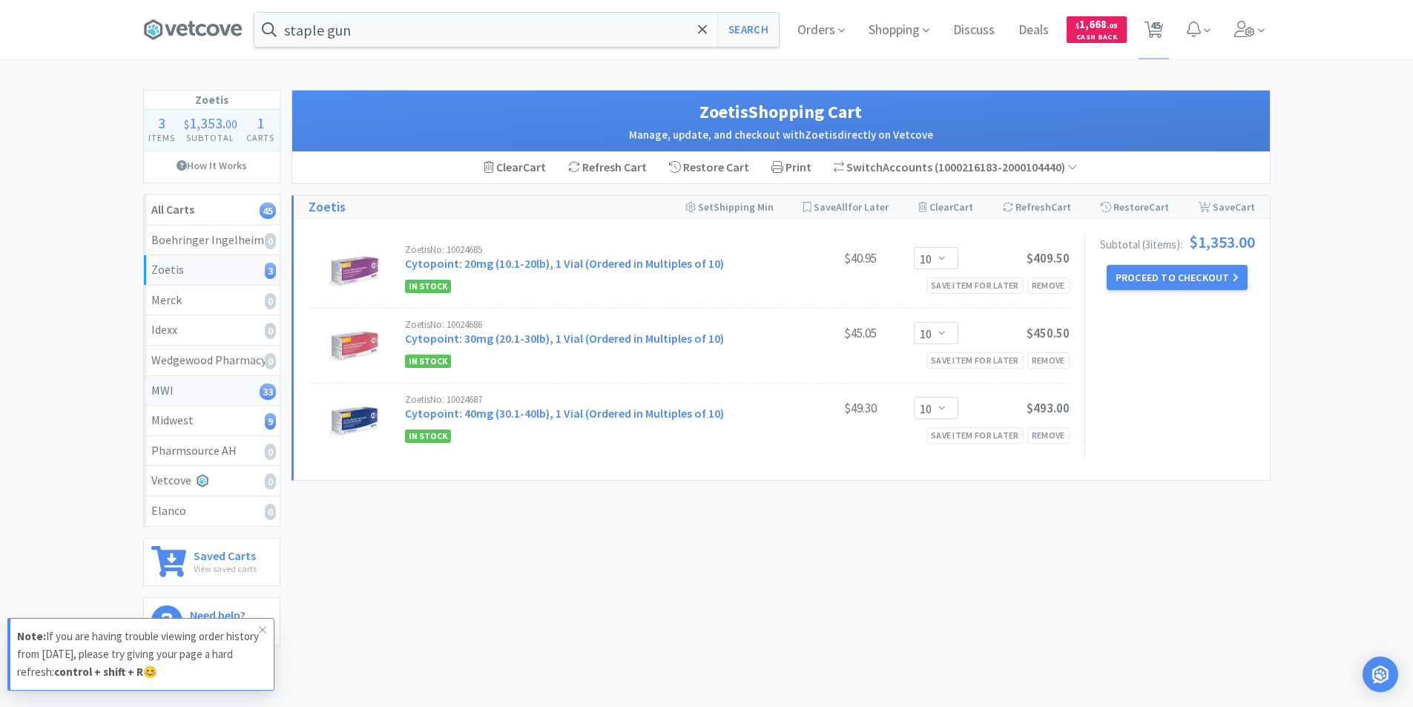
click at [234, 390] on div "MWI 33" at bounding box center [211, 390] width 121 height 19
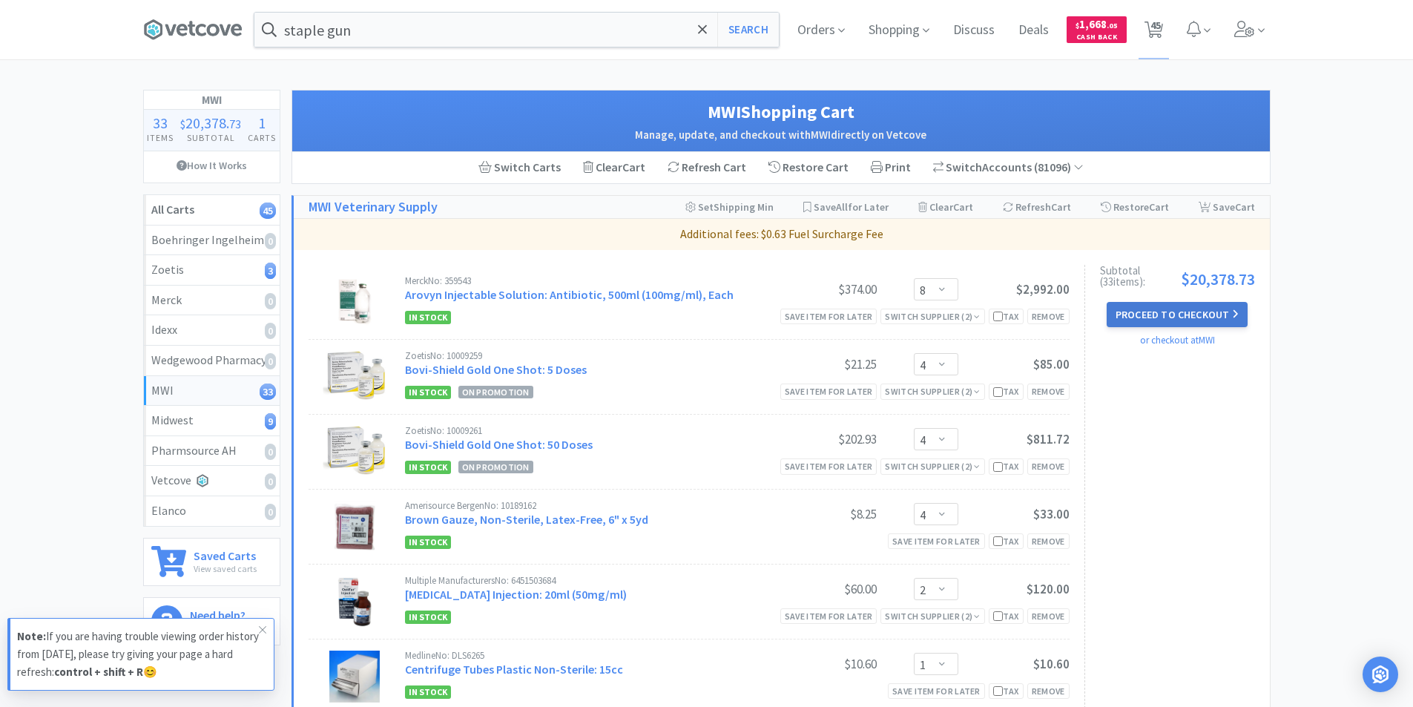
click at [1138, 317] on button "Proceed to Checkout" at bounding box center [1176, 314] width 141 height 25
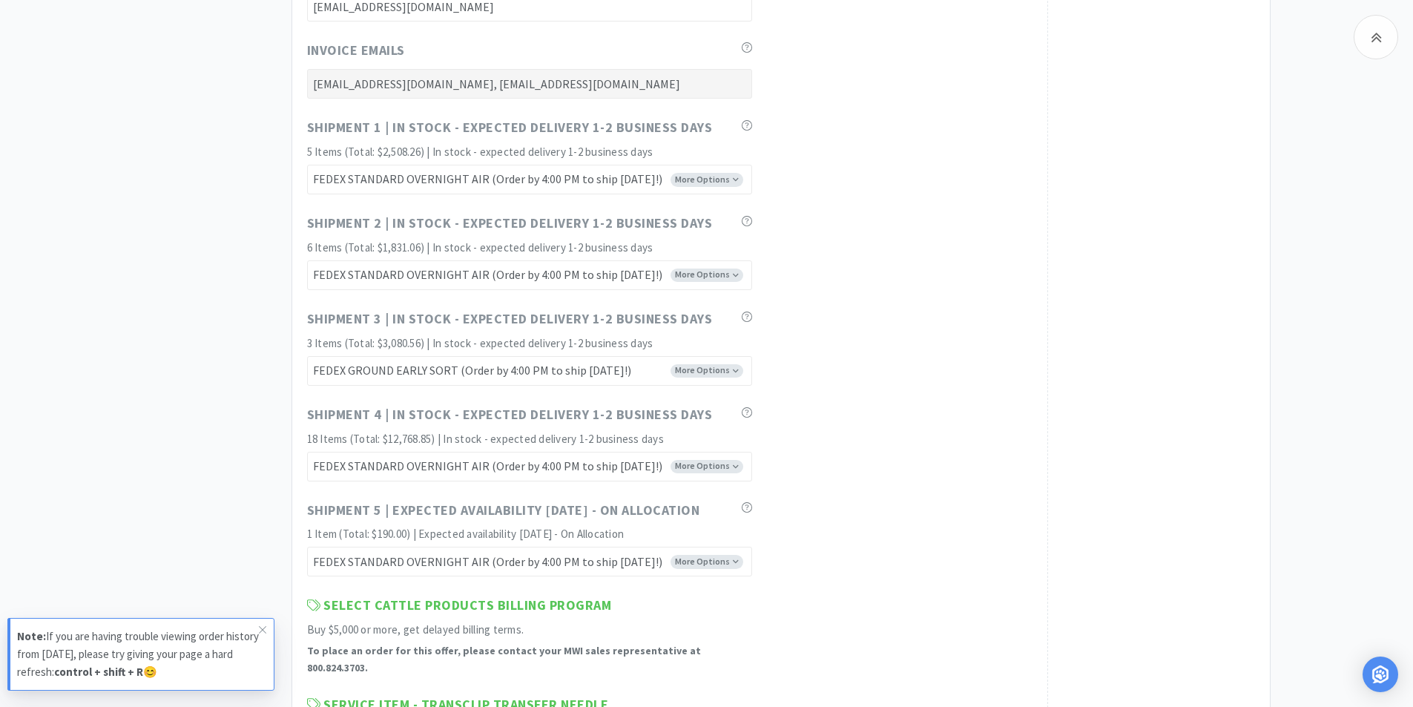
scroll to position [7415, 0]
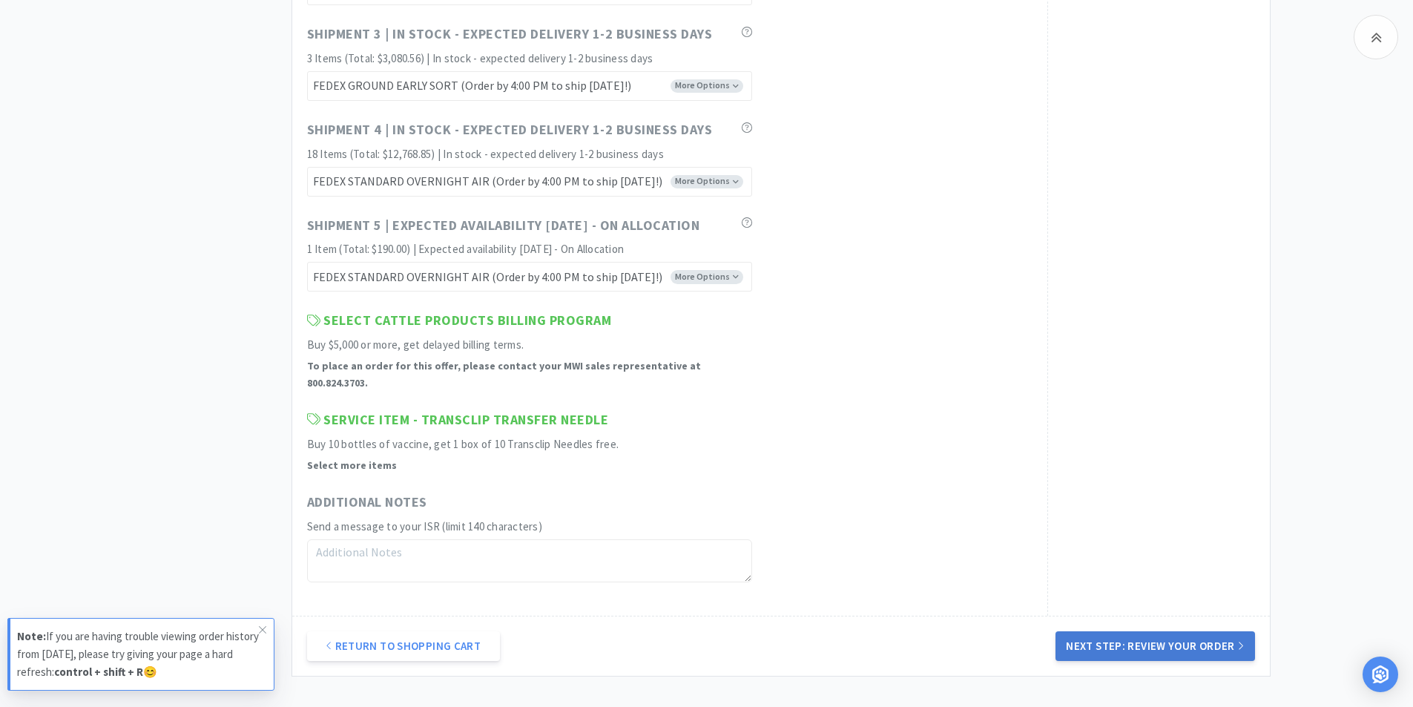
click at [1133, 631] on button "Next Step: Review Your Order" at bounding box center [1154, 646] width 199 height 30
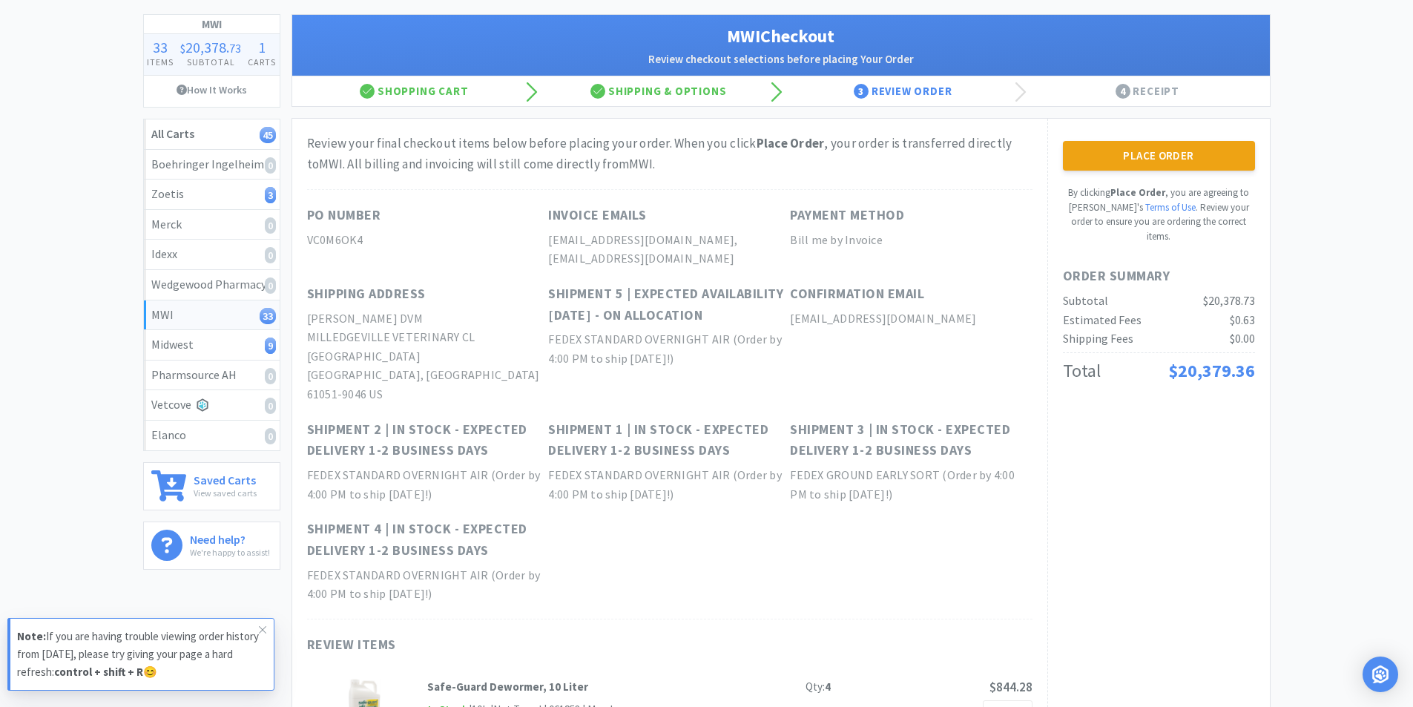
scroll to position [0, 0]
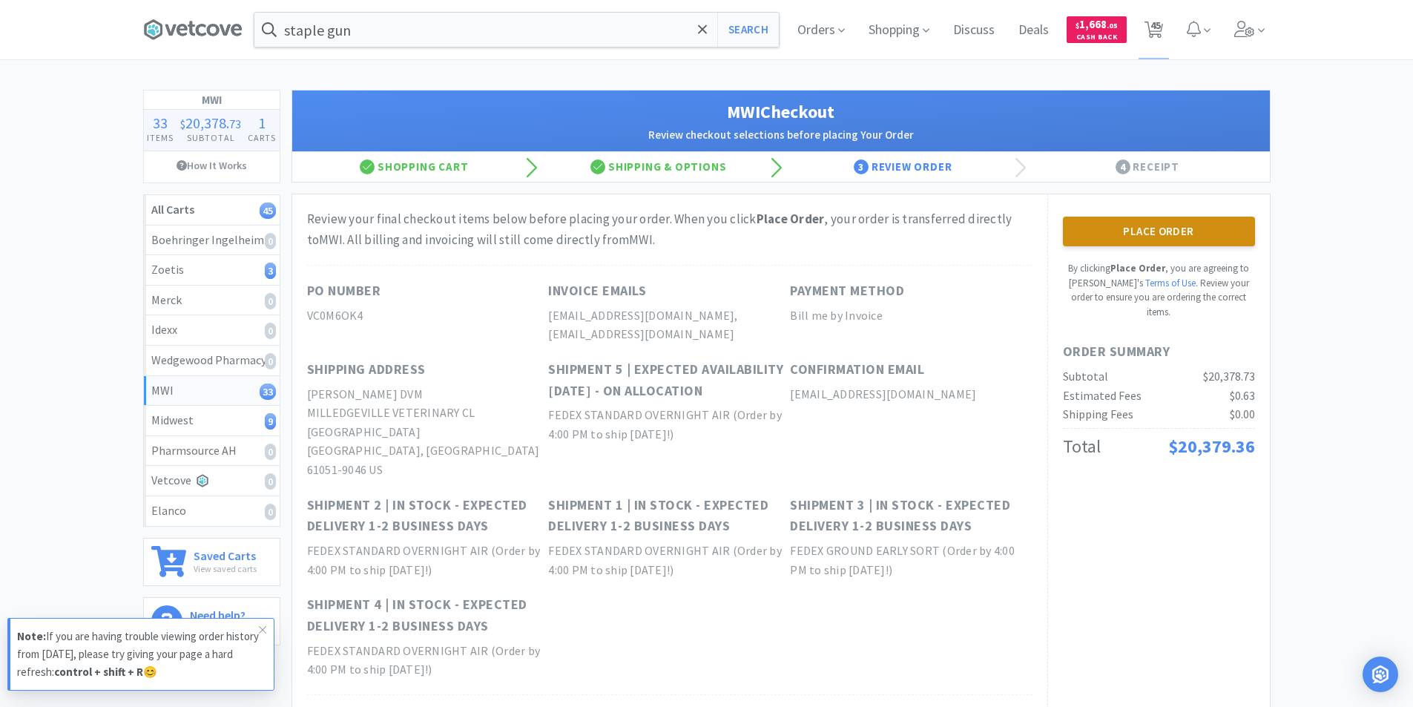
click at [1155, 233] on button "Place Order" at bounding box center [1159, 232] width 192 height 30
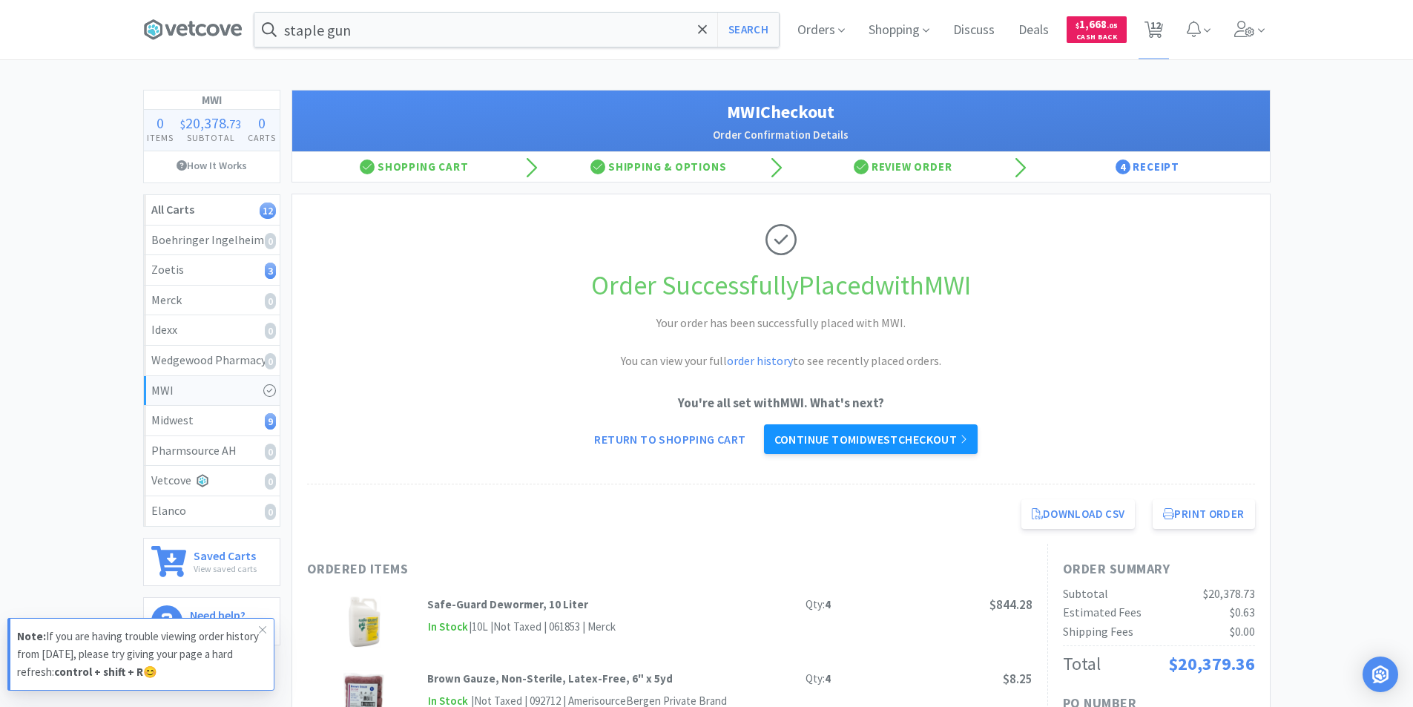
click at [897, 439] on link "Continue to Midwest checkout" at bounding box center [871, 439] width 214 height 30
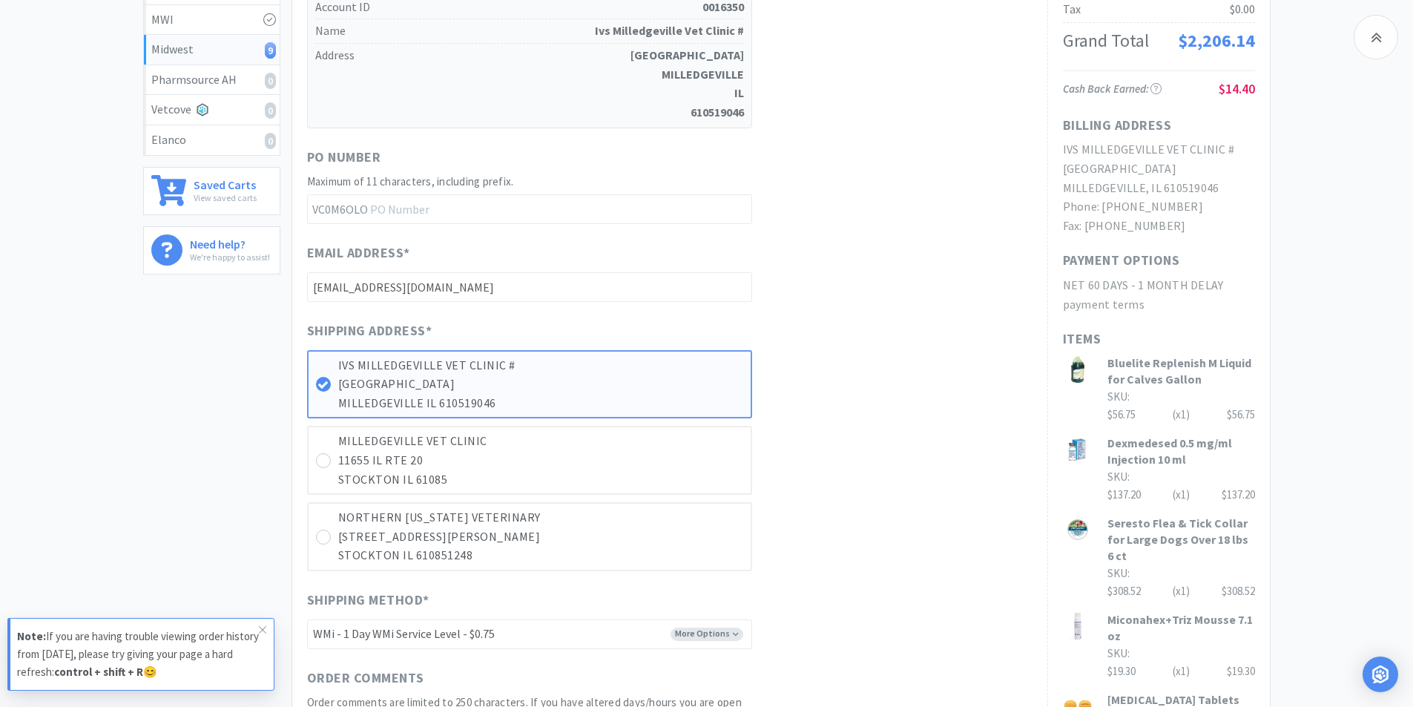
scroll to position [816, 0]
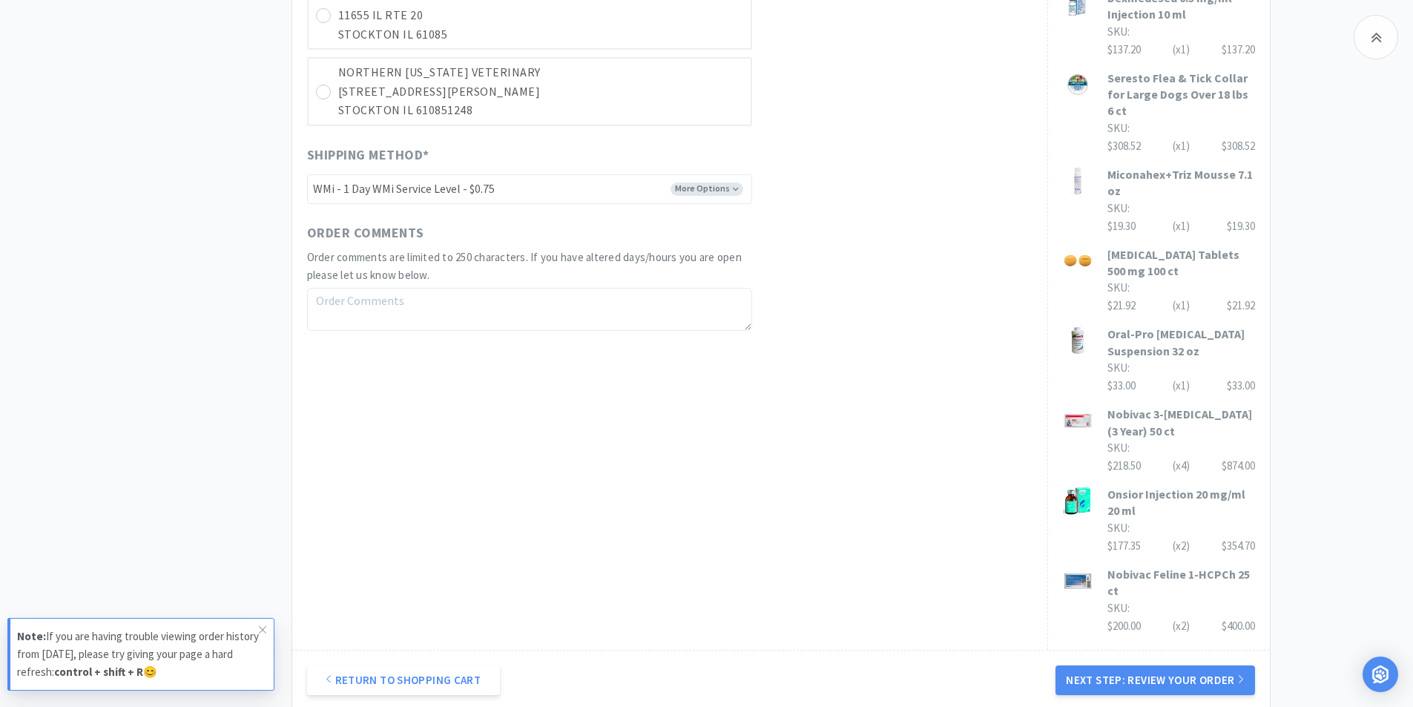
click at [1134, 684] on button "Next Step: Review Your Order" at bounding box center [1154, 680] width 199 height 30
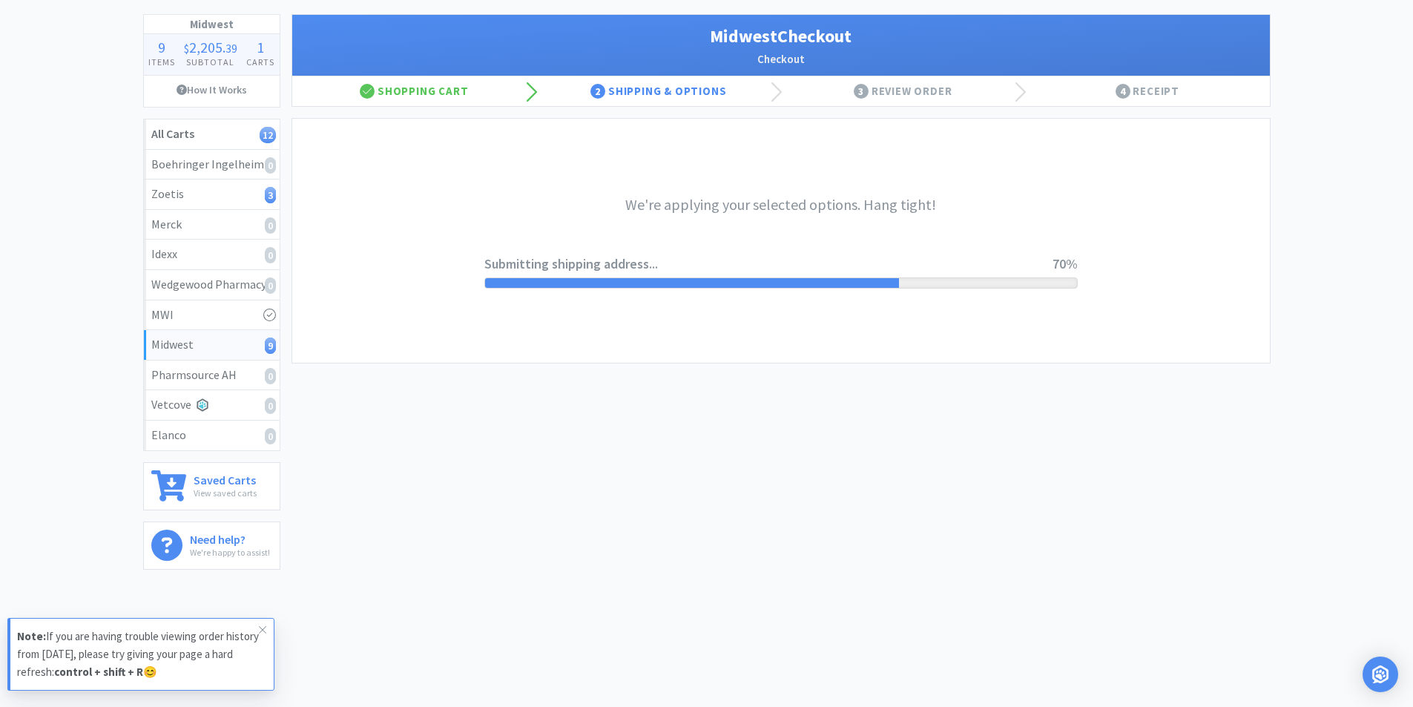
scroll to position [0, 0]
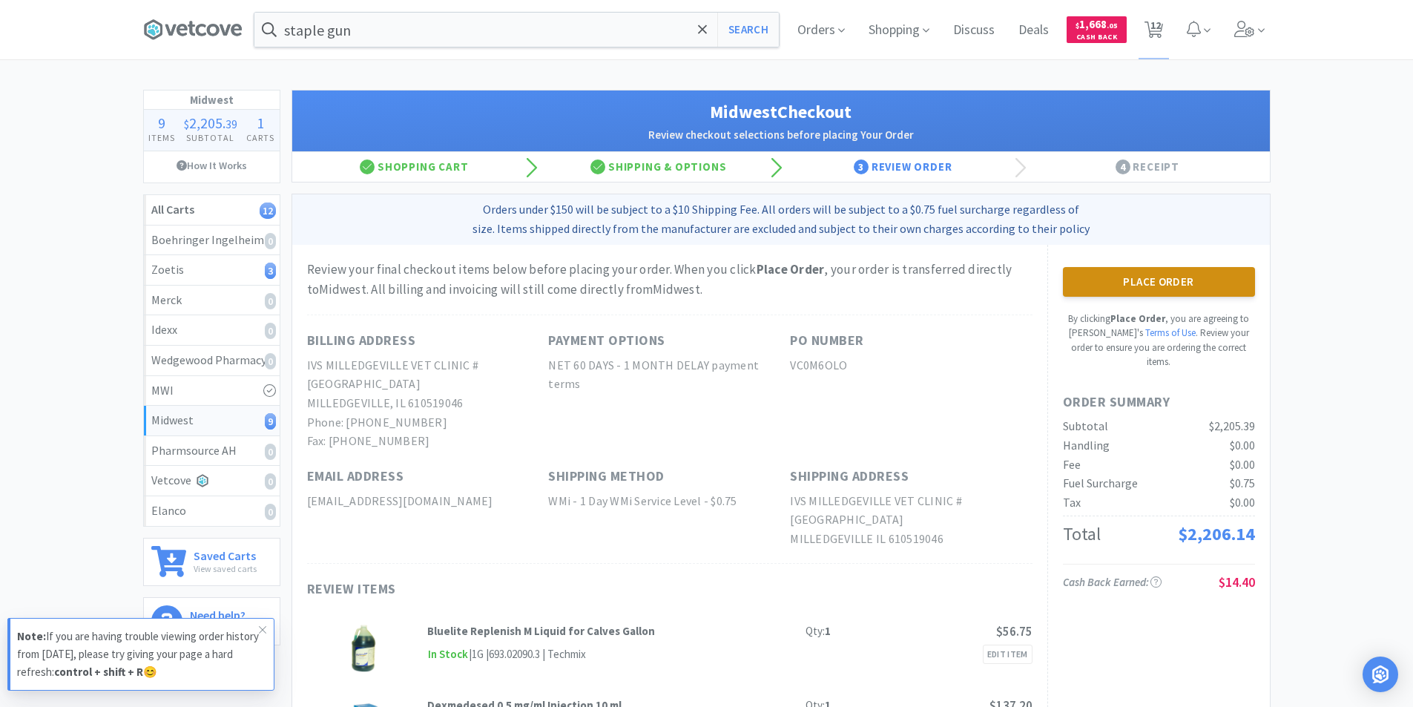
click at [1132, 286] on button "Place Order" at bounding box center [1159, 282] width 192 height 30
